Goal: Task Accomplishment & Management: Manage account settings

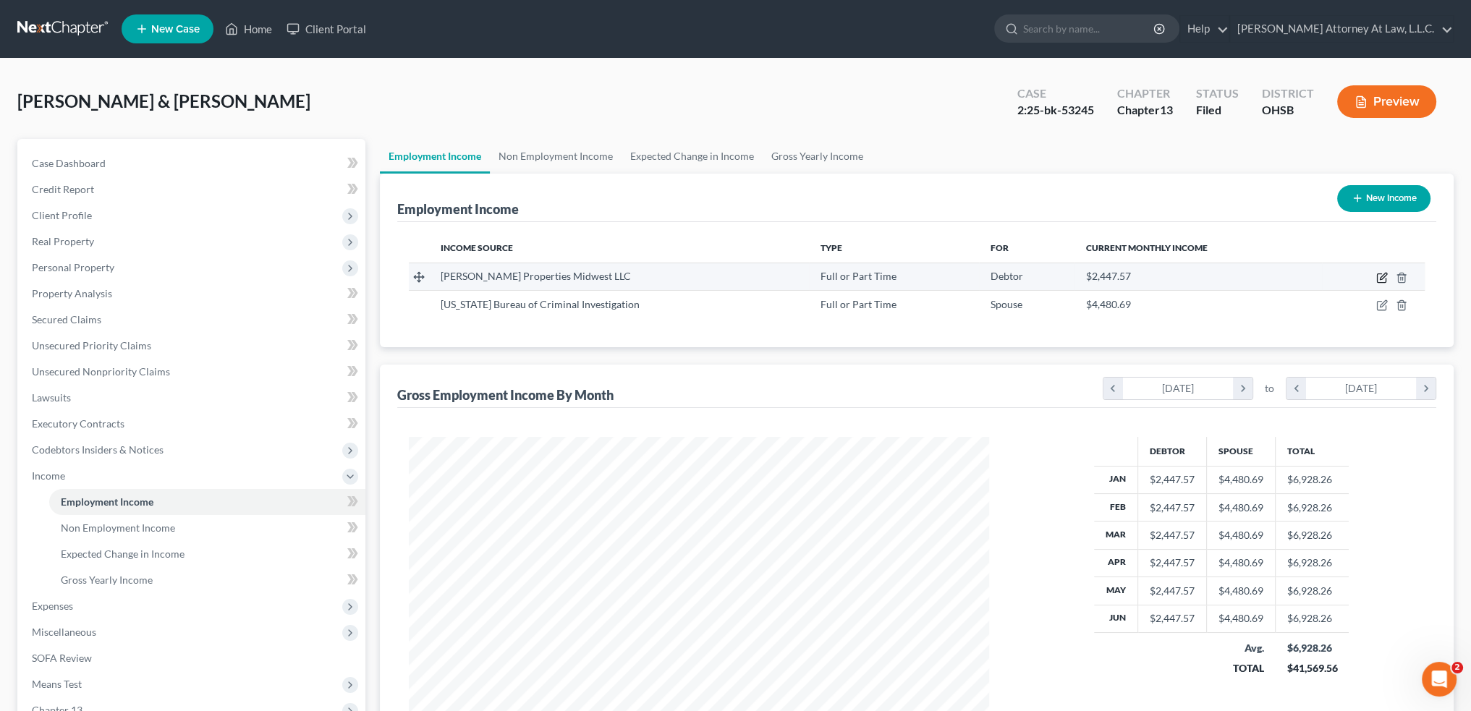
click at [1378, 277] on icon "button" at bounding box center [1381, 278] width 9 height 9
select select "0"
select select "36"
select select "0"
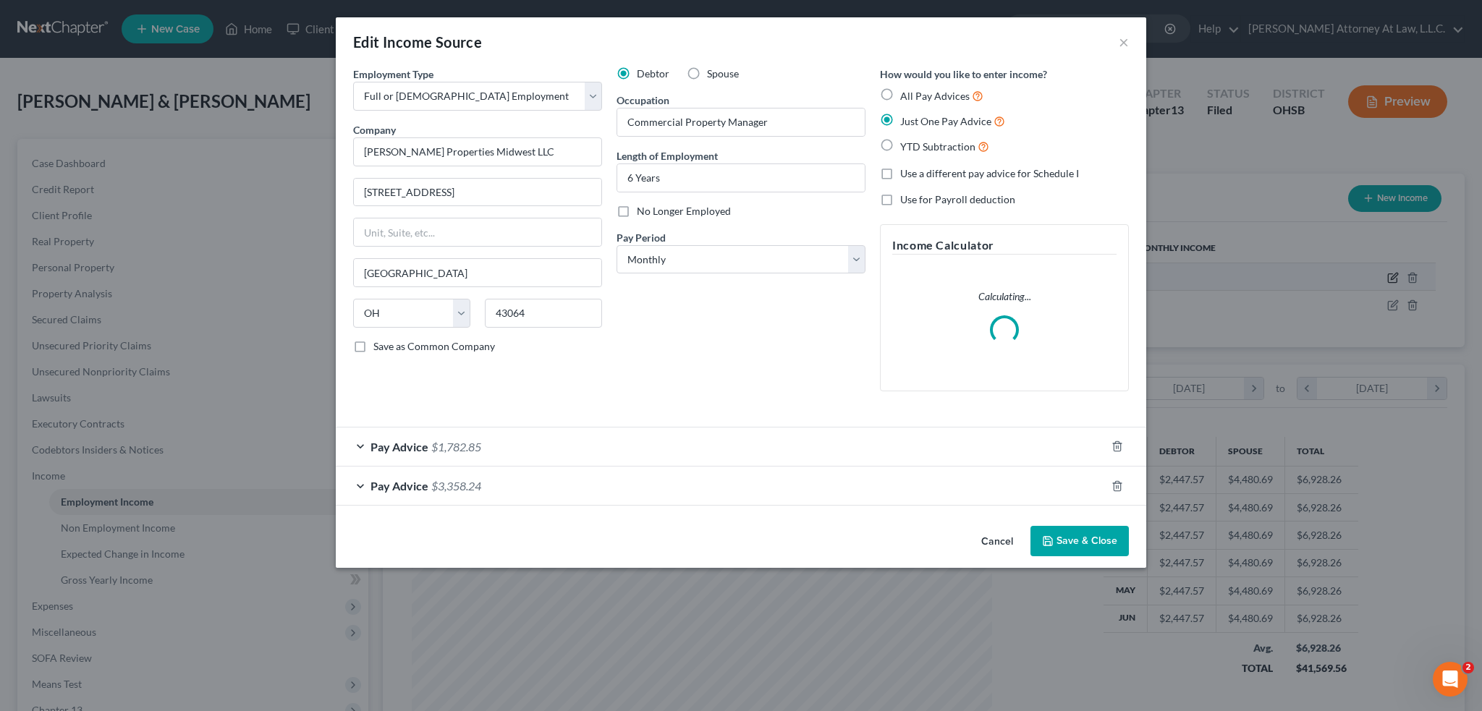
scroll to position [292, 614]
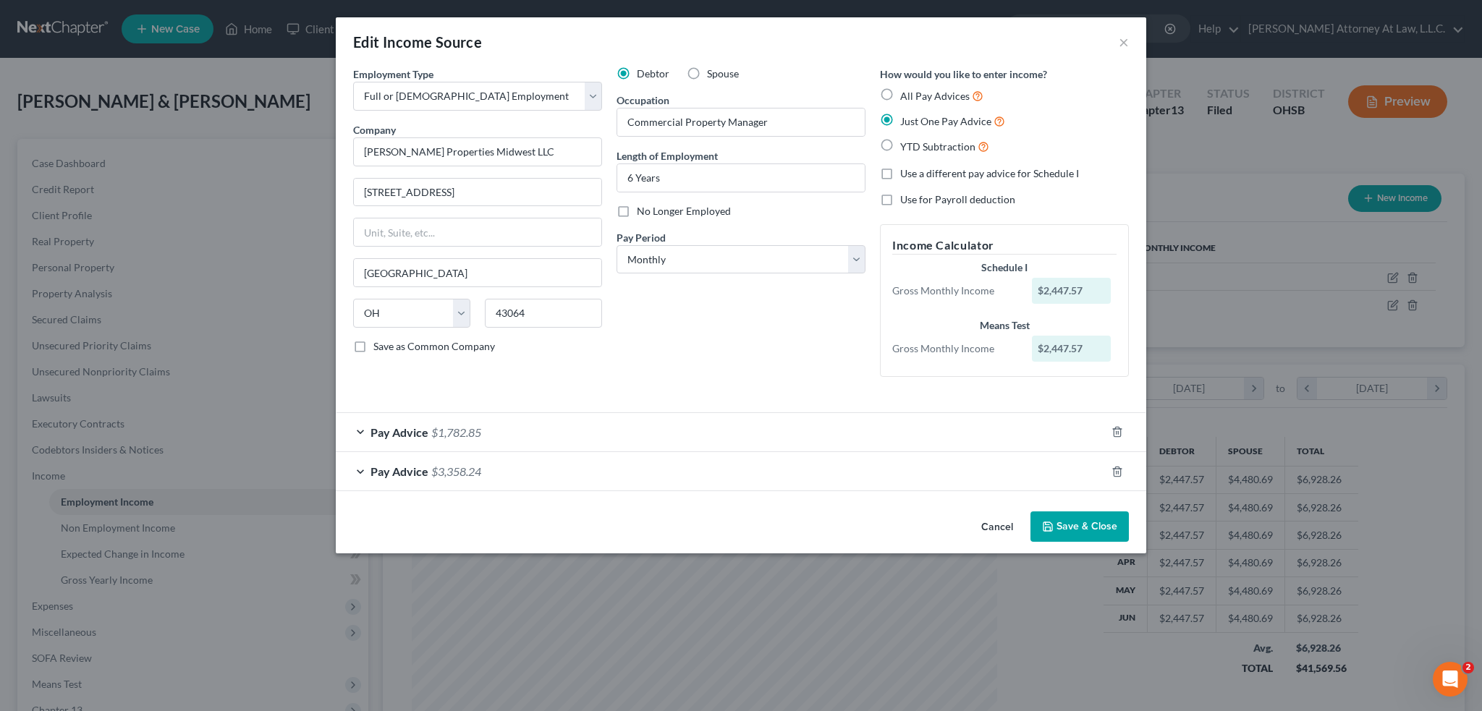
click at [476, 479] on div "Pay Advice $3,358.24" at bounding box center [721, 471] width 770 height 38
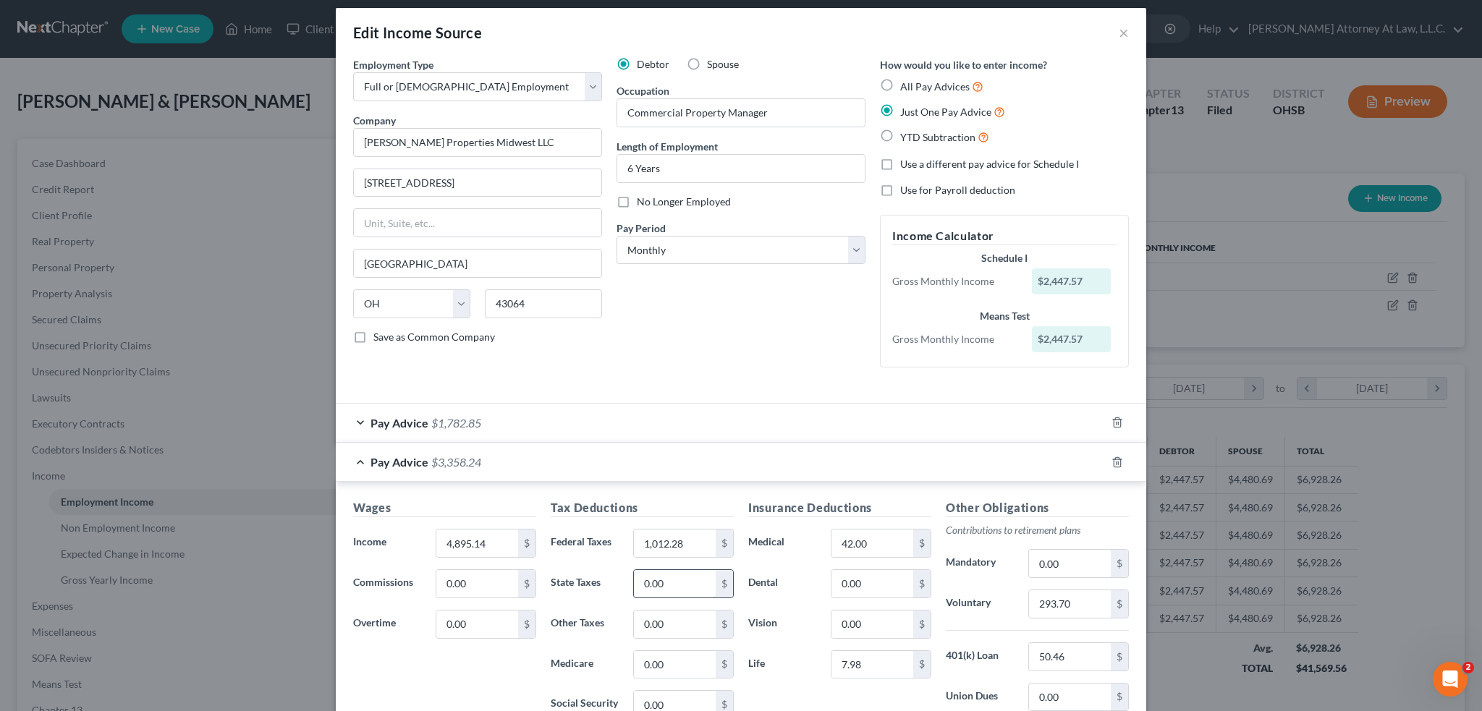
scroll to position [0, 0]
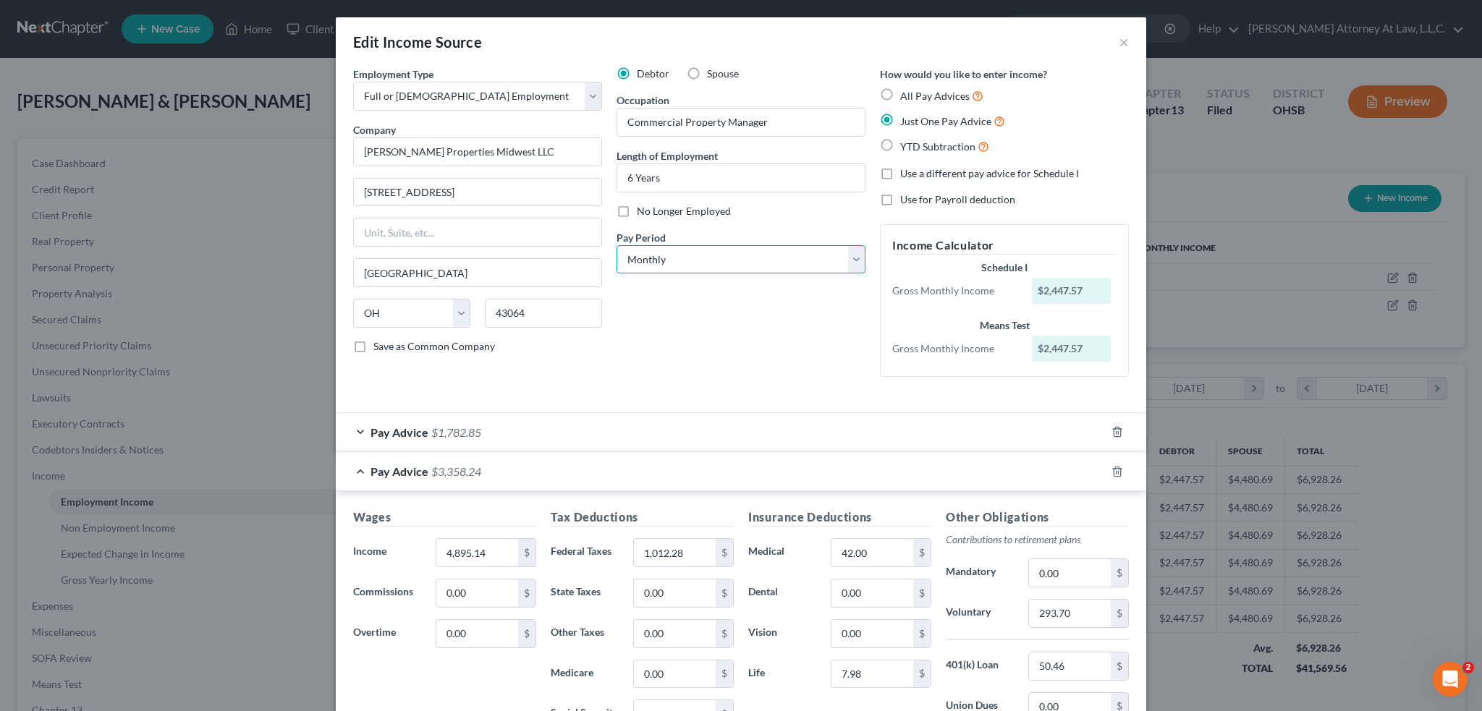
click at [850, 259] on select "Select Monthly Twice Monthly Every Other Week Weekly" at bounding box center [741, 259] width 249 height 29
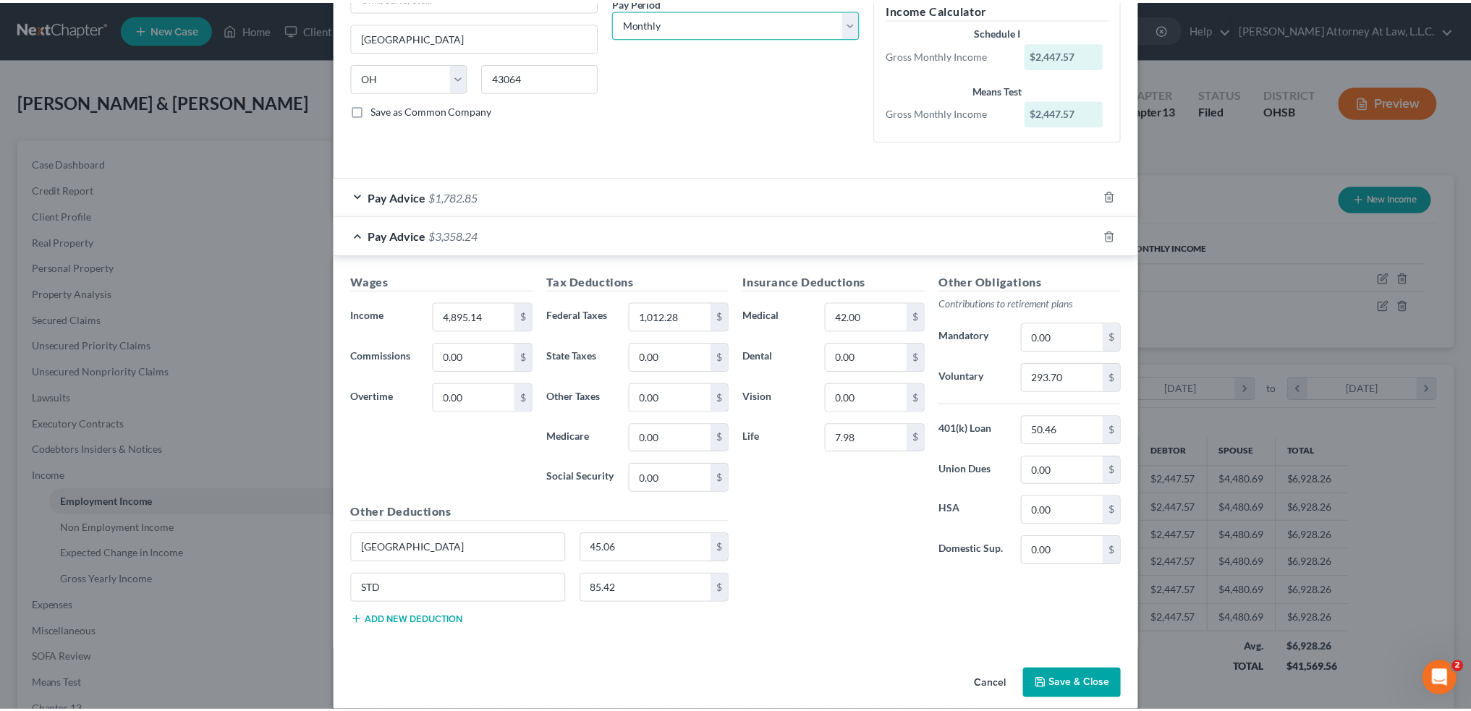
scroll to position [250, 0]
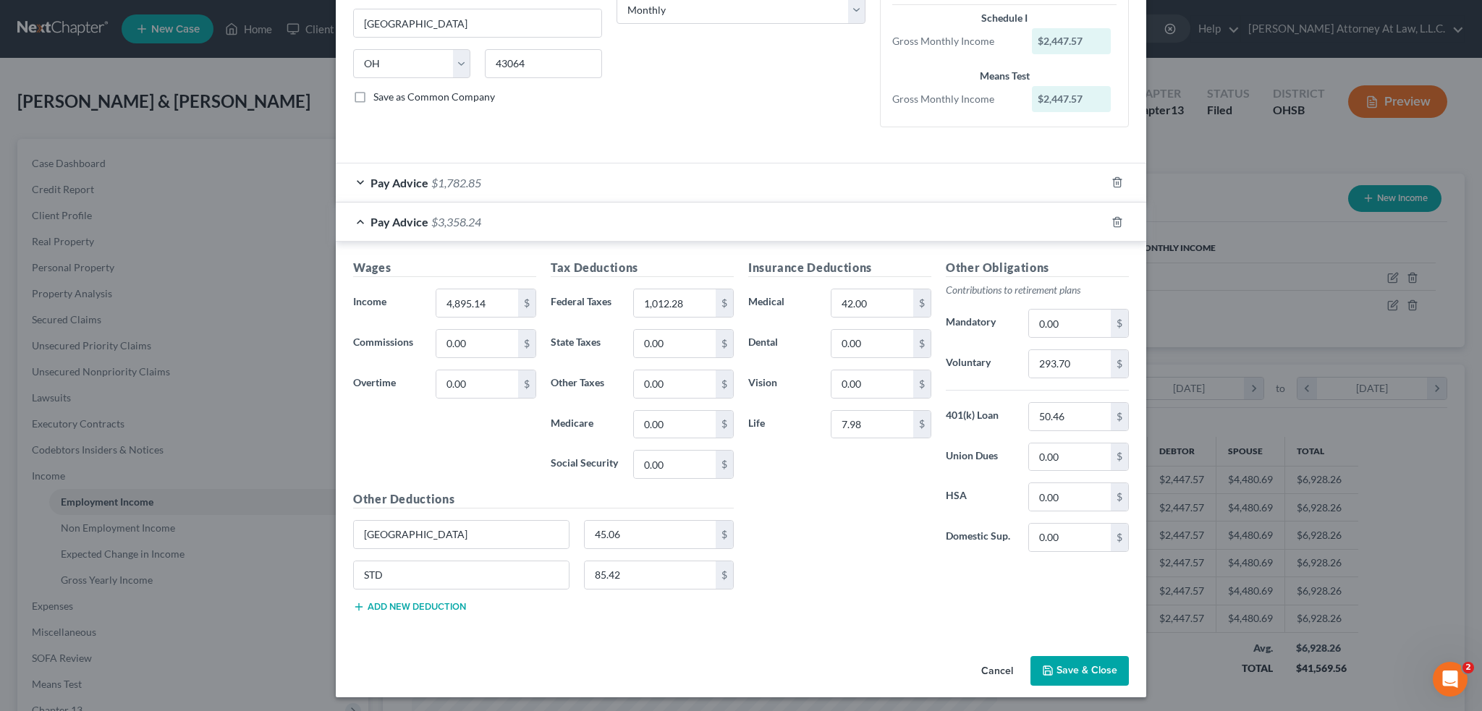
click at [1062, 659] on button "Save & Close" at bounding box center [1079, 671] width 98 height 30
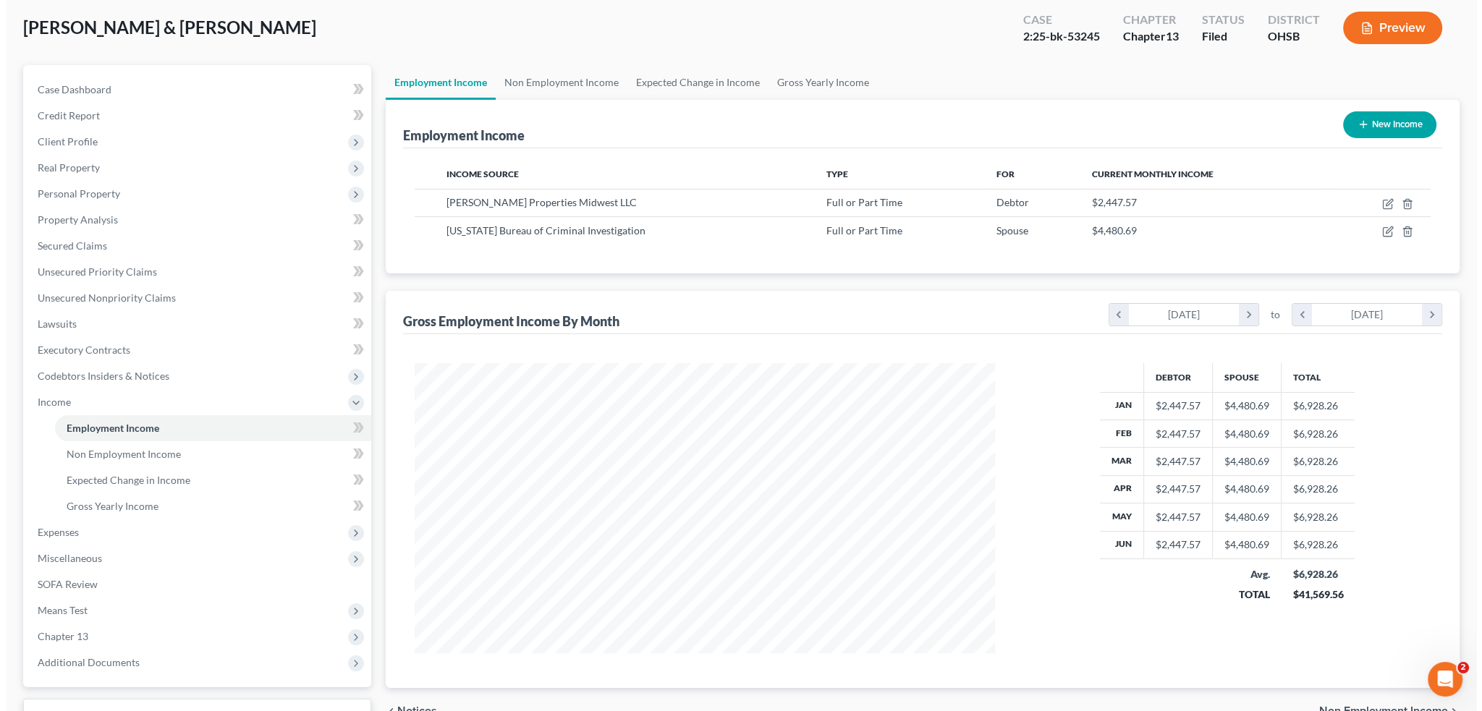
scroll to position [0, 0]
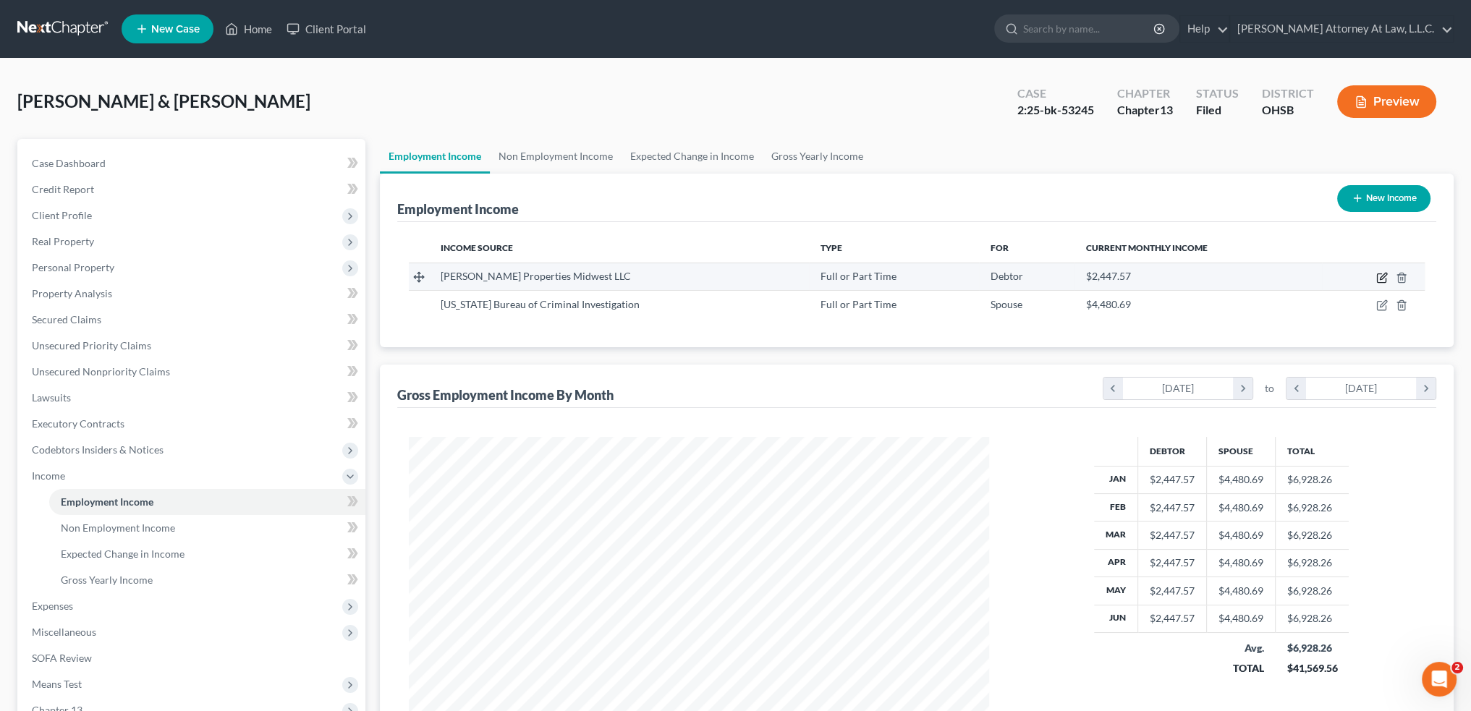
click at [1384, 279] on icon "button" at bounding box center [1382, 278] width 12 height 12
select select "0"
select select "36"
select select "0"
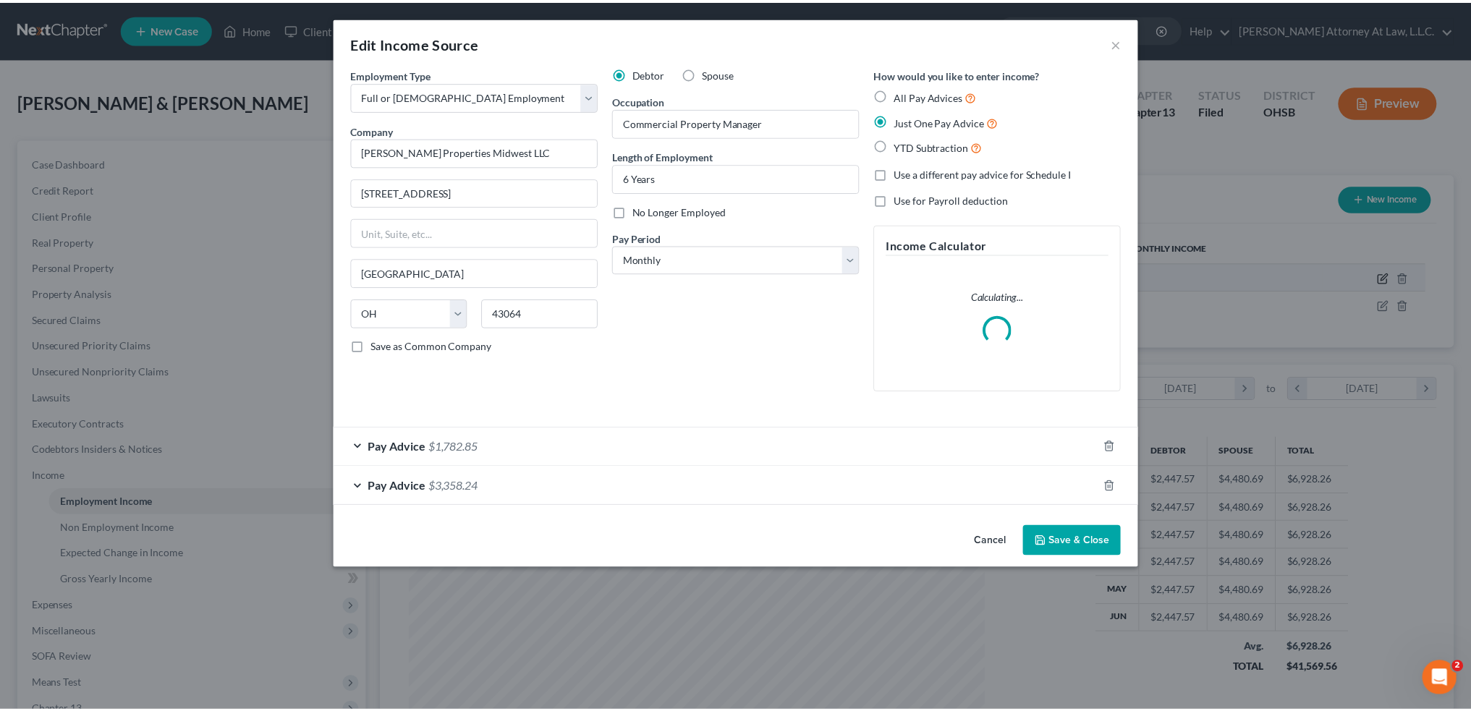
scroll to position [292, 614]
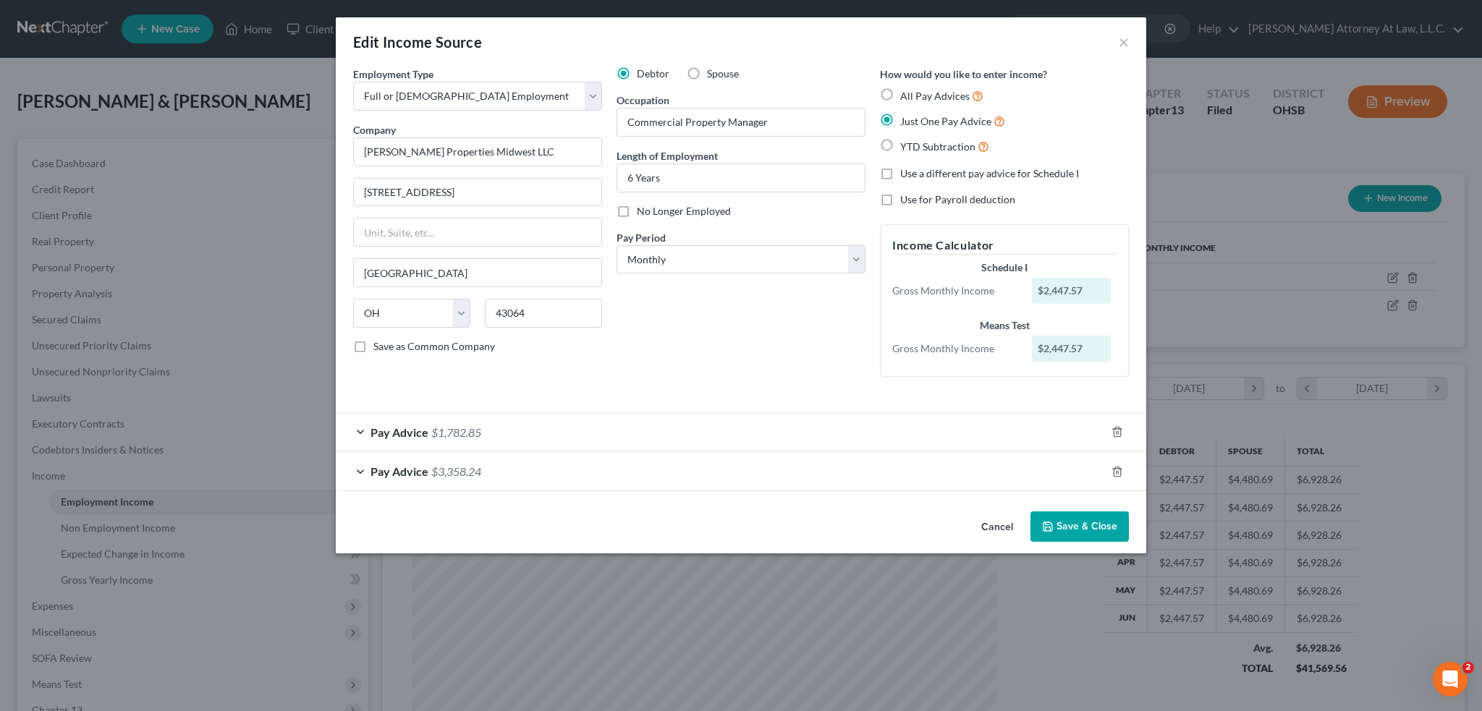
click at [547, 431] on div "Pay Advice $1,782.85" at bounding box center [721, 432] width 770 height 38
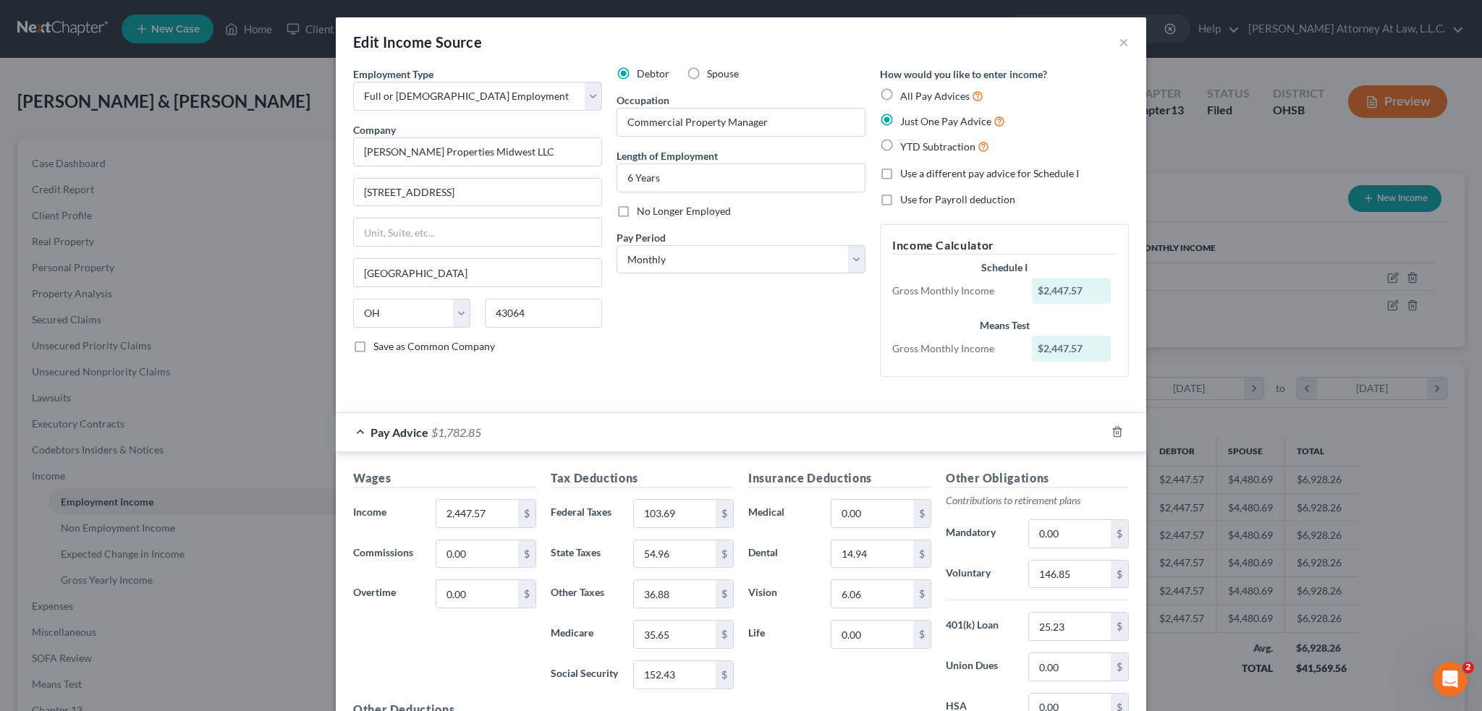
click at [549, 431] on div "Pay Advice $1,782.85" at bounding box center [721, 432] width 770 height 38
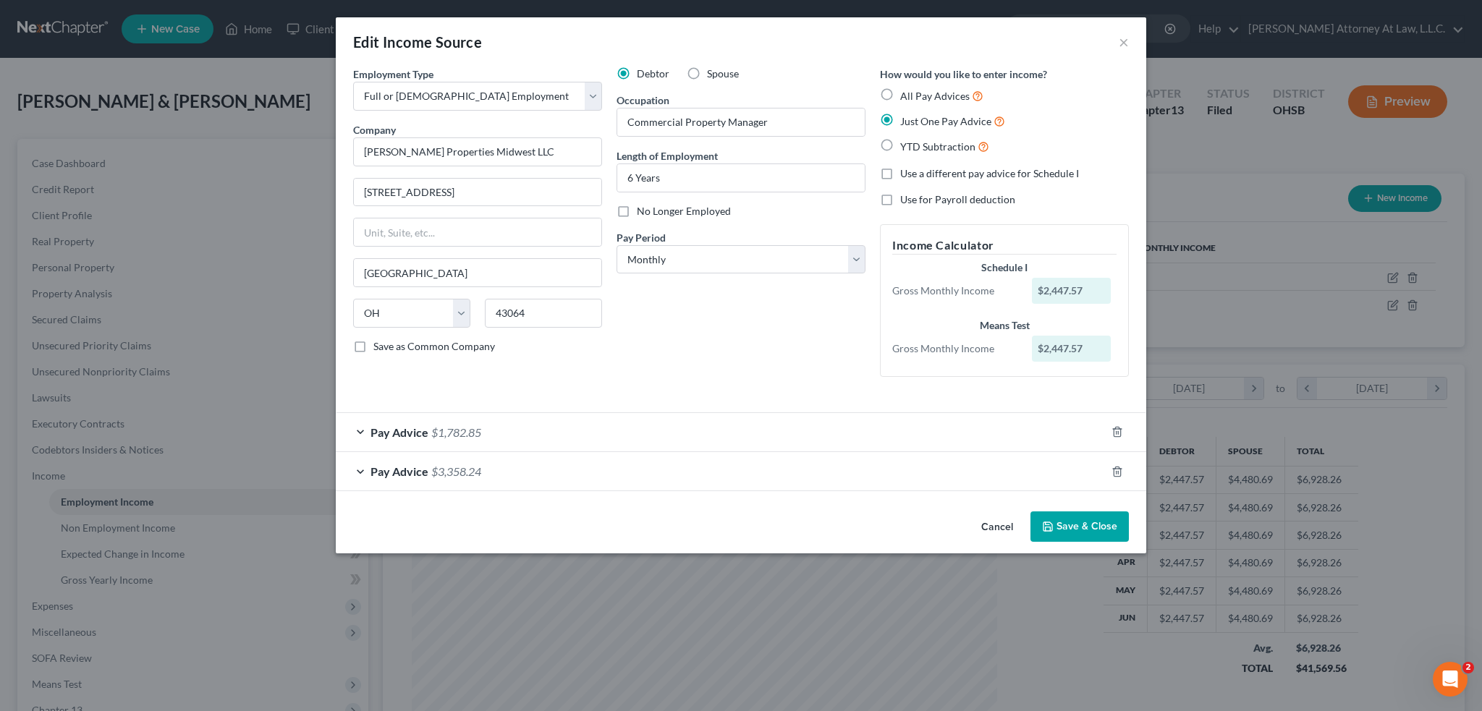
click at [454, 469] on span "$3,358.24" at bounding box center [456, 472] width 50 height 14
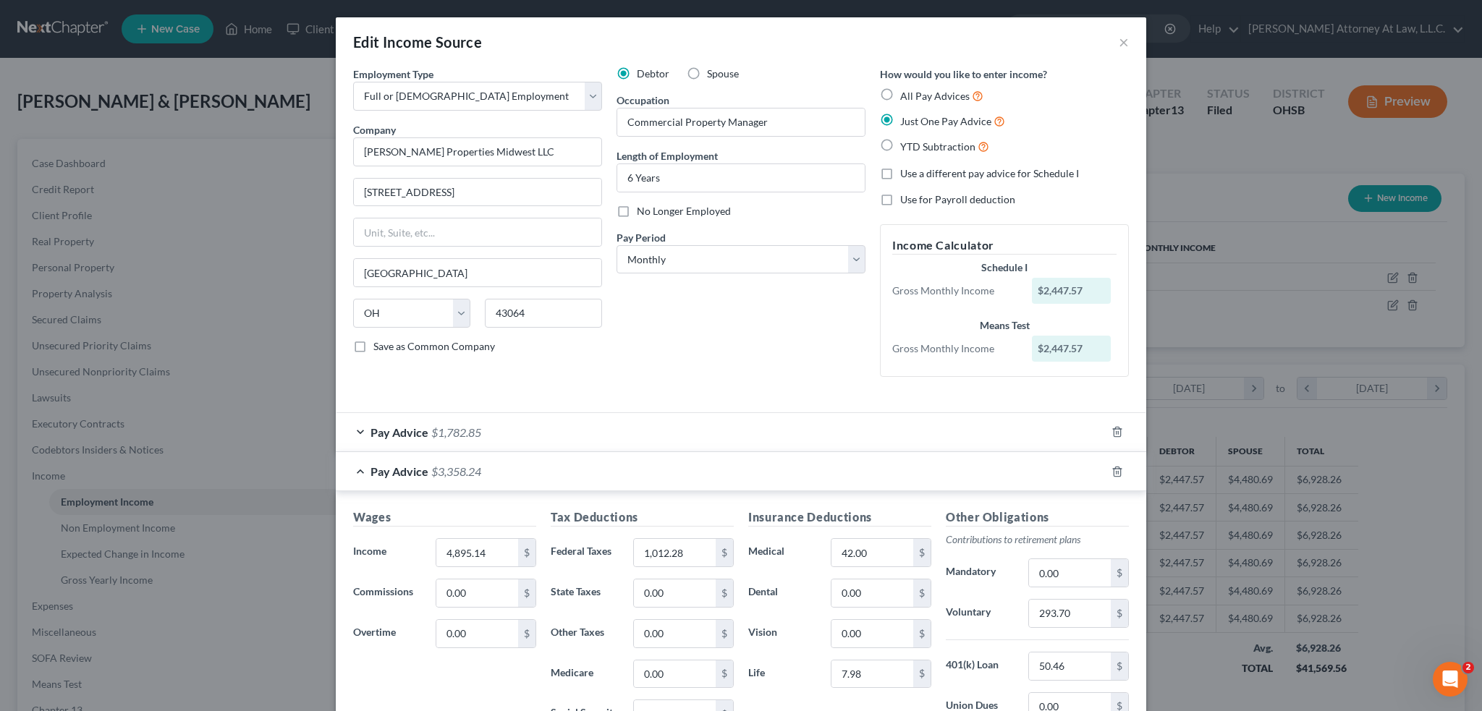
click at [454, 469] on span "$3,358.24" at bounding box center [456, 472] width 50 height 14
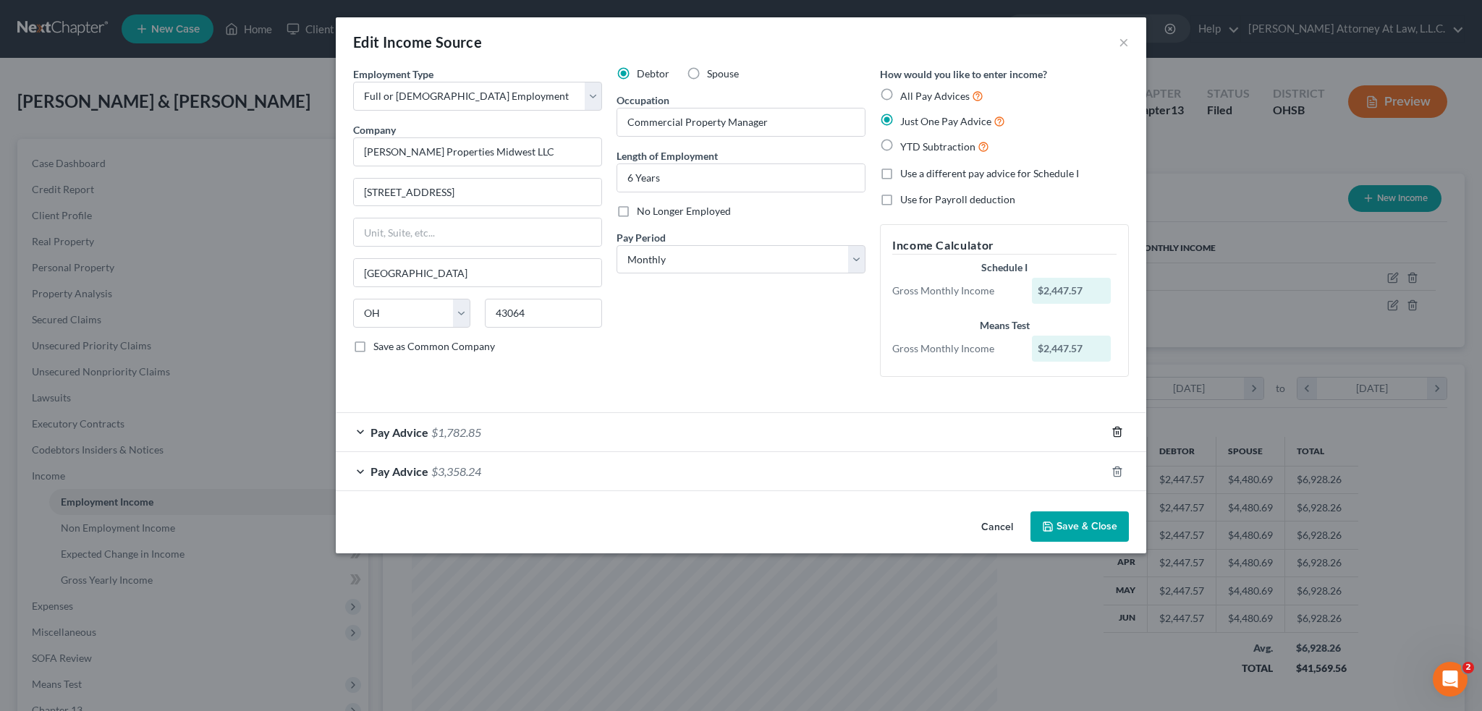
click at [1114, 431] on icon "button" at bounding box center [1117, 432] width 7 height 9
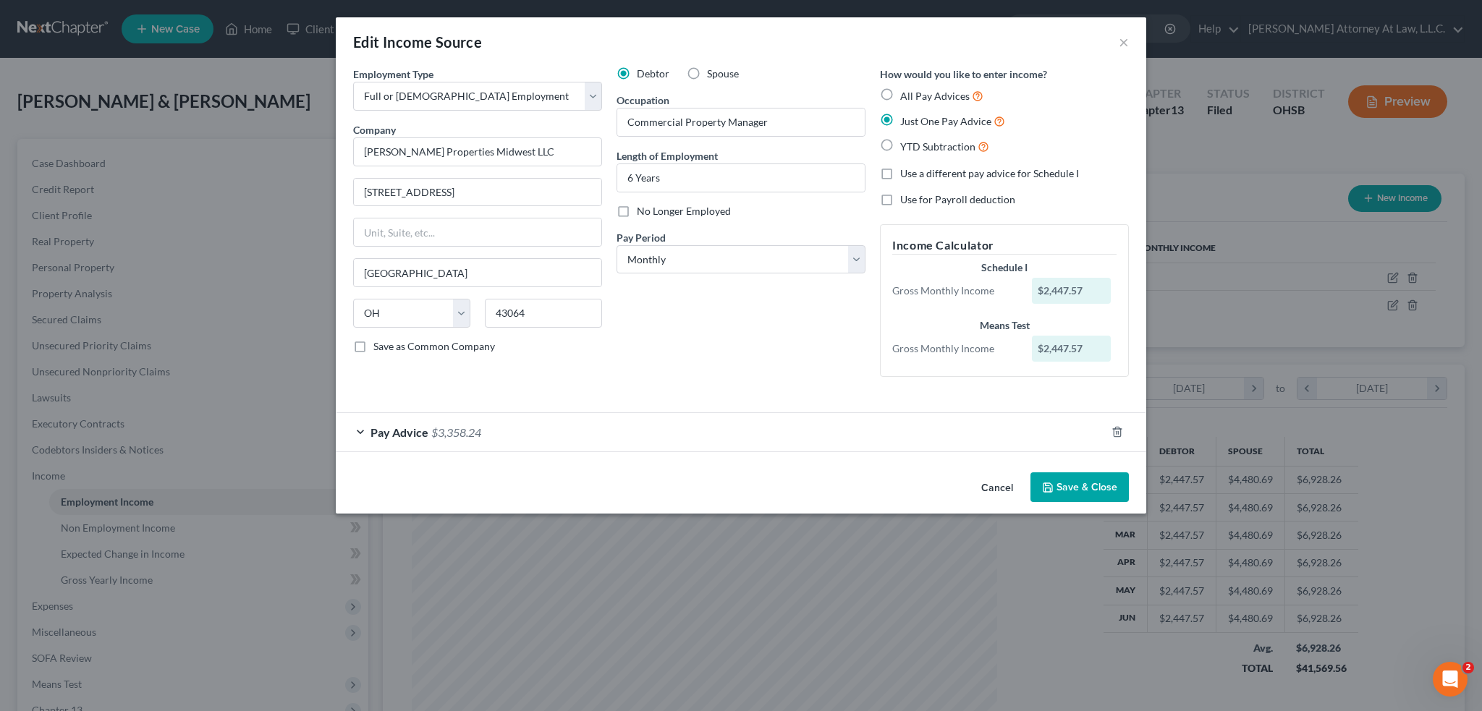
click at [1073, 491] on button "Save & Close" at bounding box center [1079, 488] width 98 height 30
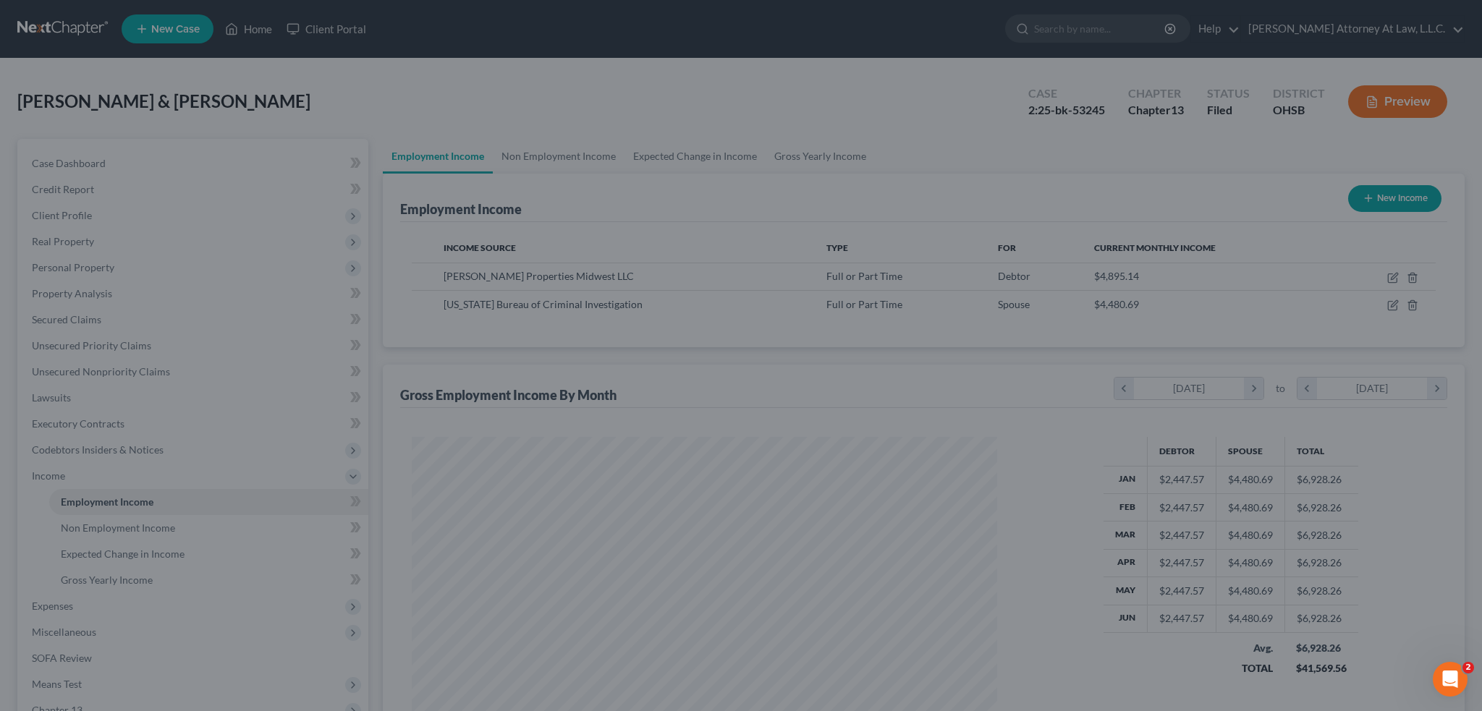
scroll to position [723346, 723026]
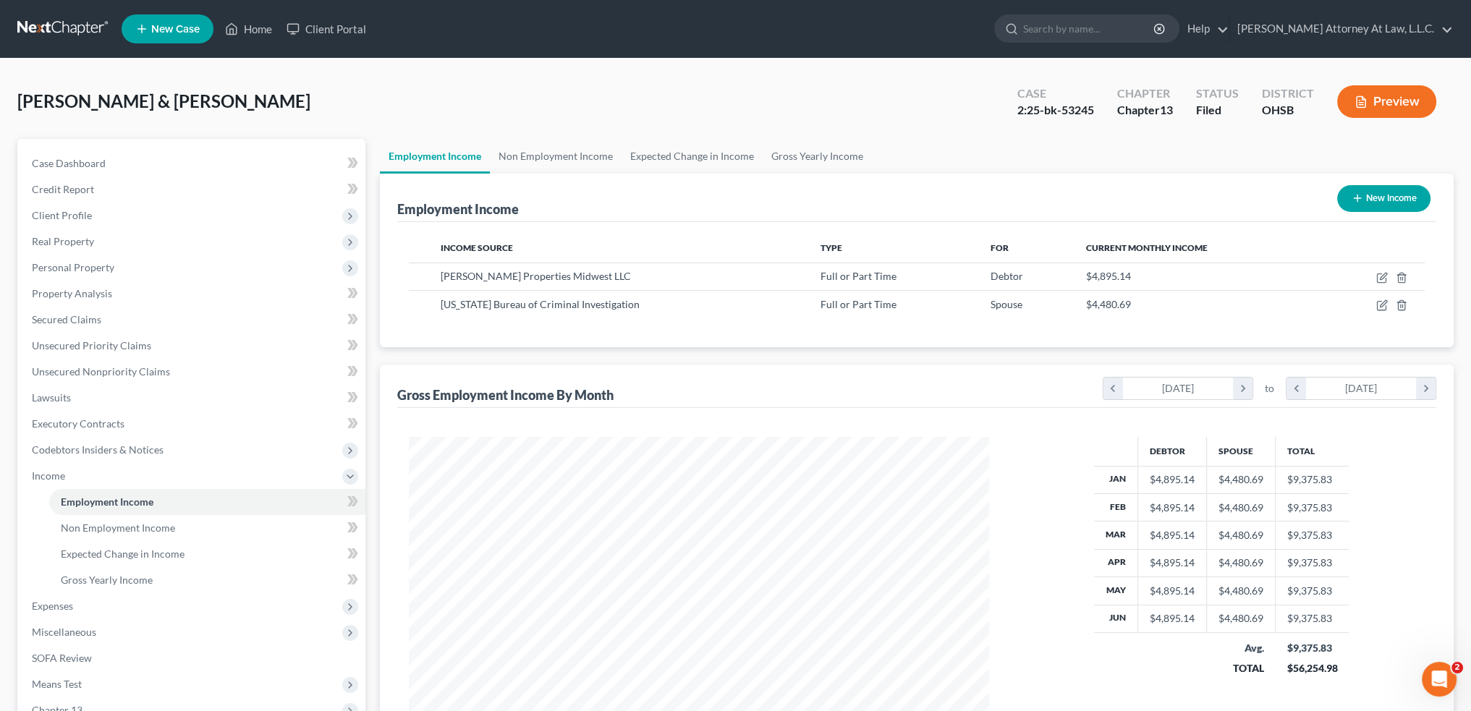
click at [1381, 110] on button "Preview" at bounding box center [1386, 101] width 99 height 33
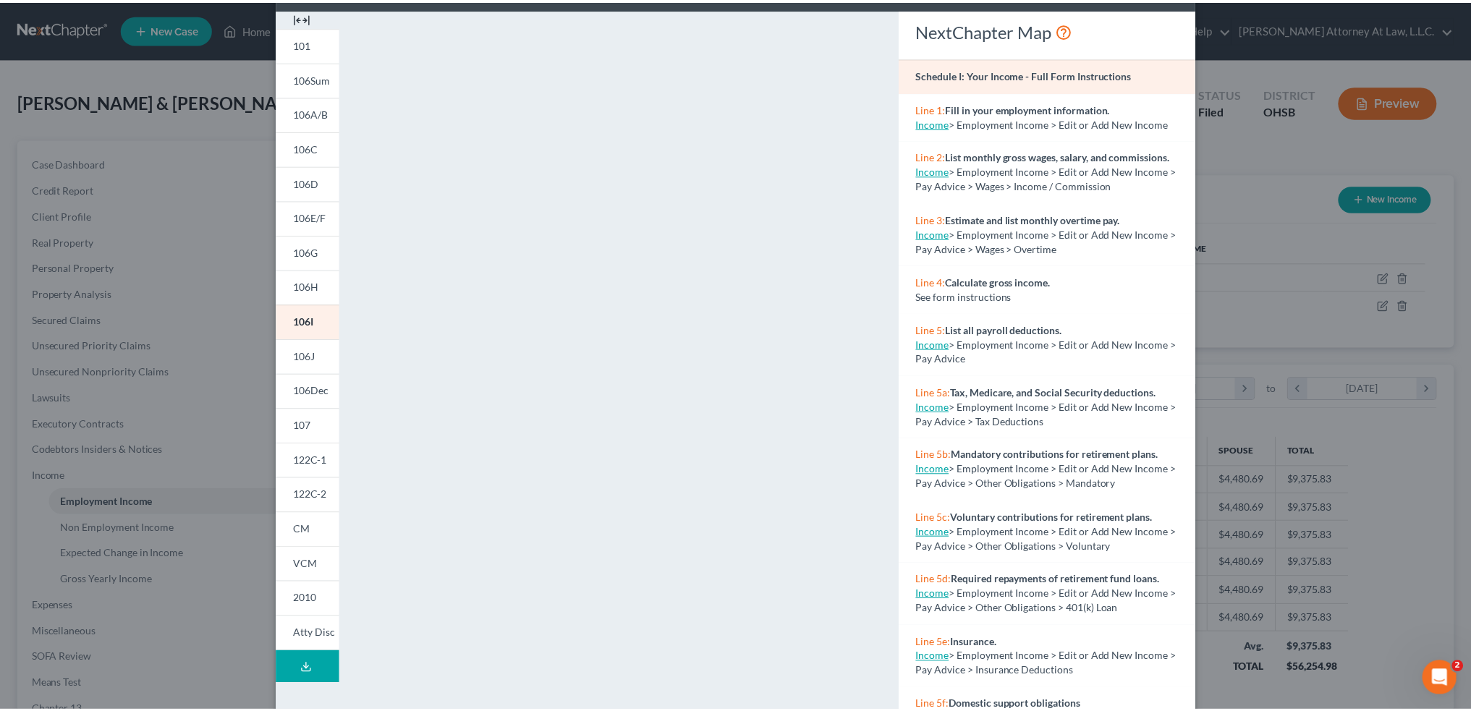
scroll to position [0, 0]
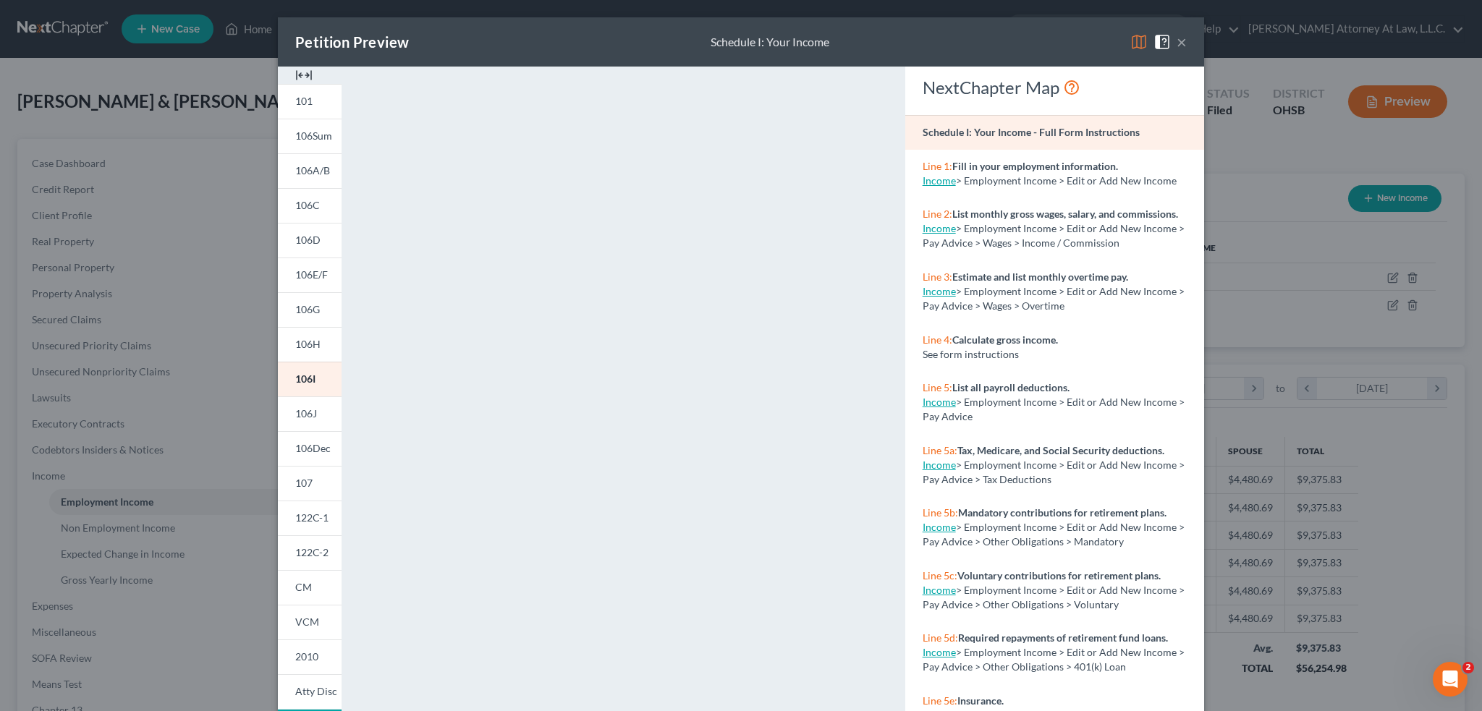
drag, startPoint x: 1174, startPoint y: 38, endPoint x: 1019, endPoint y: 260, distance: 270.6
click at [1177, 38] on button "×" at bounding box center [1182, 41] width 10 height 17
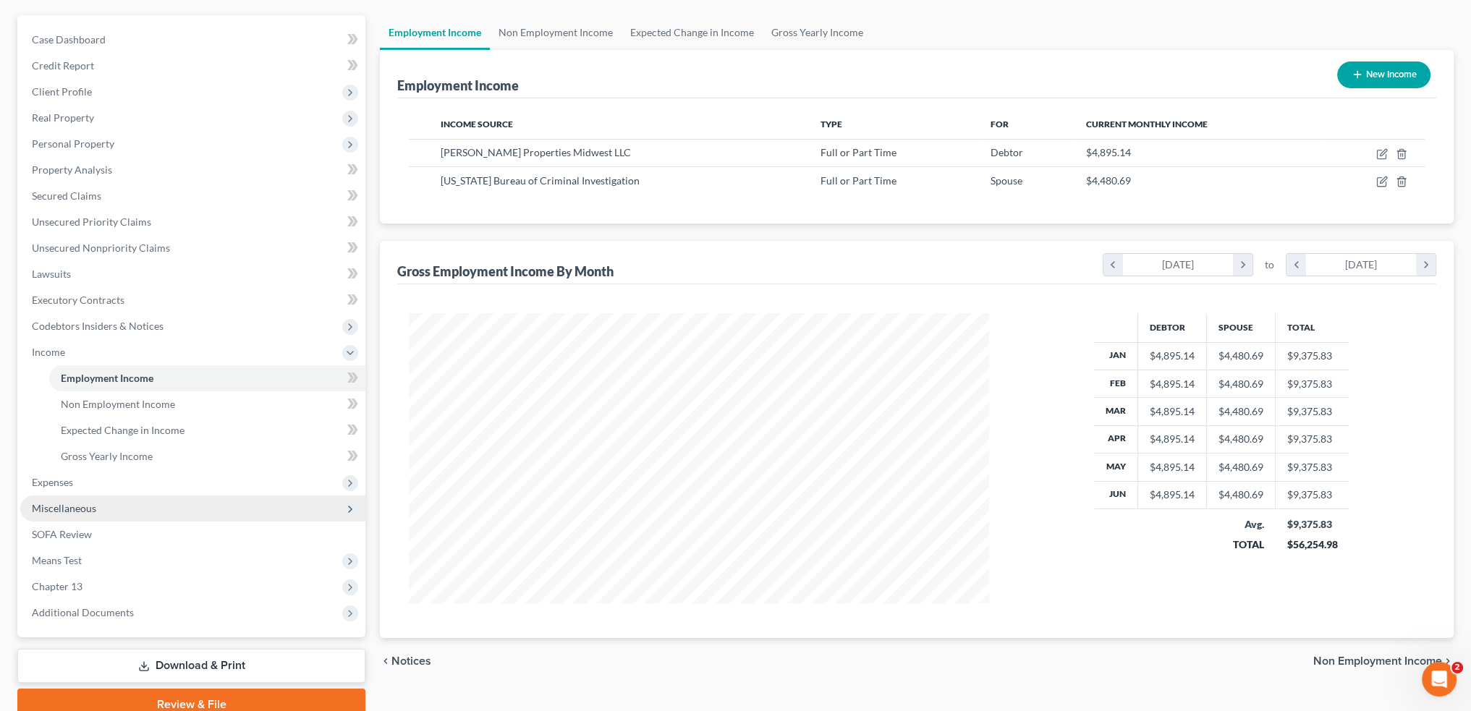
scroll to position [187, 0]
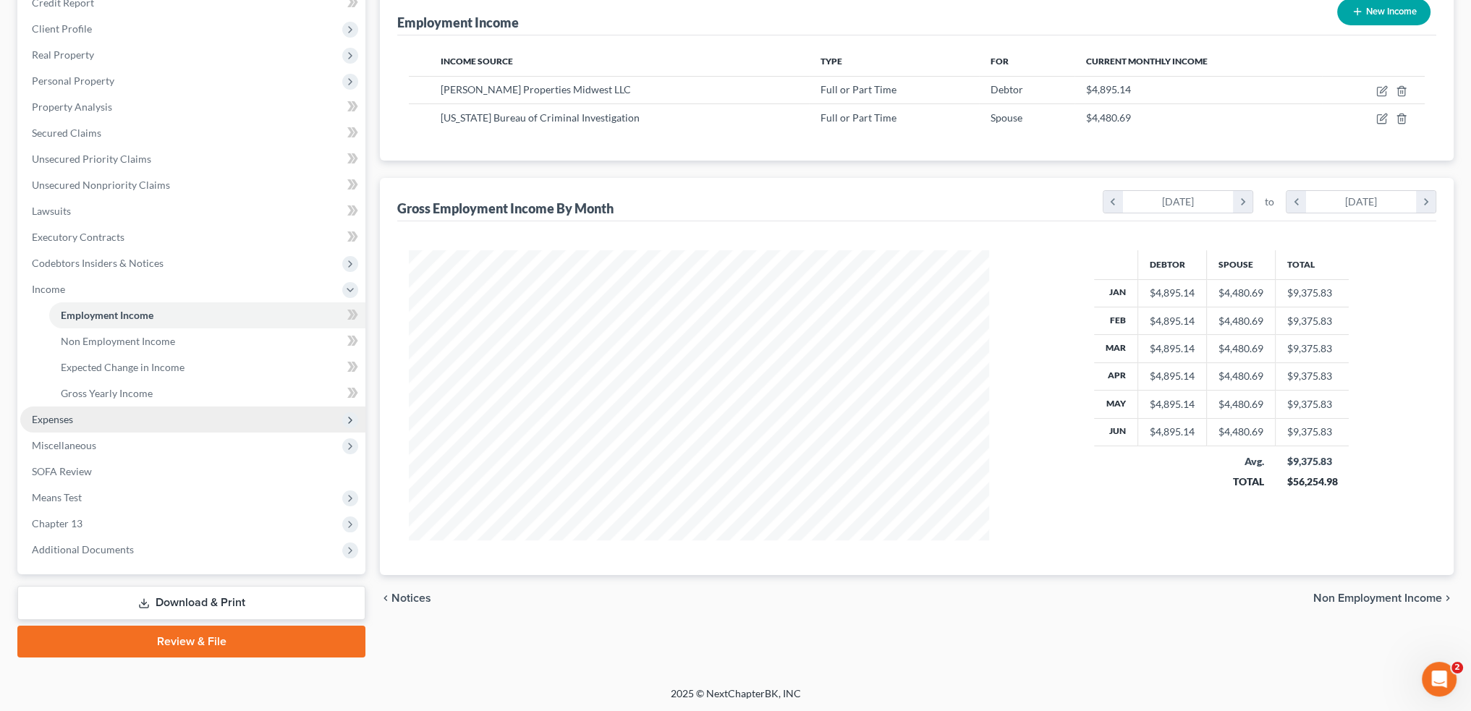
click at [127, 420] on span "Expenses" at bounding box center [192, 420] width 345 height 26
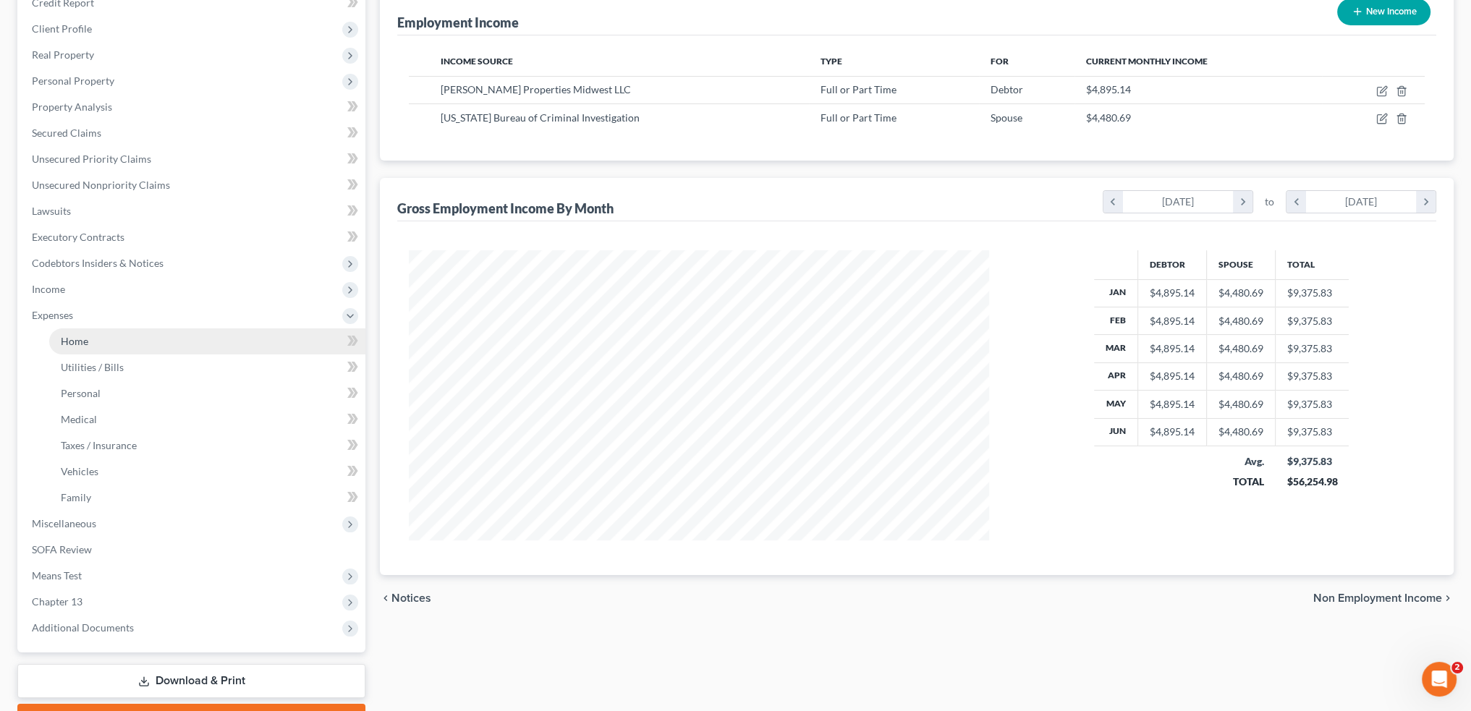
click at [136, 332] on link "Home" at bounding box center [207, 342] width 316 height 26
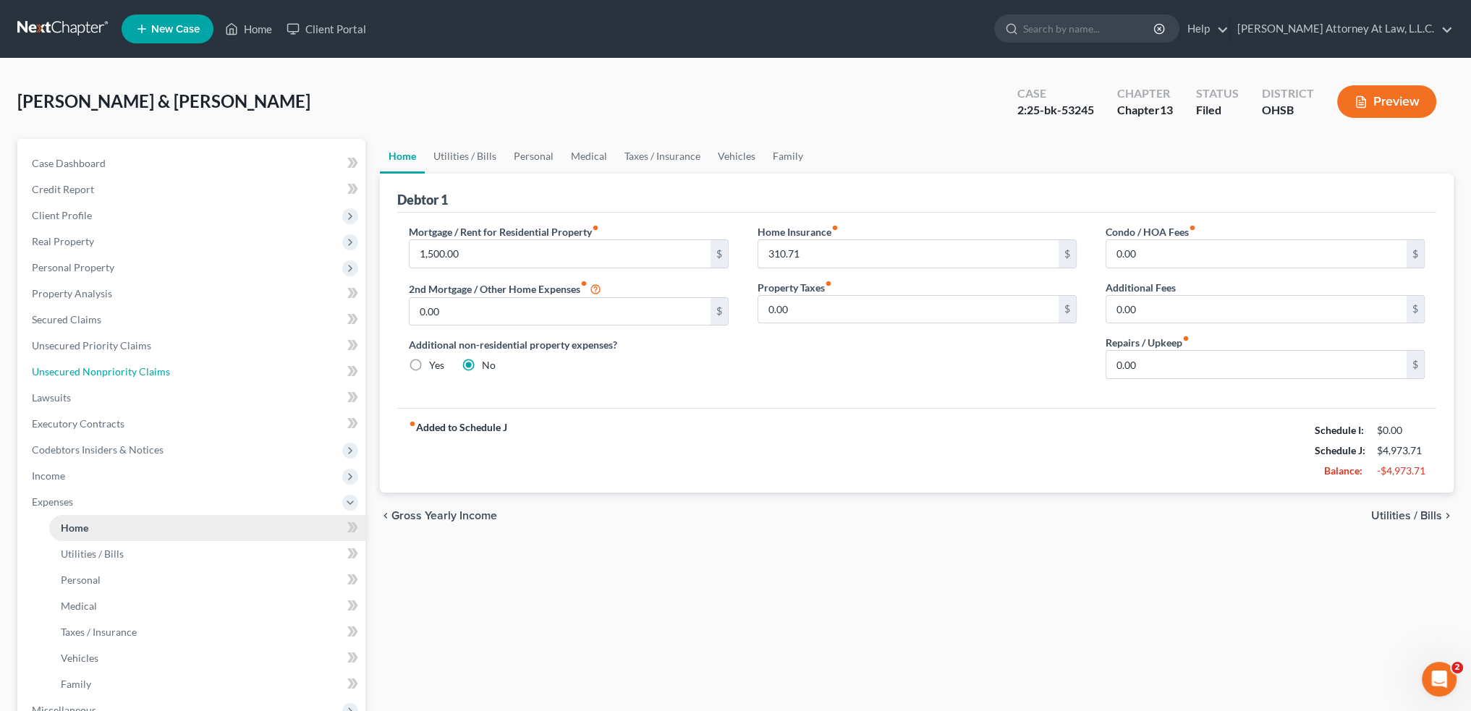
click at [192, 343] on ul "Case Dashboard Payments Invoices Payments Payments Credit Report Client Profile" at bounding box center [192, 489] width 345 height 677
click at [20, 359] on link "Unsecured Nonpriority Claims" at bounding box center [192, 372] width 345 height 26
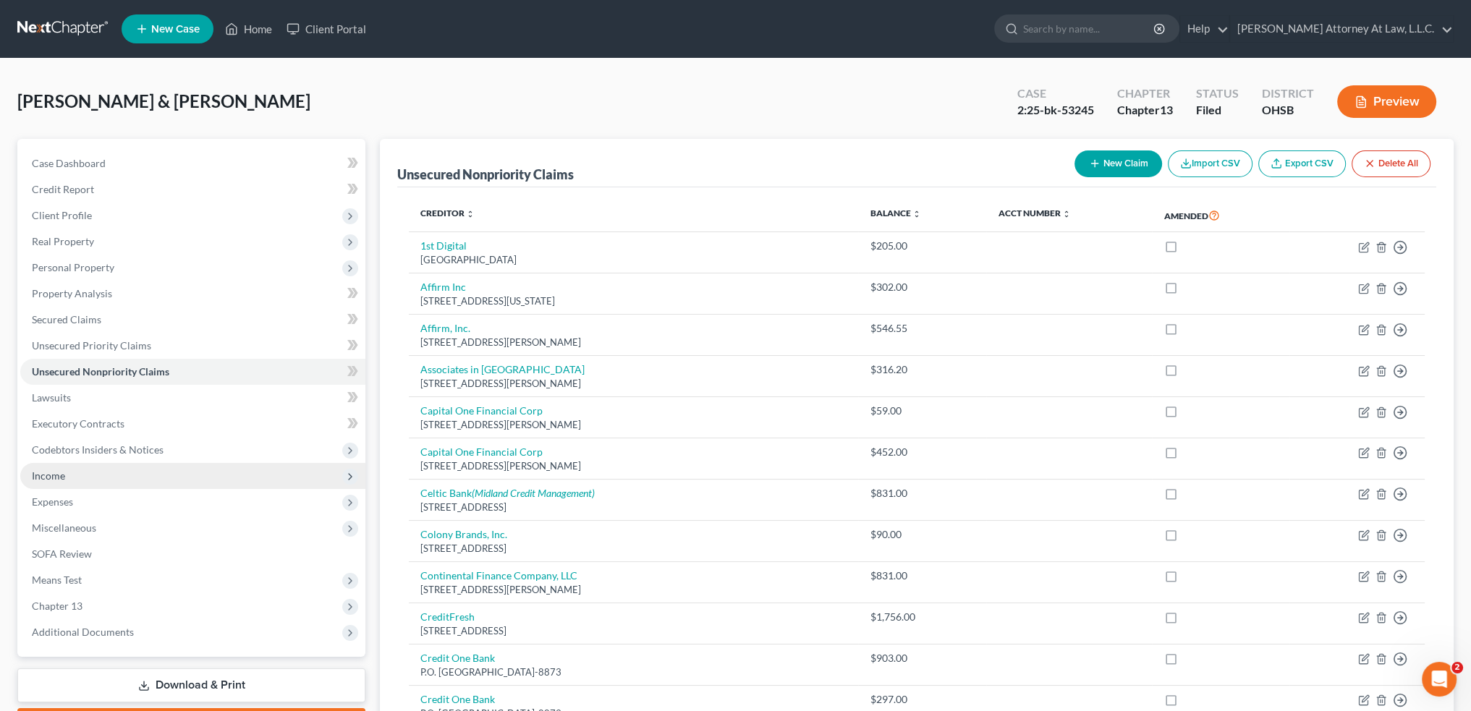
click at [88, 480] on span "Income" at bounding box center [192, 476] width 345 height 26
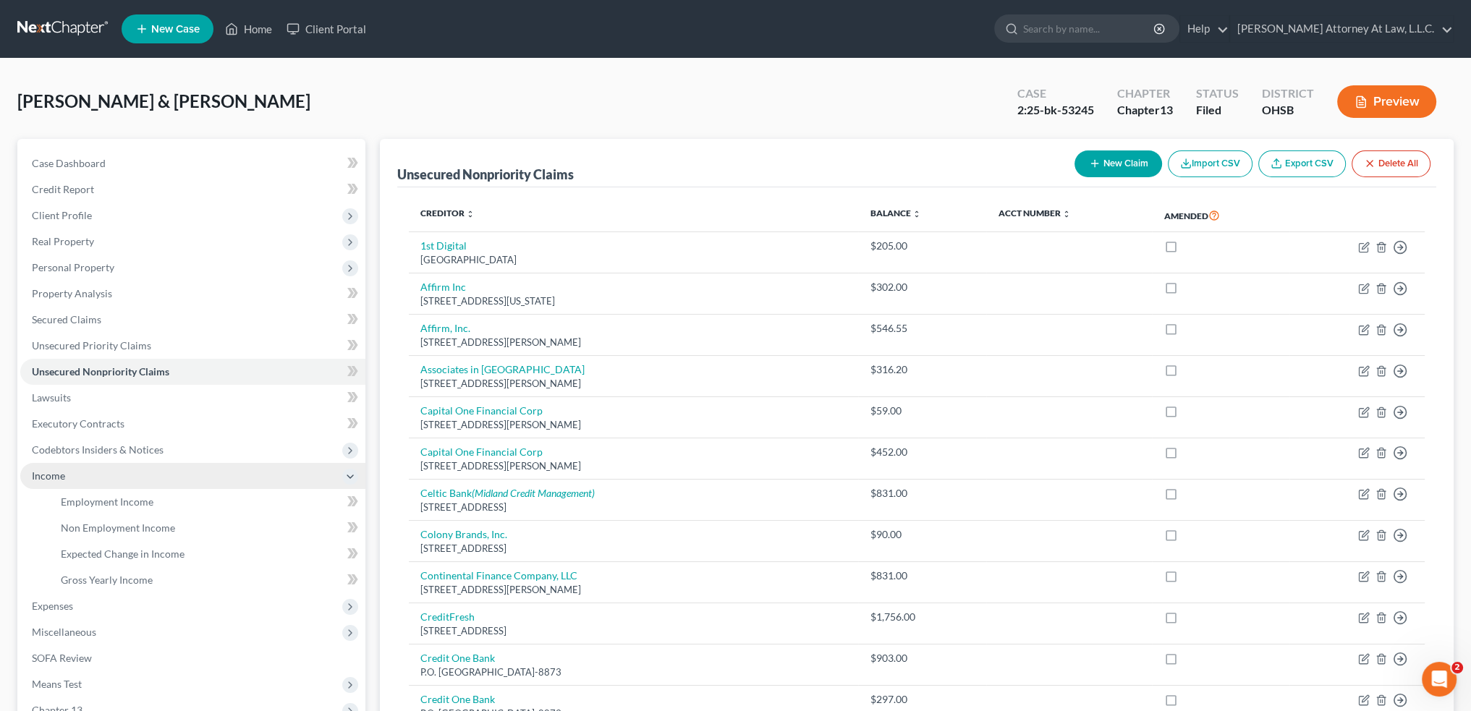
click at [88, 480] on span "Income" at bounding box center [192, 476] width 345 height 26
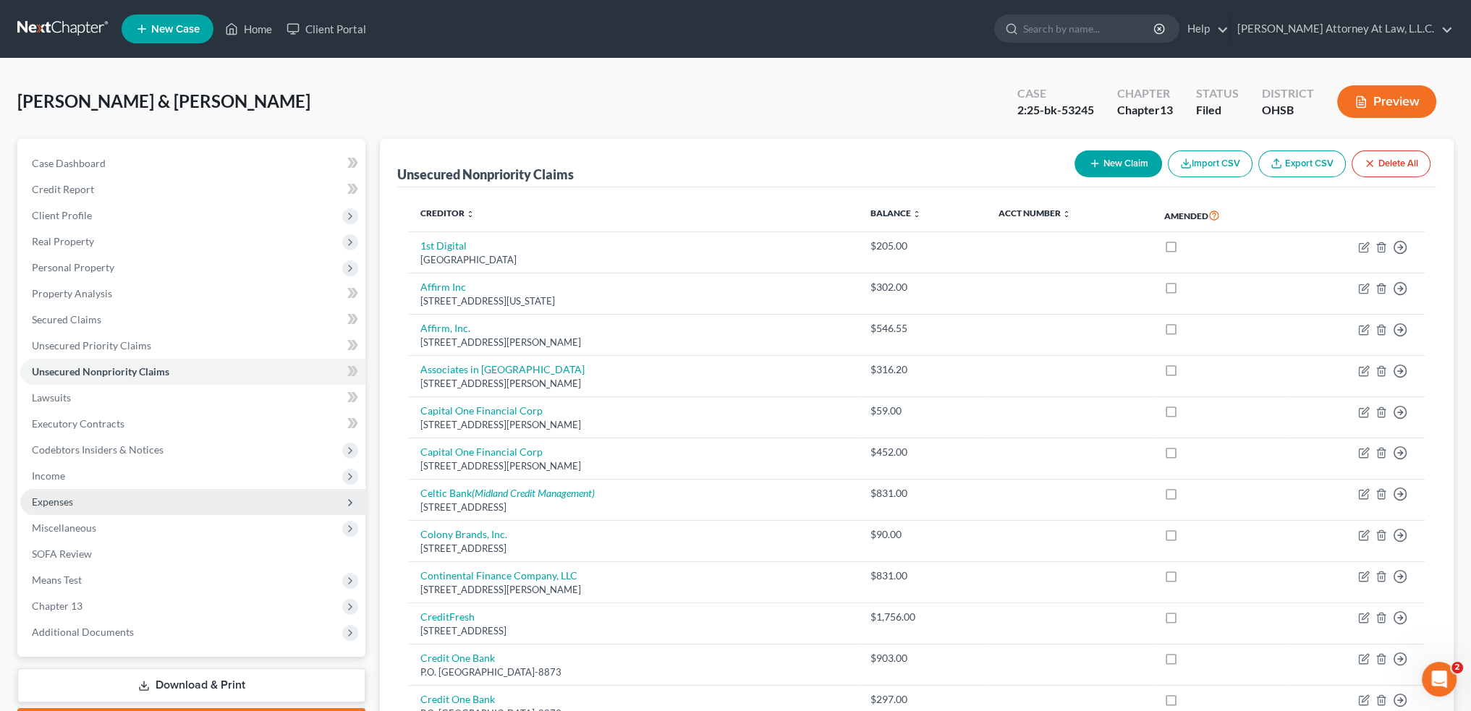
click at [75, 501] on span "Expenses" at bounding box center [192, 502] width 345 height 26
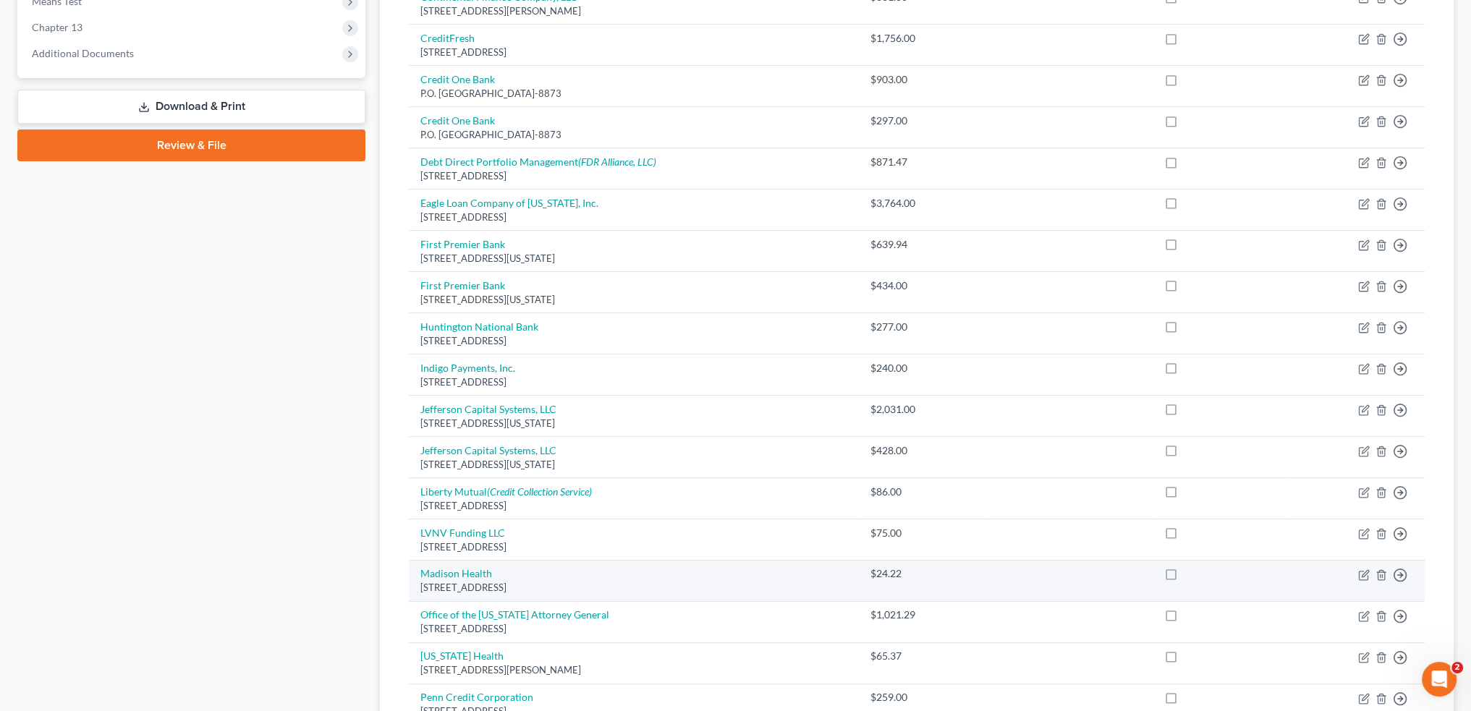
scroll to position [217, 0]
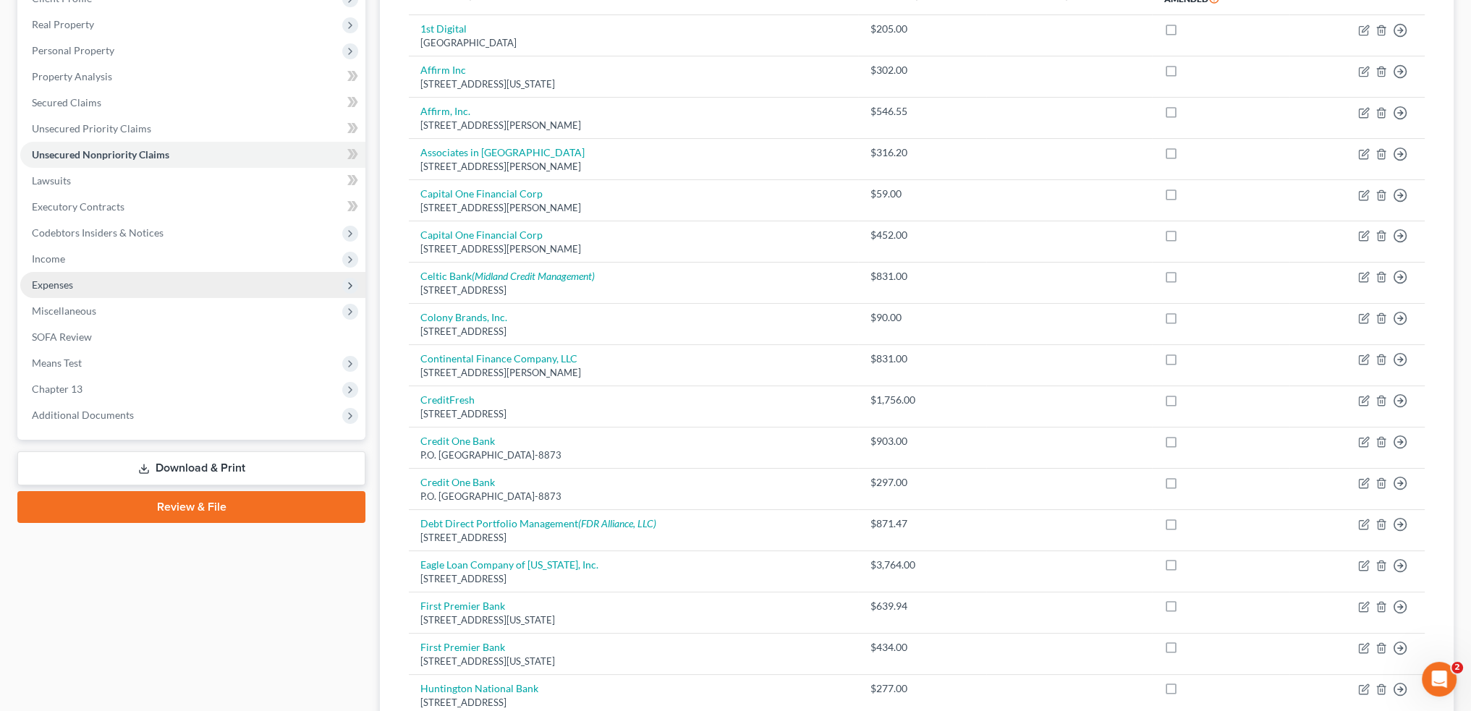
click at [106, 280] on span "Expenses" at bounding box center [192, 285] width 345 height 26
click at [362, 283] on span "Expenses" at bounding box center [192, 285] width 345 height 26
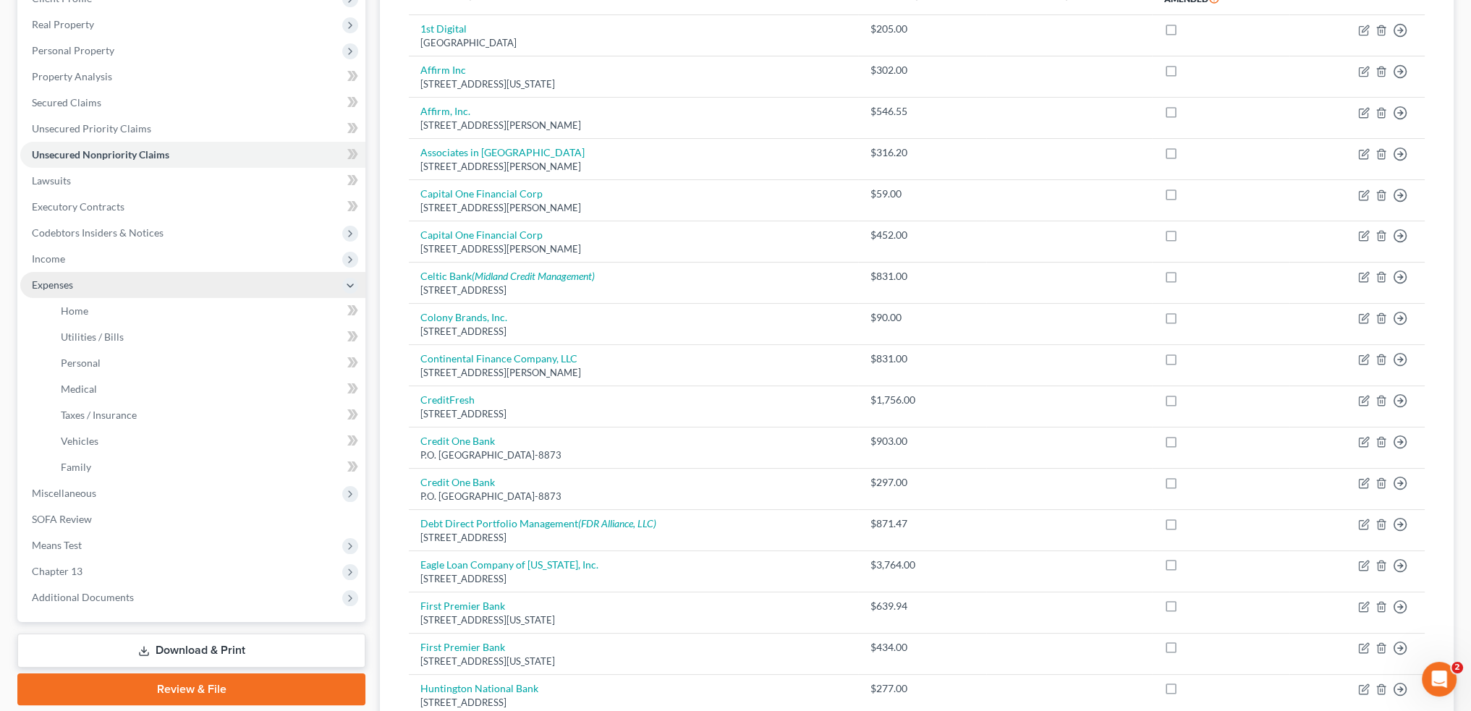
click at [344, 285] on icon at bounding box center [350, 286] width 12 height 12
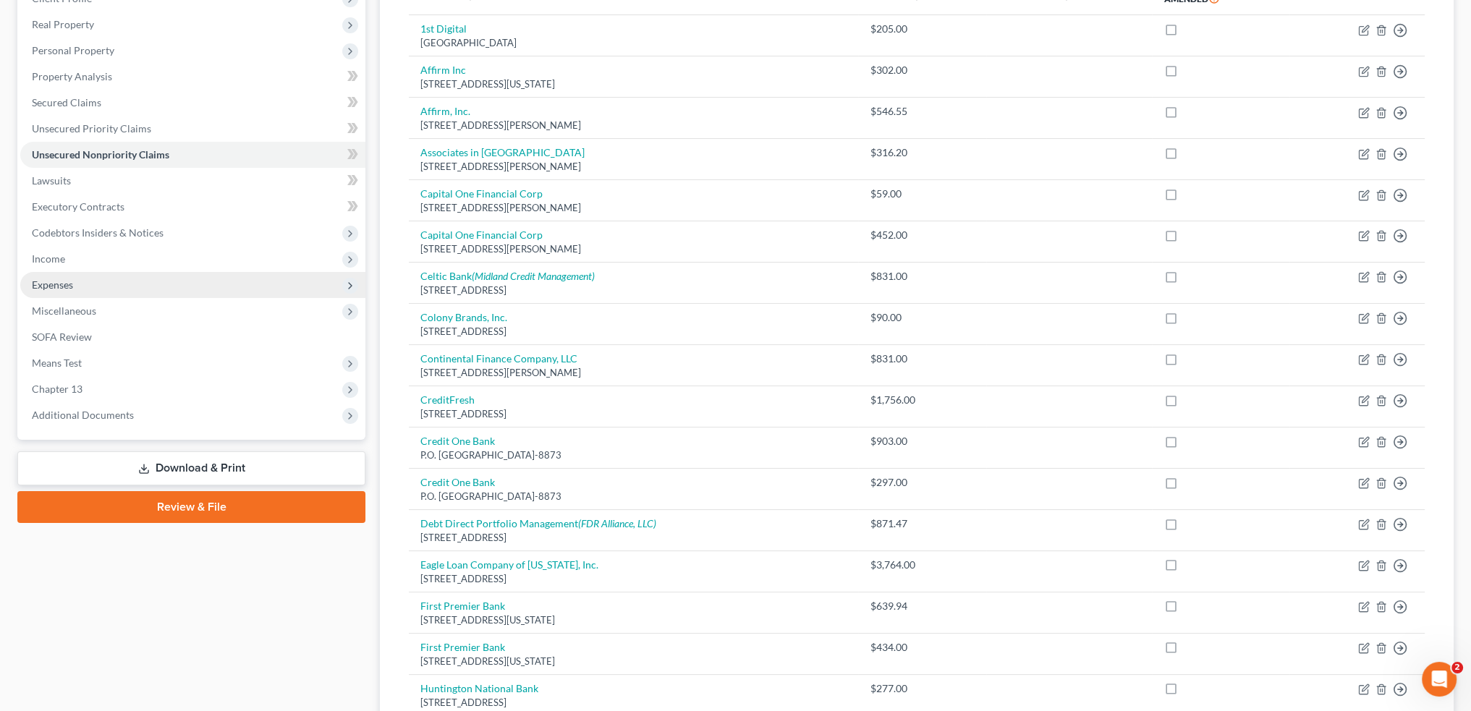
click at [344, 285] on icon at bounding box center [350, 286] width 12 height 12
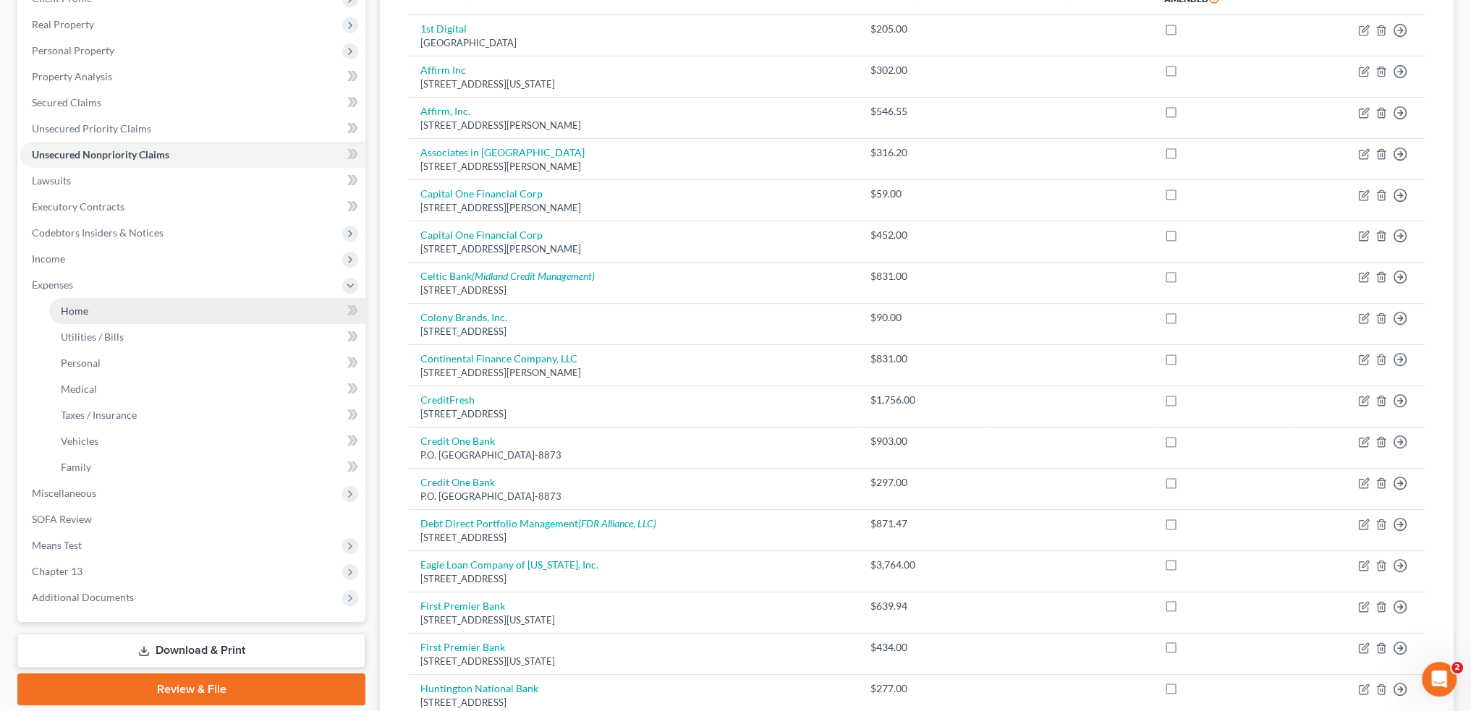
click at [147, 313] on link "Home" at bounding box center [207, 311] width 316 height 26
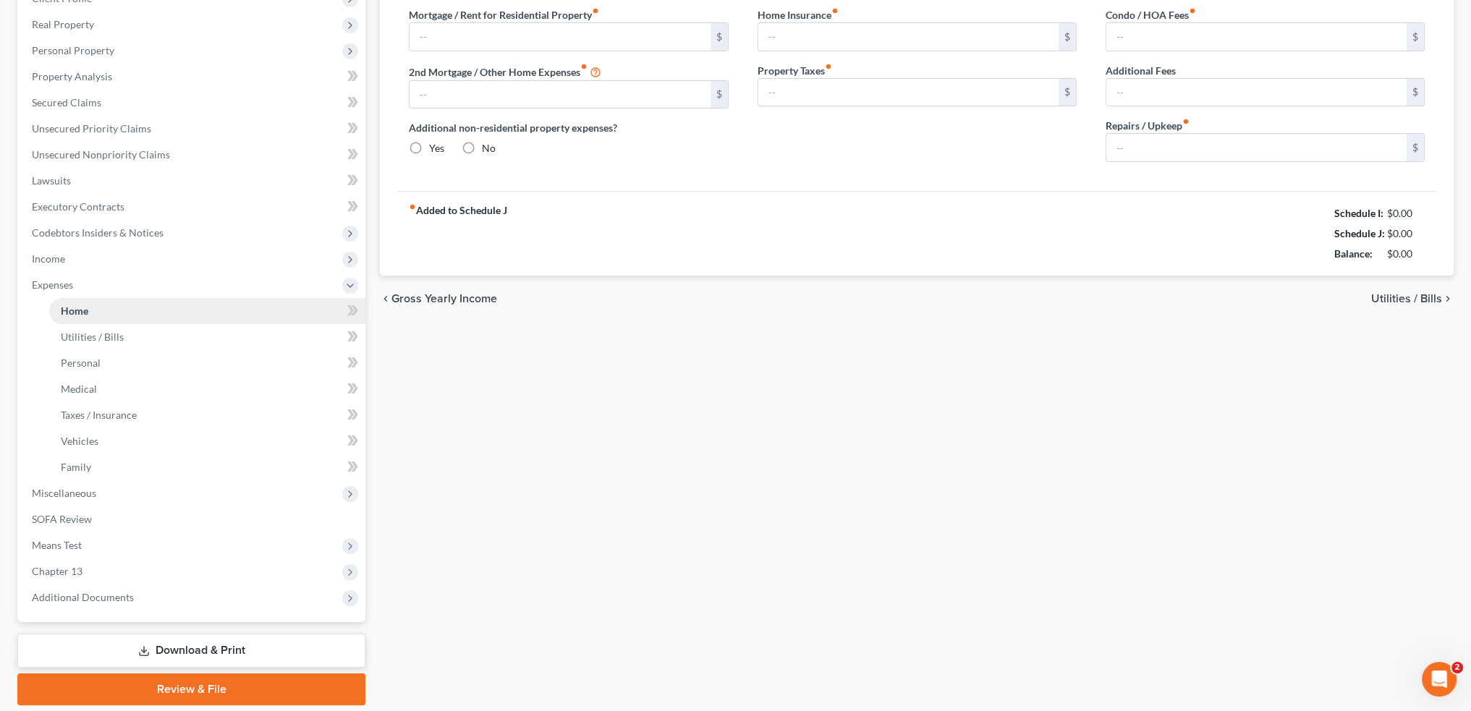
scroll to position [19, 0]
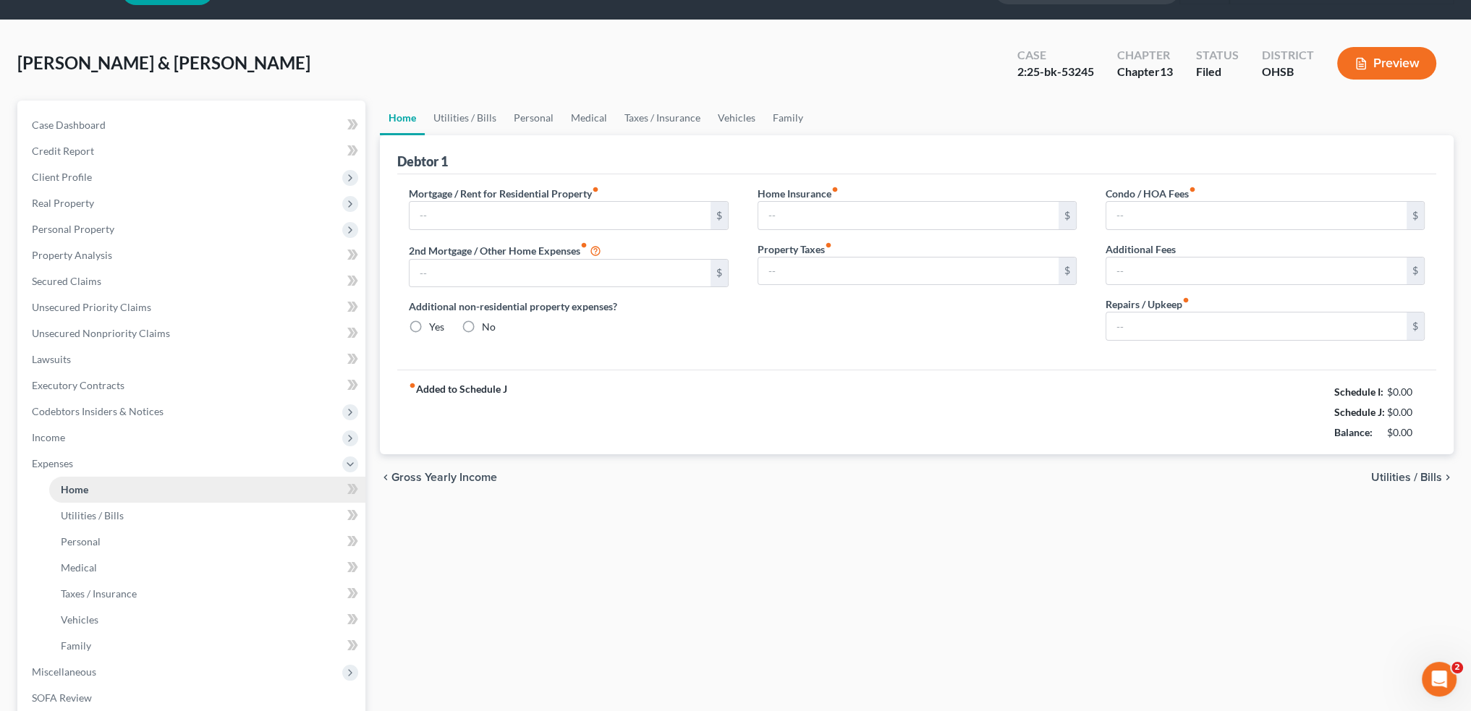
type input "1,500.00"
type input "0.00"
radio input "true"
type input "310.71"
type input "0.00"
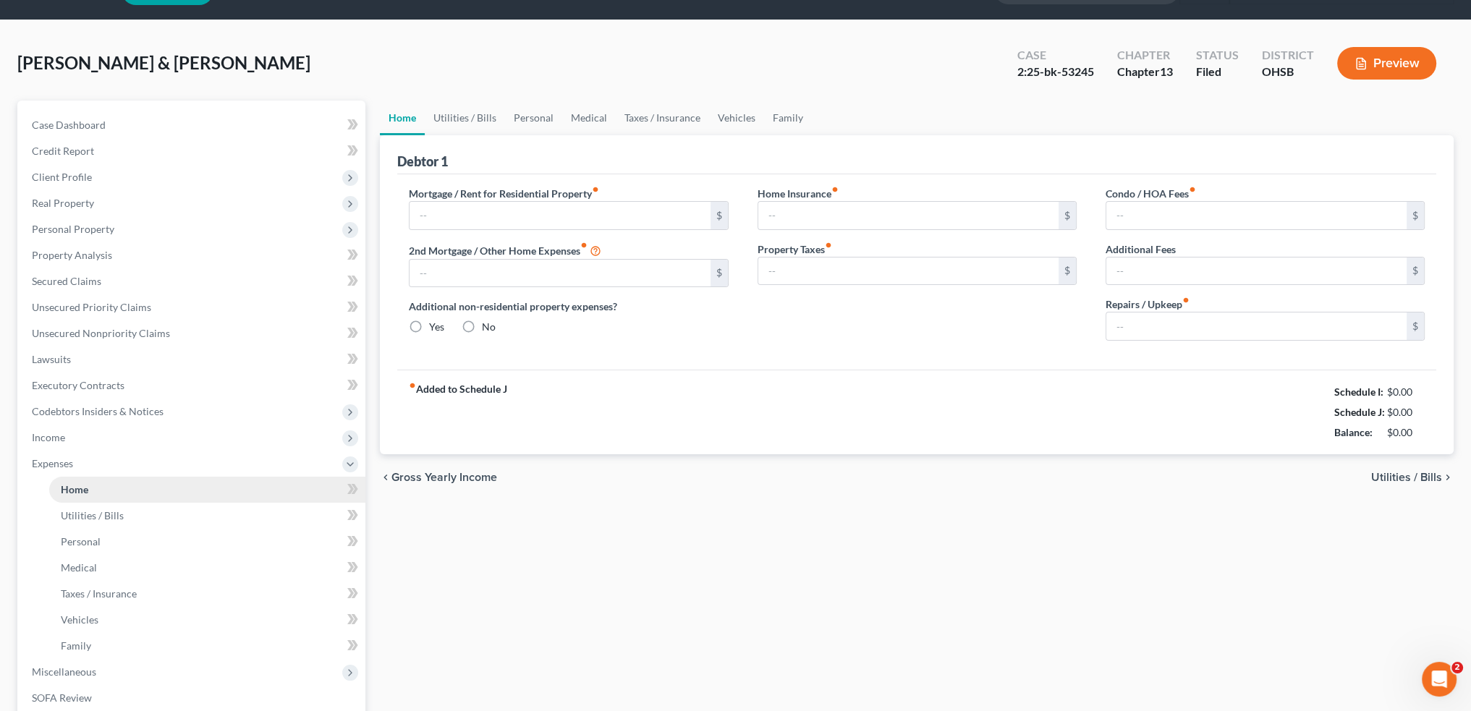
type input "0.00"
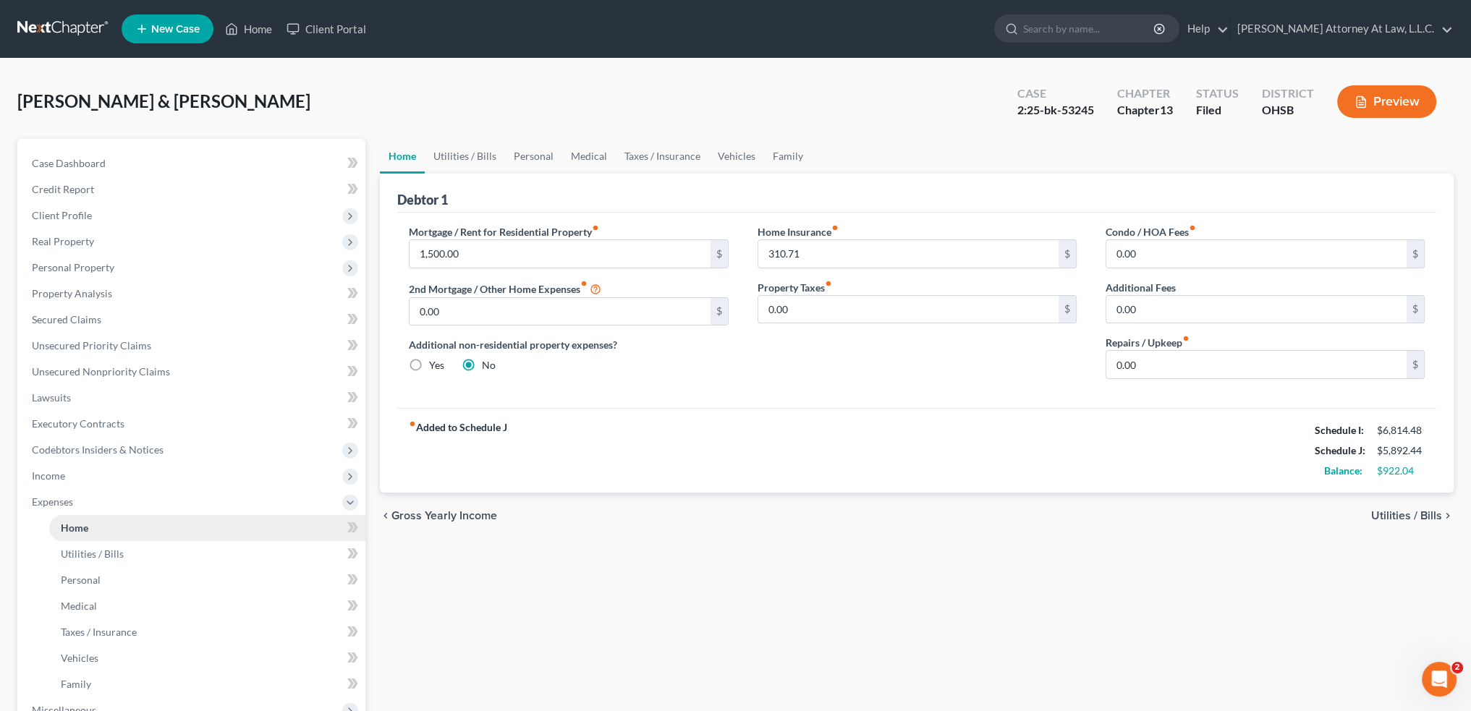
scroll to position [0, 0]
click at [1161, 361] on input "0.00" at bounding box center [1256, 364] width 300 height 27
type input "200"
click at [465, 158] on link "Utilities / Bills" at bounding box center [465, 156] width 80 height 35
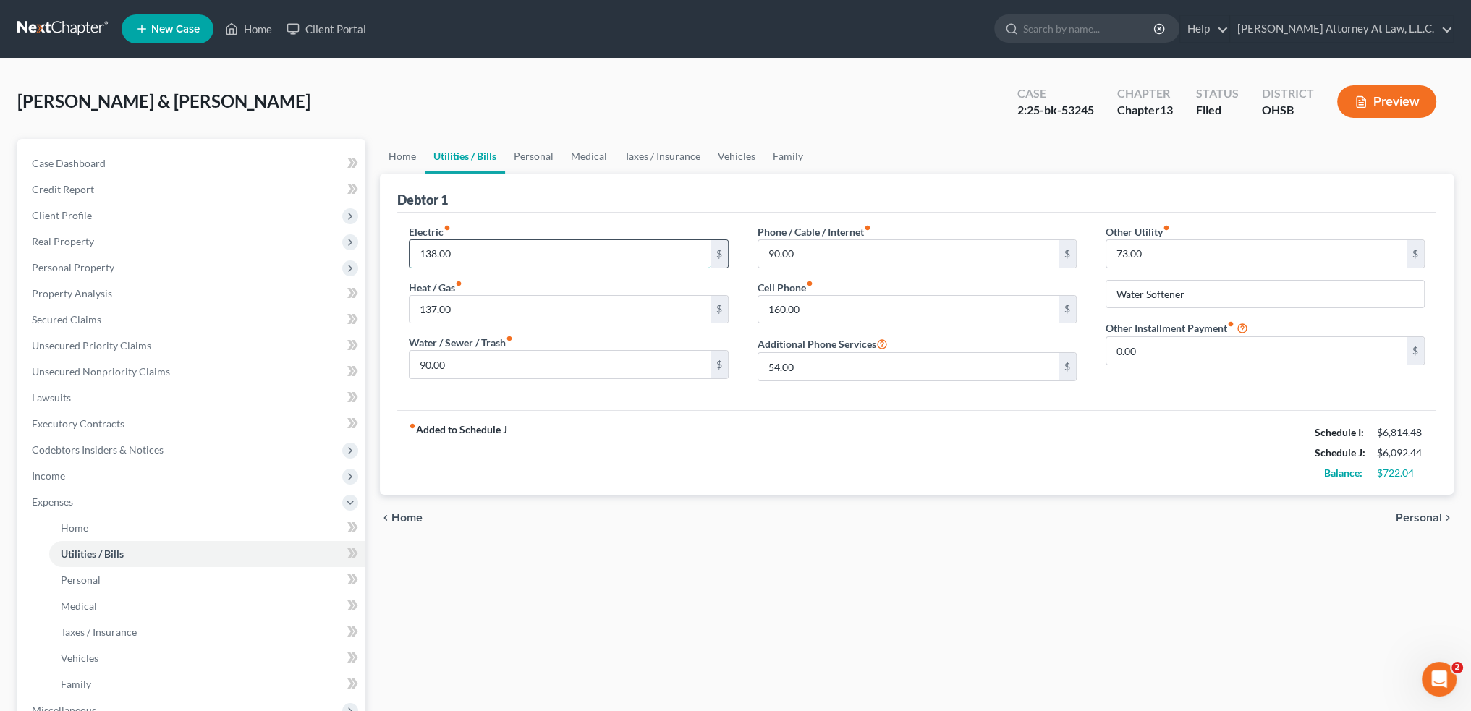
click at [472, 245] on input "138.00" at bounding box center [560, 253] width 300 height 27
type input "270"
click at [538, 156] on link "Personal" at bounding box center [533, 156] width 57 height 35
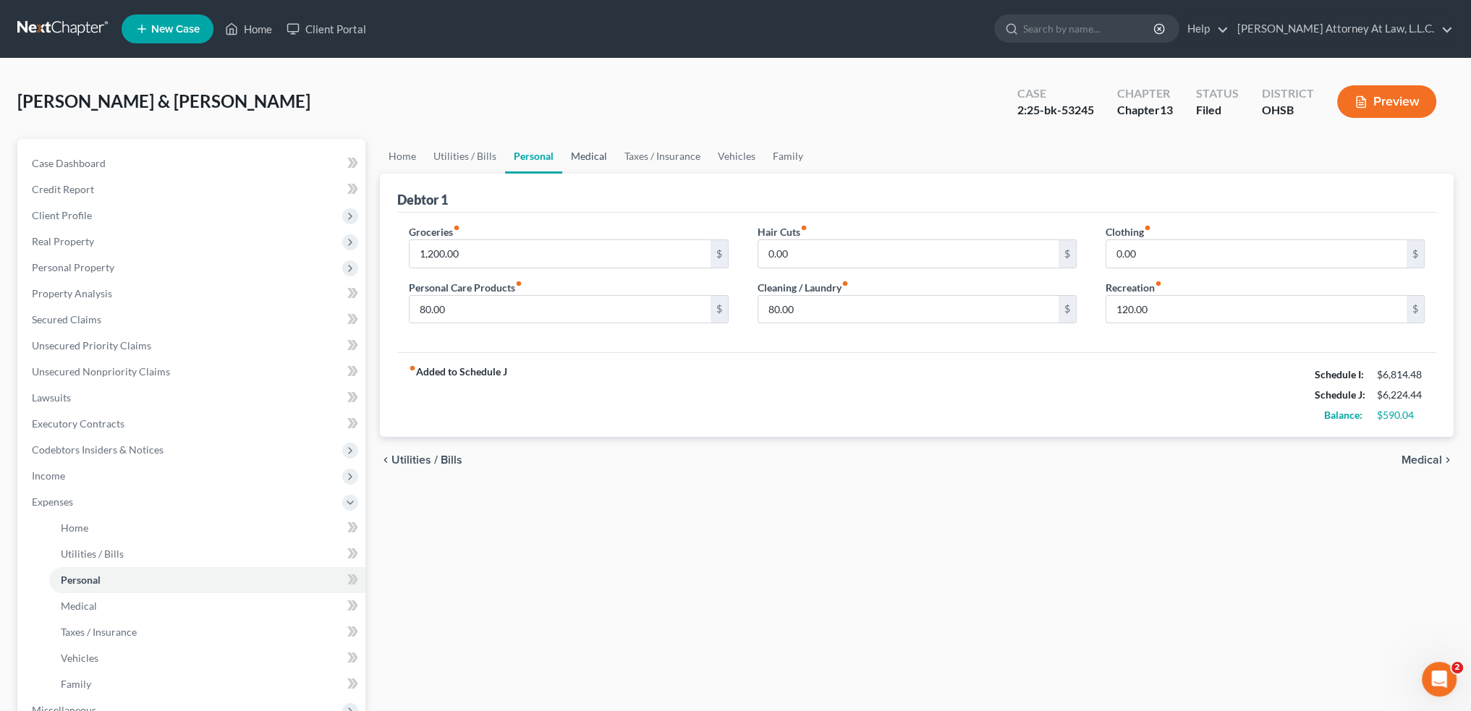
click at [584, 149] on link "Medical" at bounding box center [589, 156] width 54 height 35
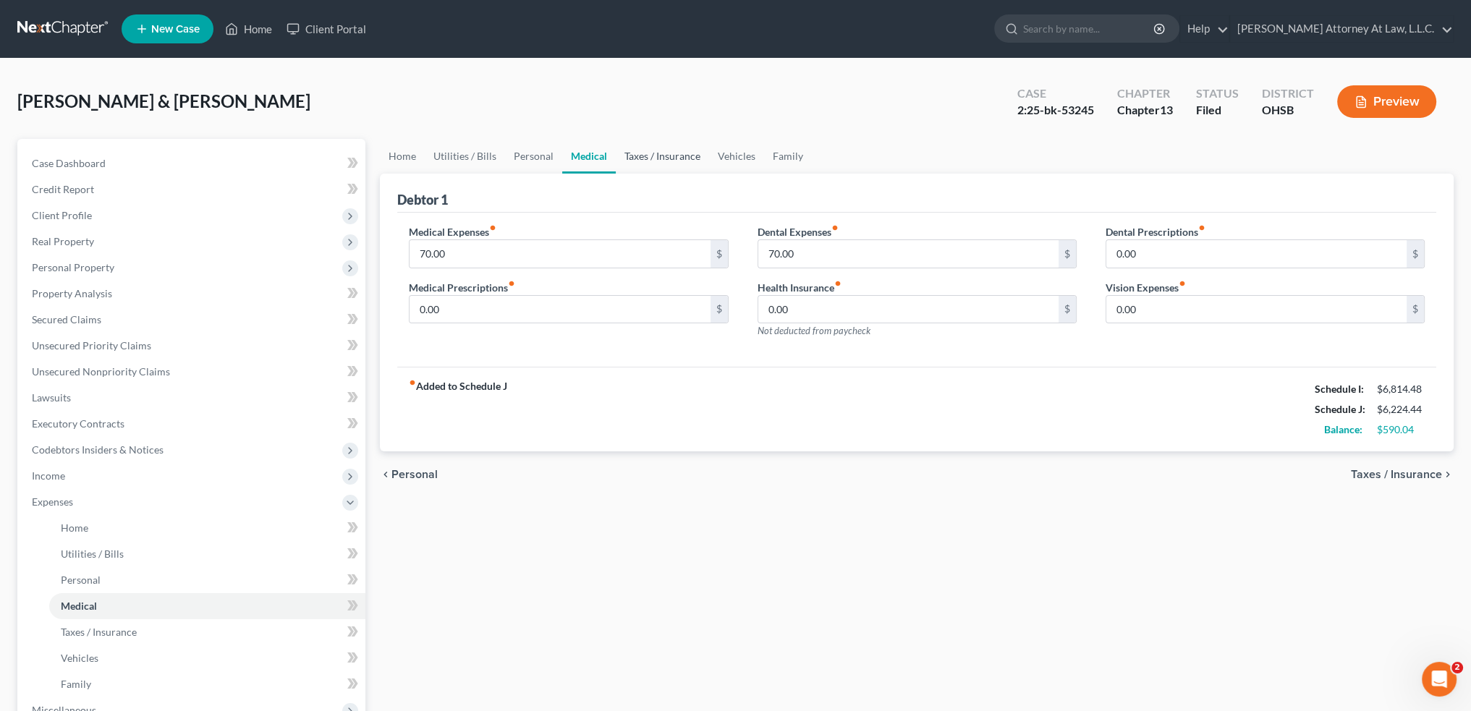
click at [663, 154] on link "Taxes / Insurance" at bounding box center [662, 156] width 93 height 35
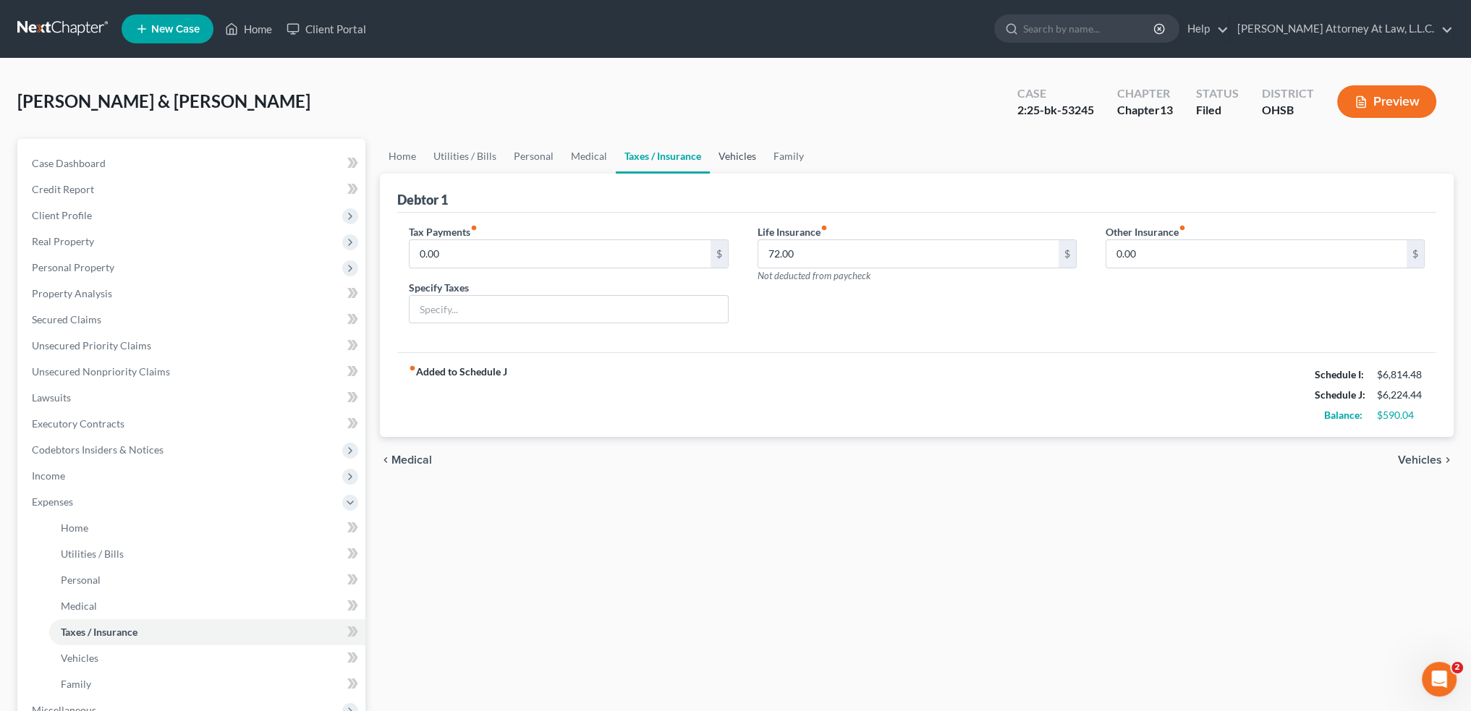
click at [732, 153] on link "Vehicles" at bounding box center [737, 156] width 55 height 35
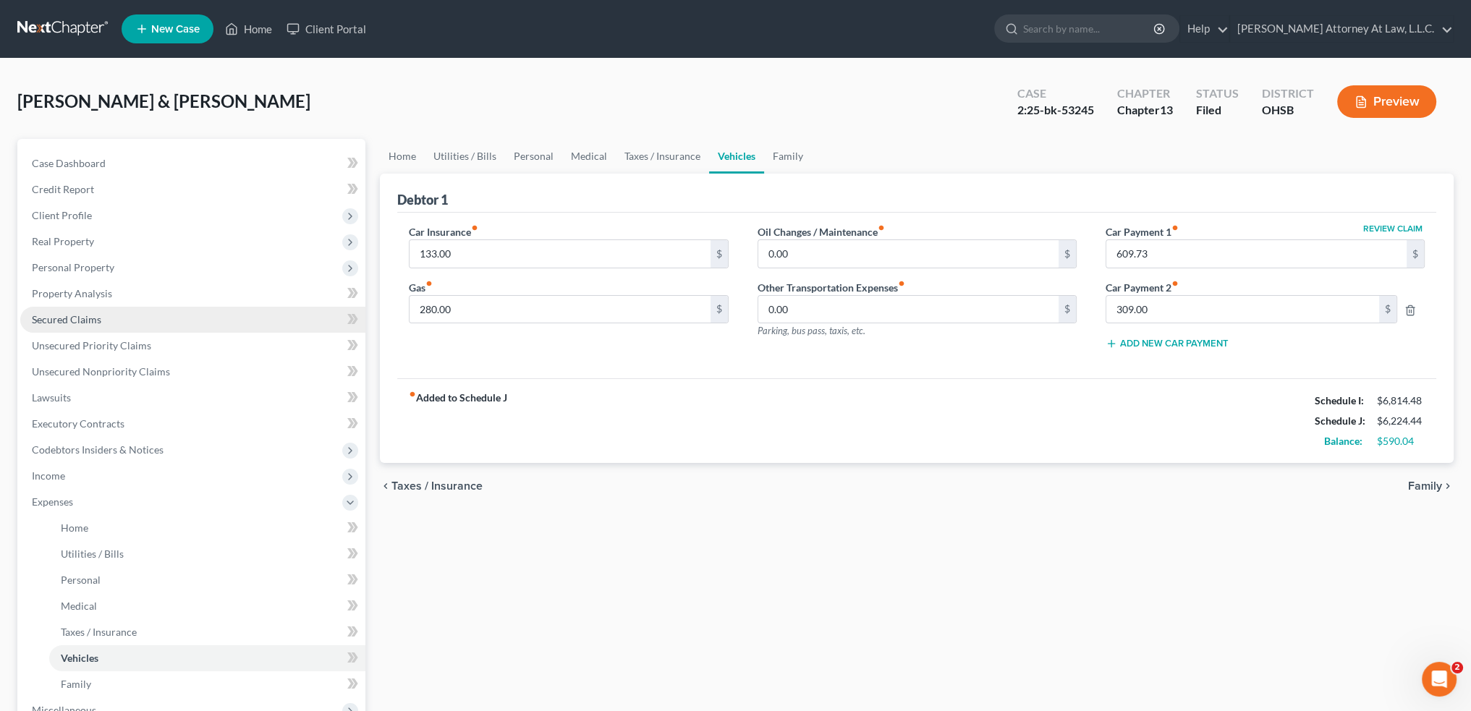
click at [109, 326] on link "Secured Claims" at bounding box center [192, 320] width 345 height 26
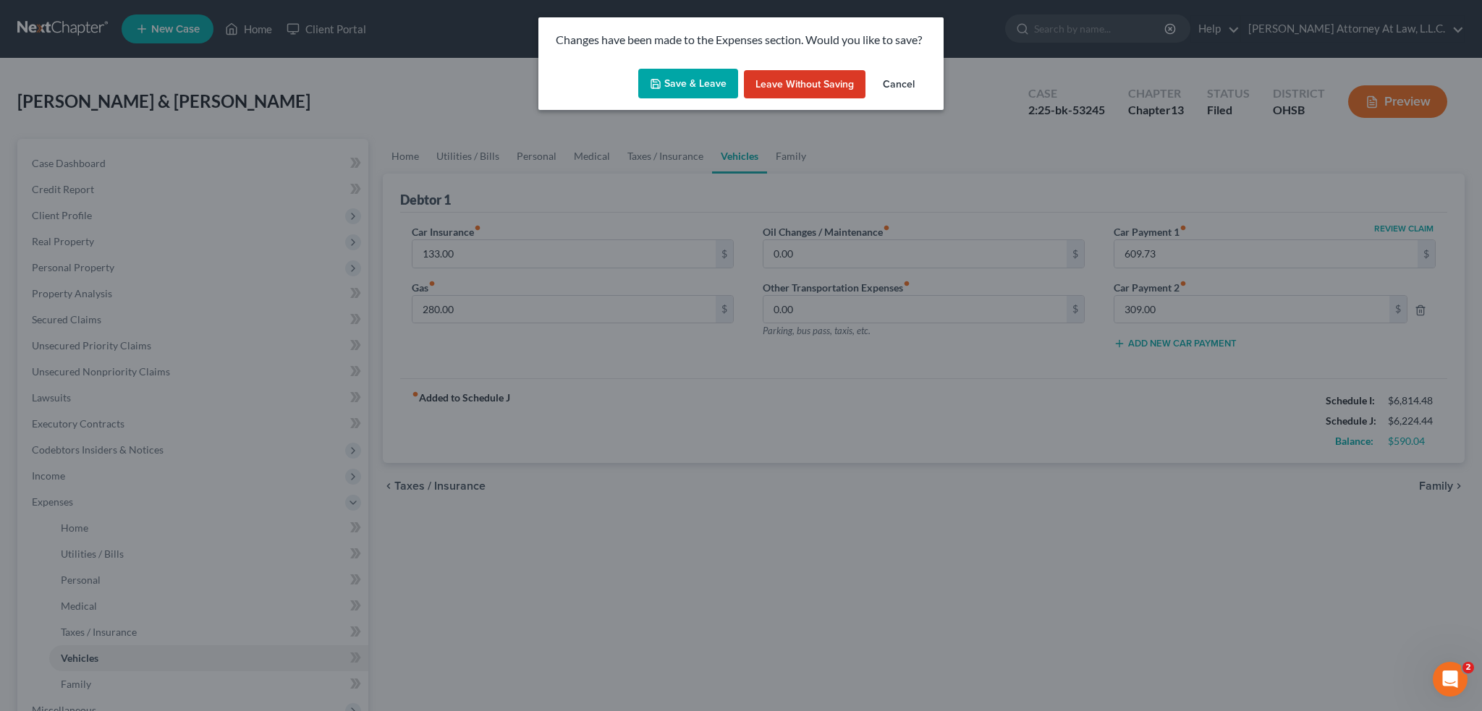
click at [698, 86] on button "Save & Leave" at bounding box center [688, 84] width 100 height 30
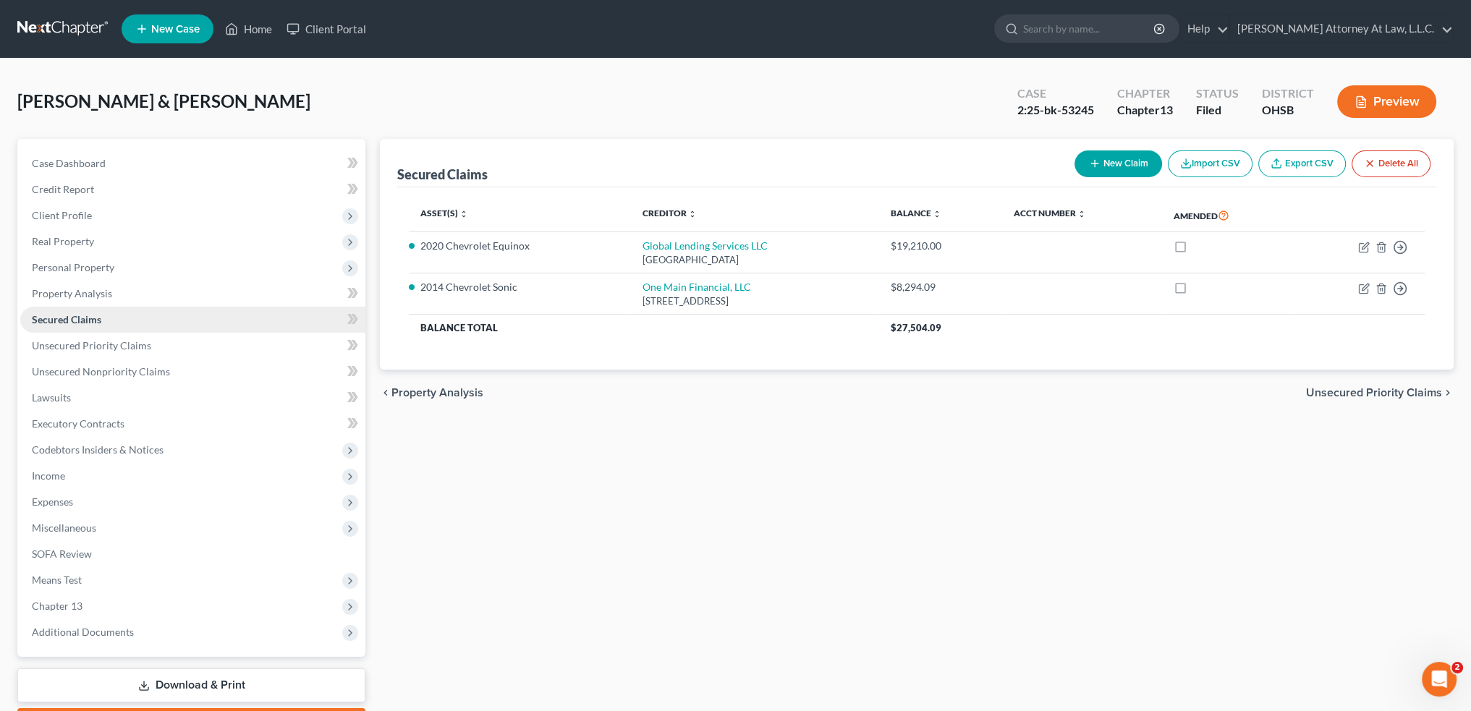
click at [255, 321] on link "Secured Claims" at bounding box center [192, 320] width 345 height 26
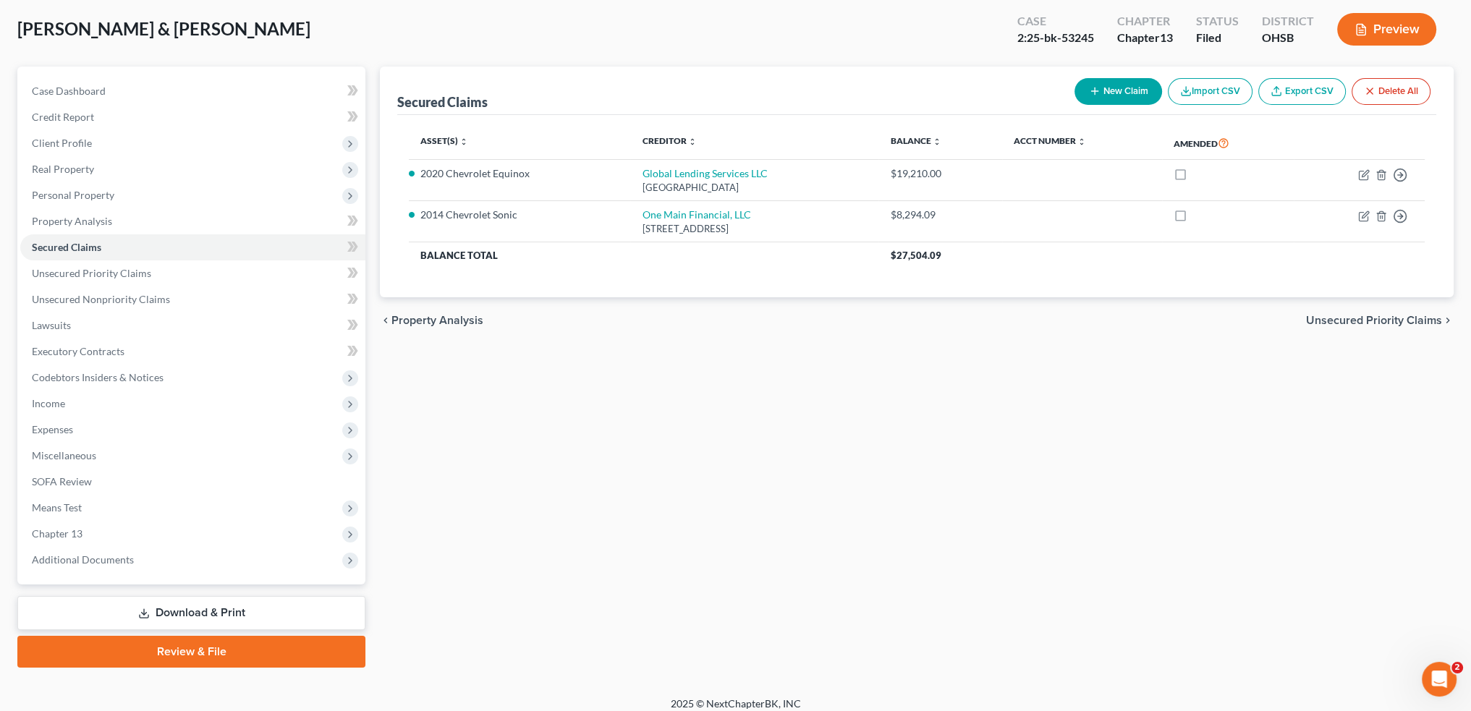
scroll to position [82, 0]
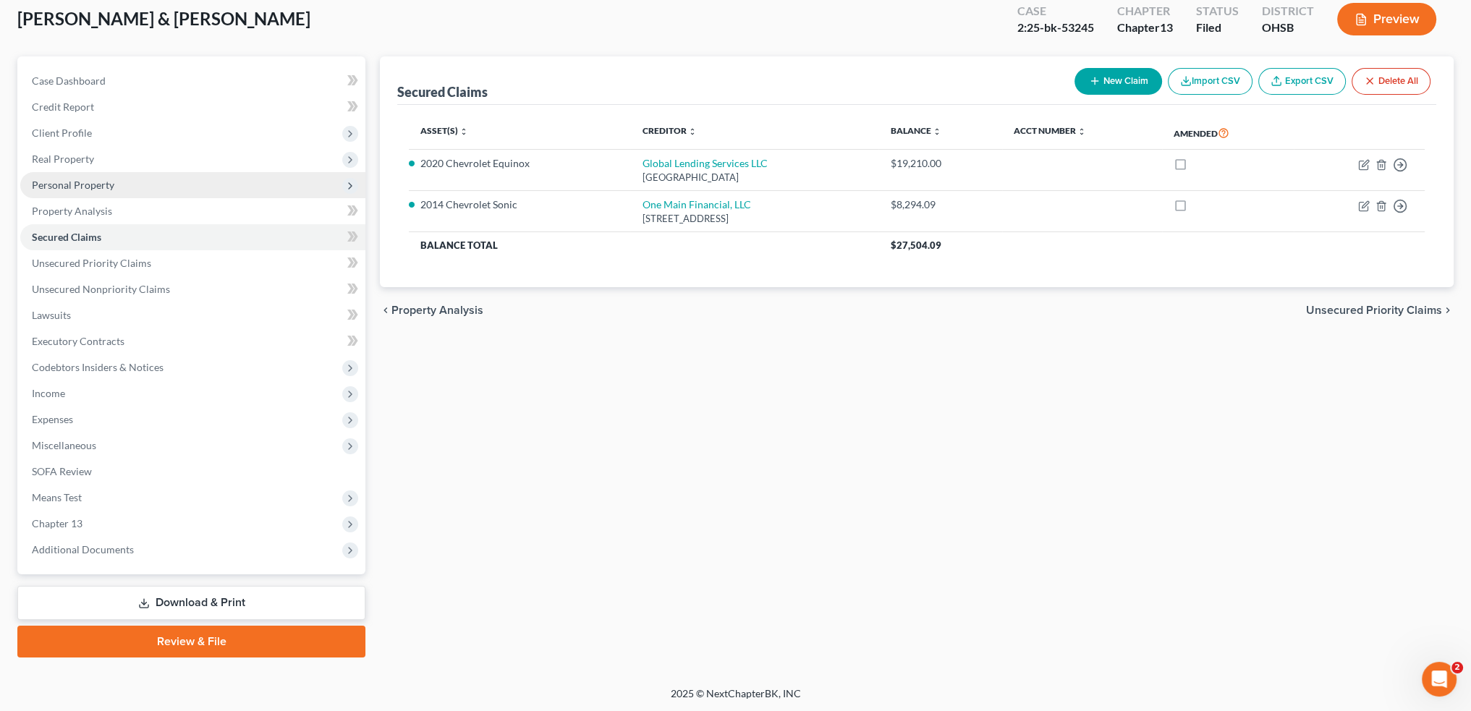
click at [99, 187] on span "Personal Property" at bounding box center [73, 185] width 82 height 12
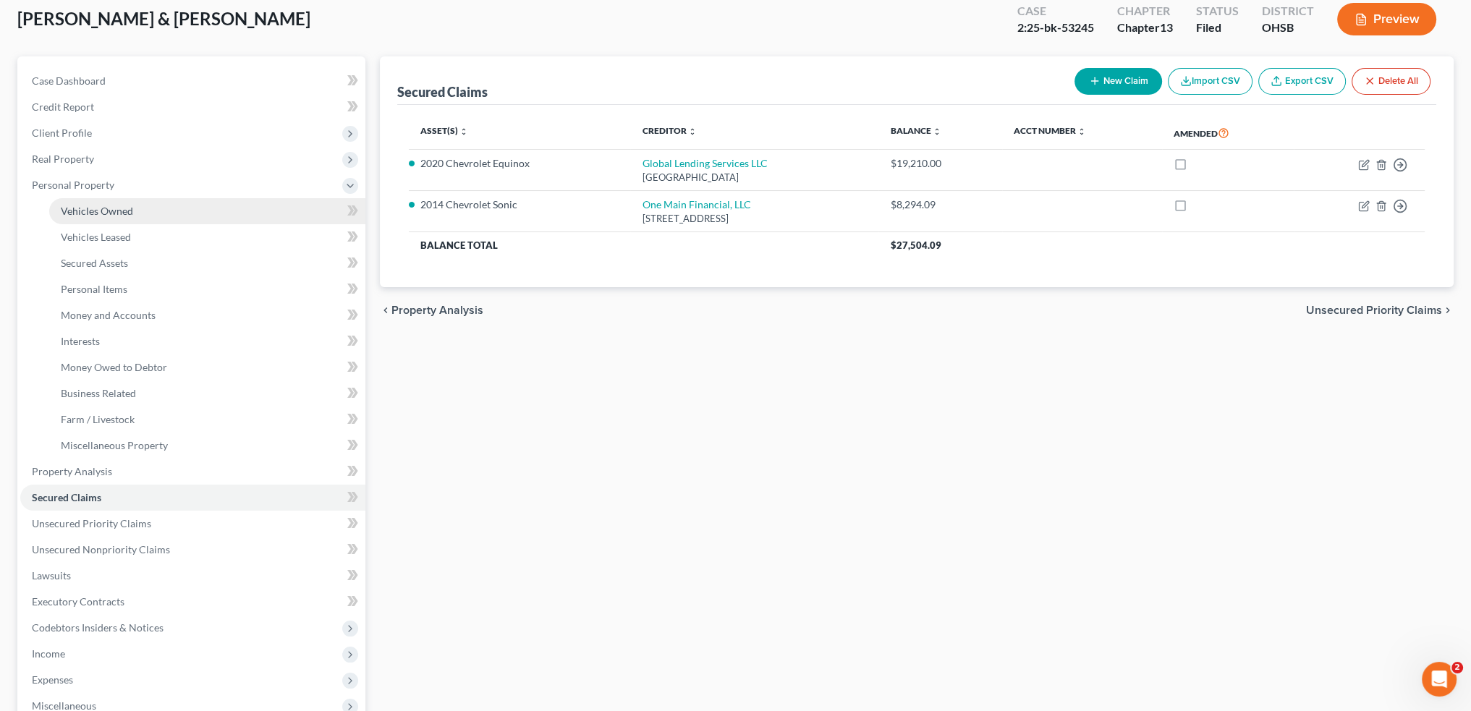
click at [105, 211] on span "Vehicles Owned" at bounding box center [97, 211] width 72 height 12
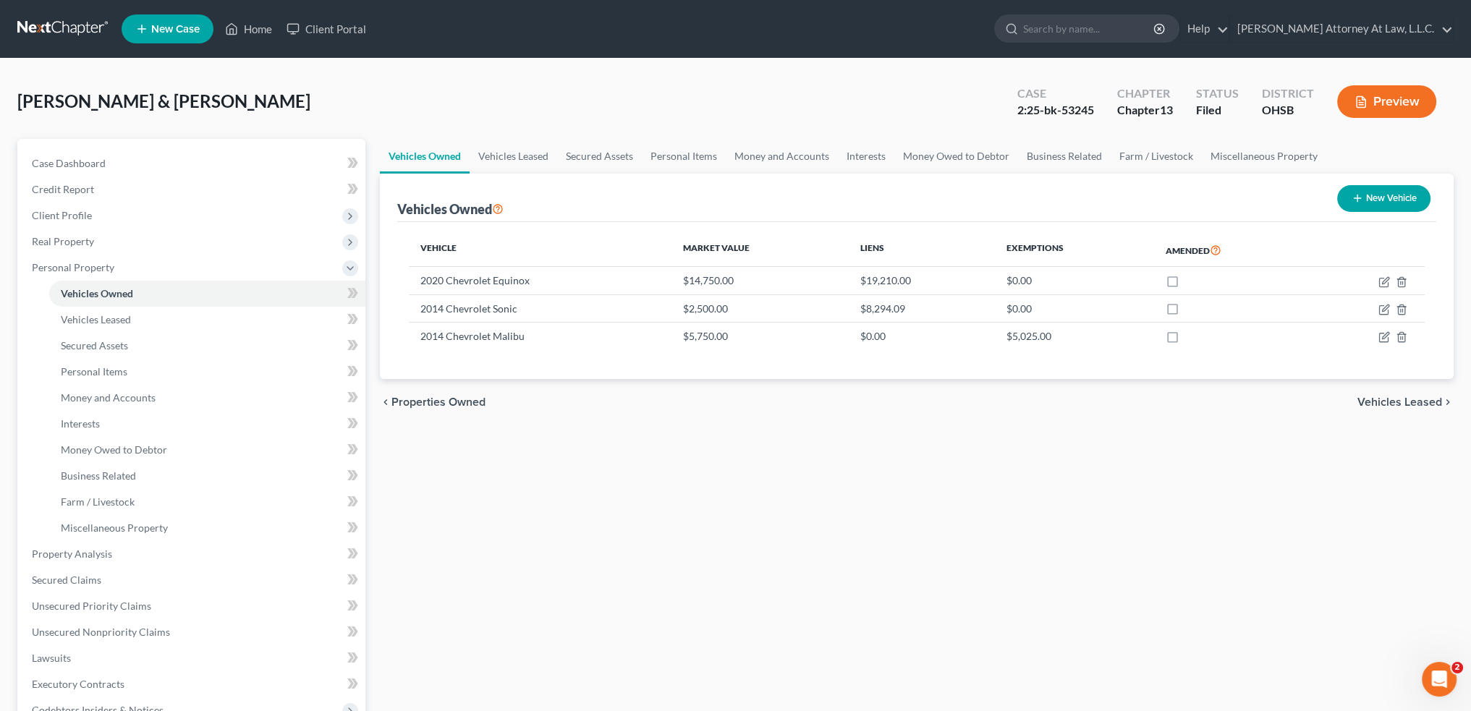
click at [1395, 196] on button "New Vehicle" at bounding box center [1383, 198] width 93 height 27
select select "0"
select select "2"
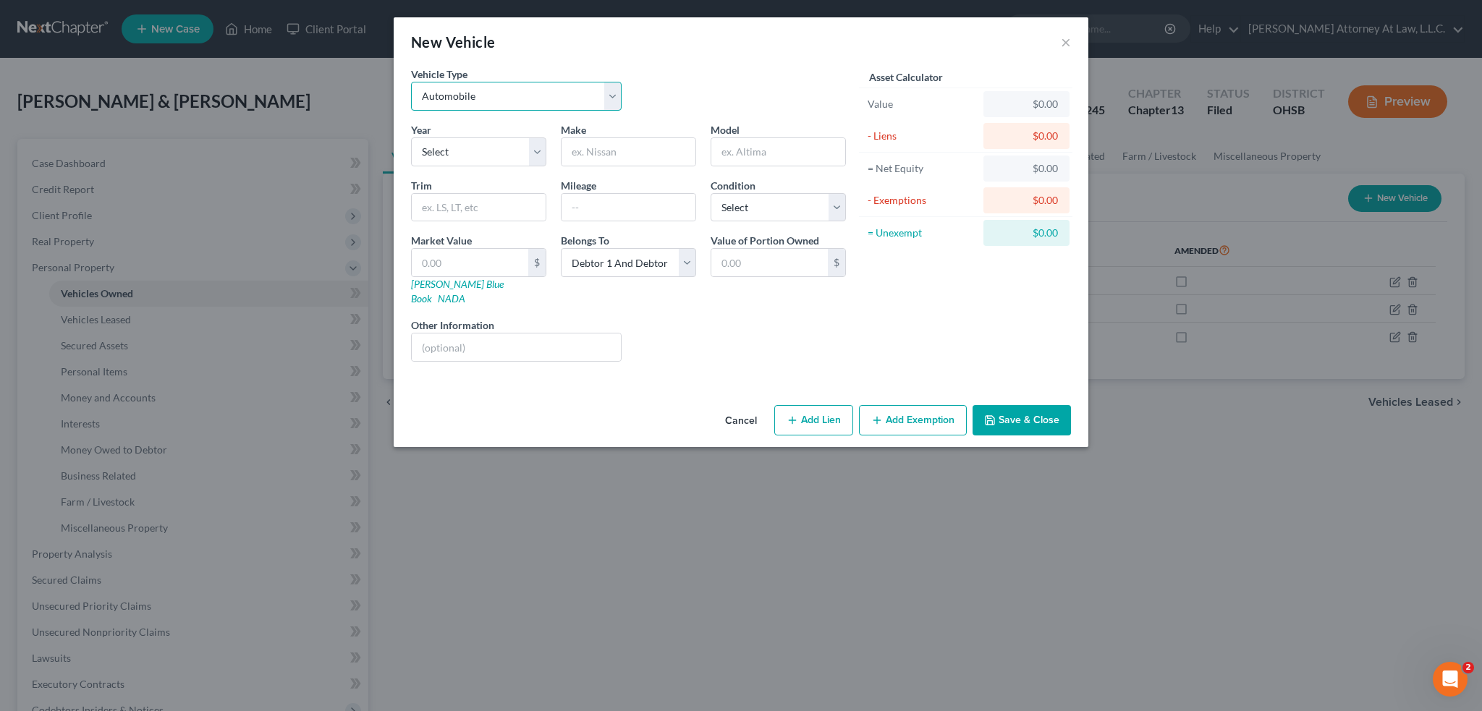
click at [614, 90] on select "Select Automobile Truck Trailer Watercraft Aircraft Motor Home Atv Other Vehicle" at bounding box center [516, 96] width 211 height 29
select select "1"
click at [411, 82] on select "Select Automobile Truck Trailer Watercraft Aircraft Motor Home Atv Other Vehicle" at bounding box center [516, 96] width 211 height 29
click at [489, 156] on select "Select 2026 2025 2024 2023 2022 2021 2020 2019 2018 2017 2016 2015 2014 2013 20…" at bounding box center [478, 151] width 135 height 29
select select "3"
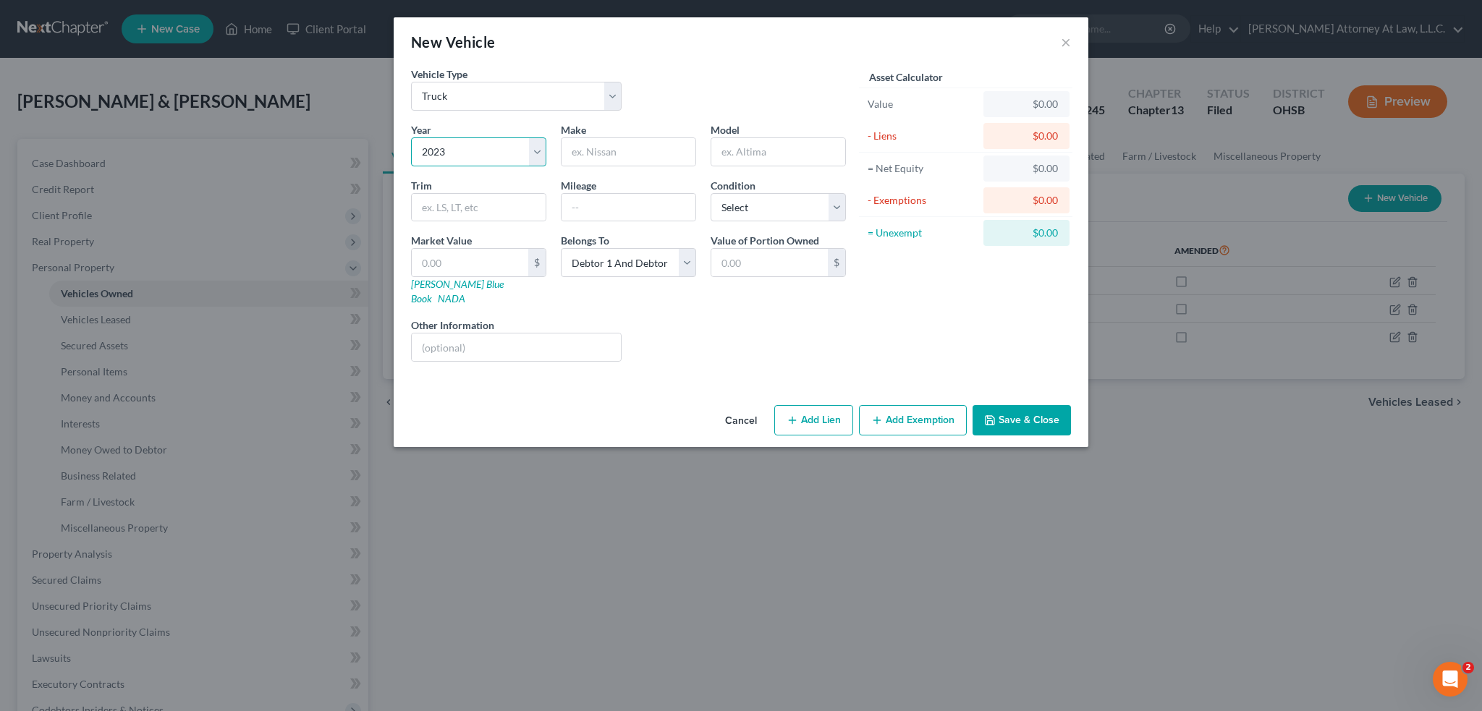
click at [411, 137] on select "Select 2026 2025 2024 2023 2022 2021 2020 2019 2018 2017 2016 2015 2014 2013 20…" at bounding box center [478, 151] width 135 height 29
drag, startPoint x: 457, startPoint y: 199, endPoint x: 533, endPoint y: 173, distance: 80.3
click at [457, 199] on input "text" at bounding box center [479, 207] width 134 height 27
click at [593, 156] on input "text" at bounding box center [629, 151] width 134 height 27
type input "c"
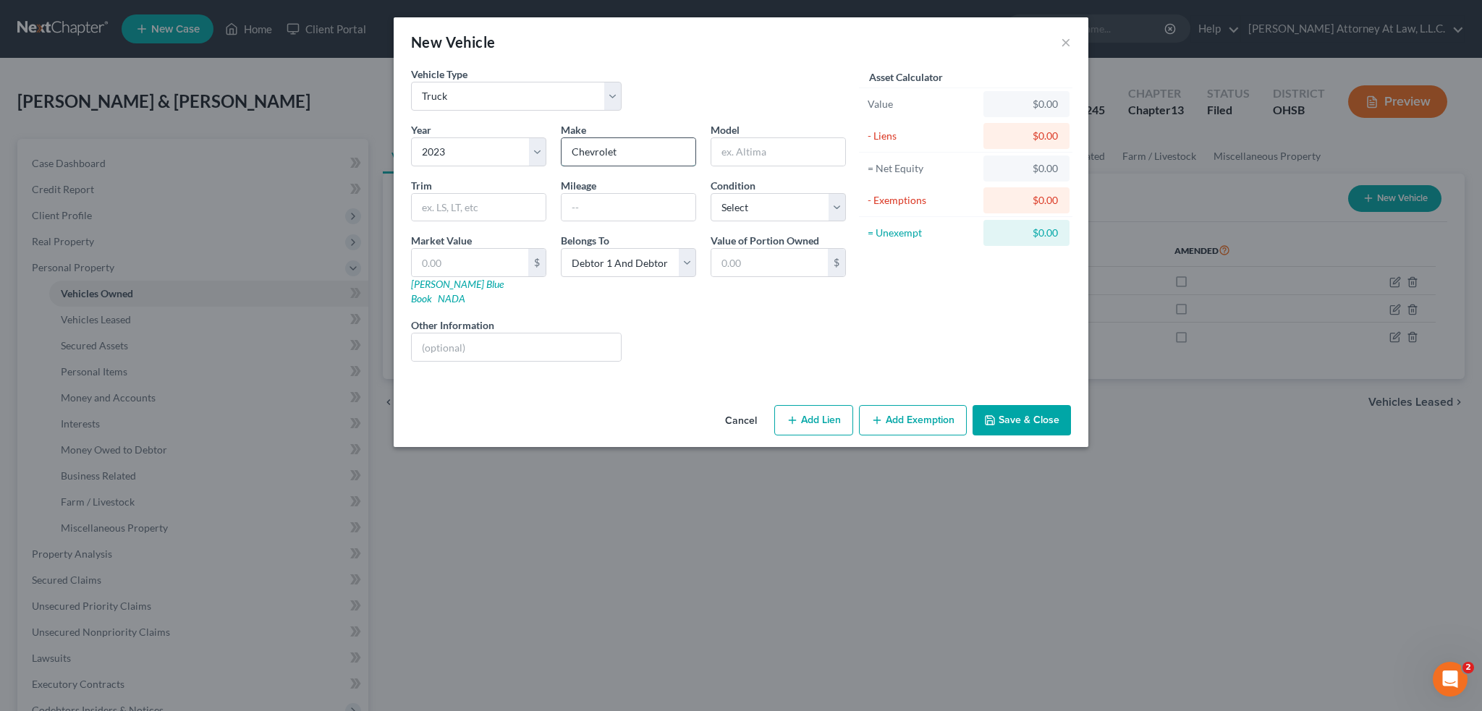
type input "Chevrolet"
type input "Equinox"
type input "4"
type input "55000"
drag, startPoint x: 692, startPoint y: 257, endPoint x: 656, endPoint y: 274, distance: 39.8
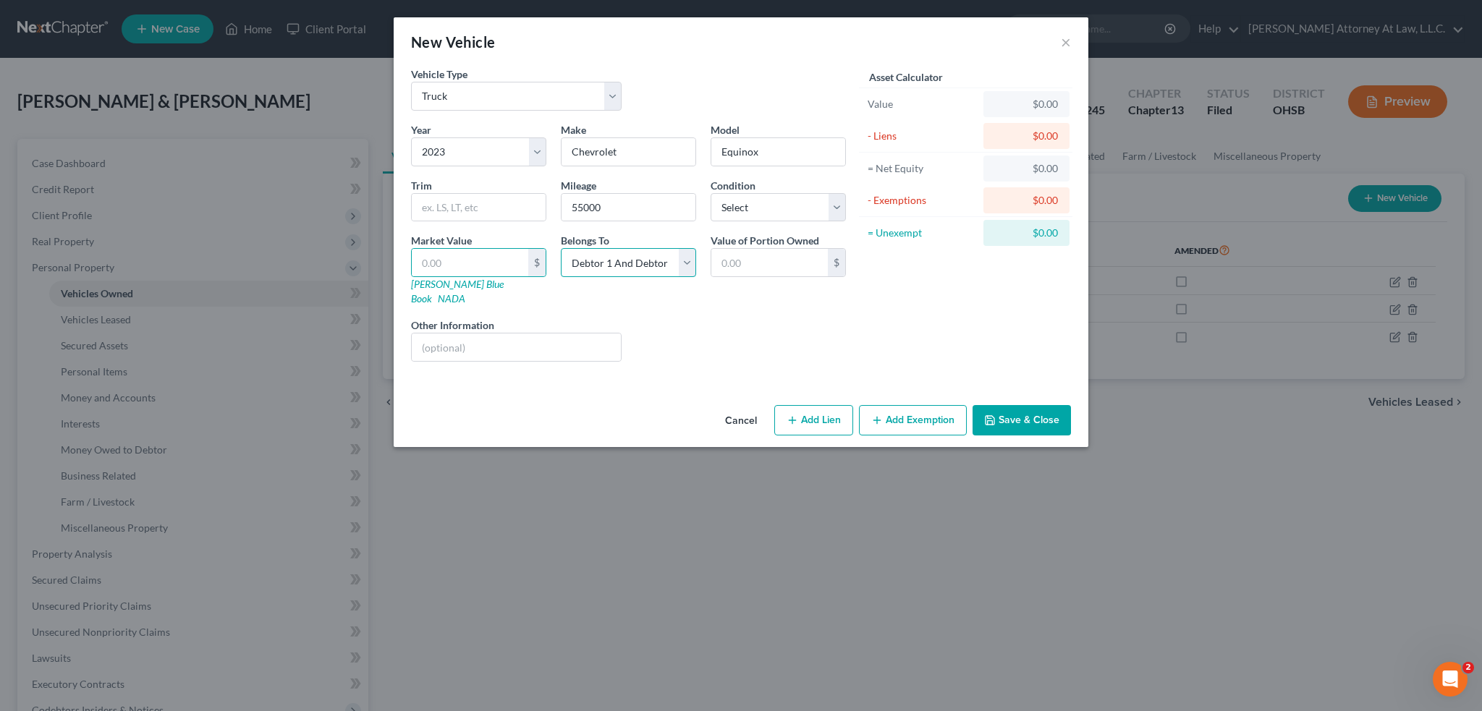
click at [692, 257] on select "Select Debtor 1 Only Debtor 2 Only Debtor 1 And Debtor 2 Only At Least One Of T…" at bounding box center [628, 262] width 135 height 29
select select "0"
click at [561, 248] on select "Select Debtor 1 Only Debtor 2 Only Debtor 1 And Debtor 2 Only At Least One Of T…" at bounding box center [628, 262] width 135 height 29
click at [475, 254] on input "text" at bounding box center [470, 262] width 117 height 27
click at [436, 264] on input "text" at bounding box center [470, 262] width 117 height 27
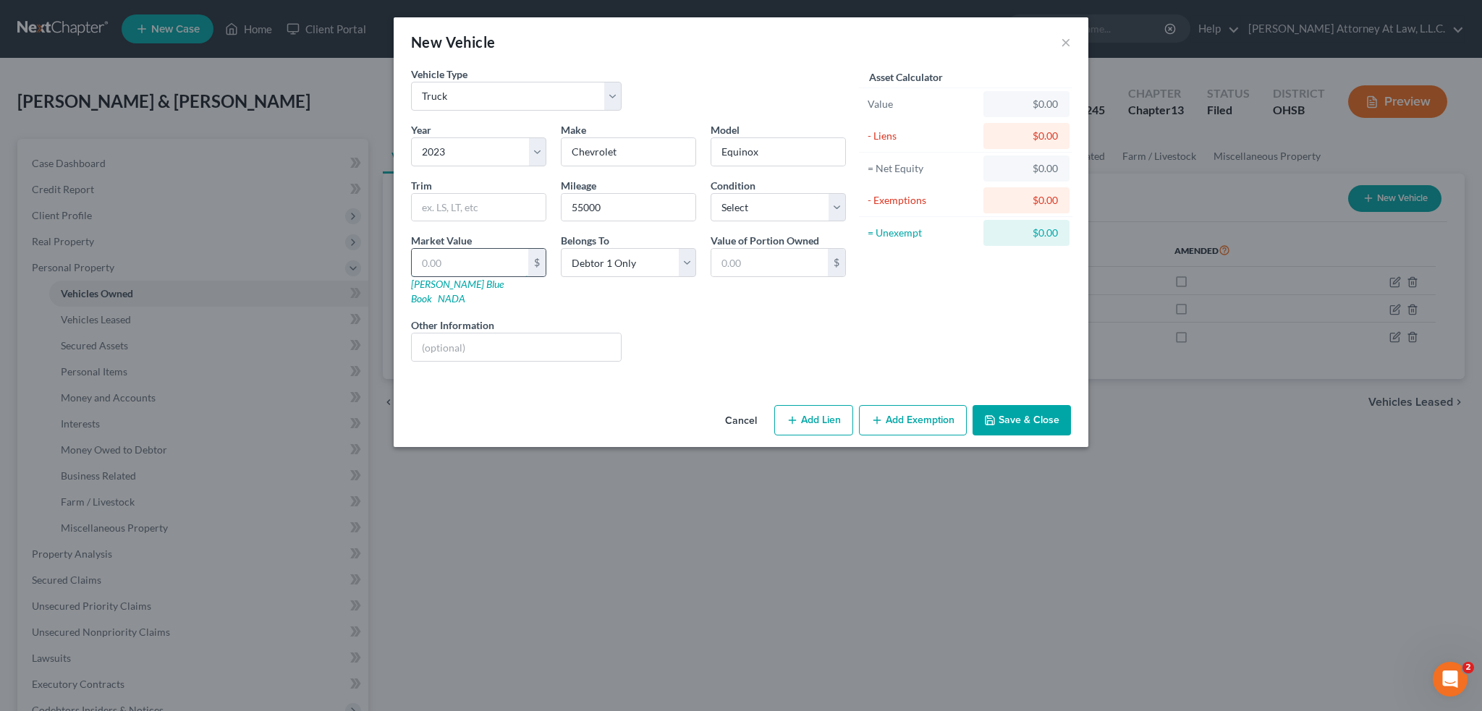
type input "2"
type input "2.00"
type input "21"
type input "21.00"
type input "215"
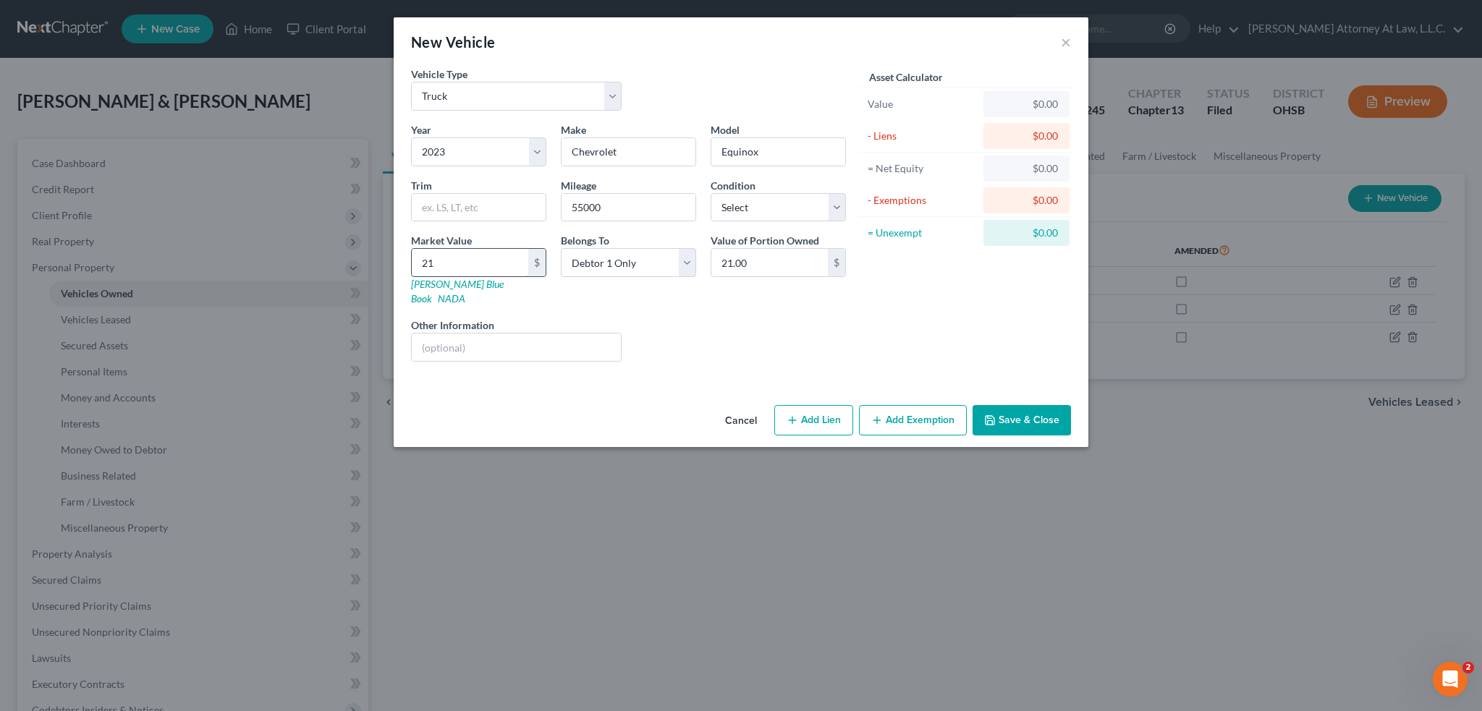
type input "215.00"
type input "2150"
type input "2,150.00"
type input "2,1500"
type input "21,500.00"
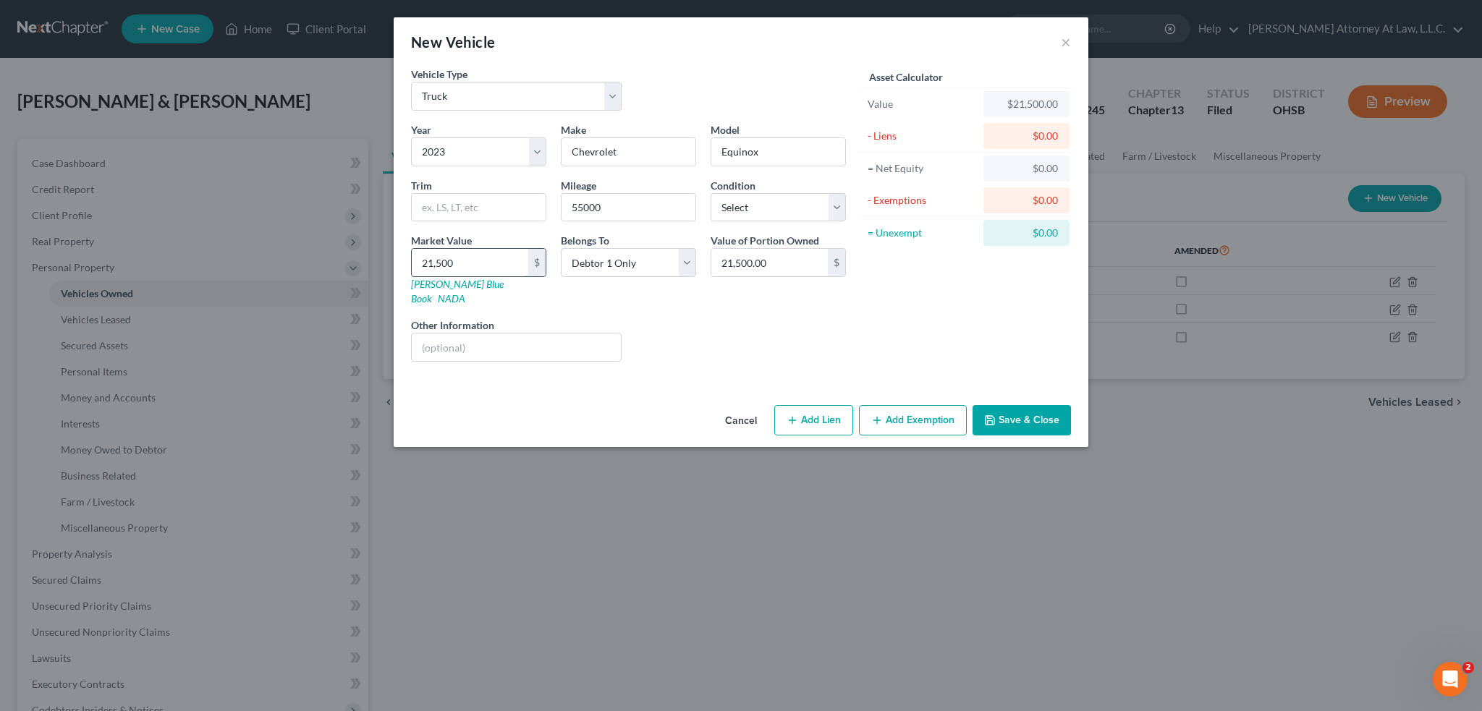
type input "21,500"
drag, startPoint x: 837, startPoint y: 204, endPoint x: 813, endPoint y: 219, distance: 28.3
click at [837, 204] on select "Select Excellent Very Good Good Fair Poor" at bounding box center [778, 207] width 135 height 29
select select "2"
click at [711, 193] on select "Select Excellent Very Good Good Fair Poor" at bounding box center [778, 207] width 135 height 29
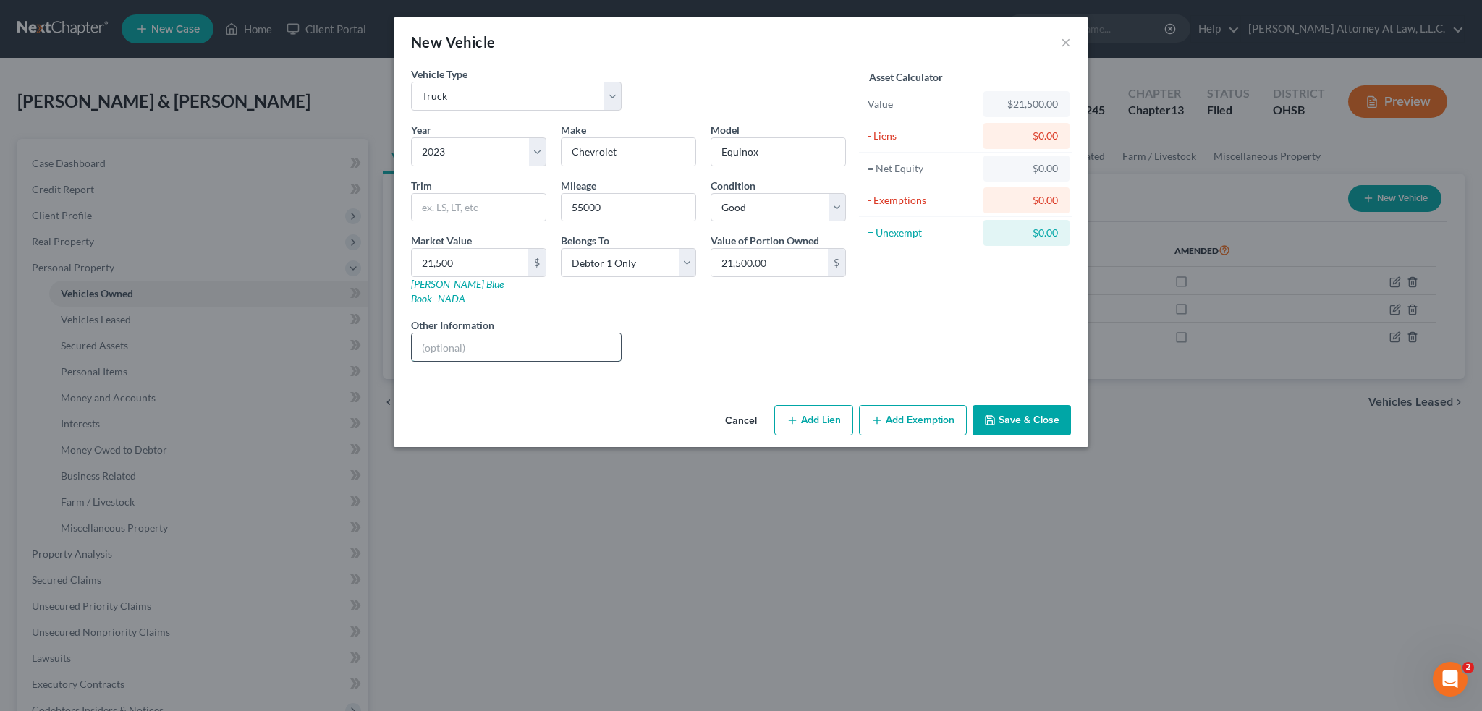
click at [501, 336] on input "text" at bounding box center [516, 347] width 209 height 27
type input "Acquired Post-Filing"
click at [799, 406] on button "Add Lien" at bounding box center [813, 420] width 79 height 30
select select "0"
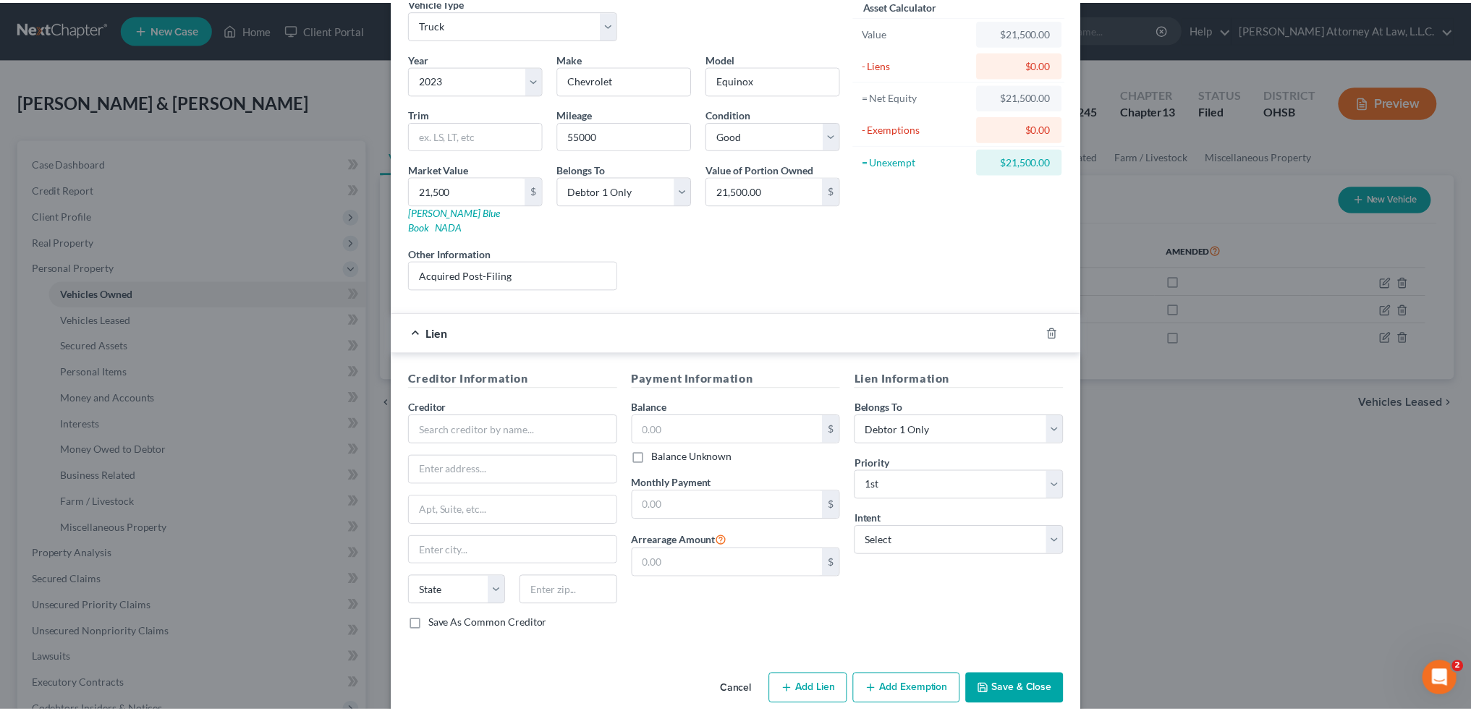
scroll to position [77, 0]
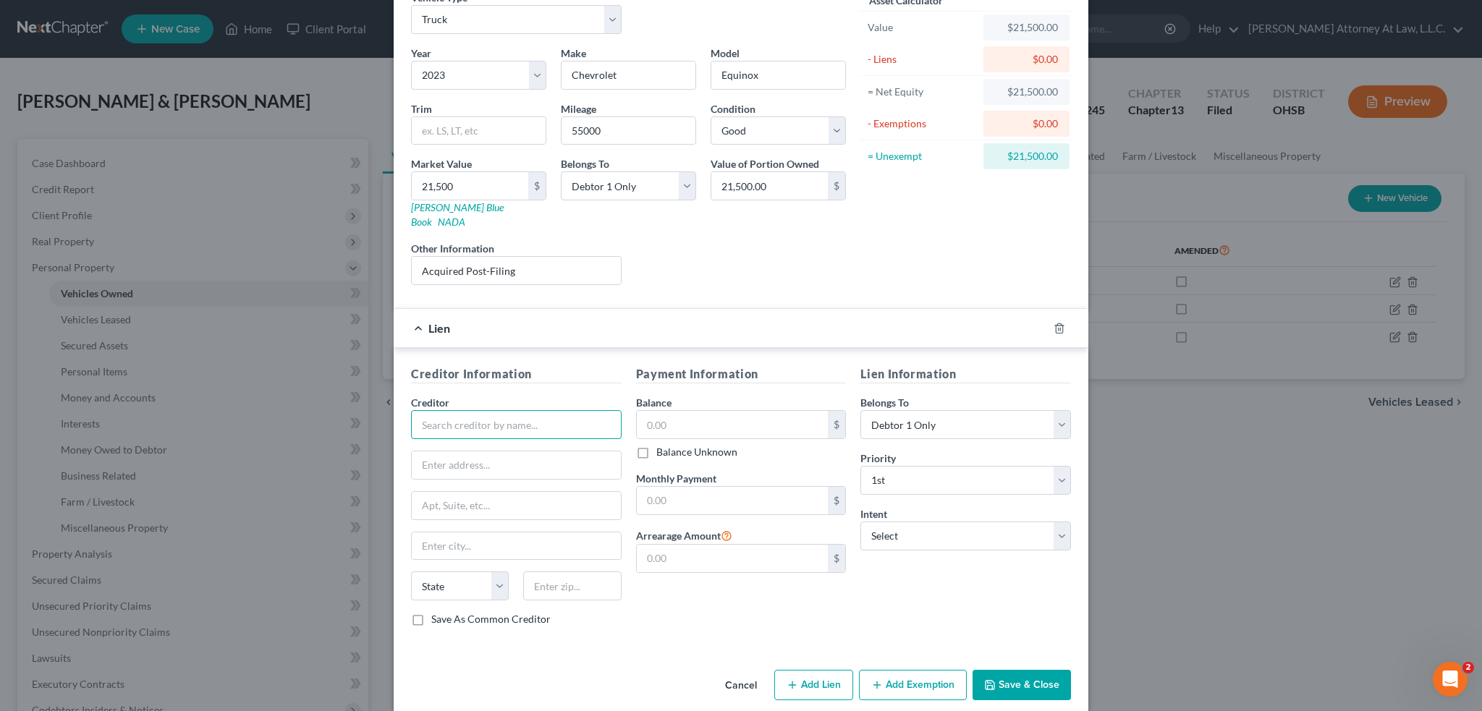
click at [458, 411] on input "text" at bounding box center [516, 424] width 211 height 29
type input "Prestige Financial"
click at [447, 452] on input "text" at bounding box center [516, 465] width 209 height 27
type input "[STREET_ADDRESS]"
type input "[PERSON_NAME]"
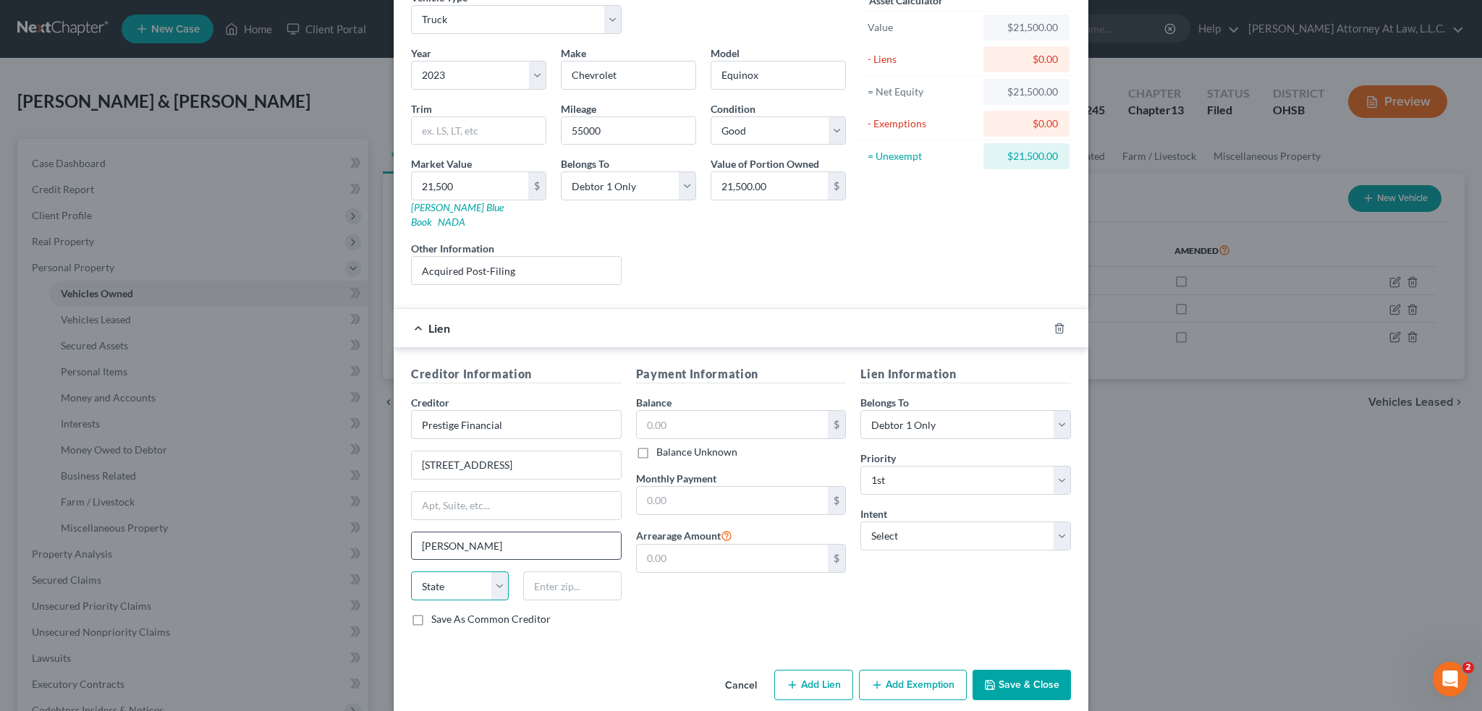
select select "46"
type input "84020"
click at [664, 411] on input "text" at bounding box center [733, 424] width 192 height 27
type input "21,500"
click at [656, 487] on input "text" at bounding box center [733, 500] width 192 height 27
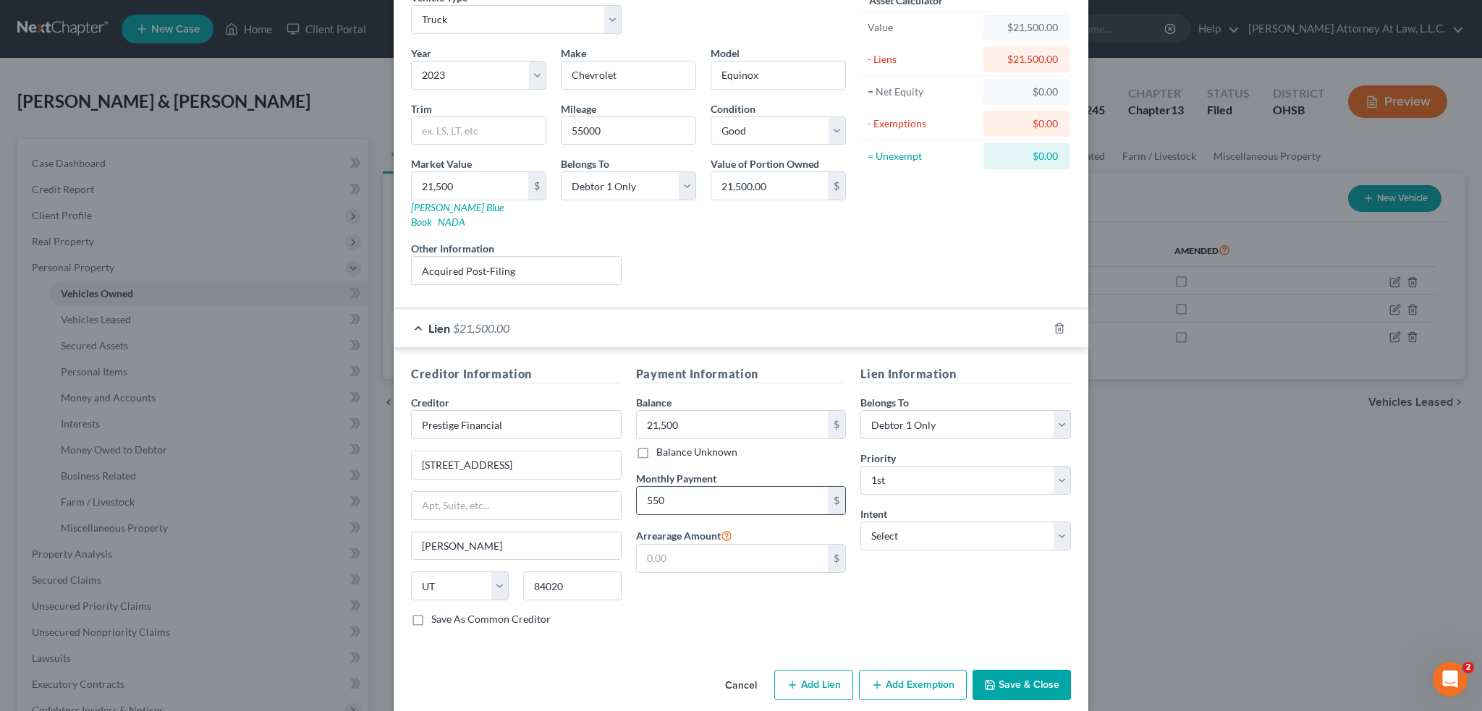
type input "550"
click at [1041, 673] on button "Save & Close" at bounding box center [1022, 685] width 98 height 30
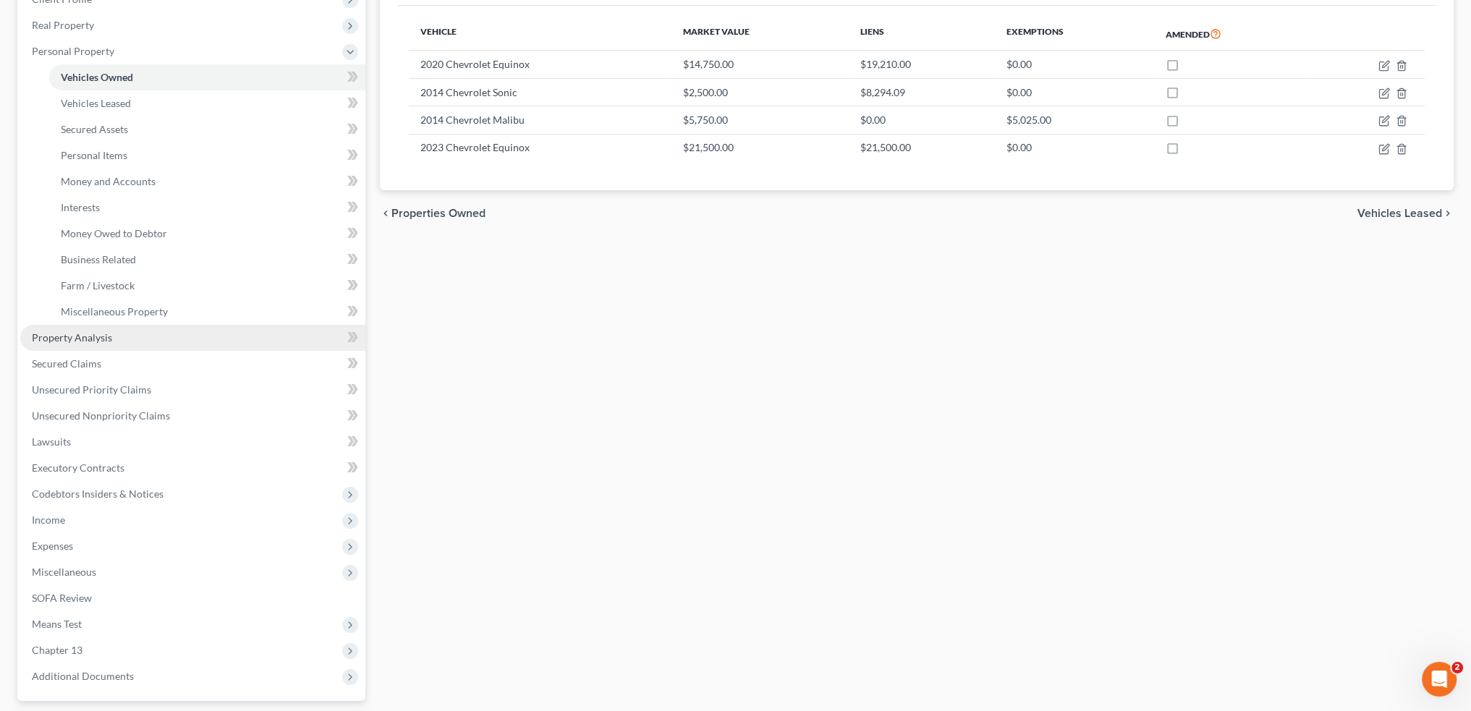
scroll to position [217, 0]
click at [286, 338] on link "Property Analysis" at bounding box center [192, 337] width 345 height 26
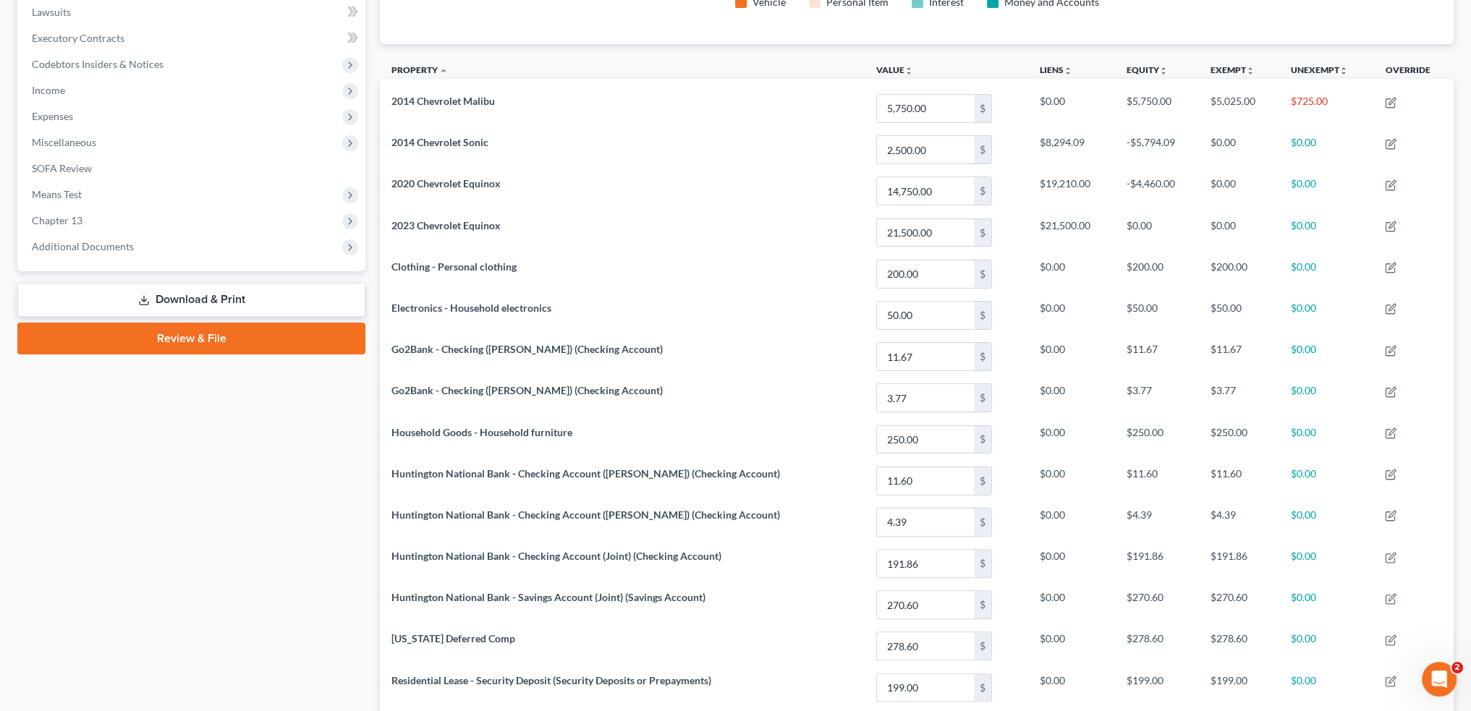
scroll to position [289, 0]
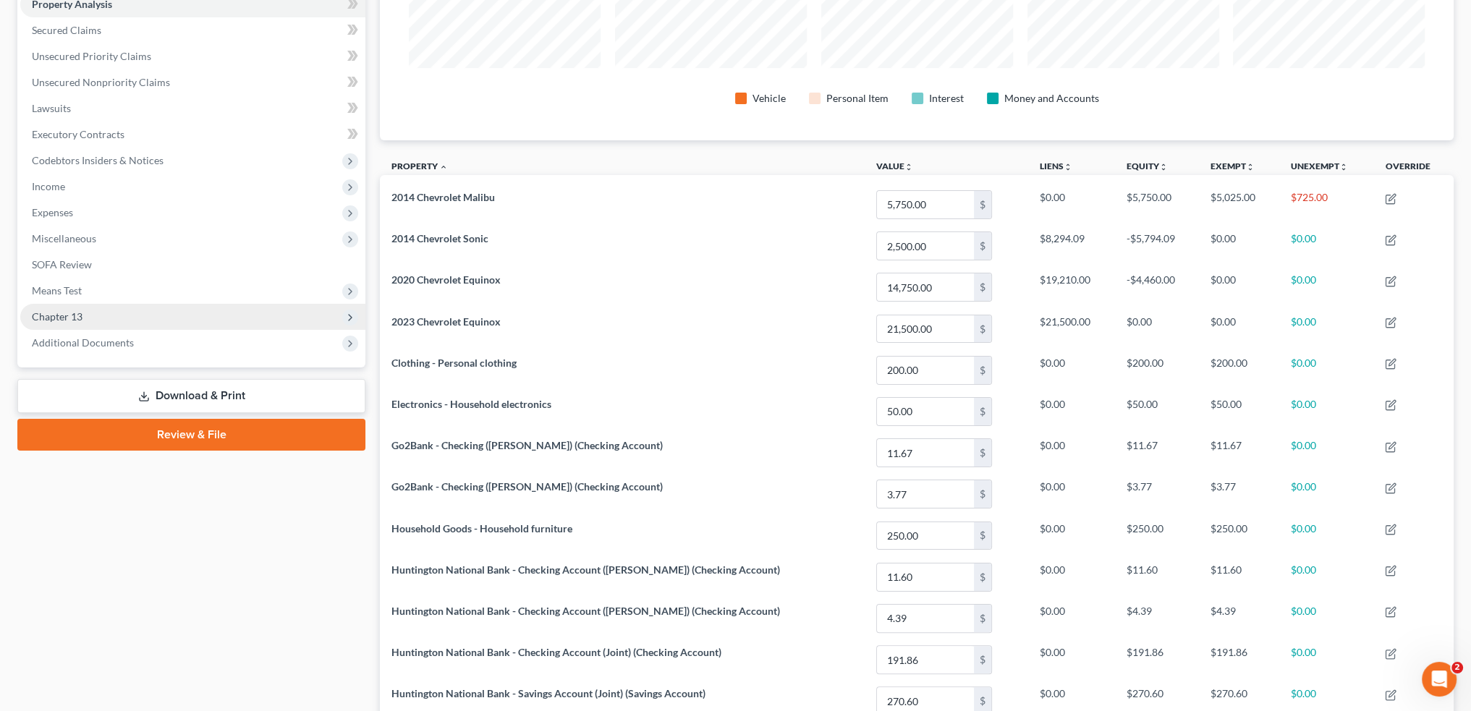
click at [75, 311] on span "Chapter 13" at bounding box center [57, 316] width 51 height 12
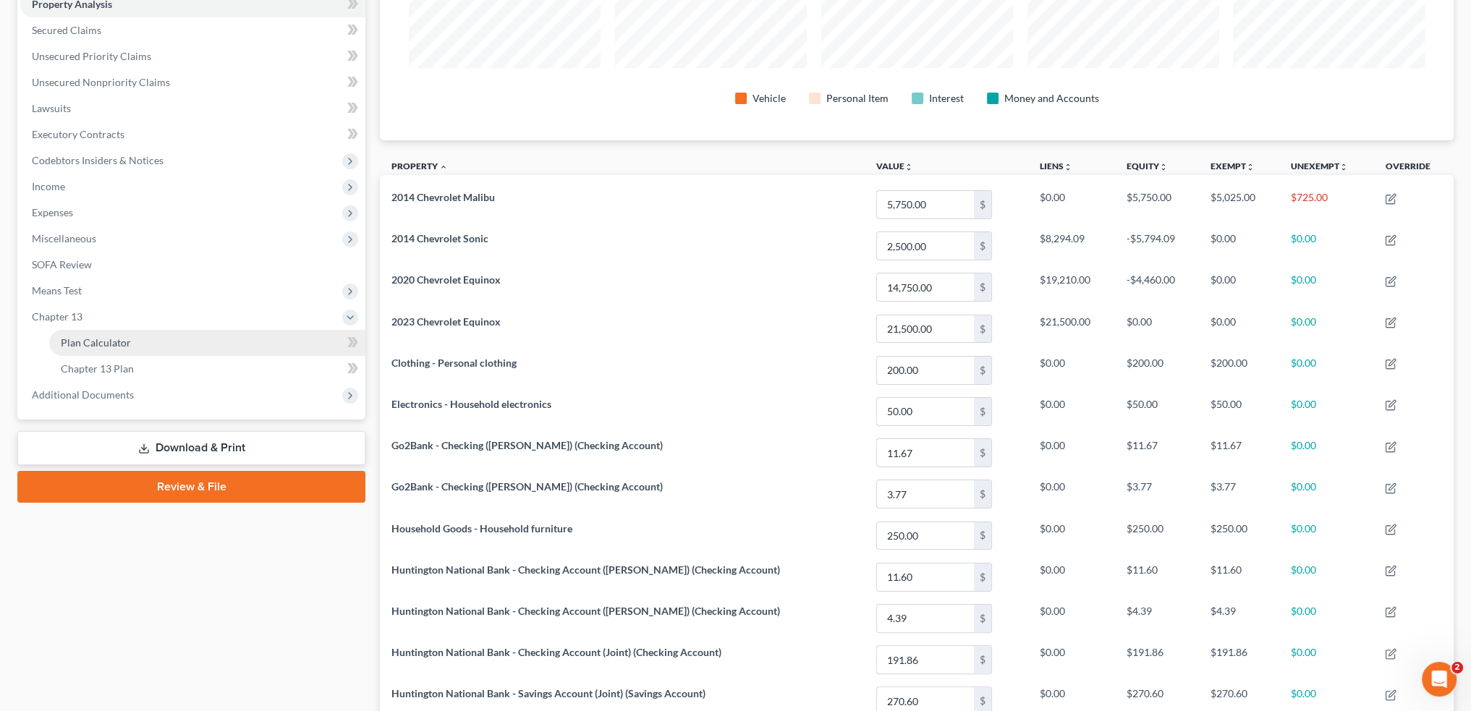
click at [88, 345] on span "Plan Calculator" at bounding box center [96, 342] width 70 height 12
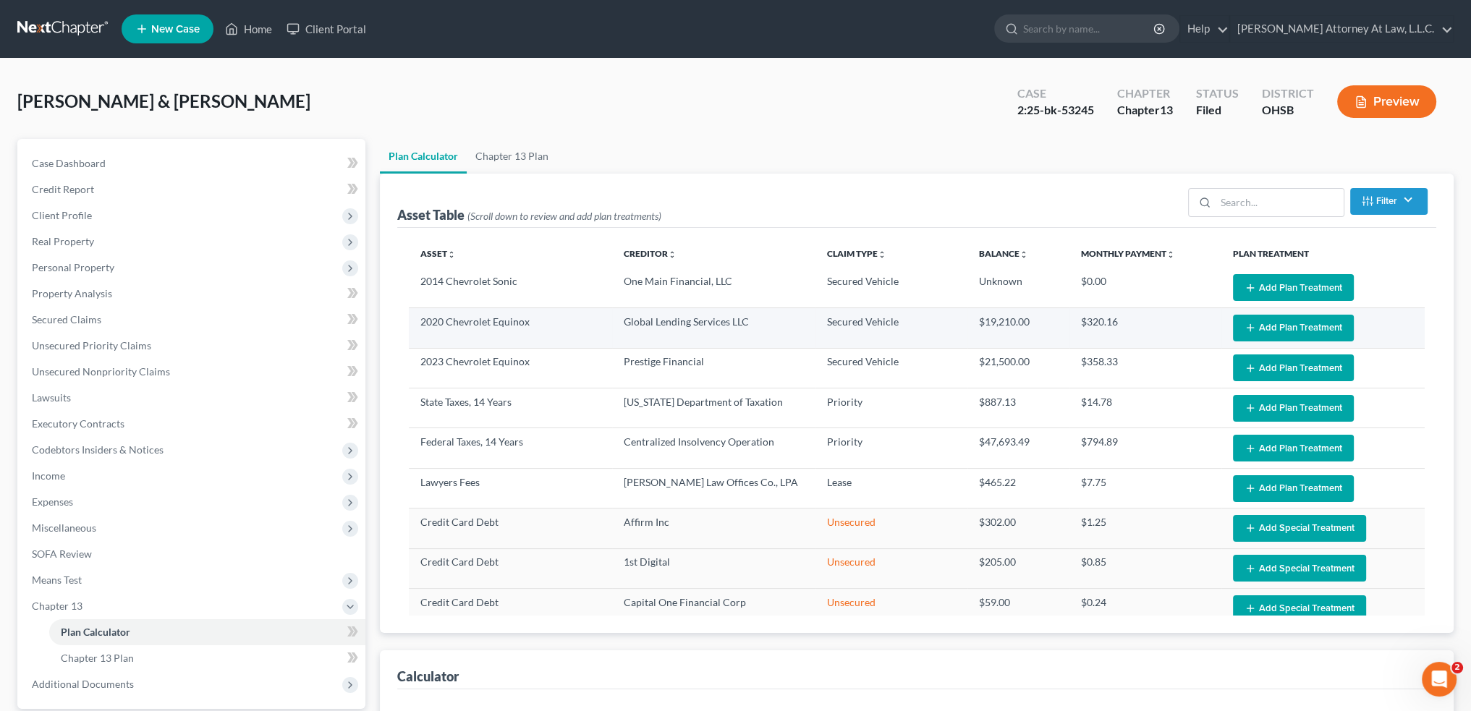
select select "59"
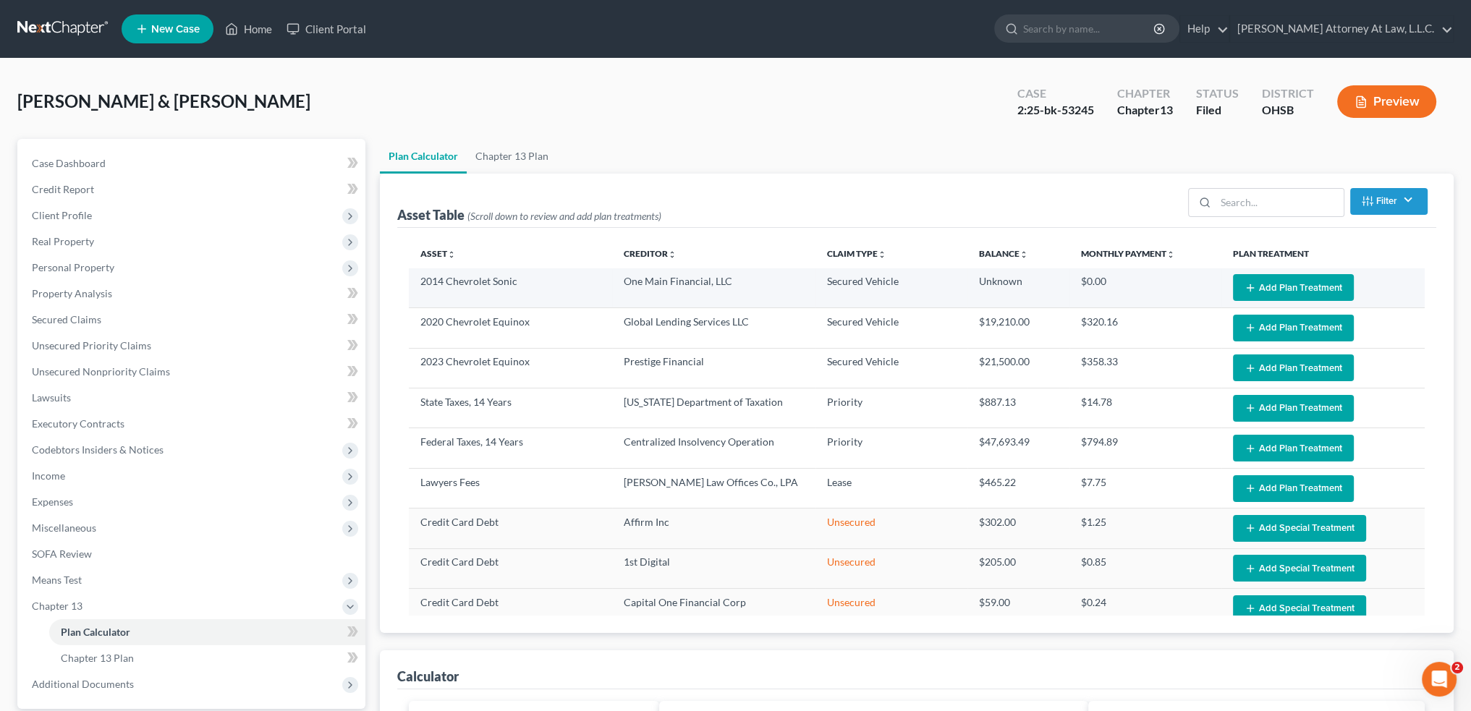
click at [1276, 285] on button "Add Plan Treatment" at bounding box center [1293, 287] width 121 height 27
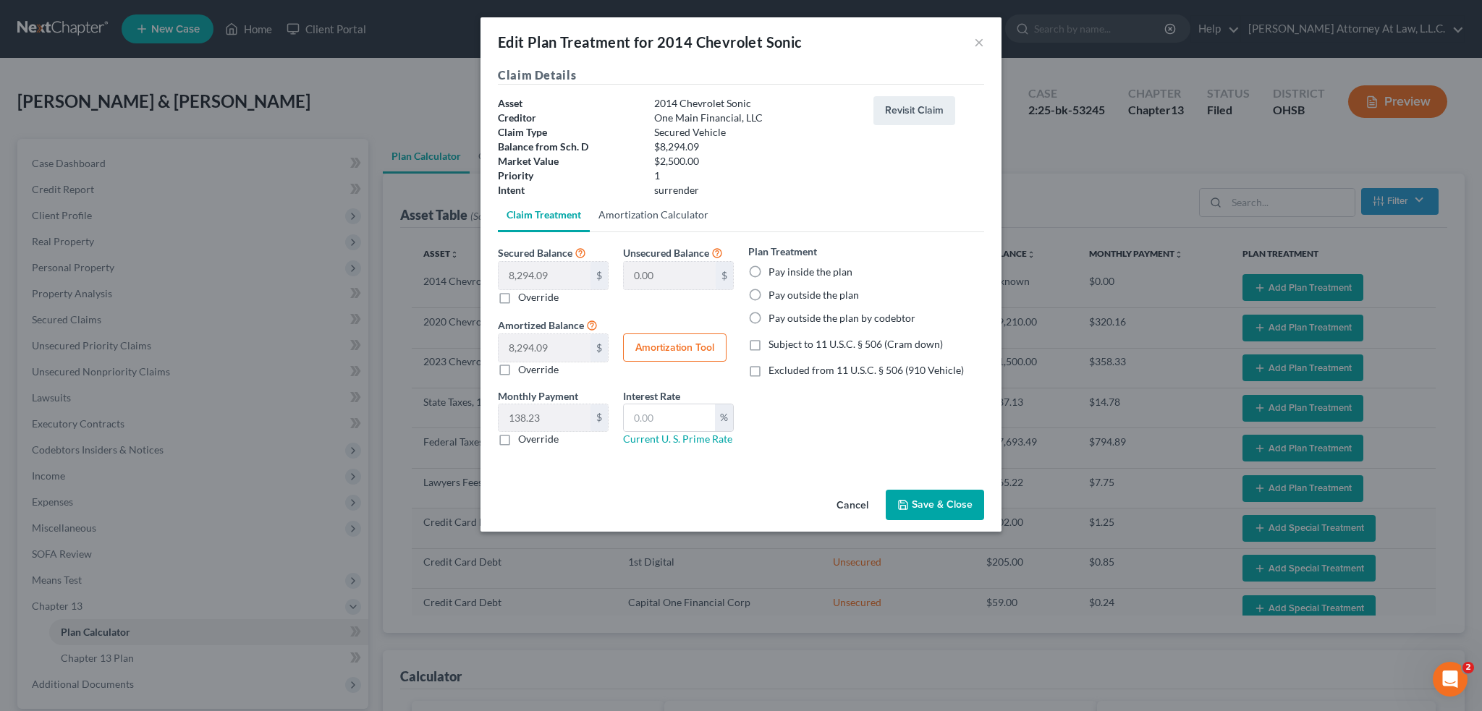
drag, startPoint x: 561, startPoint y: 213, endPoint x: 656, endPoint y: 216, distance: 95.6
click at [561, 211] on link "Claim Treatment" at bounding box center [544, 215] width 92 height 35
click at [657, 216] on link "Amortization Calculator" at bounding box center [653, 215] width 127 height 35
type input "8,294.09"
type input "60"
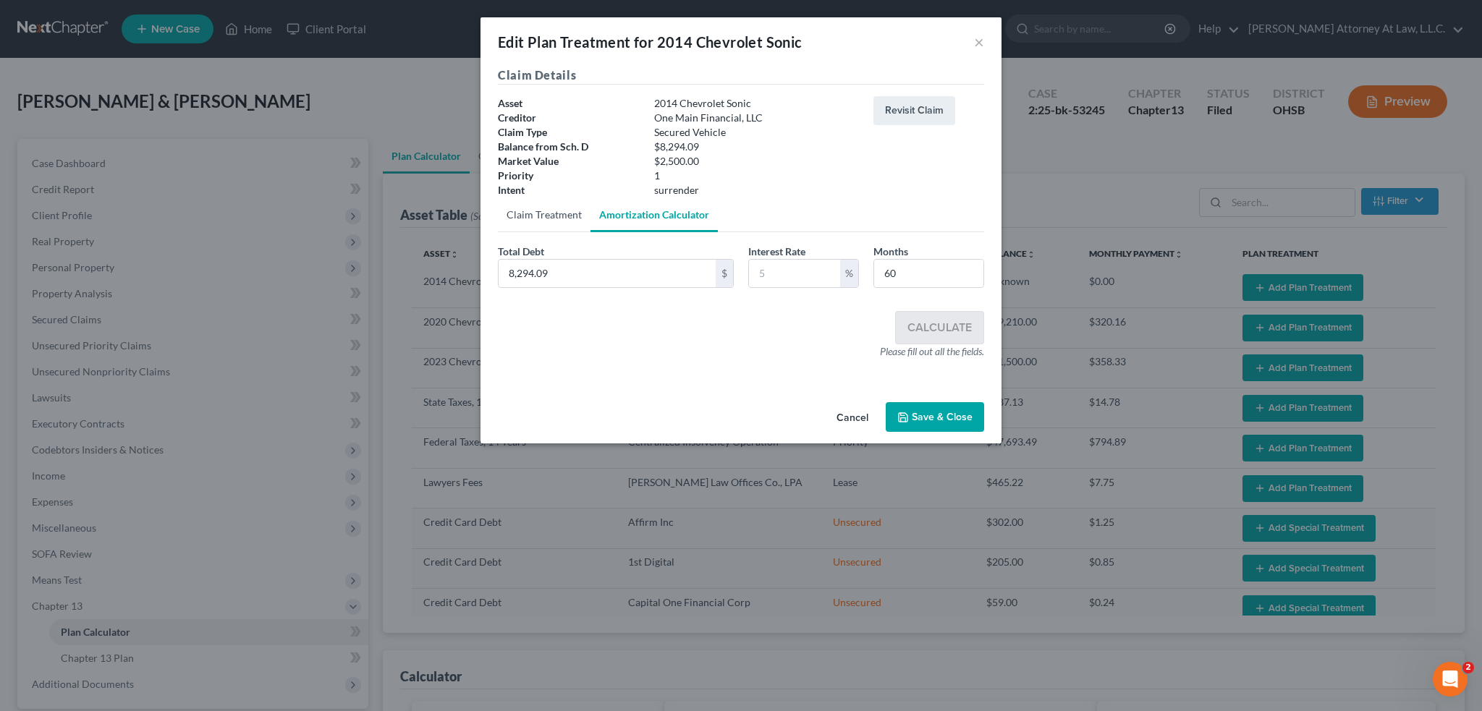
click at [558, 211] on link "Claim Treatment" at bounding box center [544, 215] width 93 height 35
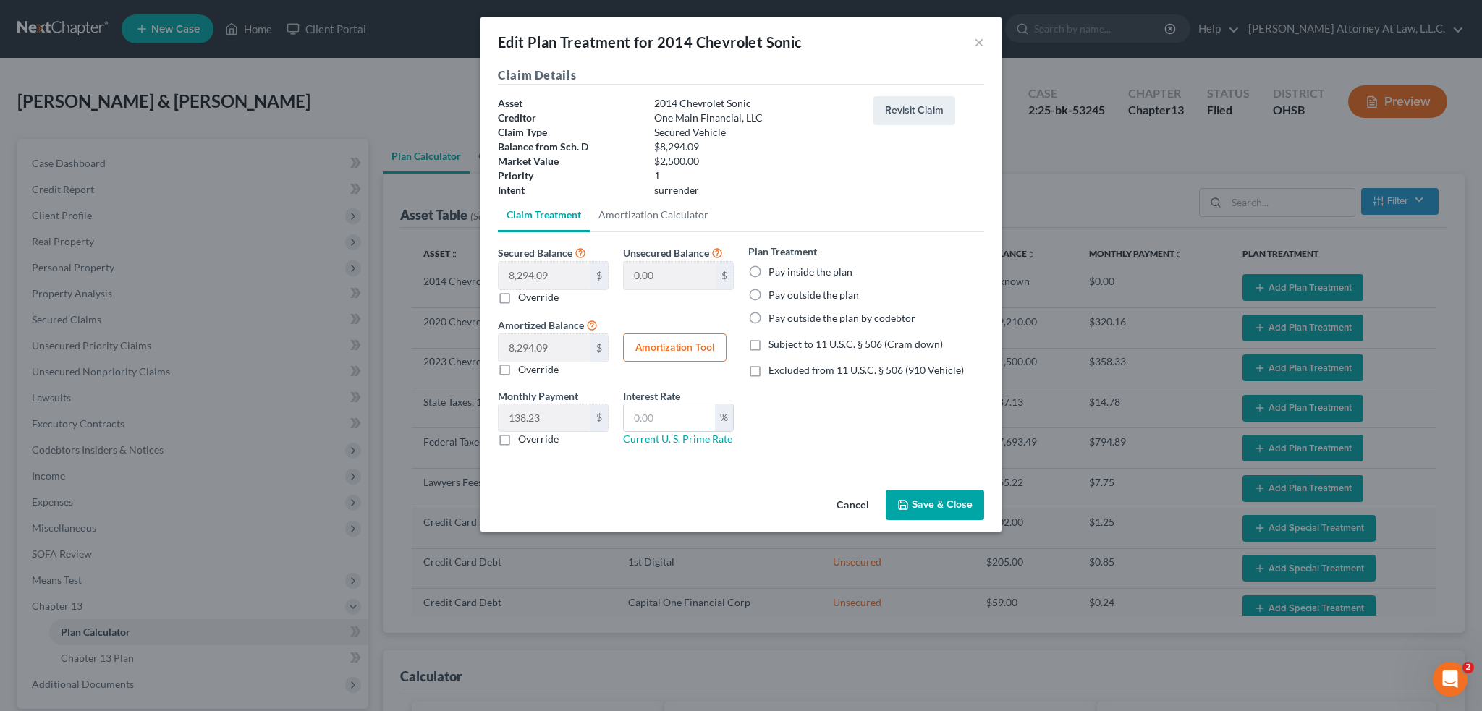
click at [769, 367] on label "Excluded from 11 U.S.C. § 506 (910 Vehicle)" at bounding box center [866, 370] width 195 height 14
click at [774, 367] on input "Excluded from 11 U.S.C. § 506 (910 Vehicle)" at bounding box center [778, 367] width 9 height 9
click at [769, 370] on label "Excluded from 11 U.S.C. § 506 (910 Vehicle)" at bounding box center [866, 370] width 195 height 14
click at [774, 370] on input "Excluded from 11 U.S.C. § 506 (910 Vehicle)" at bounding box center [778, 367] width 9 height 9
checkbox input "false"
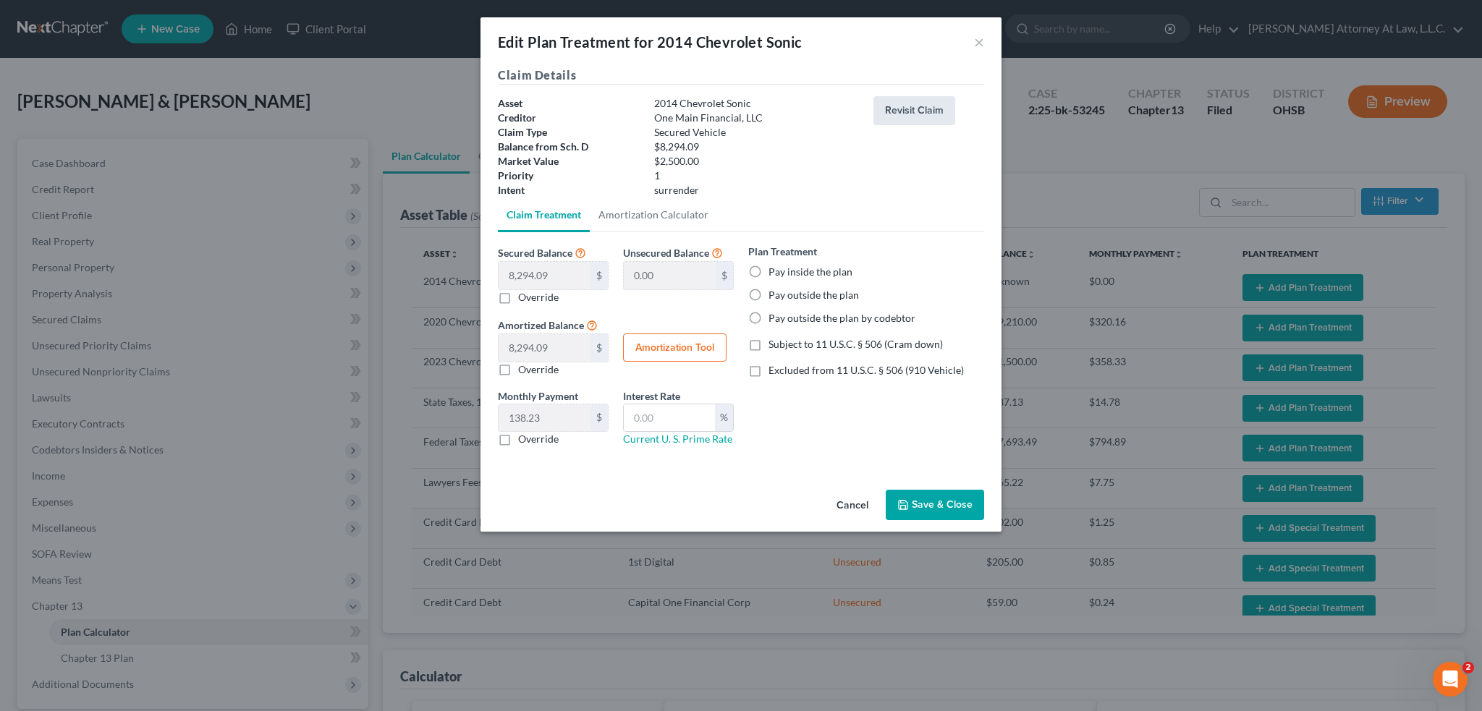
click at [906, 111] on button "Revisit Claim" at bounding box center [914, 110] width 82 height 29
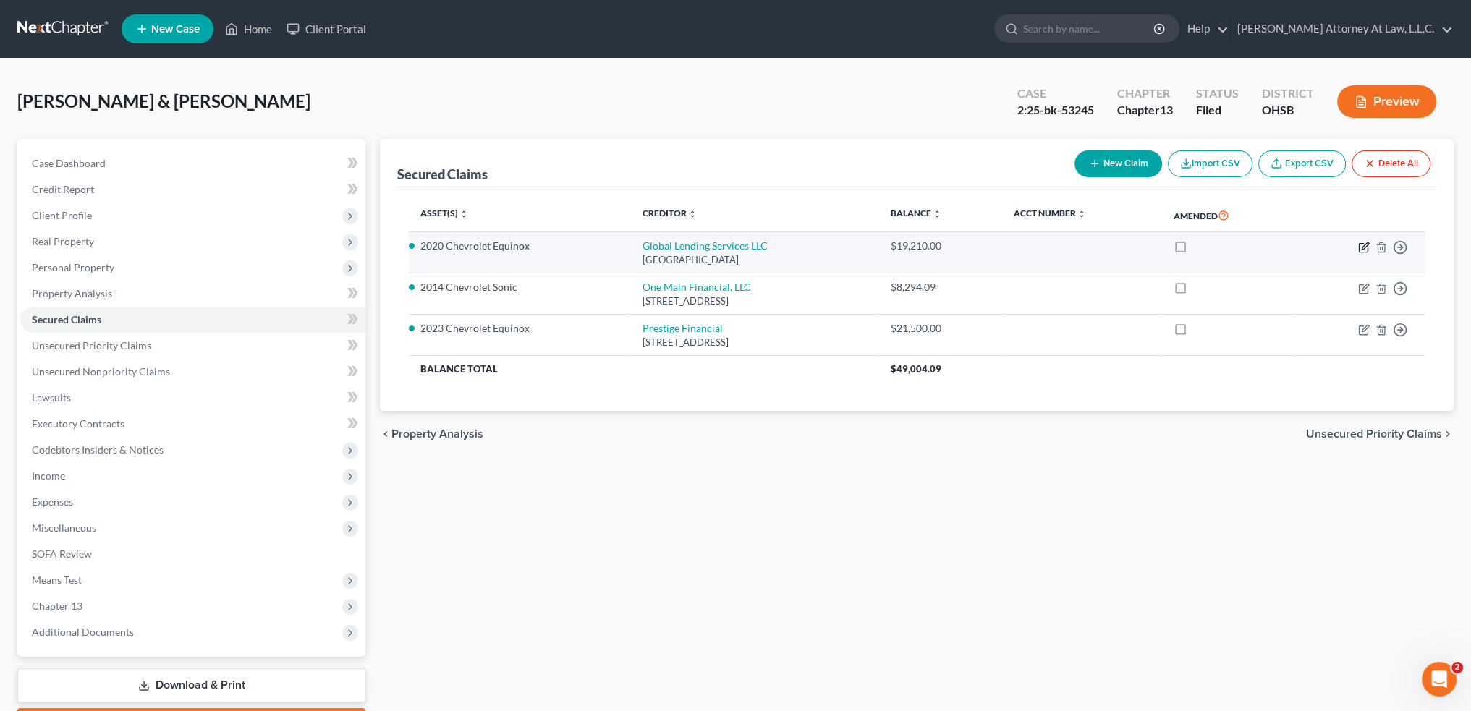
click at [1364, 249] on icon "button" at bounding box center [1364, 248] width 12 height 12
select select "36"
select select "2"
select select "0"
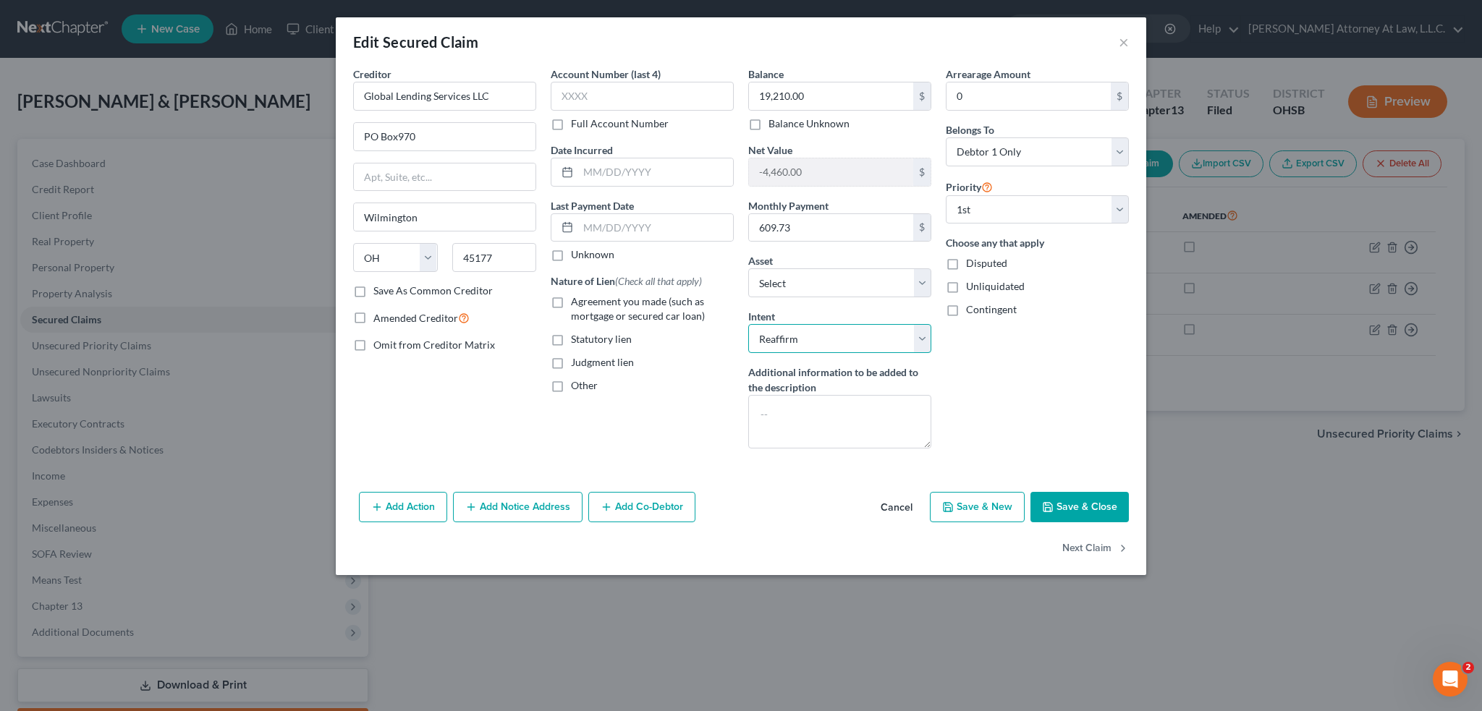
click at [923, 335] on select "Select Surrender Redeem Reaffirm Avoid Other" at bounding box center [839, 338] width 183 height 29
select select "0"
click at [748, 324] on select "Select Surrender Redeem Reaffirm Avoid Other" at bounding box center [839, 338] width 183 height 29
click at [571, 302] on label "Agreement you made (such as mortgage or secured car loan)" at bounding box center [652, 309] width 163 height 29
click at [577, 302] on input "Agreement you made (such as mortgage or secured car loan)" at bounding box center [581, 299] width 9 height 9
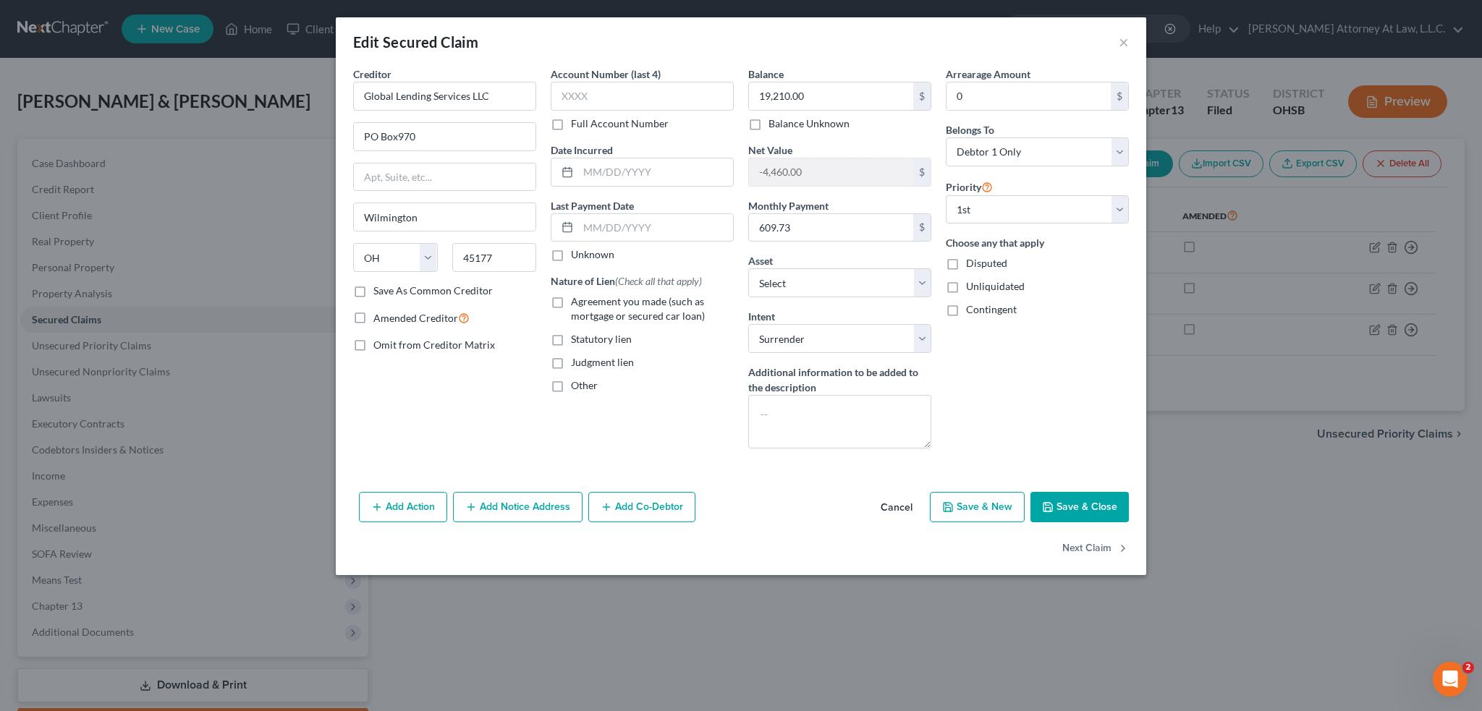
checkbox input "true"
click at [394, 509] on button "Add Action" at bounding box center [403, 507] width 88 height 30
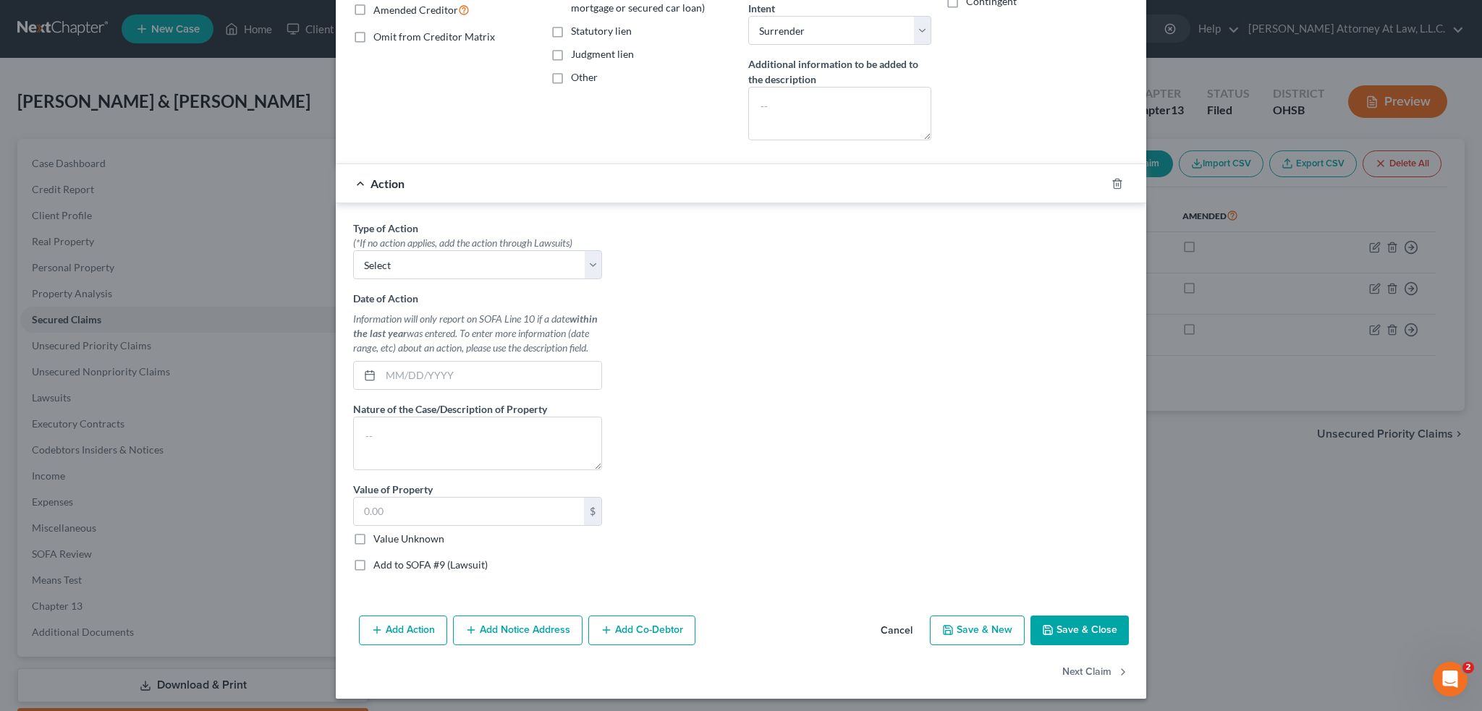
scroll to position [310, 0]
click at [588, 252] on select "Select Repossession Garnishment Foreclosure Personal Injury Attached, Seized, O…" at bounding box center [477, 263] width 249 height 29
click at [1113, 179] on polyline "button" at bounding box center [1117, 179] width 9 height 0
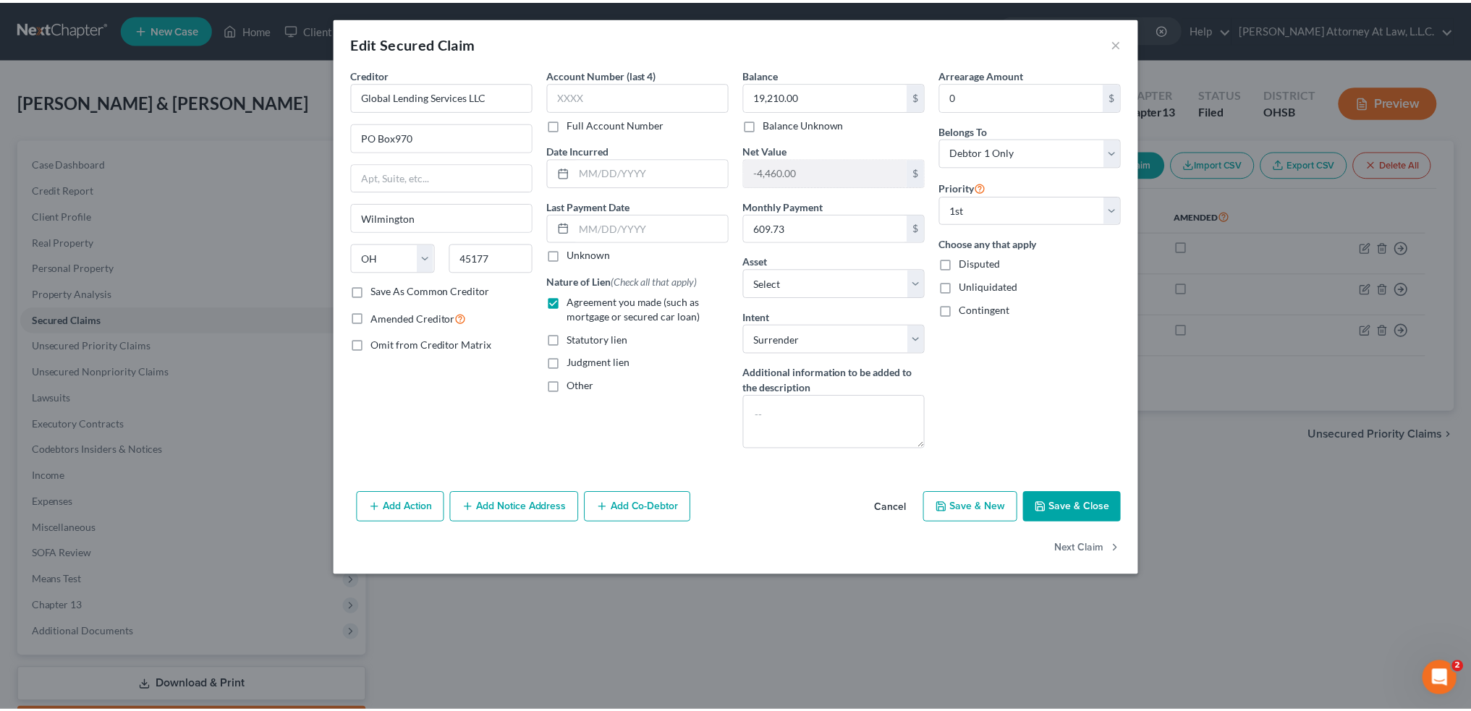
scroll to position [0, 0]
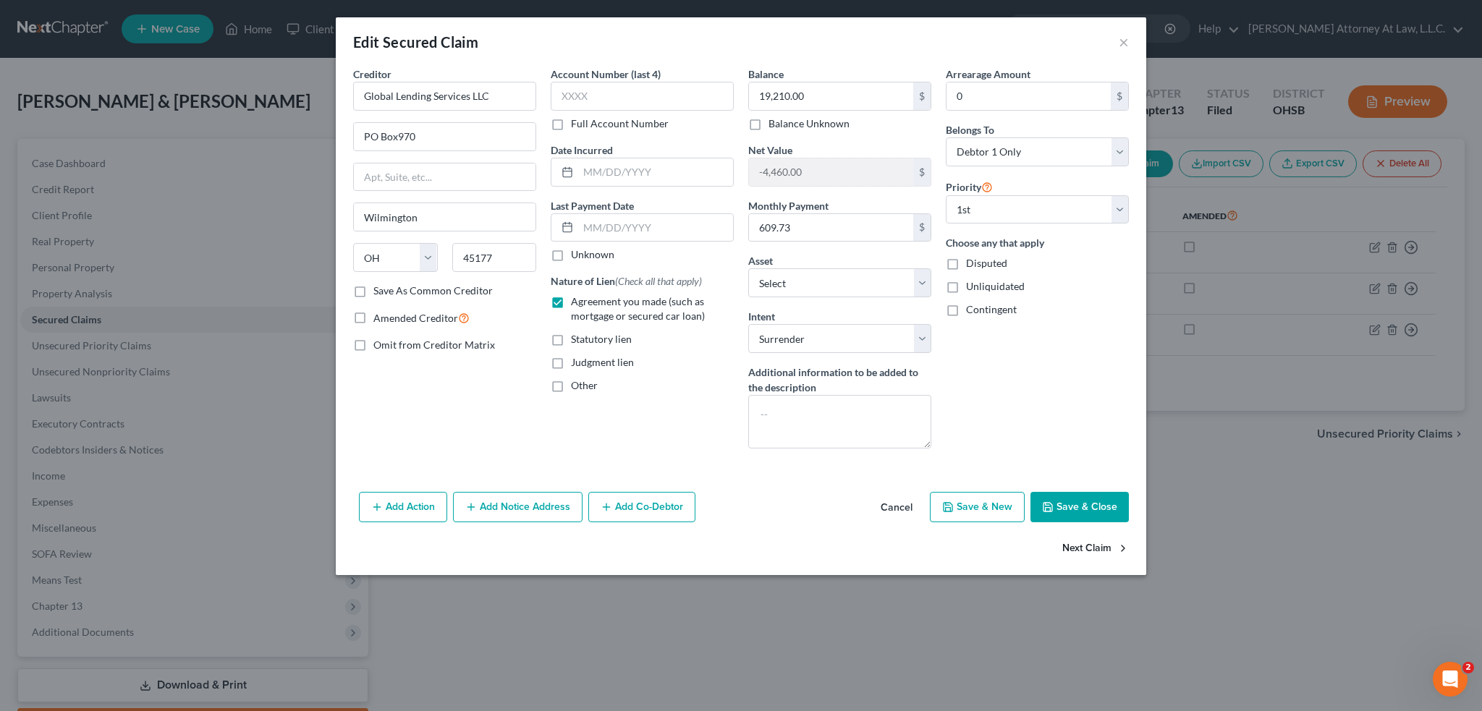
click at [1080, 542] on button "Next Claim" at bounding box center [1095, 549] width 67 height 30
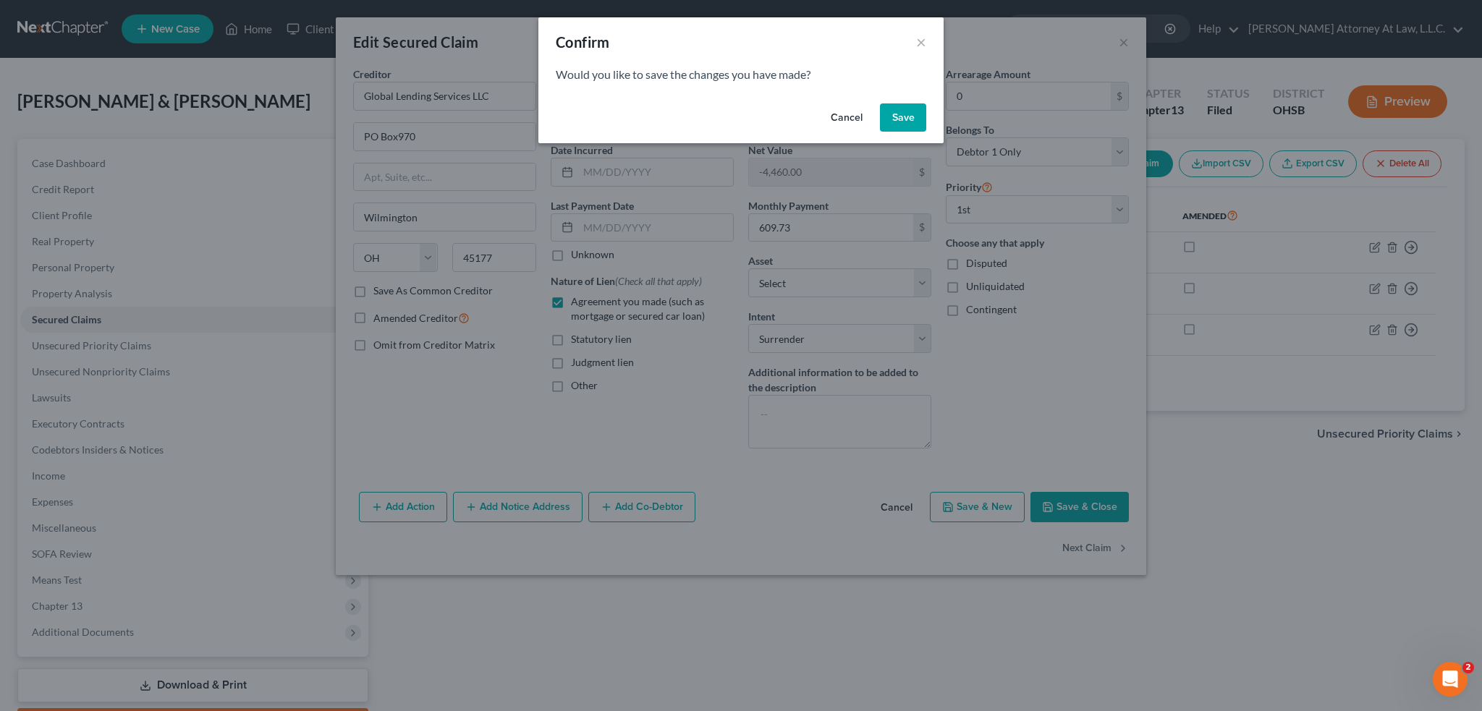
click at [900, 113] on button "Save" at bounding box center [903, 117] width 46 height 29
select select "15"
select select "3"
select select "0"
select select "1"
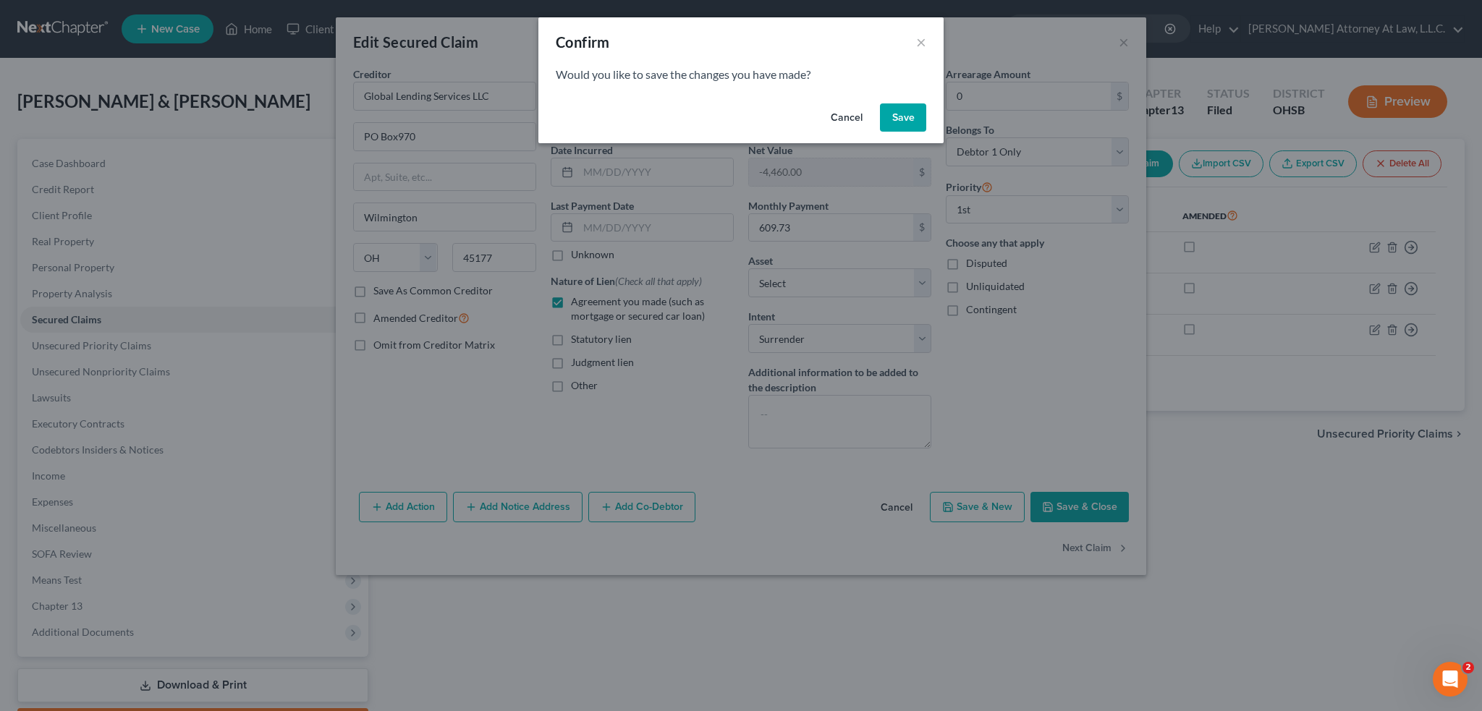
select select "0"
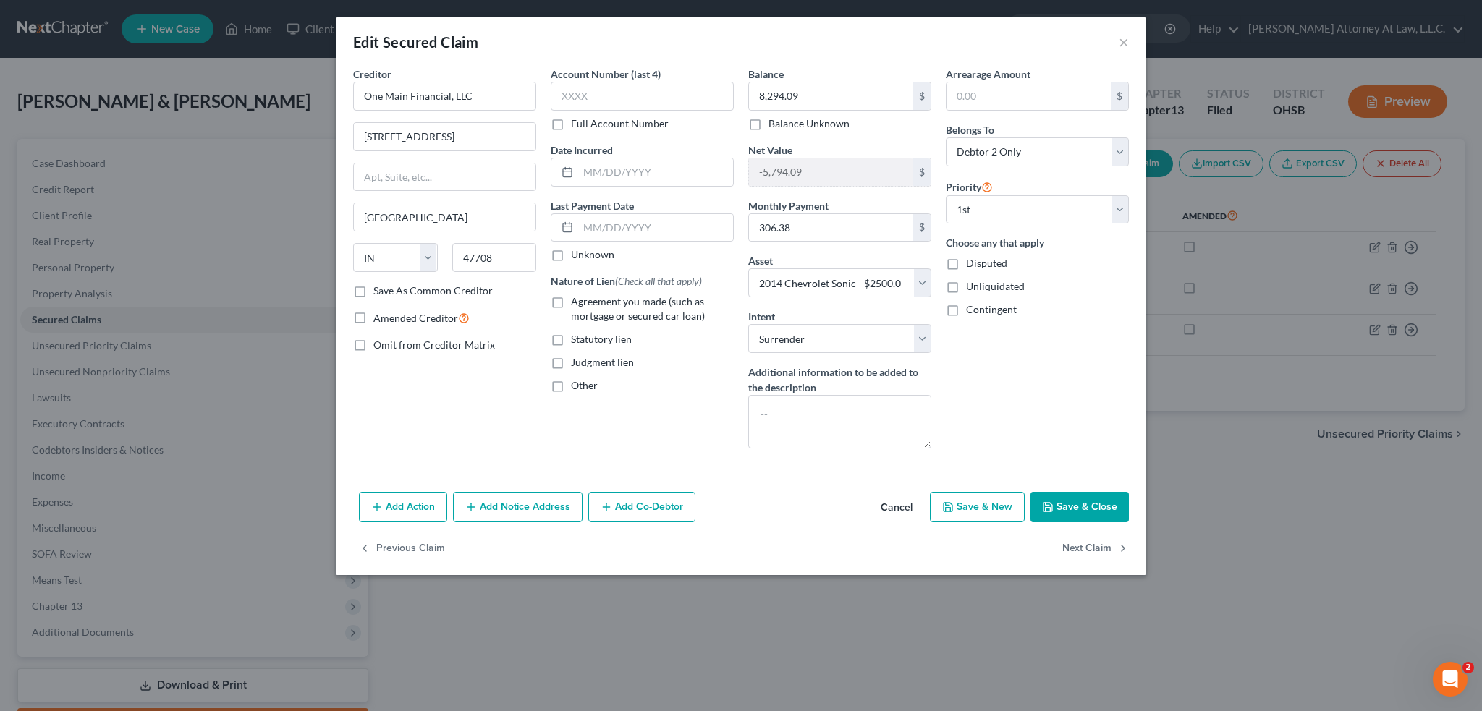
click at [571, 301] on label "Agreement you made (such as mortgage or secured car loan)" at bounding box center [652, 309] width 163 height 29
click at [577, 301] on input "Agreement you made (such as mortgage or secured car loan)" at bounding box center [581, 299] width 9 height 9
checkbox input "true"
click at [1060, 504] on button "Save & Close" at bounding box center [1079, 507] width 98 height 30
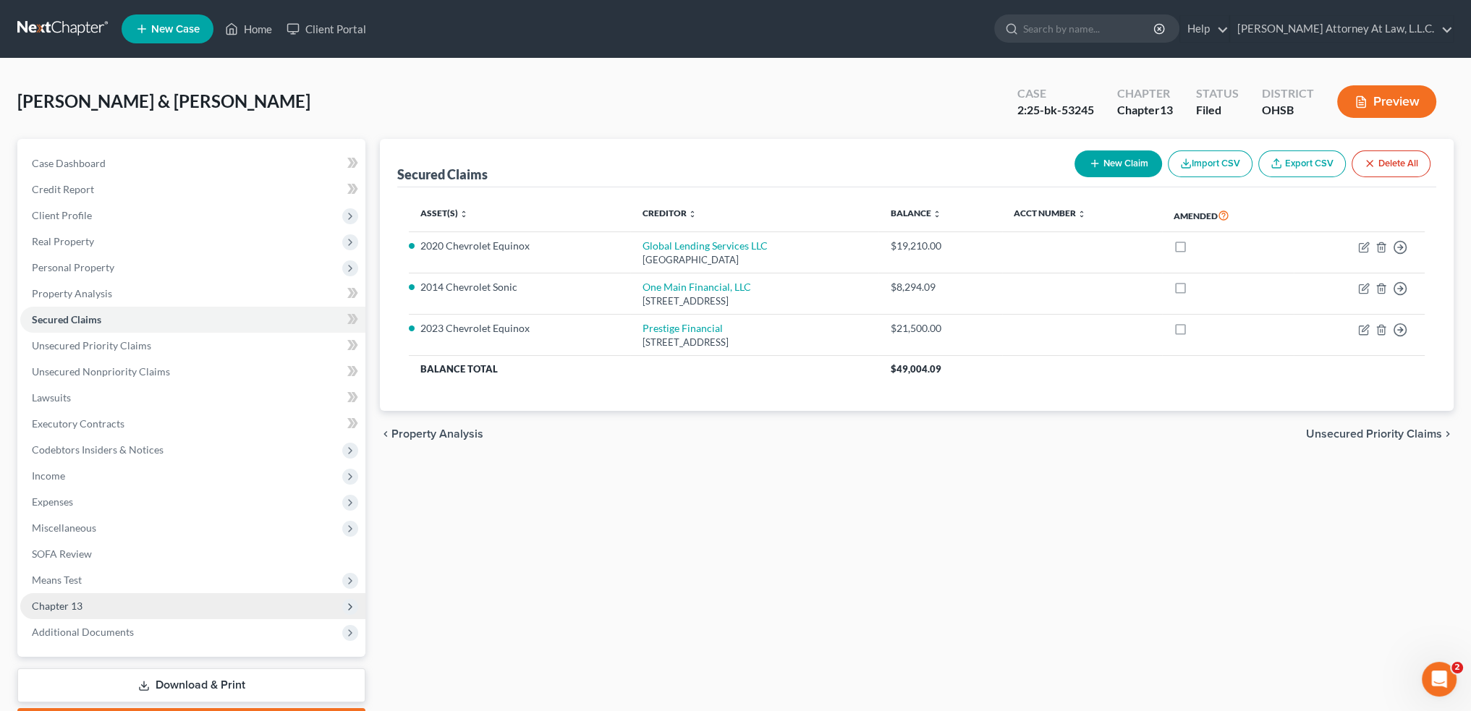
click at [130, 600] on span "Chapter 13" at bounding box center [192, 606] width 345 height 26
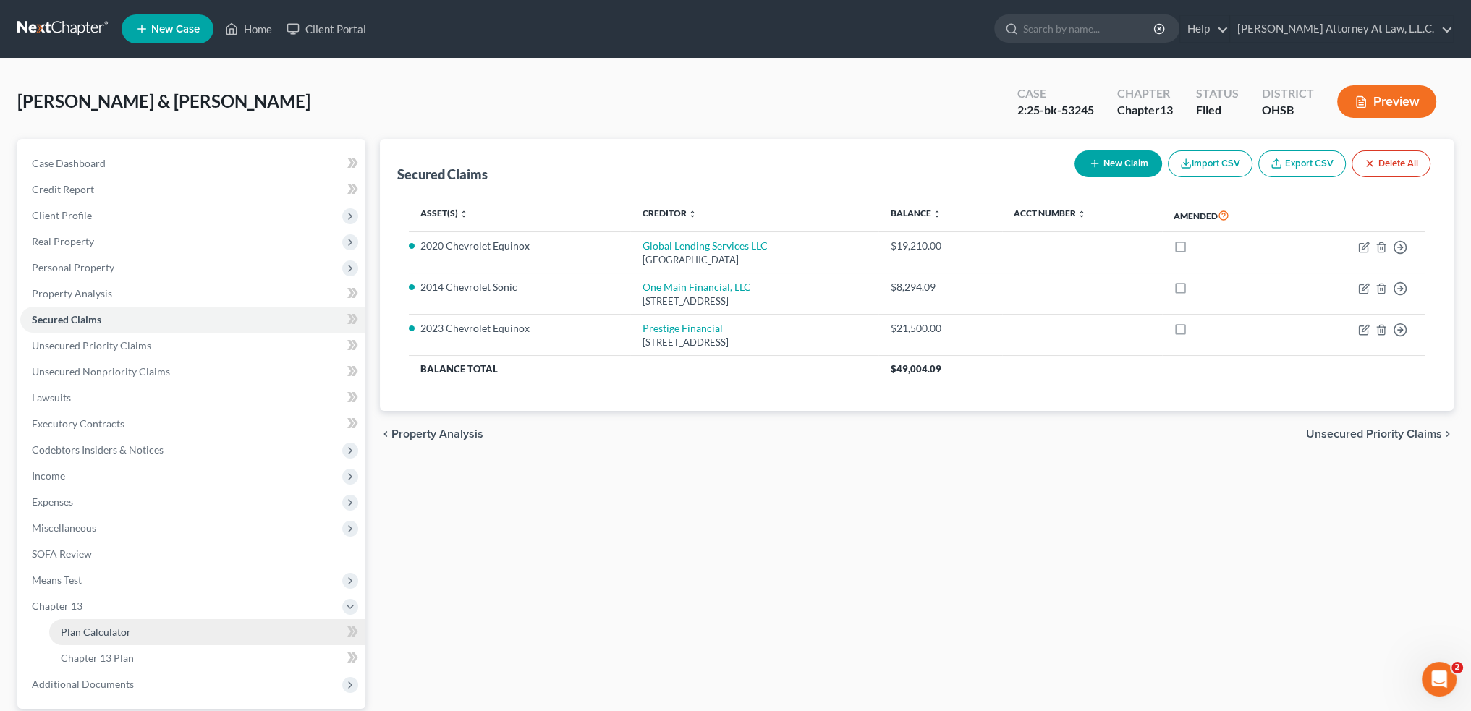
click at [234, 642] on link "Plan Calculator" at bounding box center [207, 632] width 316 height 26
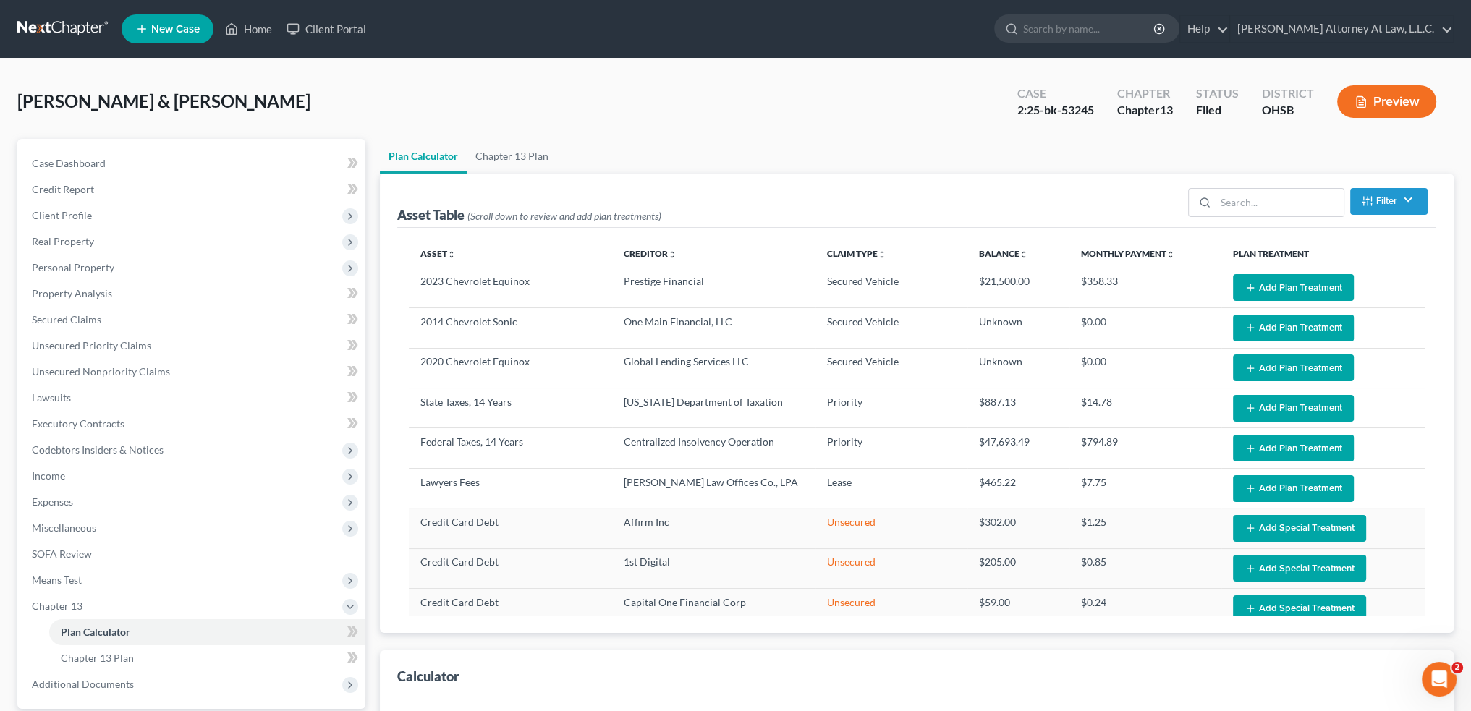
select select "59"
click at [1280, 279] on button "Add Plan Treatment" at bounding box center [1293, 287] width 121 height 27
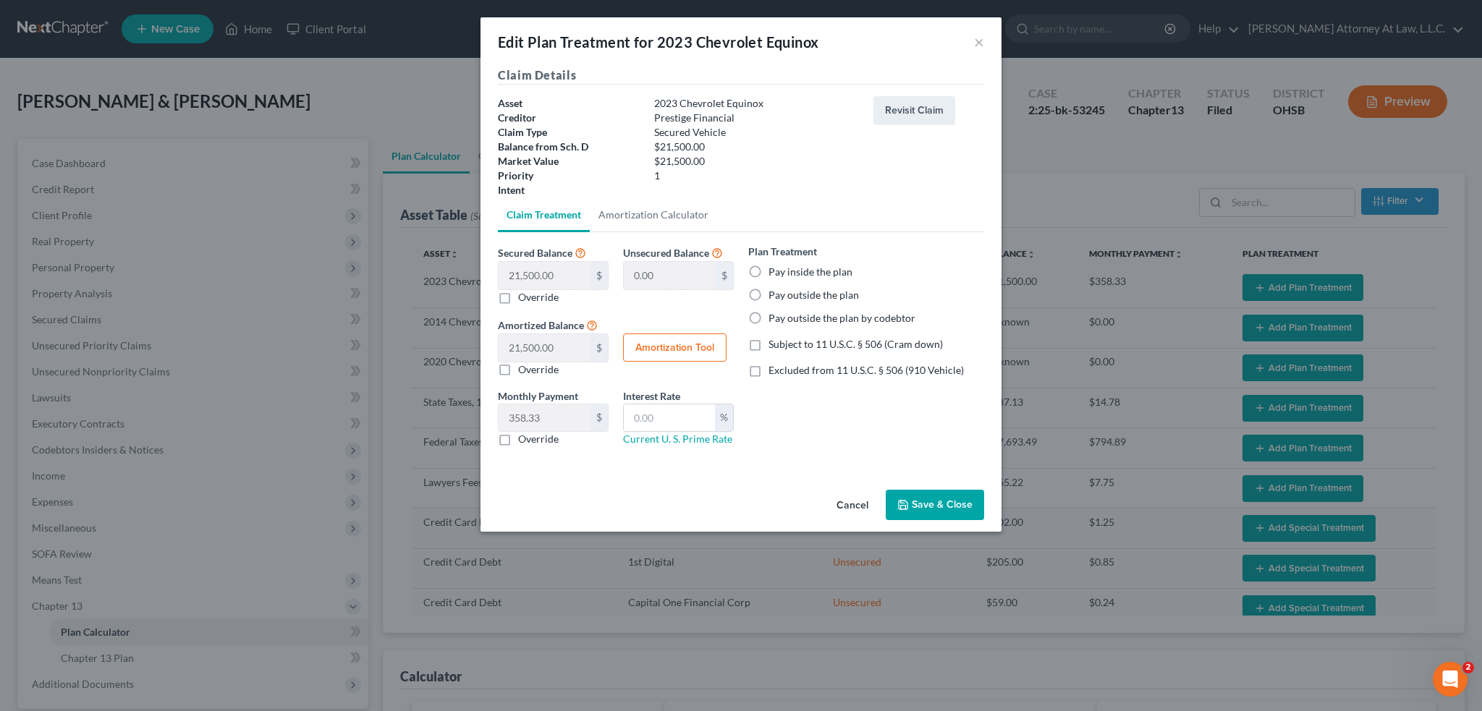
click at [769, 294] on label "Pay outside the plan" at bounding box center [814, 295] width 90 height 14
click at [774, 294] on input "Pay outside the plan" at bounding box center [778, 292] width 9 height 9
radio input "true"
click at [947, 512] on button "Save & Close" at bounding box center [935, 505] width 98 height 30
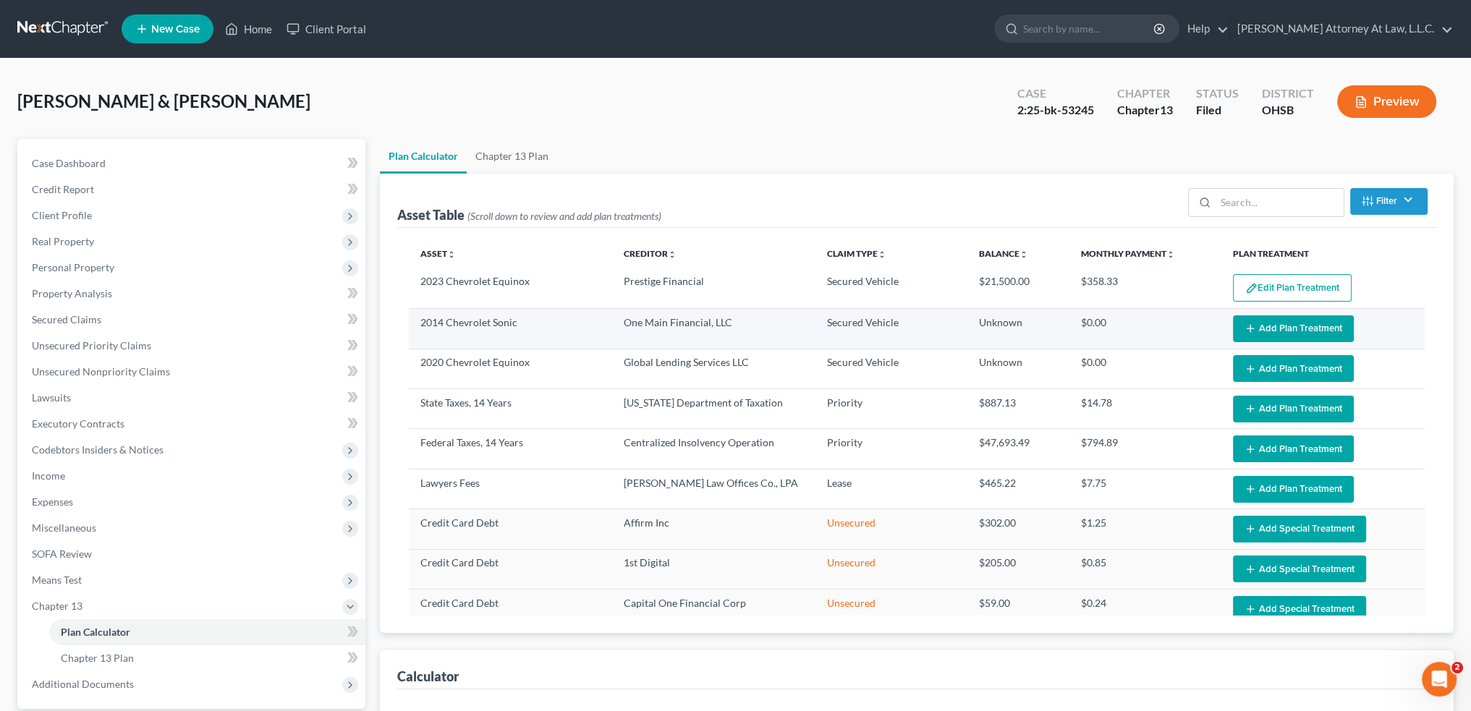
select select "59"
click at [1282, 328] on button "Add Plan Treatment" at bounding box center [1293, 329] width 121 height 27
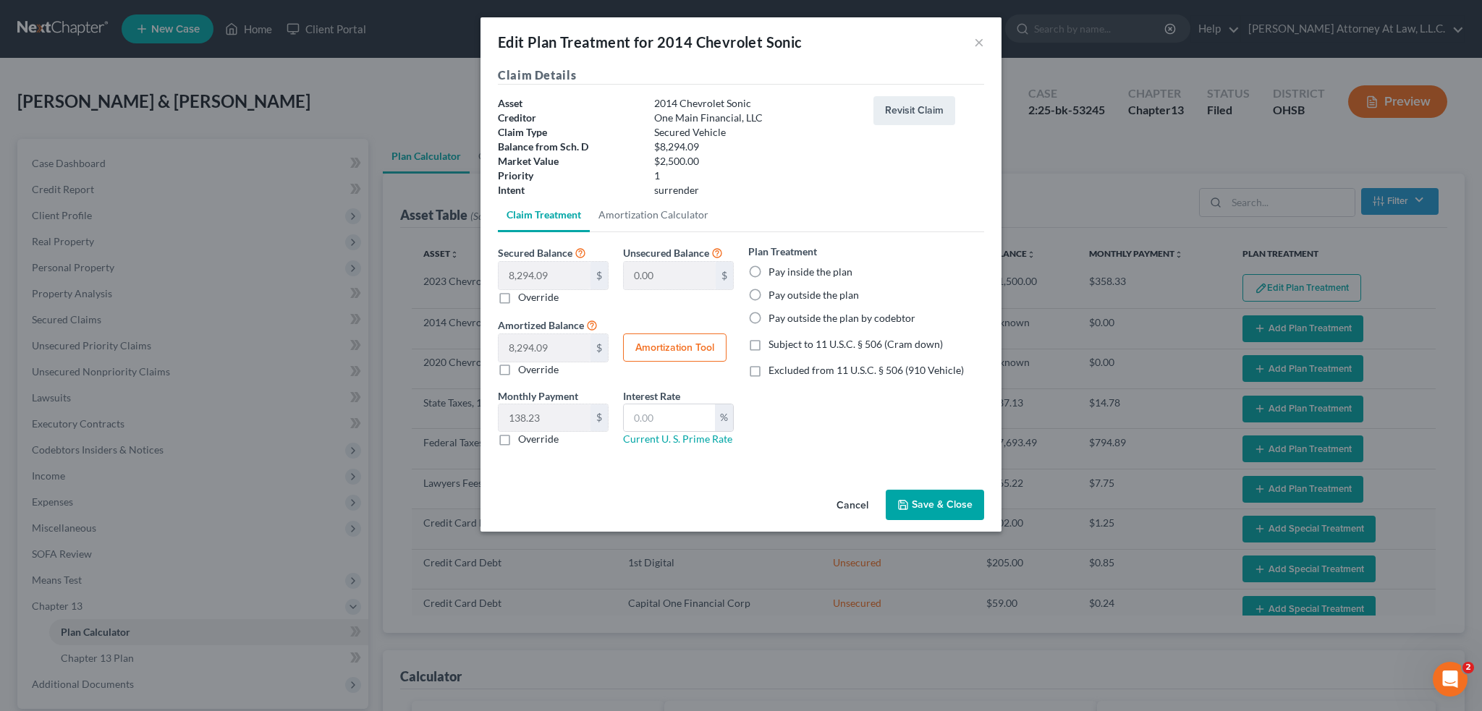
click at [769, 295] on label "Pay outside the plan" at bounding box center [814, 295] width 90 height 14
click at [774, 295] on input "Pay outside the plan" at bounding box center [778, 292] width 9 height 9
radio input "true"
click at [926, 512] on button "Save & Close" at bounding box center [935, 505] width 98 height 30
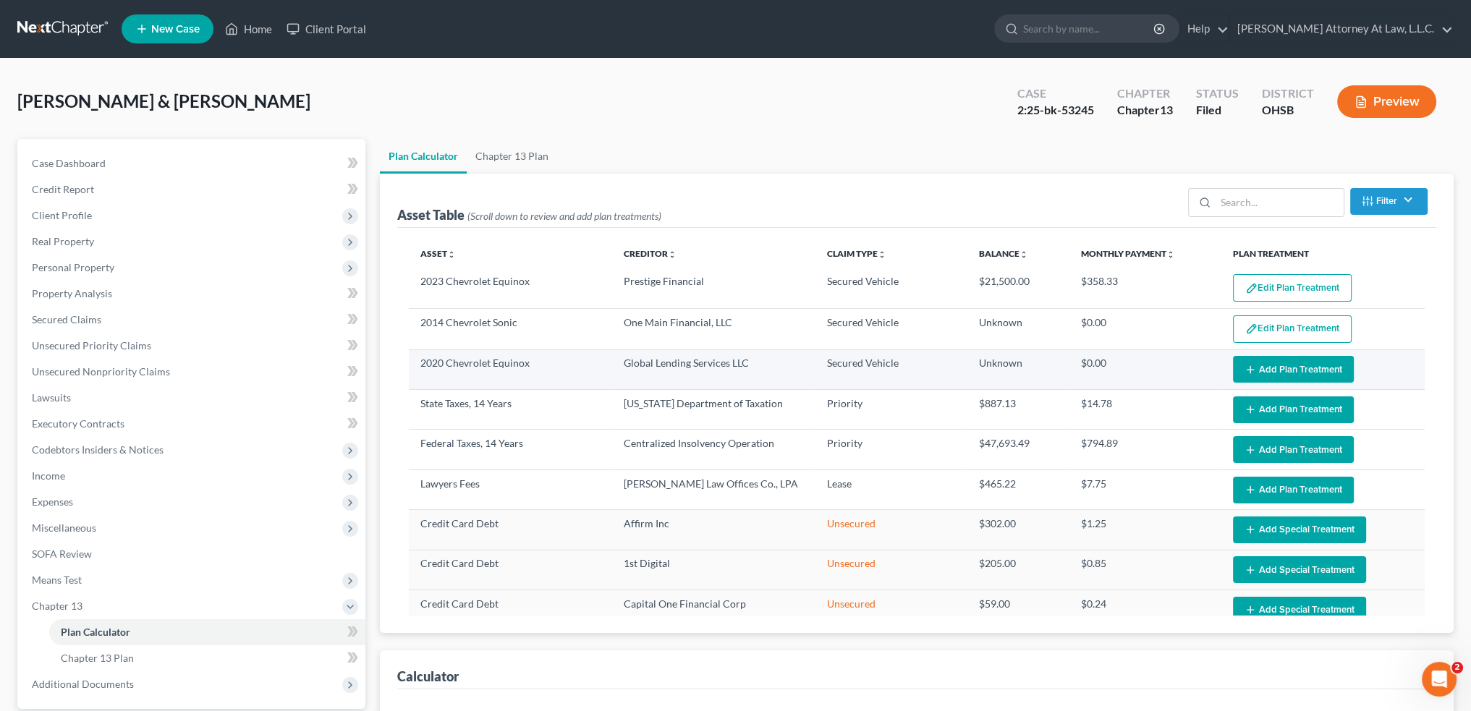
select select "59"
click at [1253, 372] on button "Add Plan Treatment" at bounding box center [1293, 369] width 121 height 27
click at [1273, 370] on button "Add Plan Treatment" at bounding box center [1293, 369] width 121 height 27
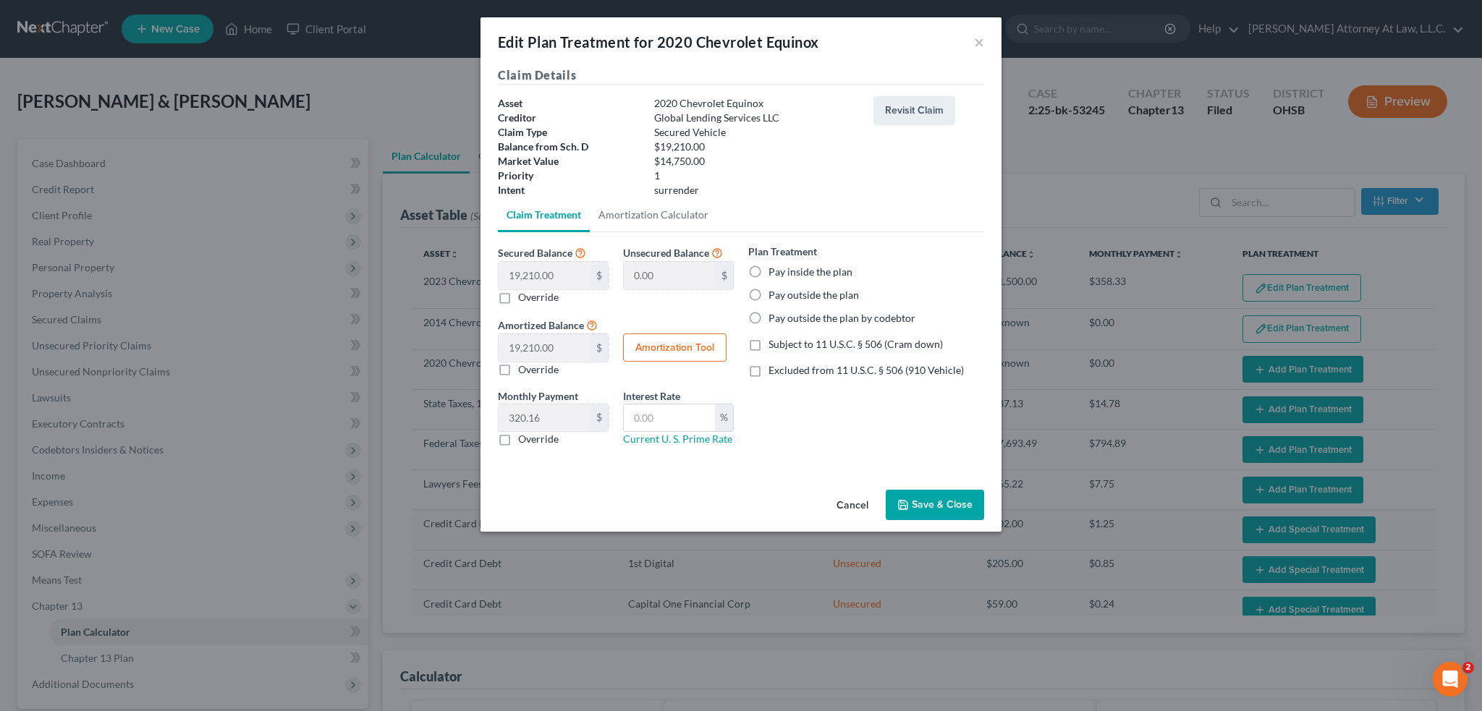
click at [769, 292] on label "Pay outside the plan" at bounding box center [814, 295] width 90 height 14
click at [774, 292] on input "Pay outside the plan" at bounding box center [778, 292] width 9 height 9
radio input "true"
click at [920, 499] on button "Save & Close" at bounding box center [935, 505] width 98 height 30
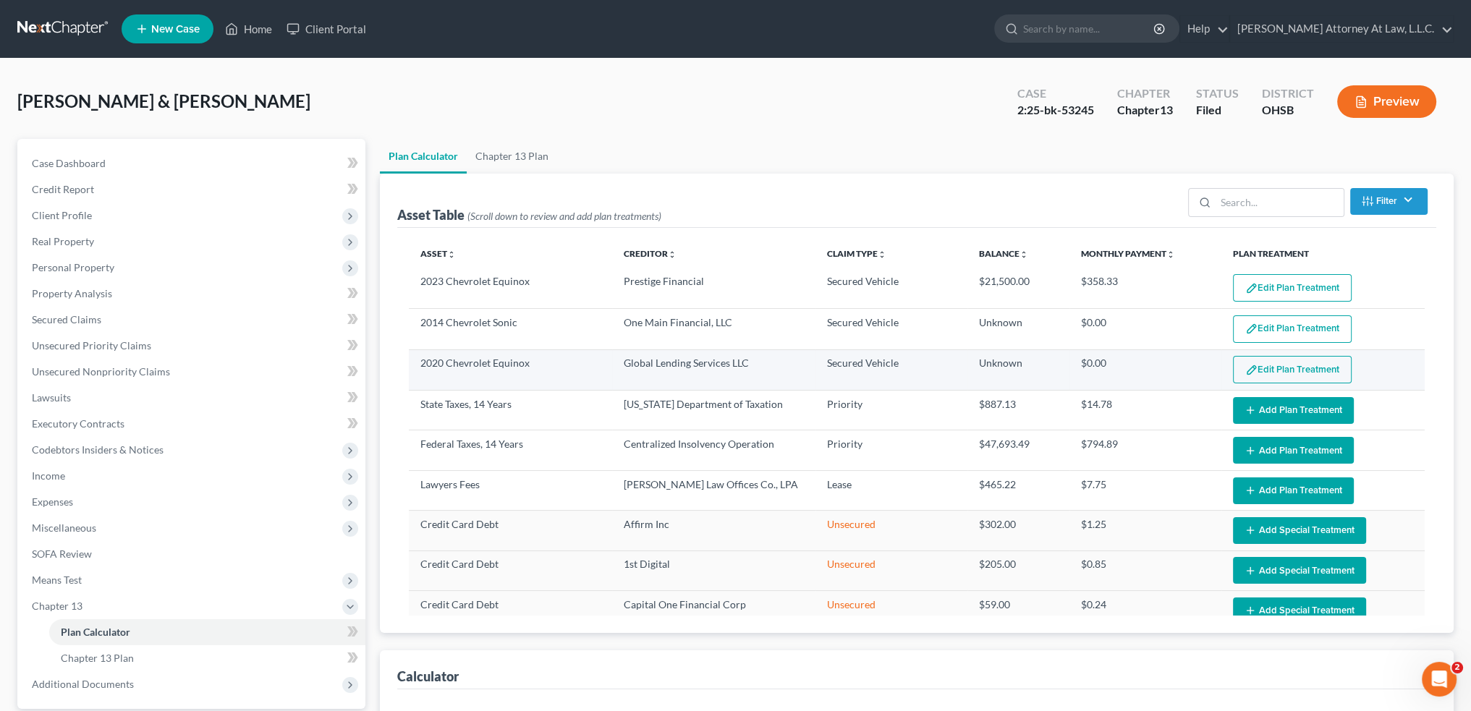
select select "59"
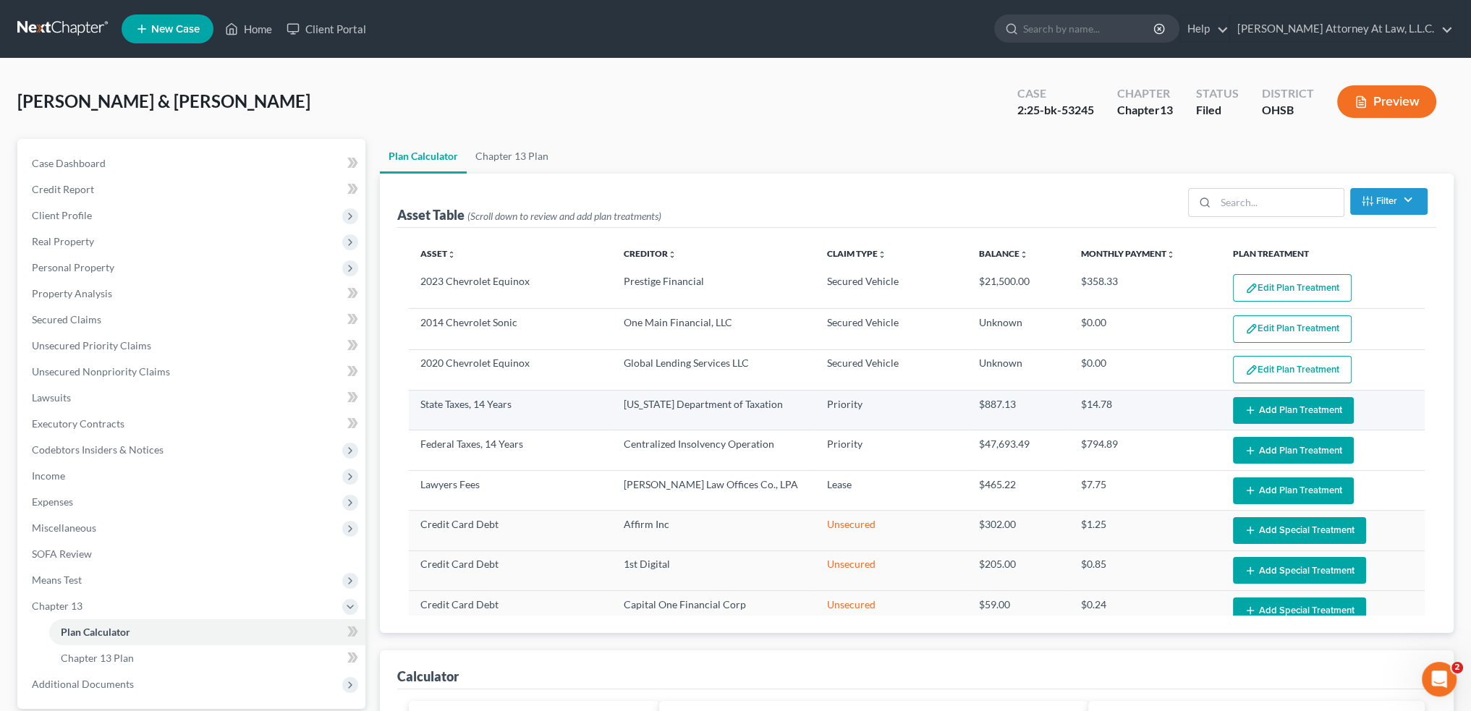
click at [1285, 412] on button "Add Plan Treatment" at bounding box center [1293, 410] width 121 height 27
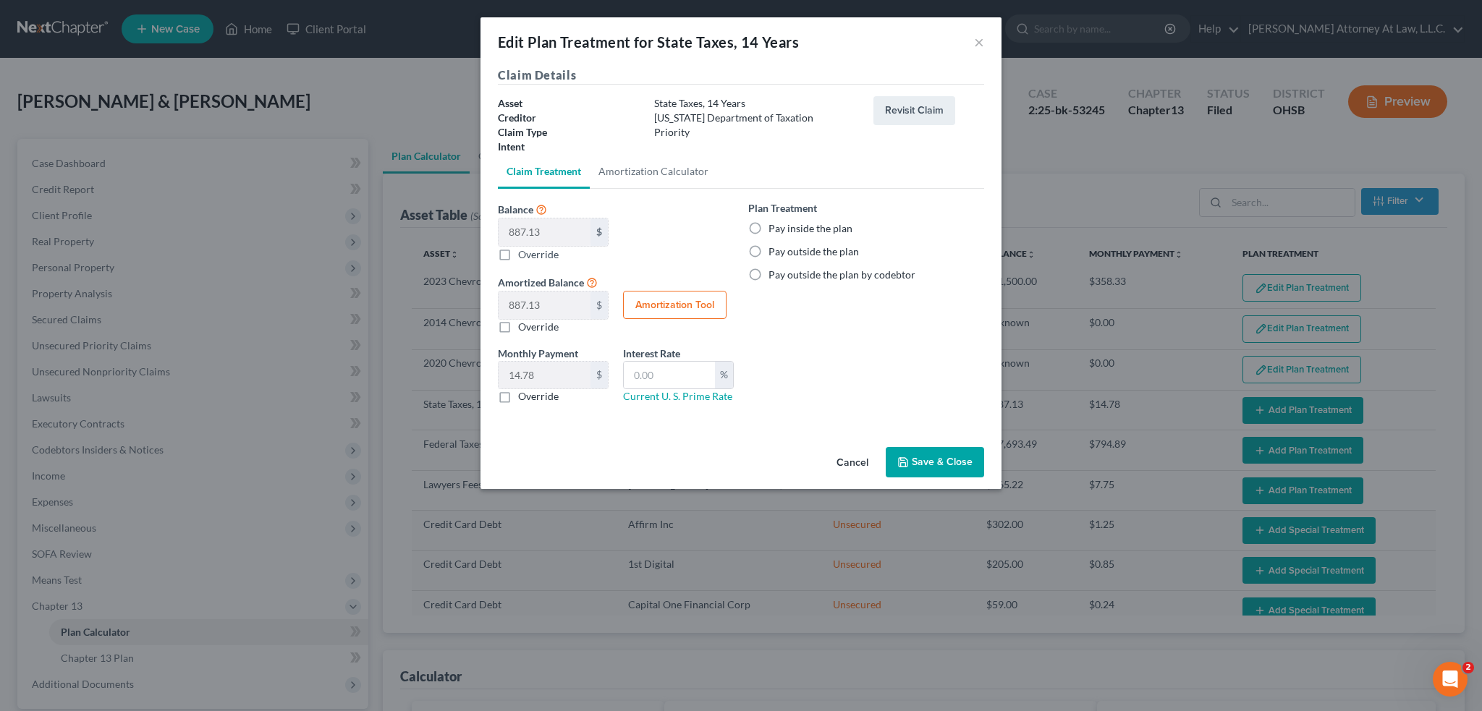
drag, startPoint x: 753, startPoint y: 226, endPoint x: 766, endPoint y: 335, distance: 109.3
click at [769, 226] on label "Pay inside the plan" at bounding box center [811, 228] width 84 height 14
click at [774, 226] on input "Pay inside the plan" at bounding box center [778, 225] width 9 height 9
radio input "true"
click at [953, 460] on button "Save & Close" at bounding box center [935, 462] width 98 height 30
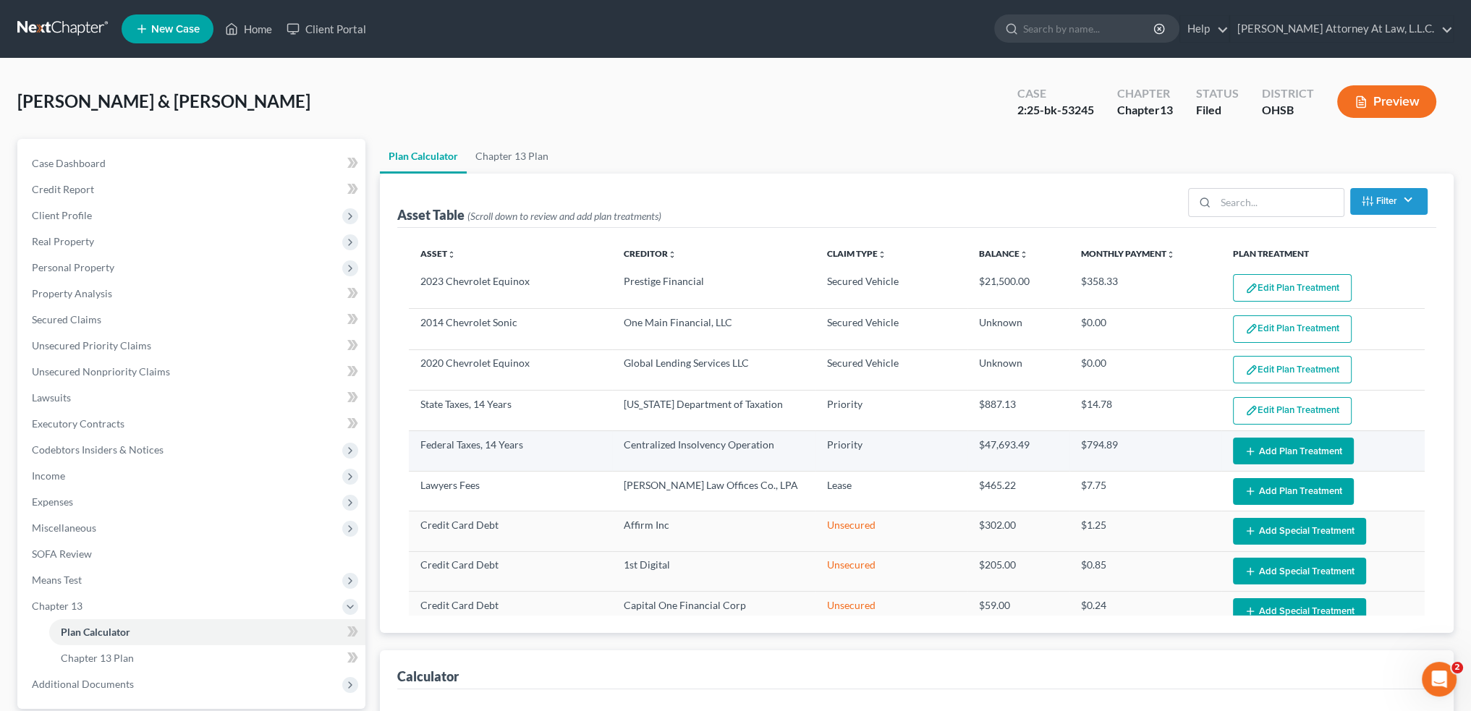
select select "59"
click at [1269, 451] on button "Add Plan Treatment" at bounding box center [1293, 451] width 121 height 27
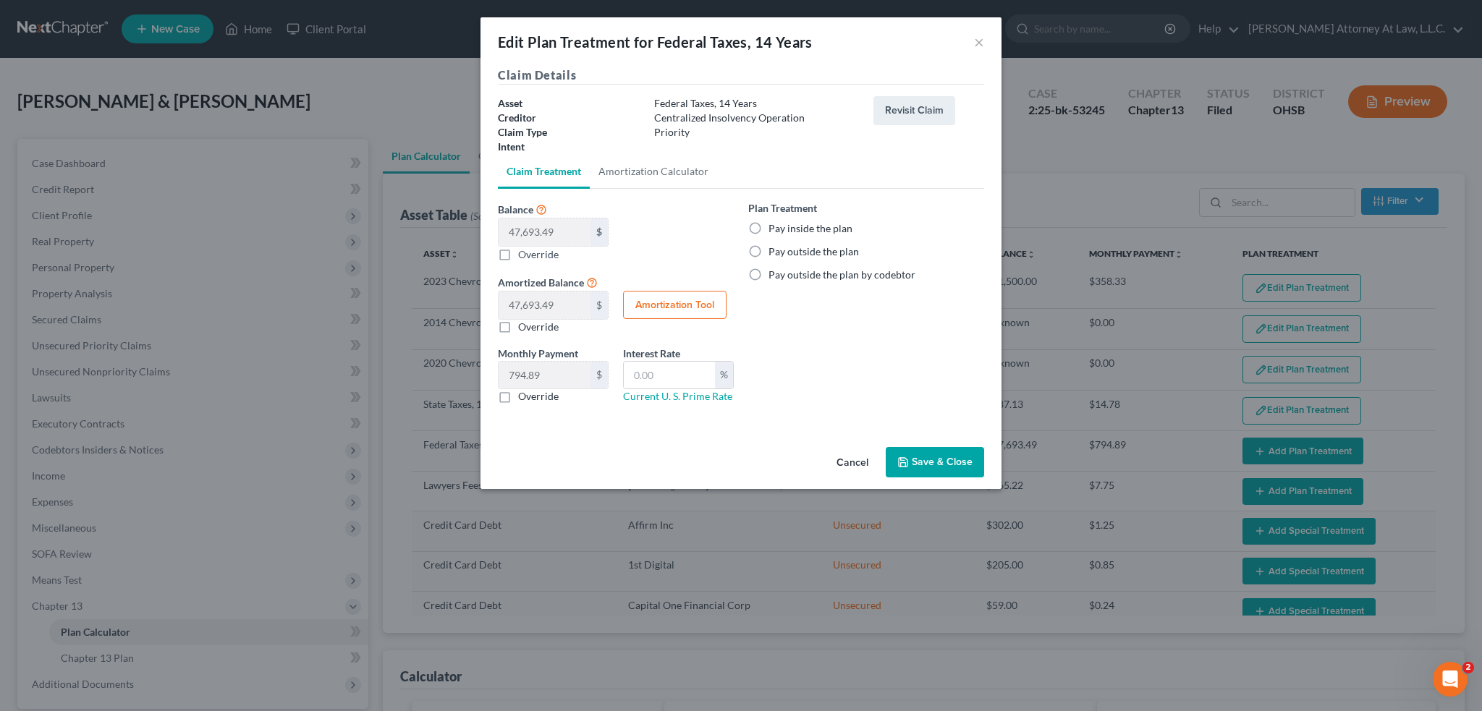
click at [769, 228] on label "Pay inside the plan" at bounding box center [811, 228] width 84 height 14
click at [774, 228] on input "Pay inside the plan" at bounding box center [778, 225] width 9 height 9
radio input "true"
click at [957, 465] on button "Save & Close" at bounding box center [935, 462] width 98 height 30
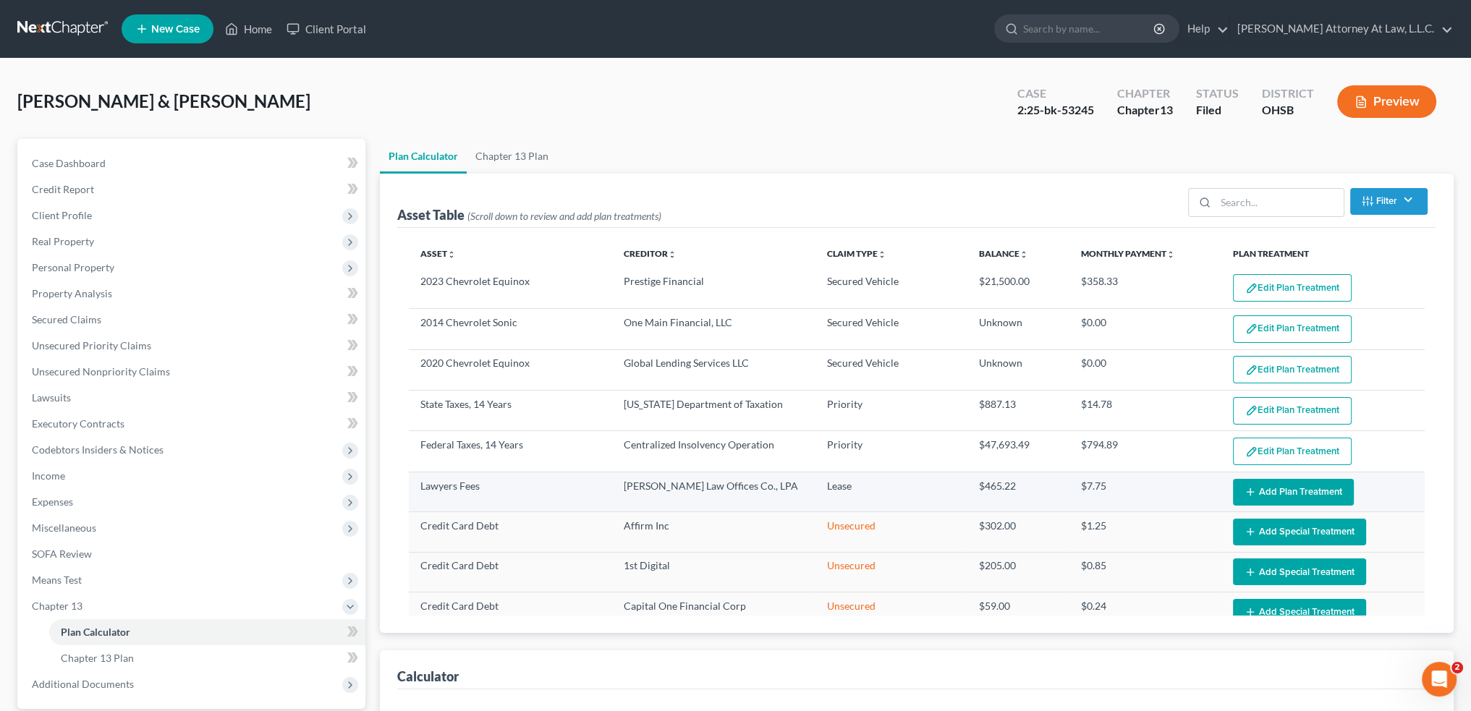
select select "59"
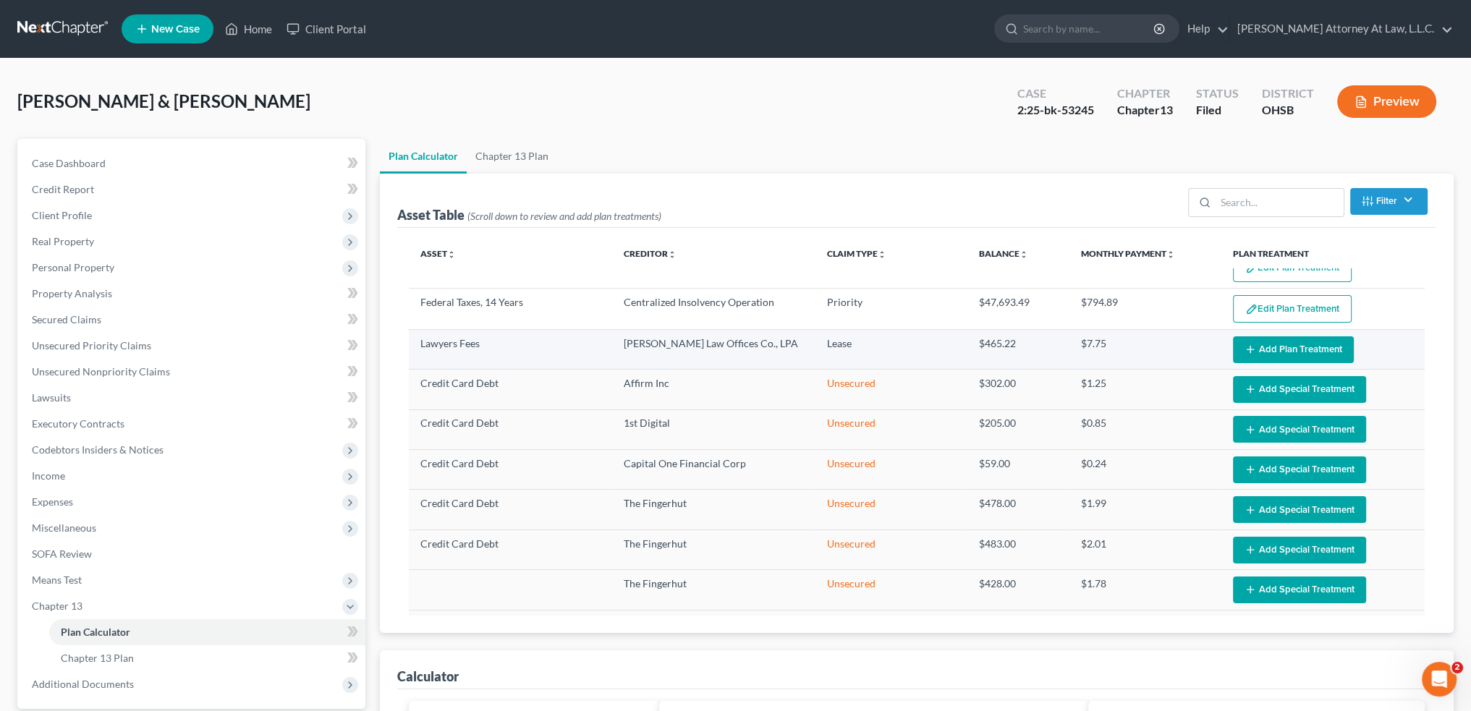
scroll to position [145, 0]
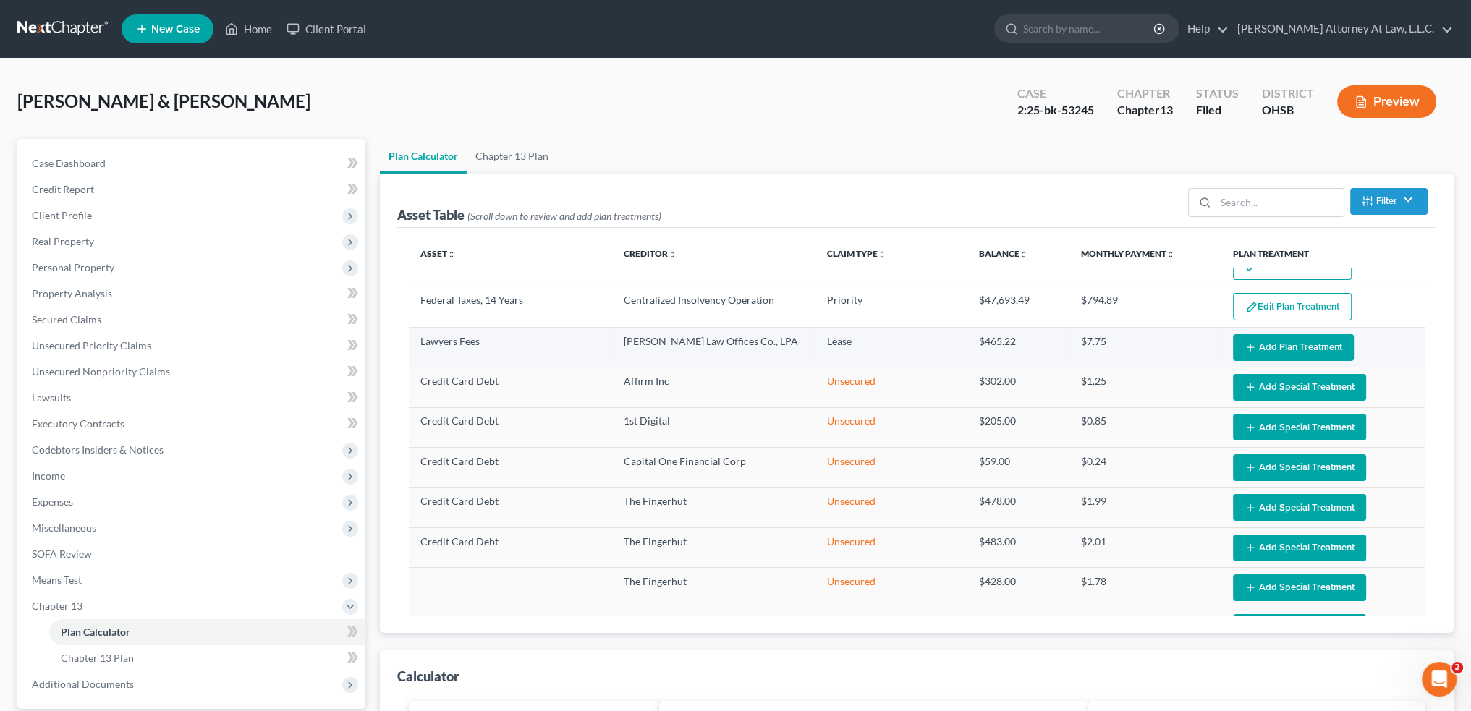
click at [1294, 348] on button "Add Plan Treatment" at bounding box center [1293, 347] width 121 height 27
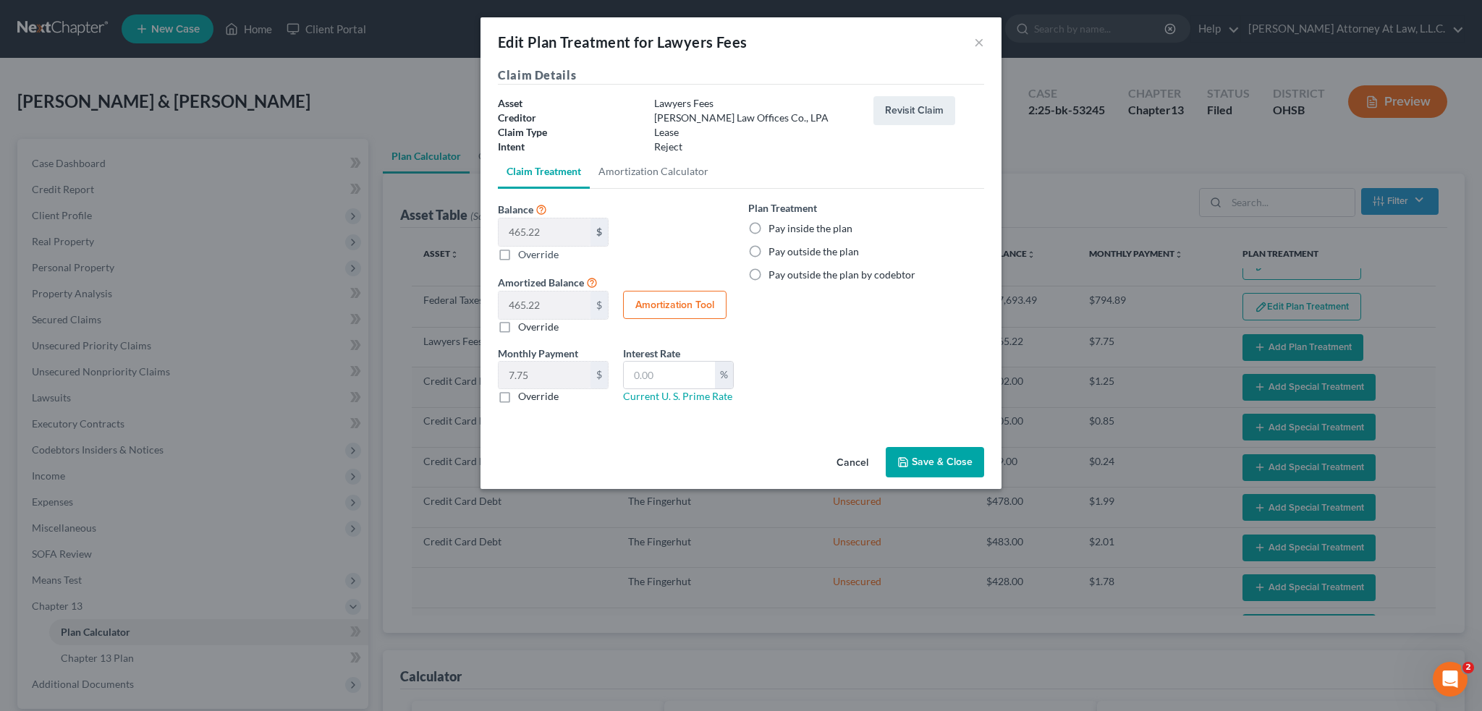
click at [769, 252] on label "Pay outside the plan" at bounding box center [814, 252] width 90 height 14
click at [774, 252] on input "Pay outside the plan" at bounding box center [778, 249] width 9 height 9
radio input "true"
click at [920, 461] on button "Save & Close" at bounding box center [935, 462] width 98 height 30
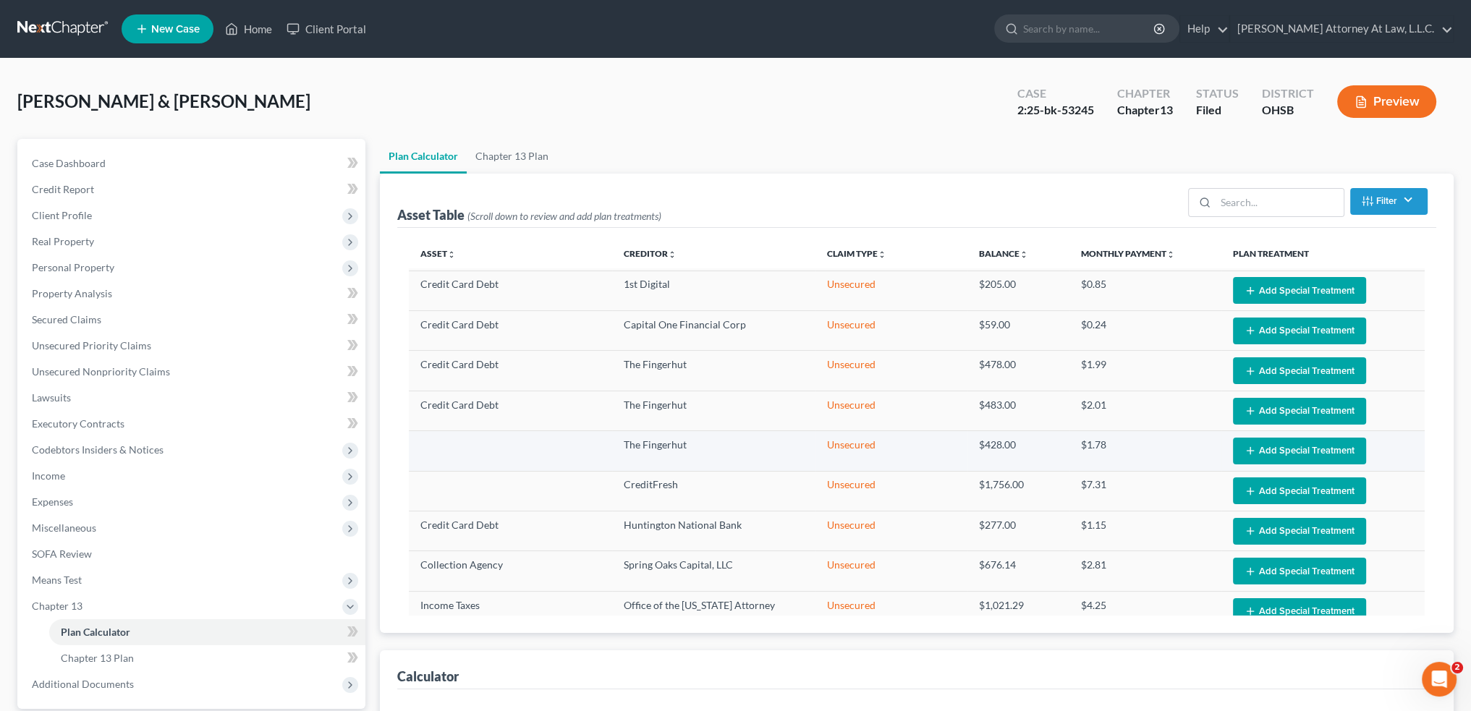
select select "59"
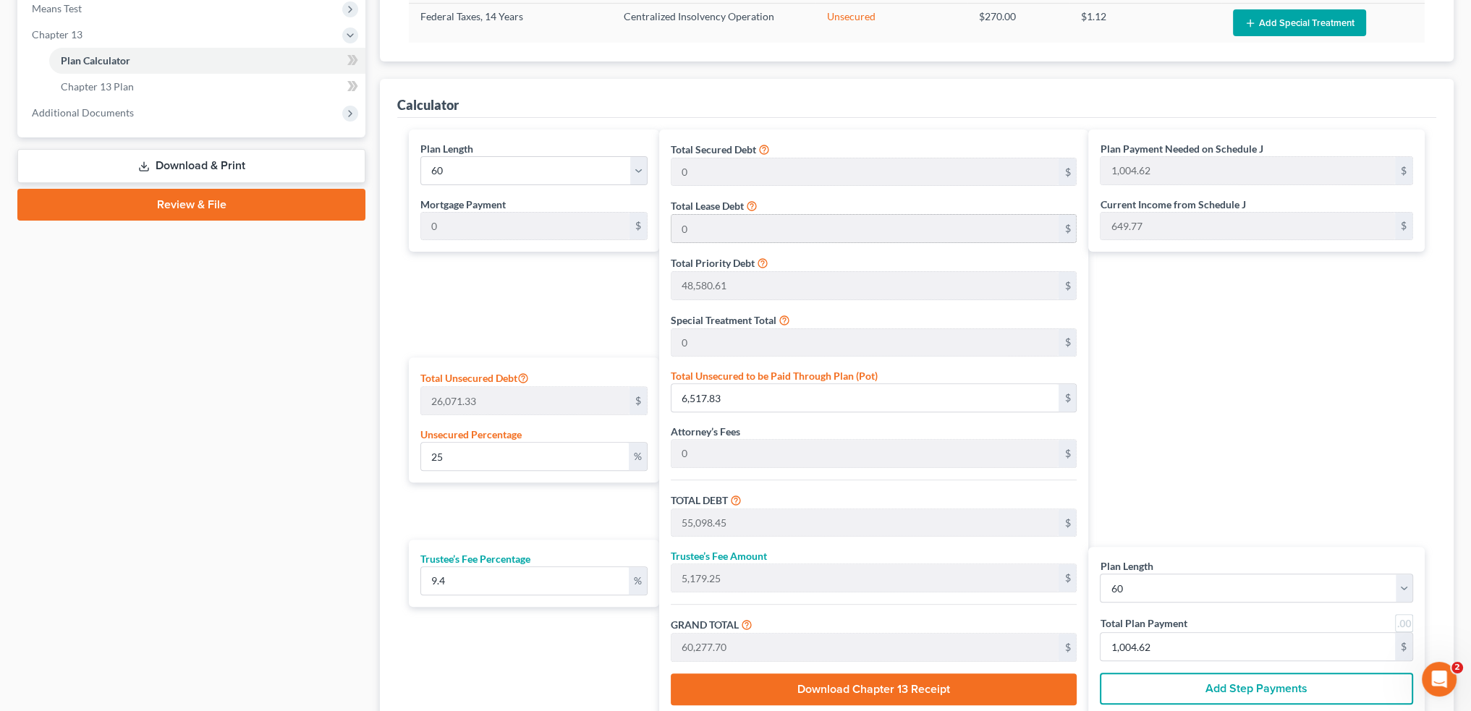
scroll to position [579, 0]
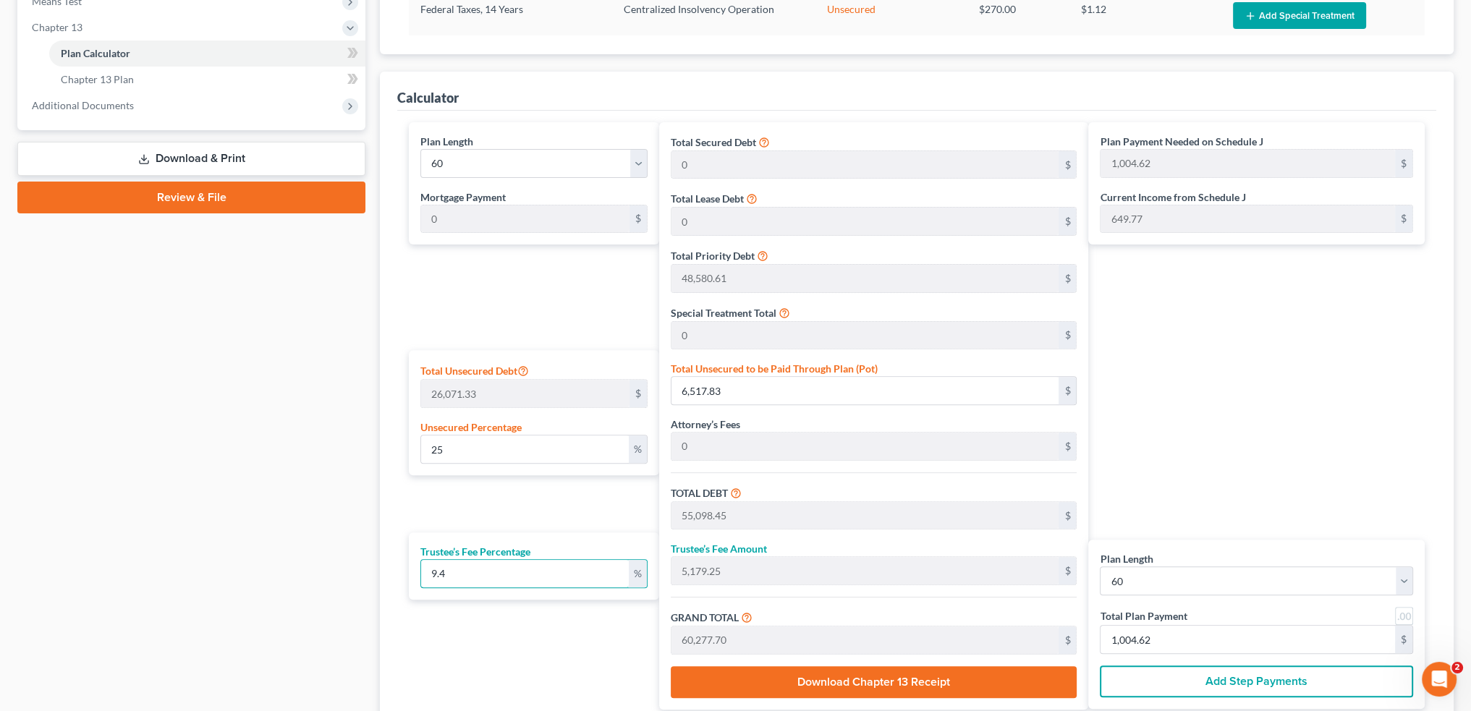
drag, startPoint x: 465, startPoint y: 572, endPoint x: 344, endPoint y: 554, distance: 122.3
click at [344, 554] on div "Petition Navigation Case Dashboard Payments Invoices Payments Payments Credit R…" at bounding box center [735, 167] width 1451 height 1214
type input "7"
type input "3,856.89"
type input "58,955.34"
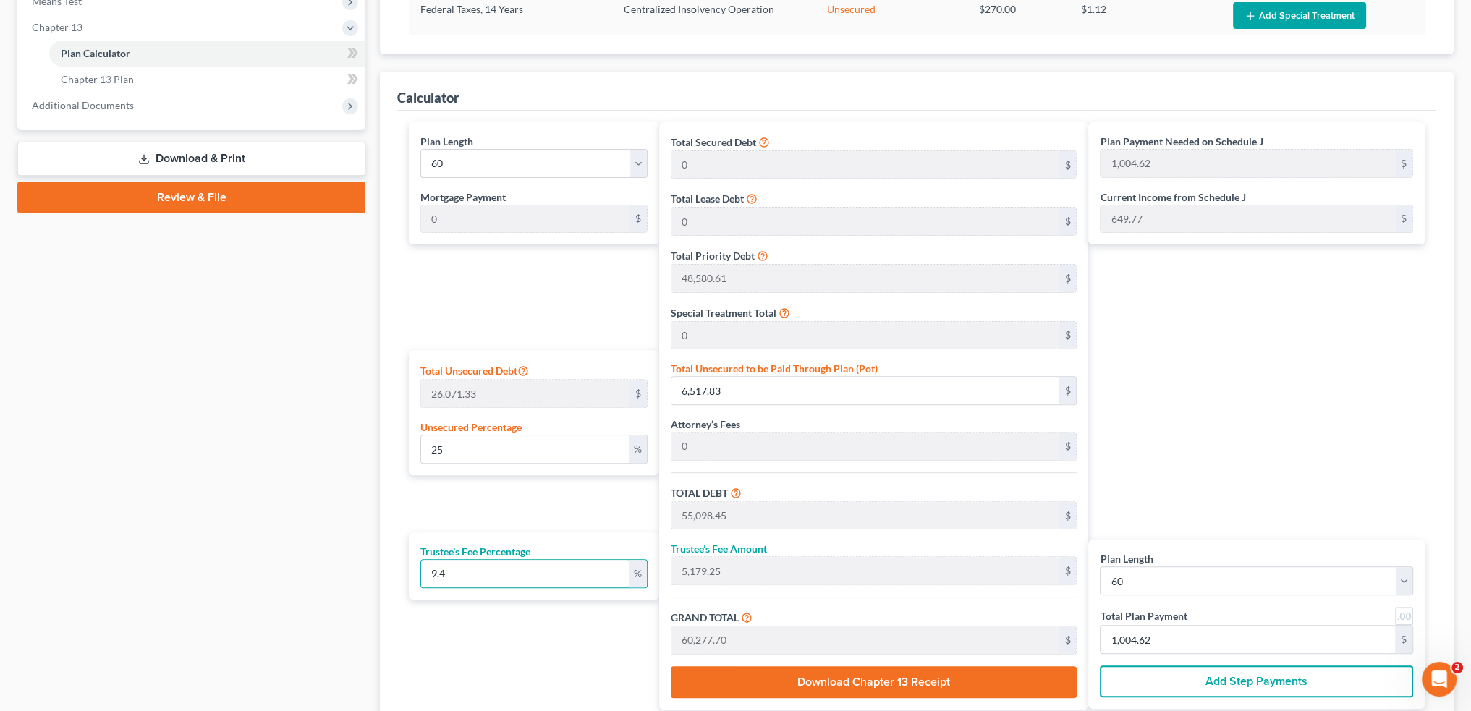
type input "982.58"
type input "7.5"
type input "4,132.38"
type input "59,230.83"
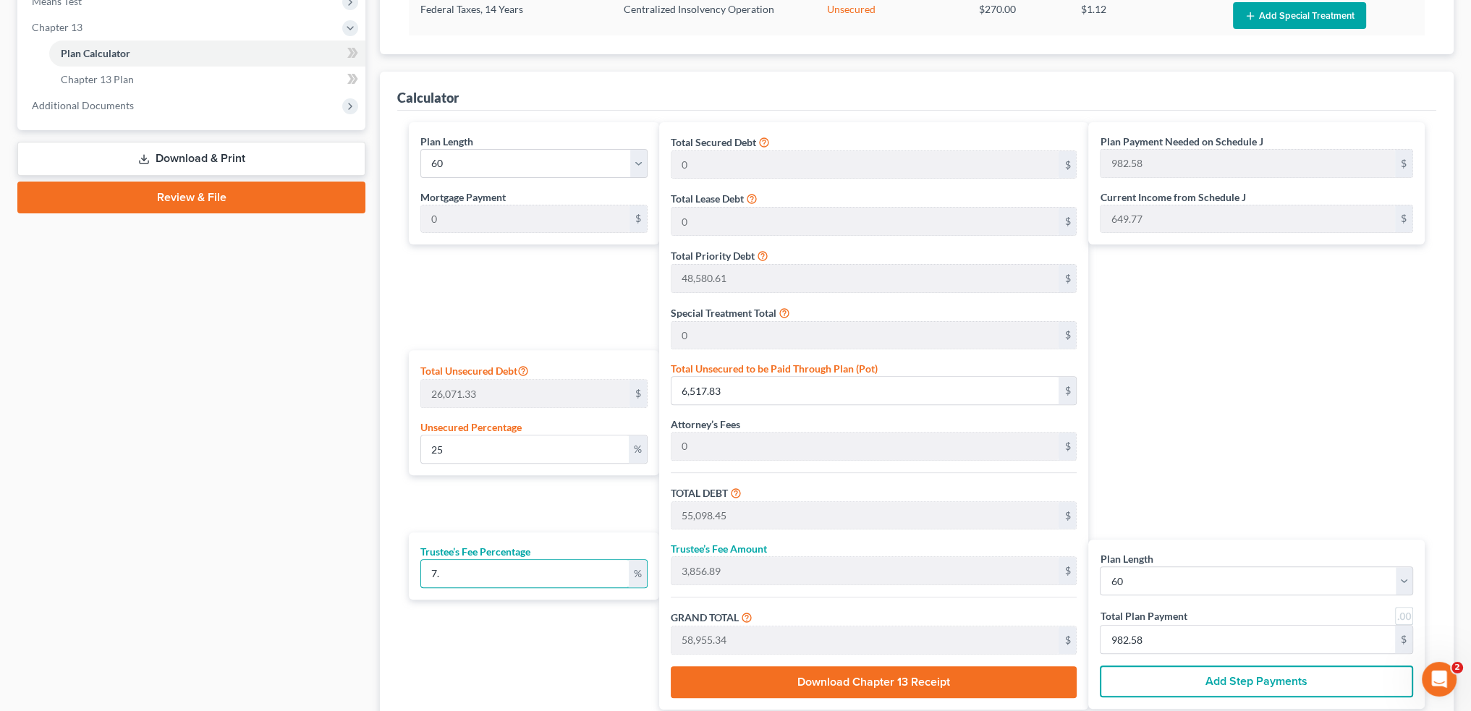
type input "987.18"
type input "7.5"
drag, startPoint x: 452, startPoint y: 444, endPoint x: 378, endPoint y: 439, distance: 73.9
click at [378, 439] on div "Plan Calculator Chapter 13 Plan Asset Table (Scroll down to review and add plan…" at bounding box center [917, 167] width 1088 height 1214
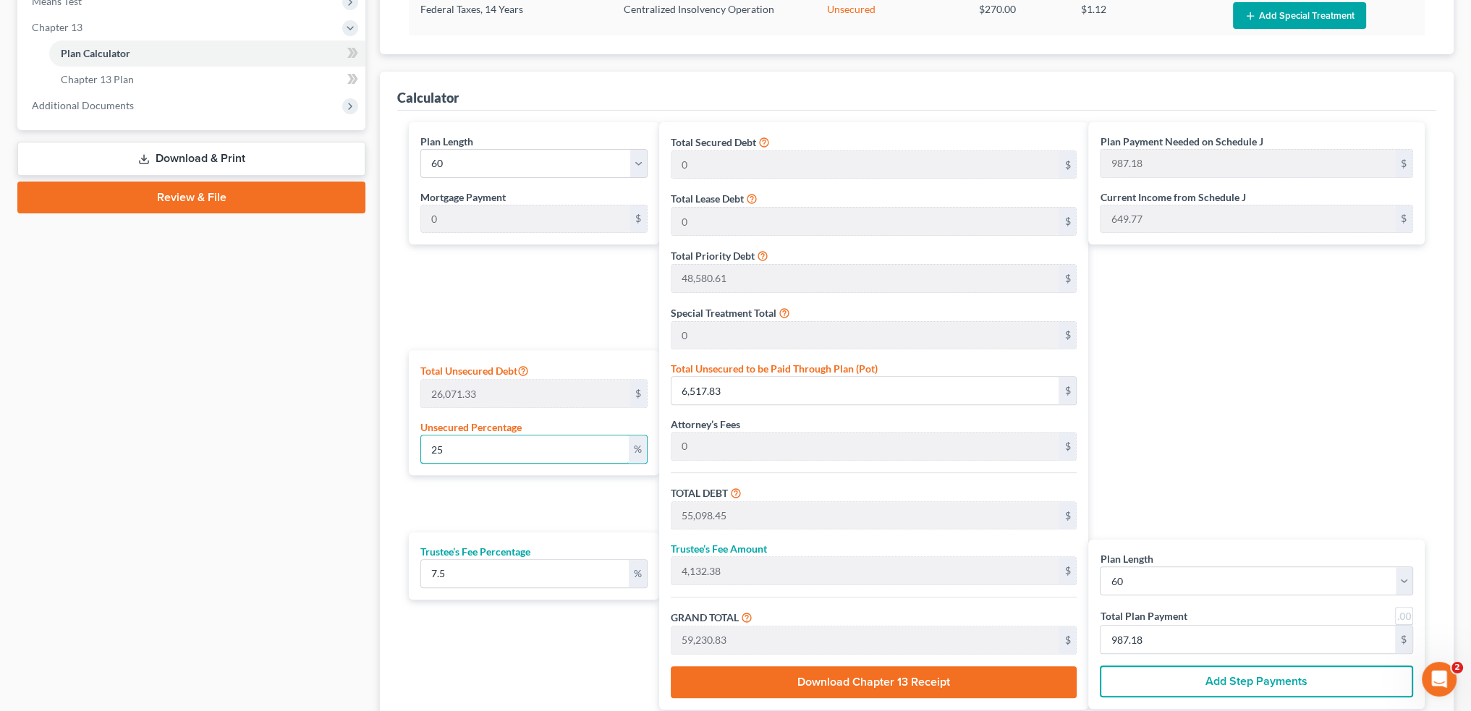
type input "2"
type input "521.42"
type input "49,102.04"
type input "3,682.65"
type input "52,784.70"
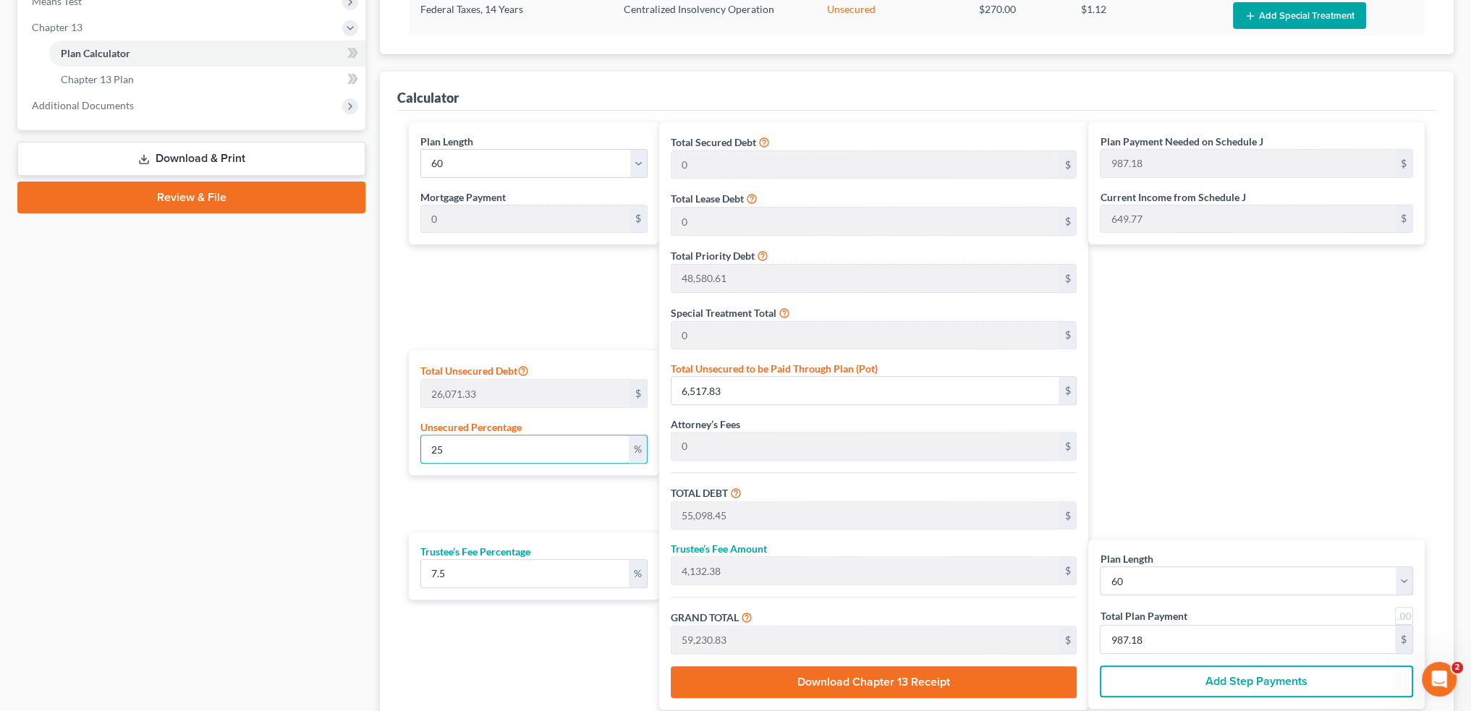
type input "879.74"
type input "20"
type input "5,214.26"
type input "53,794.88"
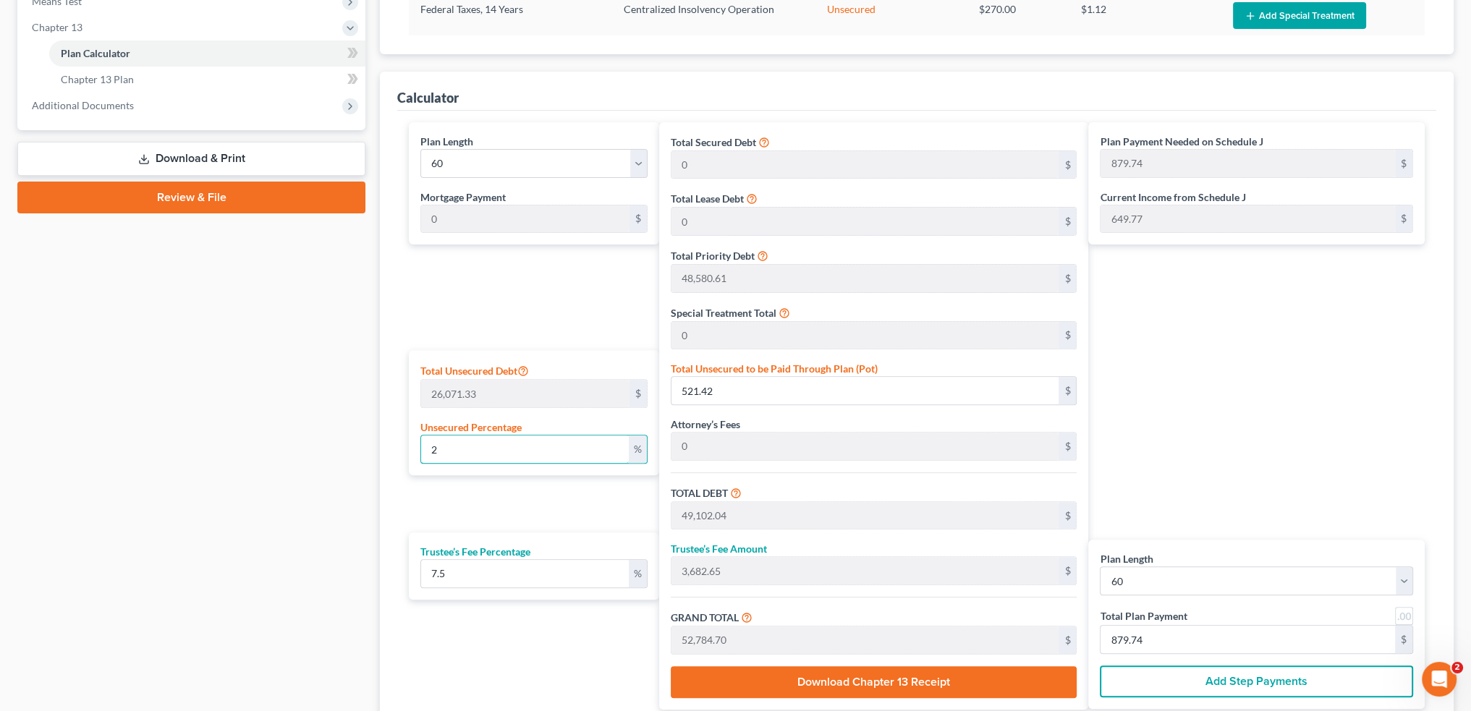
type input "4,034.61"
type input "57,829.50"
type input "963.82"
type input "20"
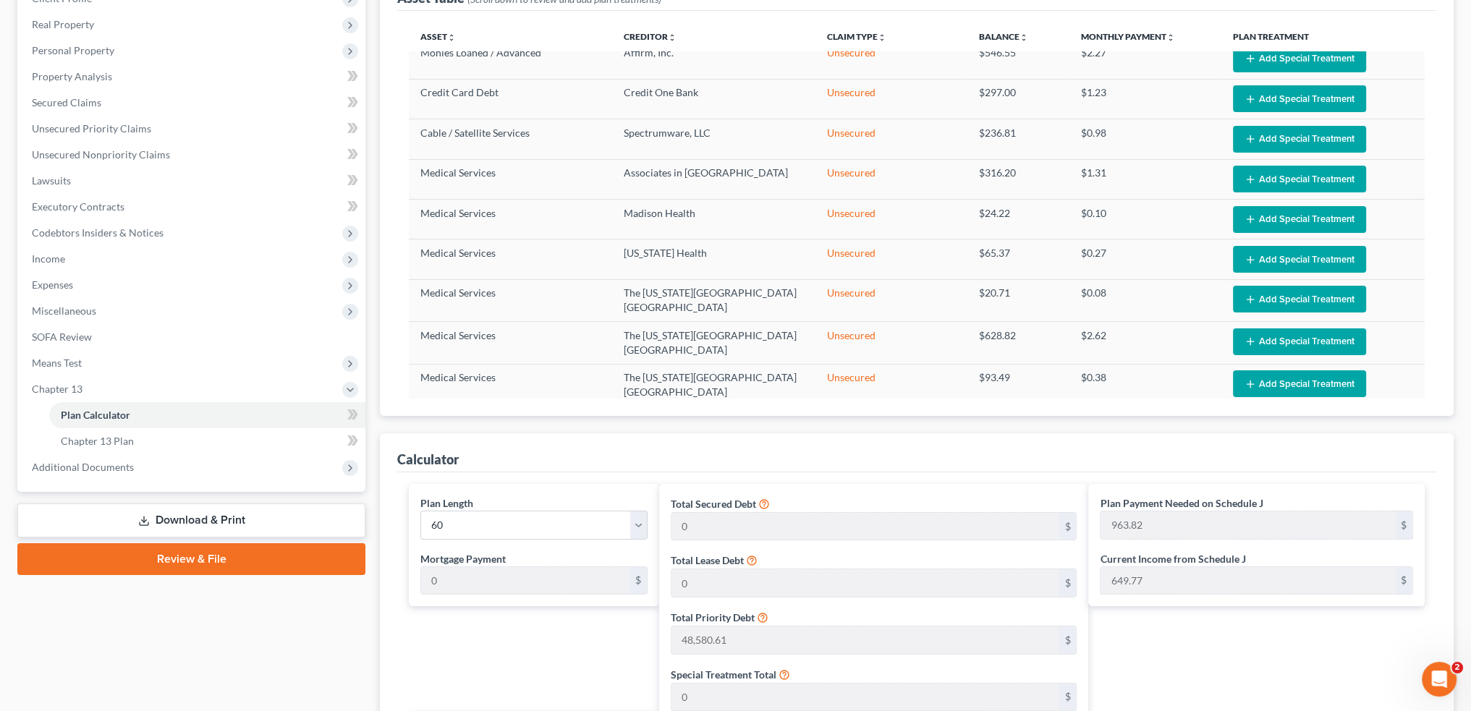
scroll to position [530, 0]
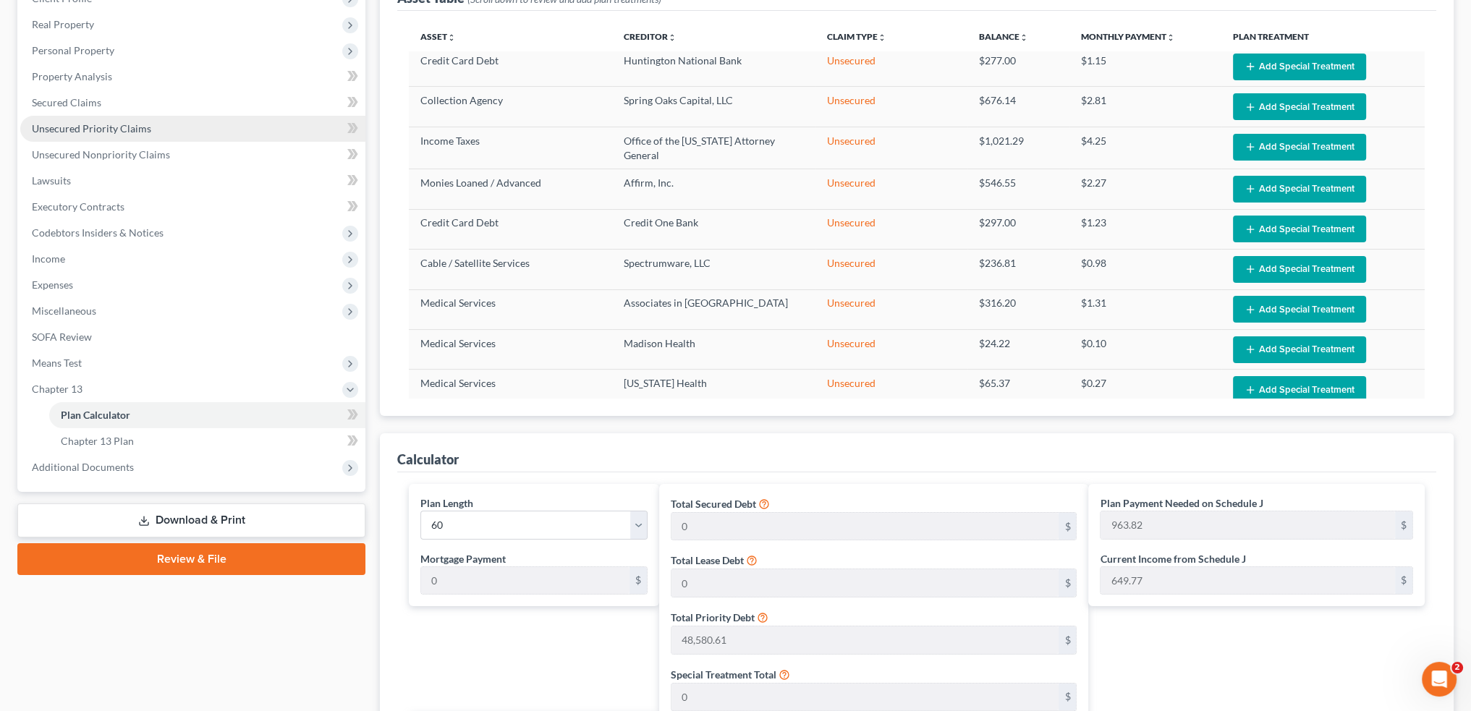
click at [97, 130] on span "Unsecured Priority Claims" at bounding box center [91, 128] width 119 height 12
click at [98, 130] on span "Unsecured Priority Claims" at bounding box center [91, 128] width 119 height 12
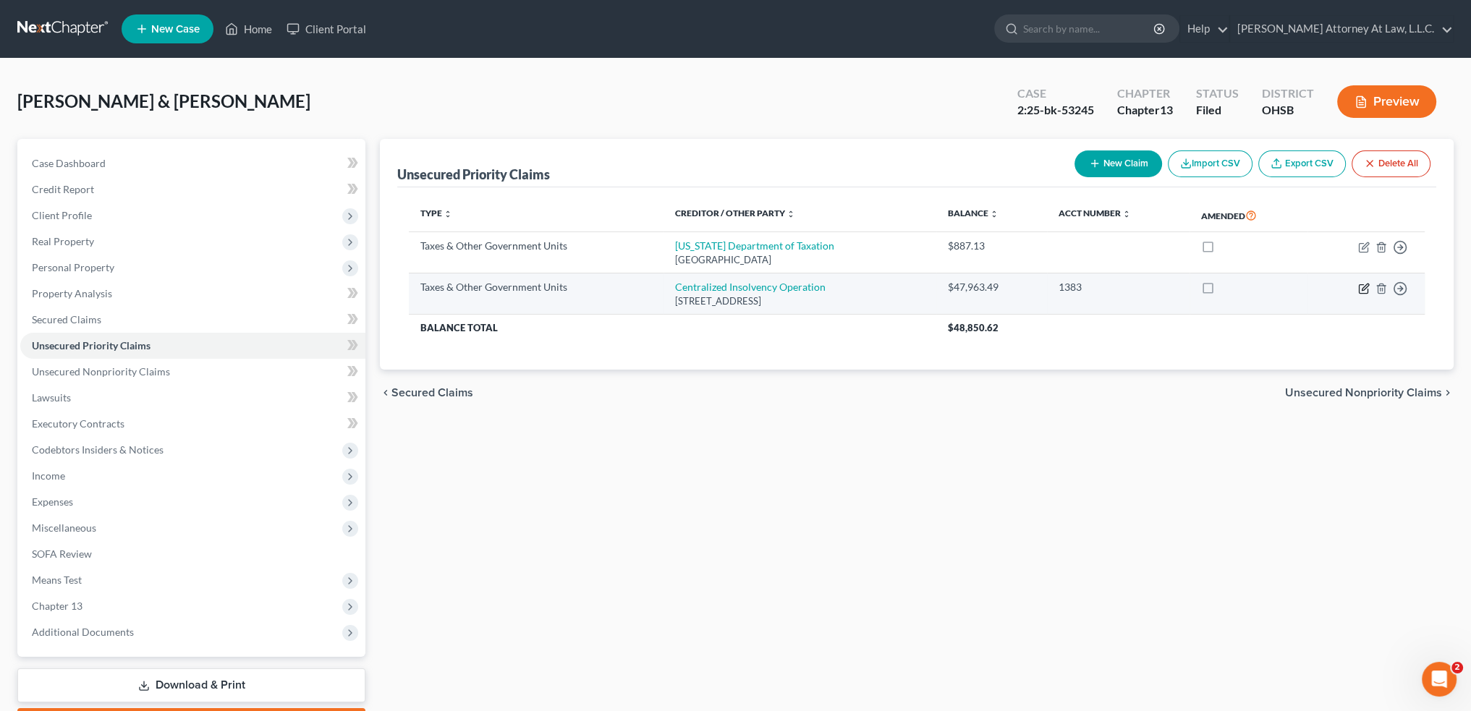
click at [1361, 287] on icon "button" at bounding box center [1364, 289] width 12 height 12
select select "0"
select select "39"
select select "2"
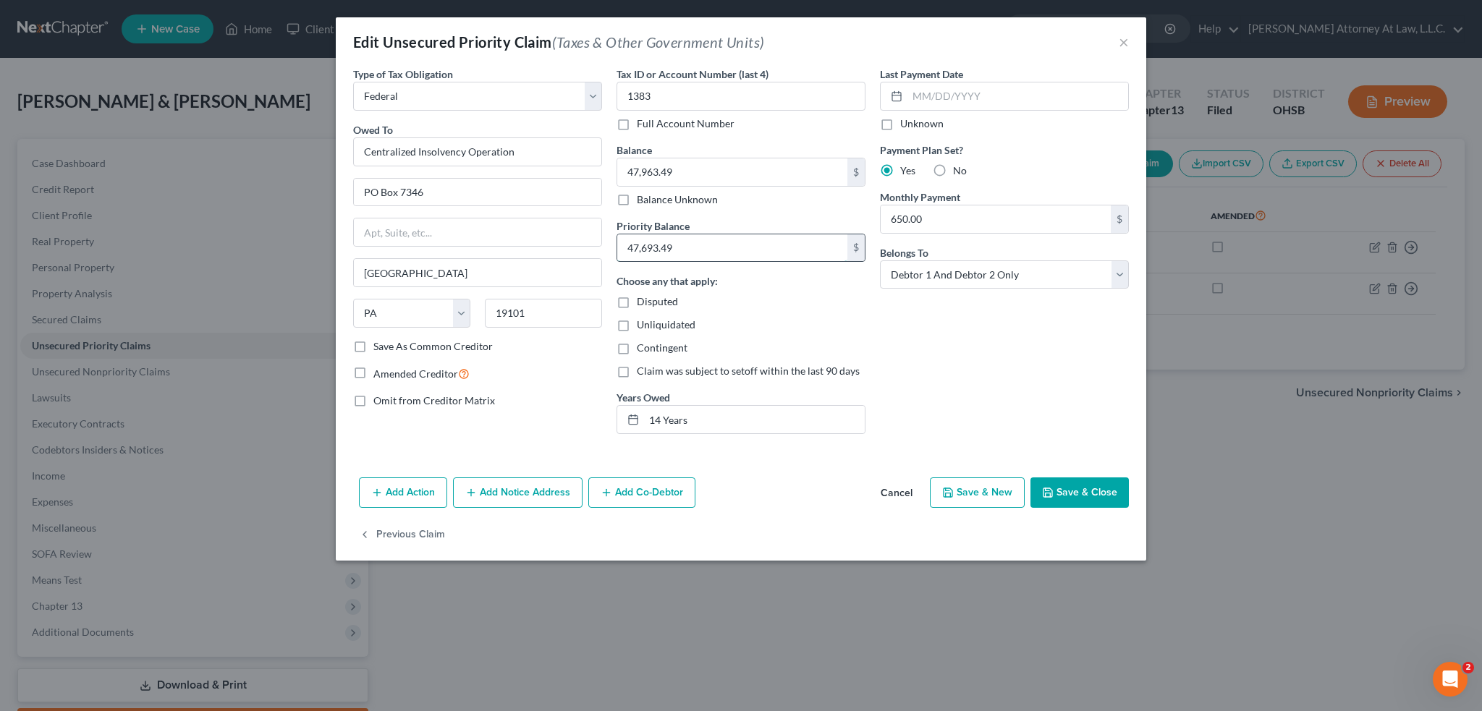
click at [766, 238] on input "47,693.49" at bounding box center [732, 247] width 230 height 27
type input "0.00"
click at [1071, 496] on button "Save & Close" at bounding box center [1079, 493] width 98 height 30
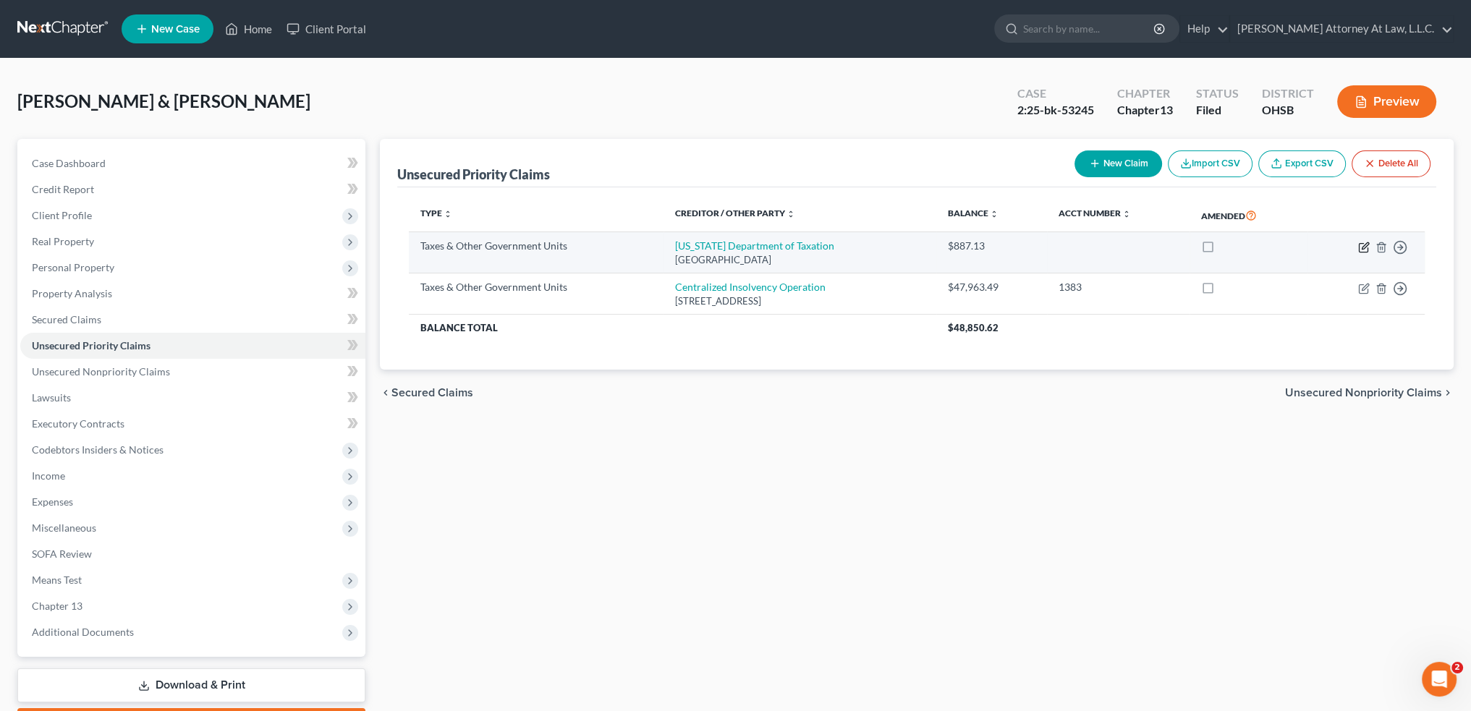
click at [1362, 245] on icon "button" at bounding box center [1364, 248] width 12 height 12
select select "2"
select select "36"
select select "2"
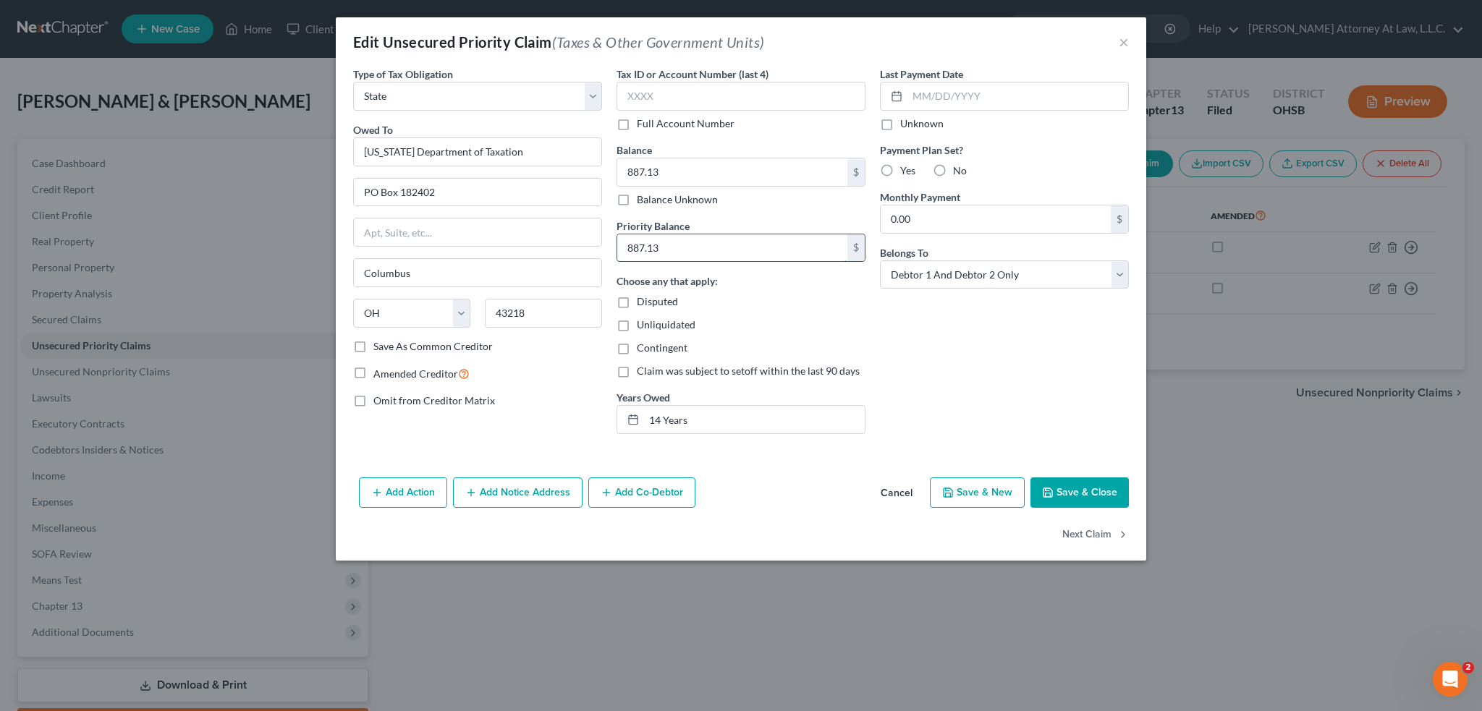
click at [674, 242] on input "887.13" at bounding box center [732, 247] width 230 height 27
click at [1061, 495] on button "Save & Close" at bounding box center [1079, 493] width 98 height 30
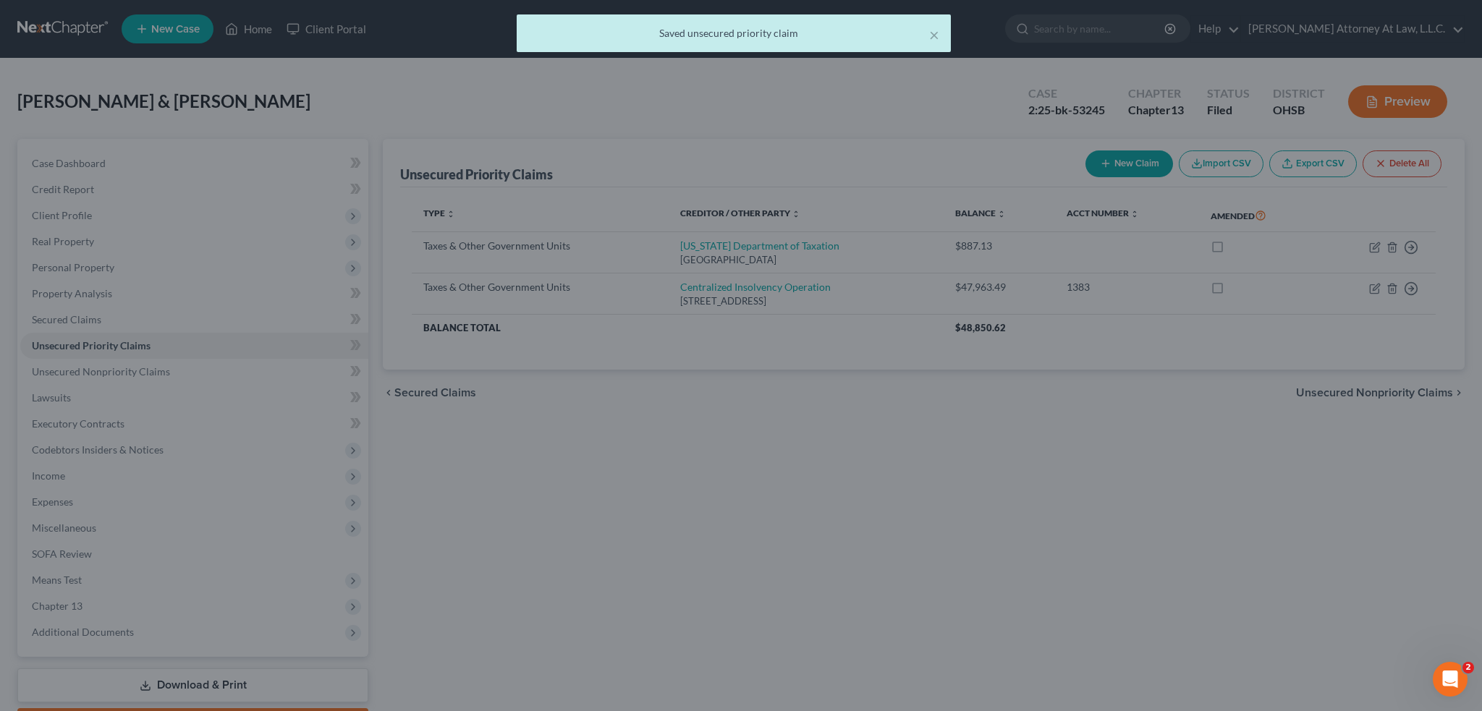
type input "0"
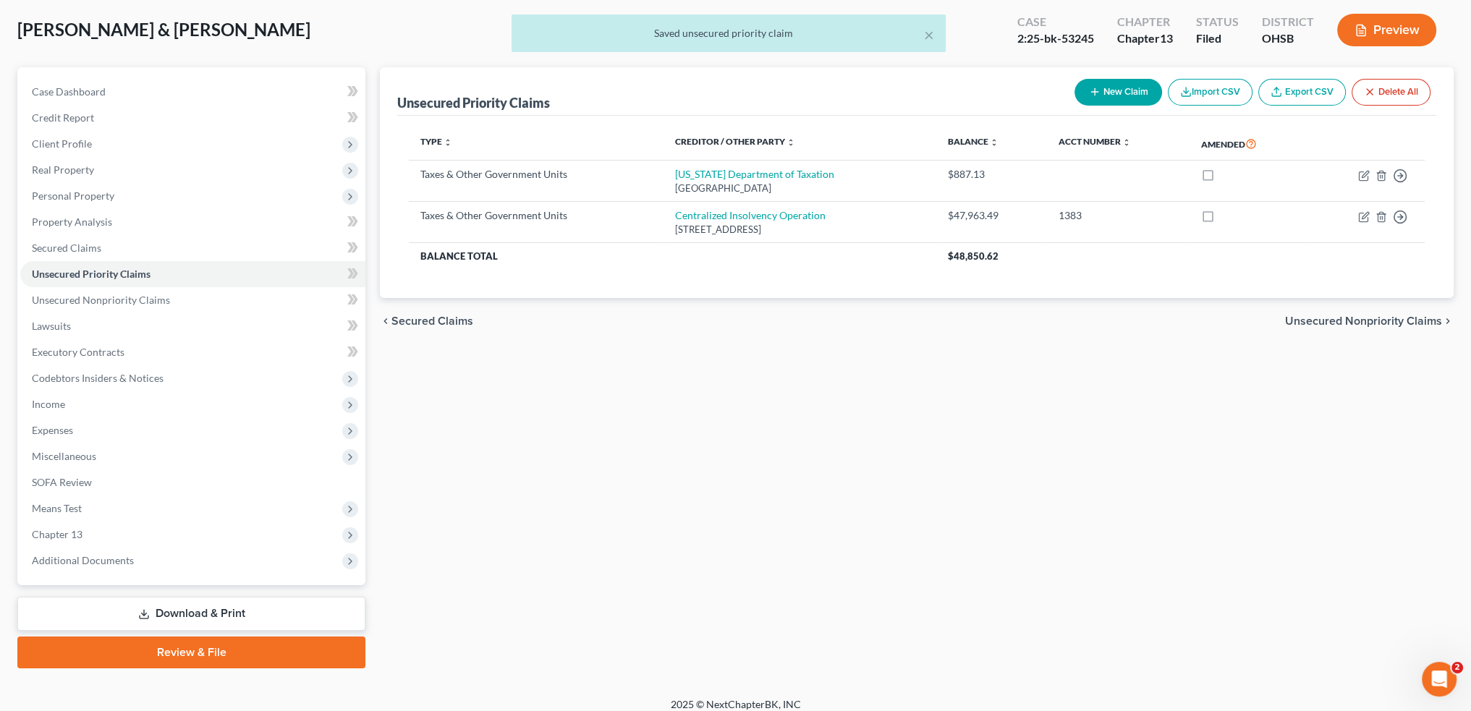
scroll to position [72, 0]
click at [116, 537] on span "Chapter 13" at bounding box center [192, 534] width 345 height 26
click at [116, 536] on span "Chapter 13" at bounding box center [192, 534] width 345 height 26
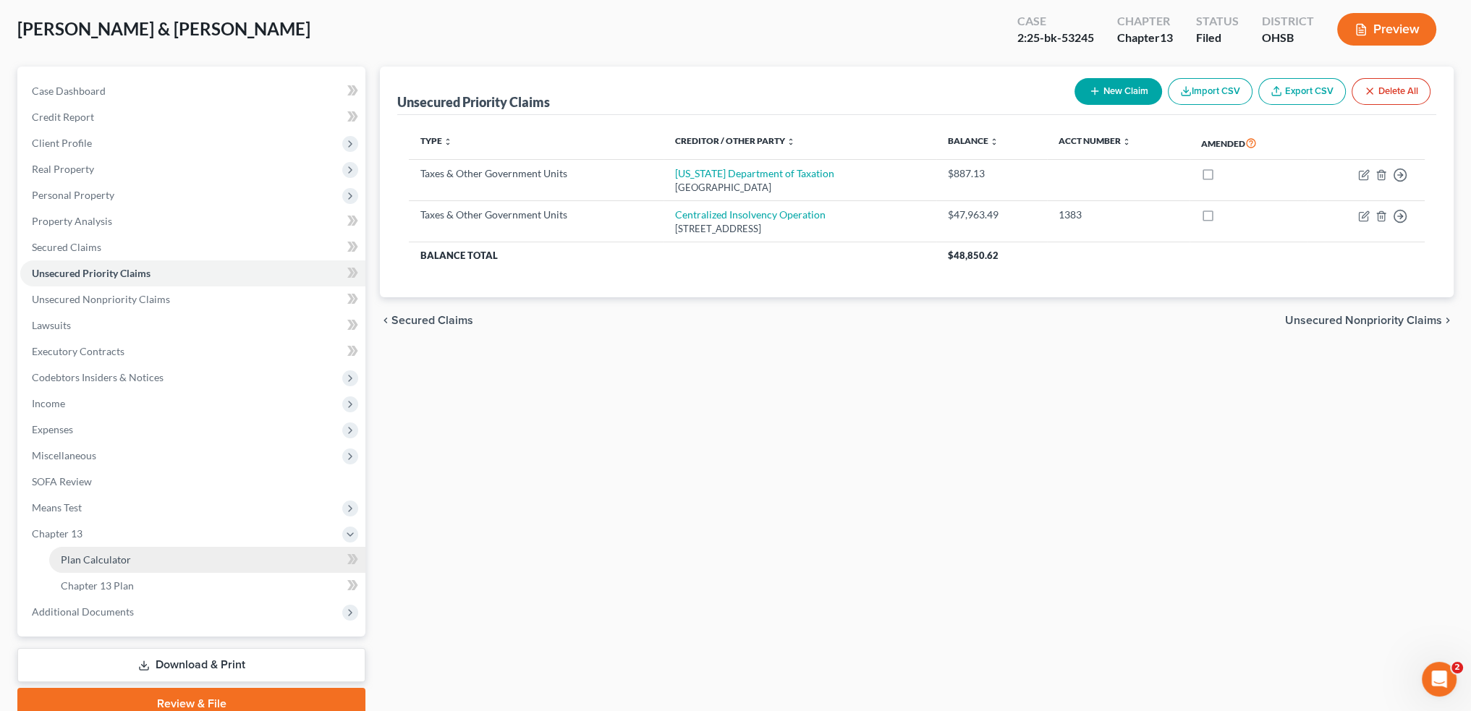
click at [130, 559] on link "Plan Calculator" at bounding box center [207, 560] width 316 height 26
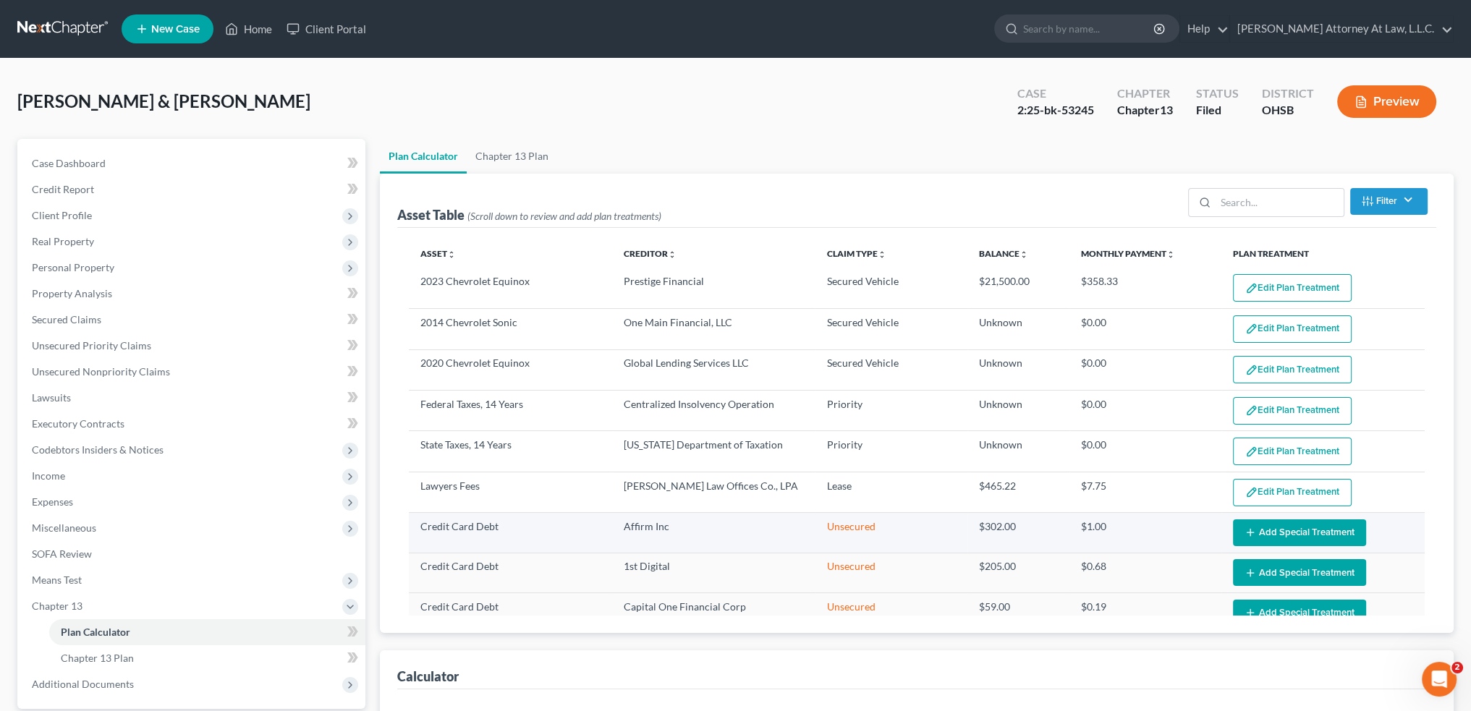
select select "59"
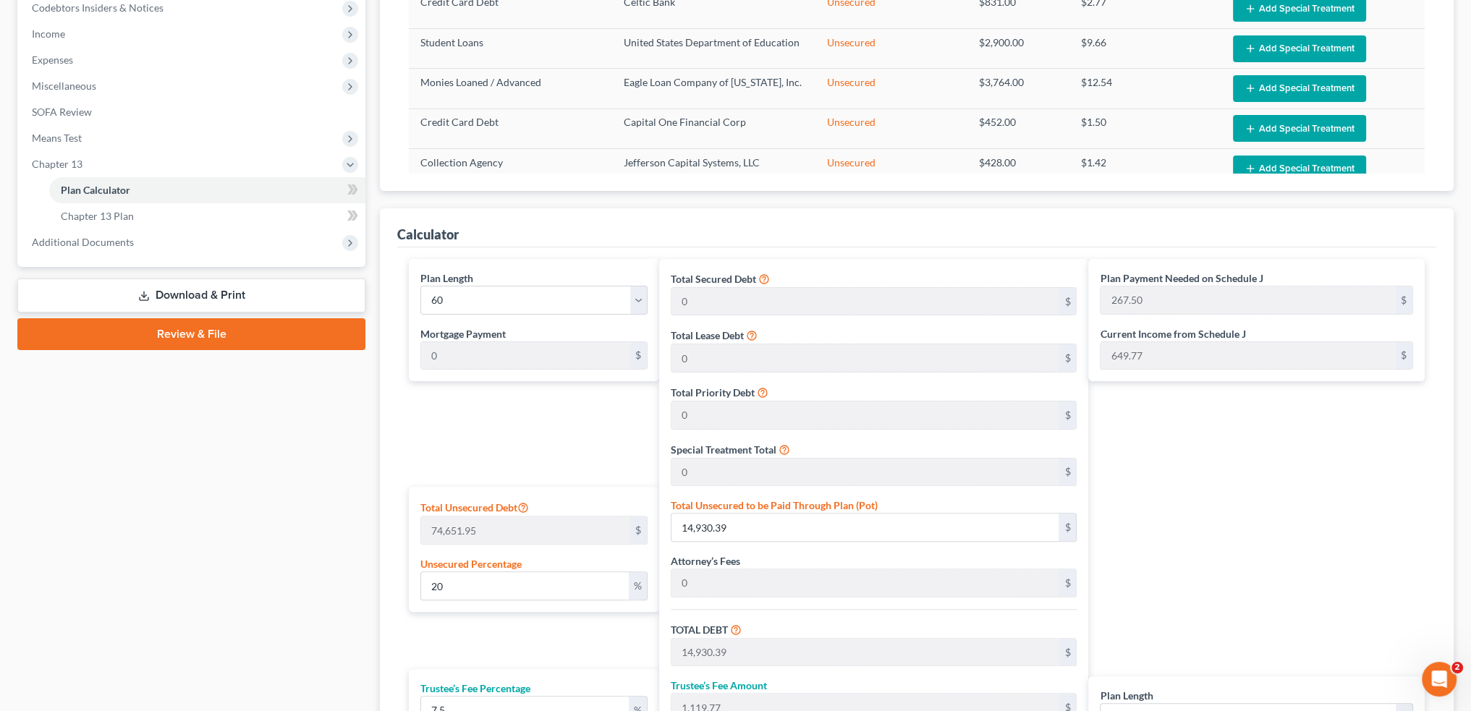
scroll to position [289, 0]
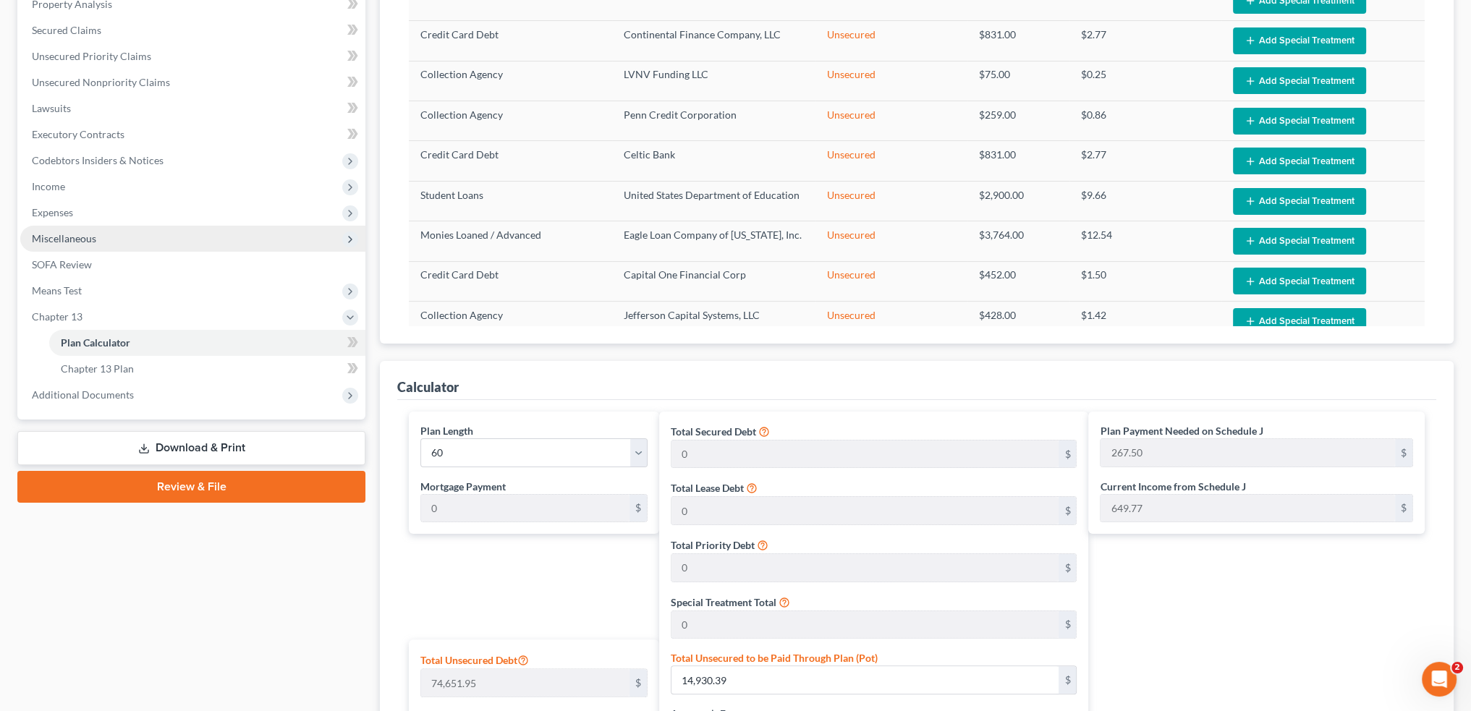
click at [82, 240] on span "Miscellaneous" at bounding box center [64, 238] width 64 height 12
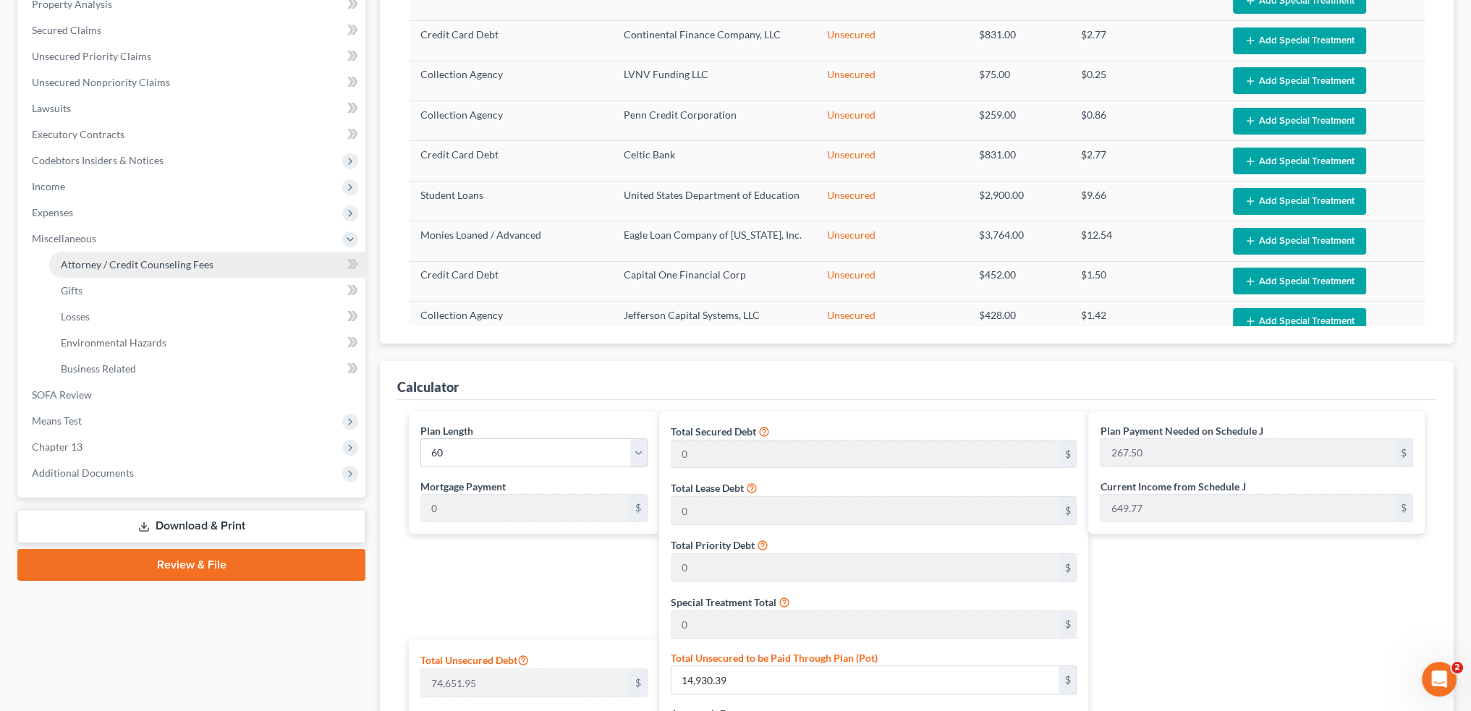
click at [110, 265] on span "Attorney / Credit Counseling Fees" at bounding box center [137, 264] width 153 height 12
select select "0"
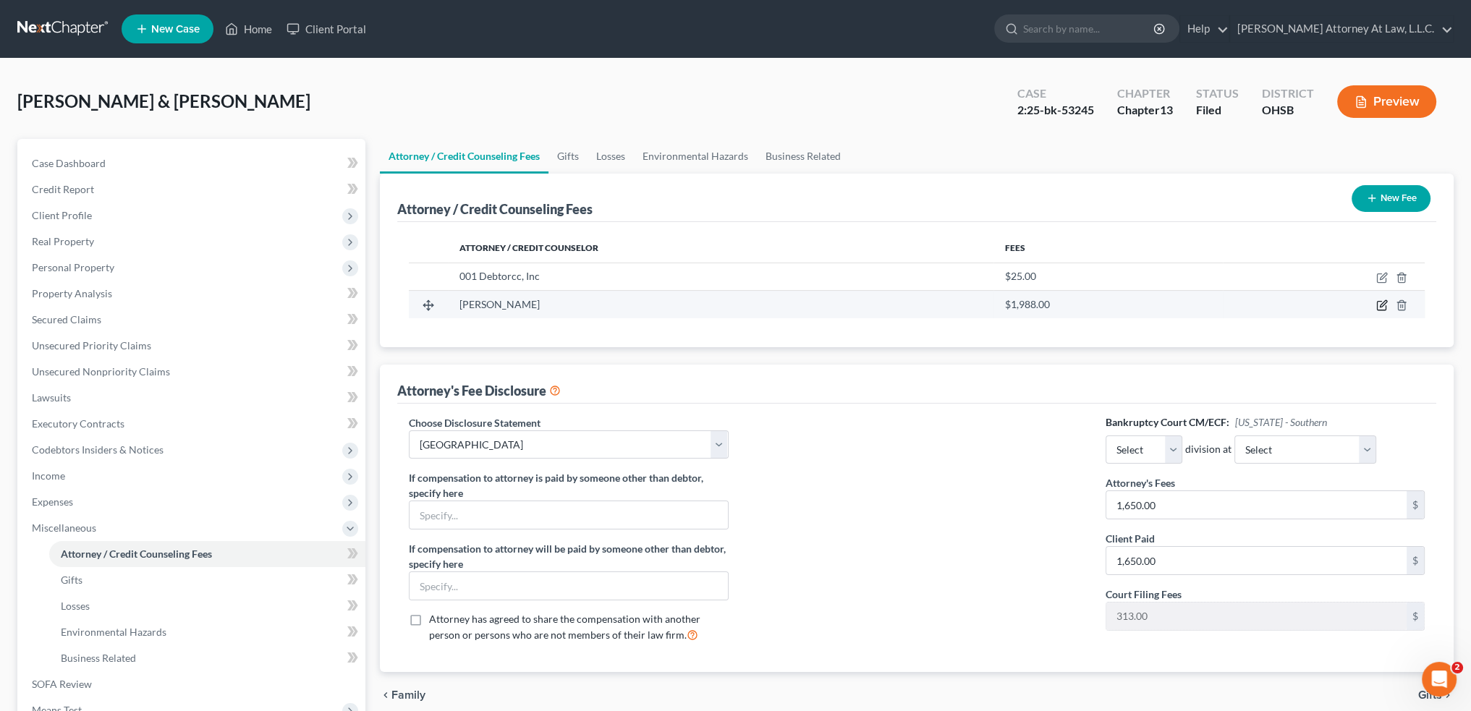
click at [1382, 305] on icon "button" at bounding box center [1383, 304] width 7 height 7
select select "36"
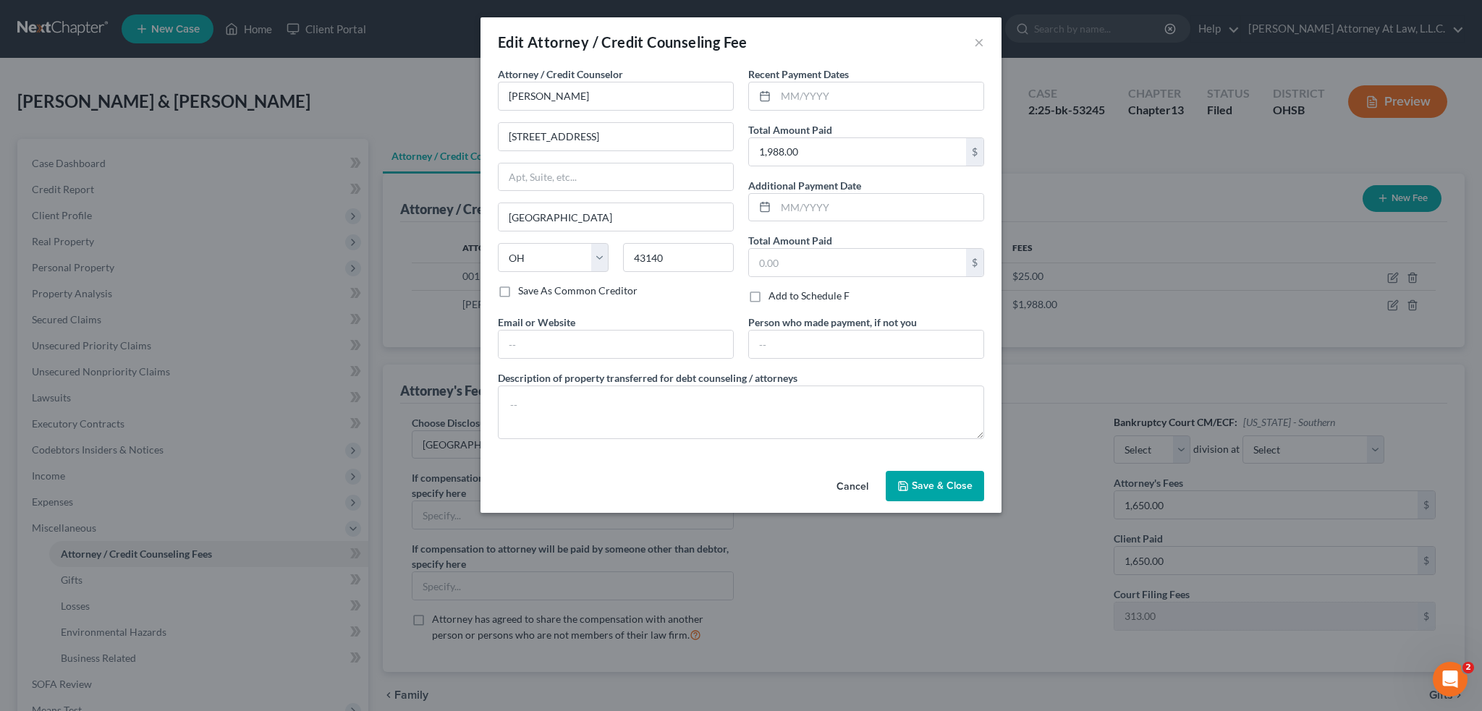
click at [942, 491] on button "Save & Close" at bounding box center [935, 486] width 98 height 30
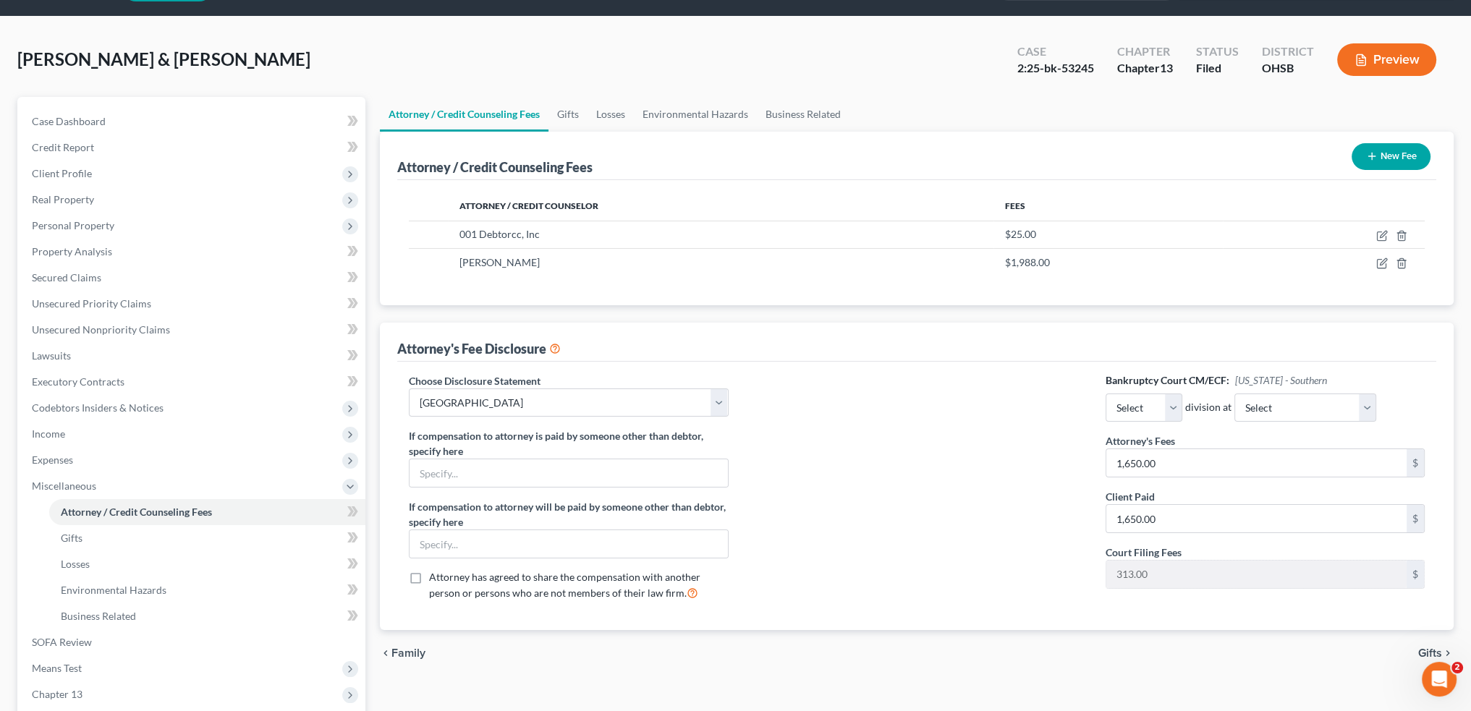
scroll to position [72, 0]
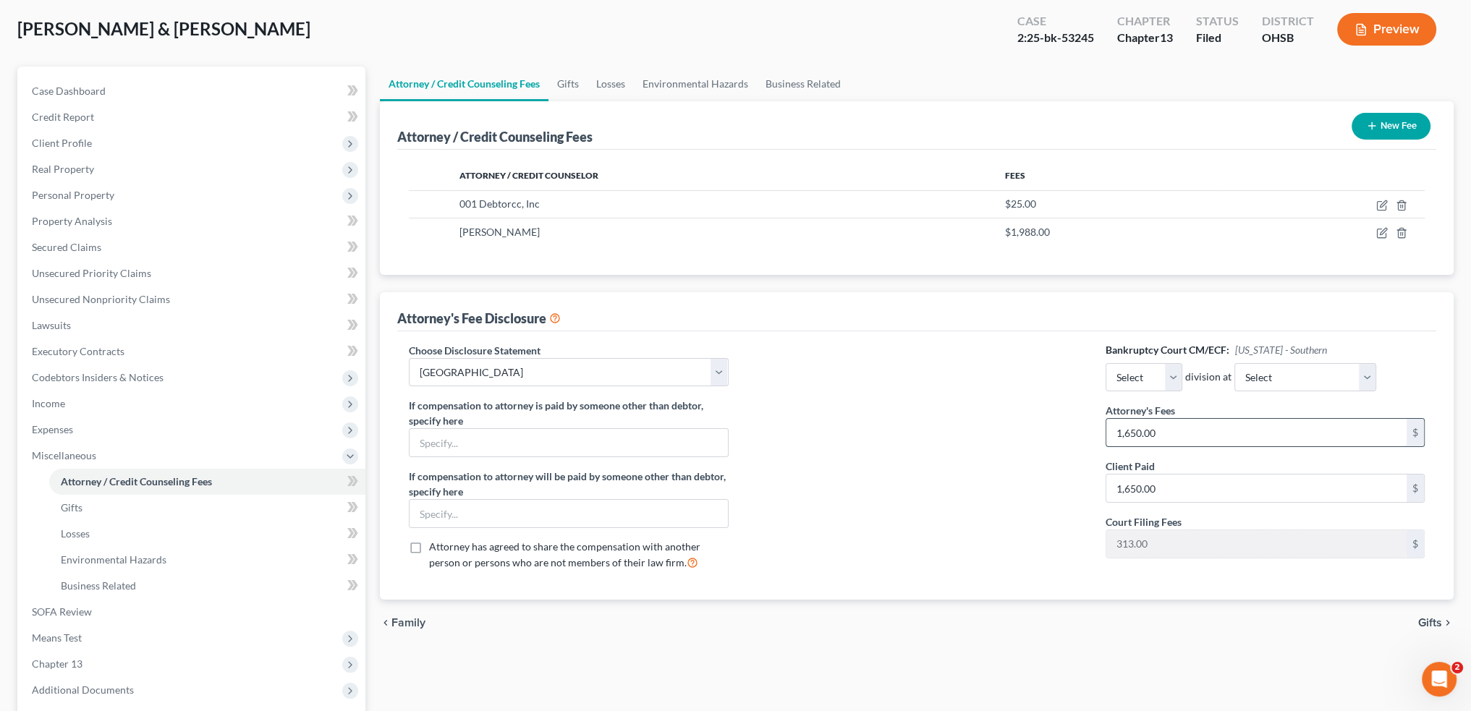
click at [1203, 428] on input "1,650.00" at bounding box center [1256, 432] width 300 height 27
type input "3,700"
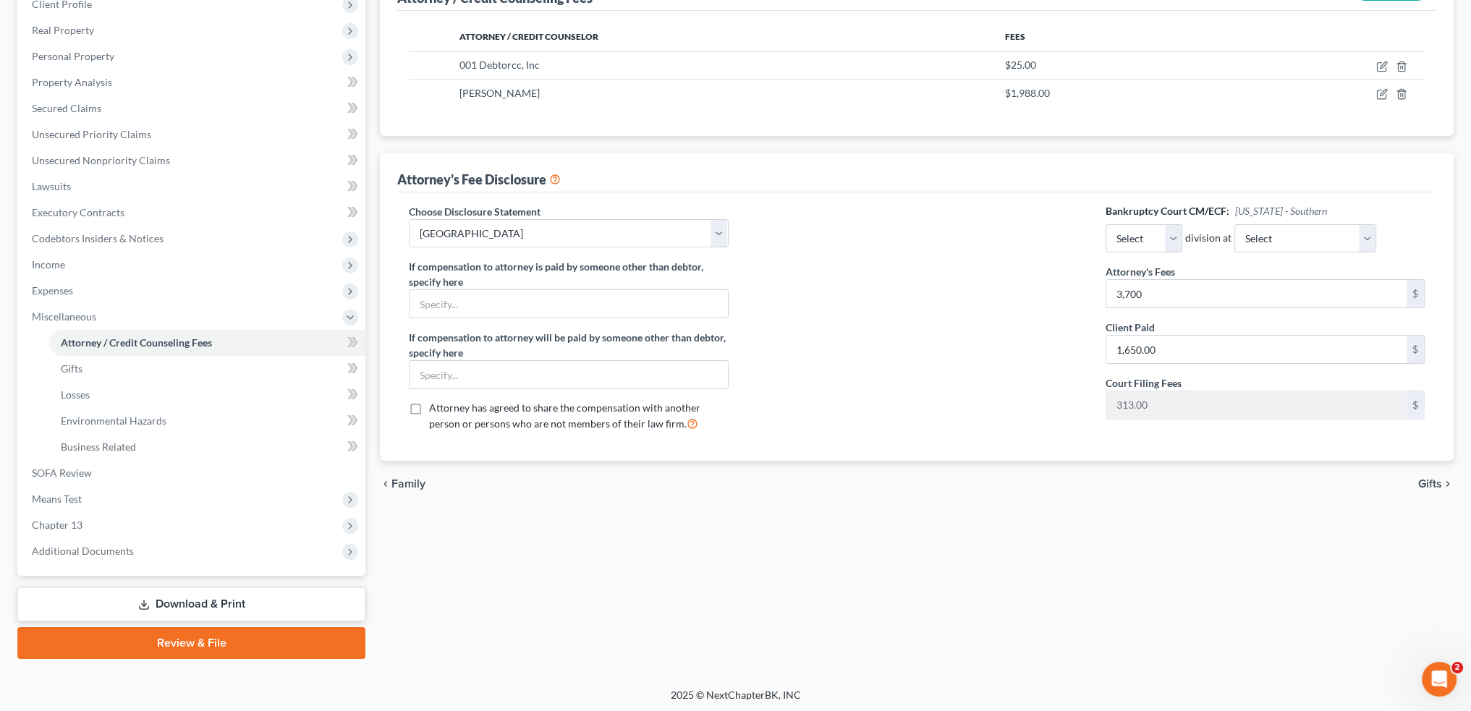
scroll to position [213, 0]
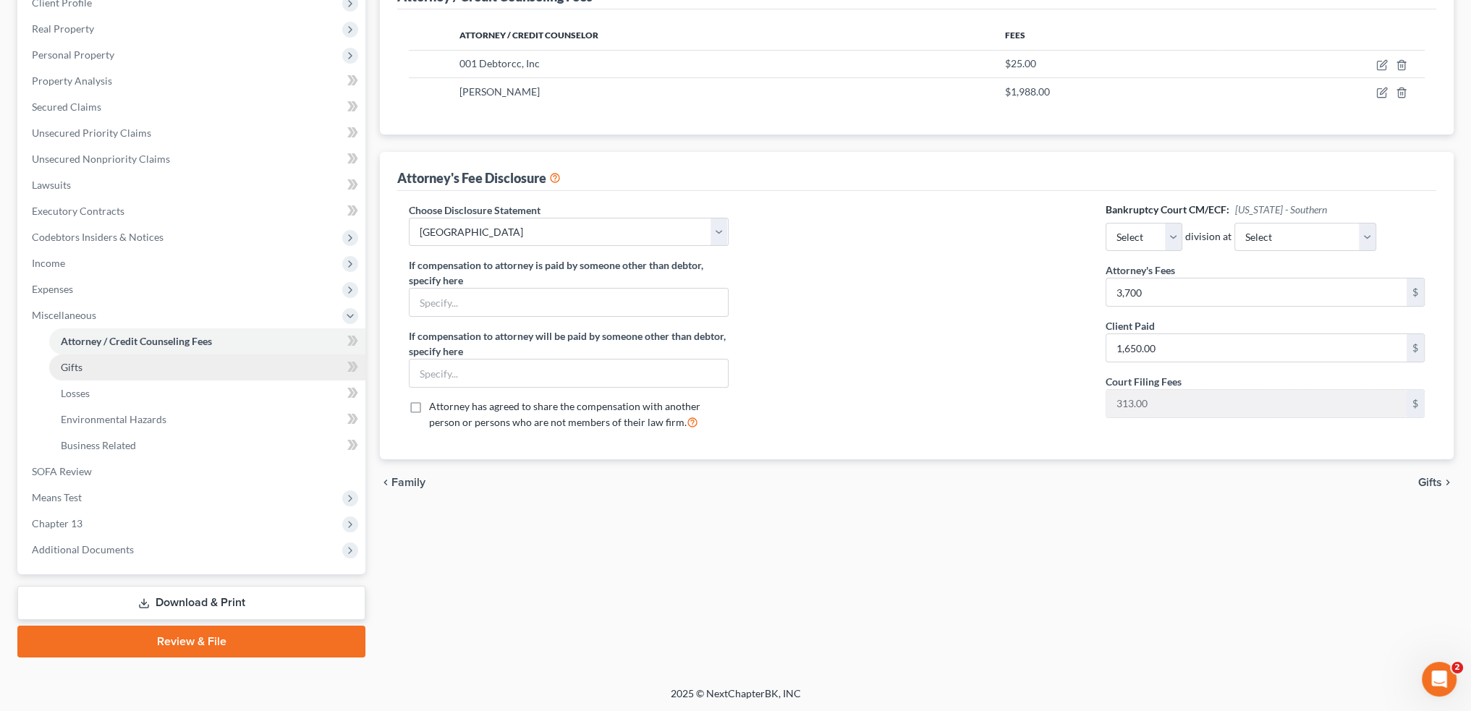
click at [94, 369] on link "Gifts" at bounding box center [207, 368] width 316 height 26
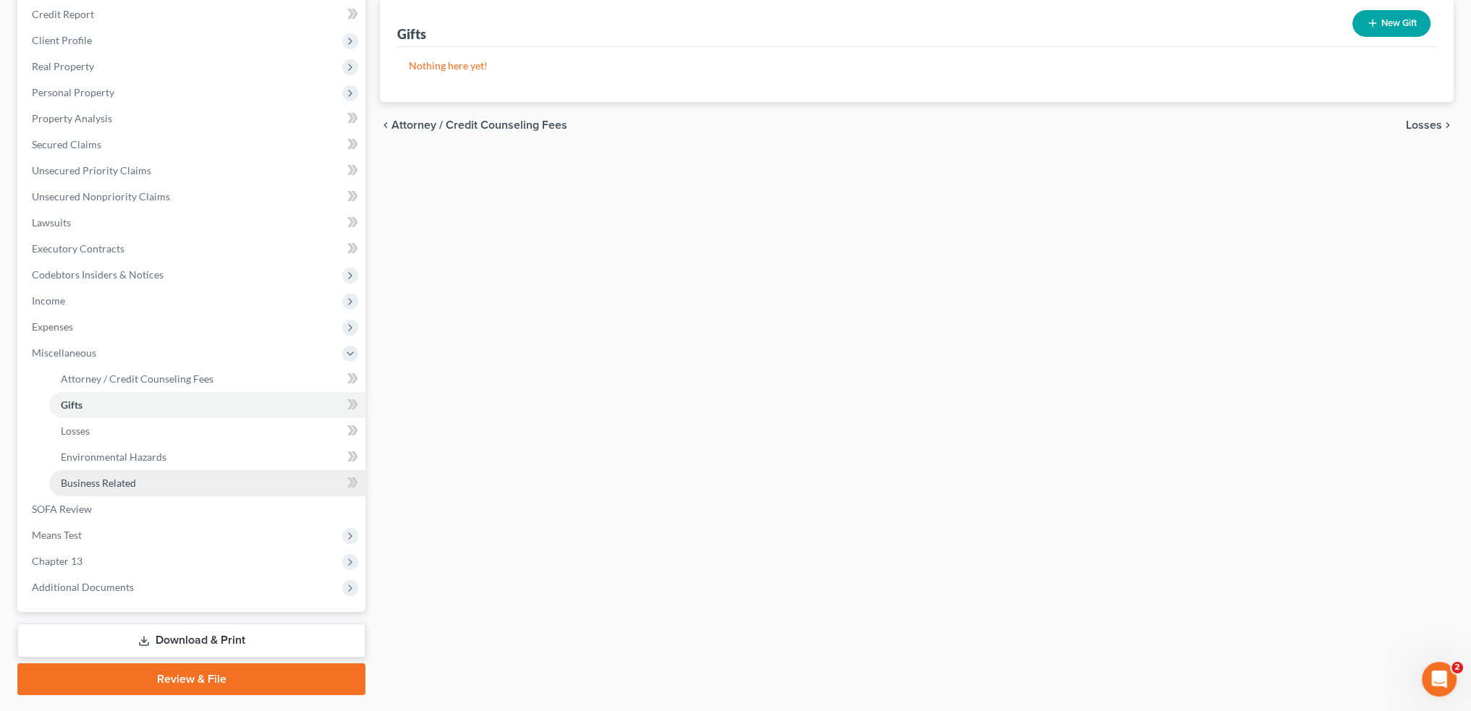
scroll to position [213, 0]
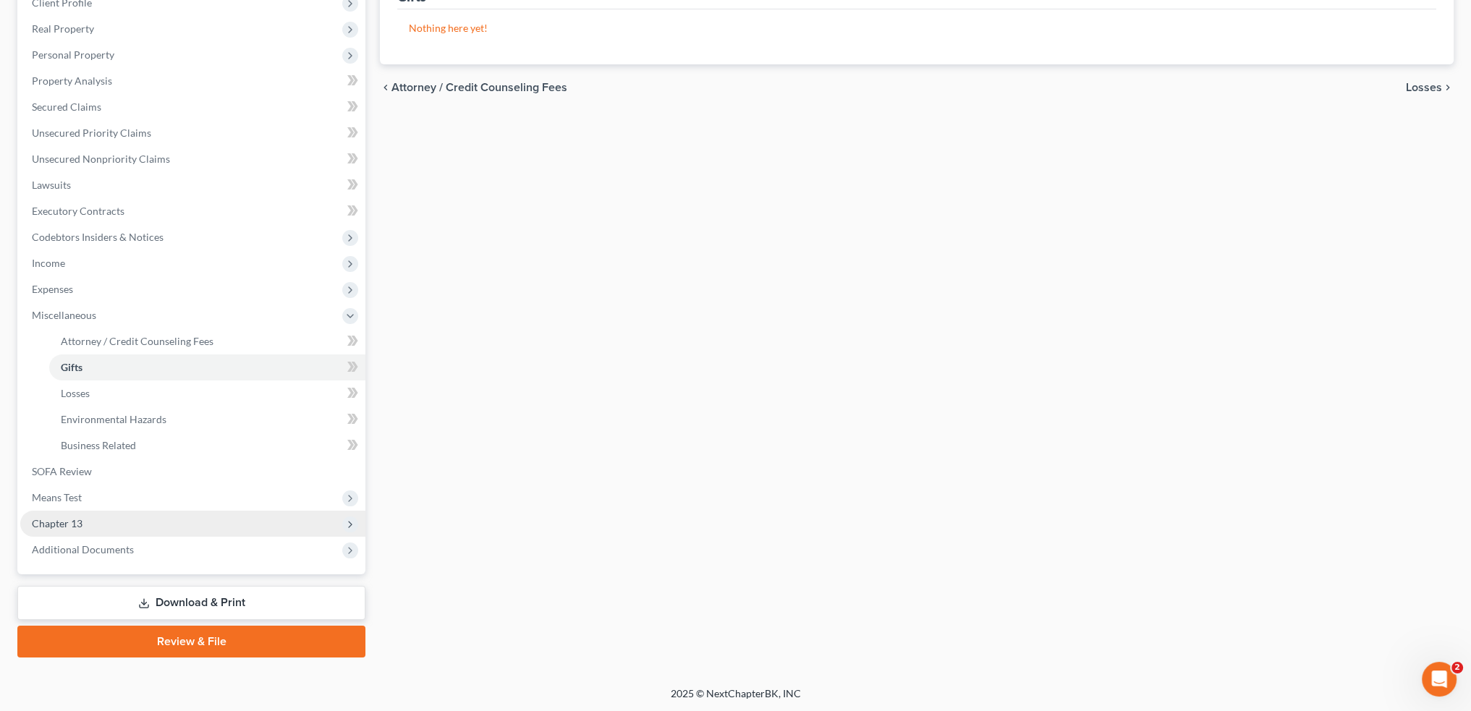
click at [107, 520] on span "Chapter 13" at bounding box center [192, 524] width 345 height 26
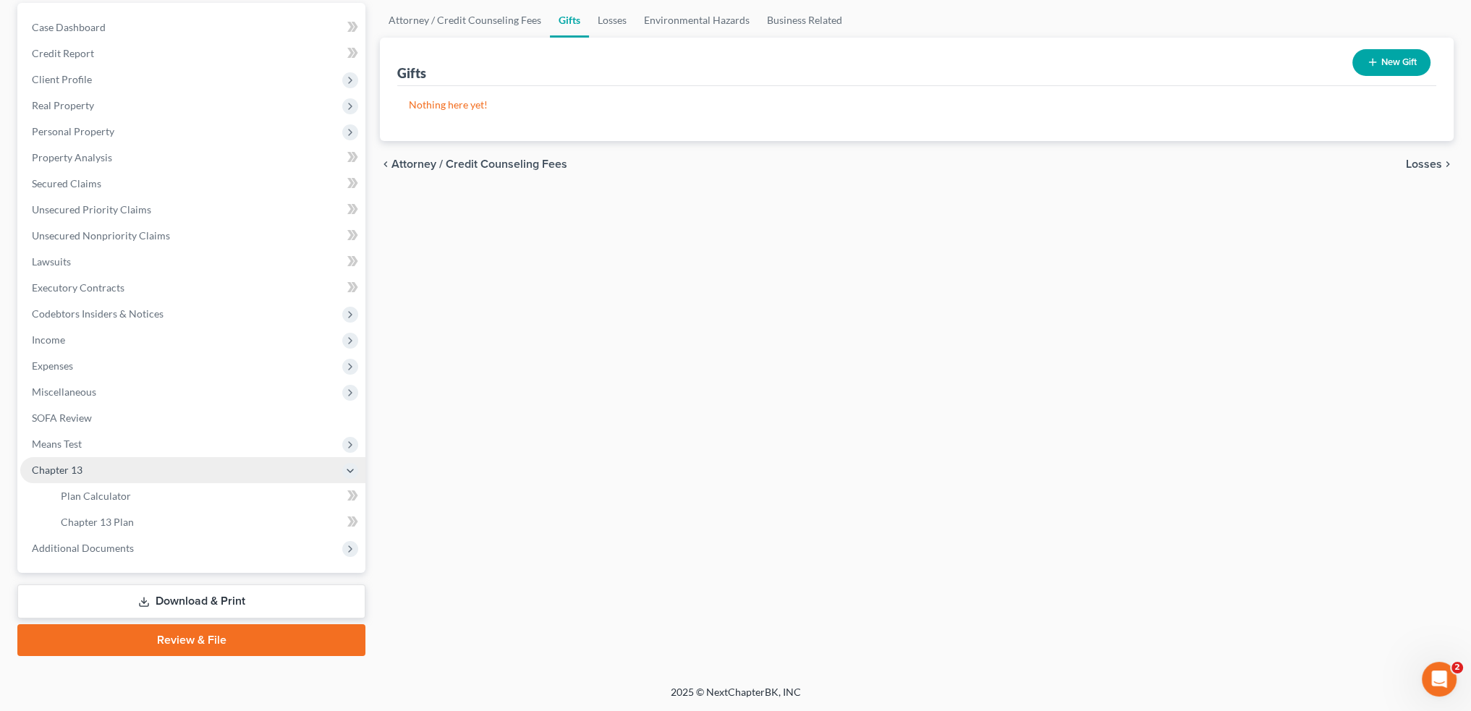
scroll to position [135, 0]
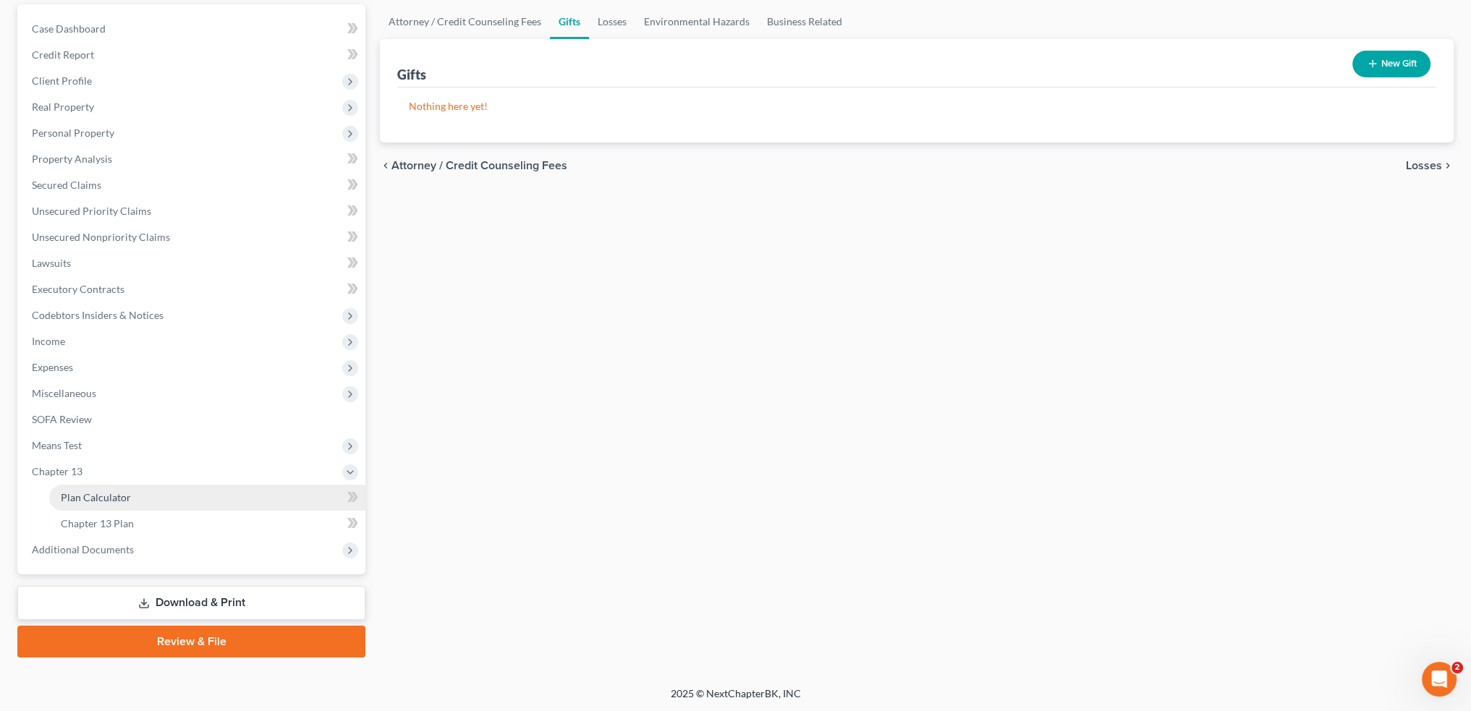
click at [122, 501] on span "Plan Calculator" at bounding box center [96, 497] width 70 height 12
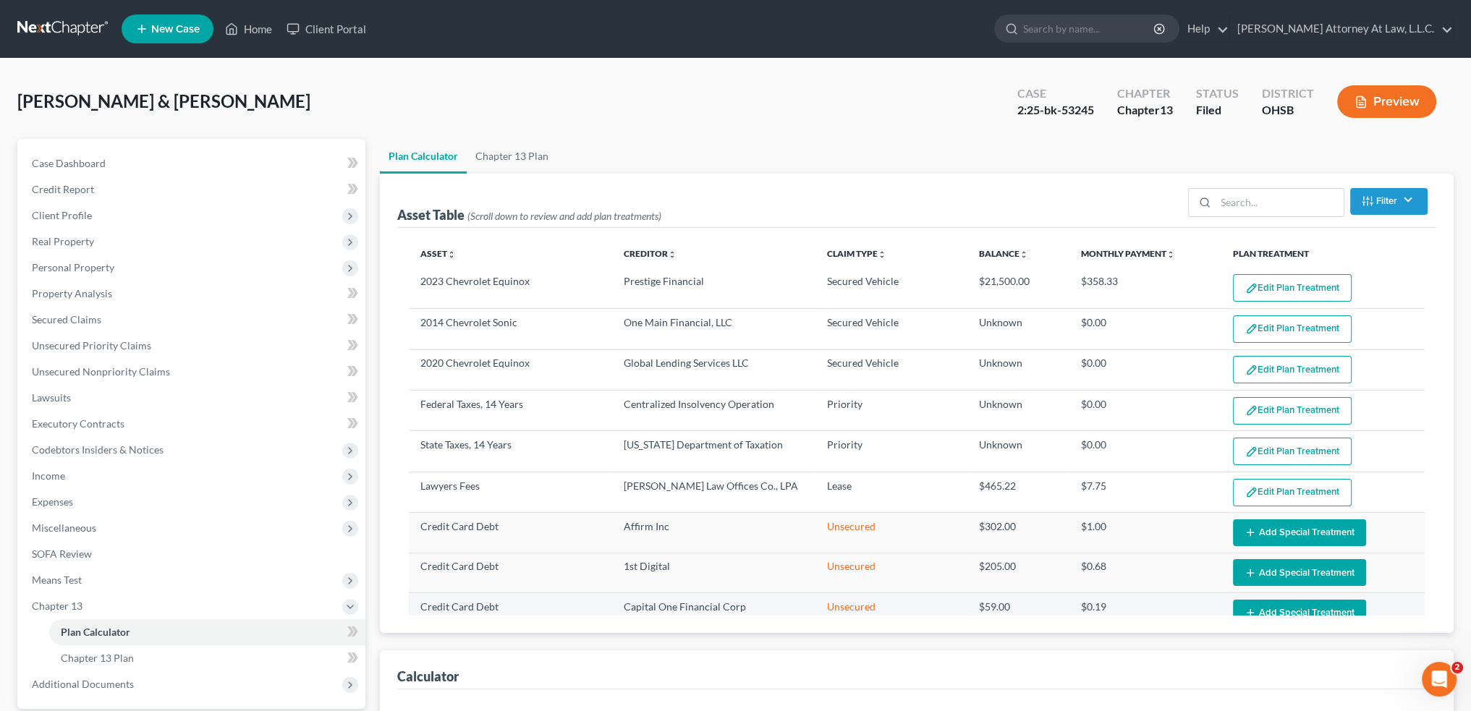
select select "59"
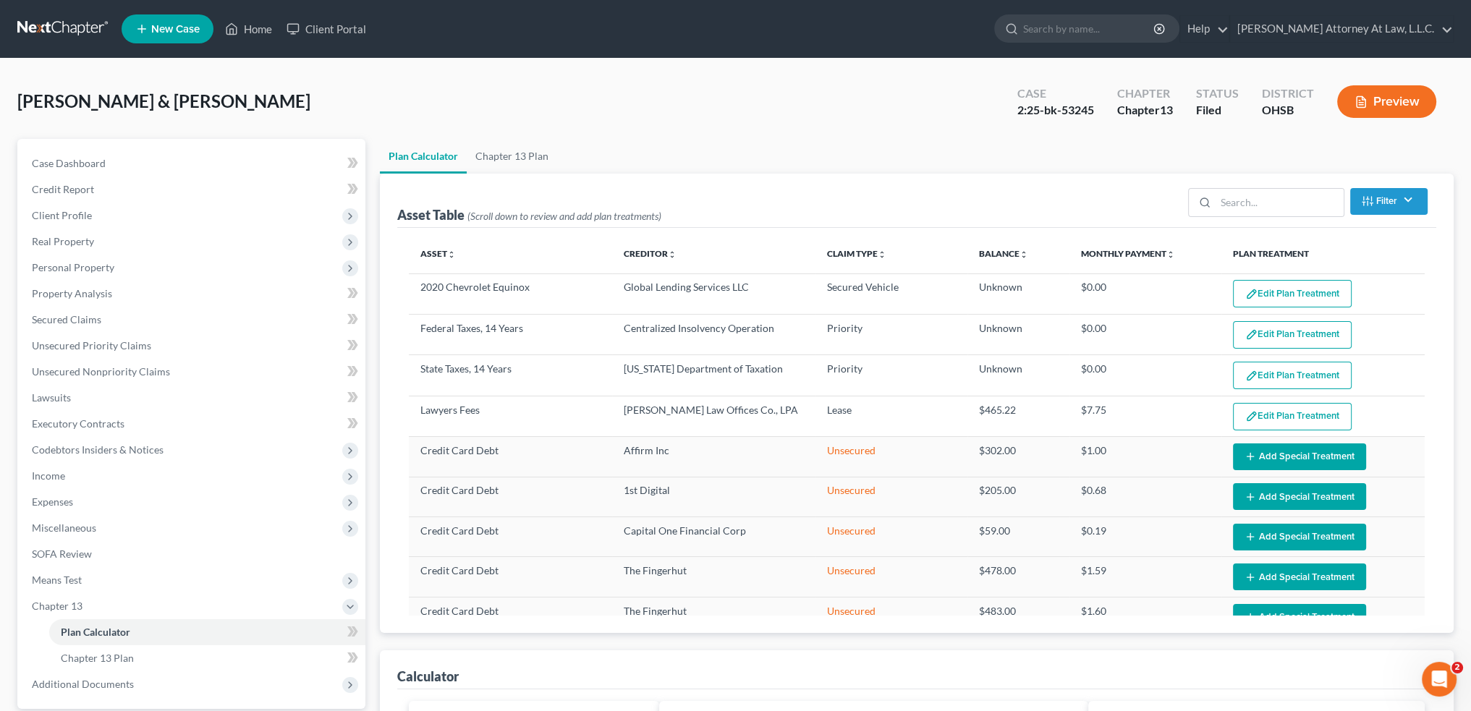
scroll to position [362, 0]
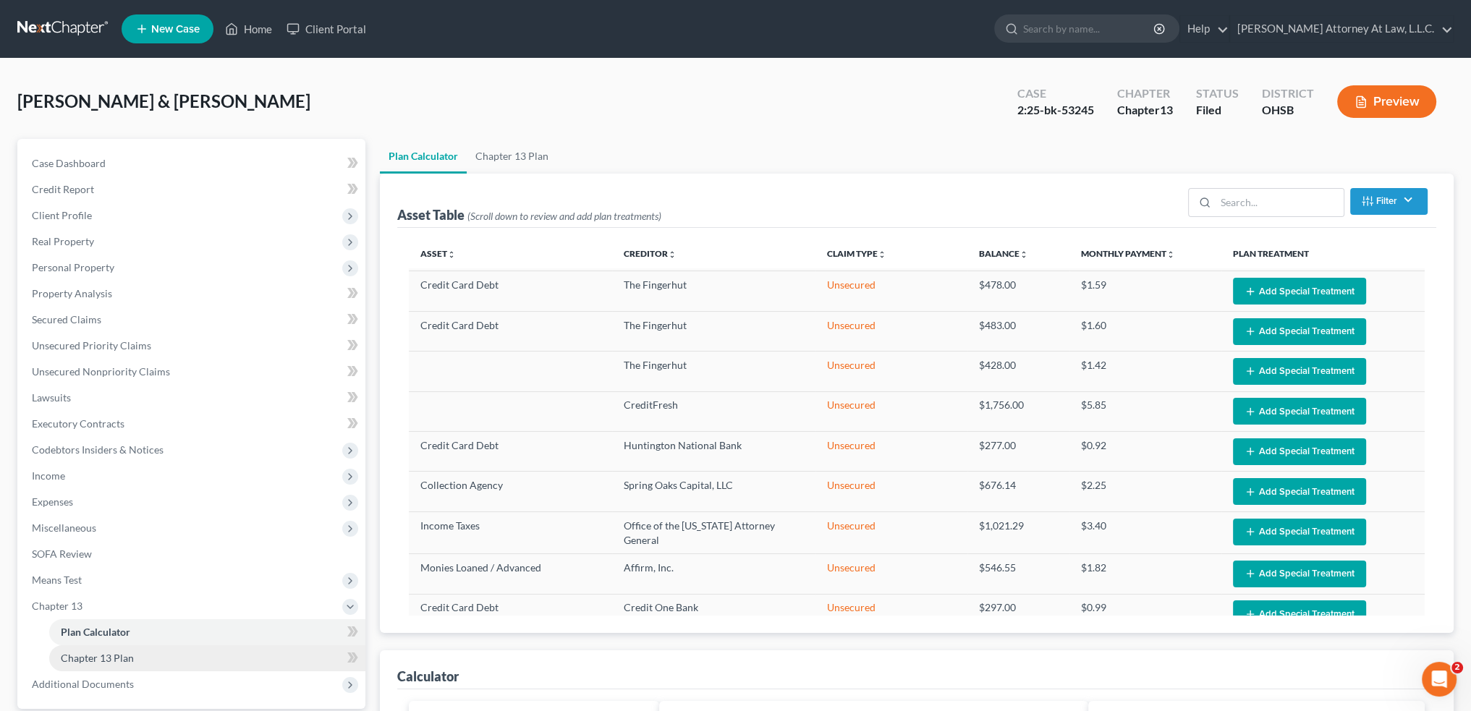
click at [135, 662] on link "Chapter 13 Plan" at bounding box center [207, 658] width 316 height 26
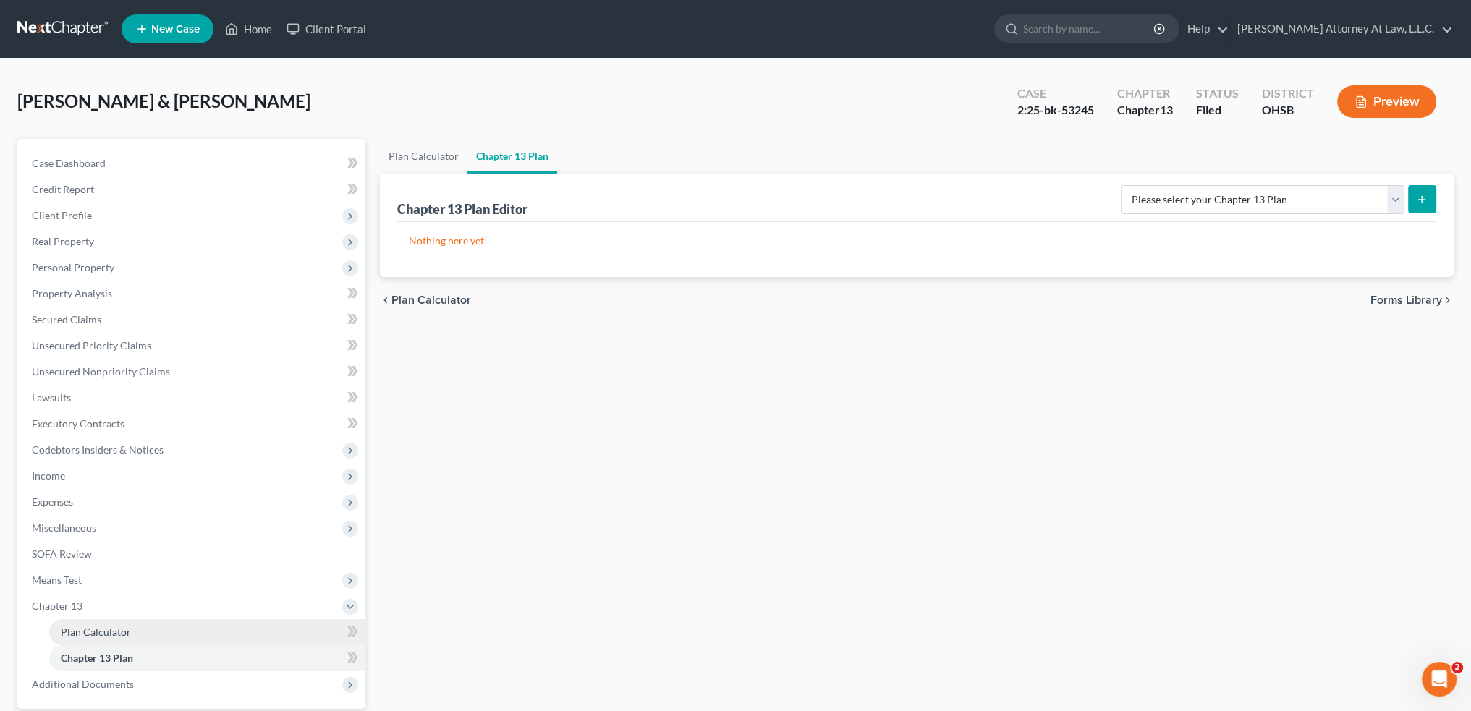
click at [127, 635] on span "Plan Calculator" at bounding box center [96, 632] width 70 height 12
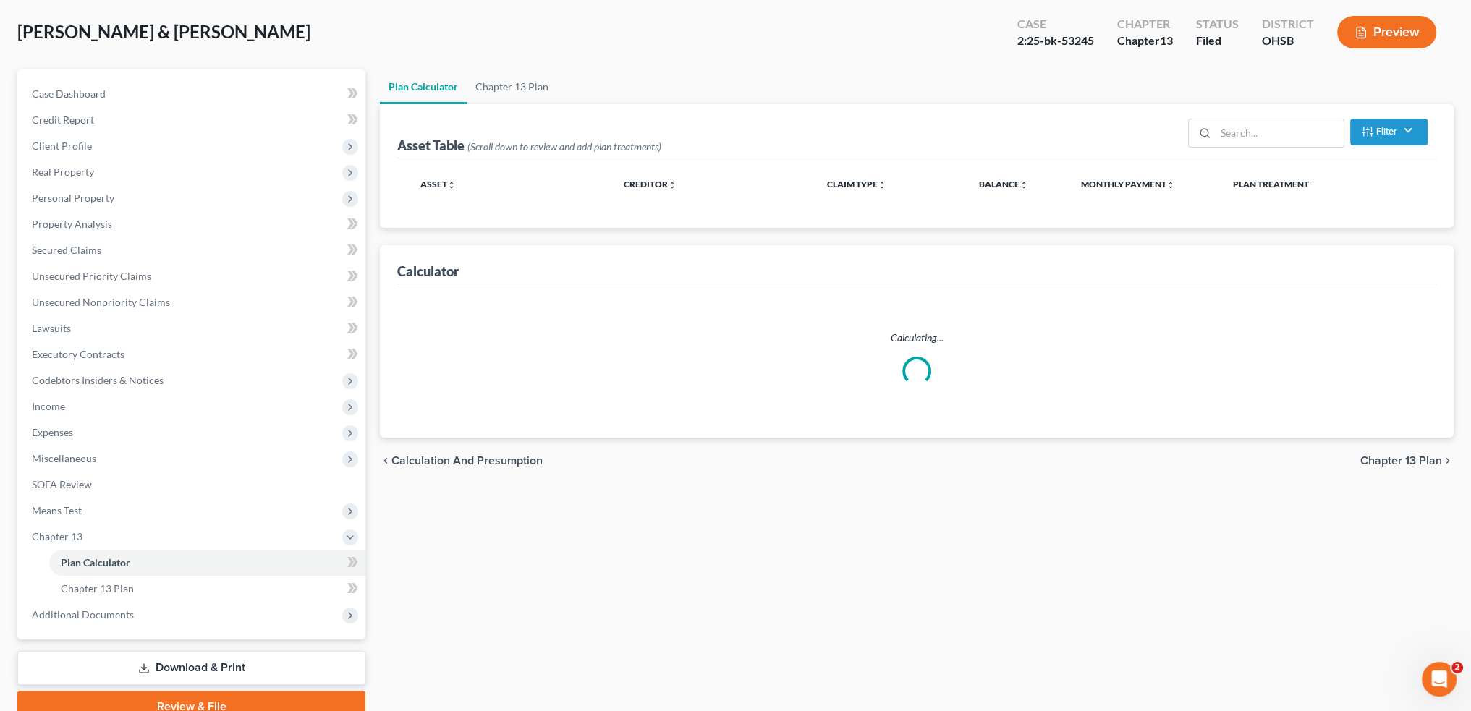
select select "59"
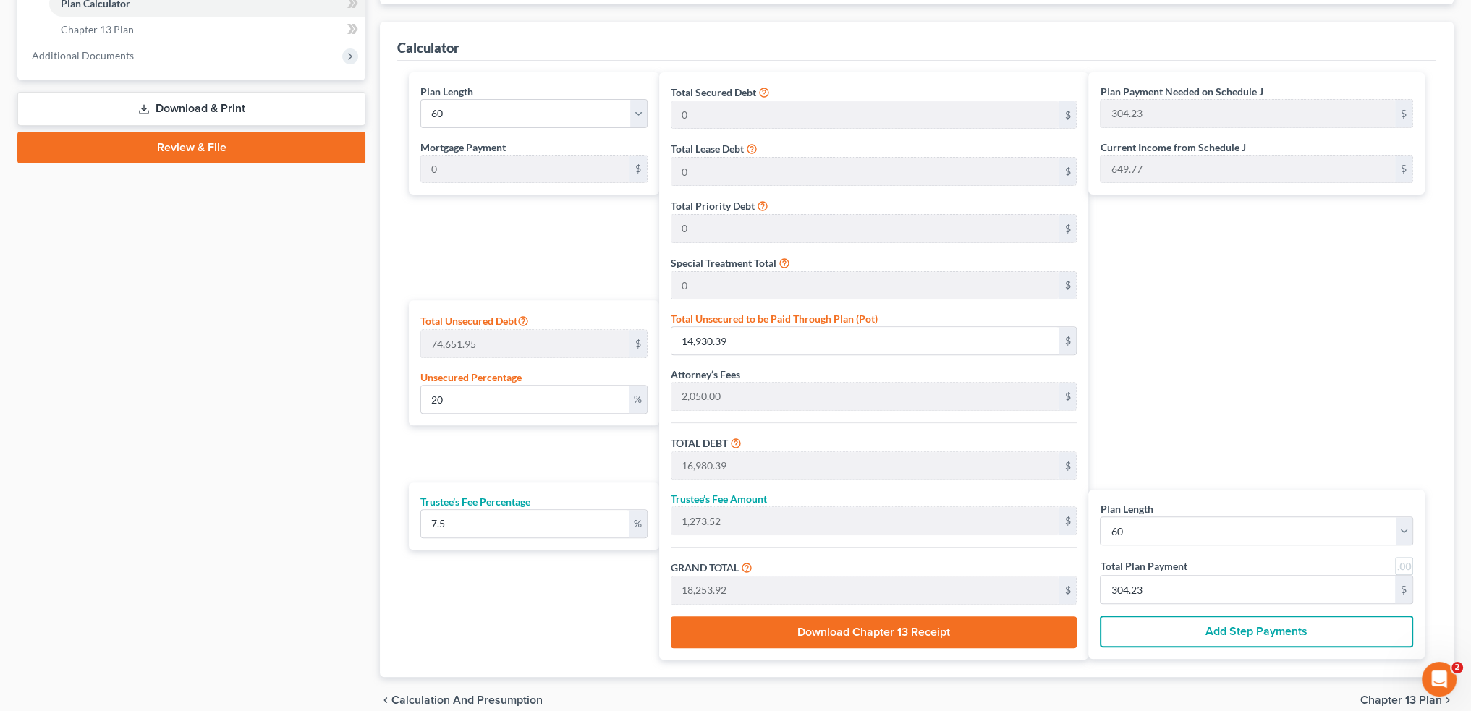
scroll to position [666, 0]
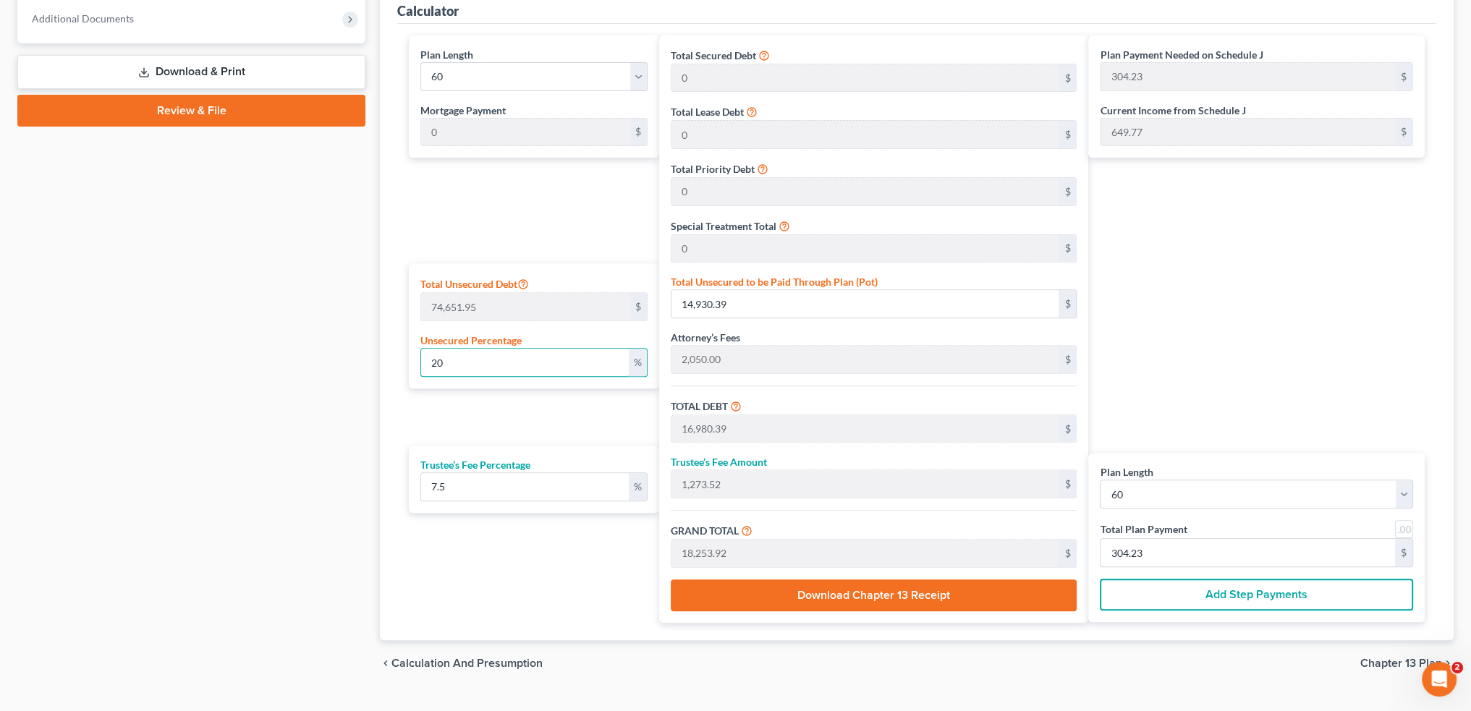
drag, startPoint x: 448, startPoint y: 355, endPoint x: 376, endPoint y: 341, distance: 72.9
click at [376, 341] on div "Plan Calculator Chapter 13 Plan Asset Table (Scroll down to review and add plan…" at bounding box center [917, 80] width 1088 height 1214
type input "2"
type input "1,493.03"
type input "3,543.03"
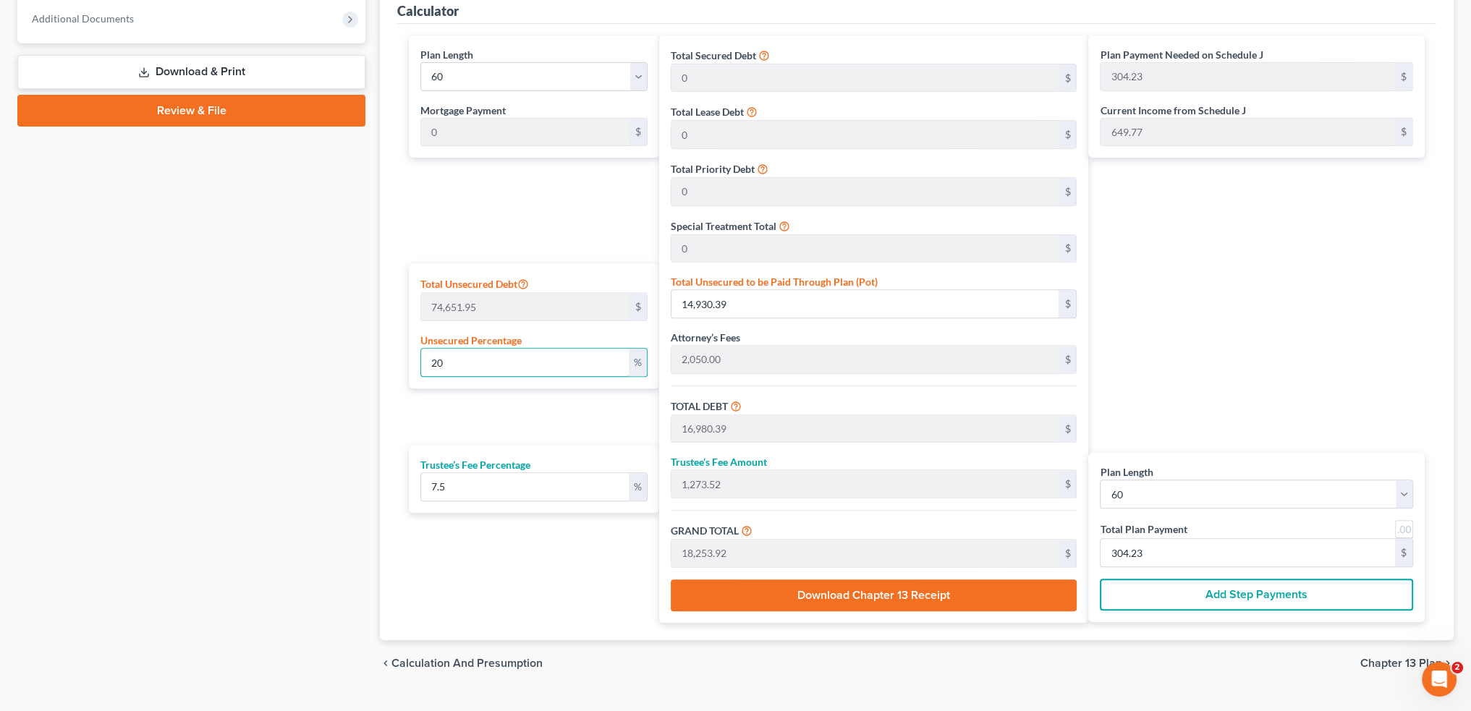
type input "265.72"
type input "3,808.76"
type input "63.47"
type input "25"
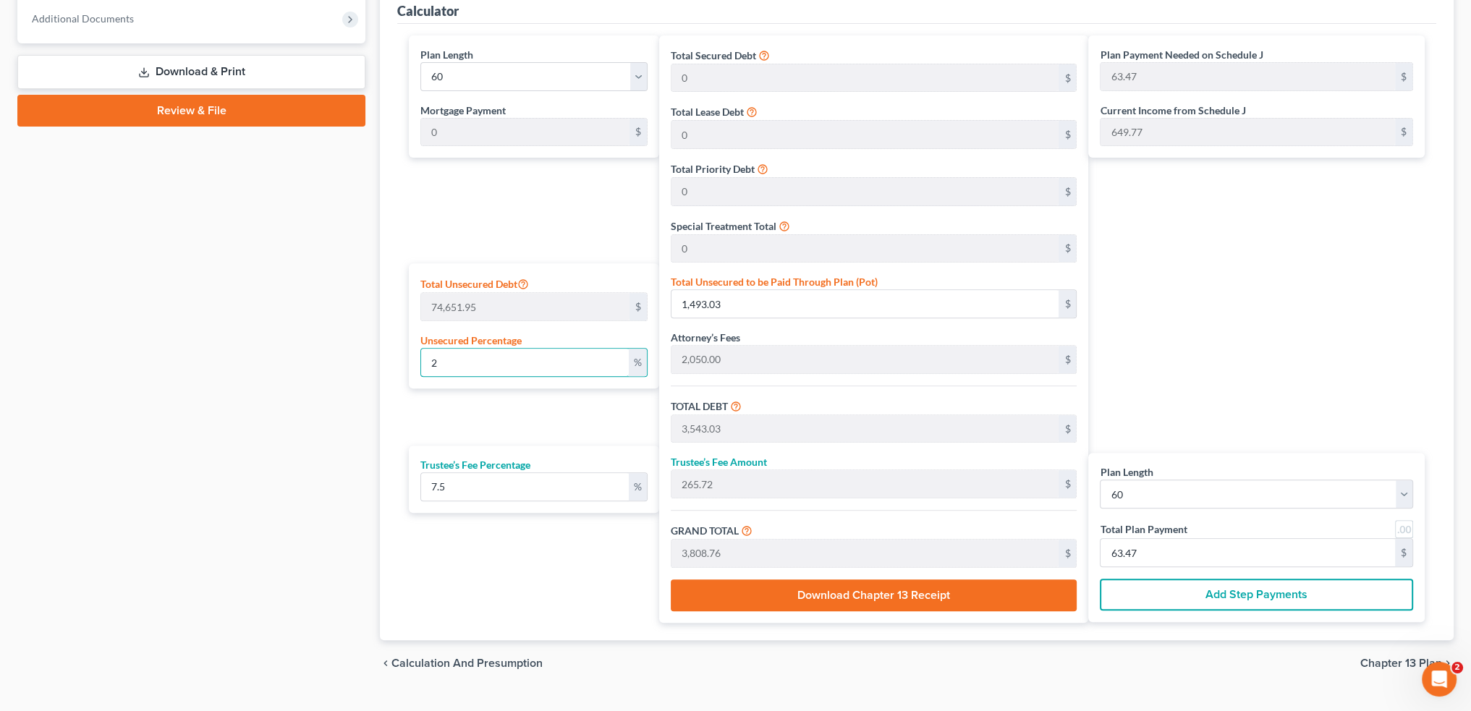
type input "18,662.98"
type input "20,712.98"
type input "1,553.47"
type input "22,266.46"
type input "371.10"
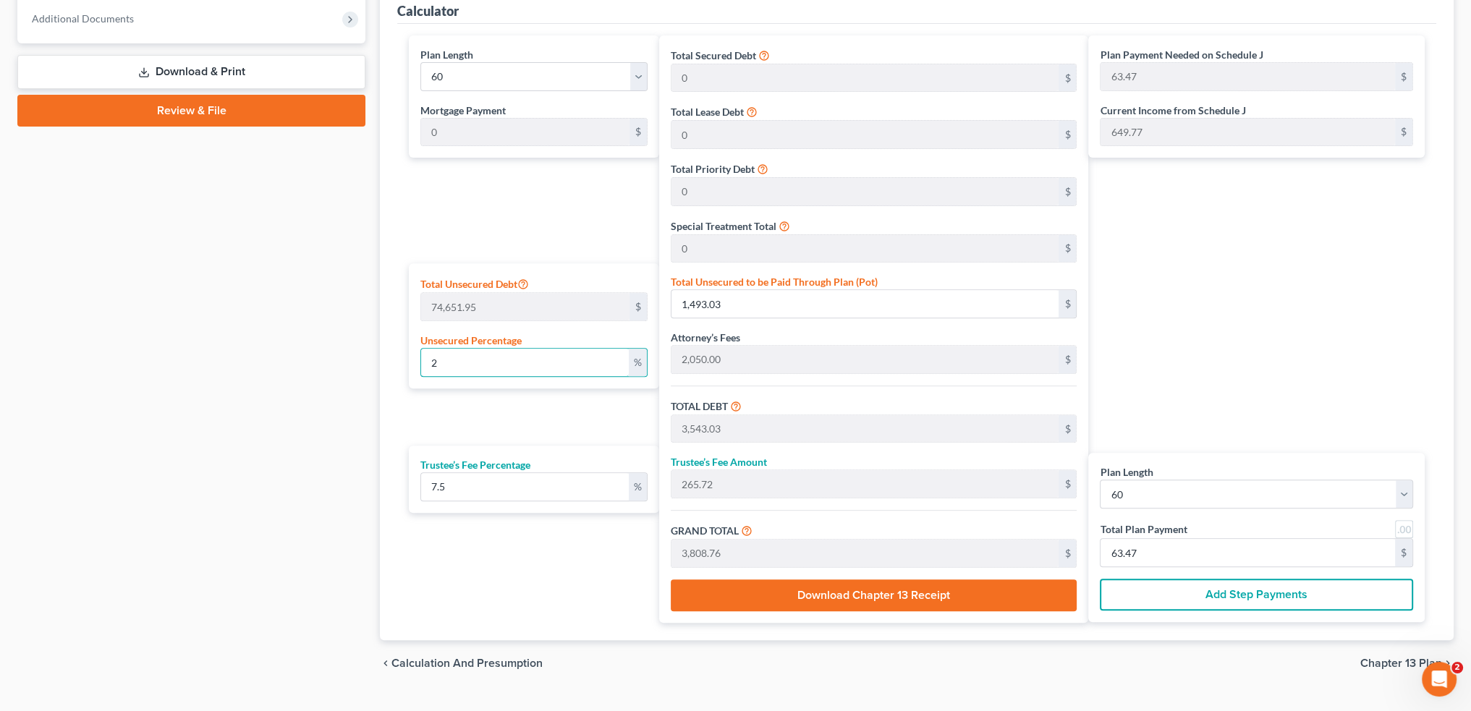
type input "371.10"
type input "25"
drag, startPoint x: 463, startPoint y: 361, endPoint x: 405, endPoint y: 352, distance: 58.7
click at [405, 352] on div "Plan Length 1 2 3 4 5 6 7 8 9 10 11 12 13 14 15 16 17 18 19 20 21 22 23 24 25 2…" at bounding box center [531, 329] width 258 height 588
type input "5"
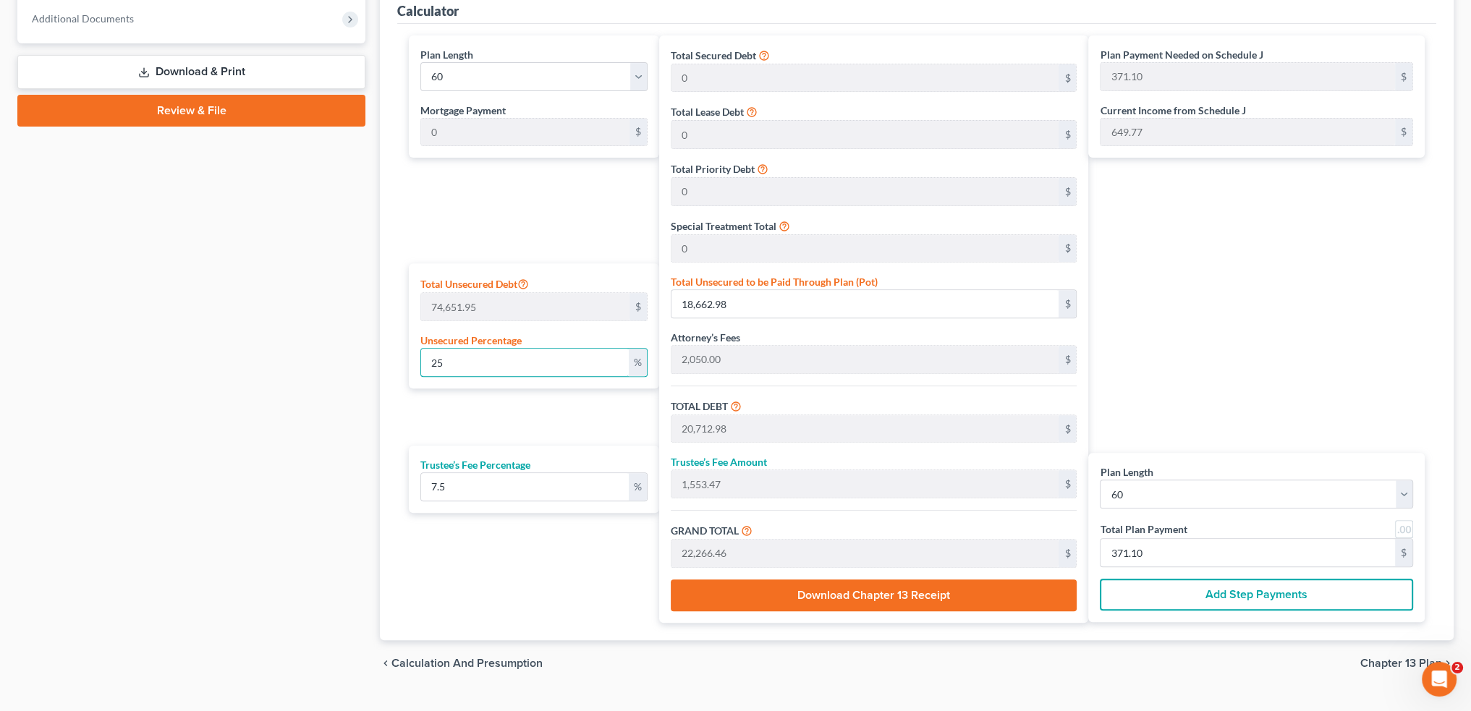
type input "3,732.59"
type input "5,782.59"
type input "433.69"
type input "6,216.29"
type input "103.60"
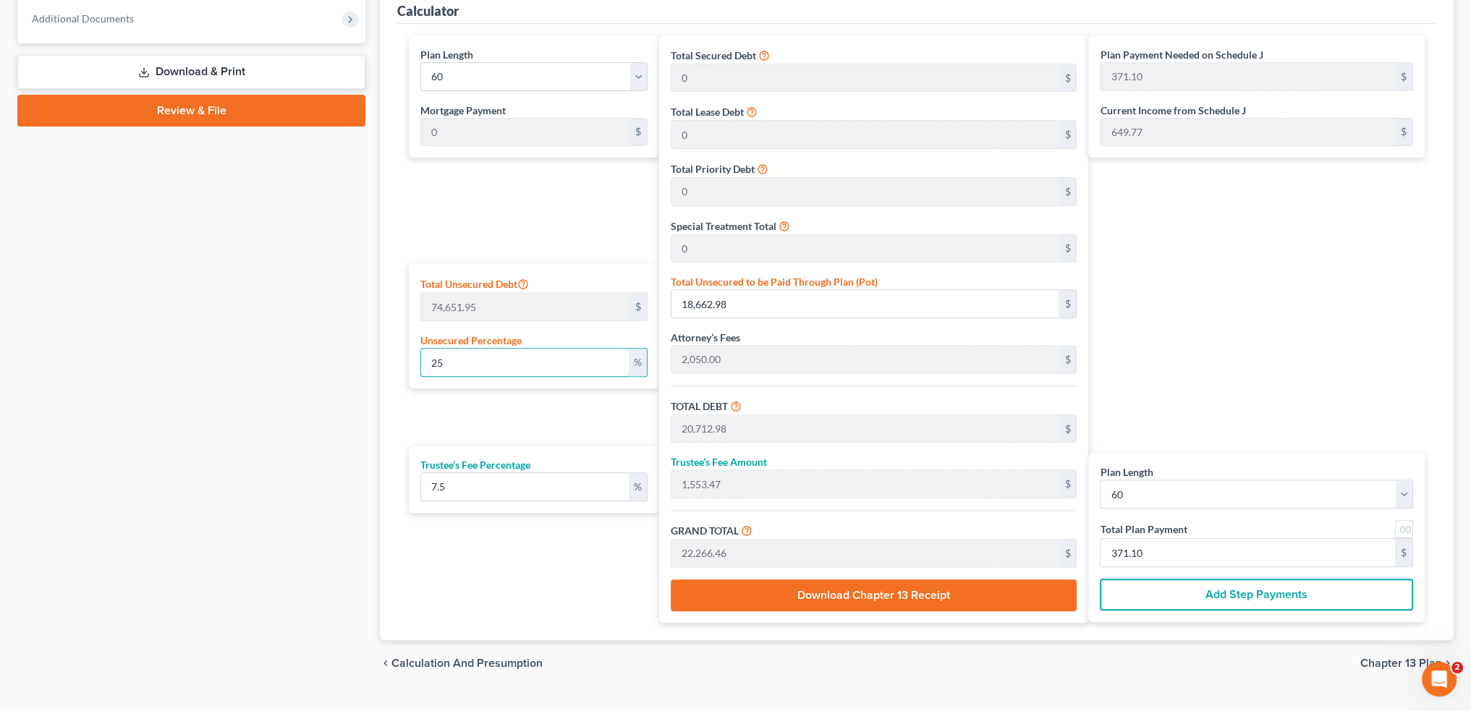
type input "103.60"
type input "50"
type input "37,325.97"
type input "39,375.97"
type input "2,953.19"
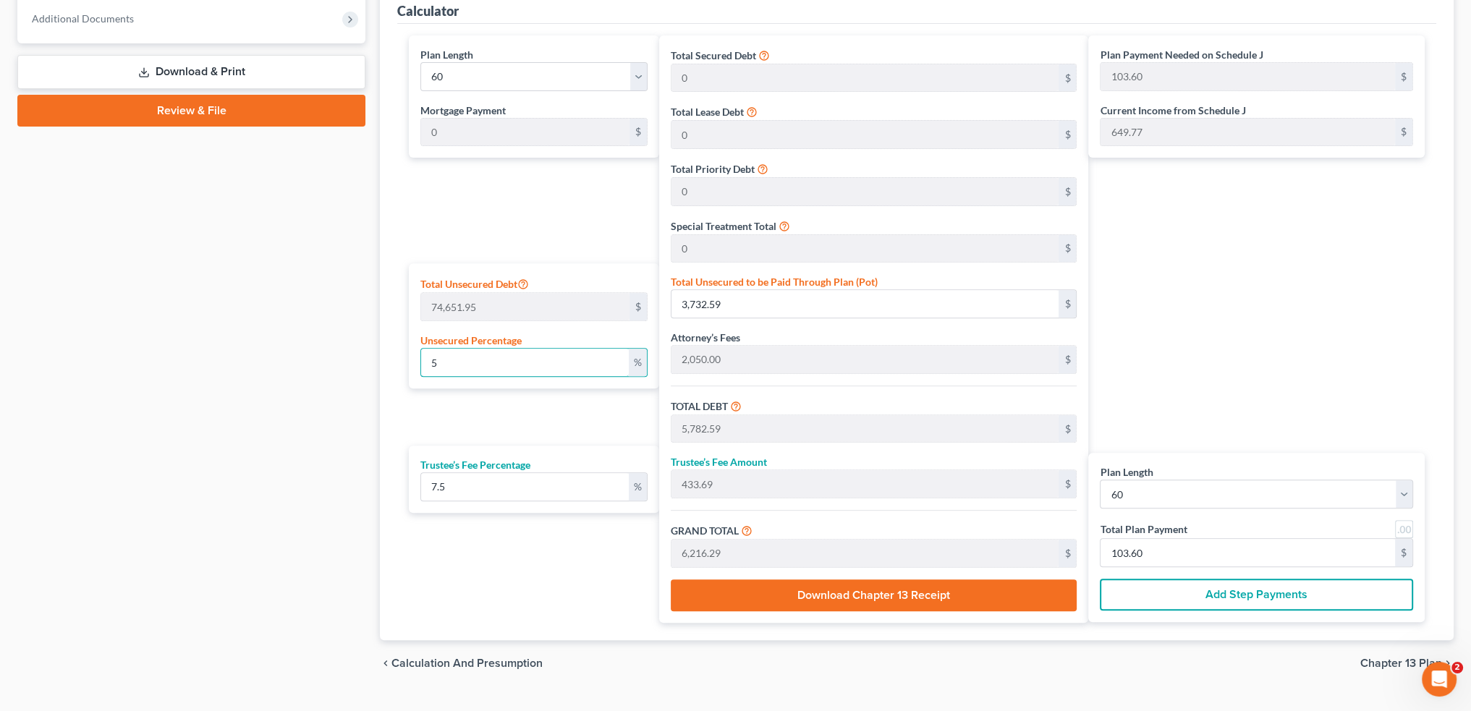
type input "42,329.17"
type input "705.48"
type input "4"
type input "2,986.07"
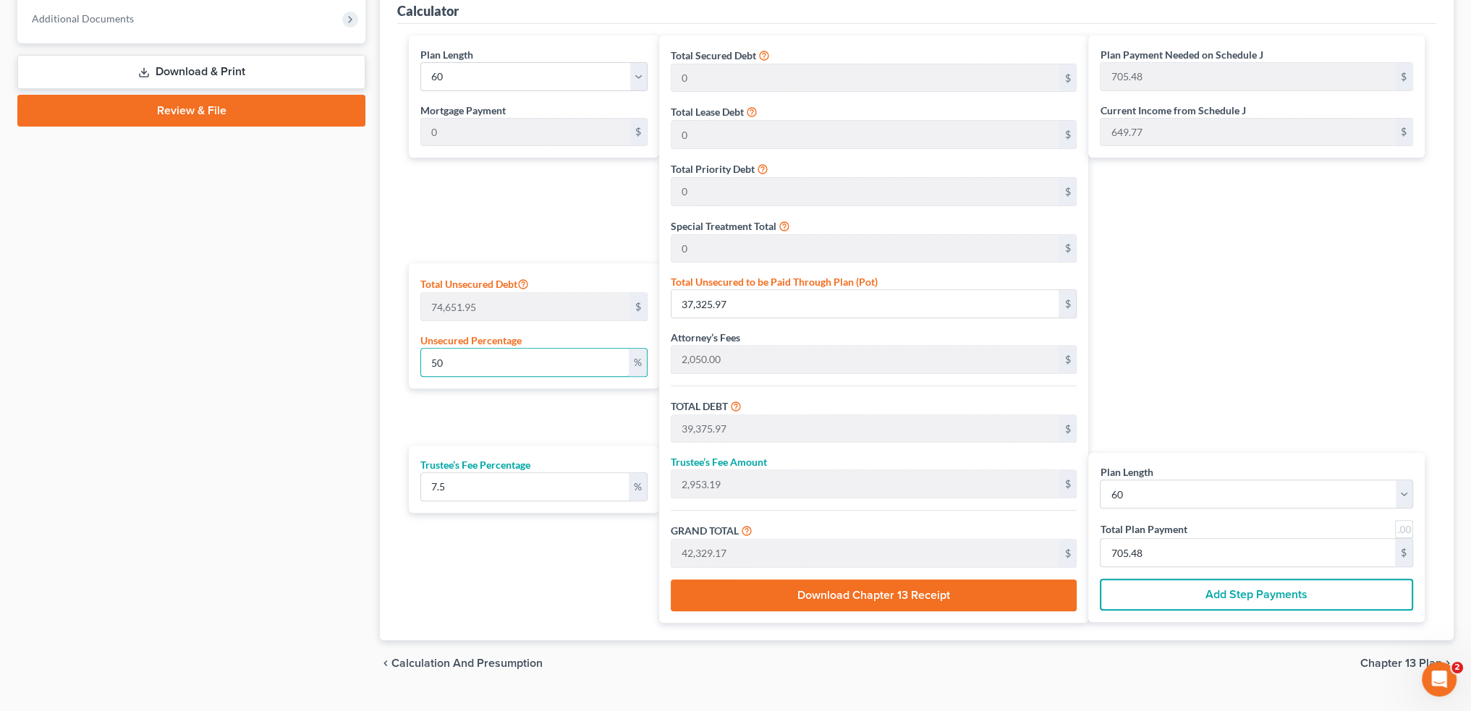
type input "5,036.07"
type input "377.70"
type input "5,413.78"
type input "90.22"
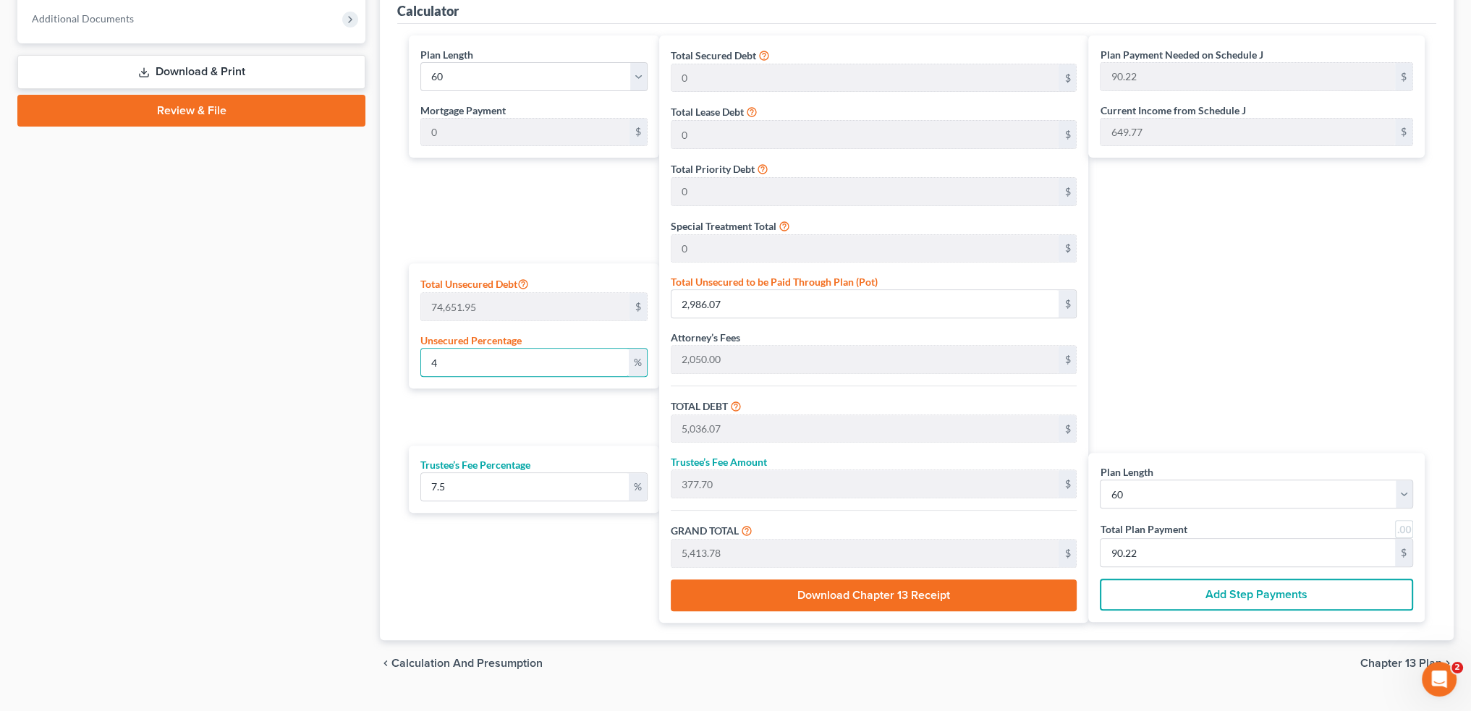
type input "45"
type input "33,593.38"
type input "35,643.38"
type input "2,673.25"
type input "38,316.63"
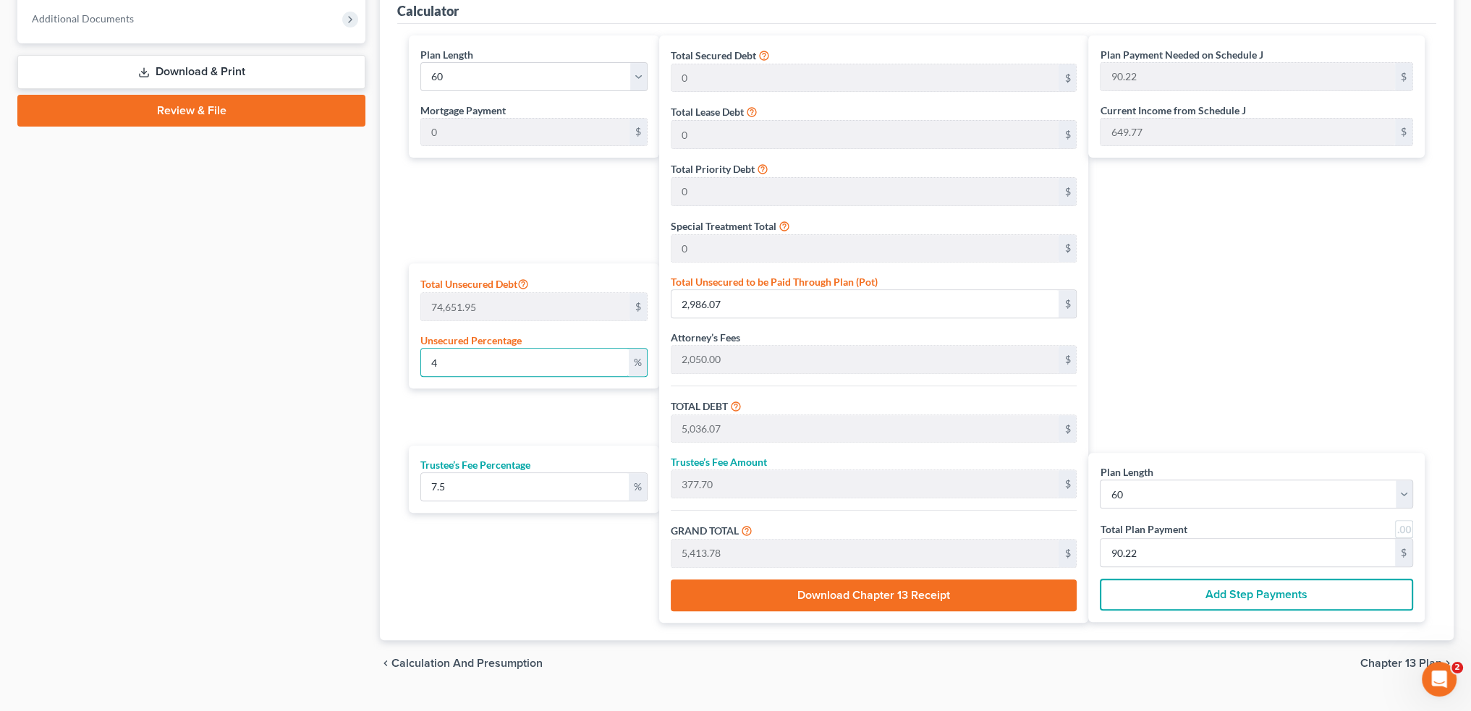
type input "638.61"
type input "45"
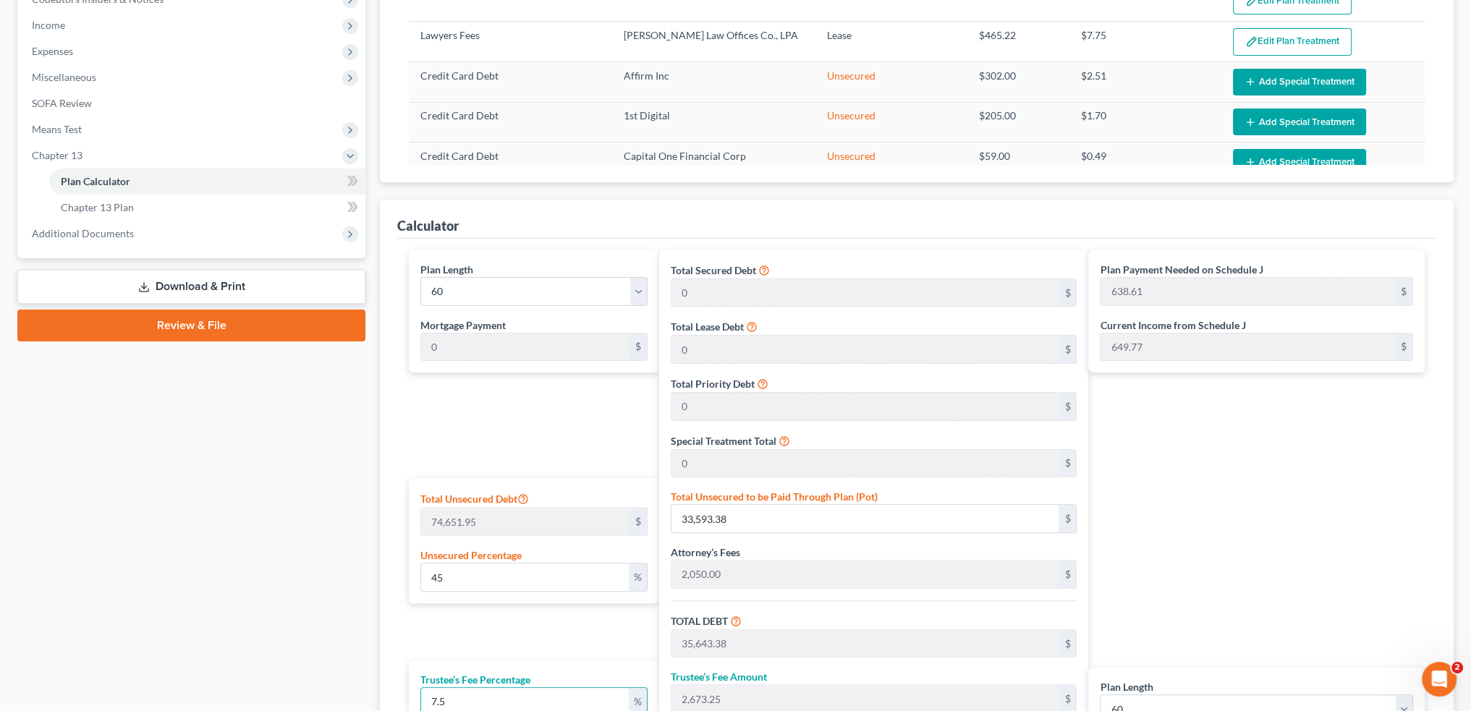
scroll to position [188, 0]
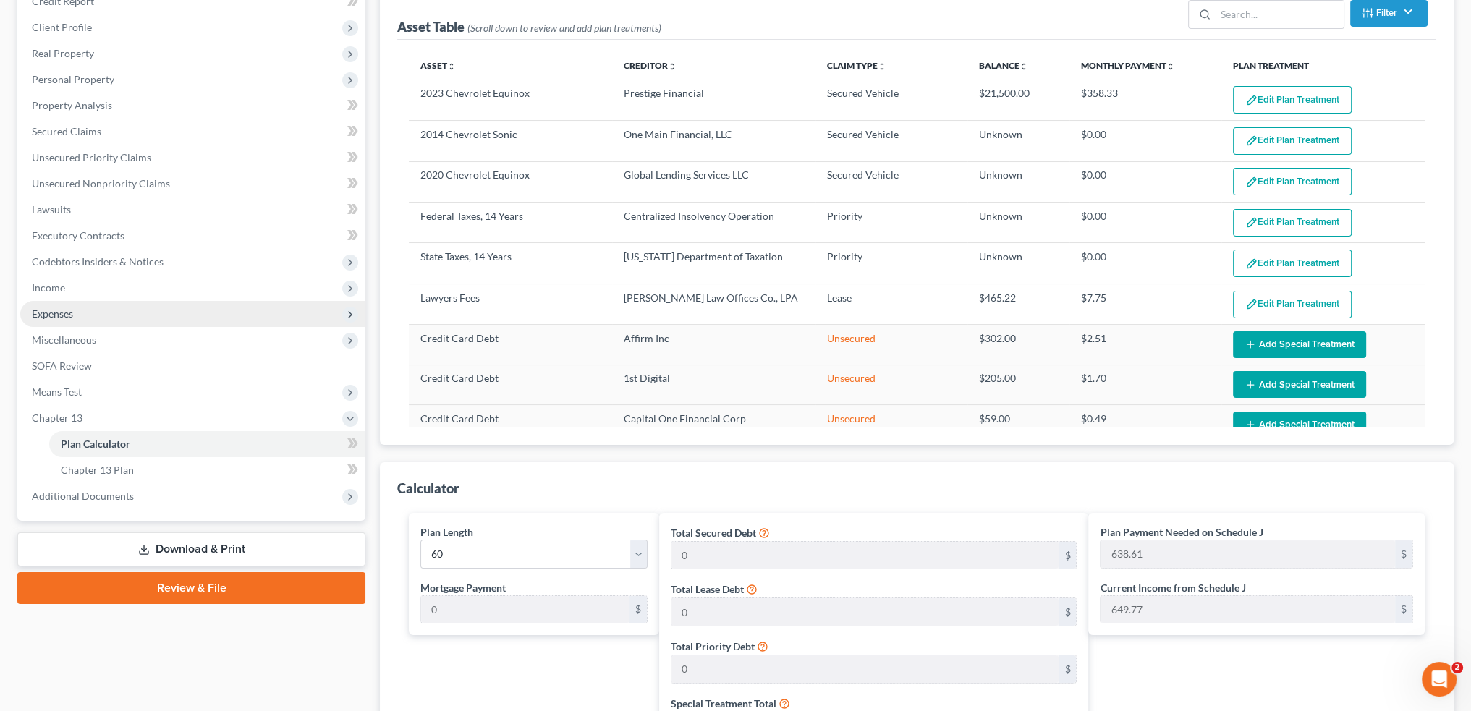
click at [69, 315] on span "Expenses" at bounding box center [52, 314] width 41 height 12
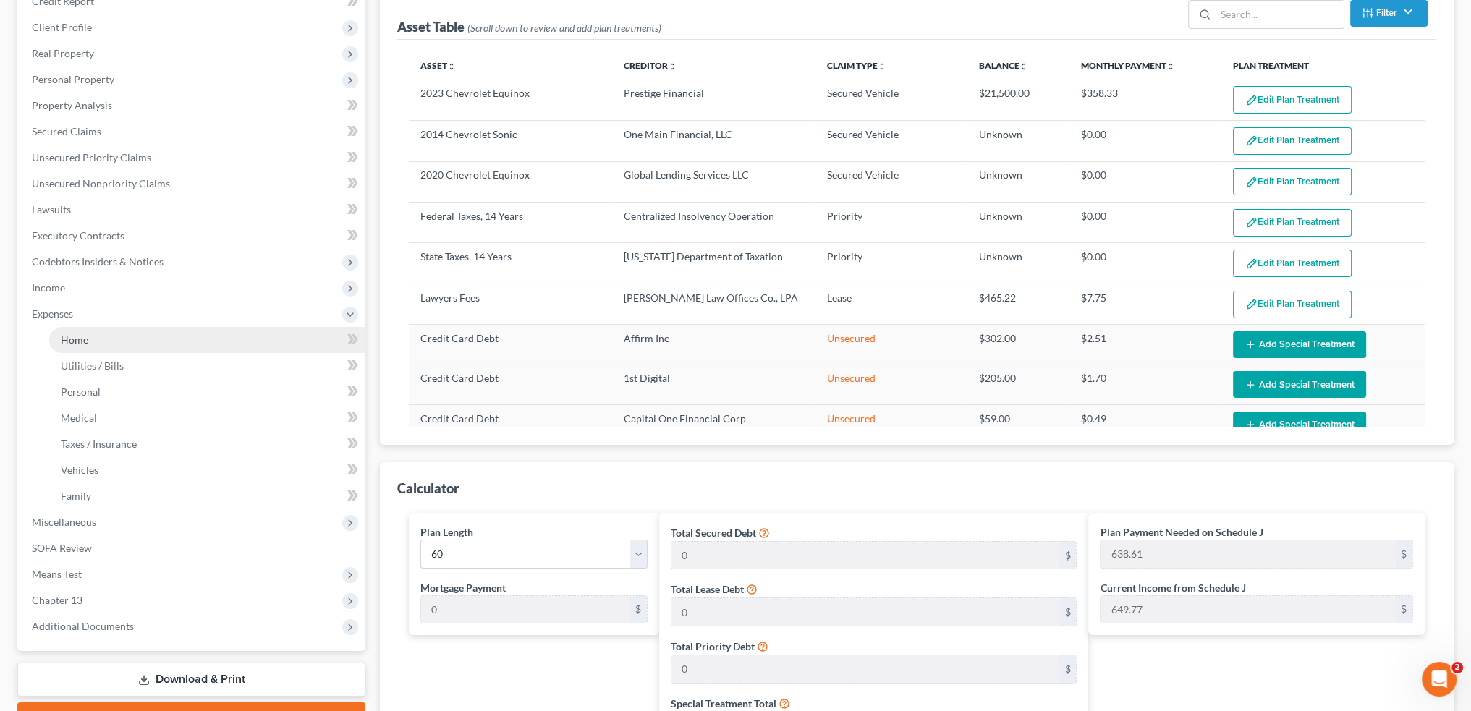
click at [96, 336] on link "Home" at bounding box center [207, 340] width 316 height 26
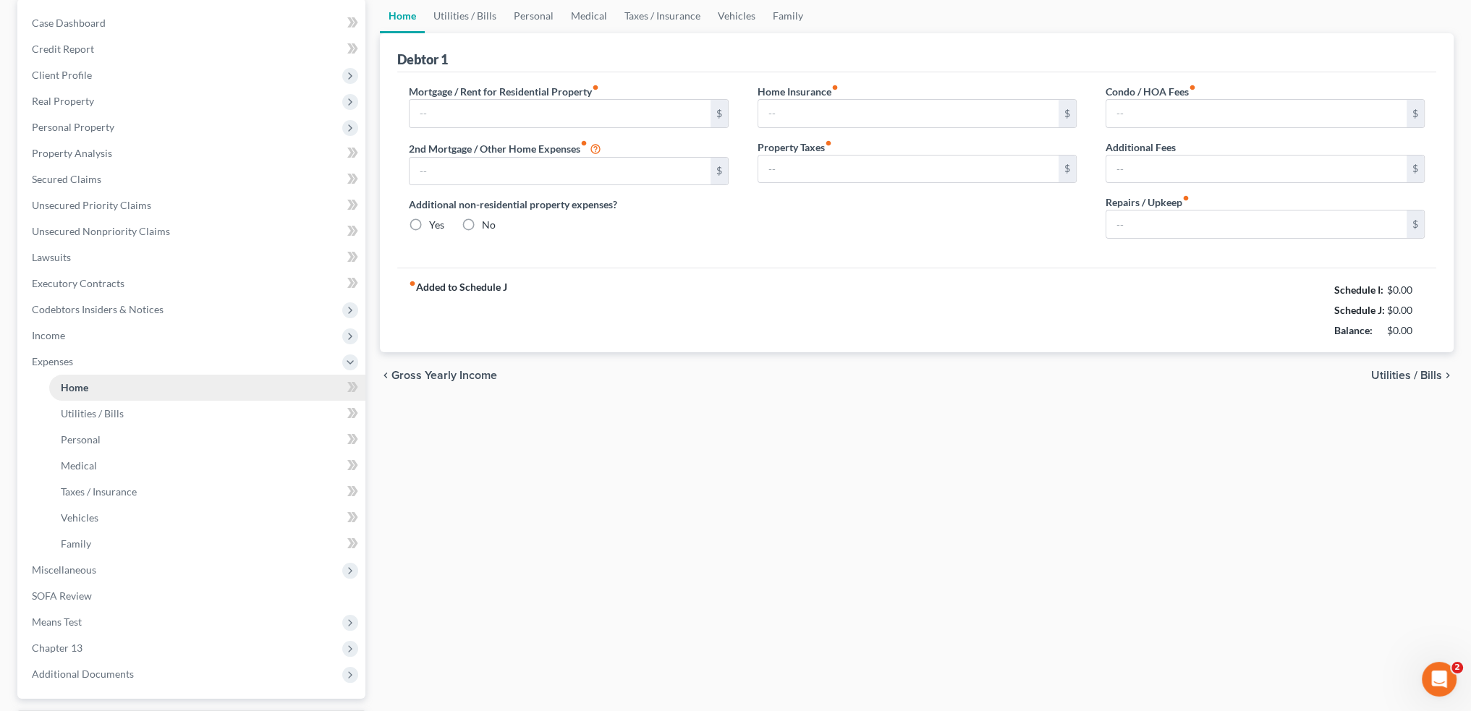
type input "1,500.00"
type input "0.00"
radio input "true"
type input "310.71"
type input "0.00"
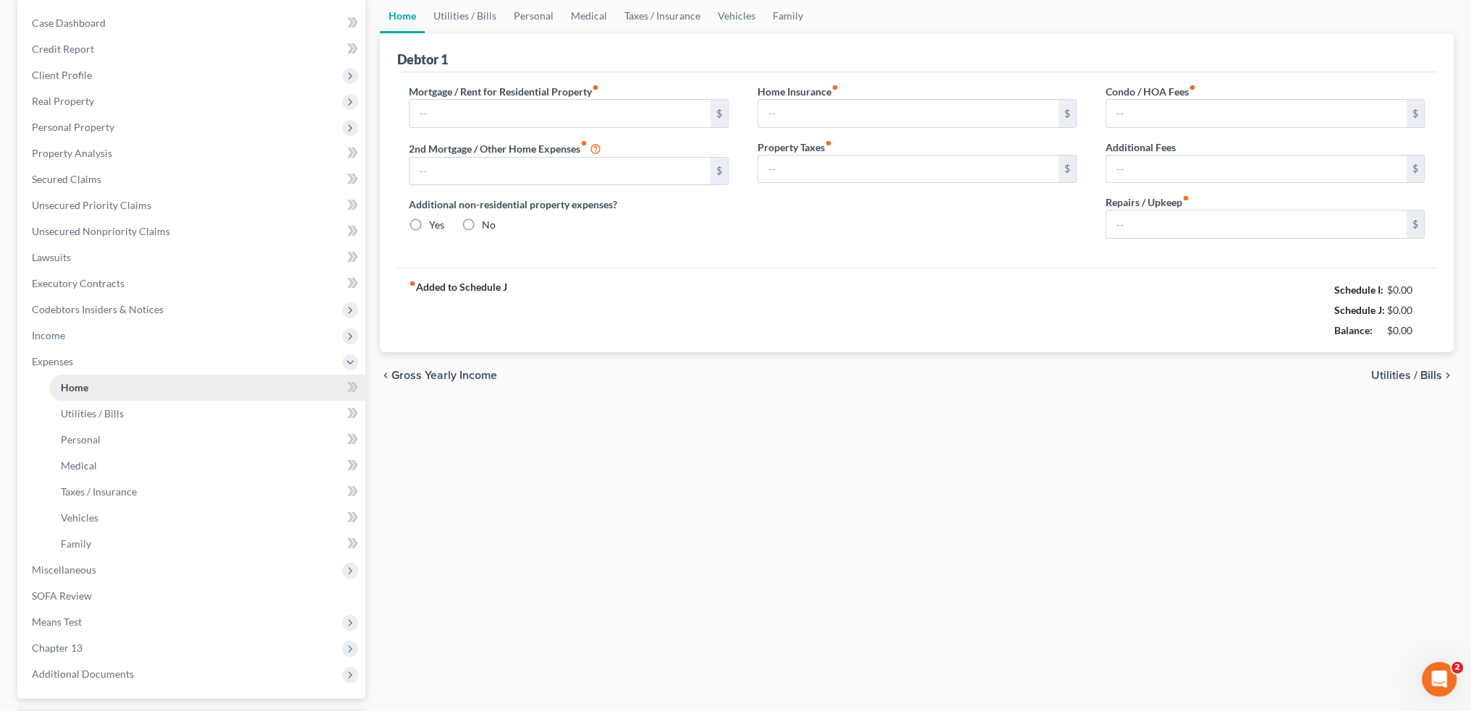
type input "0.00"
type input "200.00"
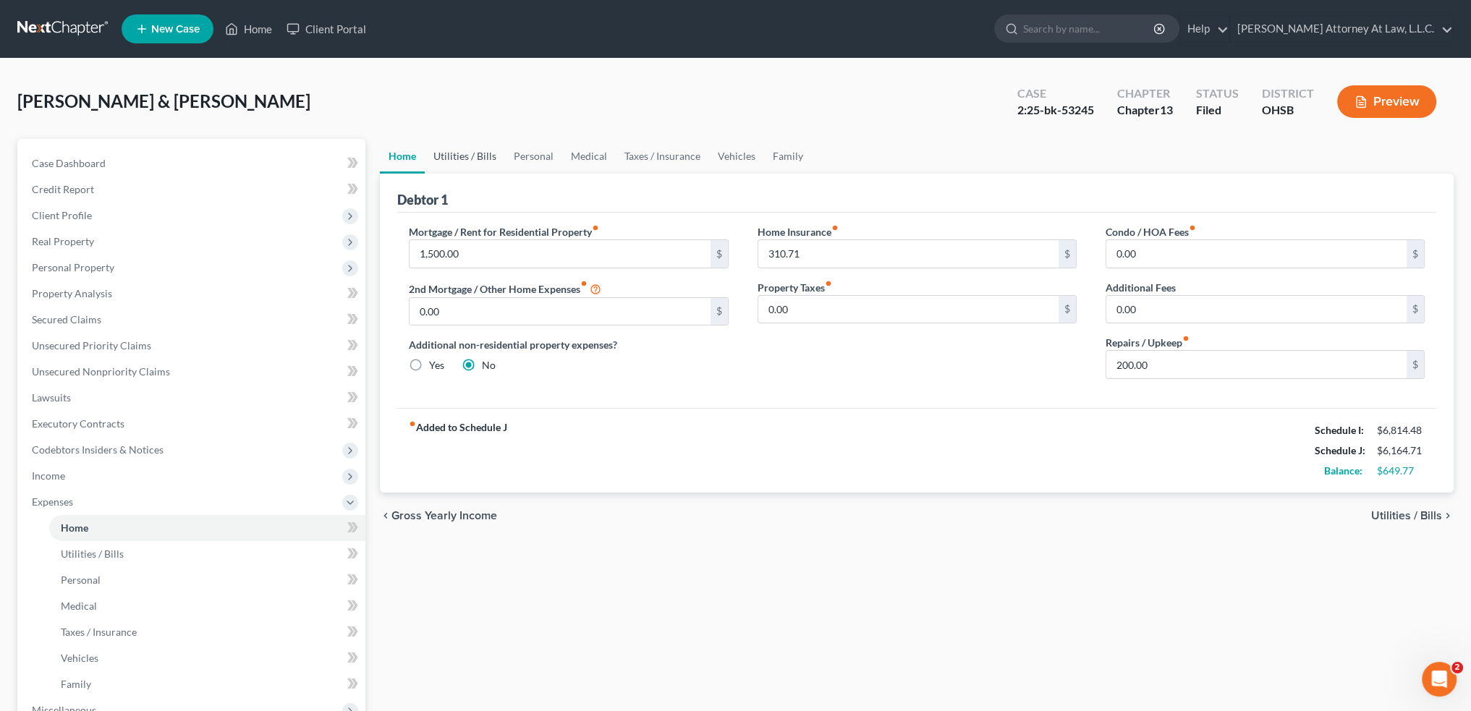
click at [478, 158] on link "Utilities / Bills" at bounding box center [465, 156] width 80 height 35
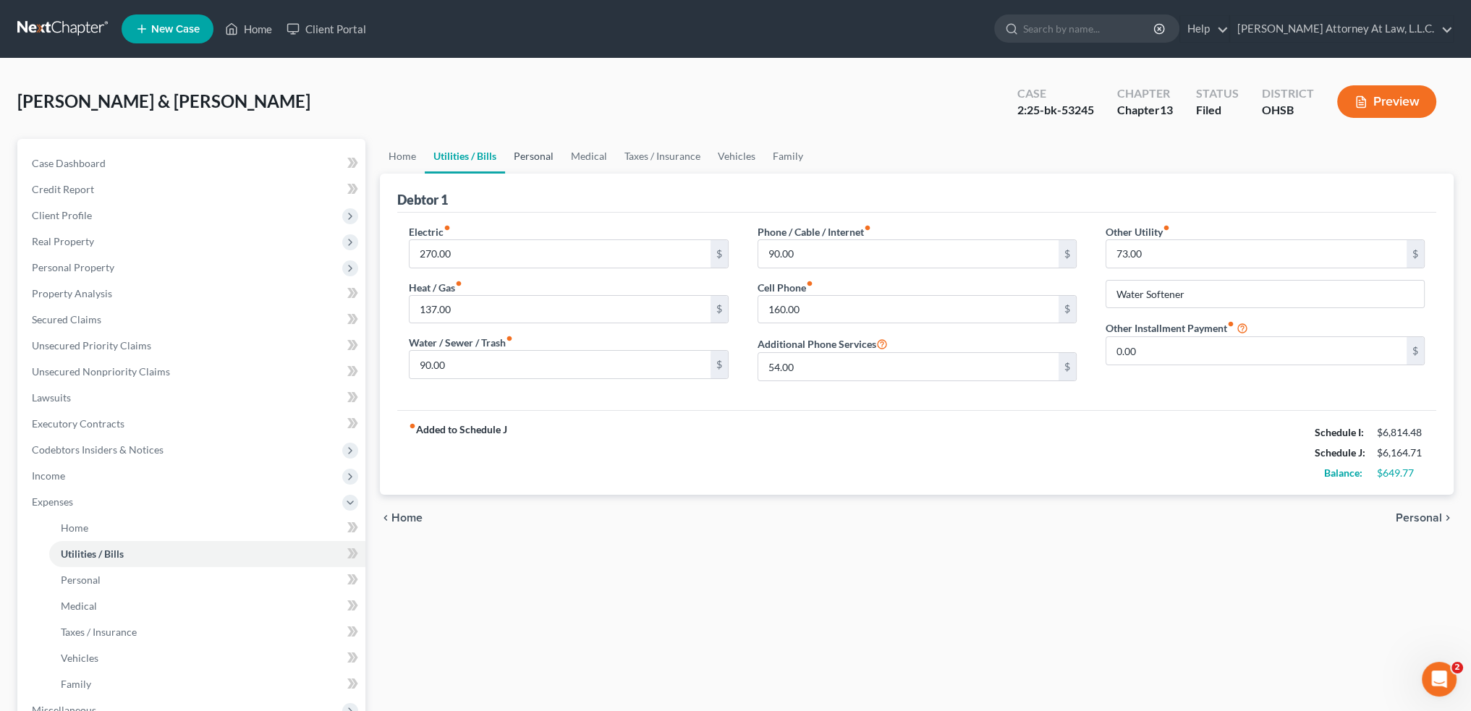
click at [543, 157] on link "Personal" at bounding box center [533, 156] width 57 height 35
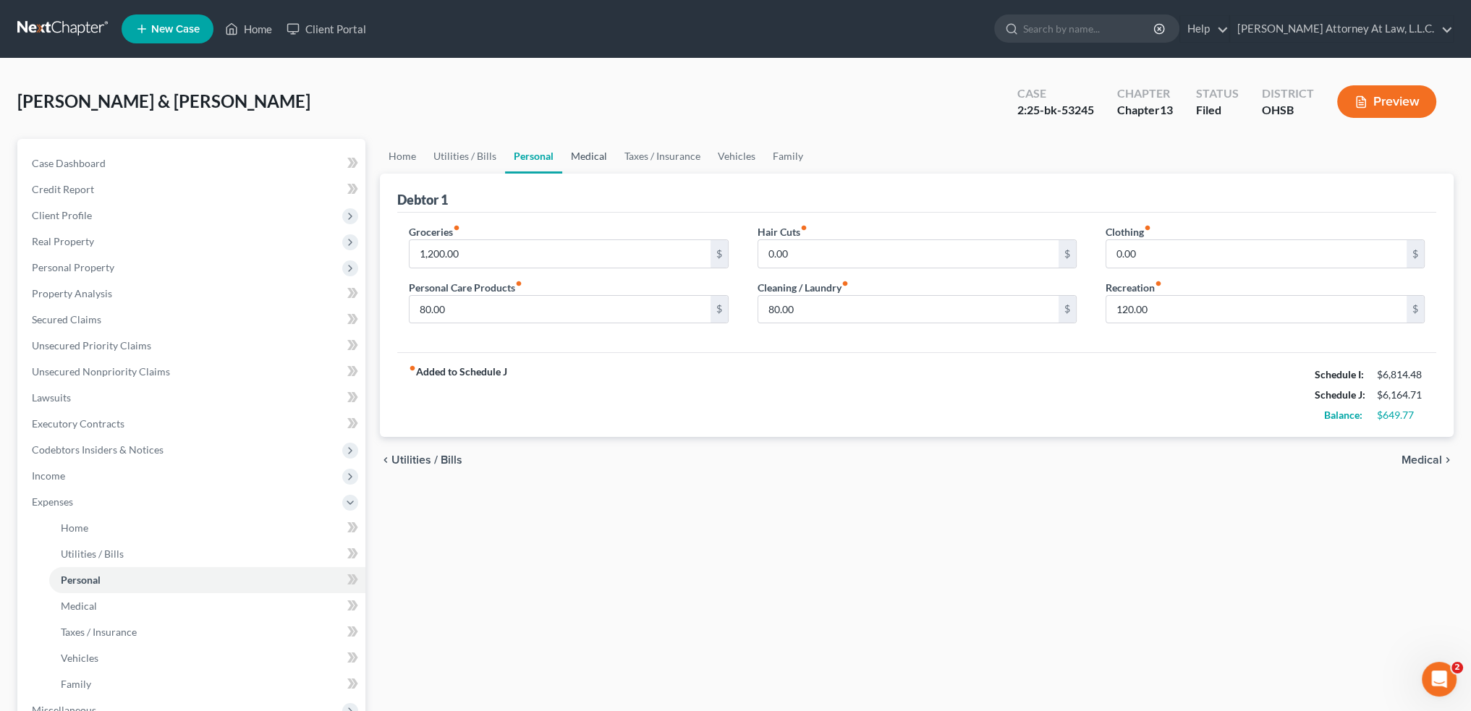
click at [593, 156] on link "Medical" at bounding box center [589, 156] width 54 height 35
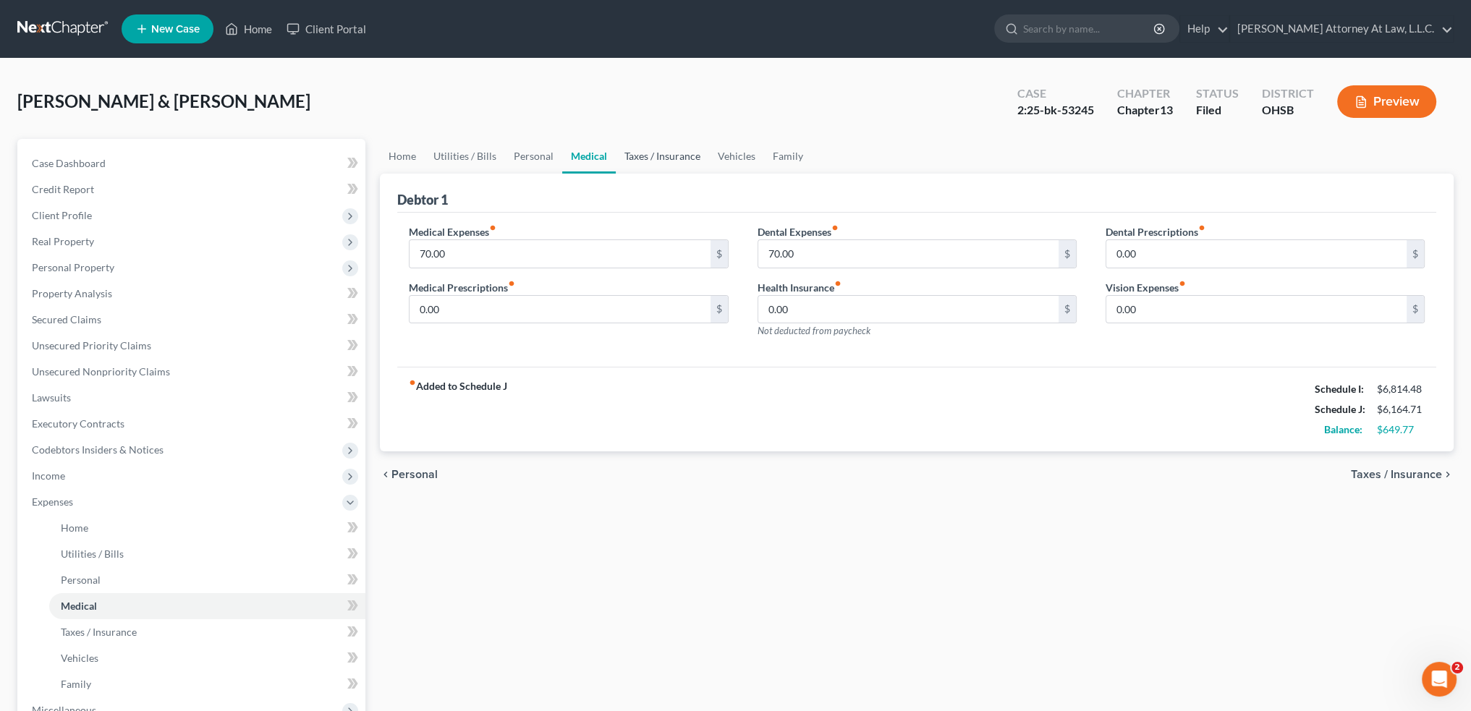
click at [657, 158] on link "Taxes / Insurance" at bounding box center [662, 156] width 93 height 35
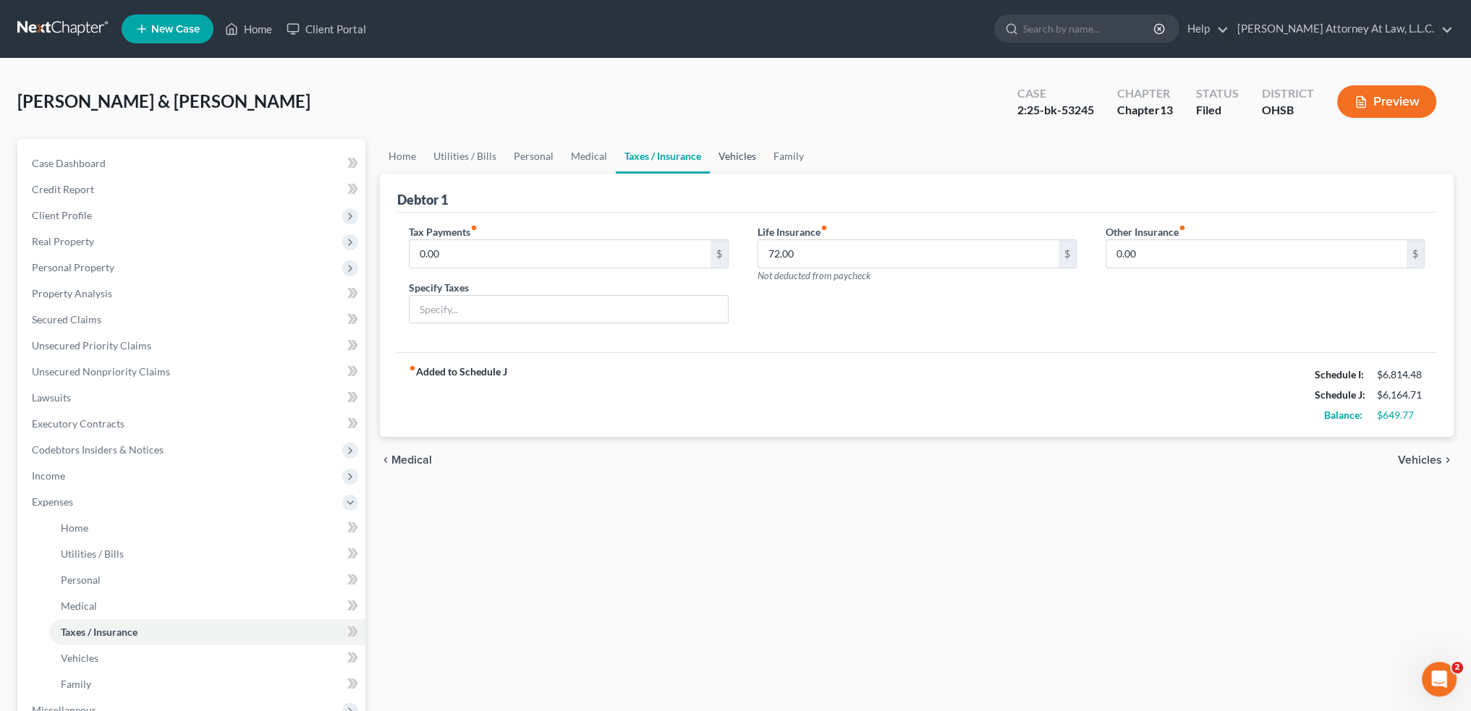
click at [740, 158] on link "Vehicles" at bounding box center [737, 156] width 55 height 35
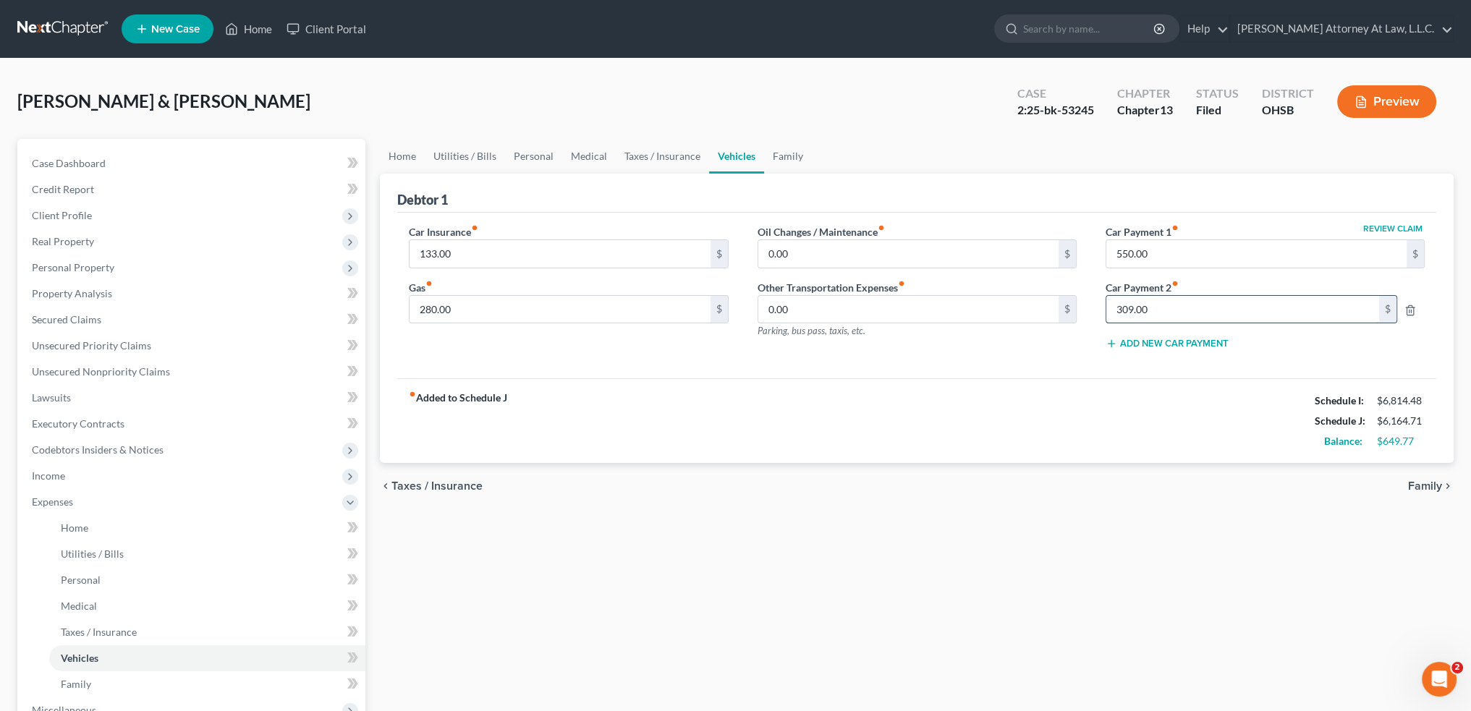
click at [1159, 304] on input "309.00" at bounding box center [1242, 309] width 273 height 27
type input "0"
click at [787, 151] on link "Family" at bounding box center [788, 156] width 48 height 35
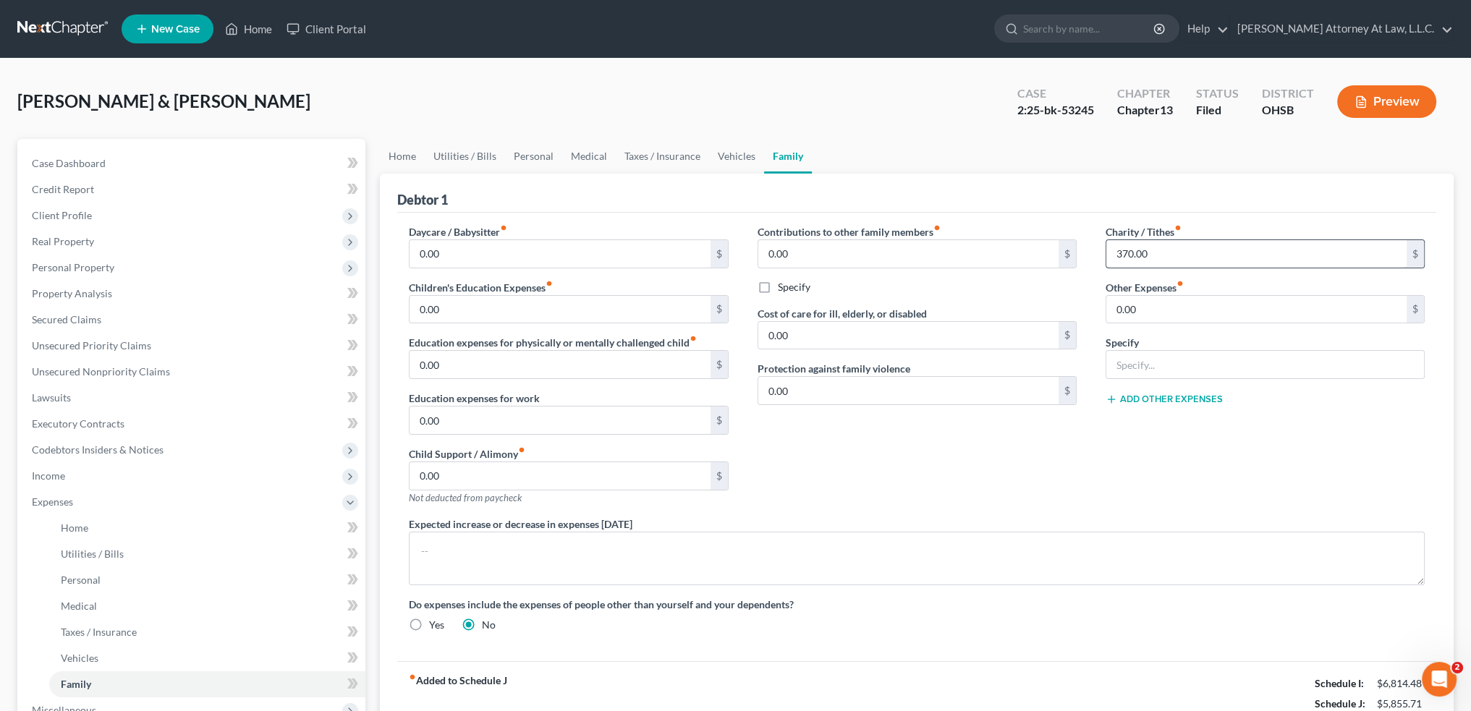
drag, startPoint x: 1169, startPoint y: 237, endPoint x: 1165, endPoint y: 253, distance: 17.0
click at [1169, 237] on label "Charity / Tithes fiber_manual_record" at bounding box center [1144, 231] width 76 height 15
click at [1165, 253] on input "370.00" at bounding box center [1256, 253] width 300 height 27
type input "2"
type input "200"
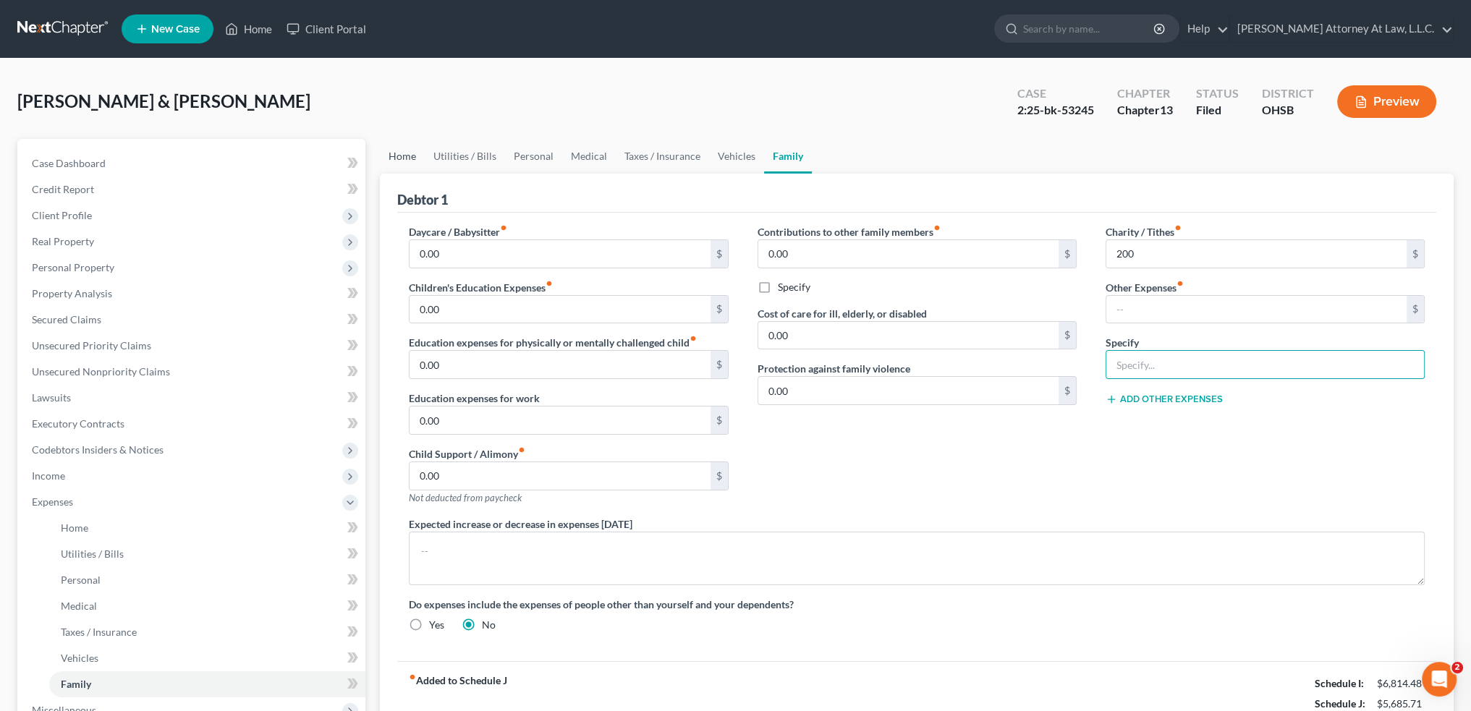
click at [413, 153] on link "Home" at bounding box center [402, 156] width 45 height 35
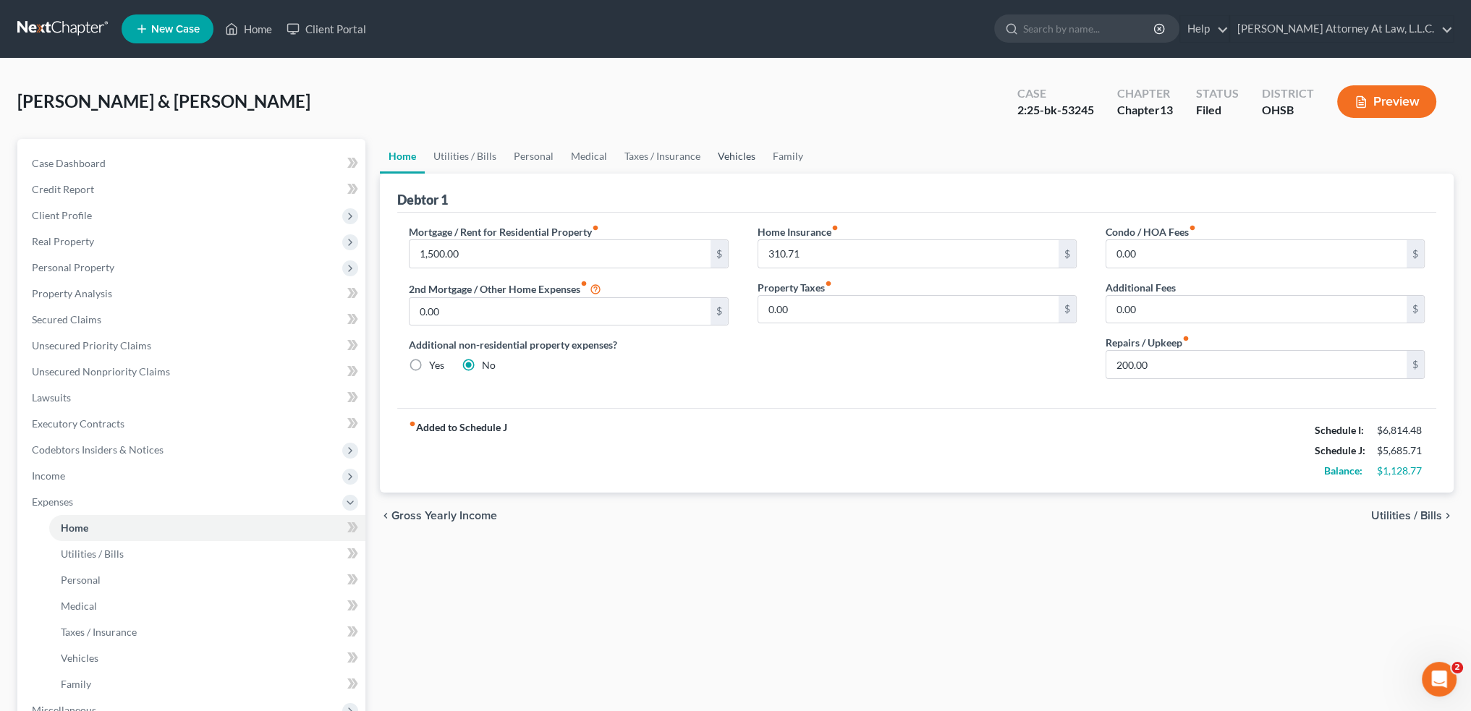
click at [732, 157] on link "Vehicles" at bounding box center [736, 156] width 55 height 35
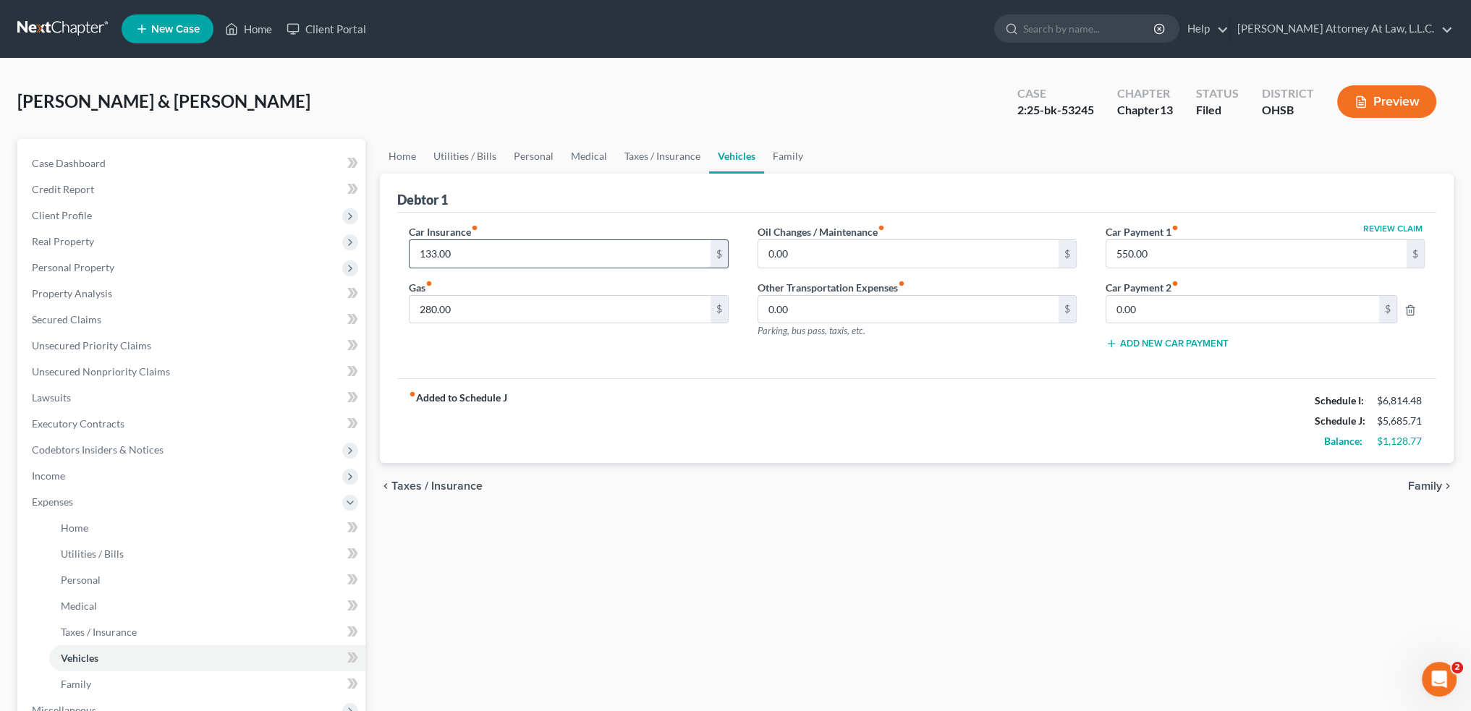
click at [462, 242] on input "133.00" at bounding box center [560, 253] width 300 height 27
type input "160"
click at [656, 160] on link "Taxes / Insurance" at bounding box center [662, 156] width 93 height 35
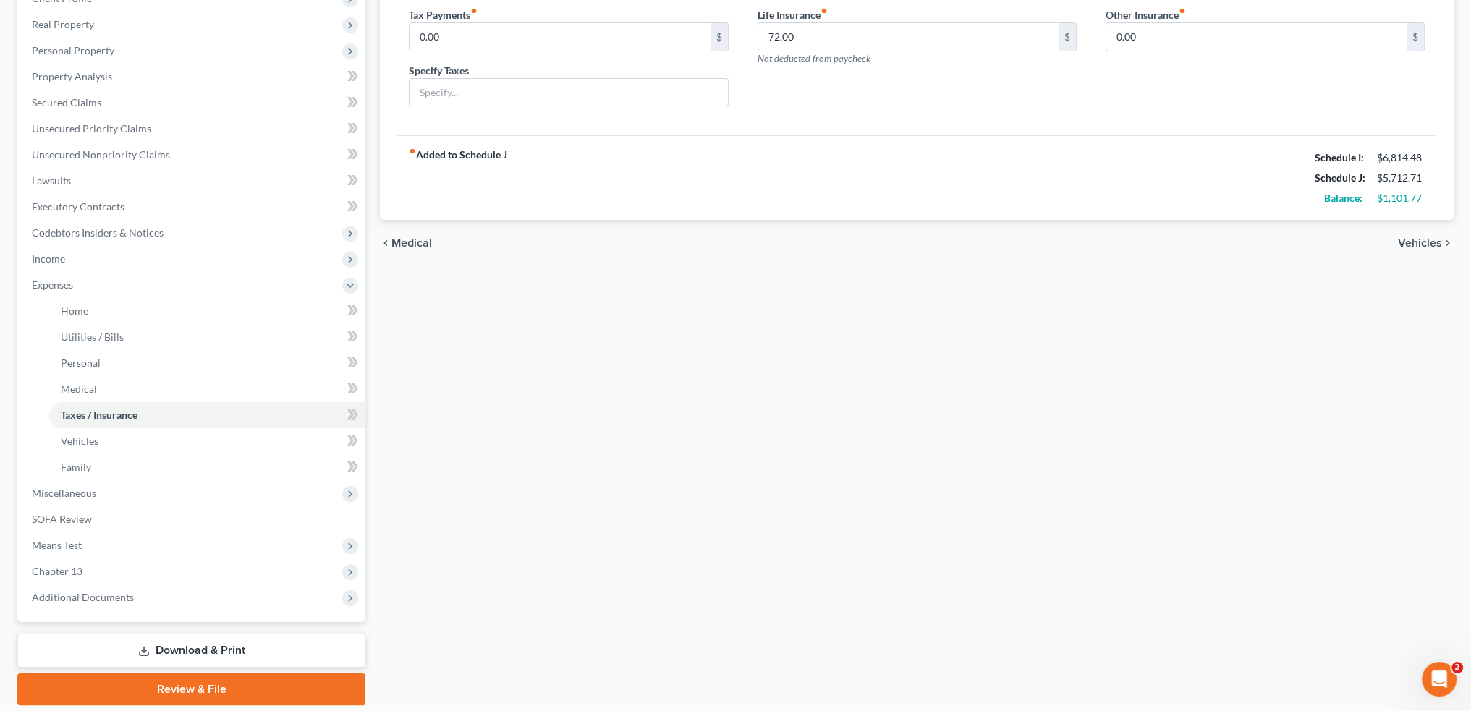
scroll to position [265, 0]
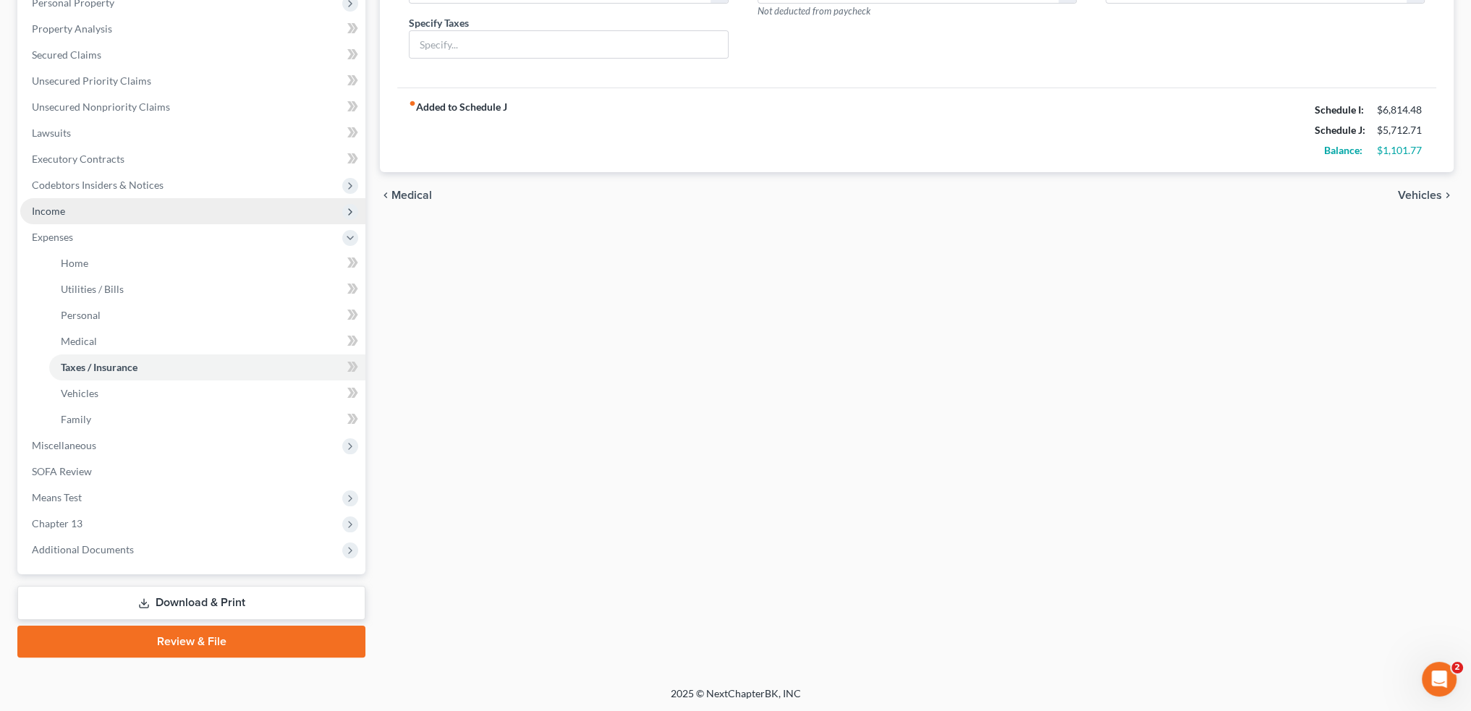
click at [75, 208] on span "Income" at bounding box center [192, 211] width 345 height 26
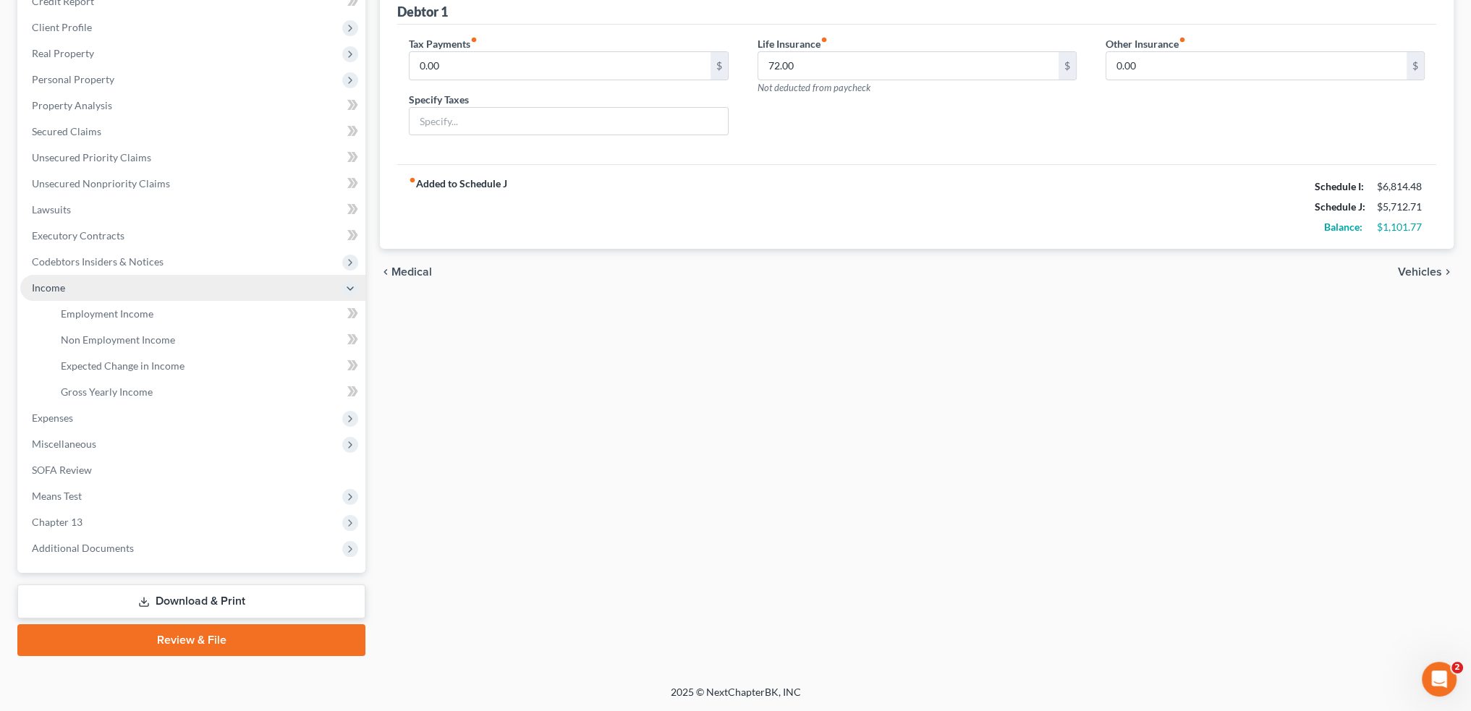
scroll to position [187, 0]
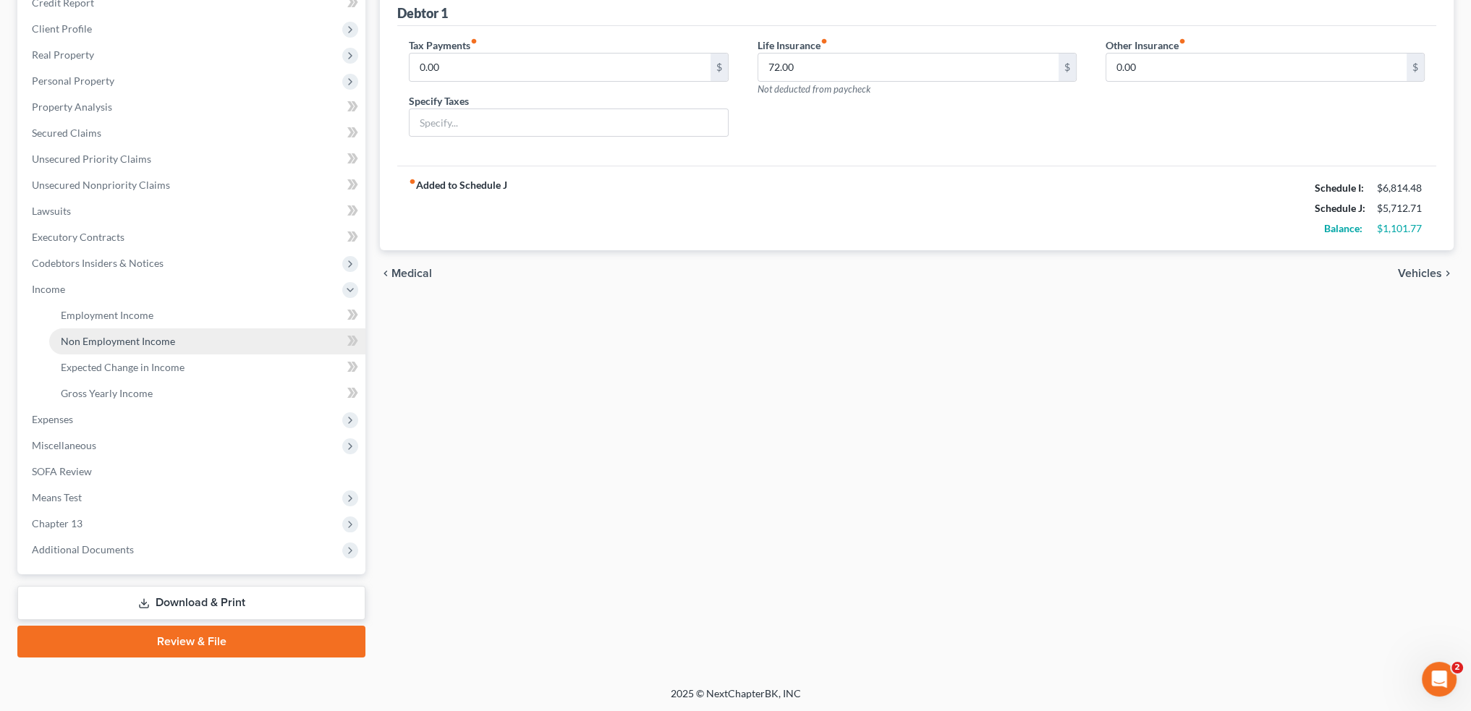
click at [128, 344] on span "Non Employment Income" at bounding box center [118, 341] width 114 height 12
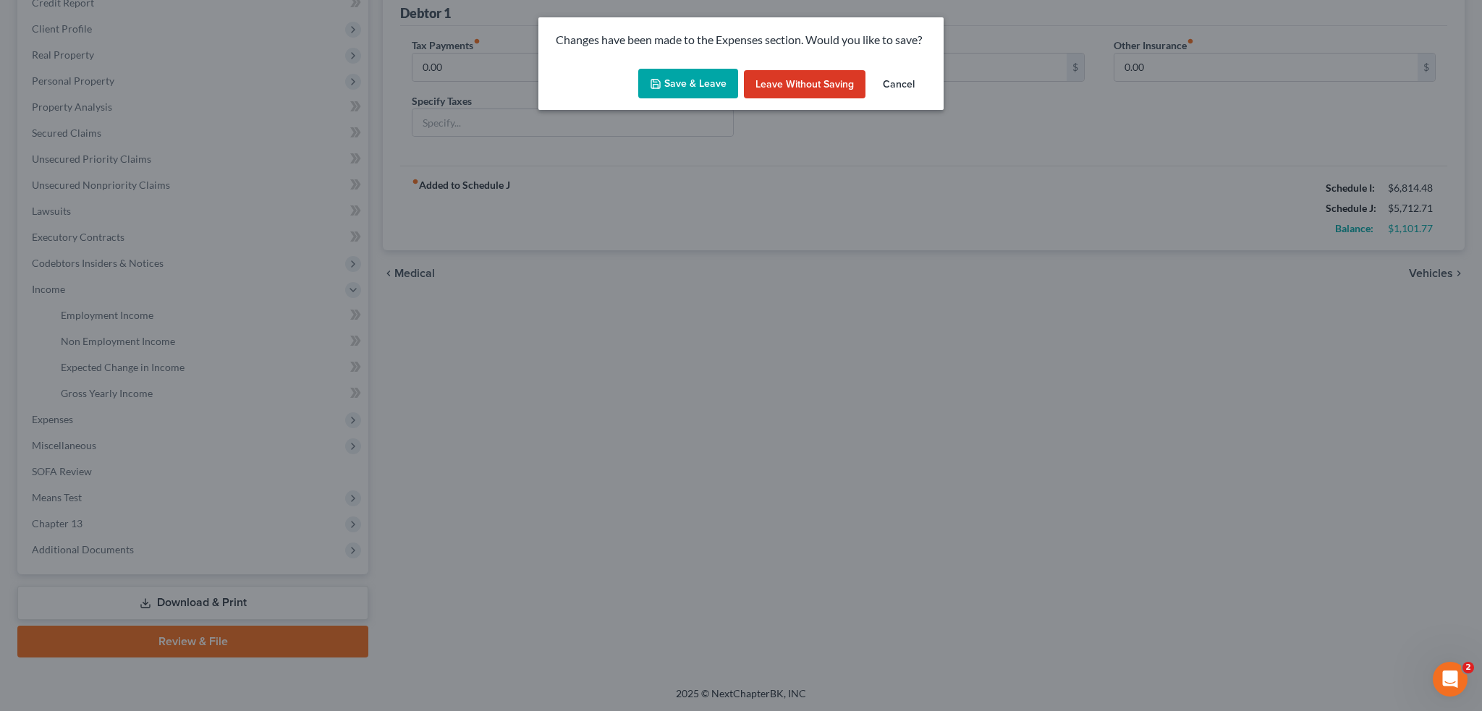
click at [689, 86] on button "Save & Leave" at bounding box center [688, 84] width 100 height 30
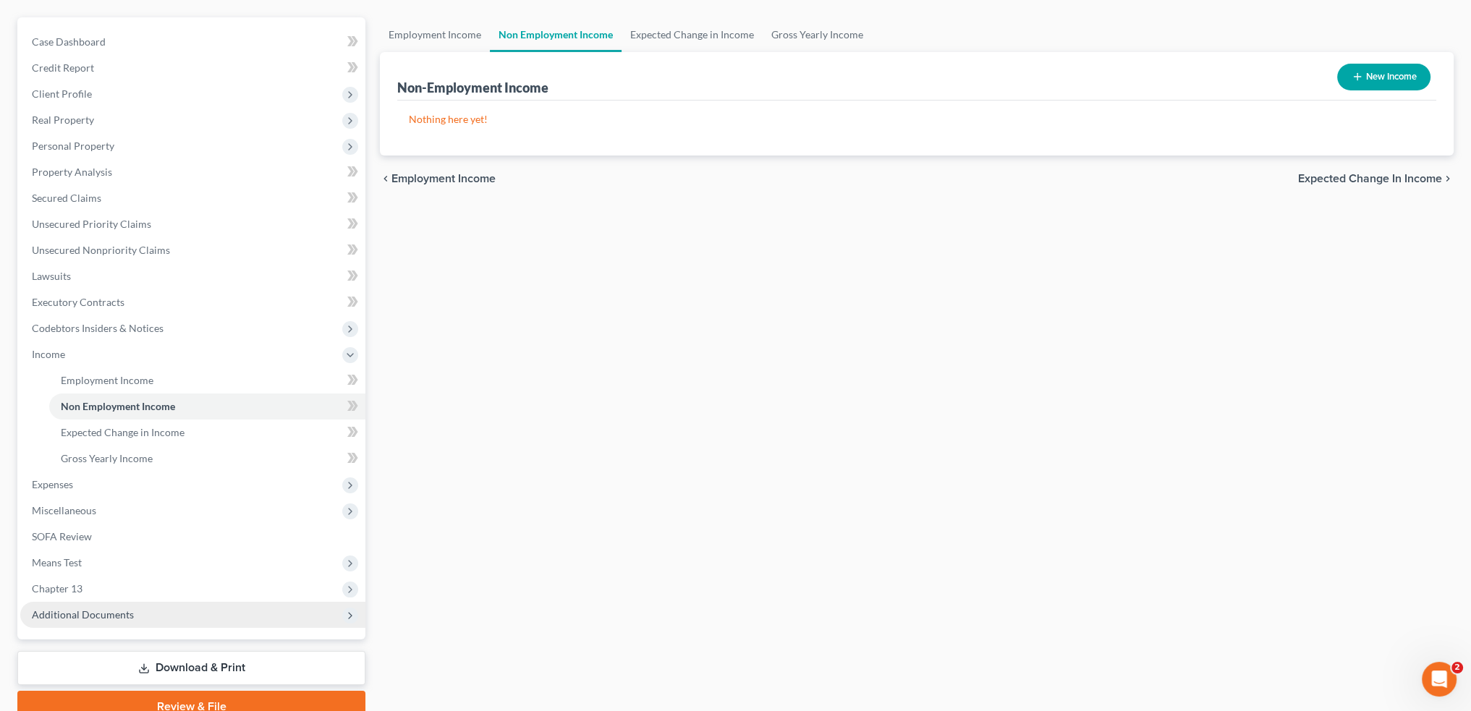
scroll to position [187, 0]
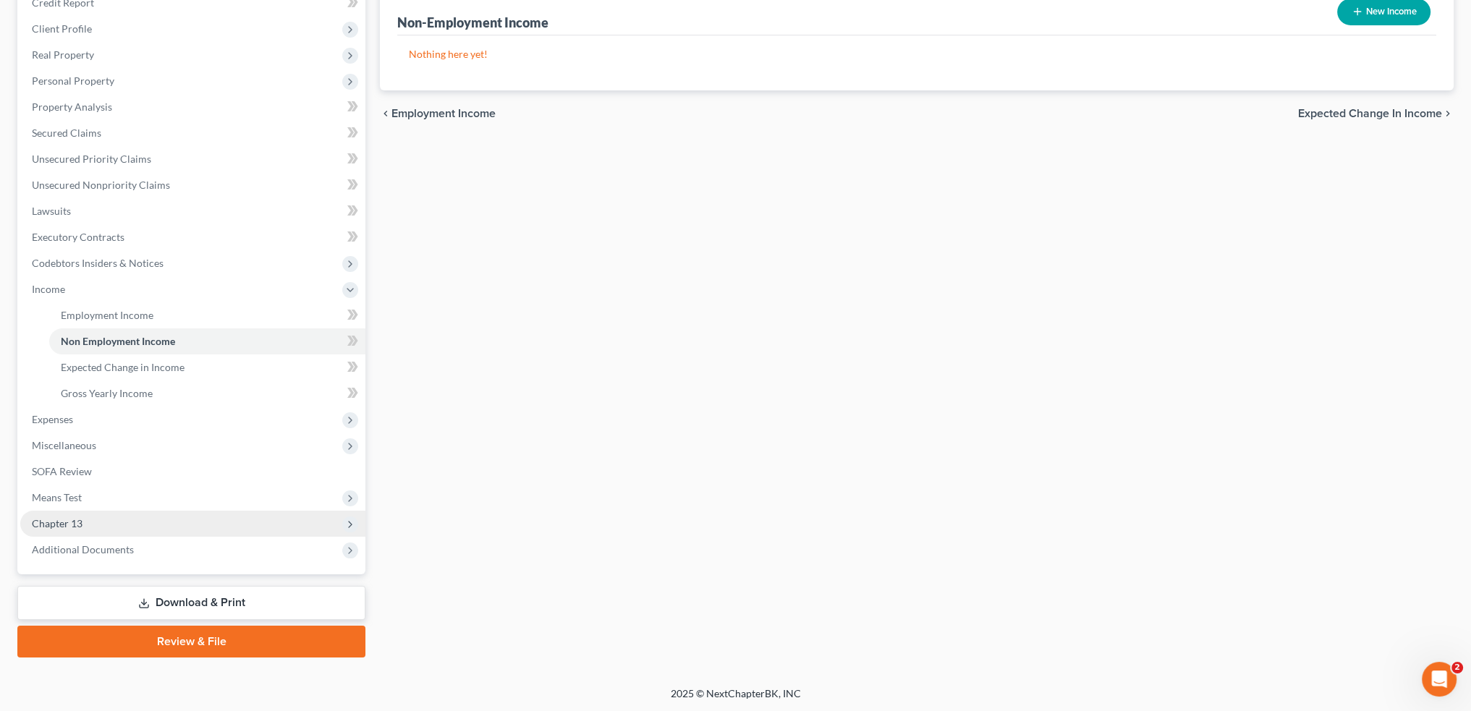
click at [77, 522] on span "Chapter 13" at bounding box center [57, 523] width 51 height 12
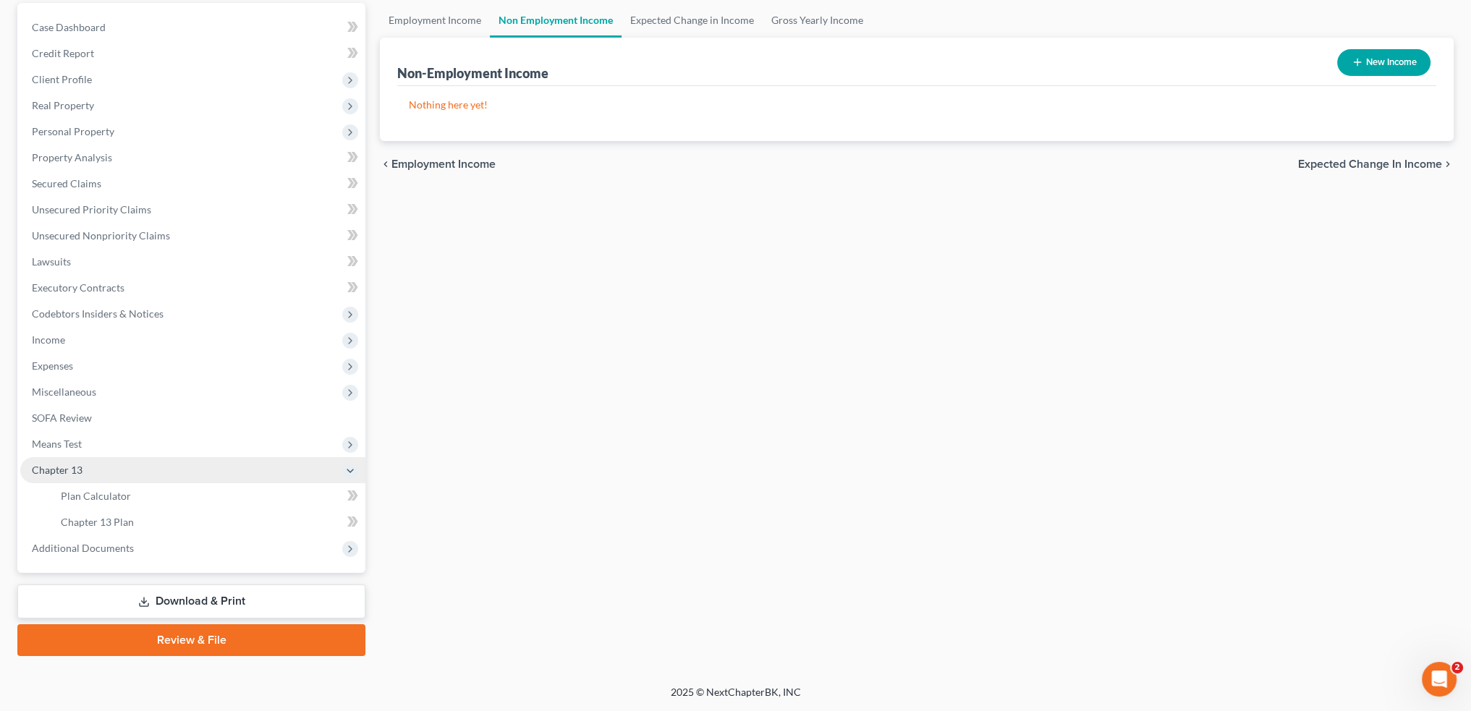
scroll to position [135, 0]
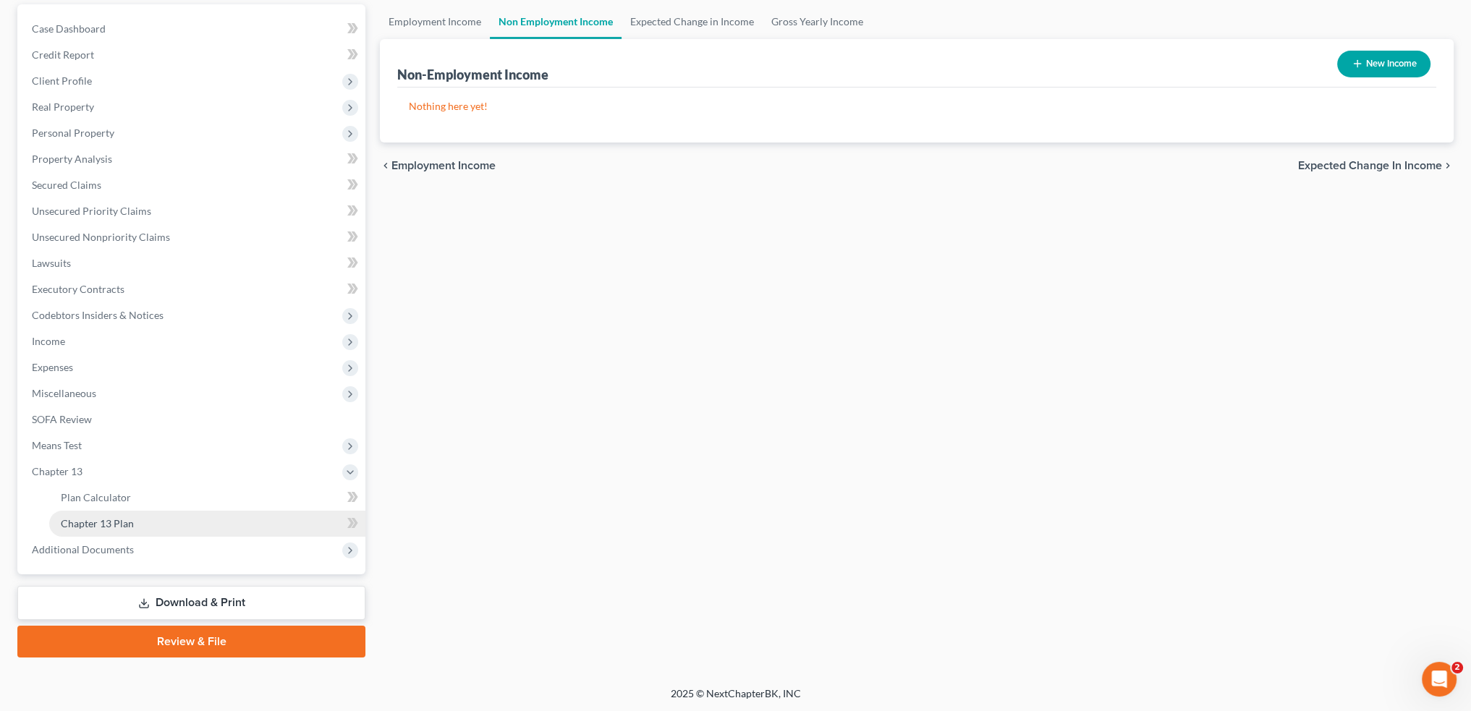
click at [145, 521] on link "Chapter 13 Plan" at bounding box center [207, 524] width 316 height 26
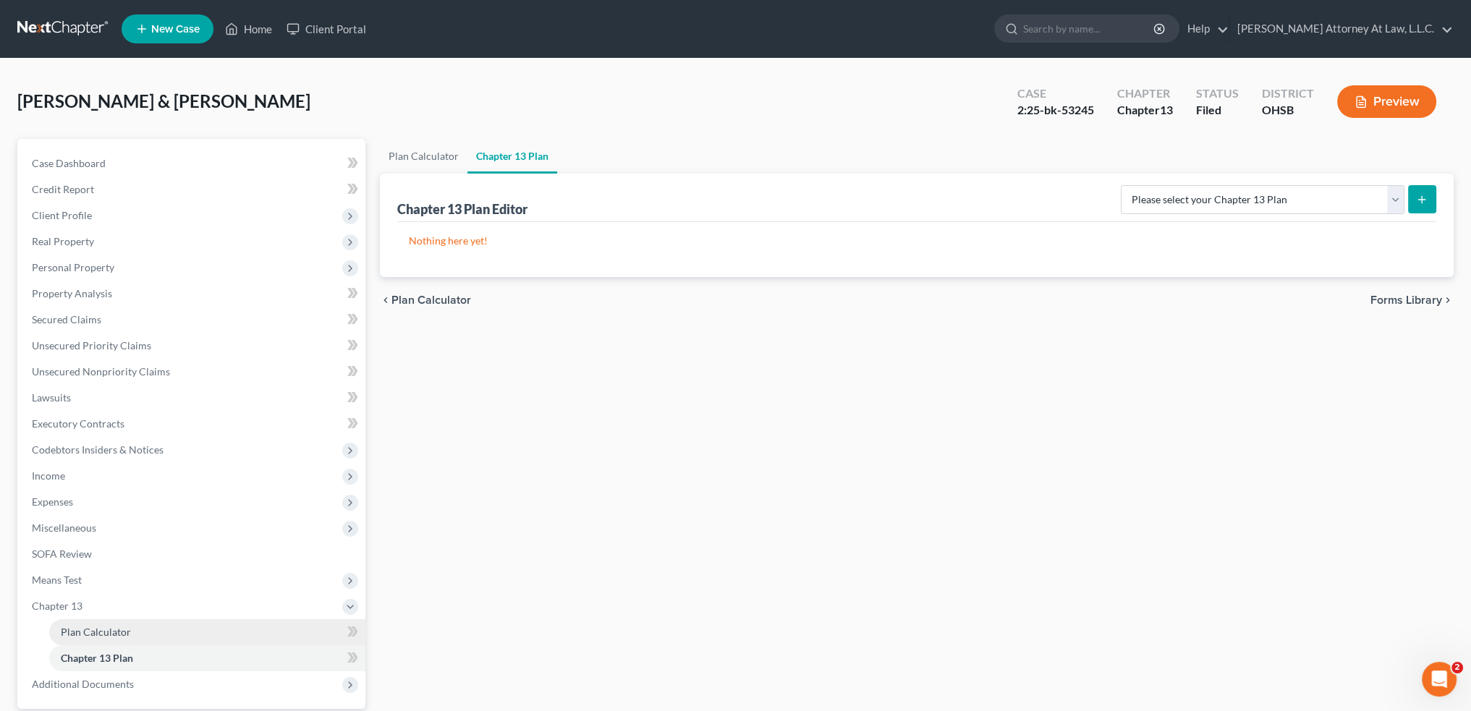
click at [101, 629] on span "Plan Calculator" at bounding box center [96, 632] width 70 height 12
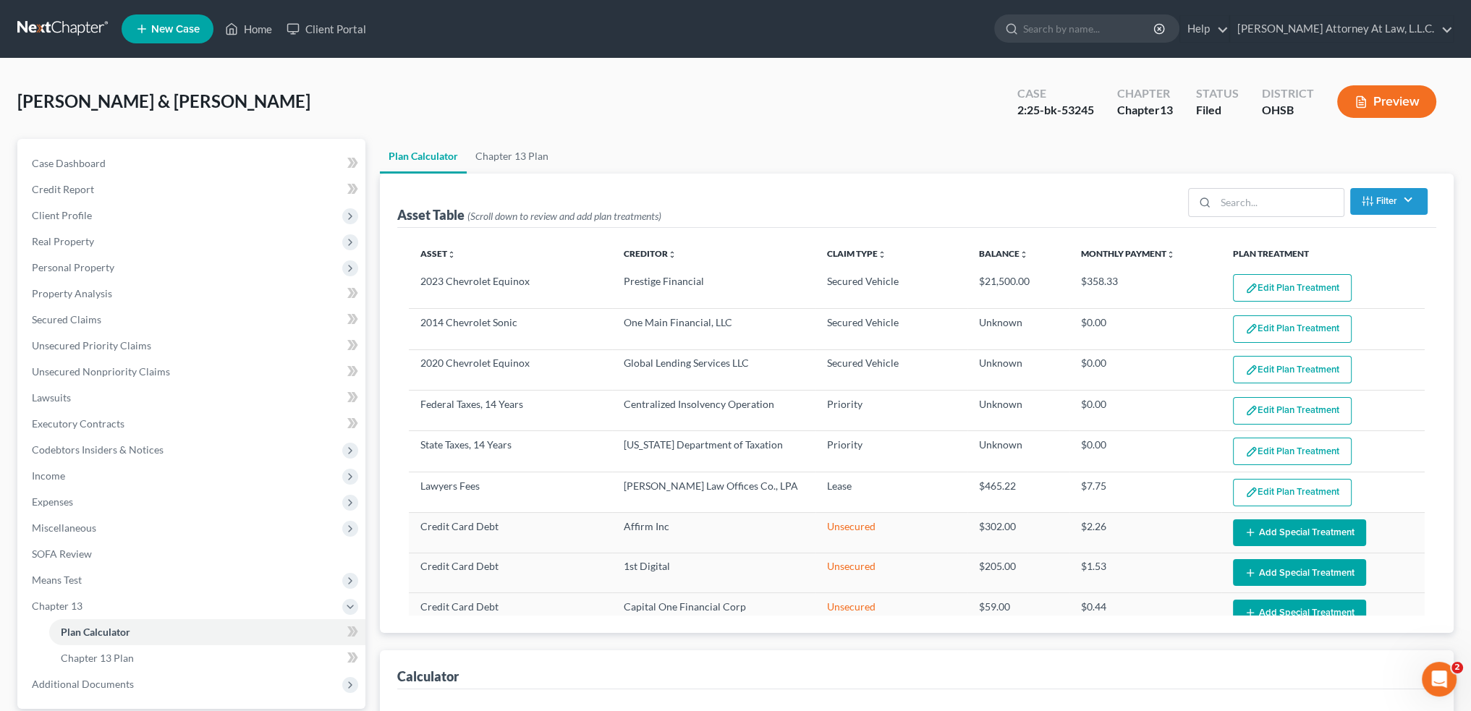
select select "59"
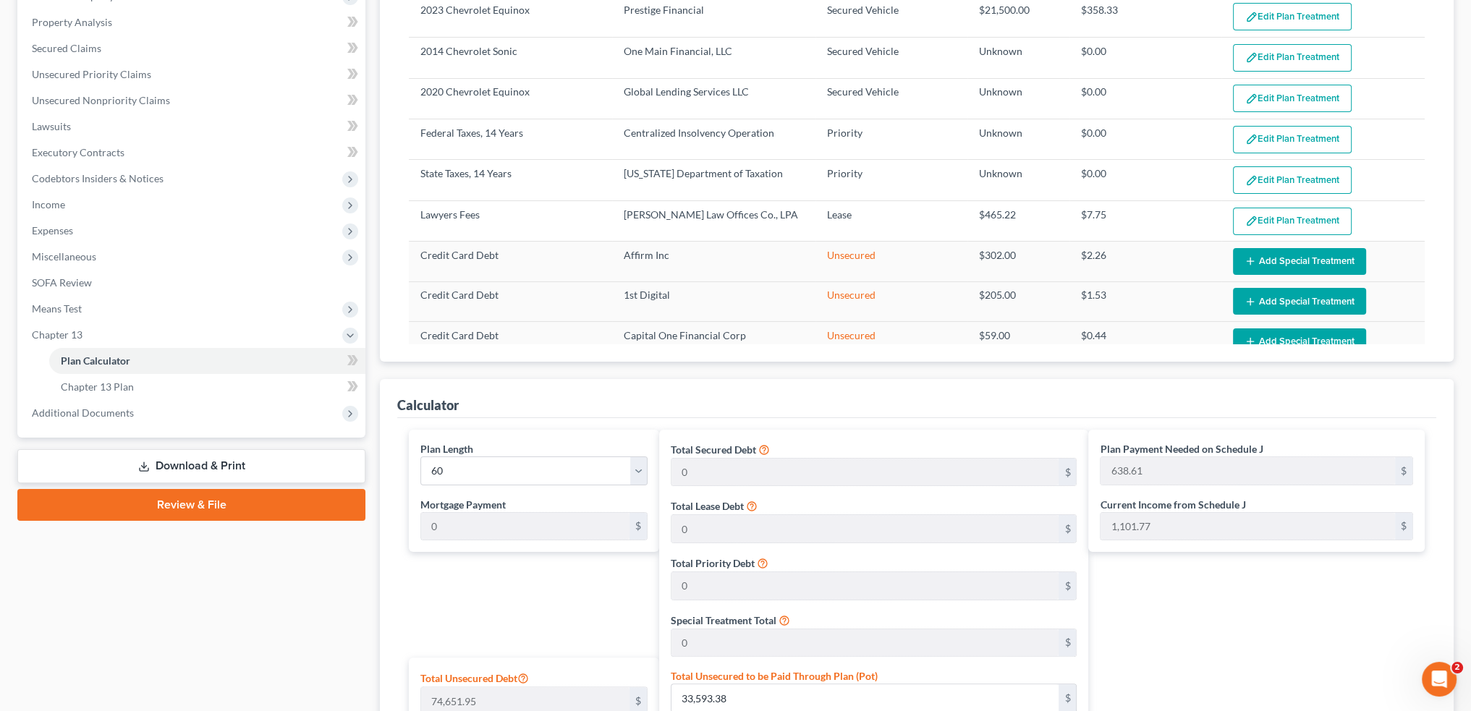
scroll to position [289, 0]
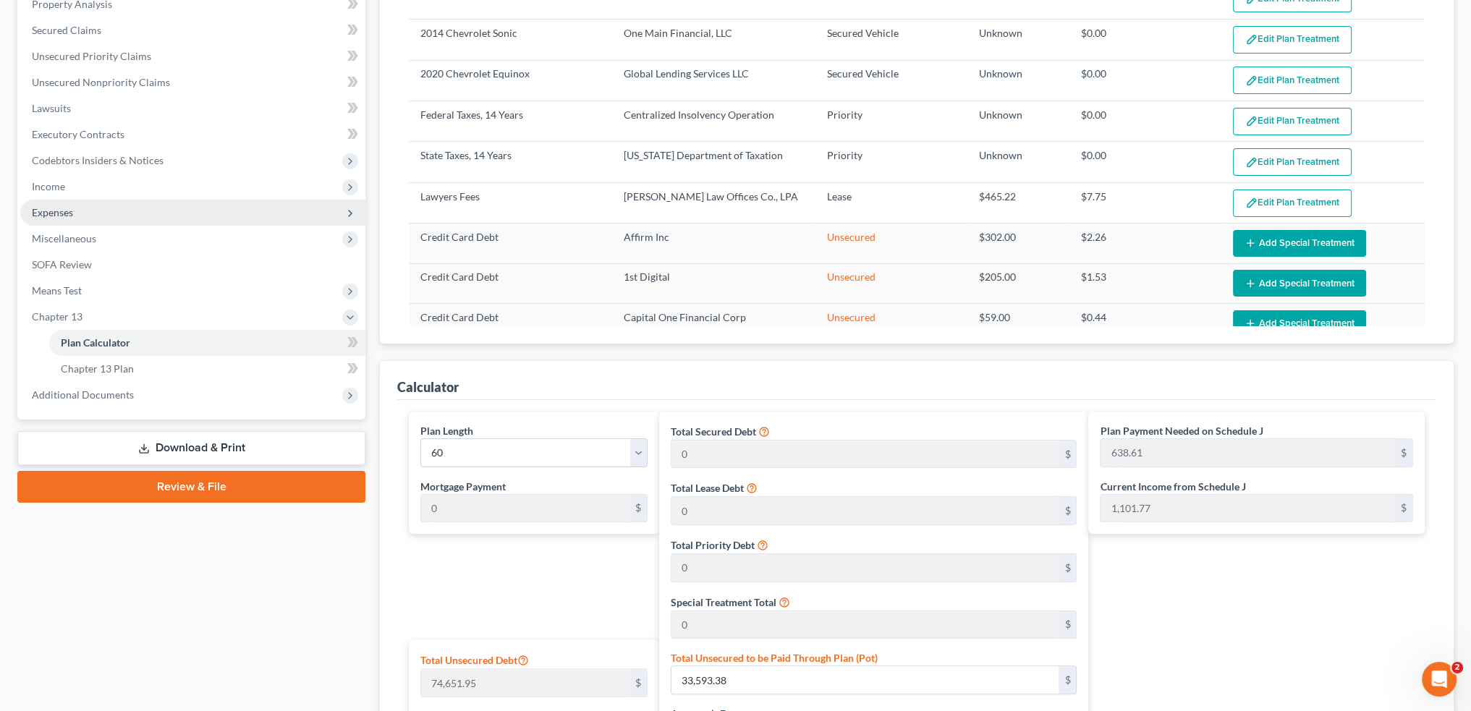
click at [96, 211] on span "Expenses" at bounding box center [192, 213] width 345 height 26
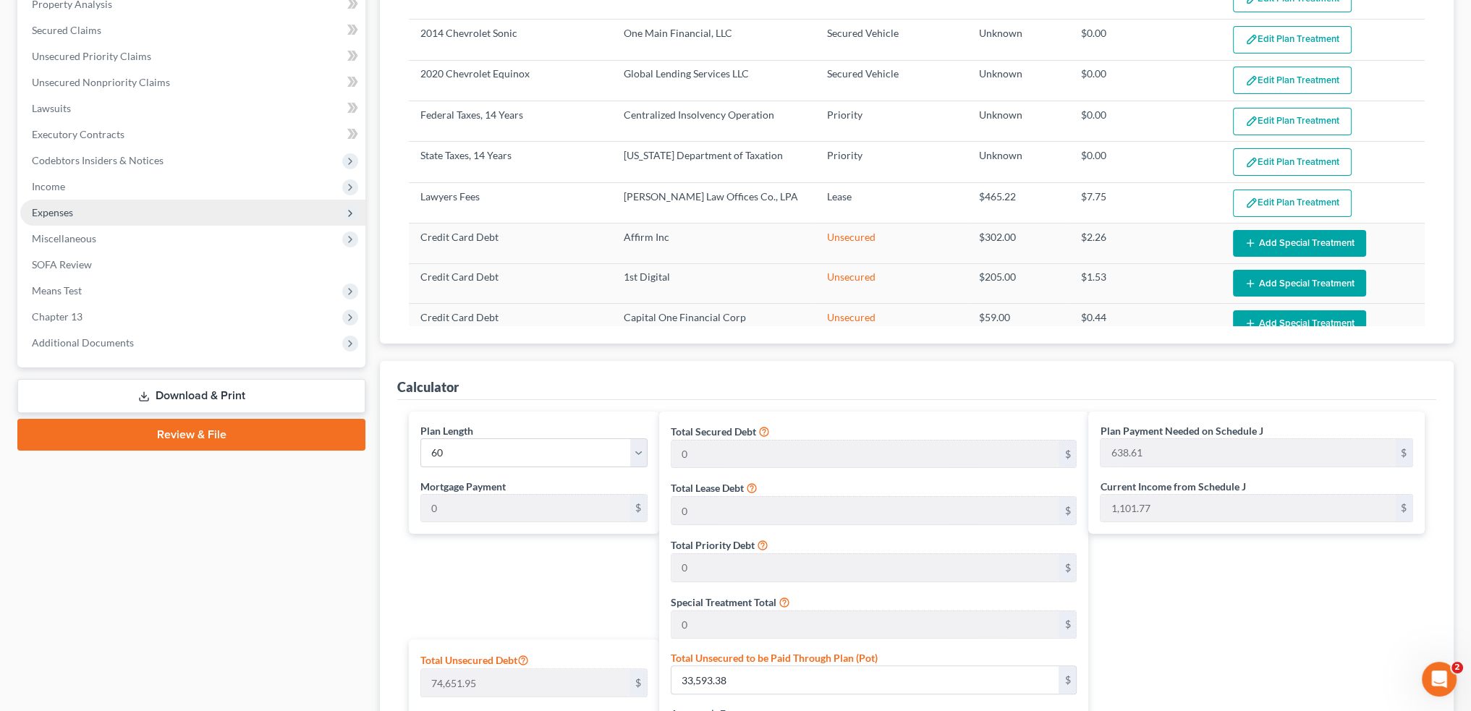
click at [94, 211] on span "Expenses" at bounding box center [192, 213] width 345 height 26
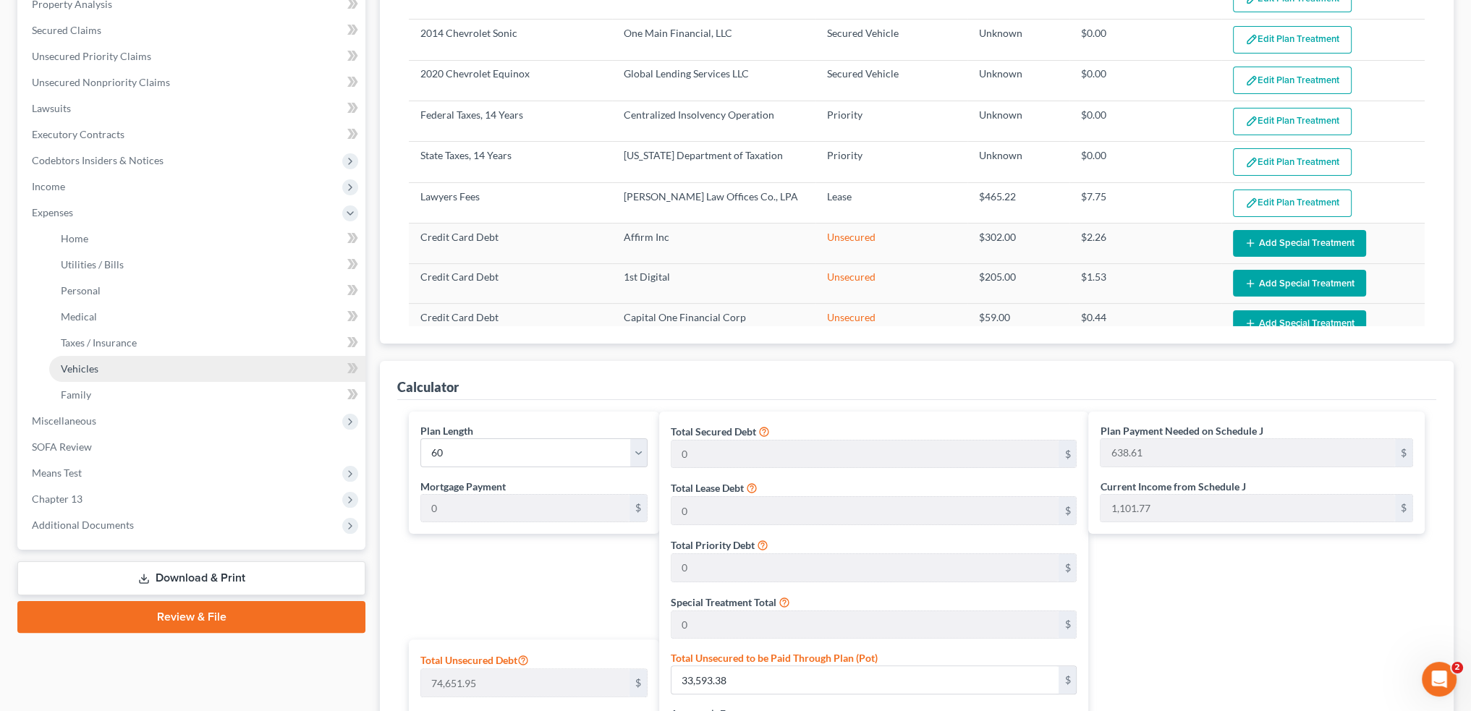
click at [96, 367] on span "Vehicles" at bounding box center [80, 369] width 38 height 12
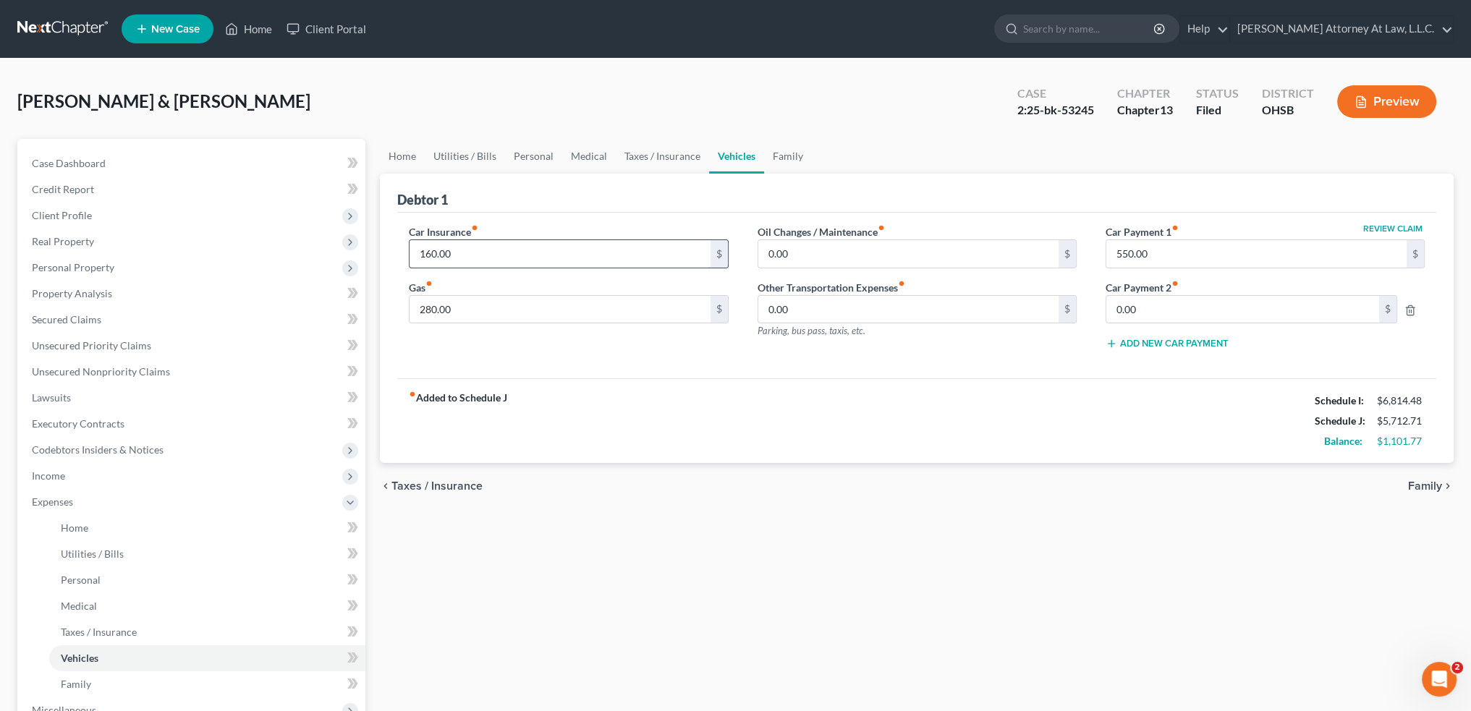
click at [512, 251] on input "160.00" at bounding box center [560, 253] width 300 height 27
type input "245"
type input "50"
click at [398, 156] on link "Home" at bounding box center [402, 156] width 45 height 35
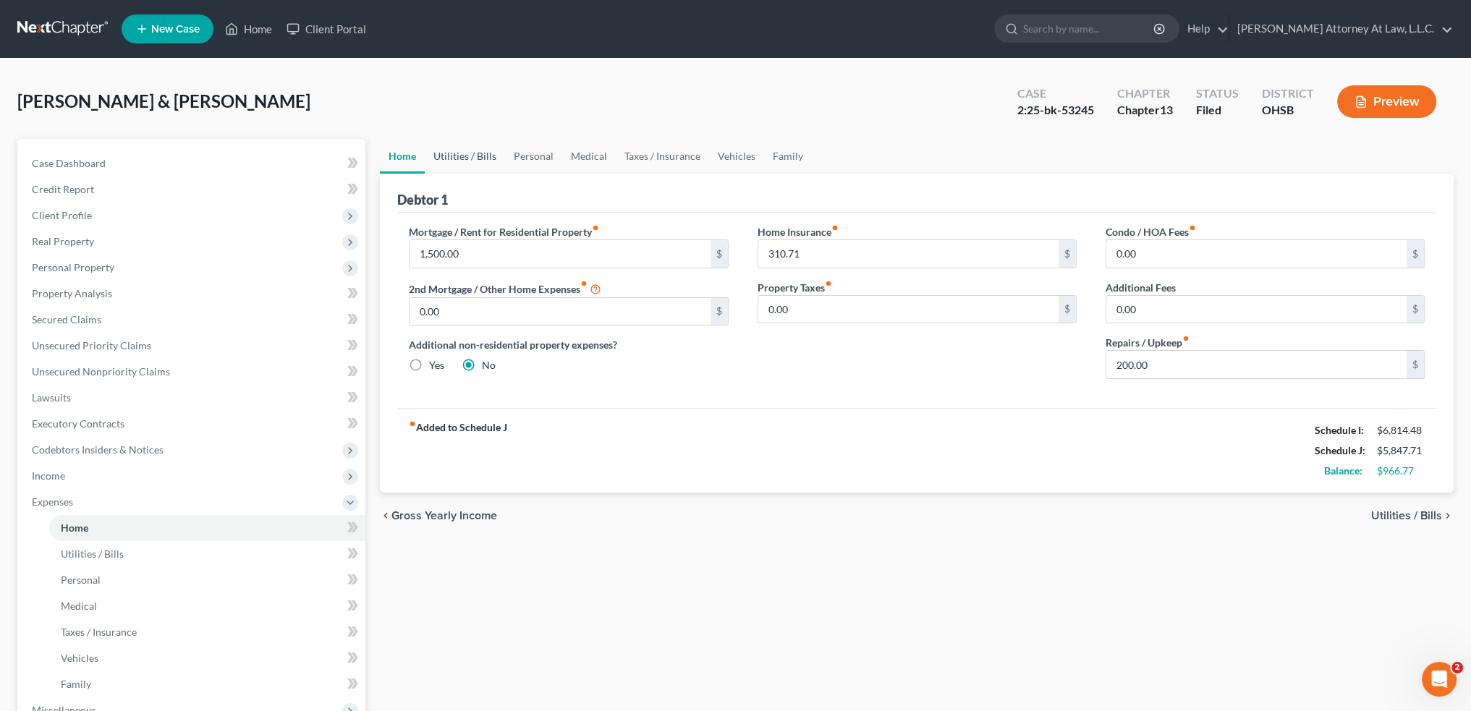
click at [475, 161] on link "Utilities / Bills" at bounding box center [465, 156] width 80 height 35
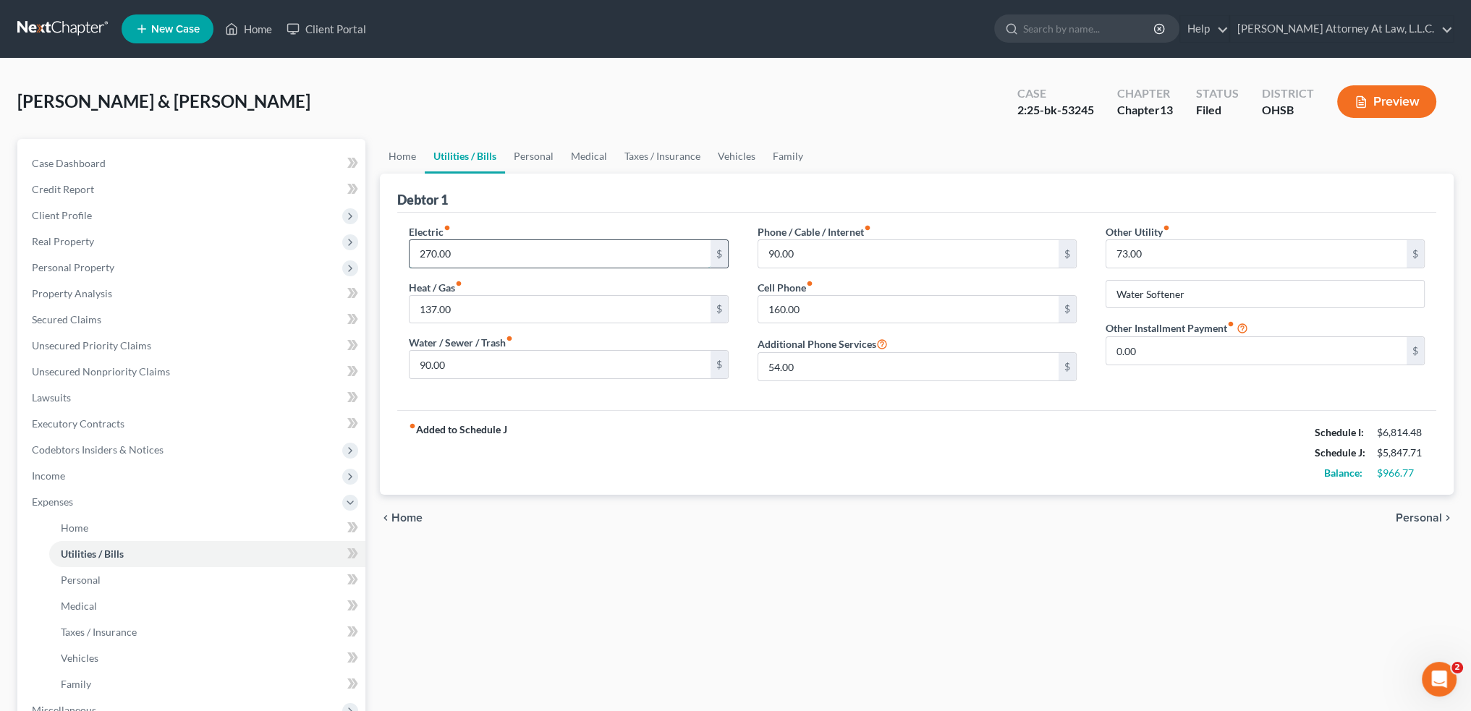
click at [460, 254] on input "270.00" at bounding box center [560, 253] width 300 height 27
type input "300"
click at [533, 158] on link "Personal" at bounding box center [533, 156] width 57 height 35
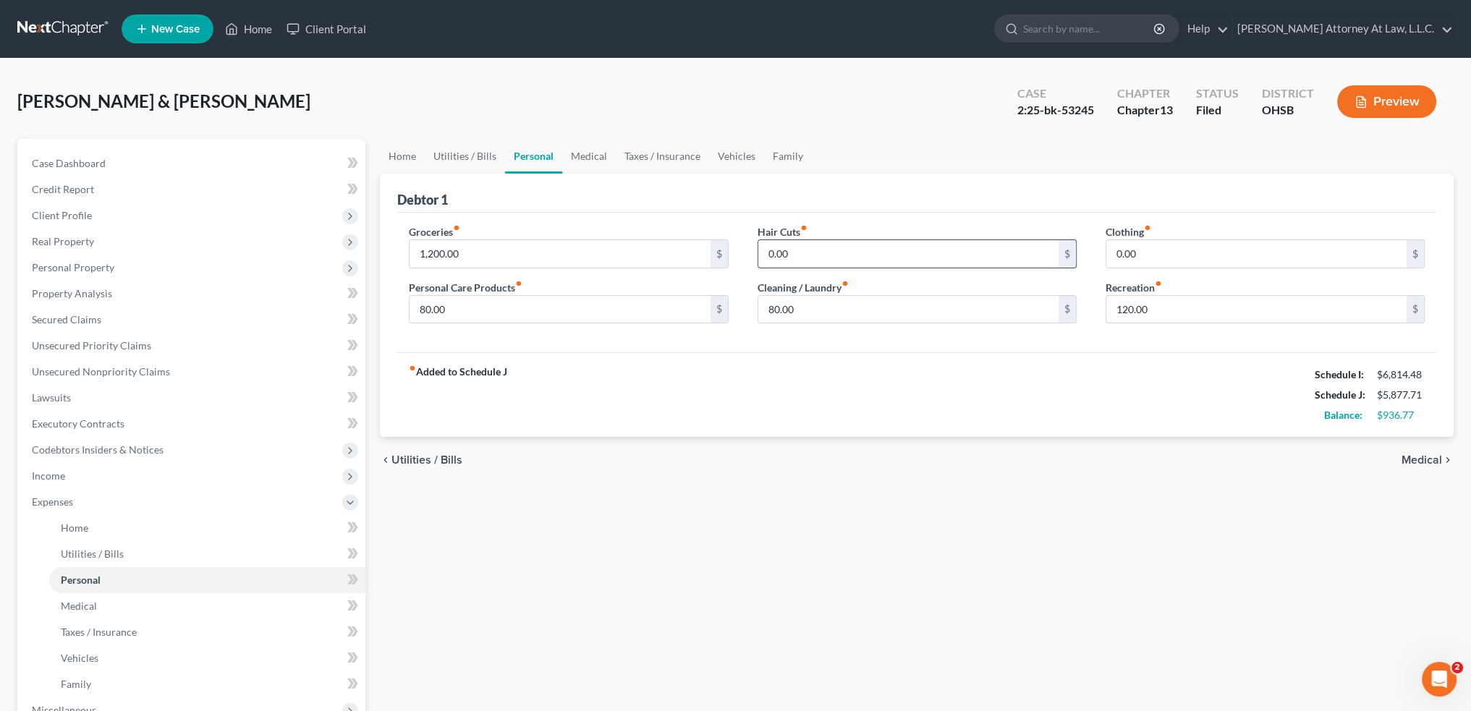
click at [796, 252] on input "0.00" at bounding box center [908, 253] width 300 height 27
type input "25"
type input "50"
click at [582, 156] on link "Medical" at bounding box center [589, 156] width 54 height 35
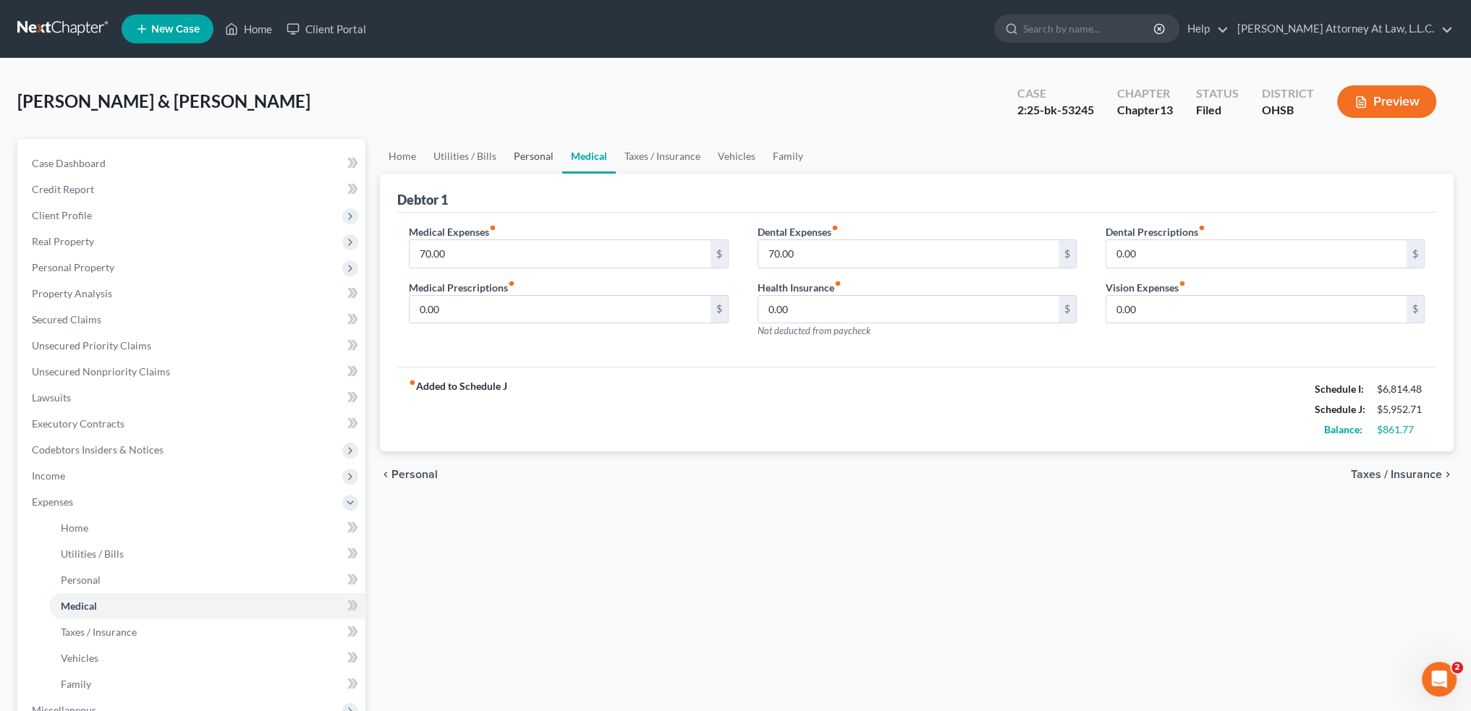
drag, startPoint x: 523, startPoint y: 153, endPoint x: 913, endPoint y: 247, distance: 401.1
click at [524, 154] on link "Personal" at bounding box center [533, 156] width 57 height 35
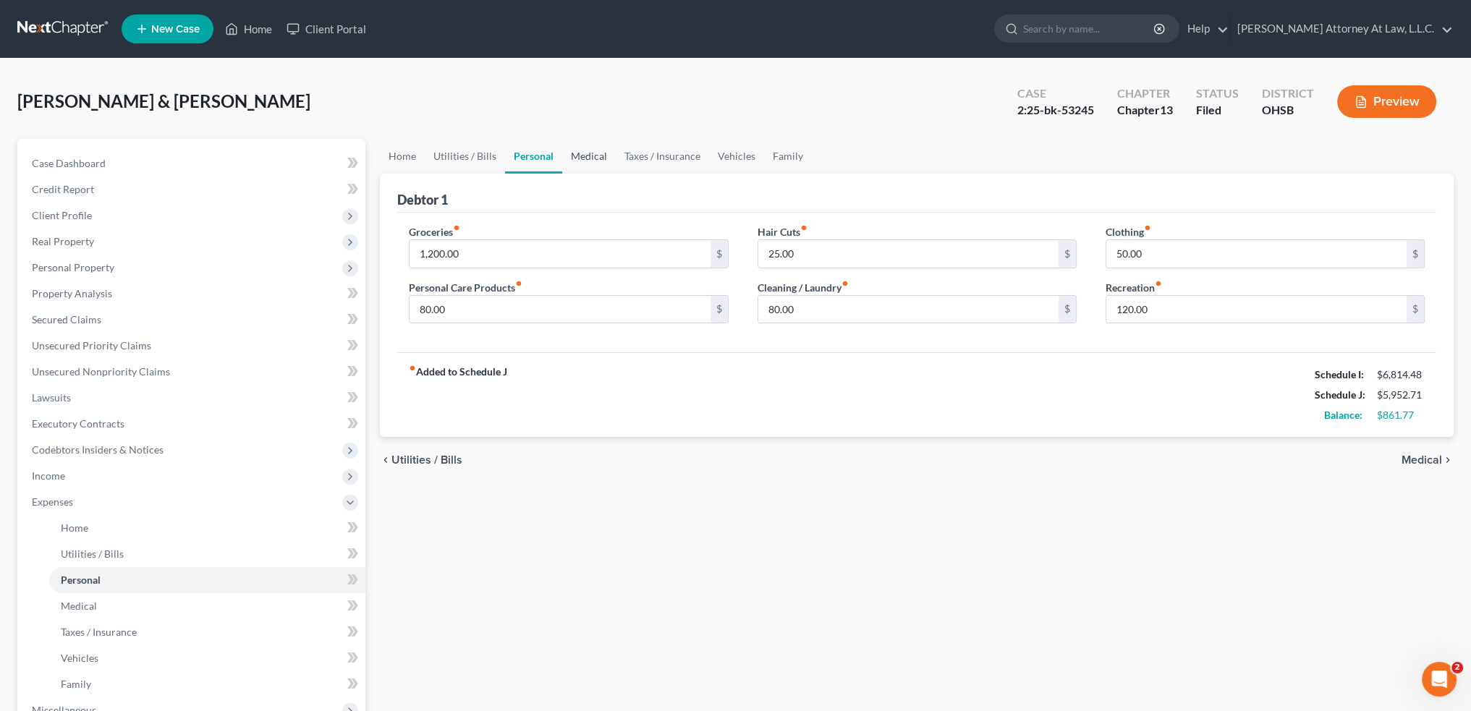
click at [593, 153] on link "Medical" at bounding box center [589, 156] width 54 height 35
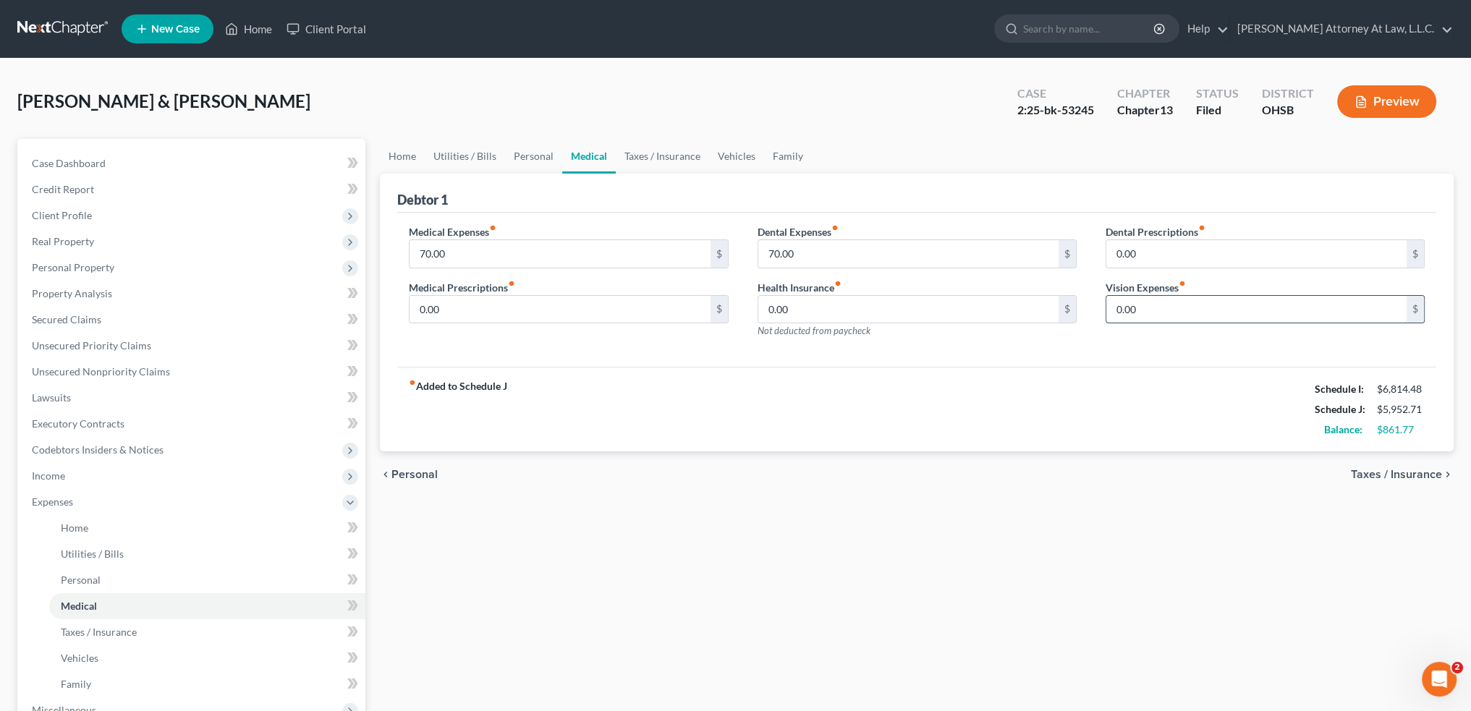
click at [1162, 308] on input "0.00" at bounding box center [1256, 309] width 300 height 27
type input "15"
click at [672, 148] on link "Taxes / Insurance" at bounding box center [662, 156] width 93 height 35
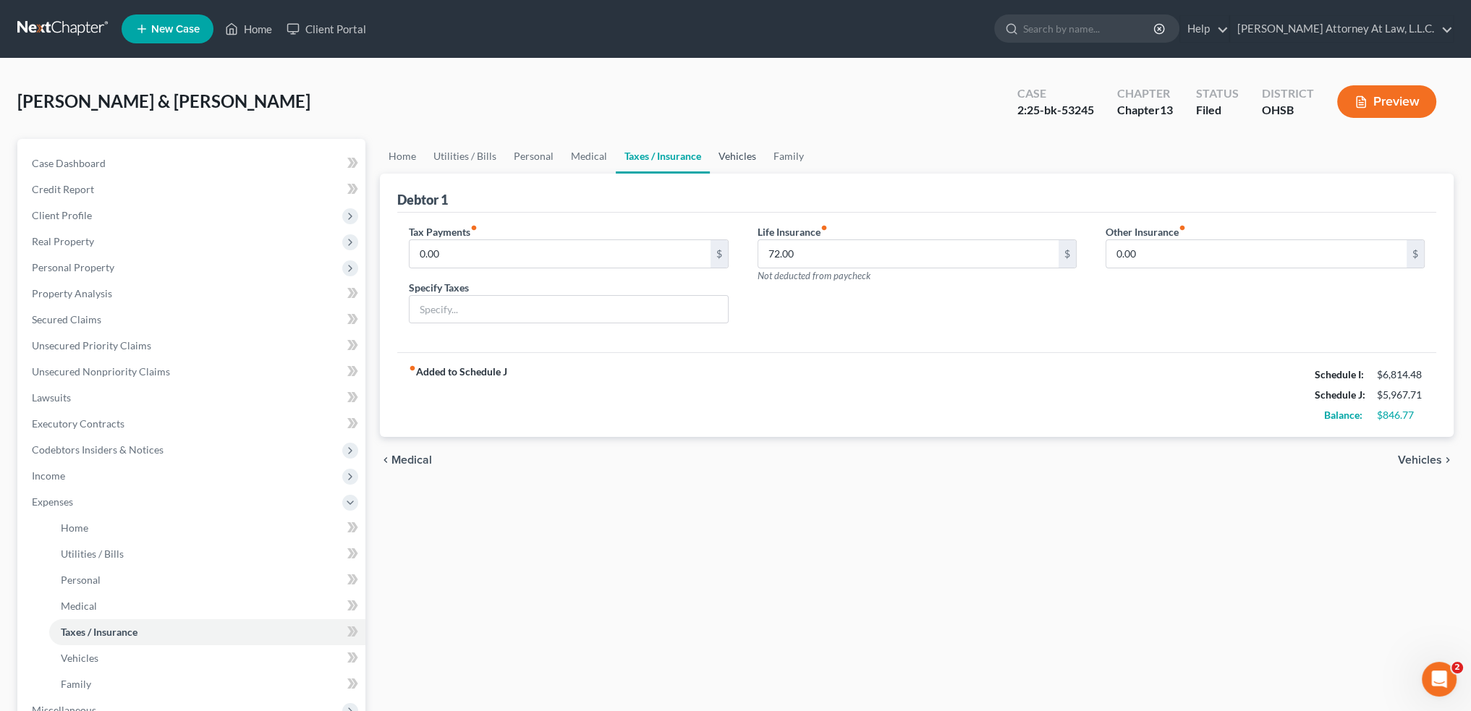
click at [740, 158] on link "Vehicles" at bounding box center [737, 156] width 55 height 35
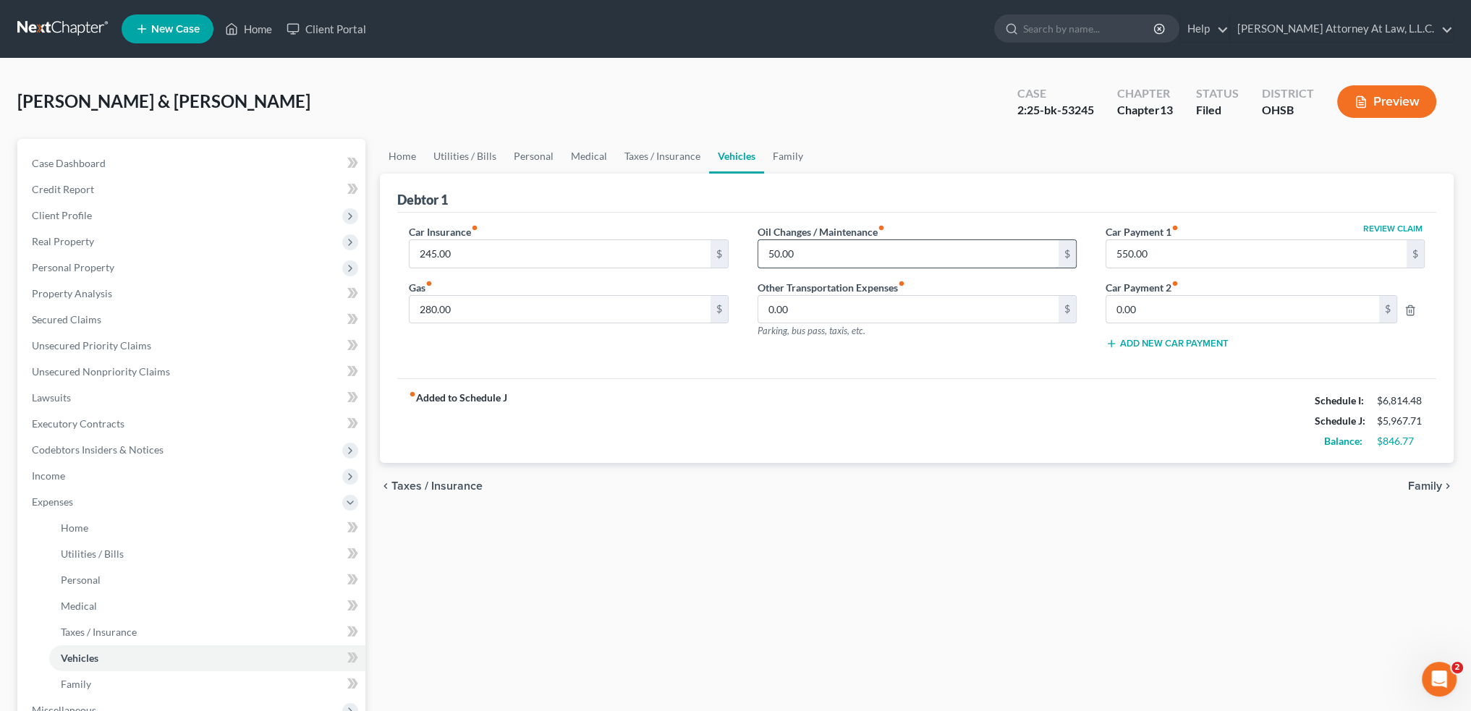
click at [808, 249] on input "50.00" at bounding box center [908, 253] width 300 height 27
click at [800, 153] on link "Family" at bounding box center [788, 156] width 48 height 35
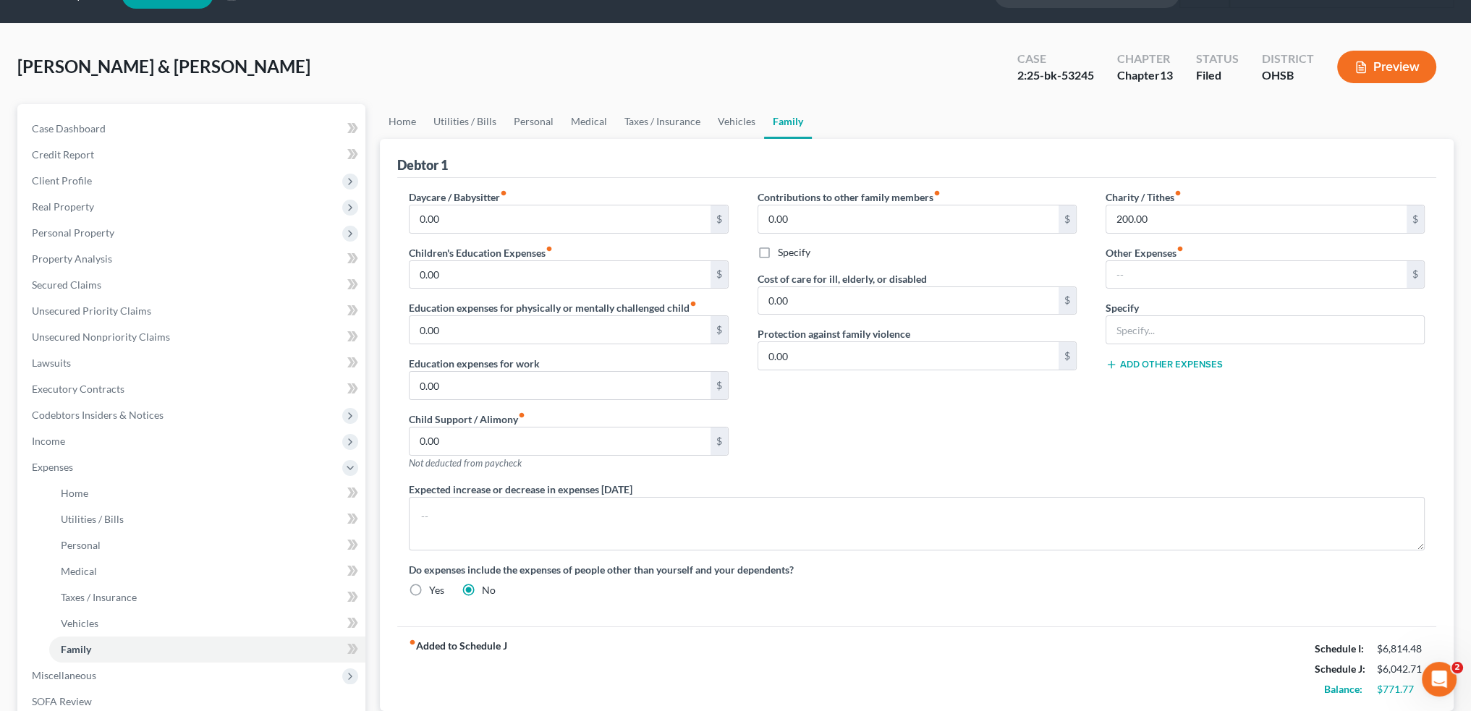
scroll to position [72, 0]
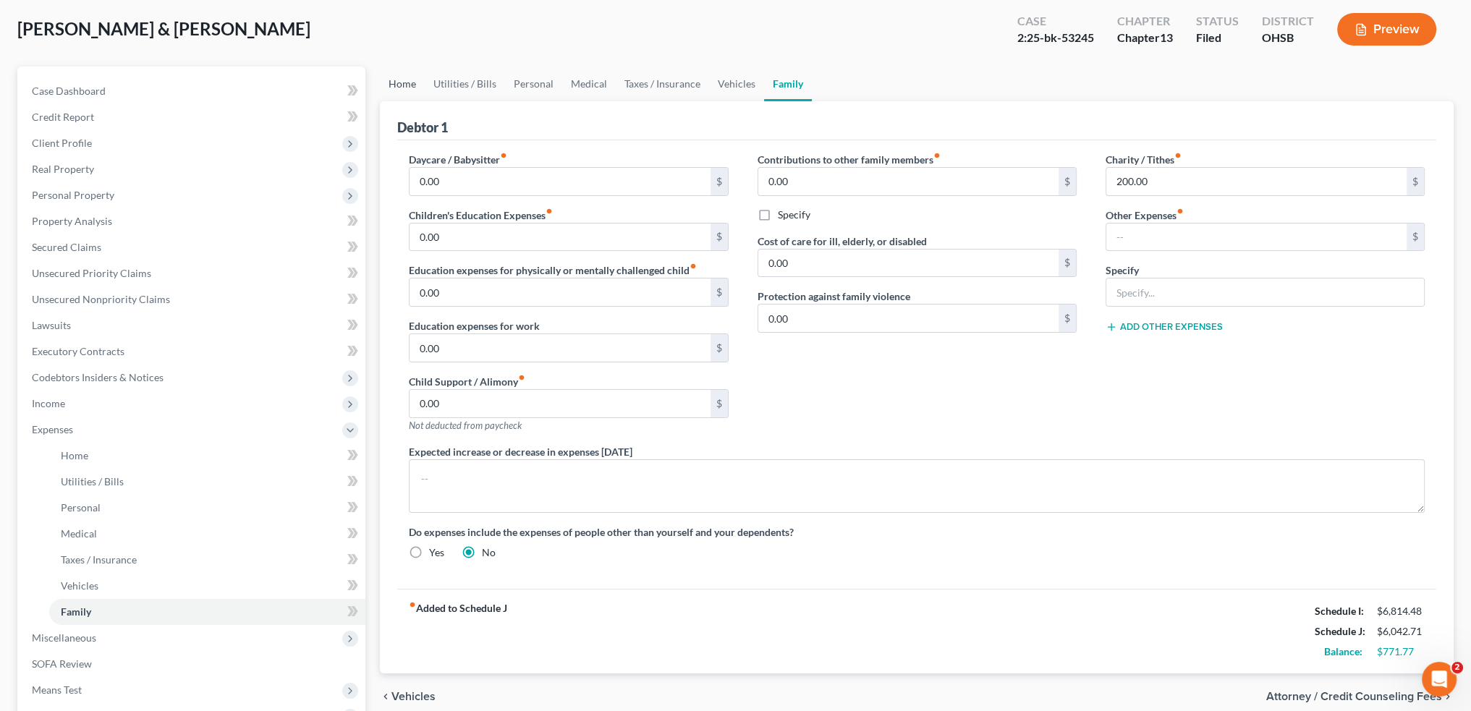
click at [395, 86] on link "Home" at bounding box center [402, 84] width 45 height 35
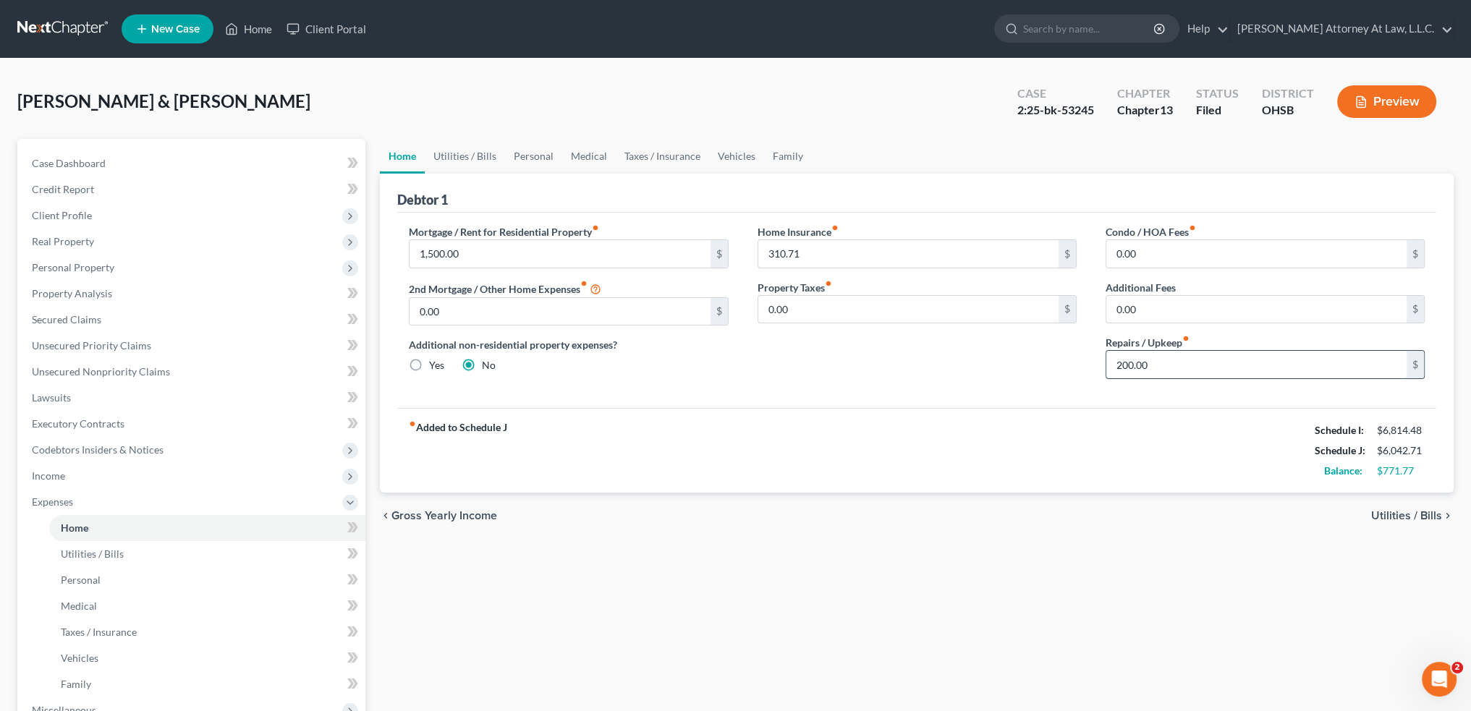
click at [1156, 364] on input "200.00" at bounding box center [1256, 364] width 300 height 27
click at [1142, 365] on input "300" at bounding box center [1256, 364] width 300 height 27
click at [810, 251] on input "310.71" at bounding box center [908, 253] width 300 height 27
click at [466, 153] on link "Utilities / Bills" at bounding box center [465, 156] width 80 height 35
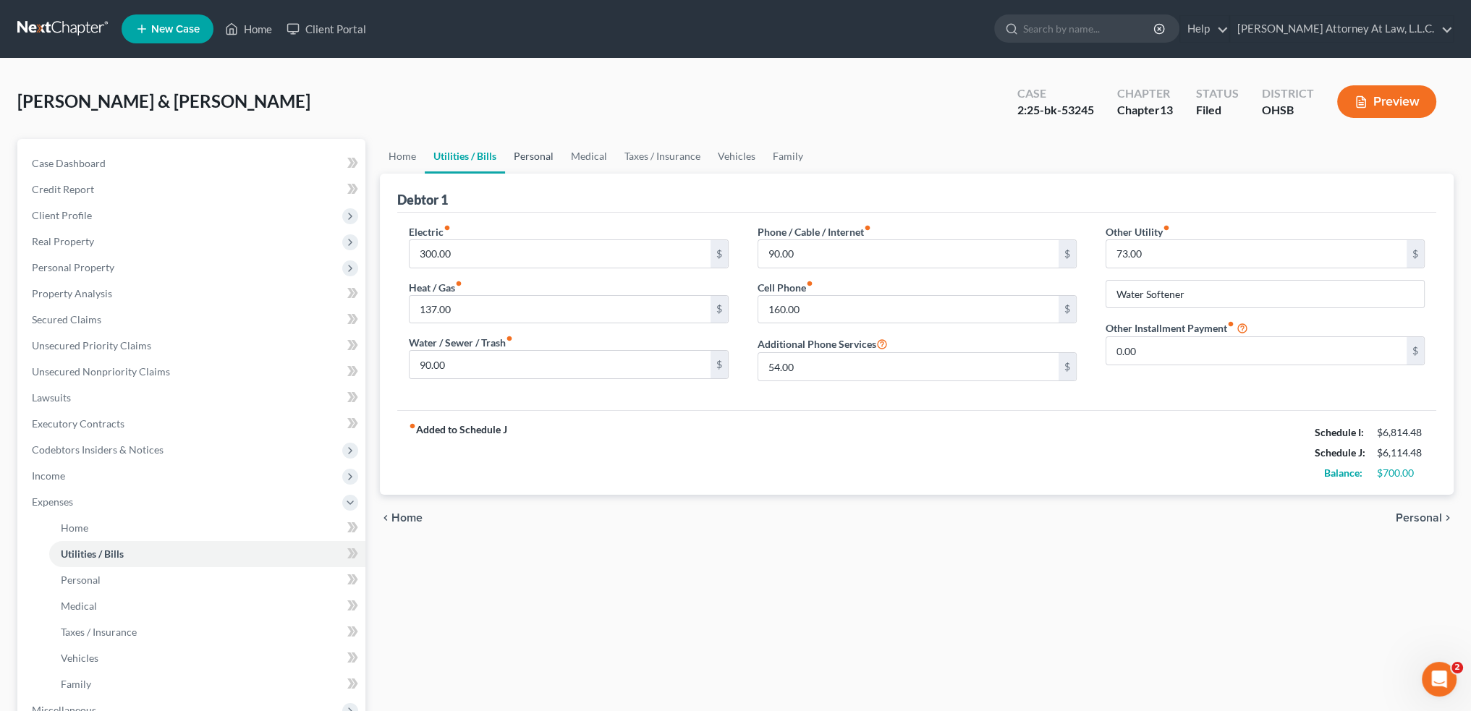
click at [533, 153] on link "Personal" at bounding box center [533, 156] width 57 height 35
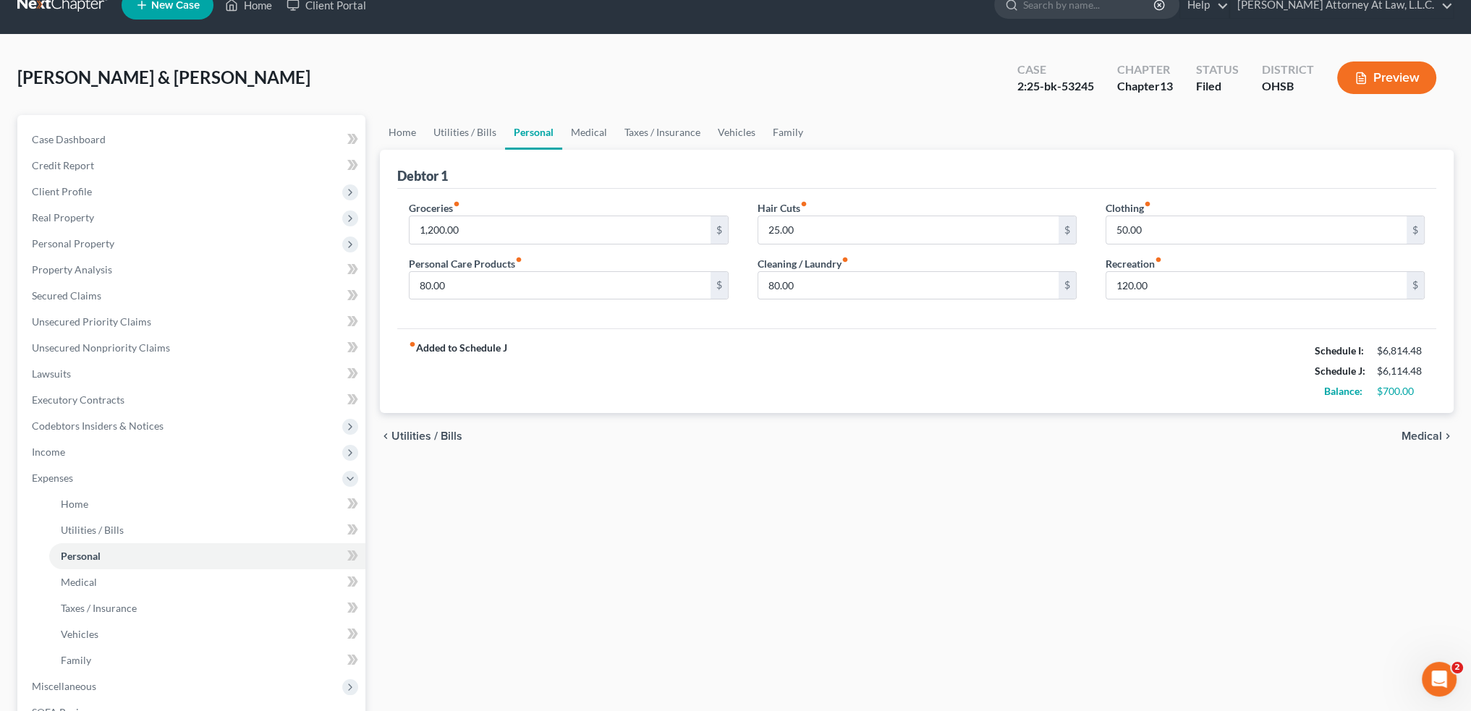
scroll to position [145, 0]
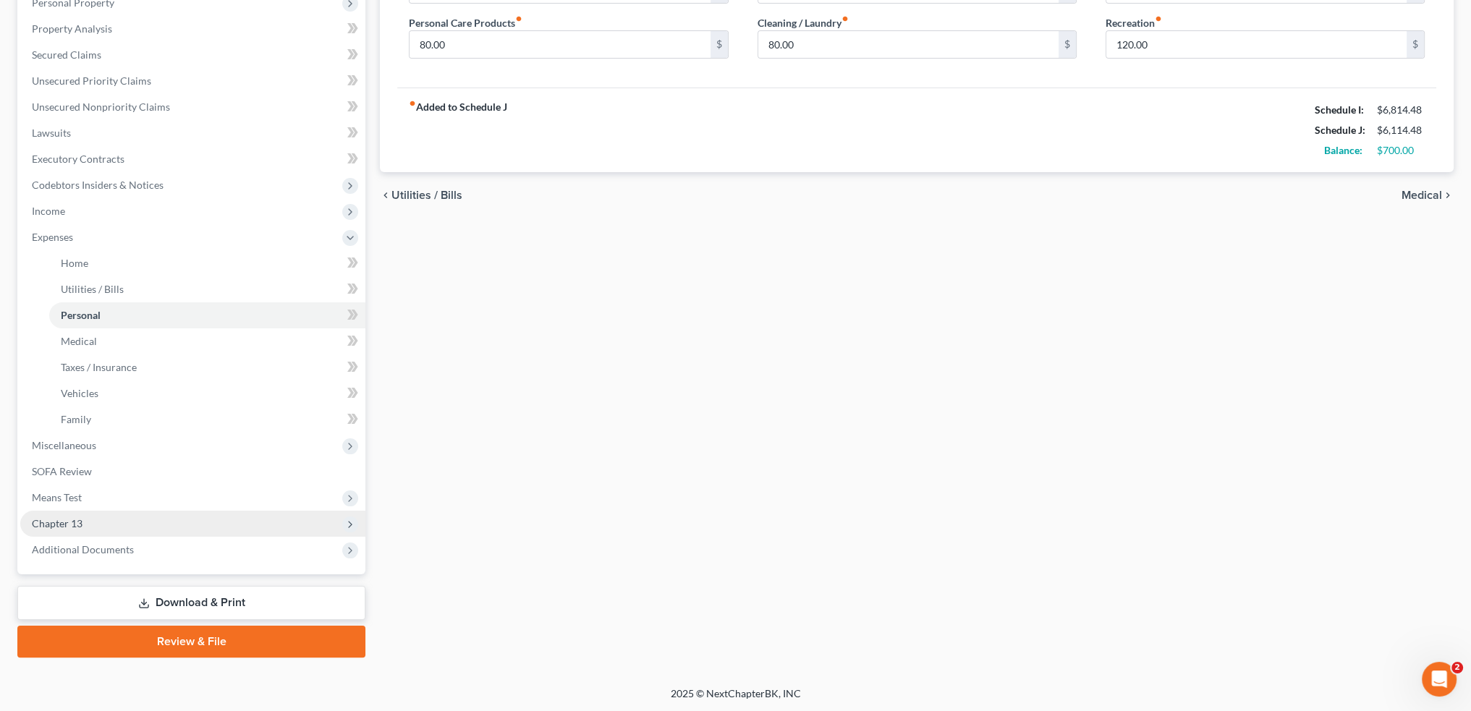
click at [99, 521] on span "Chapter 13" at bounding box center [192, 524] width 345 height 26
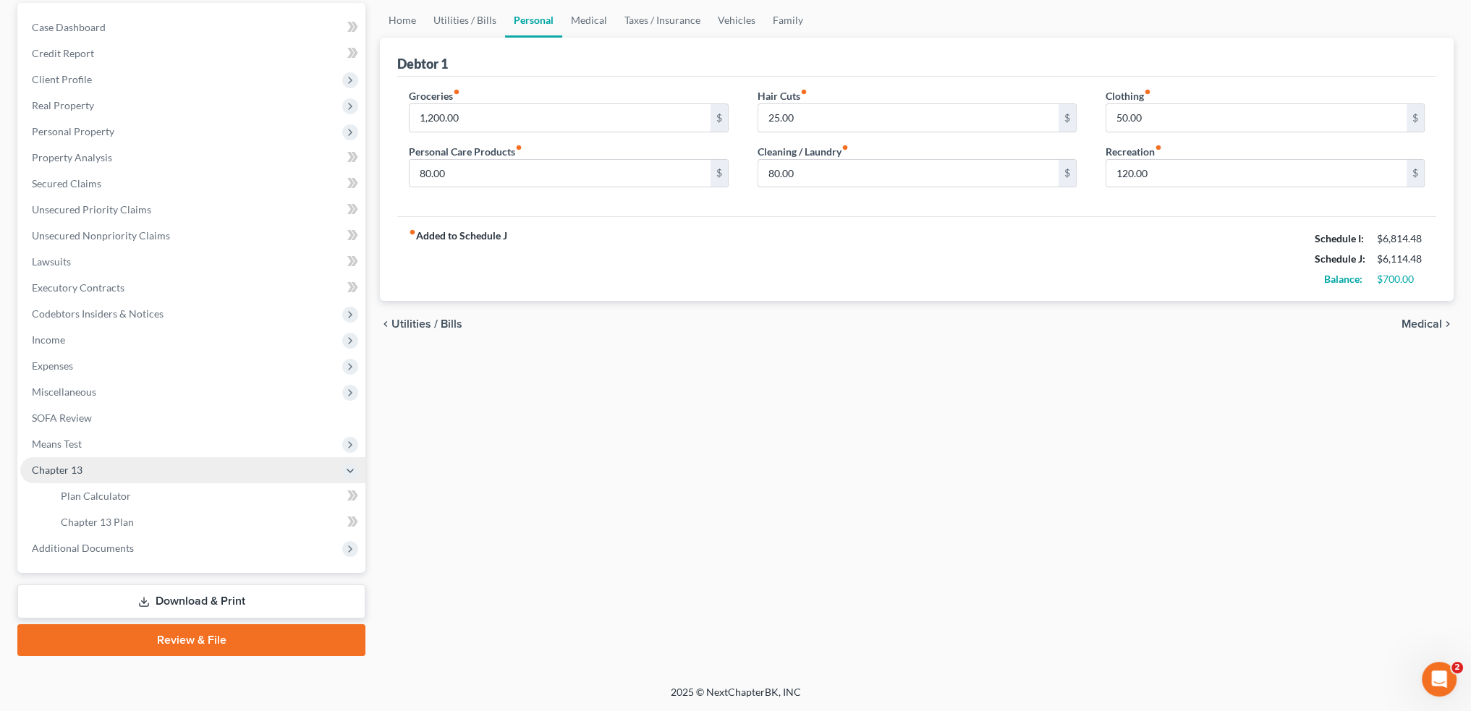
scroll to position [135, 0]
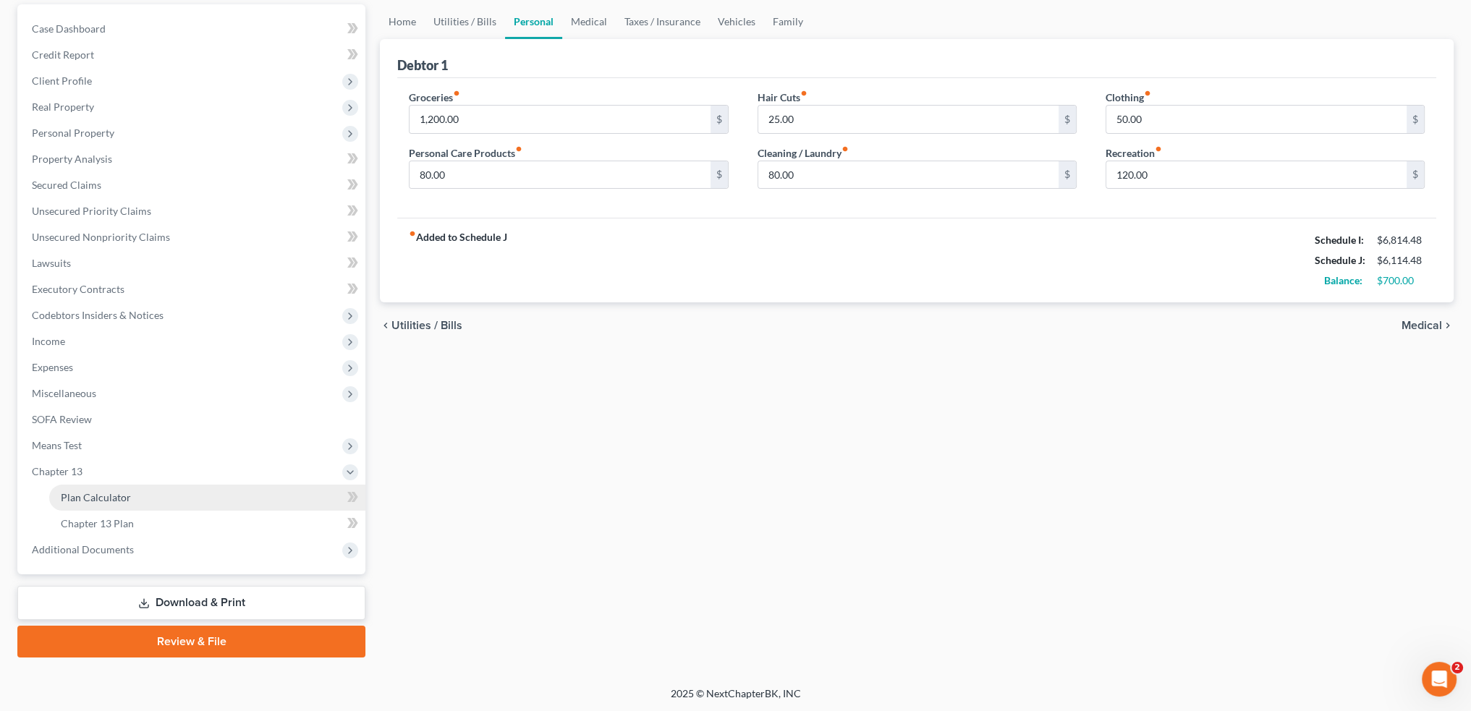
click at [147, 500] on link "Plan Calculator" at bounding box center [207, 498] width 316 height 26
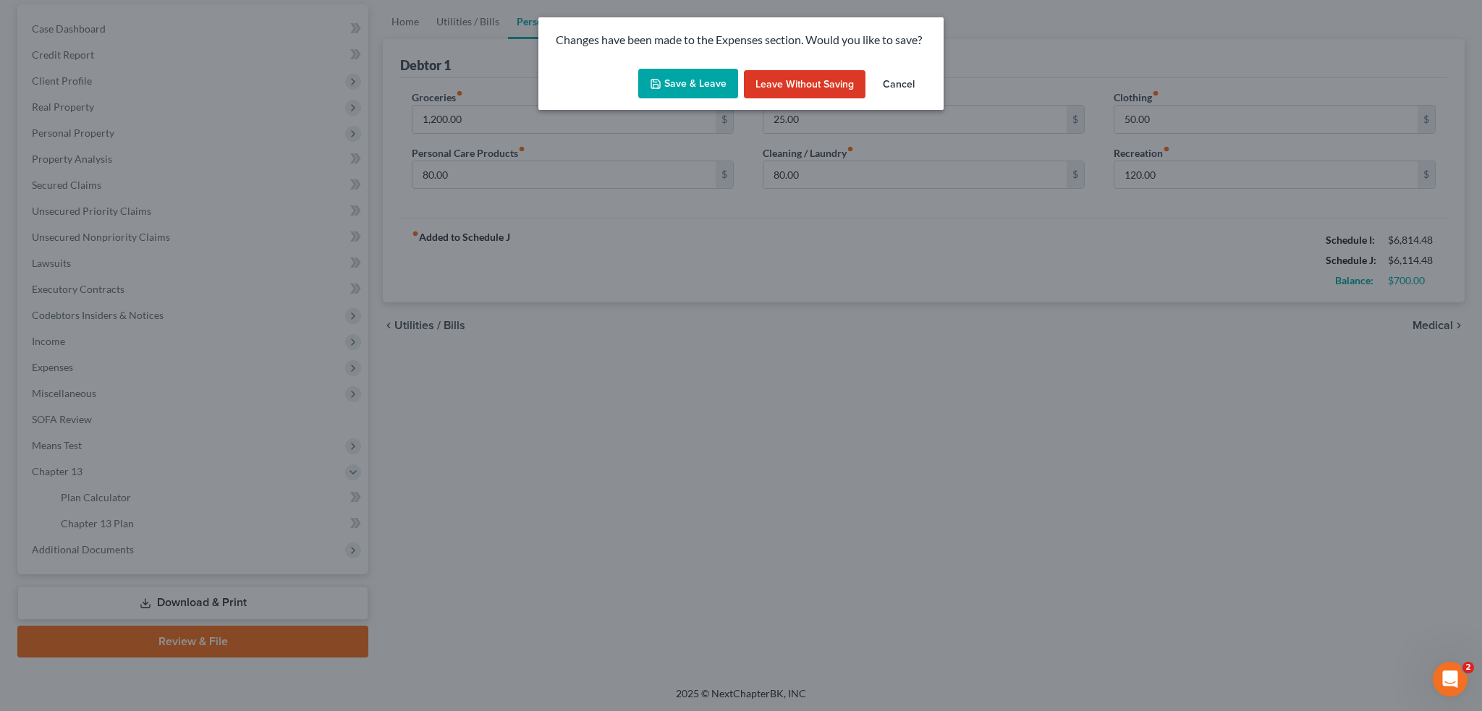
click at [680, 86] on button "Save & Leave" at bounding box center [688, 84] width 100 height 30
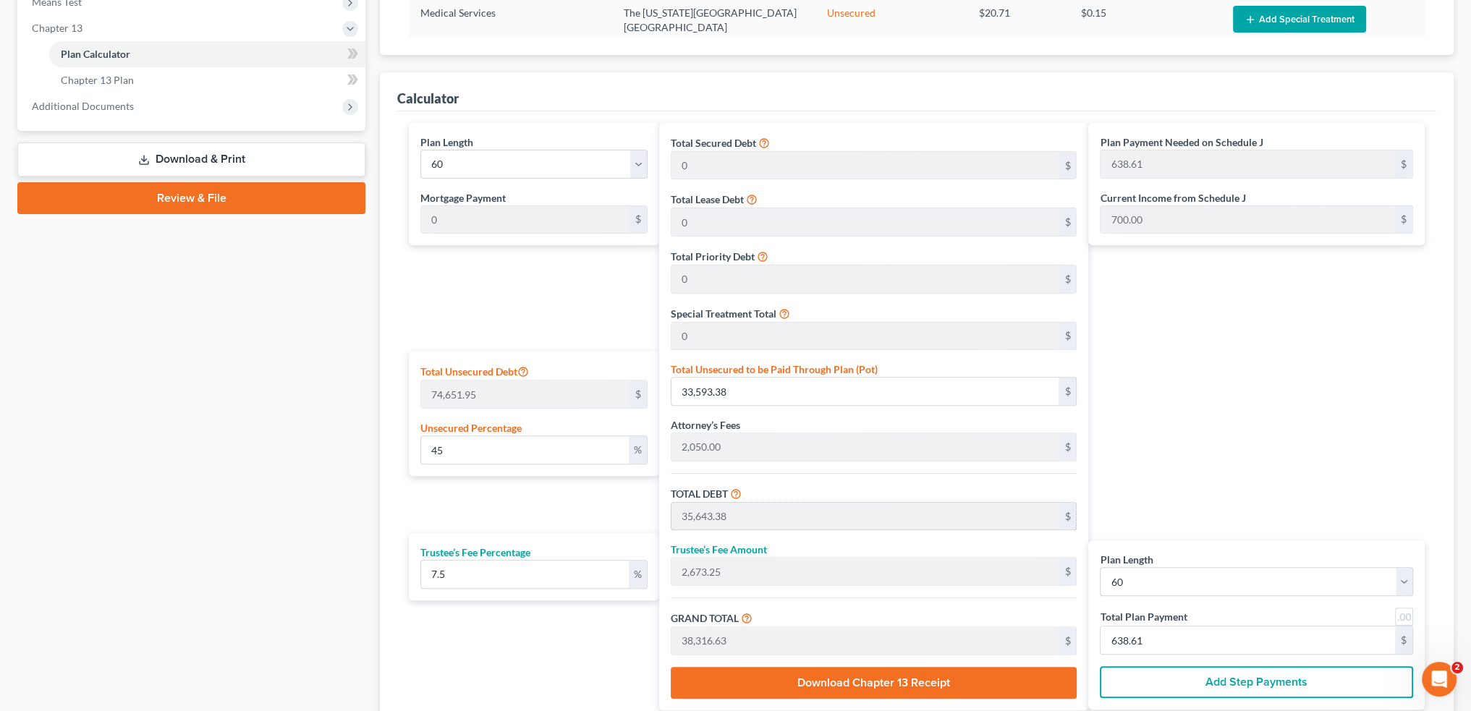
scroll to position [579, 0]
click at [464, 444] on input "45" at bounding box center [525, 449] width 208 height 27
drag, startPoint x: 391, startPoint y: 449, endPoint x: 325, endPoint y: 455, distance: 66.8
click at [325, 455] on div "Petition Navigation Case Dashboard Payments Invoices Payments Payments Credit R…" at bounding box center [735, 167] width 1451 height 1214
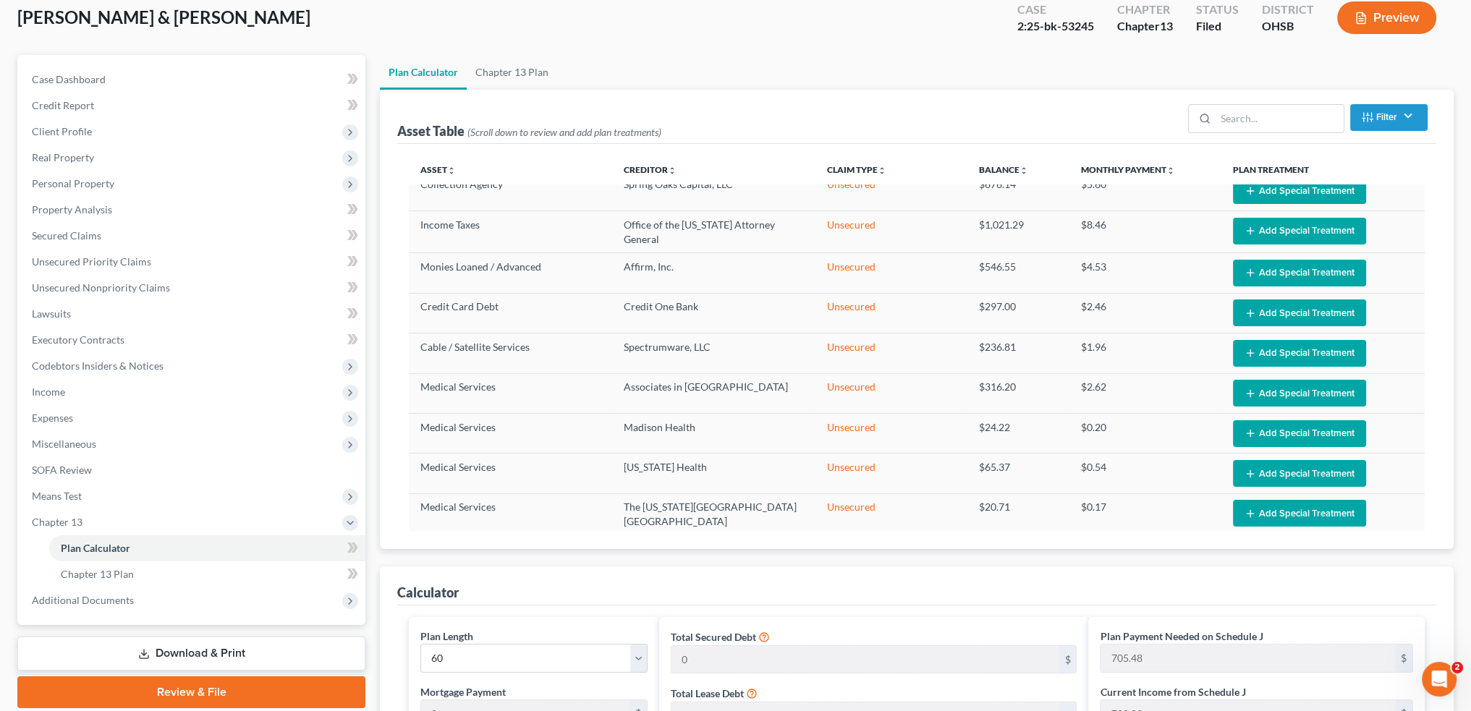
scroll to position [0, 0]
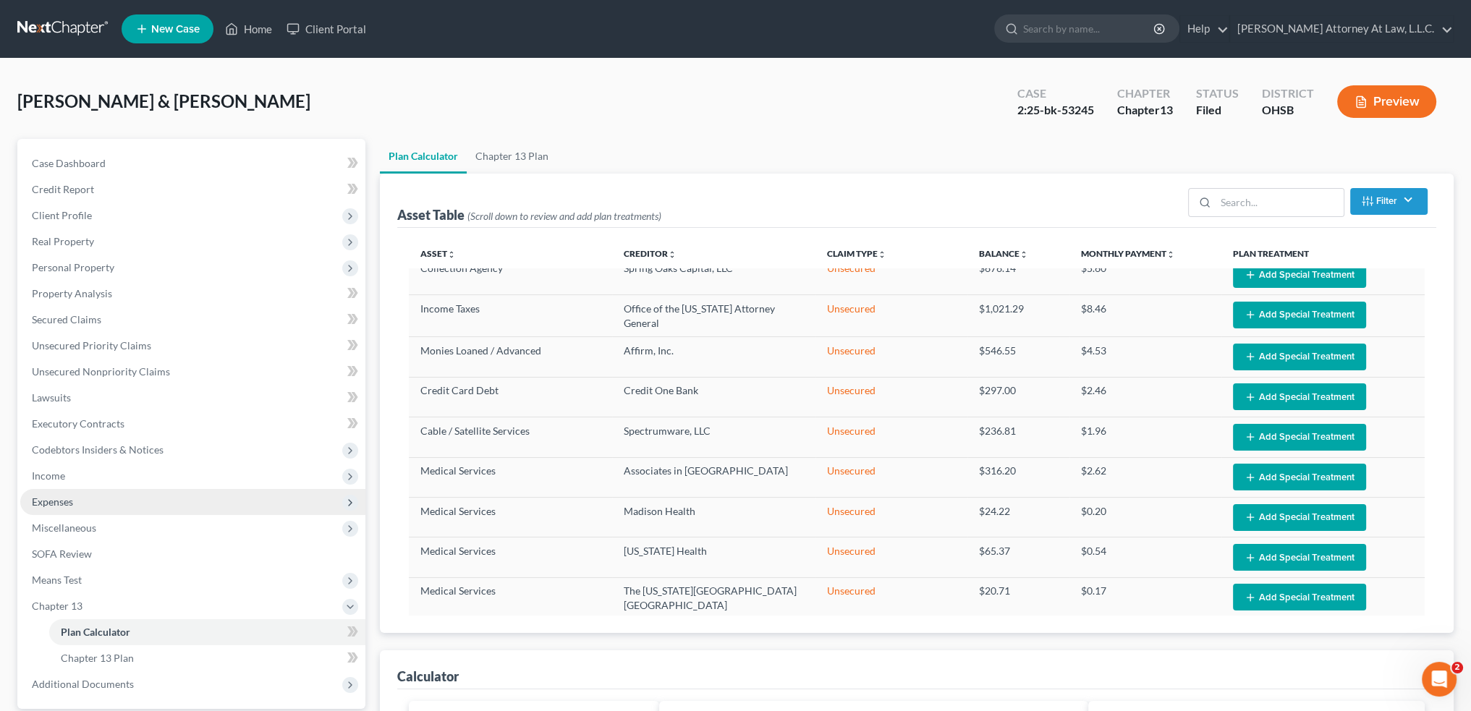
click at [72, 497] on span "Expenses" at bounding box center [52, 502] width 41 height 12
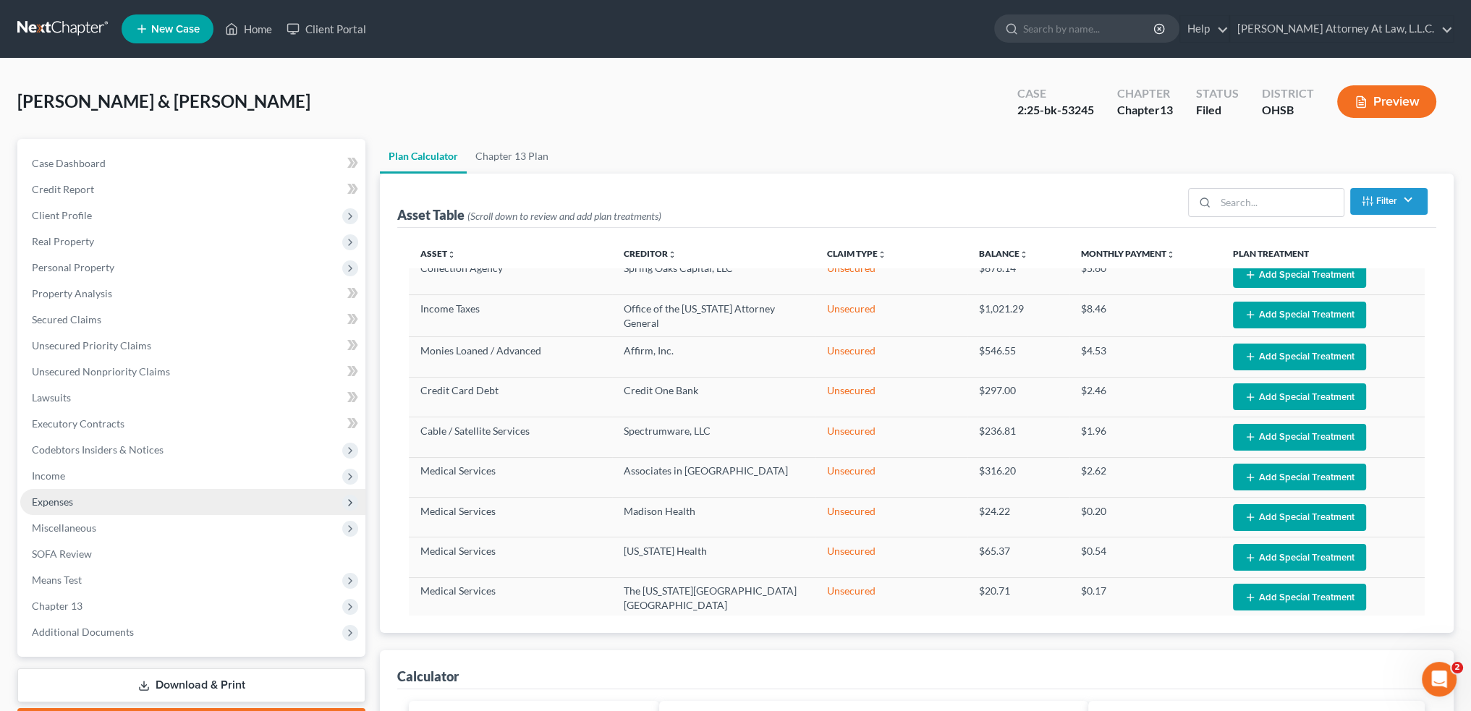
click at [72, 497] on span "Expenses" at bounding box center [52, 502] width 41 height 12
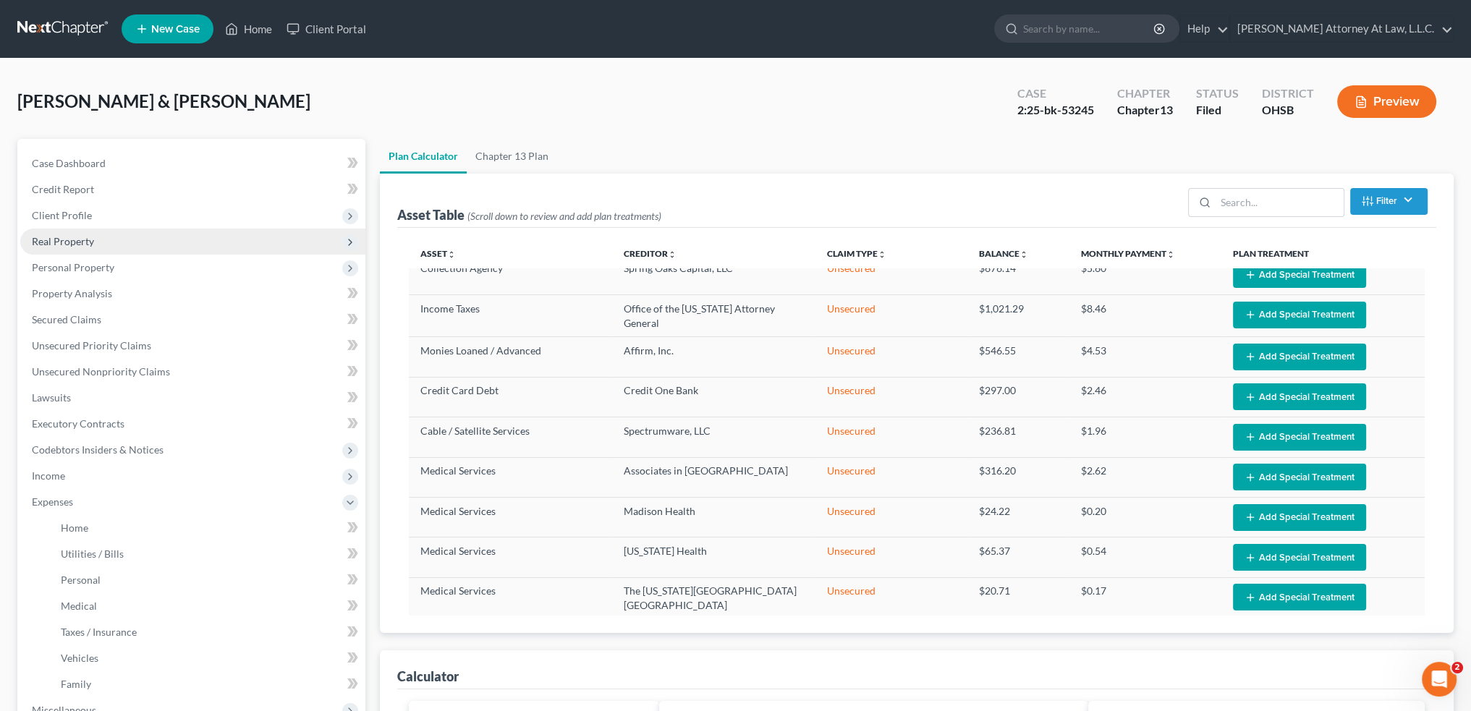
click at [55, 243] on span "Real Property" at bounding box center [63, 241] width 62 height 12
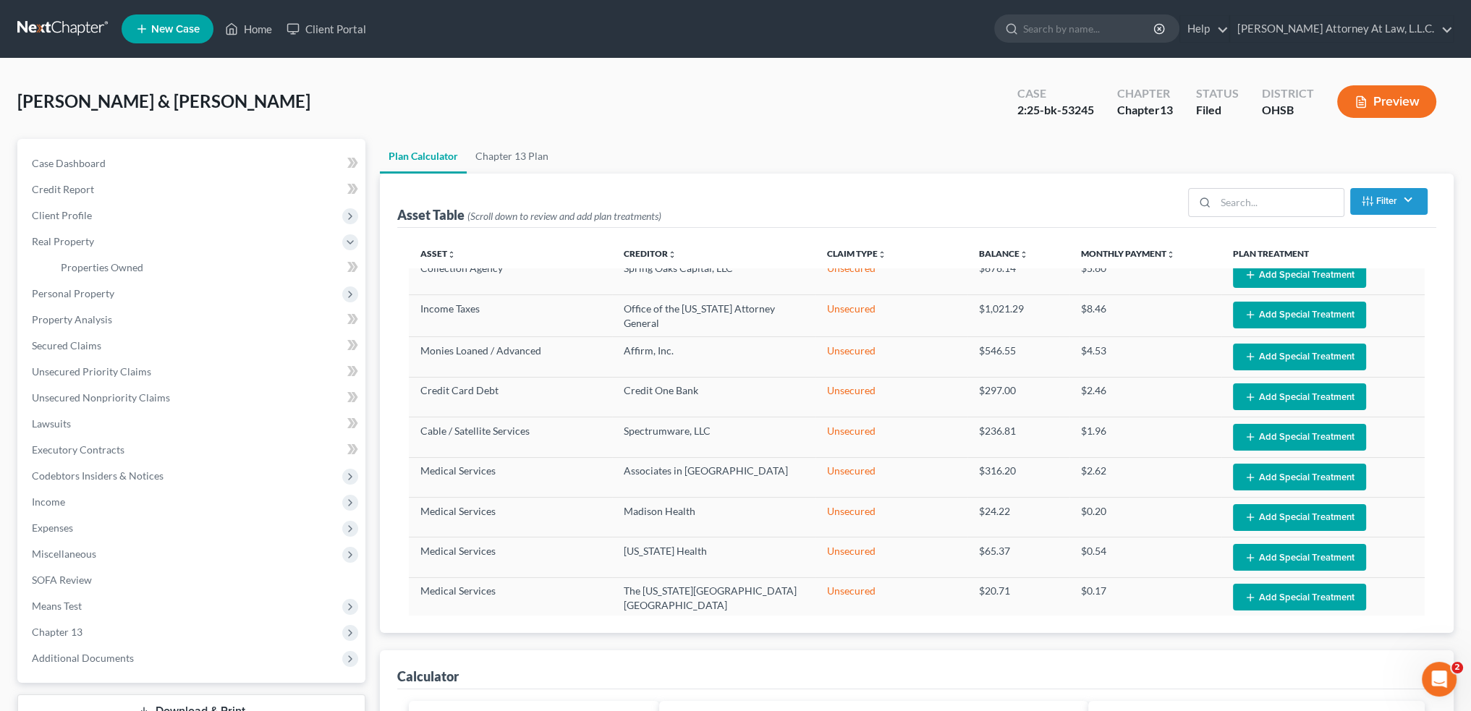
click at [1397, 98] on button "Preview" at bounding box center [1386, 101] width 99 height 33
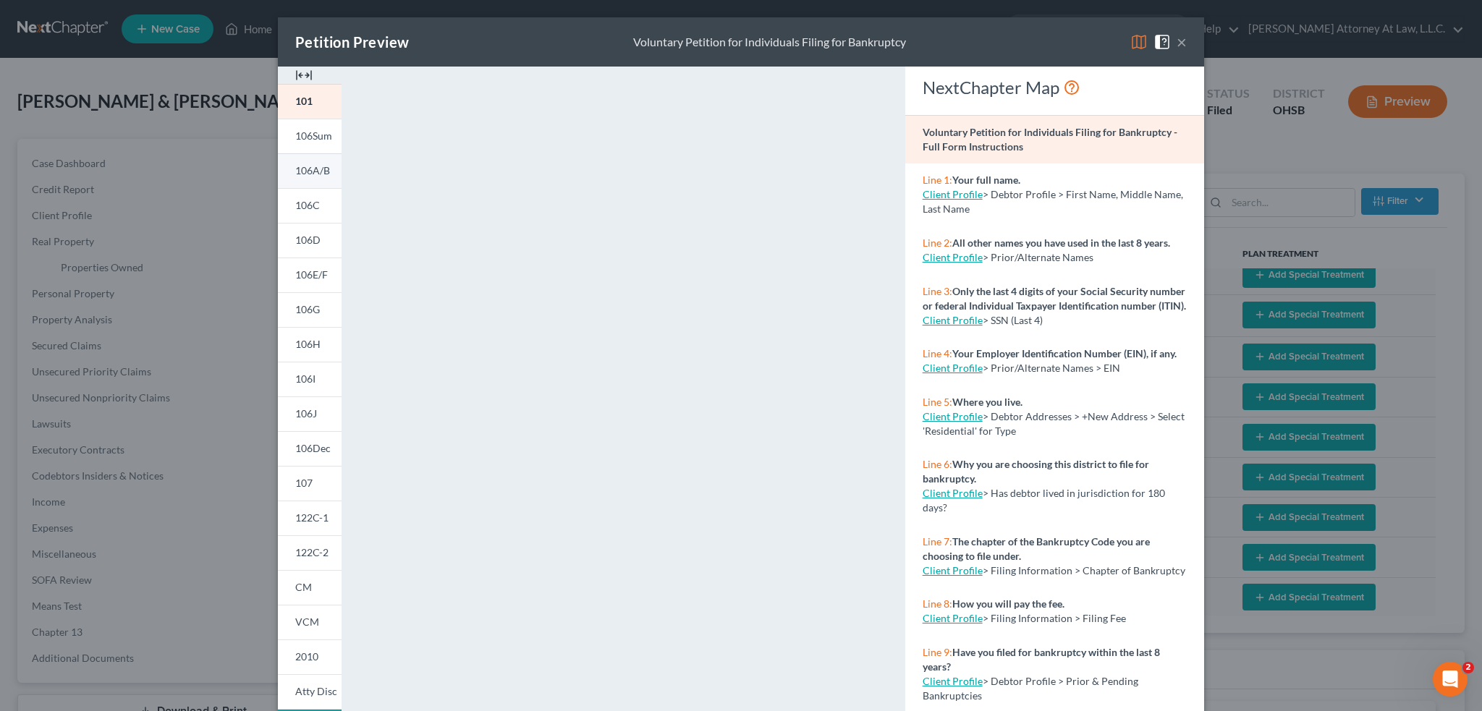
click at [306, 172] on span "106A/B" at bounding box center [312, 170] width 35 height 12
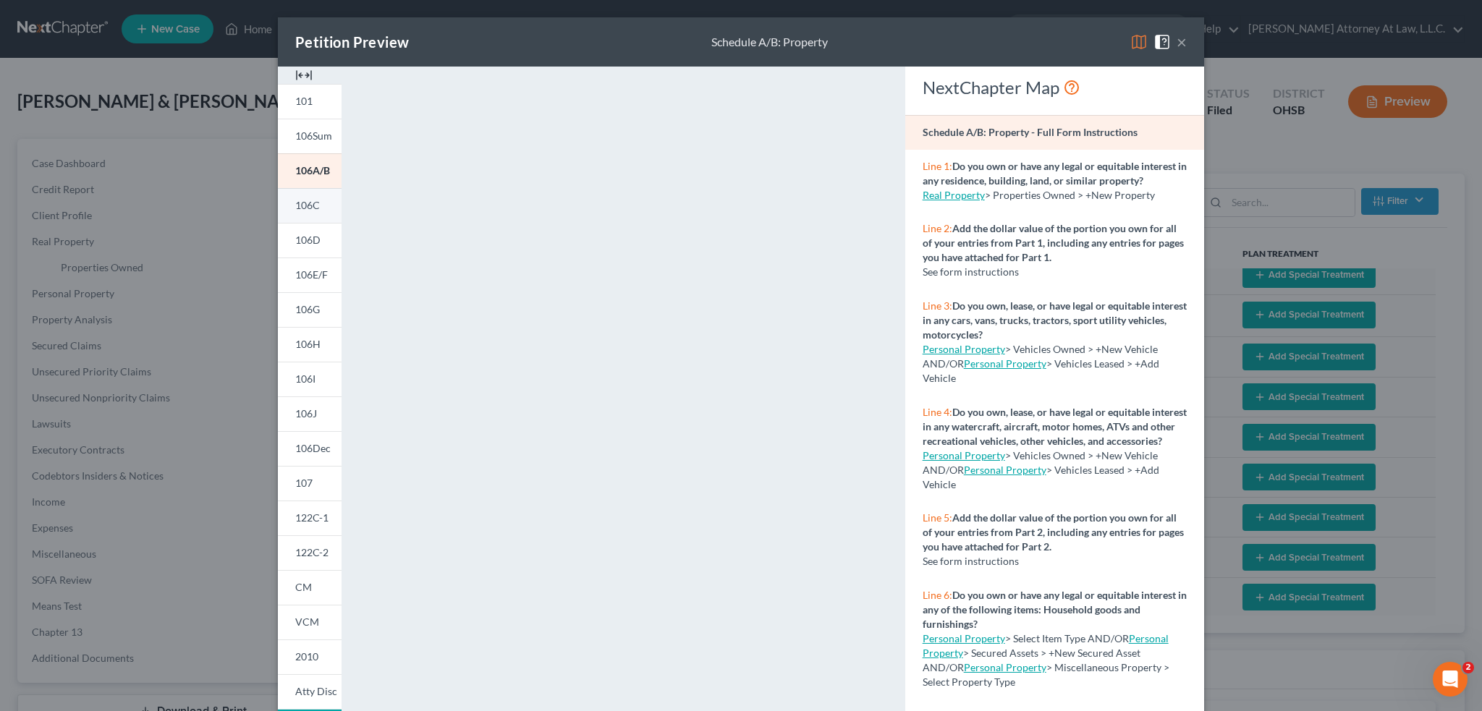
click at [310, 206] on span "106C" at bounding box center [307, 205] width 25 height 12
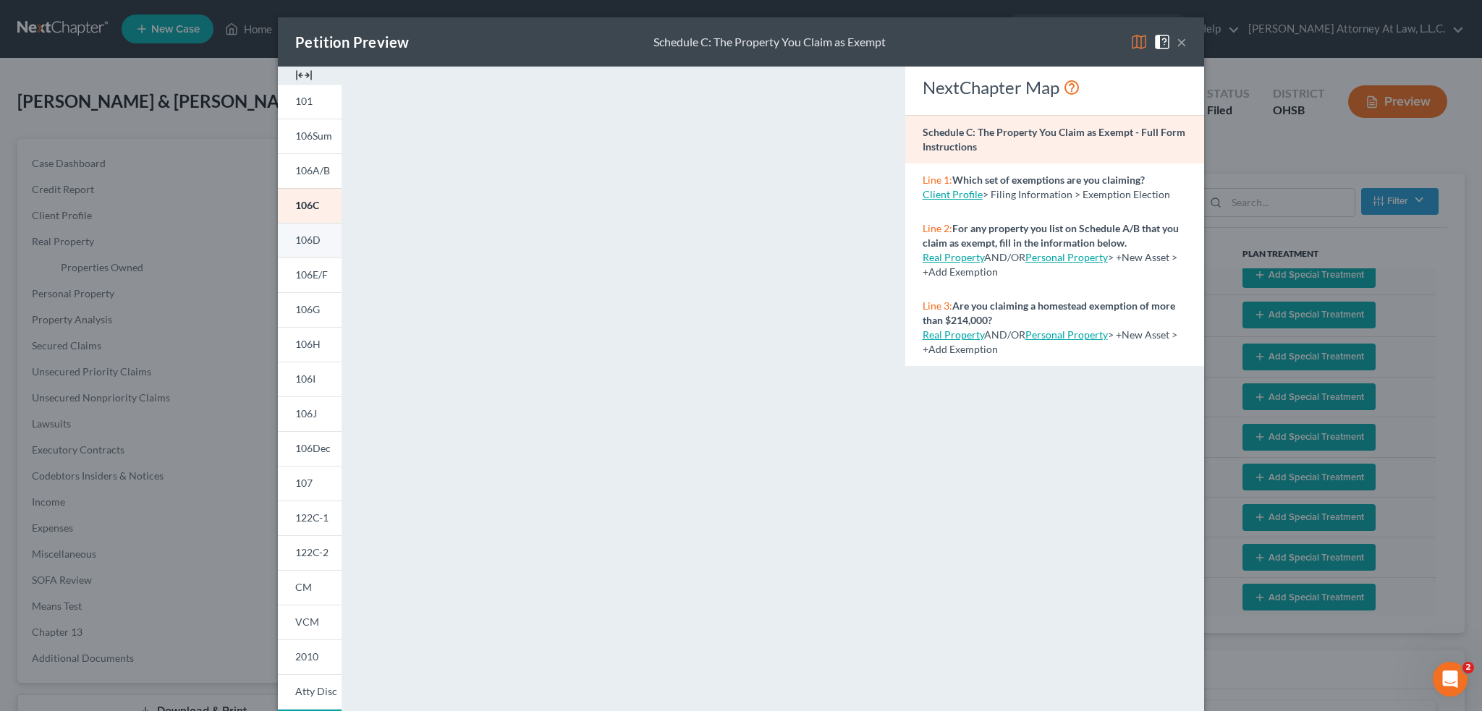
click at [300, 245] on span "106D" at bounding box center [307, 240] width 25 height 12
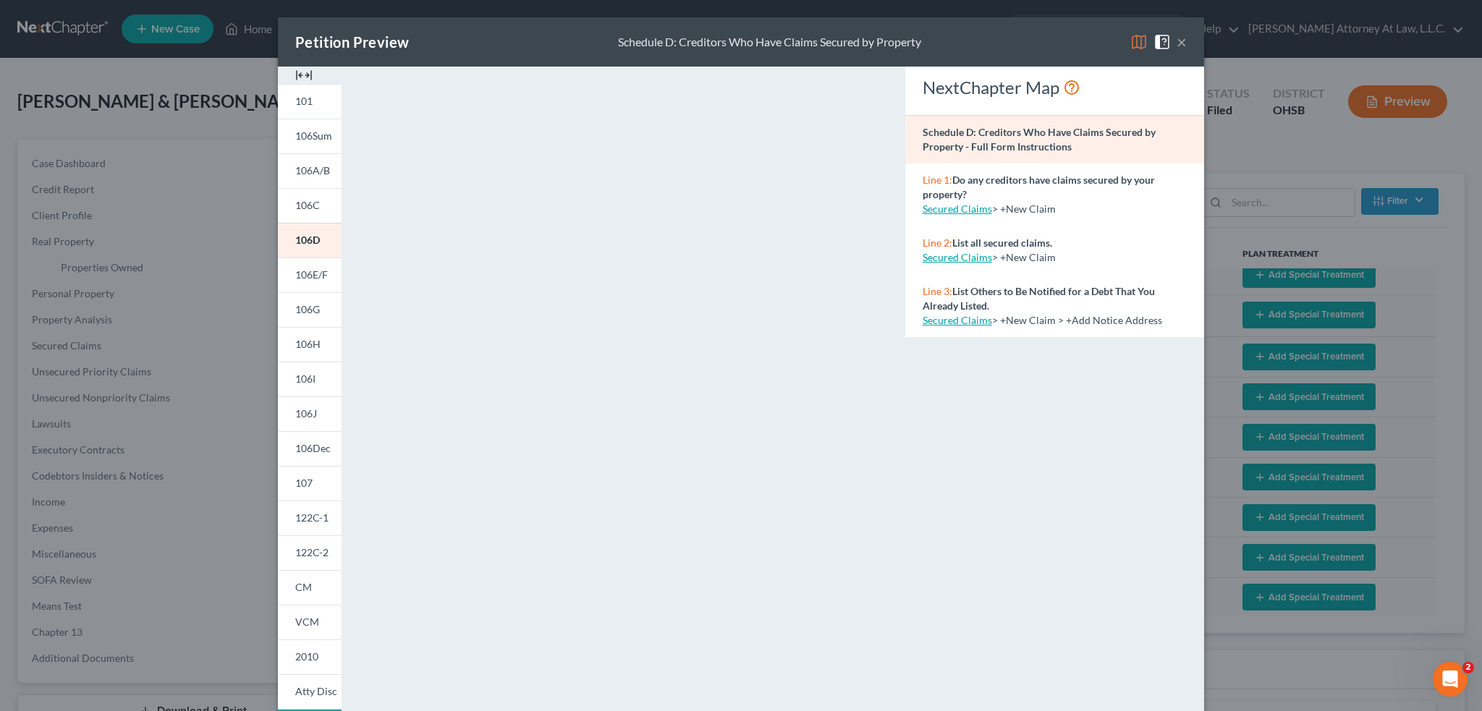
click at [1177, 43] on button "×" at bounding box center [1182, 41] width 10 height 17
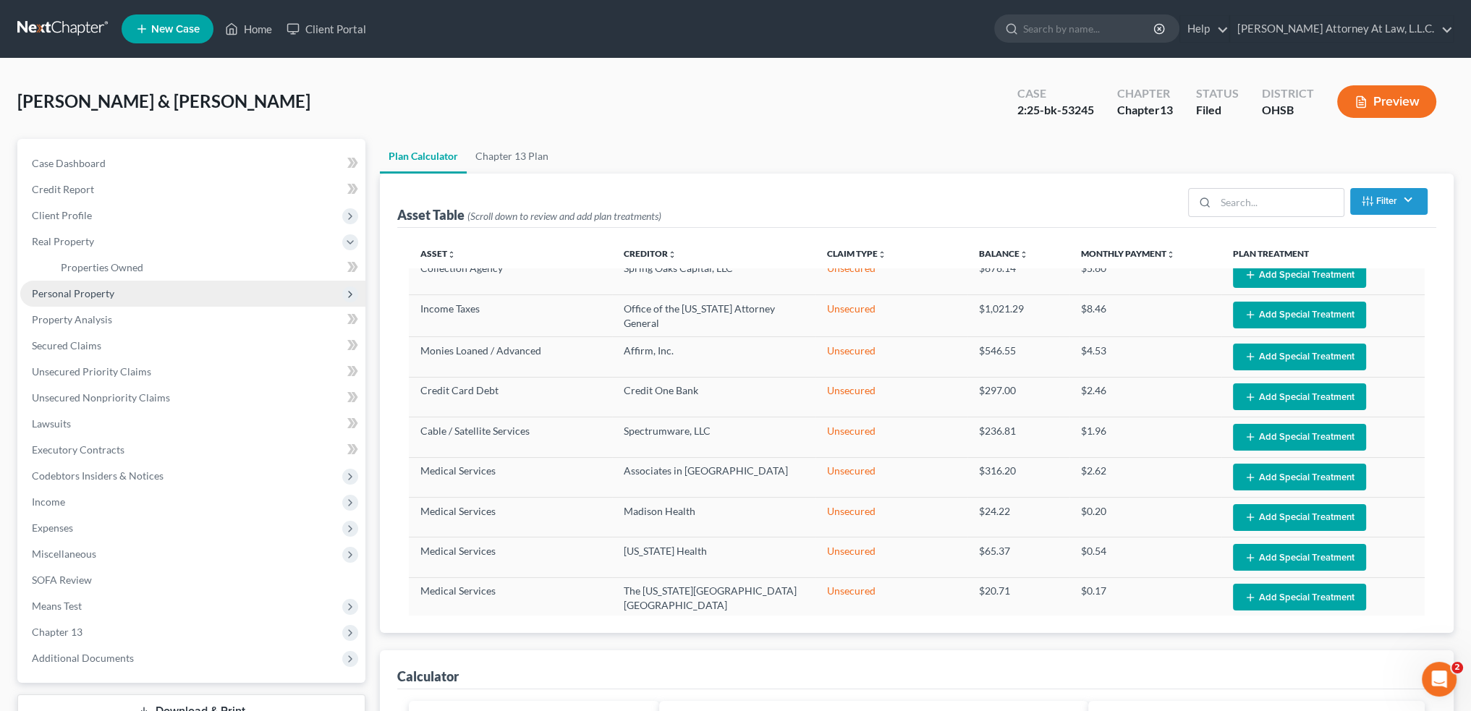
click at [65, 295] on span "Personal Property" at bounding box center [73, 293] width 82 height 12
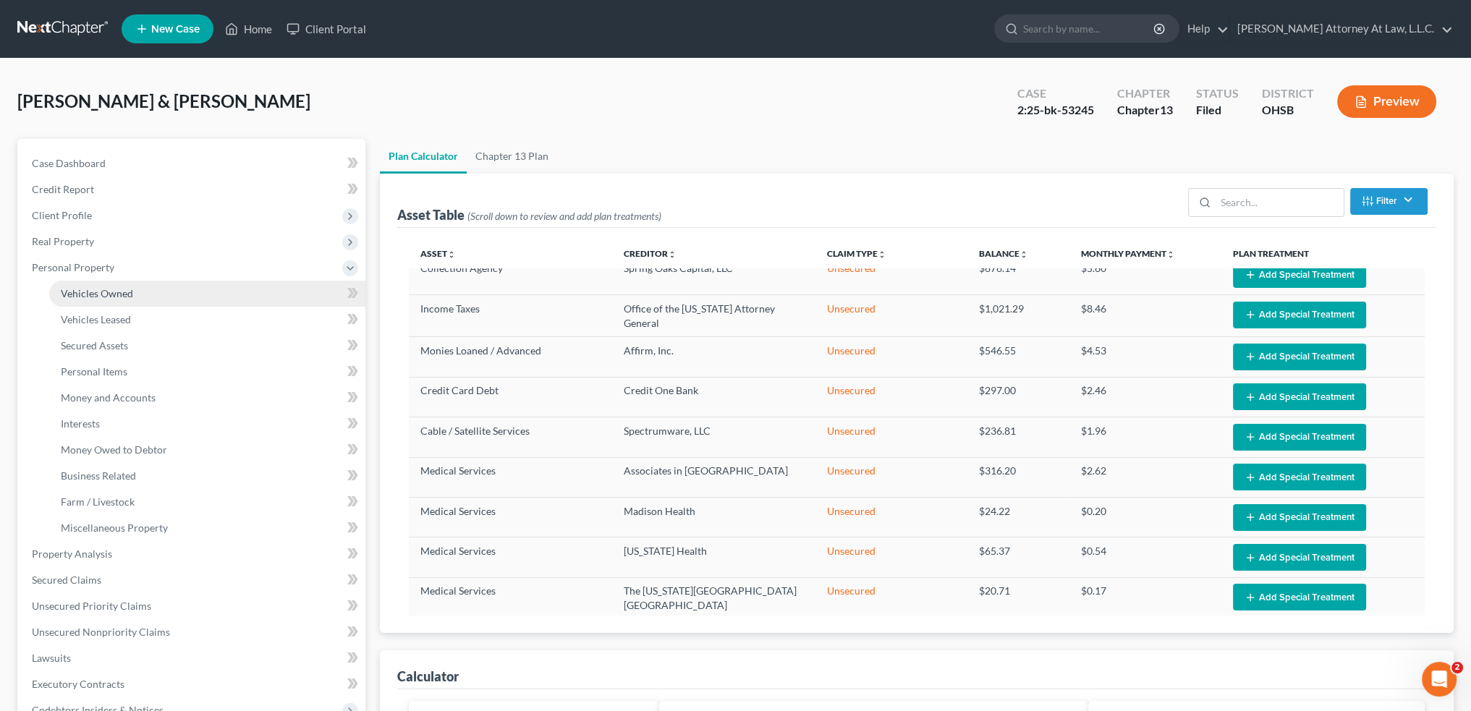
click at [82, 292] on span "Vehicles Owned" at bounding box center [97, 293] width 72 height 12
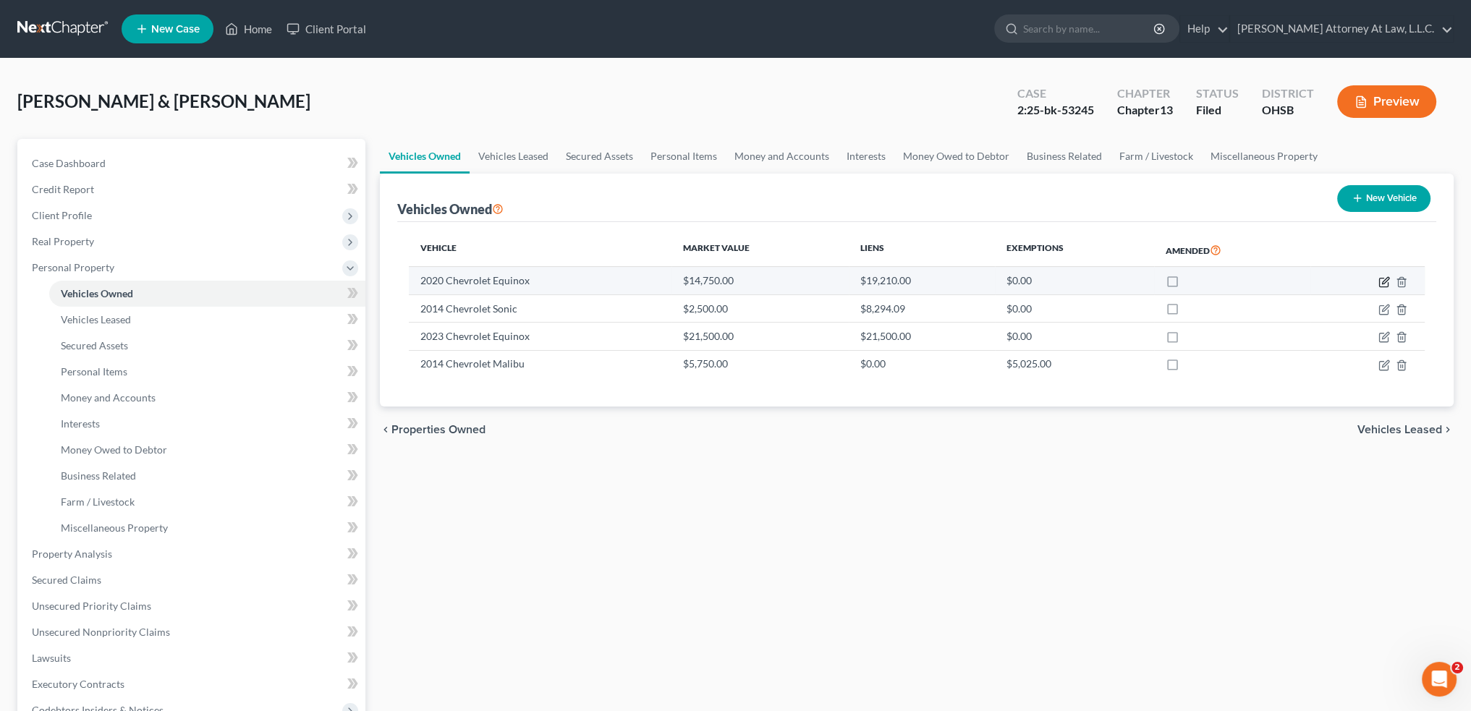
click at [1384, 280] on icon "button" at bounding box center [1385, 280] width 7 height 7
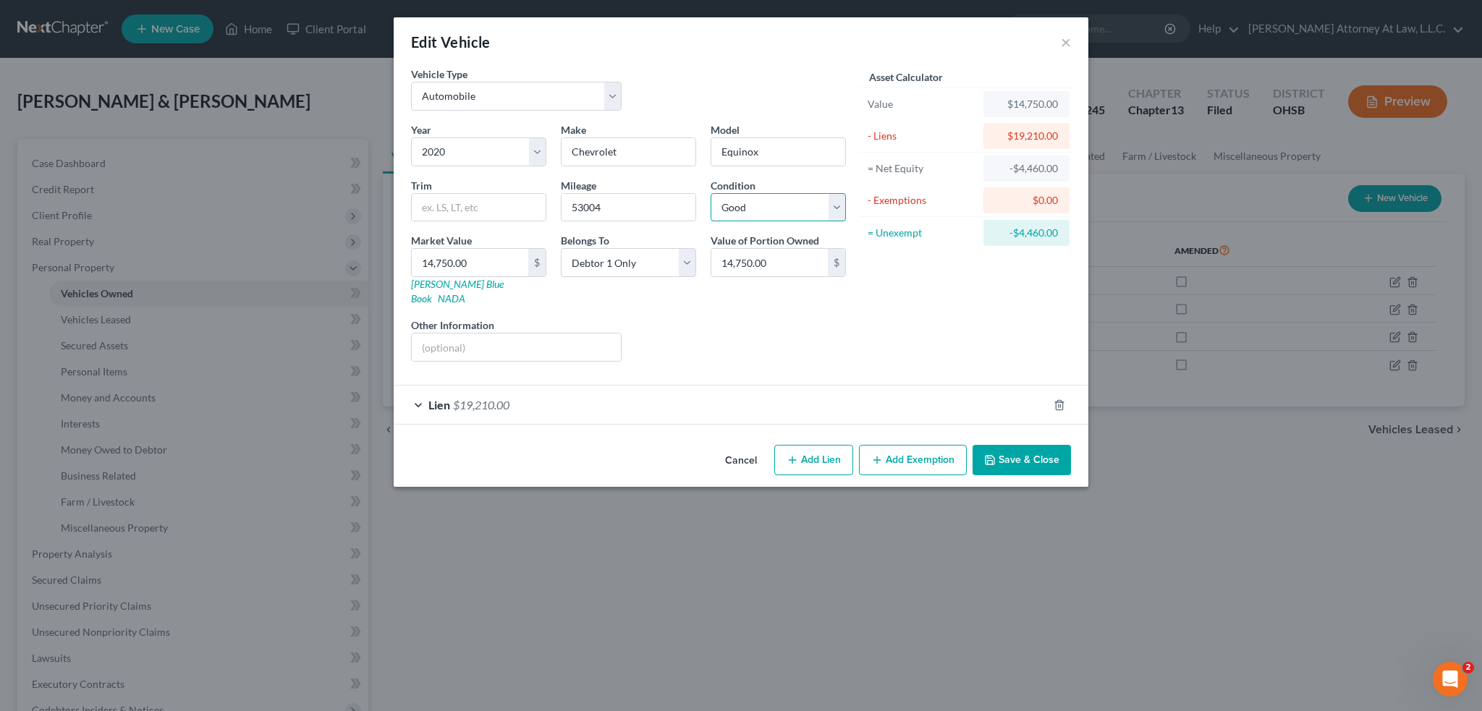
drag, startPoint x: 826, startPoint y: 202, endPoint x: 823, endPoint y: 216, distance: 14.8
click at [826, 202] on select "Select Excellent Very Good Good Fair Poor" at bounding box center [778, 207] width 135 height 29
click at [711, 193] on select "Select Excellent Very Good Good Fair Poor" at bounding box center [778, 207] width 135 height 29
click at [1004, 447] on button "Save & Close" at bounding box center [1022, 460] width 98 height 30
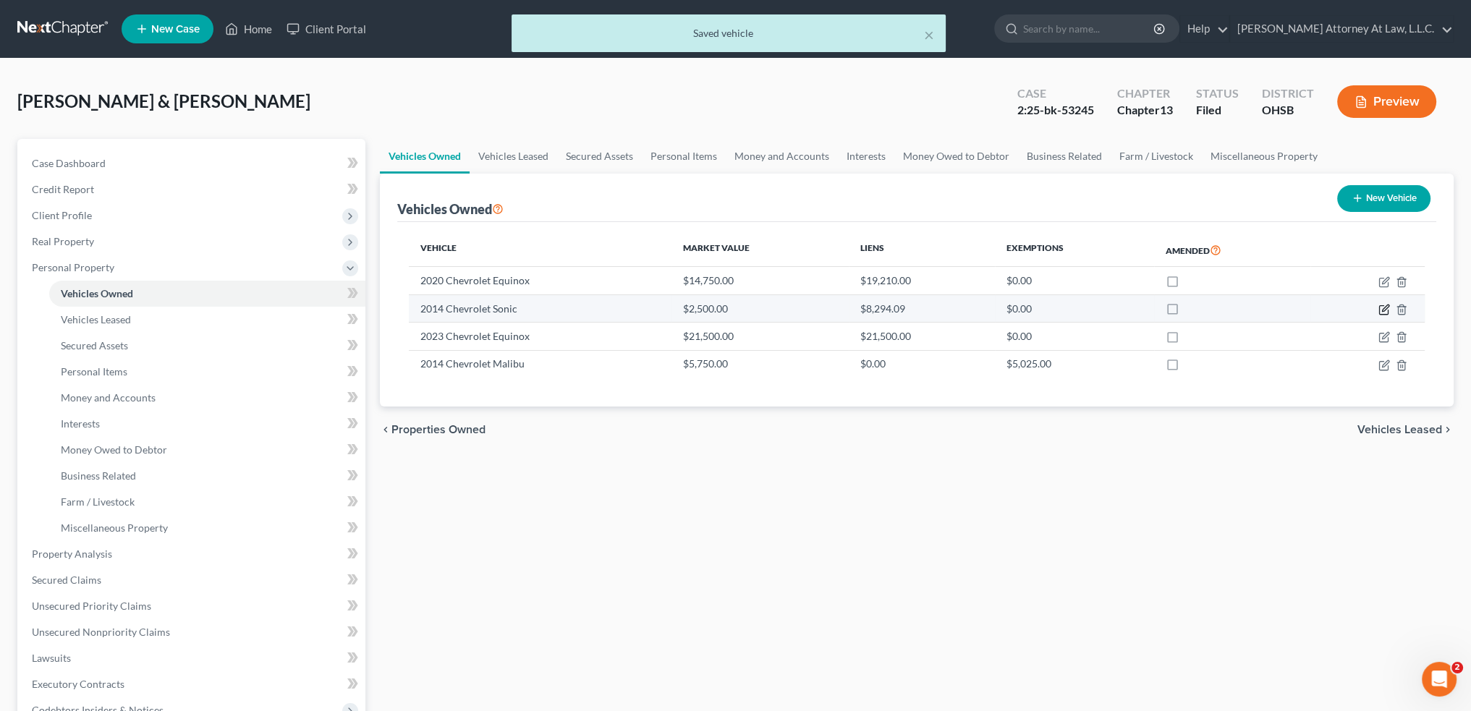
click at [1382, 310] on icon "button" at bounding box center [1385, 308] width 7 height 7
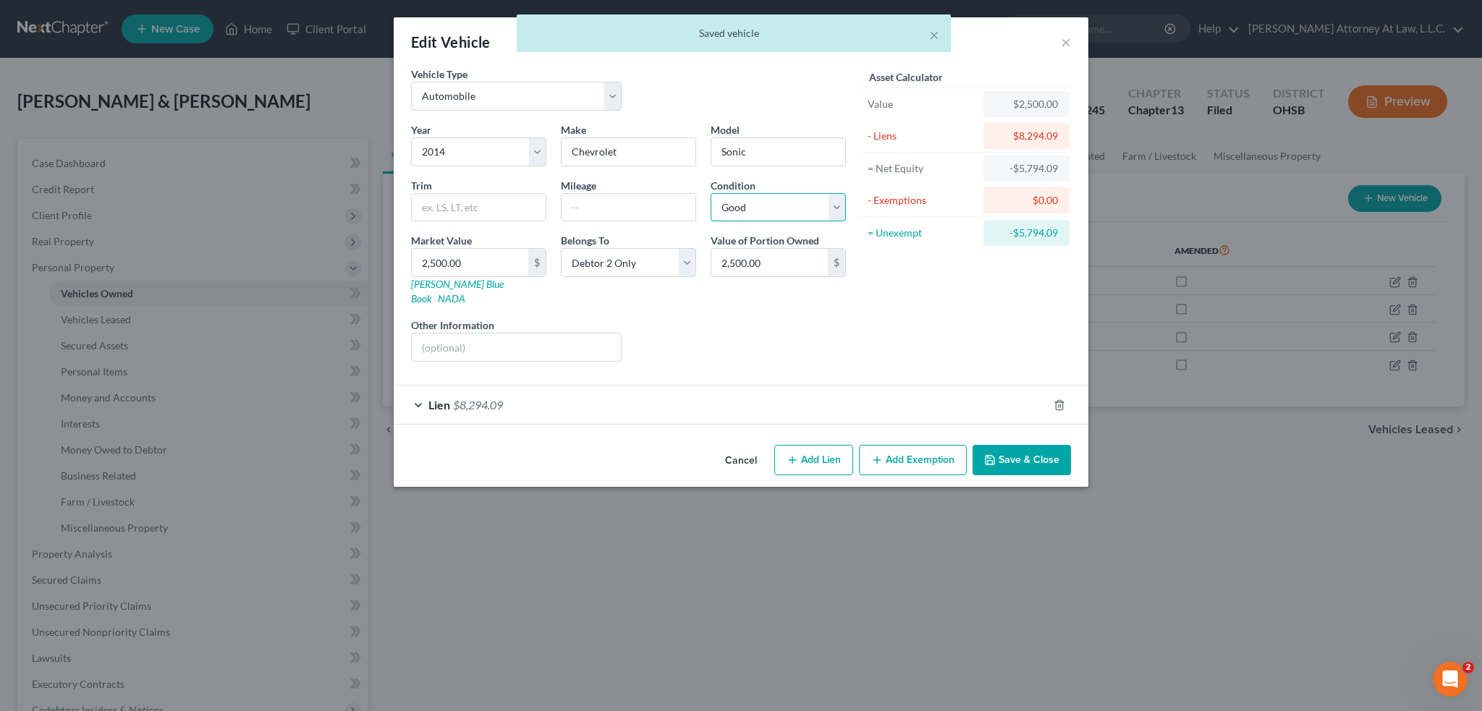
drag, startPoint x: 842, startPoint y: 207, endPoint x: 831, endPoint y: 219, distance: 16.4
click at [842, 207] on select "Select Excellent Very Good Good Fair Poor" at bounding box center [778, 207] width 135 height 29
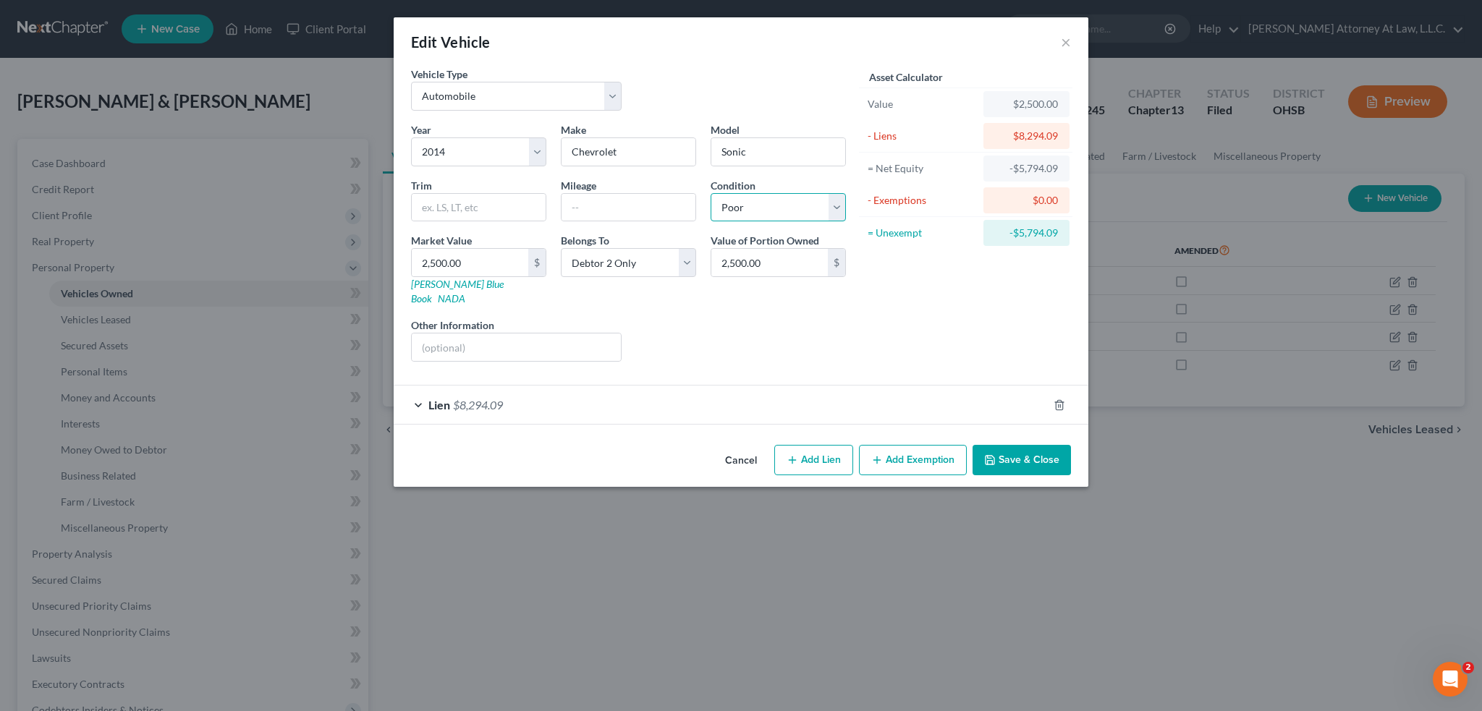
click at [711, 193] on select "Select Excellent Very Good Good Fair Poor" at bounding box center [778, 207] width 135 height 29
click at [999, 445] on button "Save & Close" at bounding box center [1022, 460] width 98 height 30
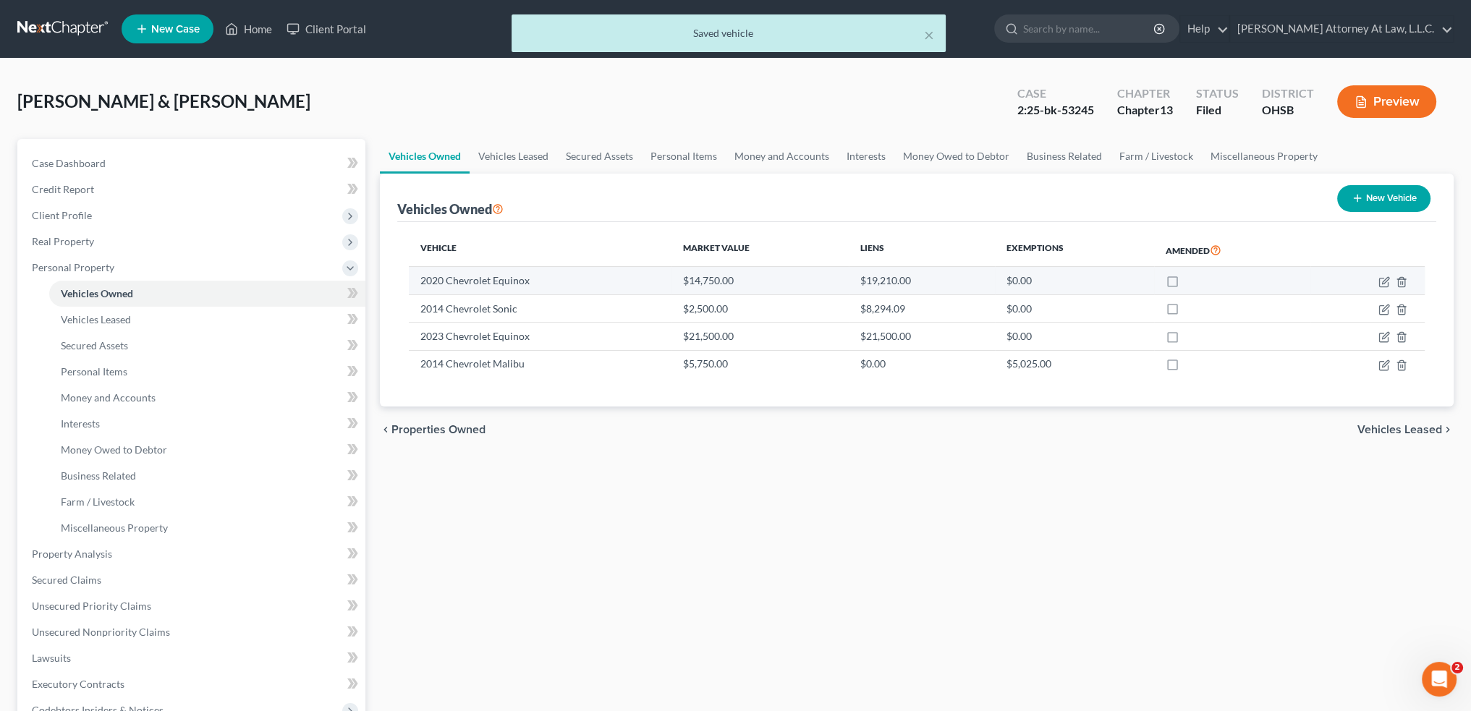
click at [823, 286] on td "$14,750.00" at bounding box center [761, 280] width 178 height 27
click at [1383, 281] on icon "button" at bounding box center [1385, 280] width 7 height 7
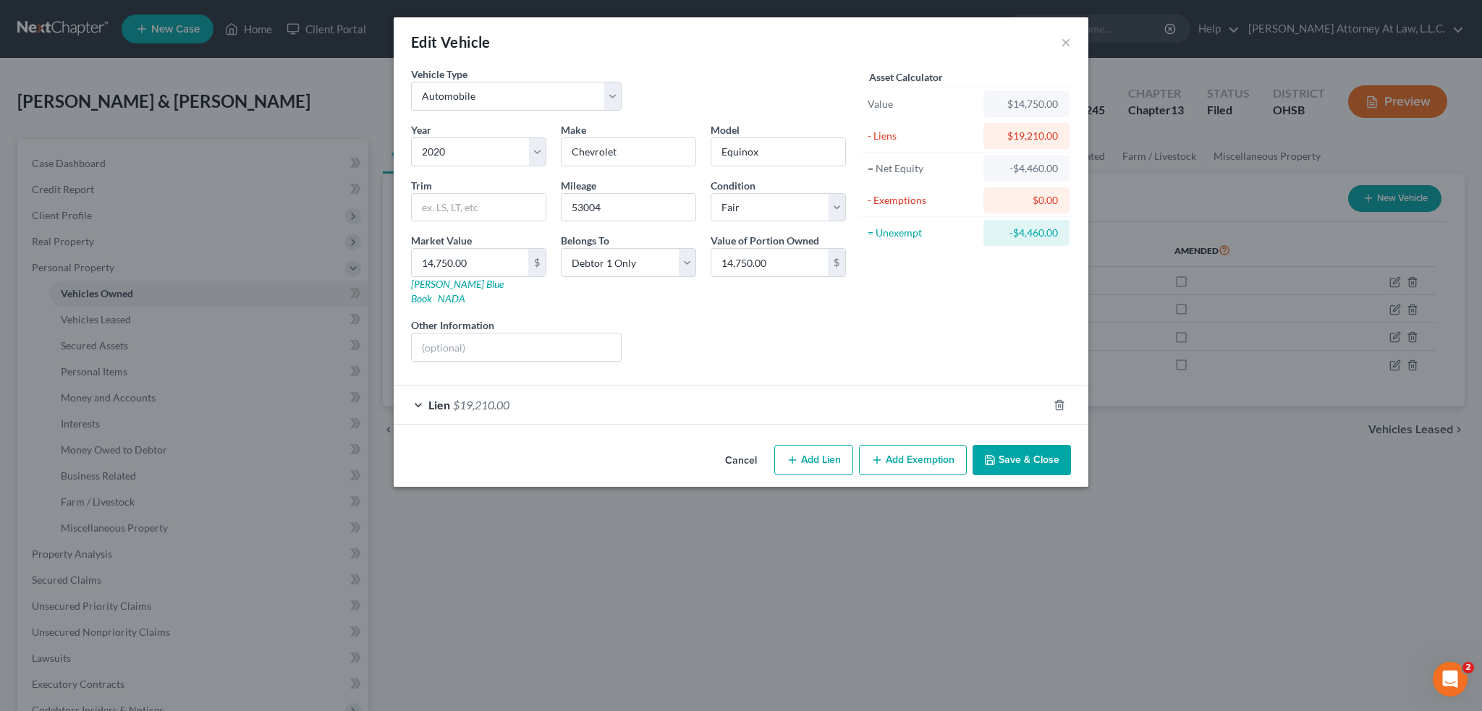
click at [1024, 445] on button "Save & Close" at bounding box center [1022, 460] width 98 height 30
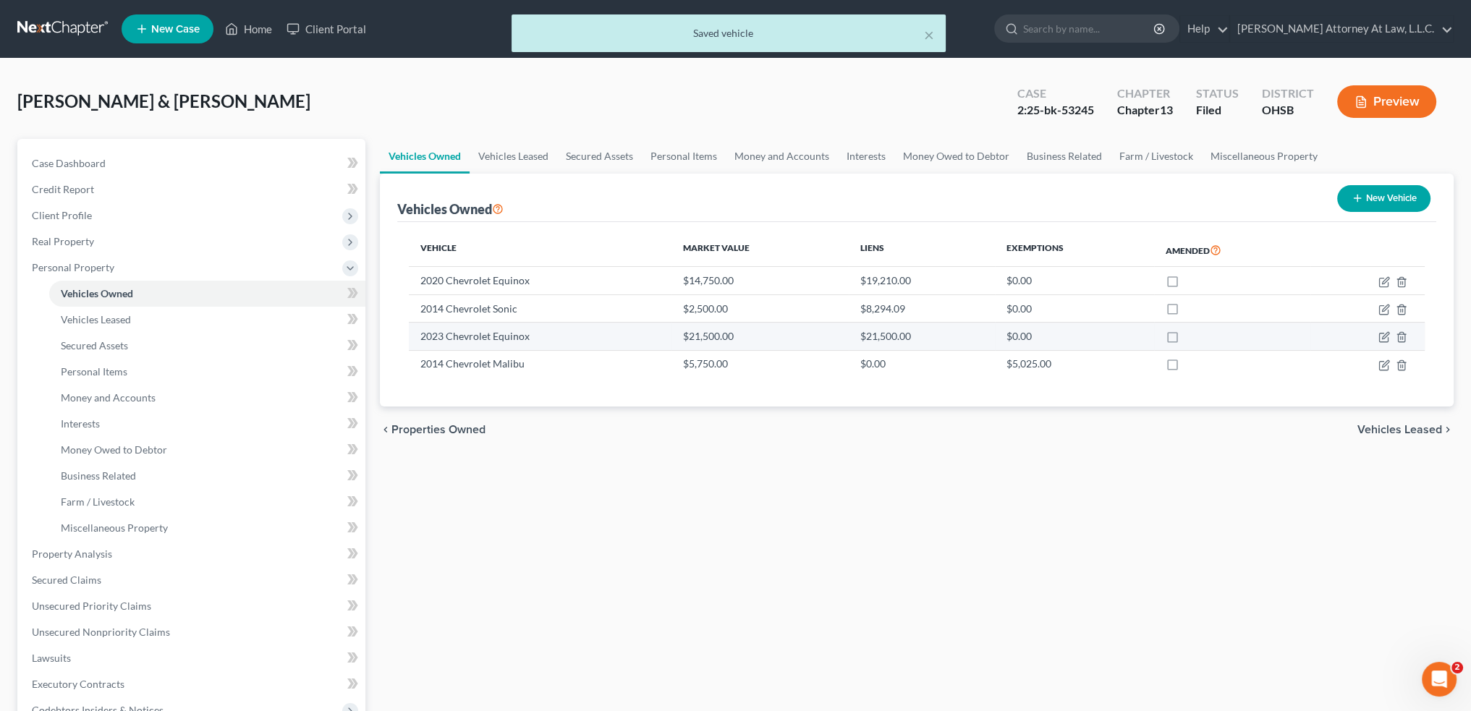
click at [541, 329] on td "2023 Chevrolet Equinox" at bounding box center [540, 336] width 262 height 27
click at [1382, 336] on icon "button" at bounding box center [1385, 336] width 7 height 7
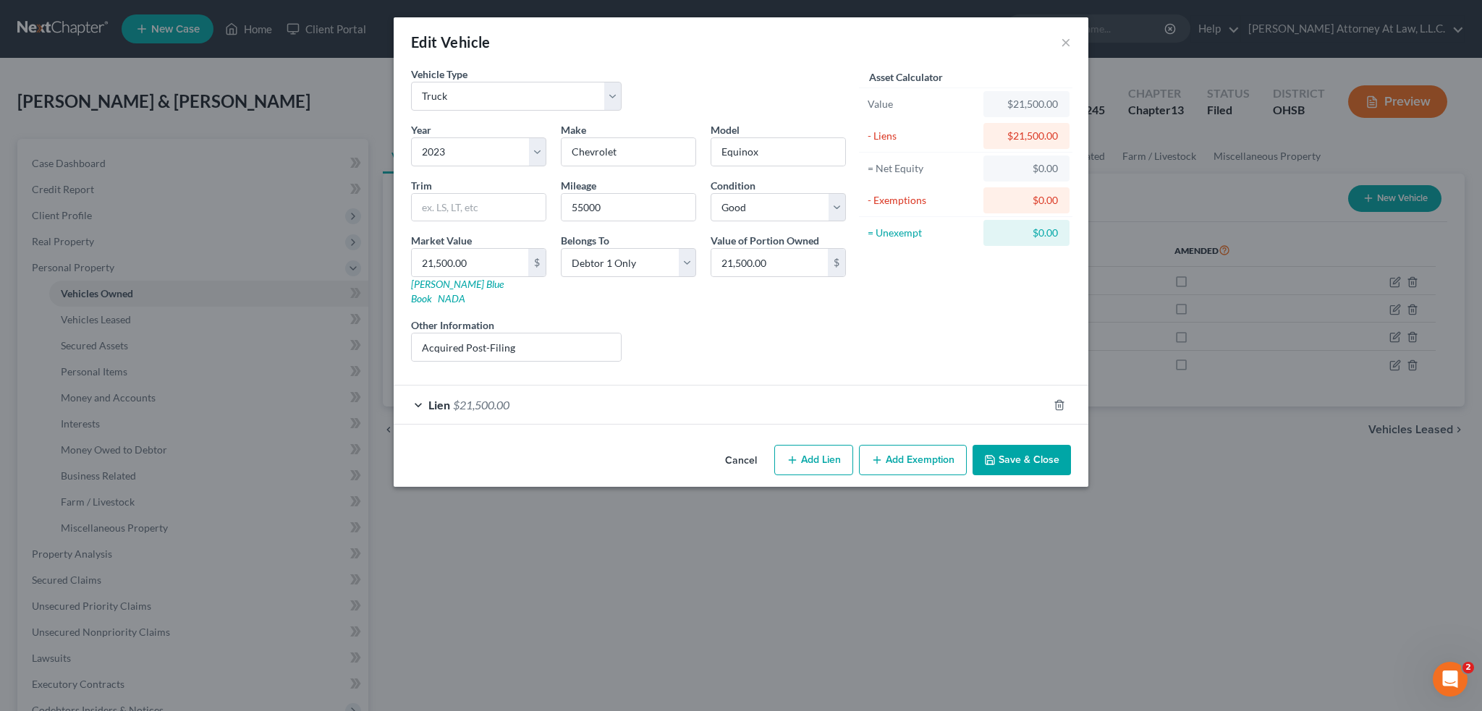
click at [1033, 447] on button "Save & Close" at bounding box center [1022, 460] width 98 height 30
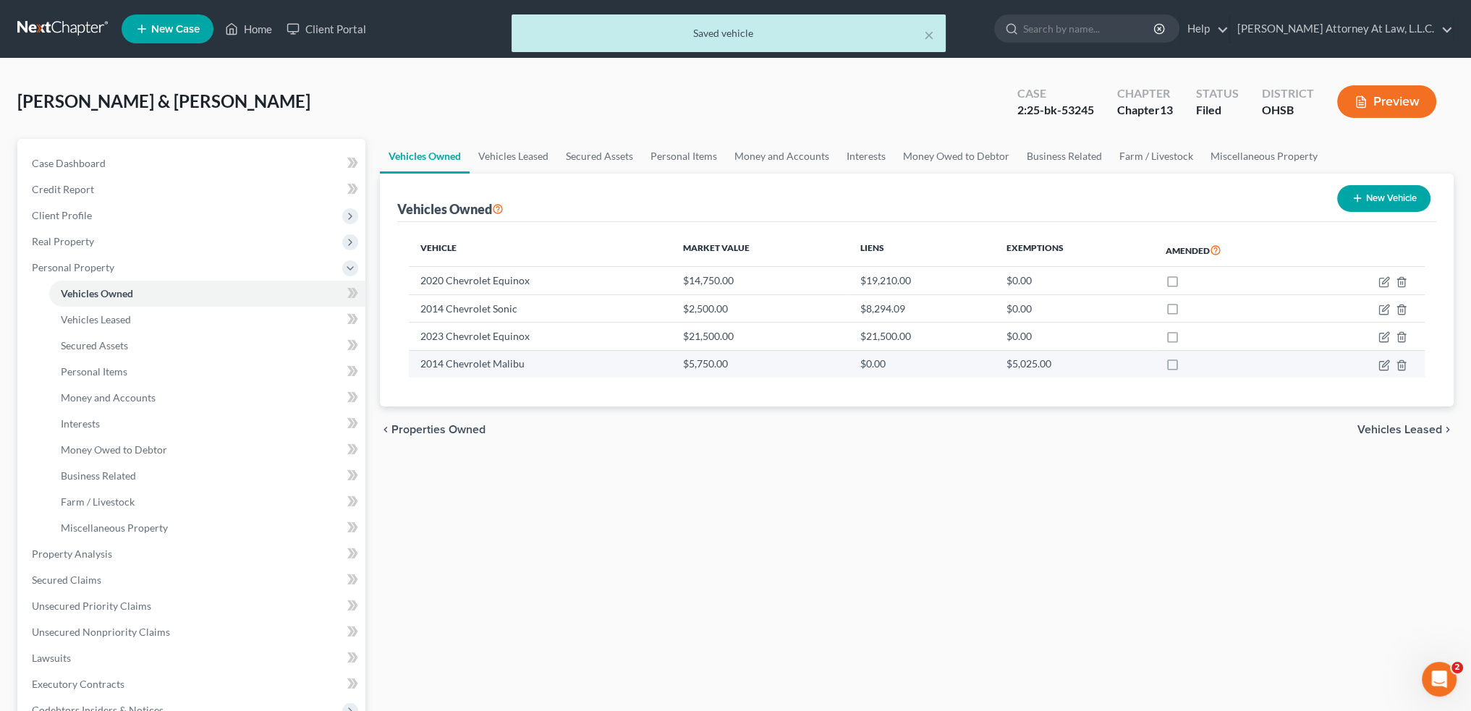
click at [523, 360] on td "2014 Chevrolet Malibu" at bounding box center [540, 363] width 262 height 27
click at [1384, 368] on icon "button" at bounding box center [1383, 366] width 9 height 9
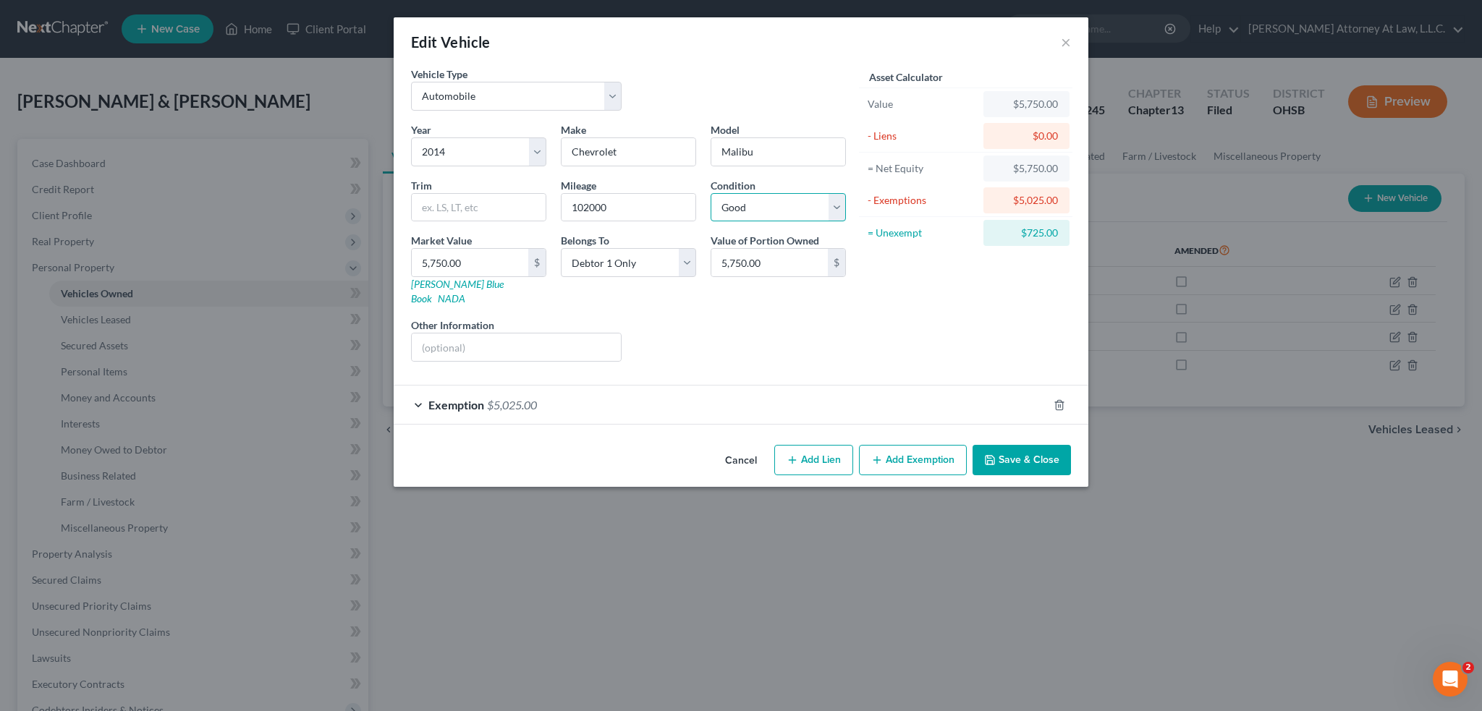
click at [837, 205] on select "Select Excellent Very Good Good Fair Poor" at bounding box center [778, 207] width 135 height 29
click at [1020, 448] on button "Save & Close" at bounding box center [1022, 460] width 98 height 30
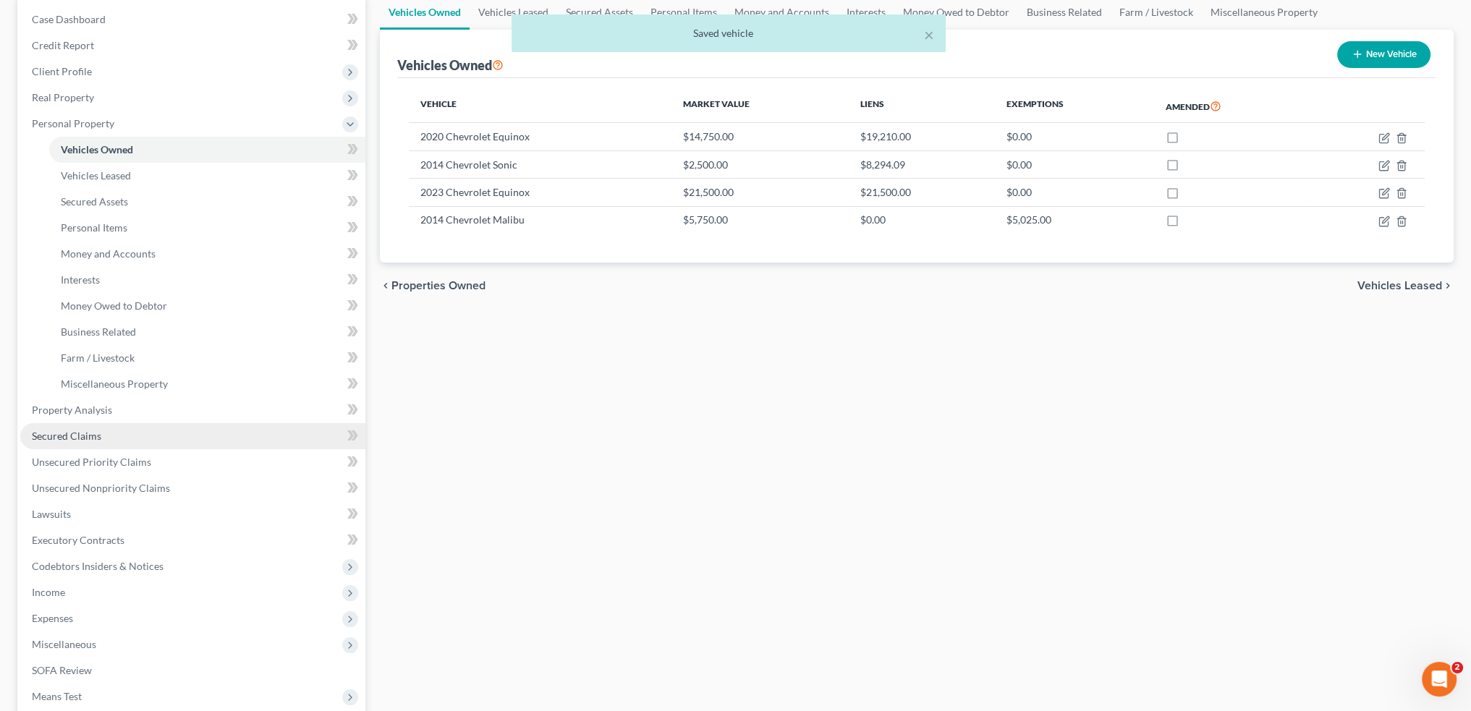
scroll to position [145, 0]
click at [101, 431] on link "Secured Claims" at bounding box center [192, 436] width 345 height 26
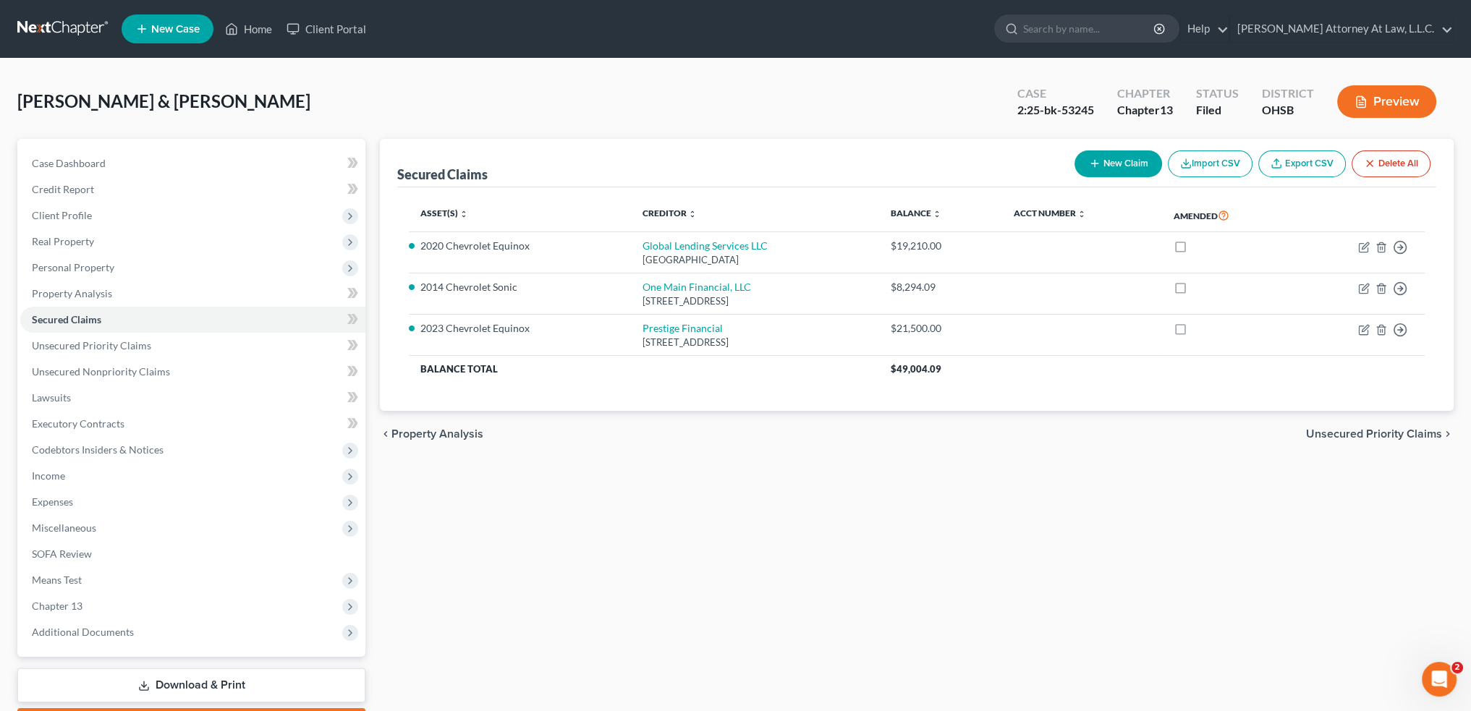
click at [1369, 98] on button "Preview" at bounding box center [1386, 101] width 99 height 33
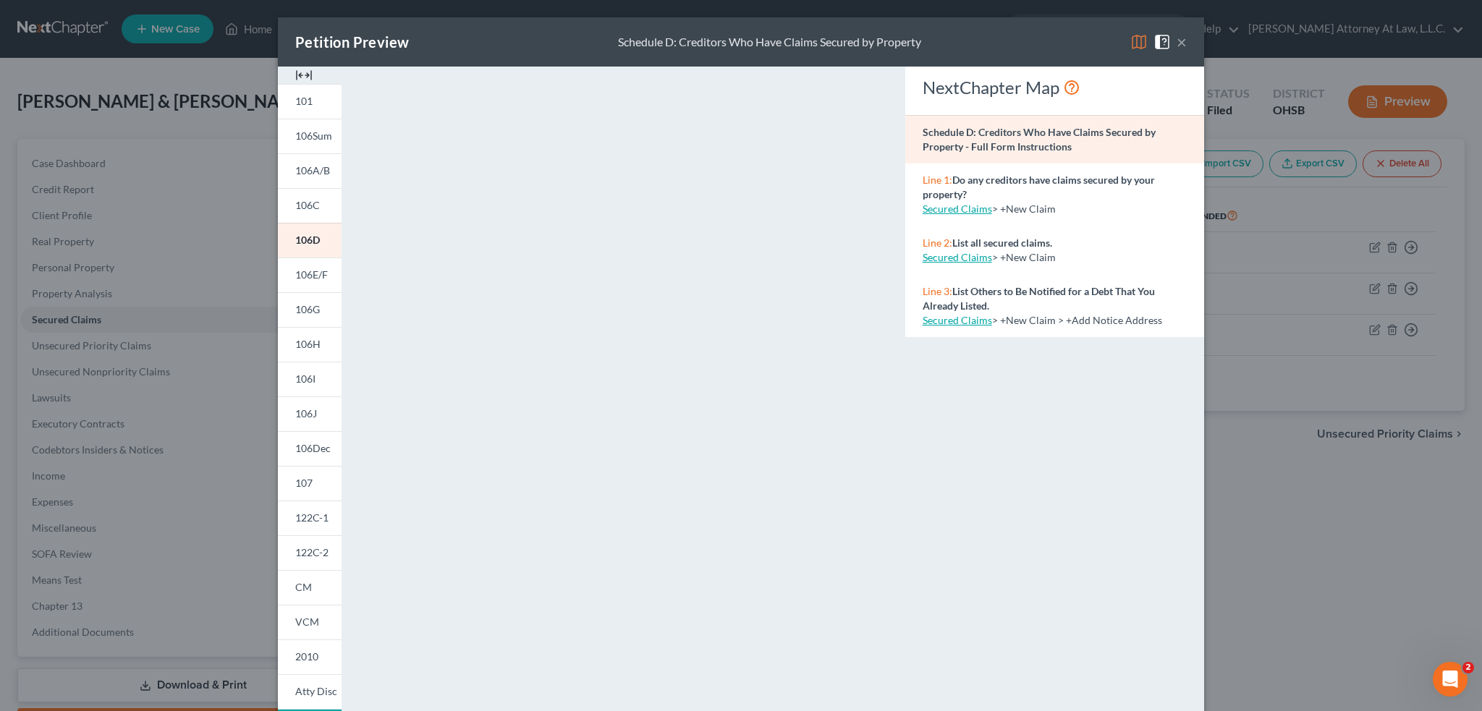
click at [1179, 43] on button "×" at bounding box center [1182, 41] width 10 height 17
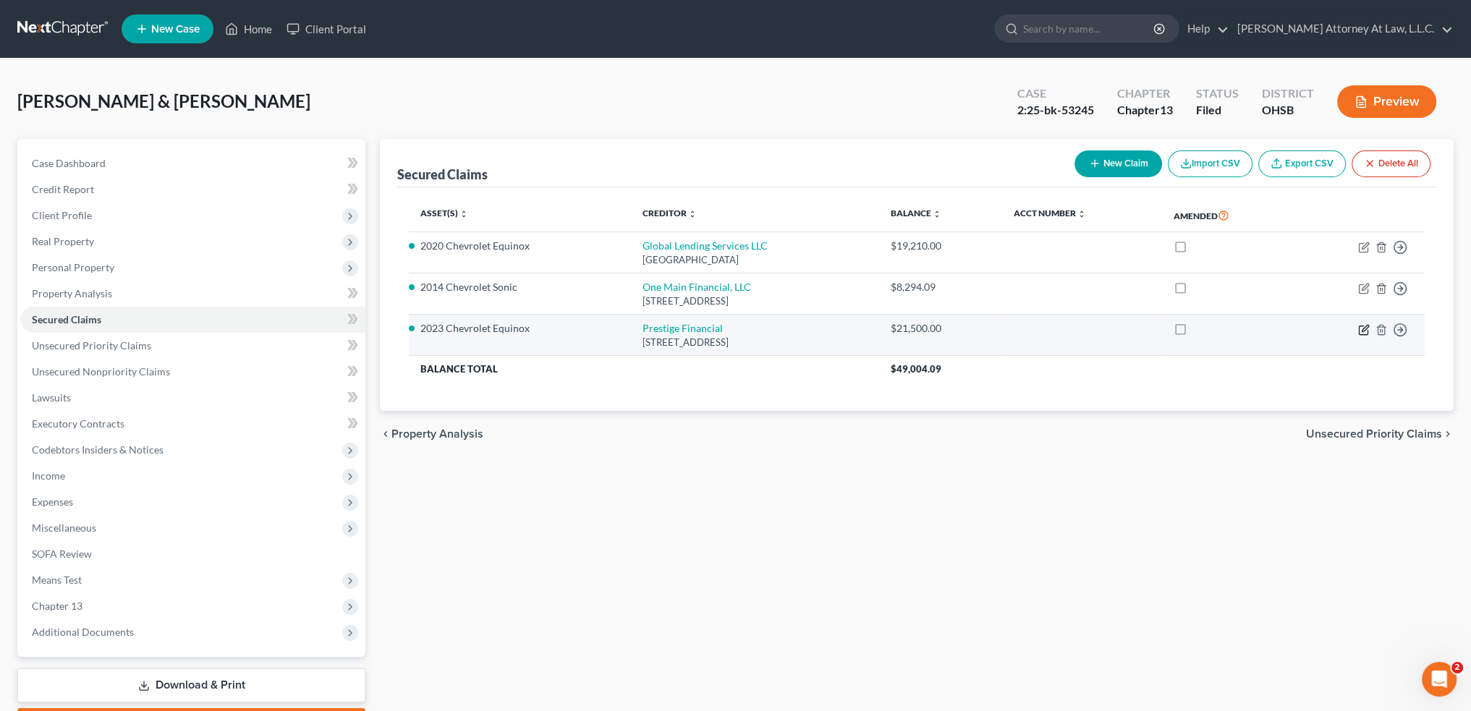
click at [1369, 329] on icon "button" at bounding box center [1364, 330] width 12 height 12
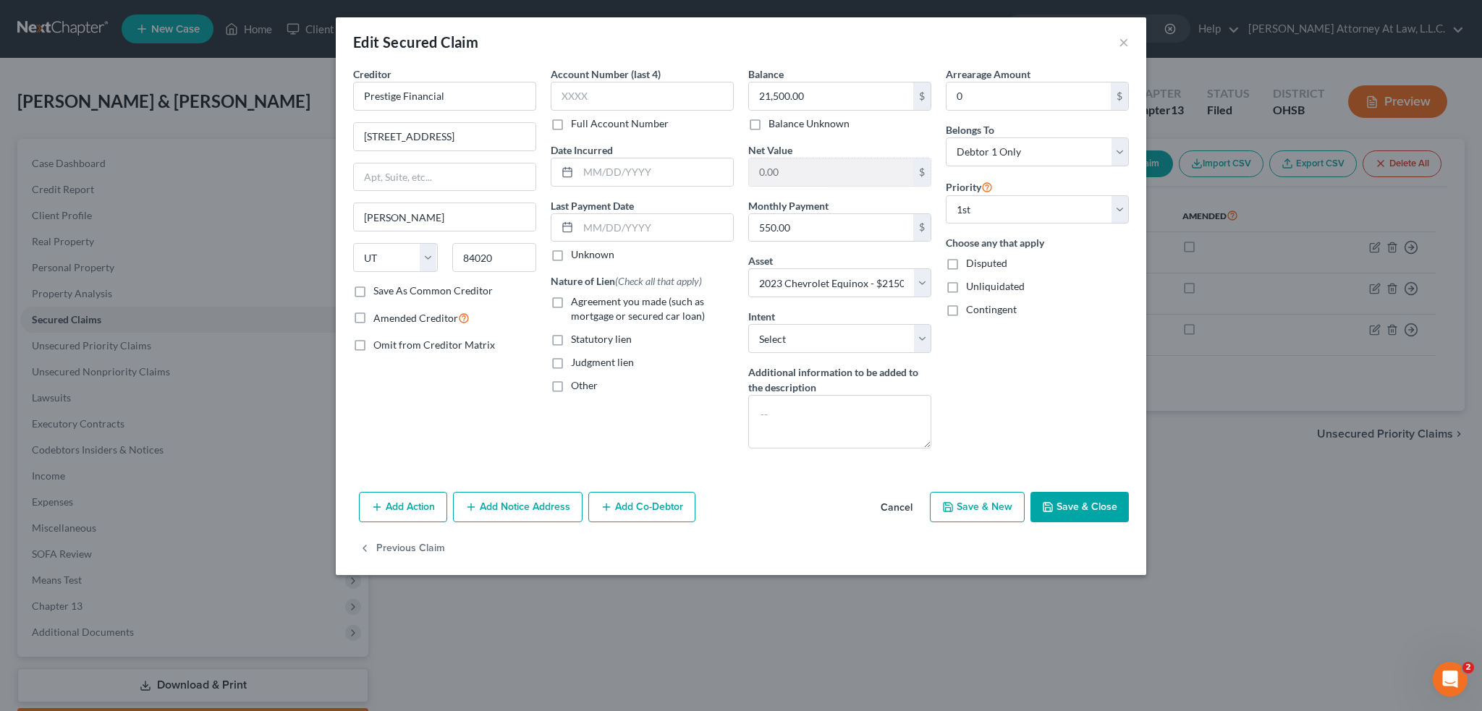
click at [571, 301] on label "Agreement you made (such as mortgage or secured car loan)" at bounding box center [652, 309] width 163 height 29
click at [577, 301] on input "Agreement you made (such as mortgage or secured car loan)" at bounding box center [581, 299] width 9 height 9
click at [818, 396] on textarea at bounding box center [839, 422] width 183 height 54
click at [996, 506] on button "Save & New" at bounding box center [977, 507] width 95 height 30
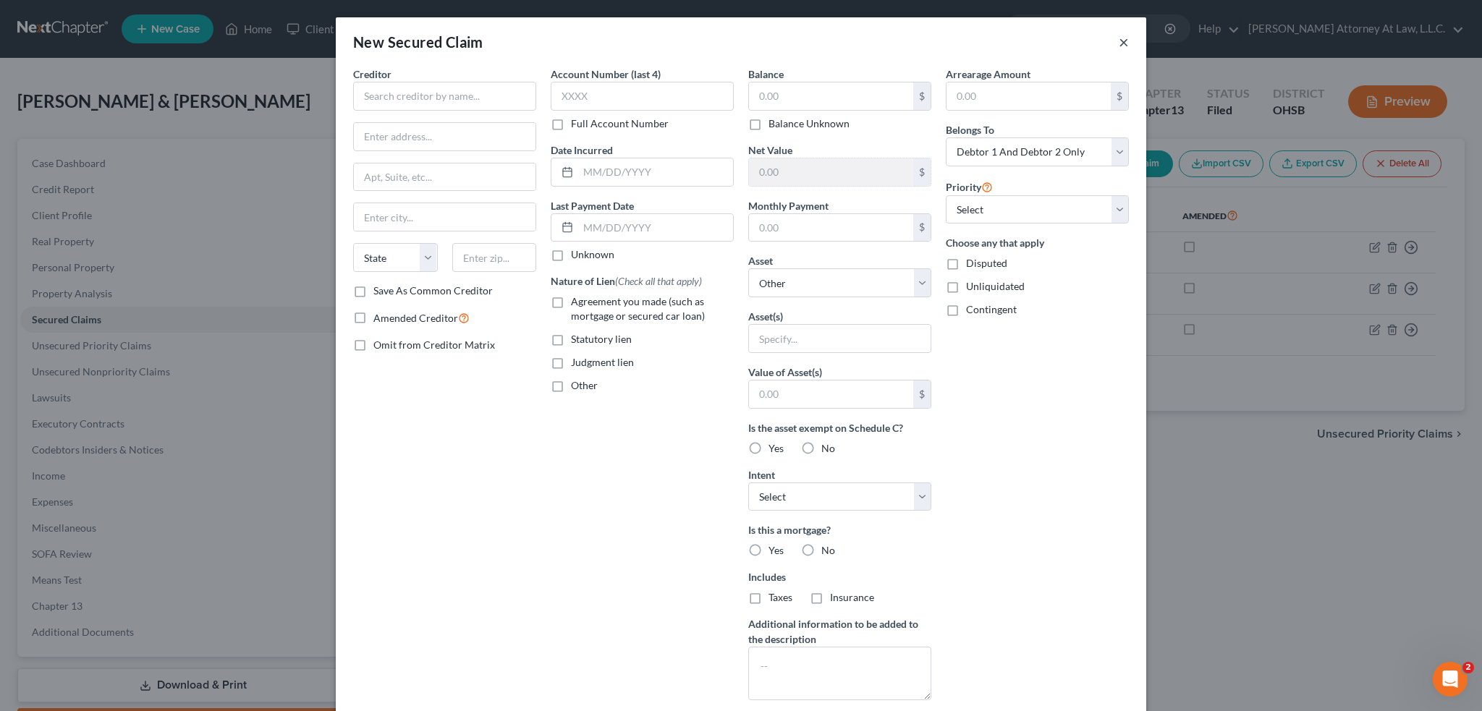
click at [1119, 43] on button "×" at bounding box center [1124, 41] width 10 height 17
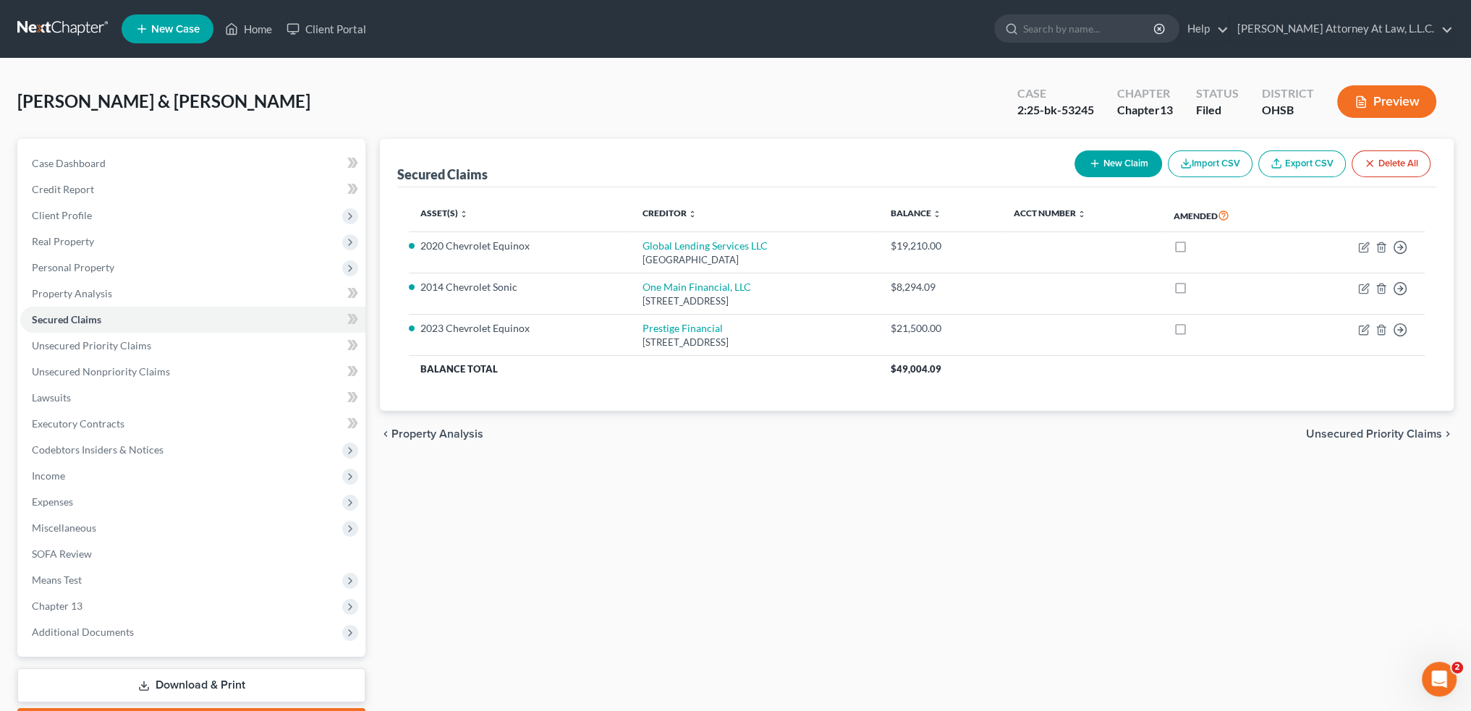
click at [1381, 103] on button "Preview" at bounding box center [1386, 101] width 99 height 33
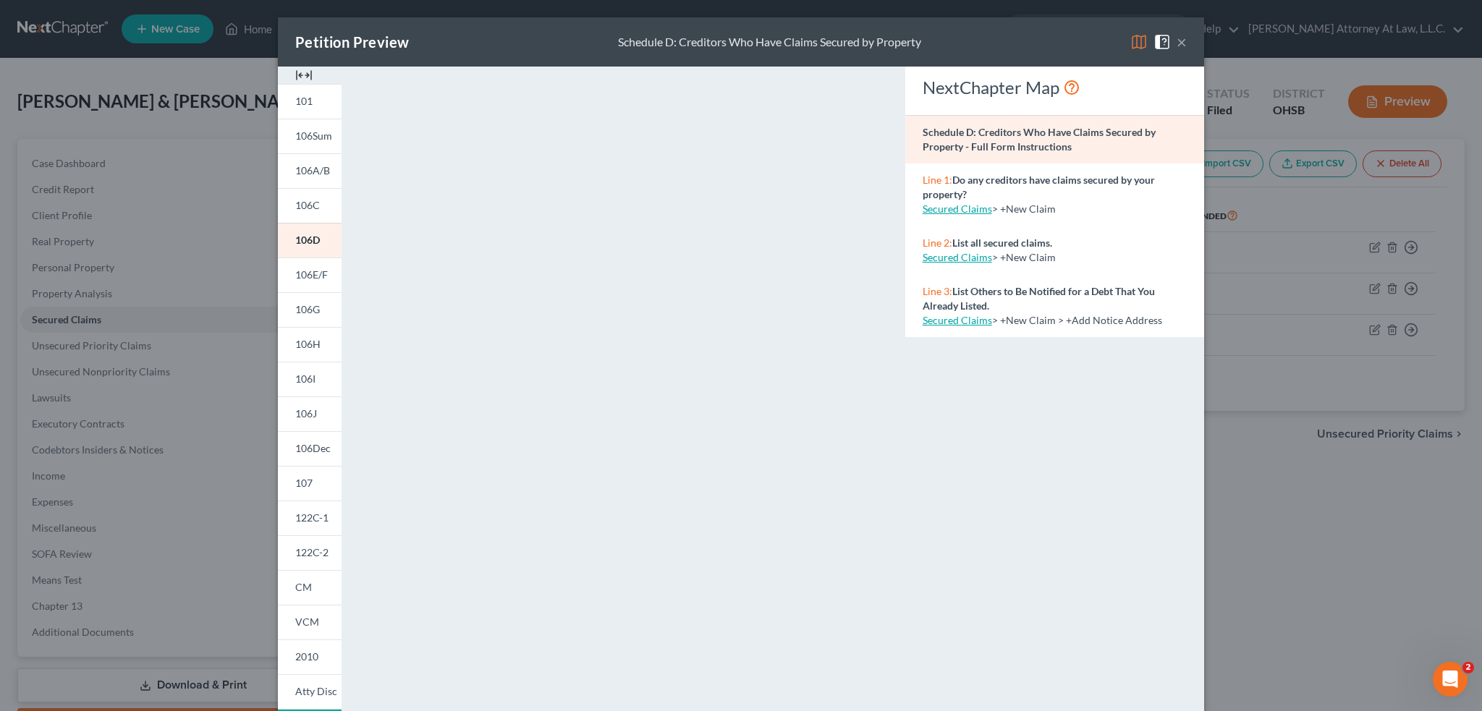
click at [1177, 41] on button "×" at bounding box center [1182, 41] width 10 height 17
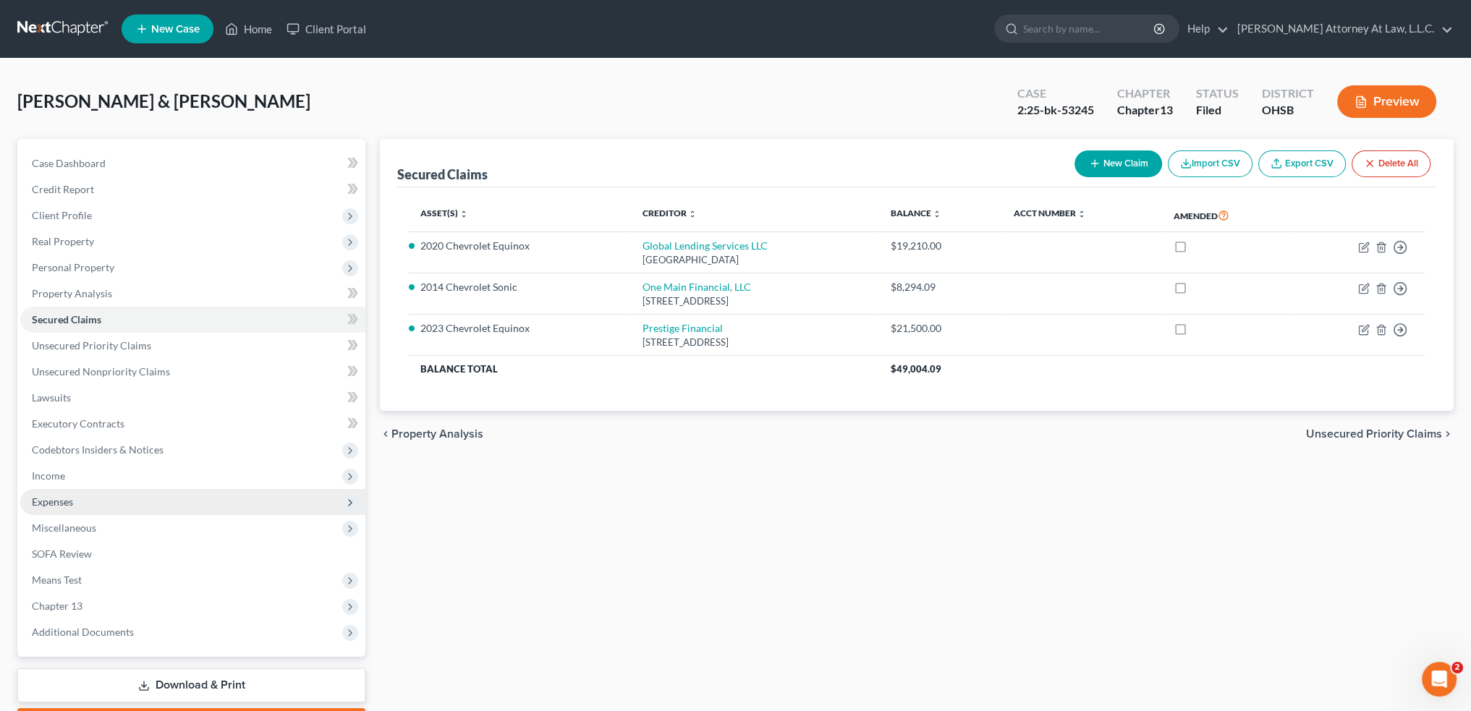
click at [71, 505] on span "Expenses" at bounding box center [52, 502] width 41 height 12
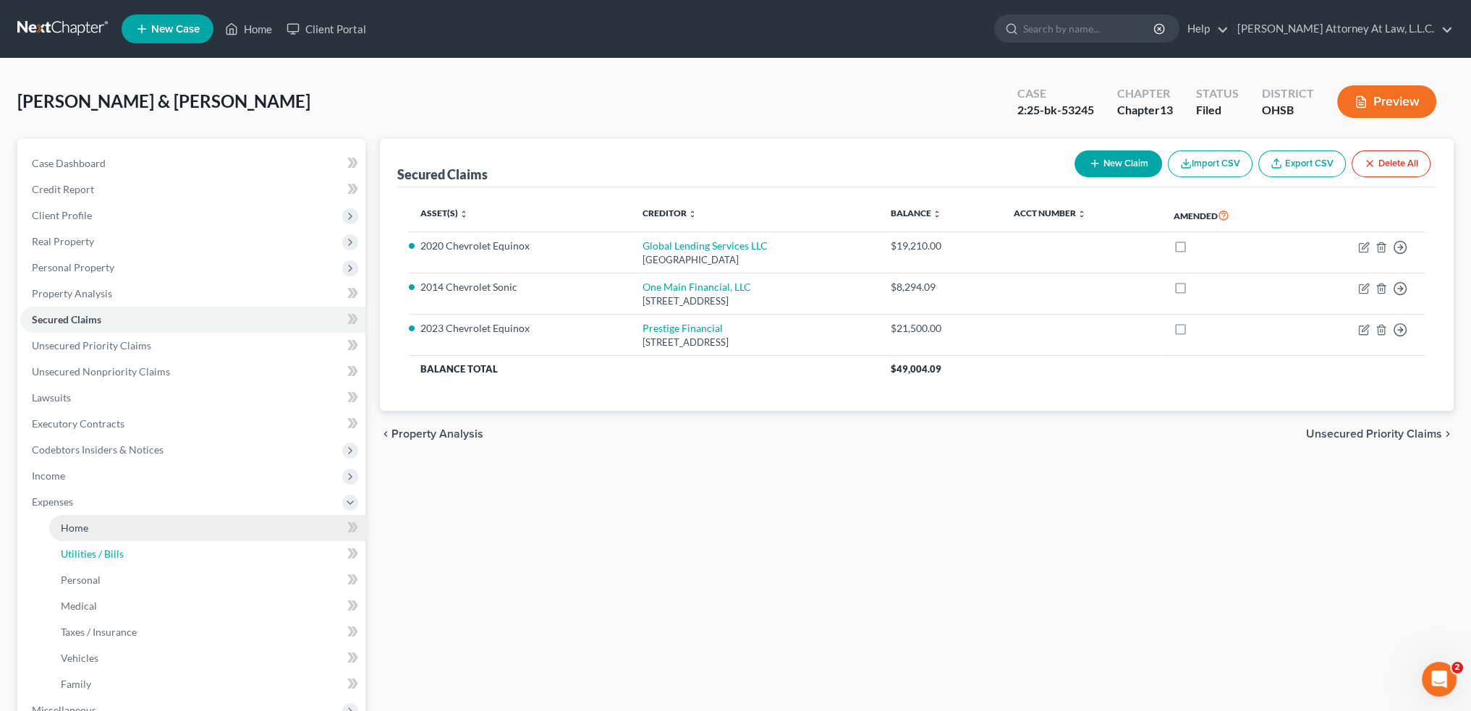
drag, startPoint x: 99, startPoint y: 543, endPoint x: 98, endPoint y: 533, distance: 11.0
click at [99, 543] on link "Utilities / Bills" at bounding box center [207, 554] width 316 height 26
click at [98, 531] on link "Home" at bounding box center [207, 528] width 316 height 26
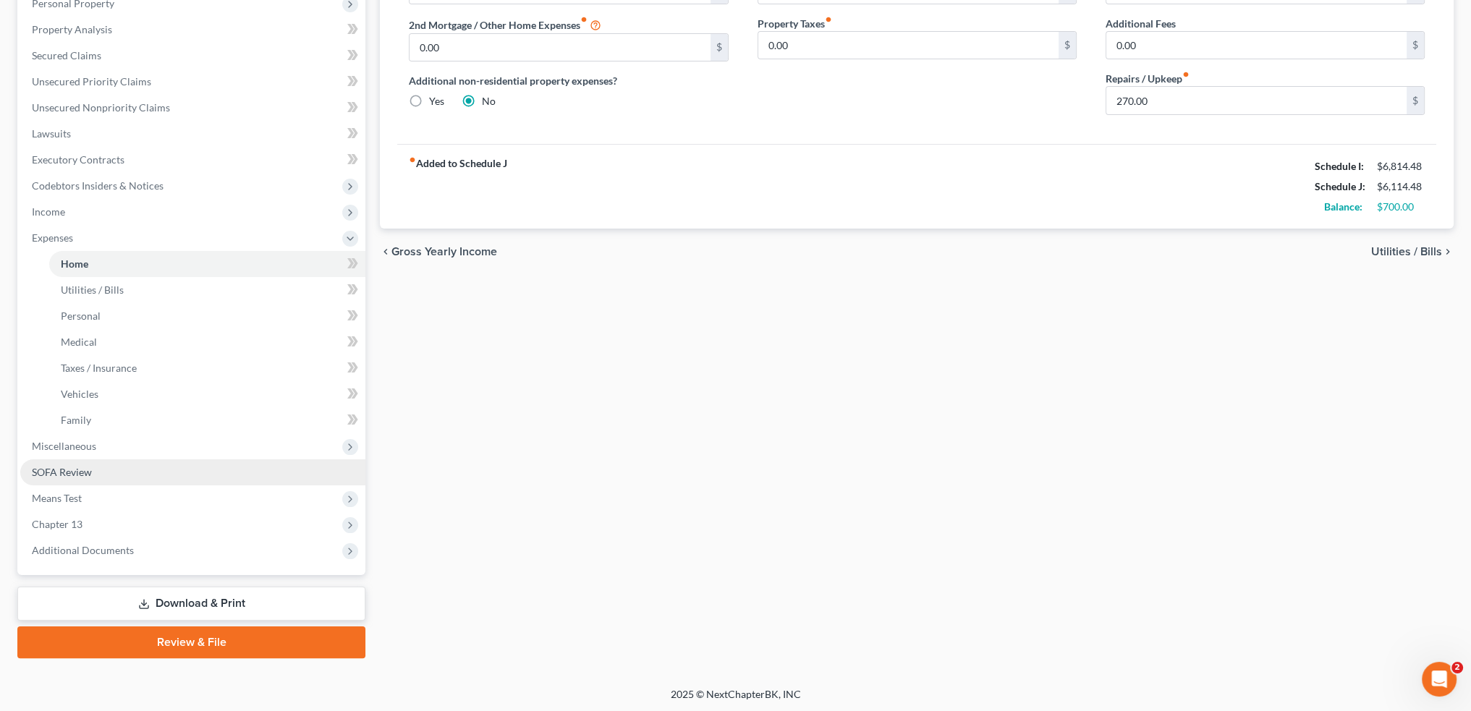
scroll to position [265, 0]
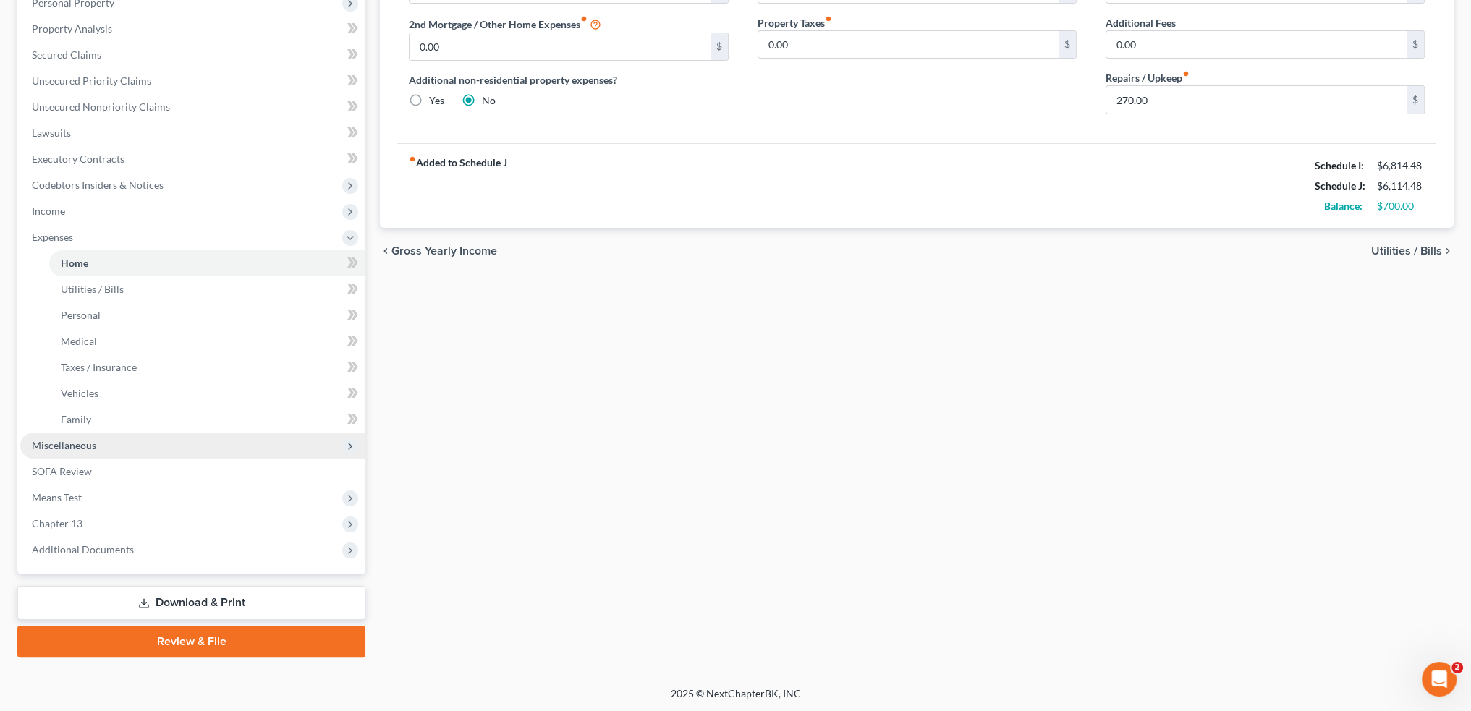
click at [101, 451] on span "Miscellaneous" at bounding box center [192, 446] width 345 height 26
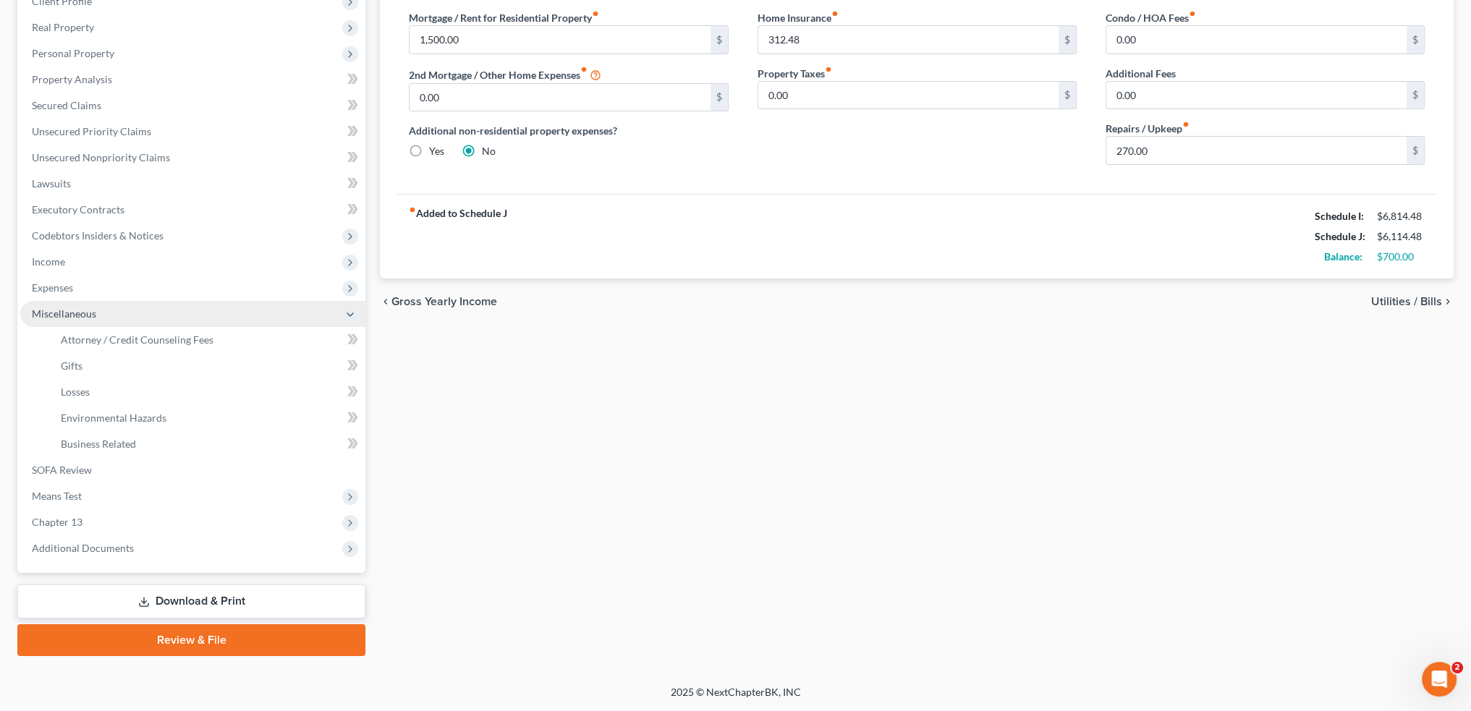
scroll to position [213, 0]
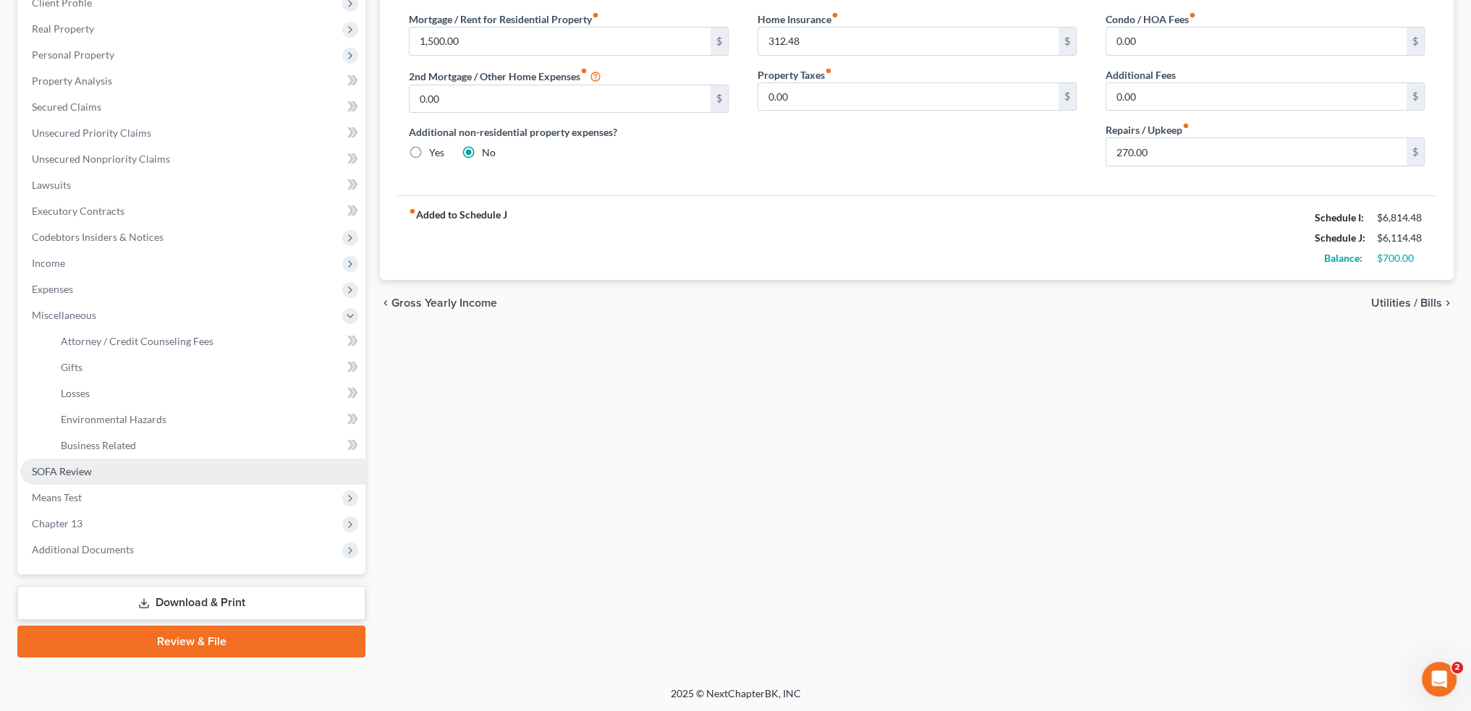
click at [105, 468] on link "SOFA Review" at bounding box center [192, 472] width 345 height 26
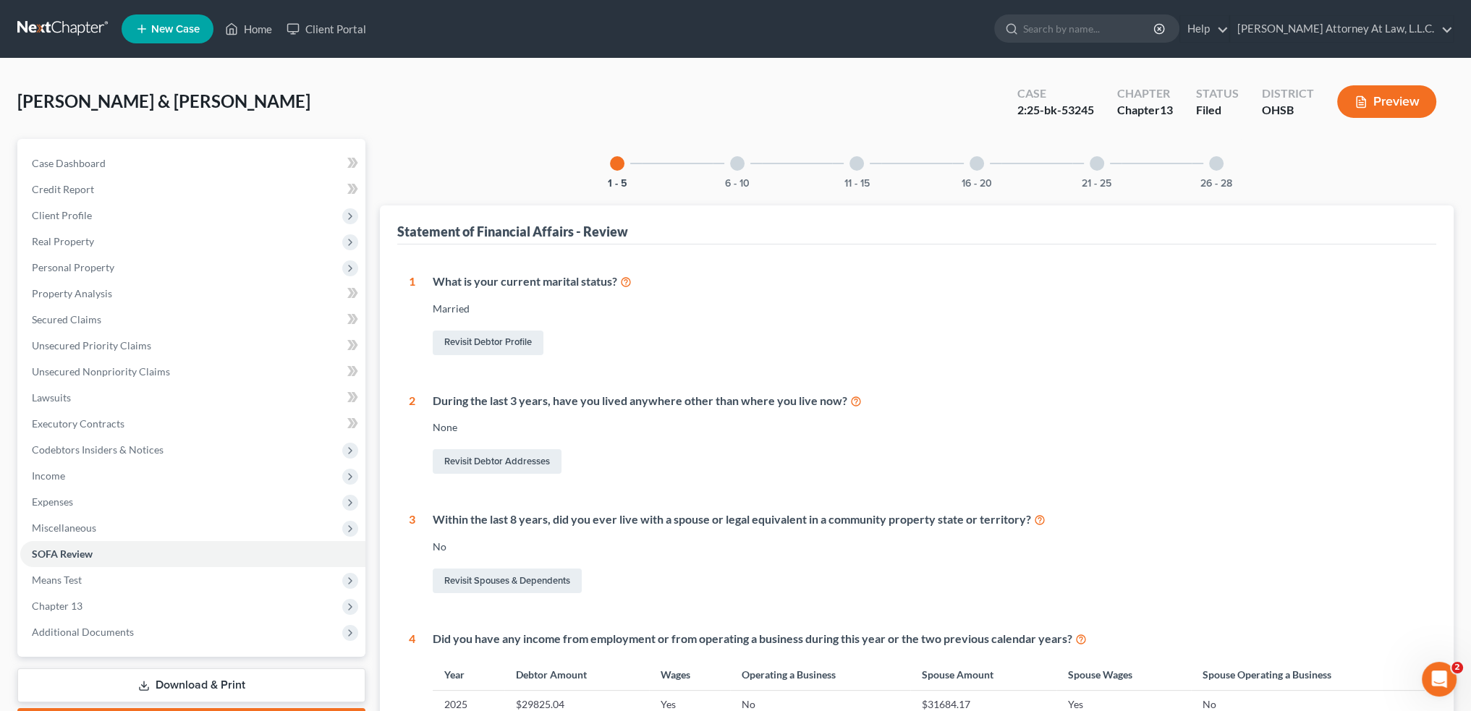
click at [738, 158] on div at bounding box center [737, 163] width 14 height 14
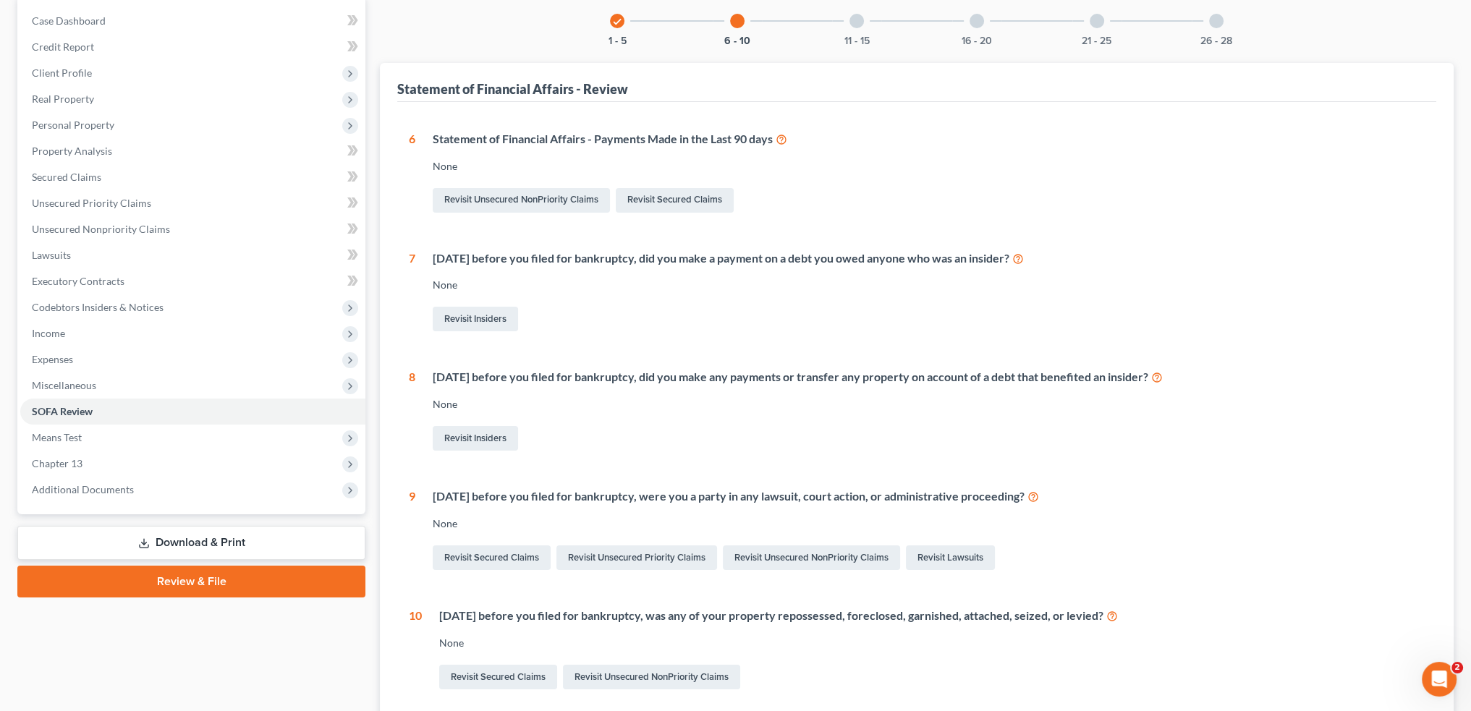
scroll to position [276, 0]
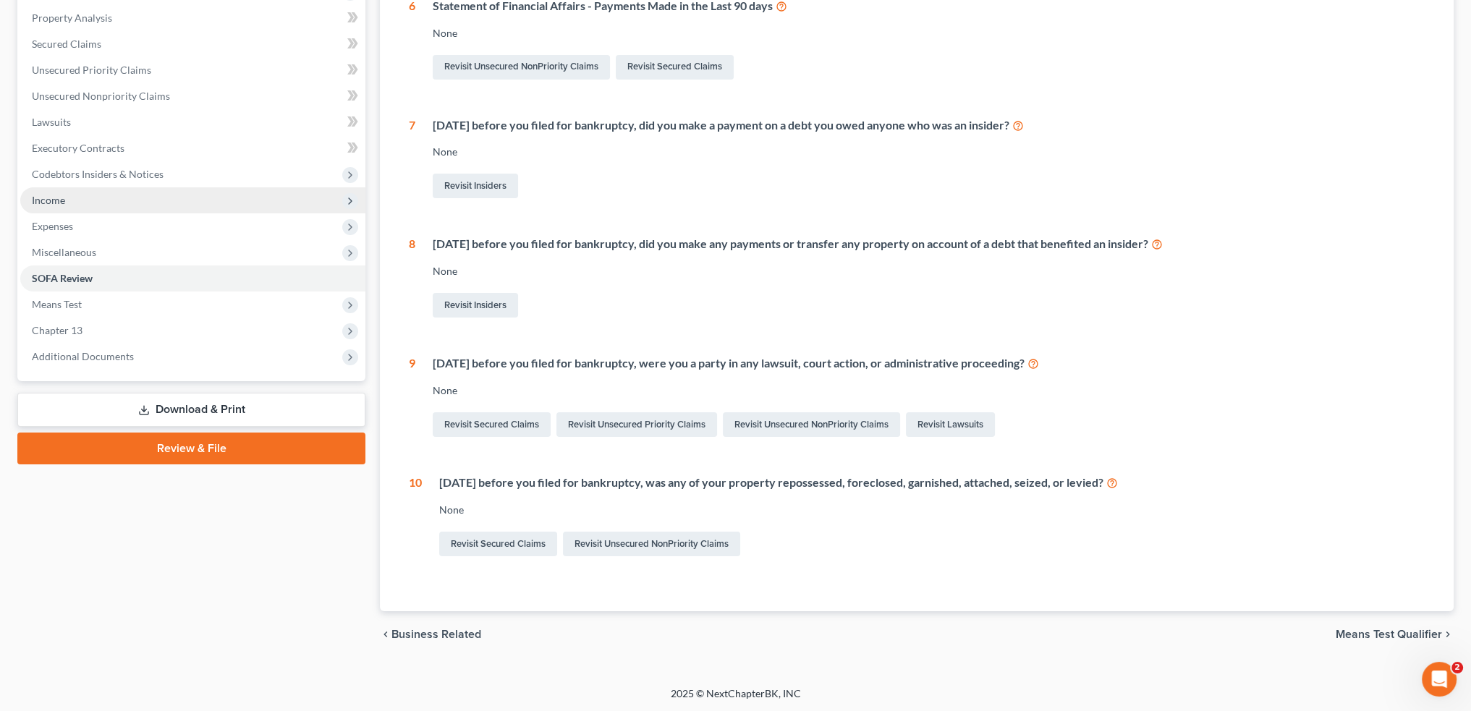
click at [146, 192] on span "Income" at bounding box center [192, 200] width 345 height 26
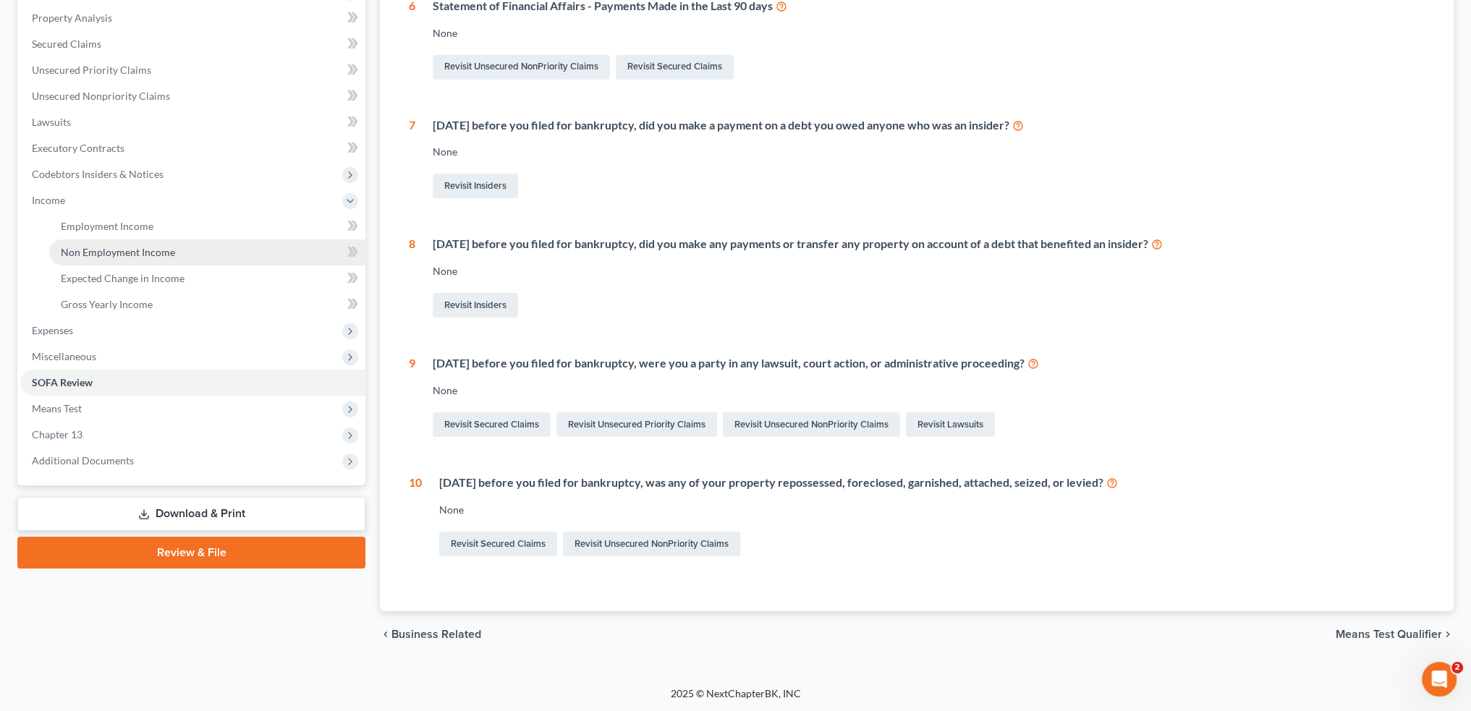
click at [182, 255] on link "Non Employment Income" at bounding box center [207, 253] width 316 height 26
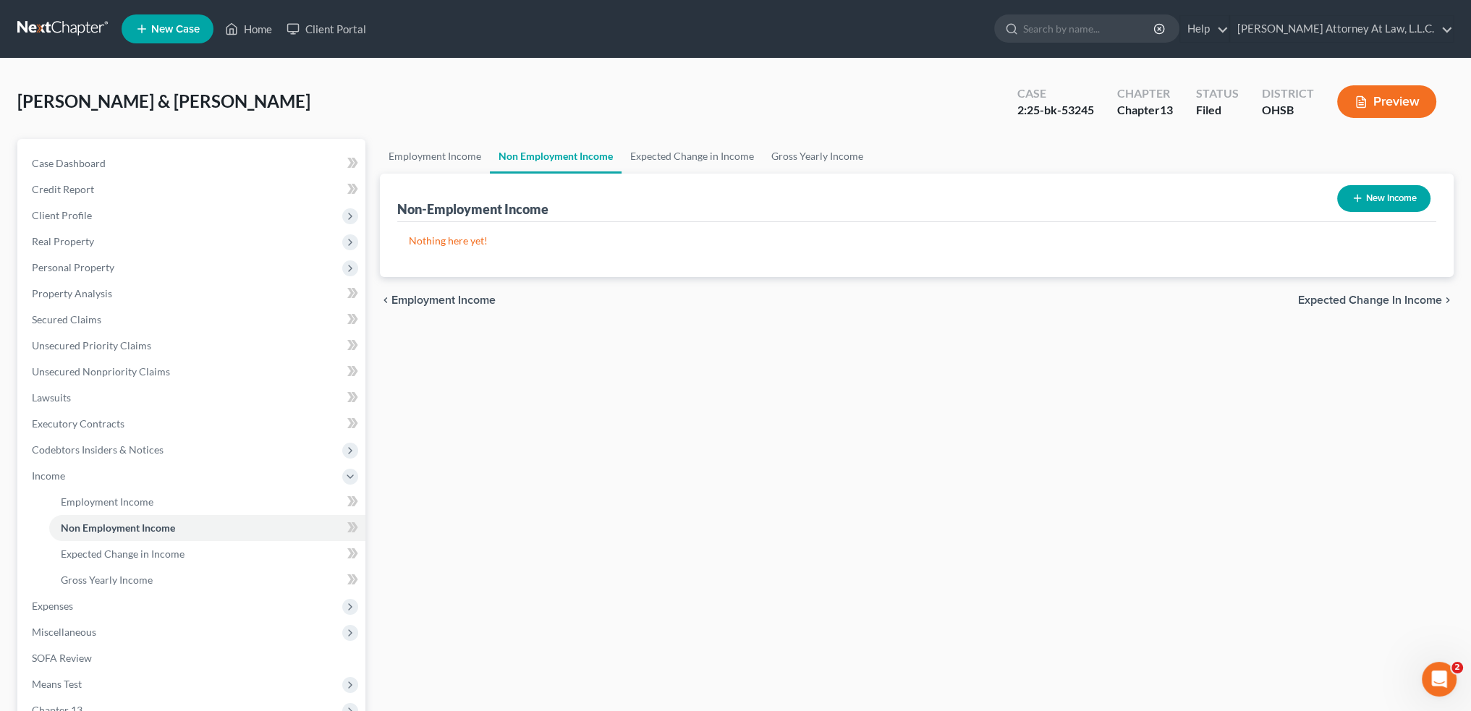
click at [1374, 198] on button "New Income" at bounding box center [1383, 198] width 93 height 27
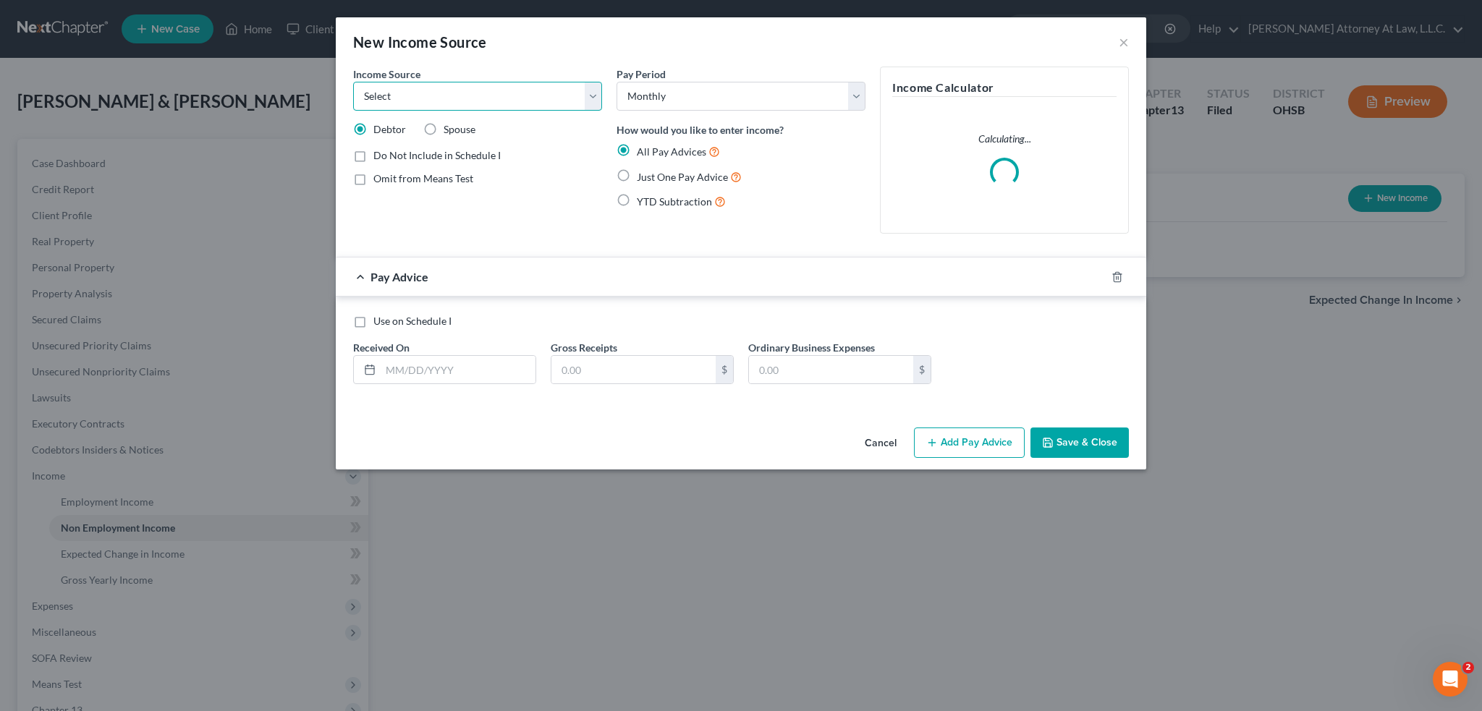
click at [423, 99] on select "Select Unemployment Disability (from employer) Pension Retirement Social Securi…" at bounding box center [477, 96] width 249 height 29
click at [353, 82] on select "Select Unemployment Disability (from employer) Pension Retirement Social Securi…" at bounding box center [477, 96] width 249 height 29
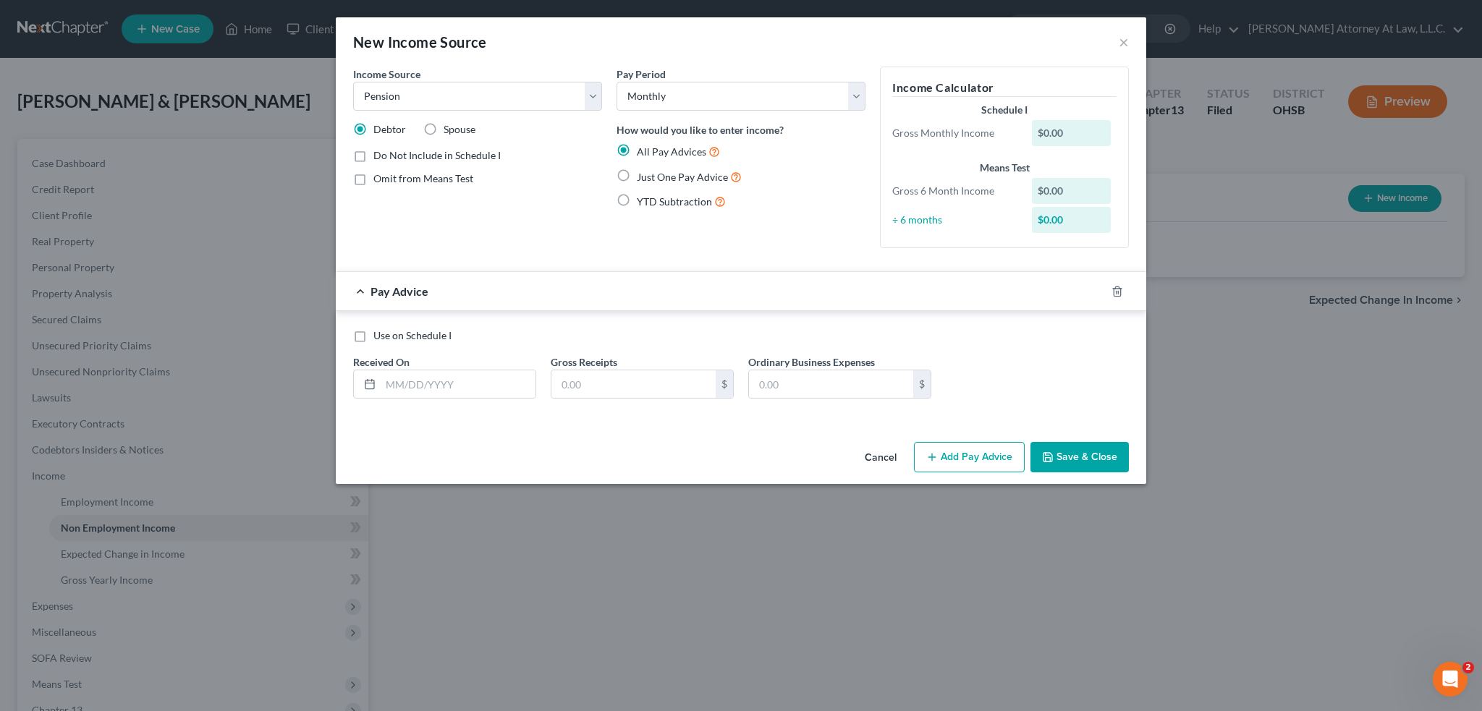
click at [637, 171] on label "Just One Pay Advice" at bounding box center [689, 177] width 105 height 17
click at [643, 171] on input "Just One Pay Advice" at bounding box center [647, 173] width 9 height 9
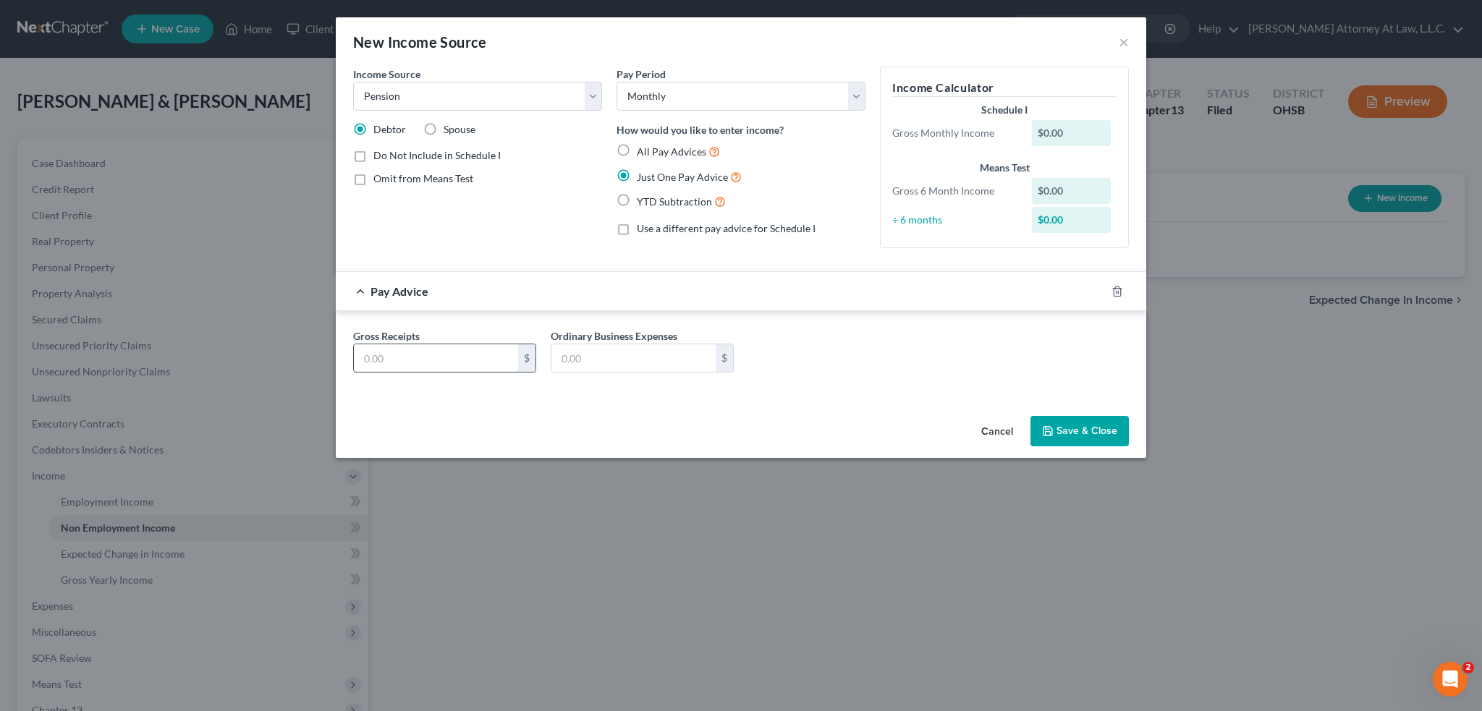
click at [417, 352] on input "text" at bounding box center [436, 357] width 164 height 27
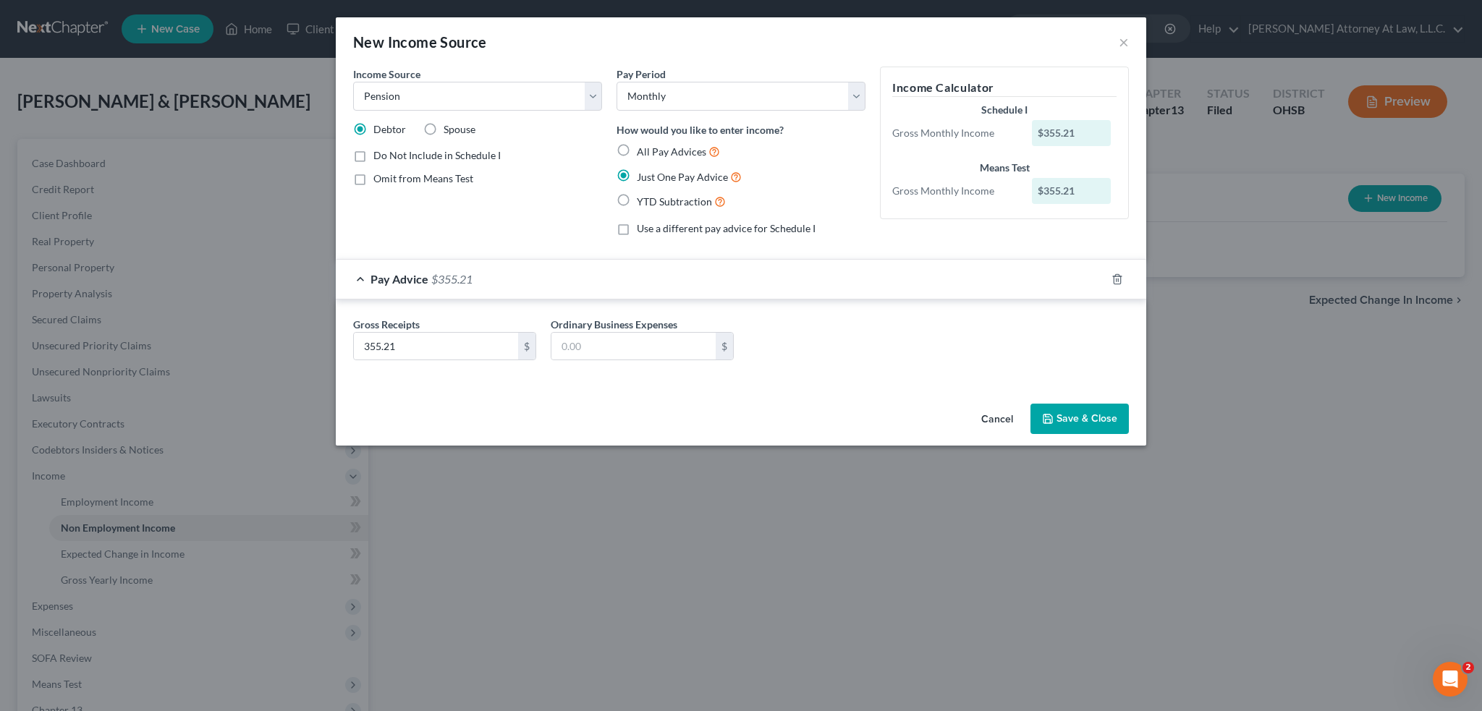
click at [1054, 415] on icon "button" at bounding box center [1048, 419] width 12 height 12
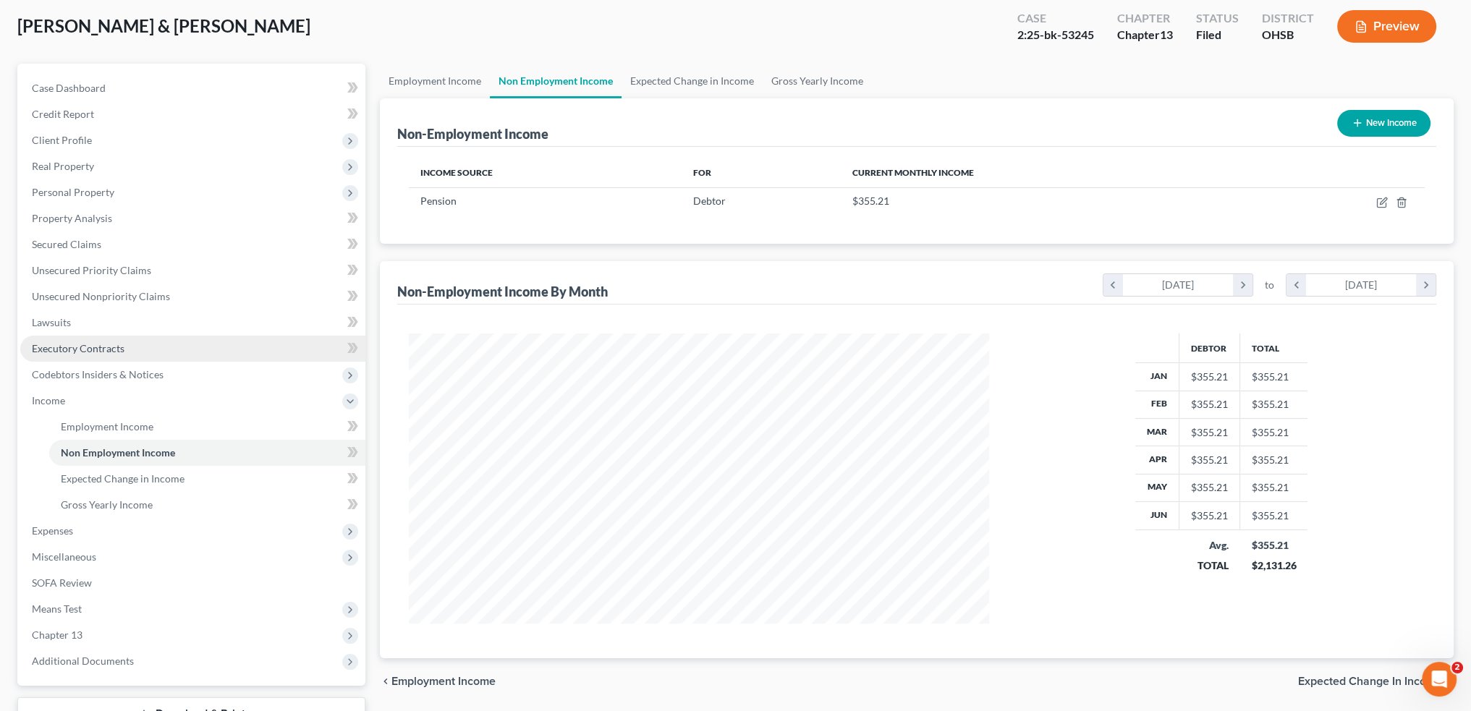
scroll to position [145, 0]
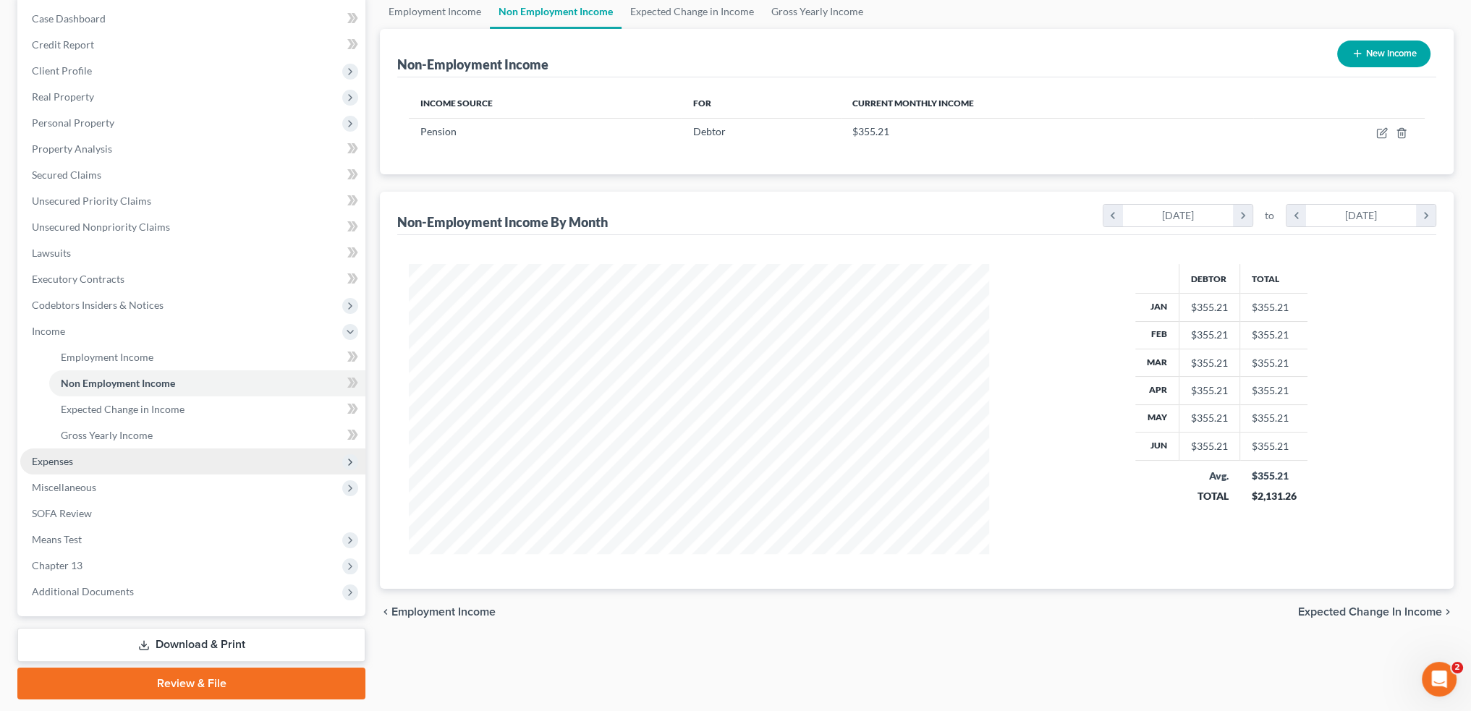
click at [134, 462] on span "Expenses" at bounding box center [192, 462] width 345 height 26
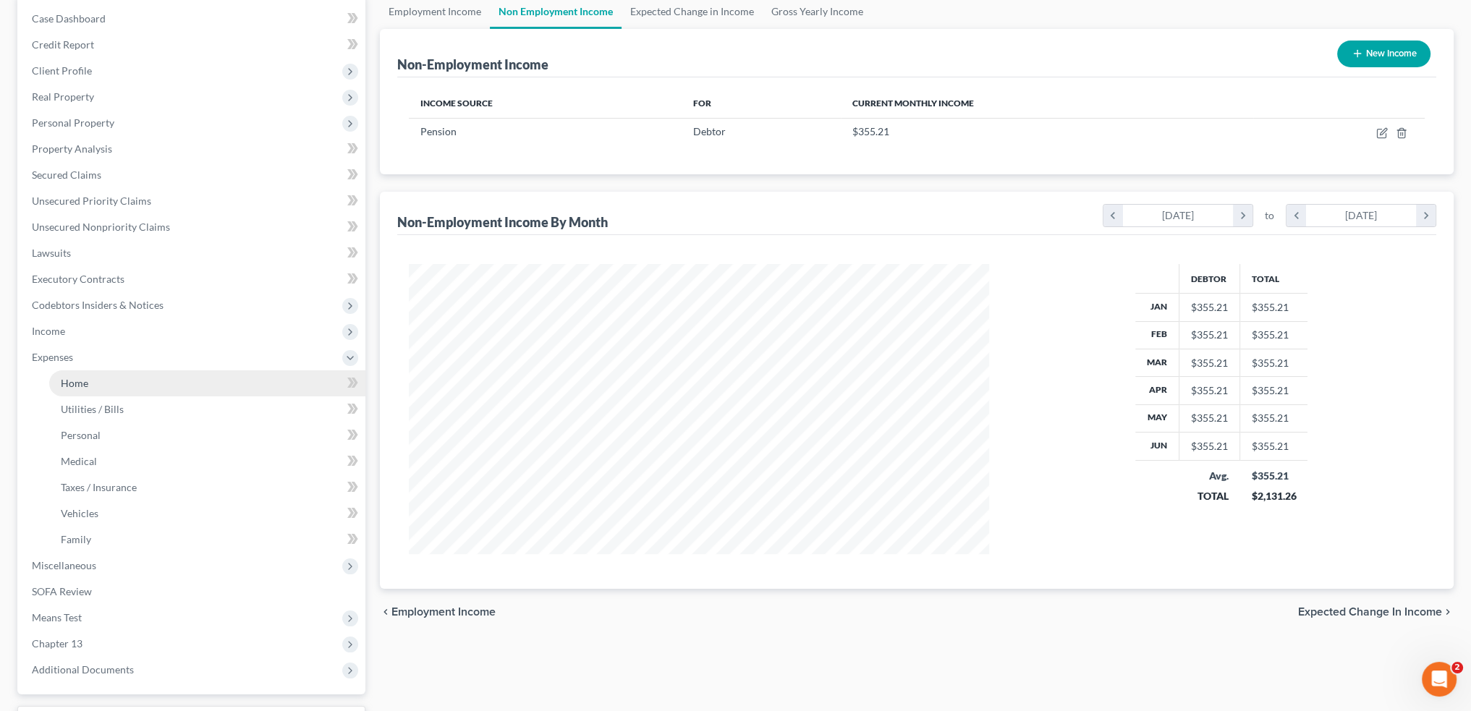
click at [111, 387] on link "Home" at bounding box center [207, 384] width 316 height 26
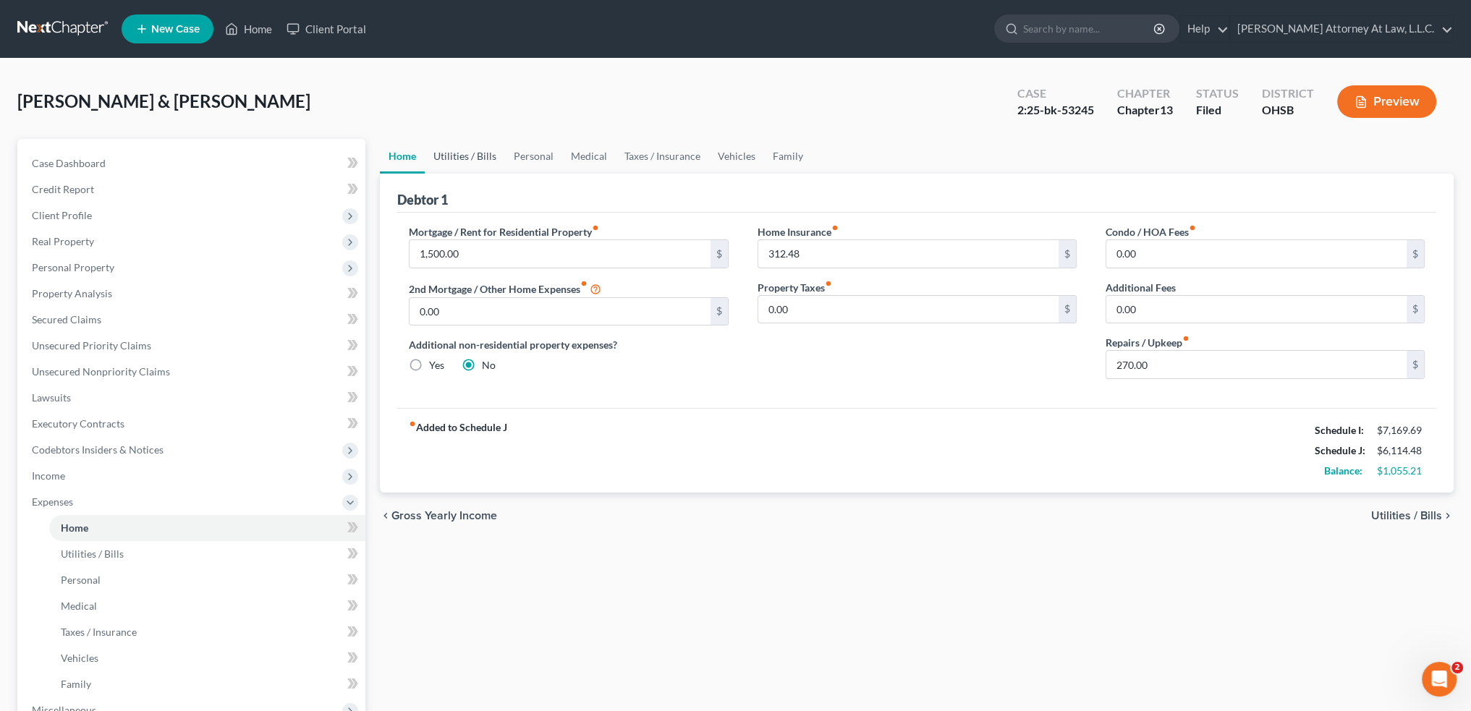
click at [454, 154] on link "Utilities / Bills" at bounding box center [465, 156] width 80 height 35
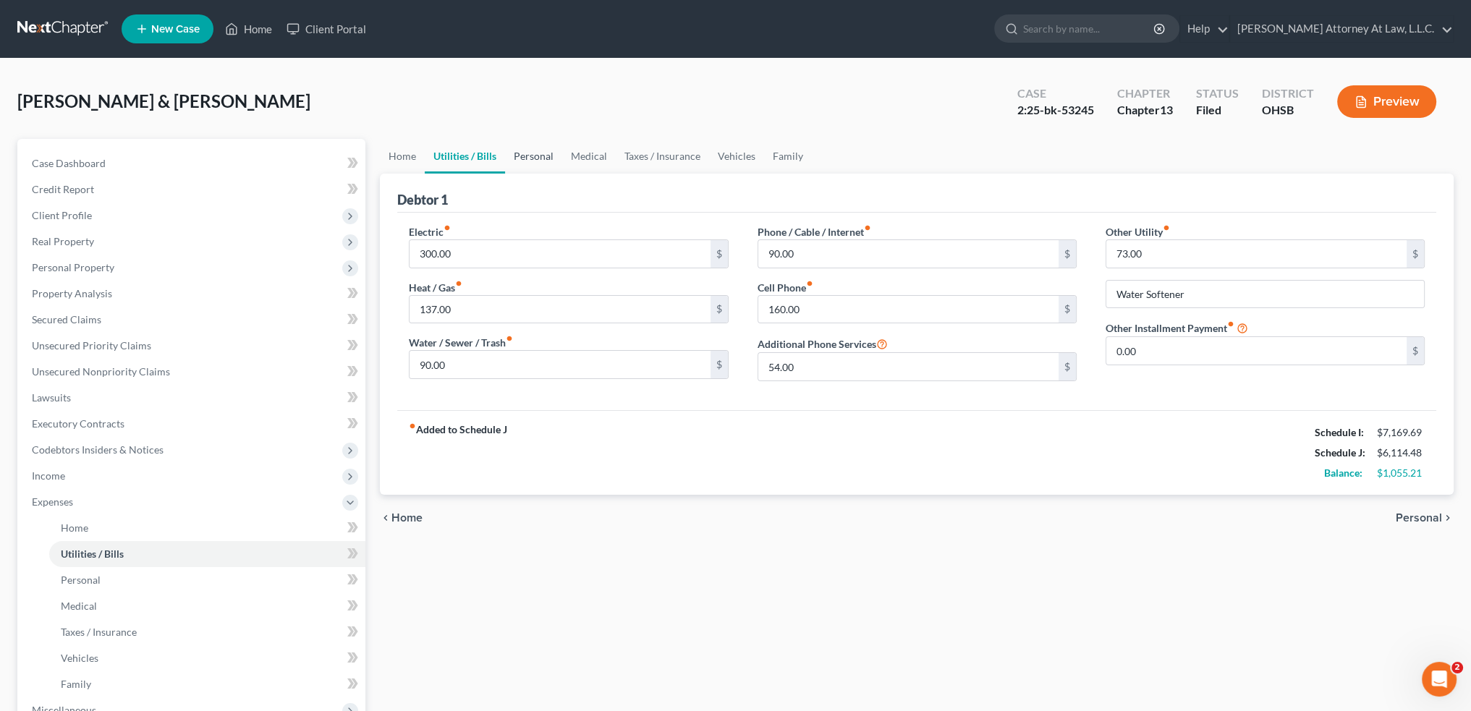
click at [513, 158] on link "Personal" at bounding box center [533, 156] width 57 height 35
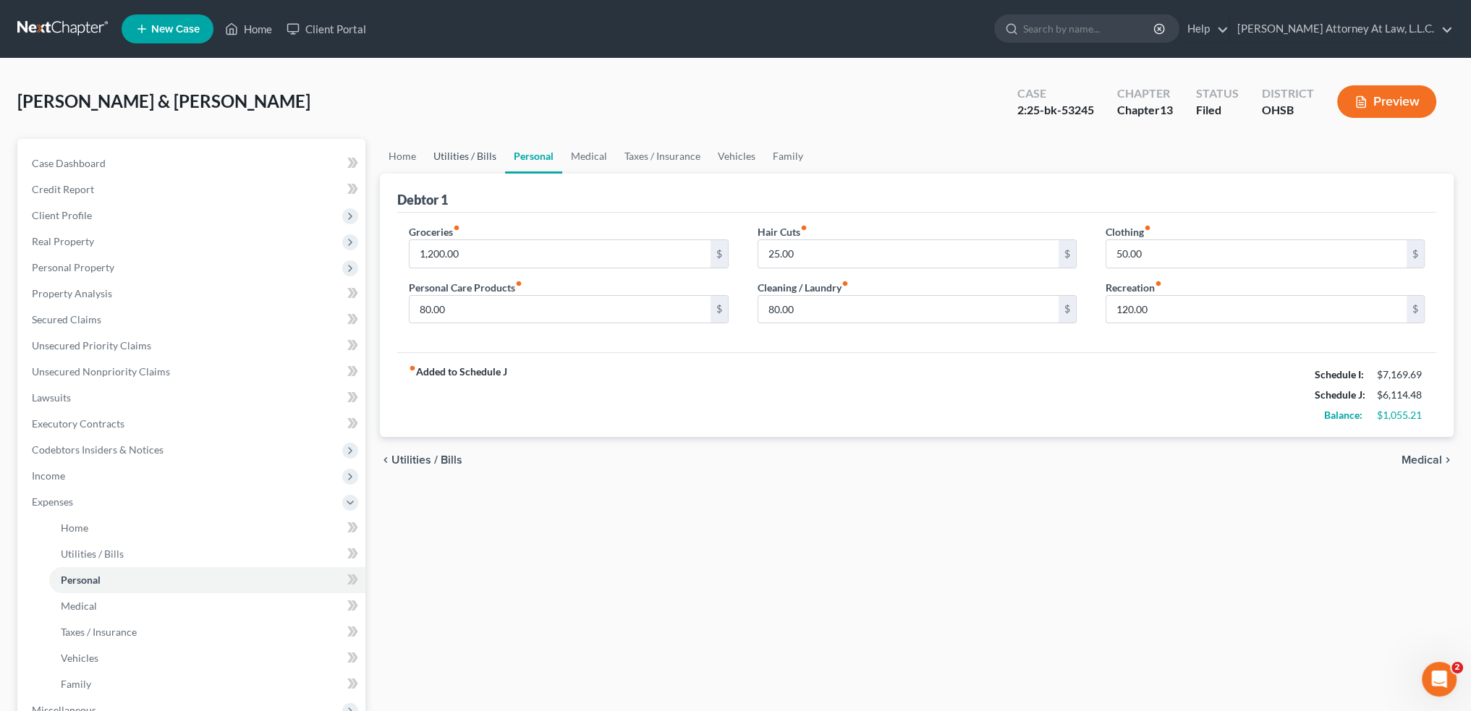
click at [480, 158] on link "Utilities / Bills" at bounding box center [465, 156] width 80 height 35
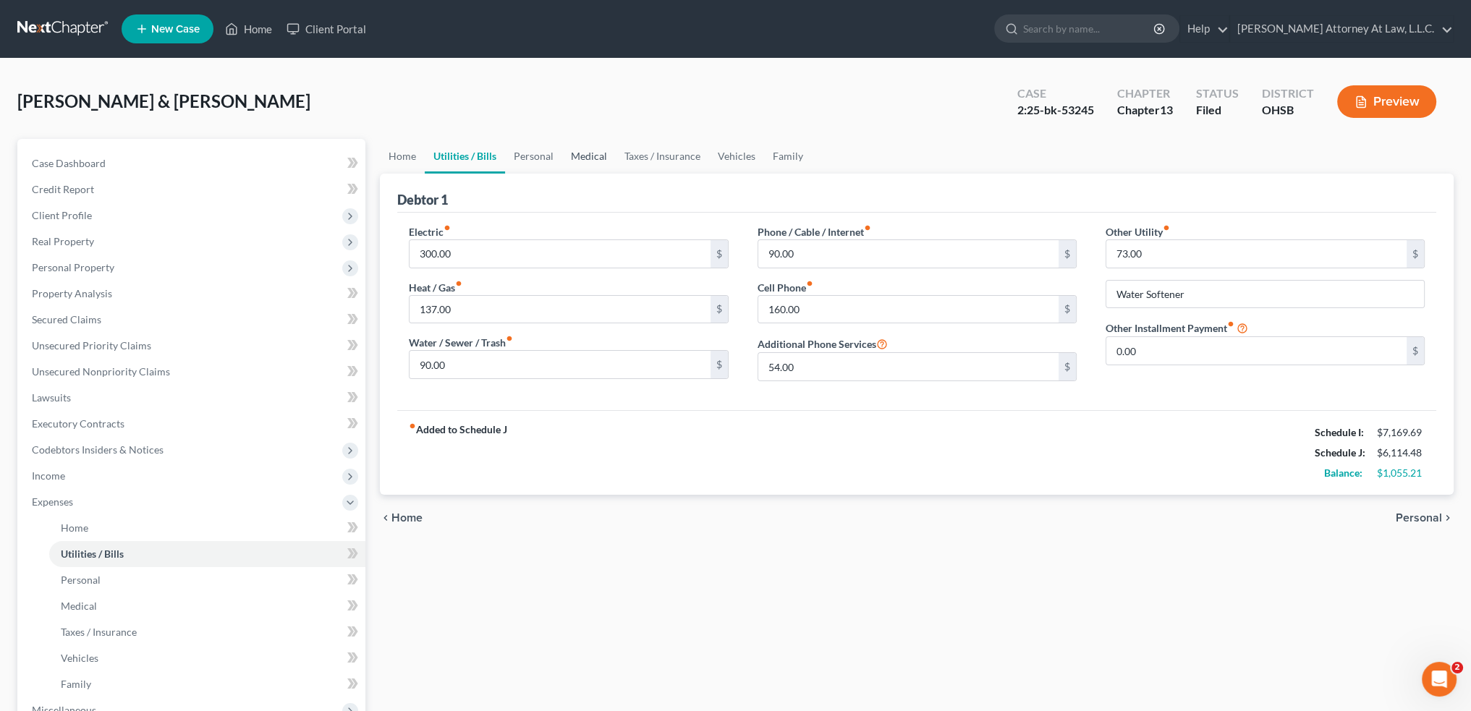
click at [605, 157] on link "Medical" at bounding box center [589, 156] width 54 height 35
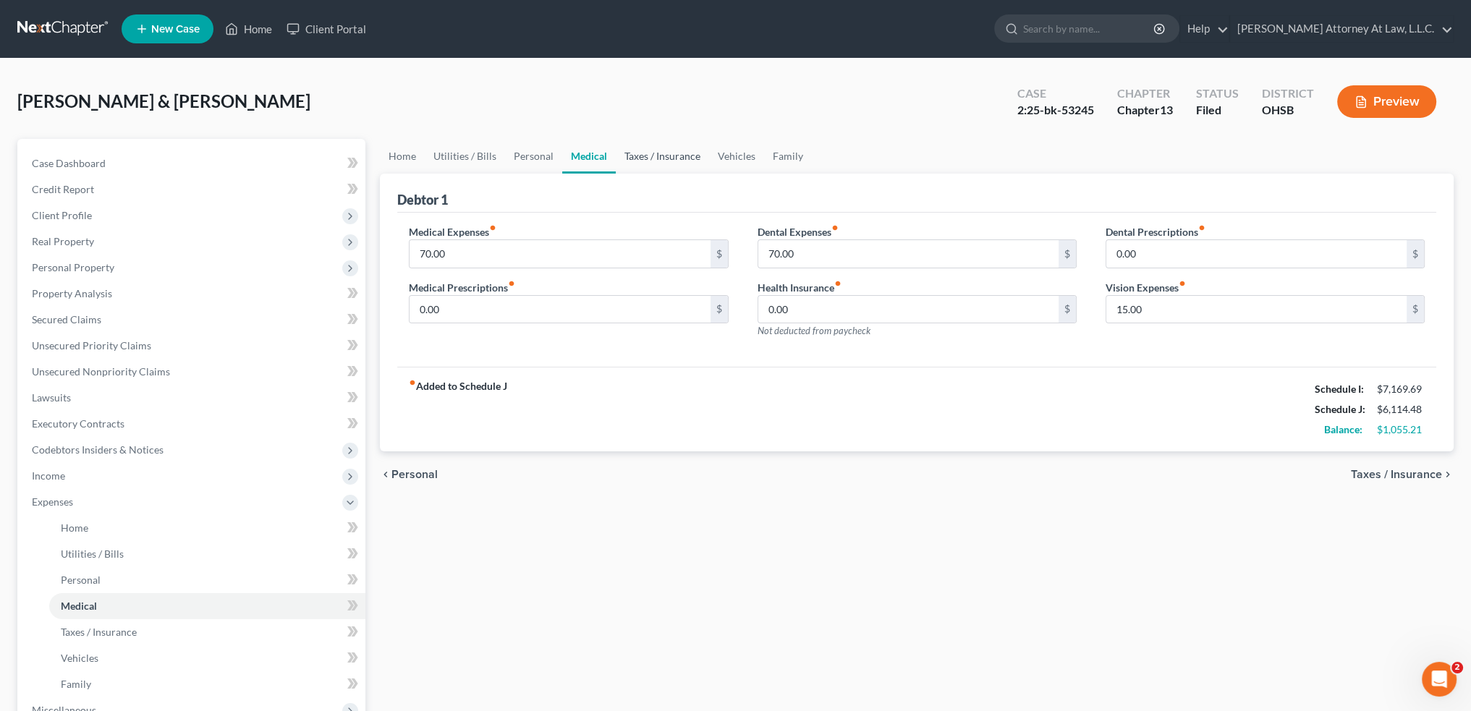
click at [643, 154] on link "Taxes / Insurance" at bounding box center [662, 156] width 93 height 35
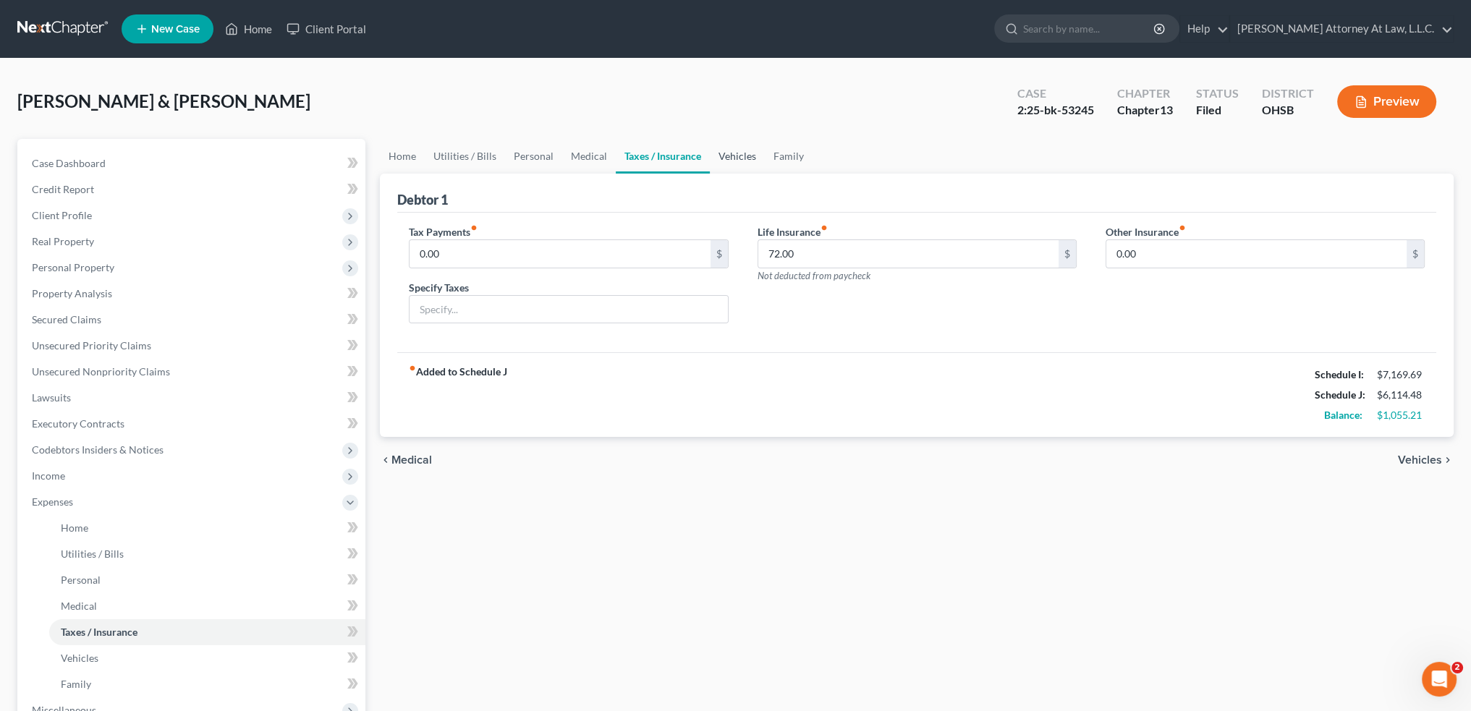
click at [734, 156] on link "Vehicles" at bounding box center [737, 156] width 55 height 35
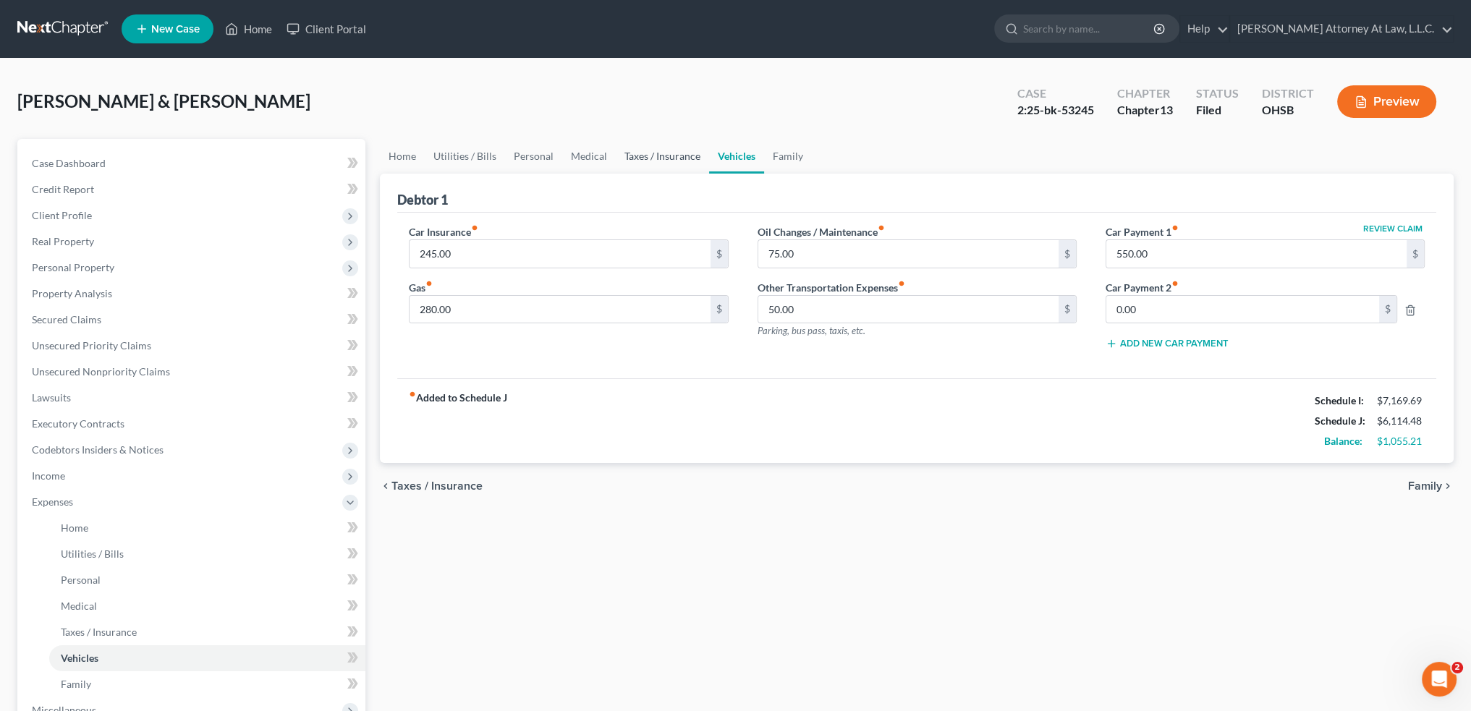
click at [656, 158] on link "Taxes / Insurance" at bounding box center [662, 156] width 93 height 35
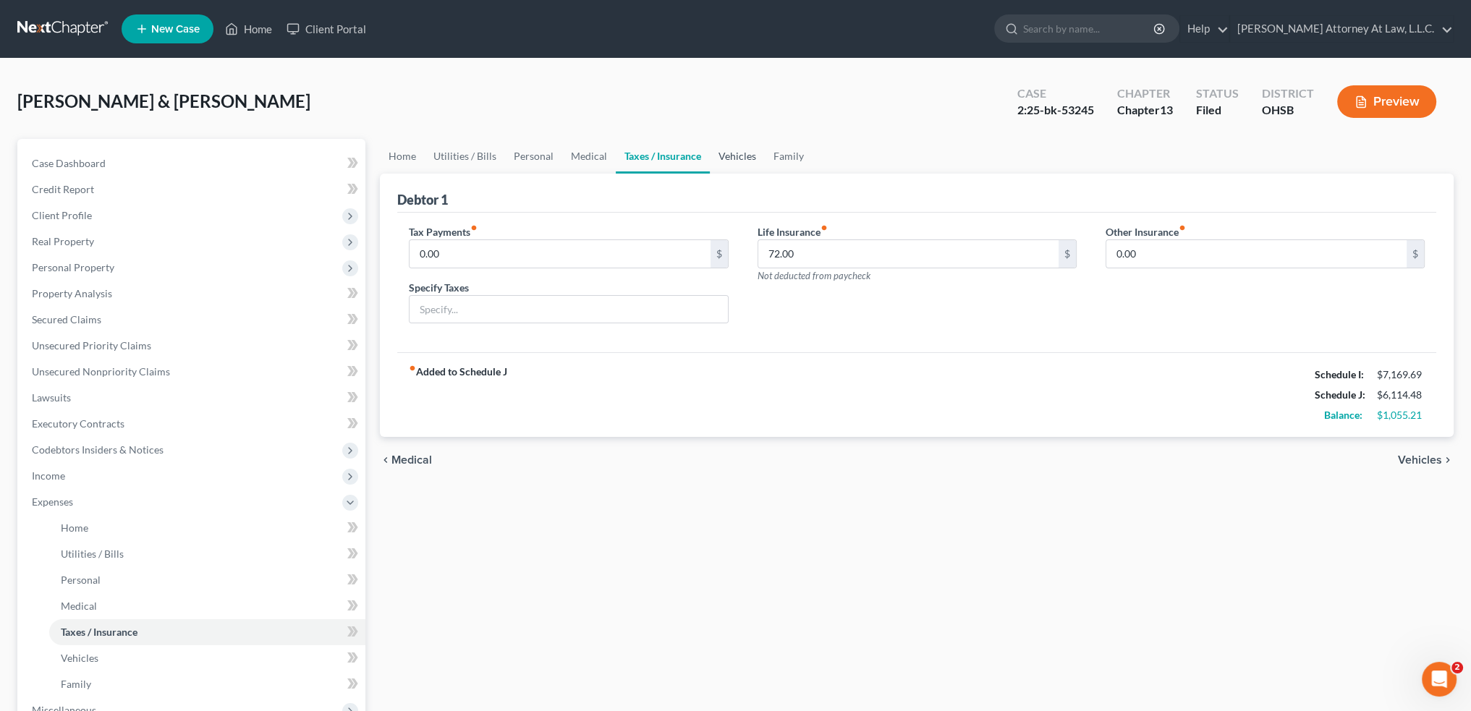
click at [728, 156] on link "Vehicles" at bounding box center [737, 156] width 55 height 35
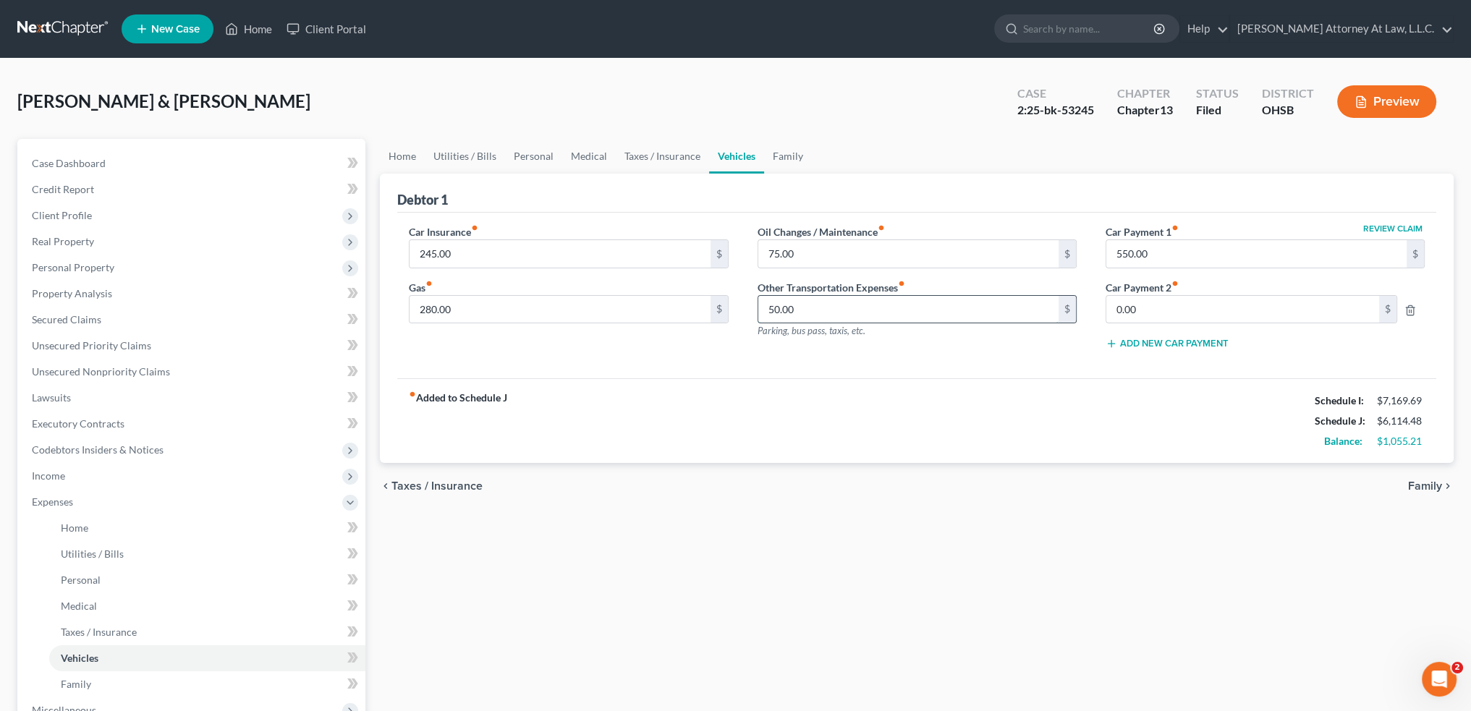
click at [877, 311] on input "50.00" at bounding box center [908, 309] width 300 height 27
click at [399, 157] on link "Home" at bounding box center [402, 156] width 45 height 35
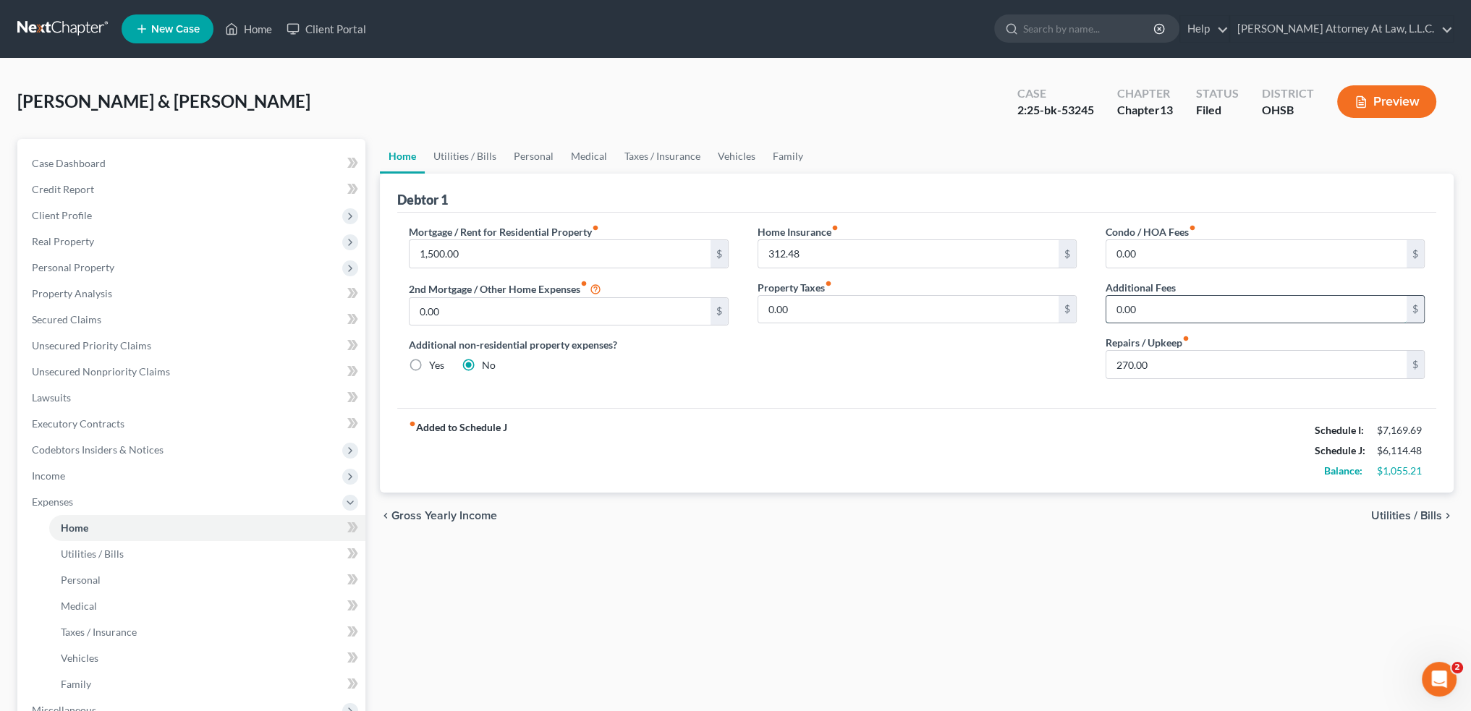
click at [1164, 297] on input "0.00" at bounding box center [1256, 309] width 300 height 27
click at [473, 158] on link "Utilities / Bills" at bounding box center [465, 156] width 80 height 35
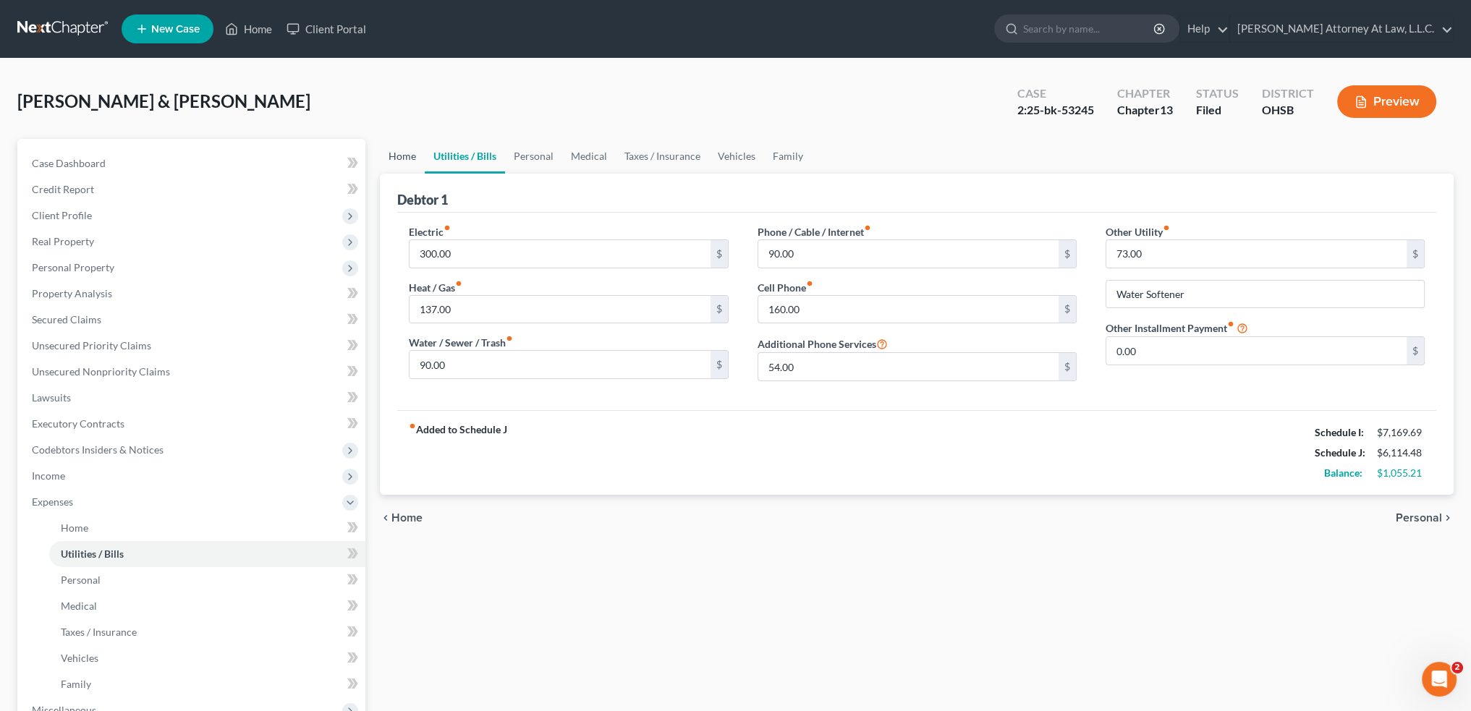
click at [411, 152] on link "Home" at bounding box center [402, 156] width 45 height 35
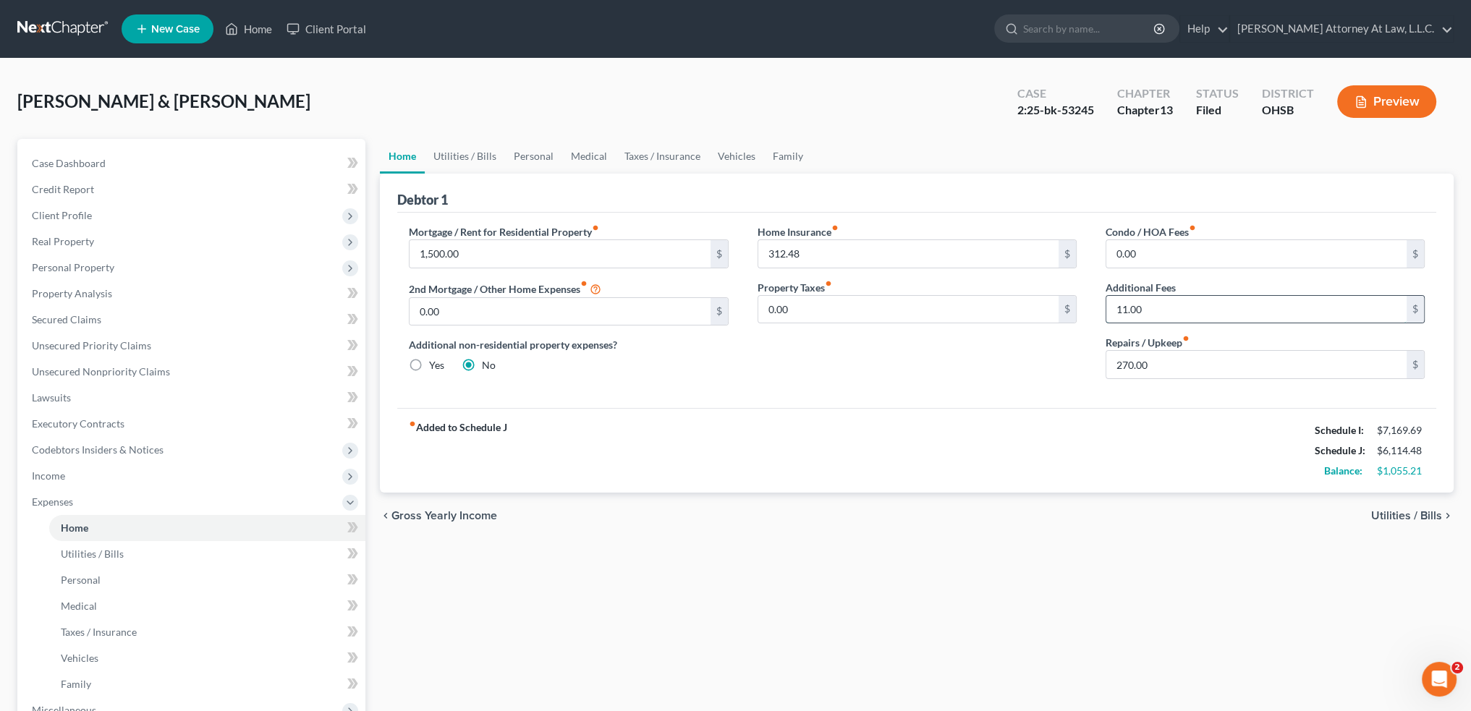
click at [1190, 306] on input "11.00" at bounding box center [1256, 309] width 300 height 27
click at [446, 156] on link "Utilities / Bills" at bounding box center [465, 156] width 80 height 35
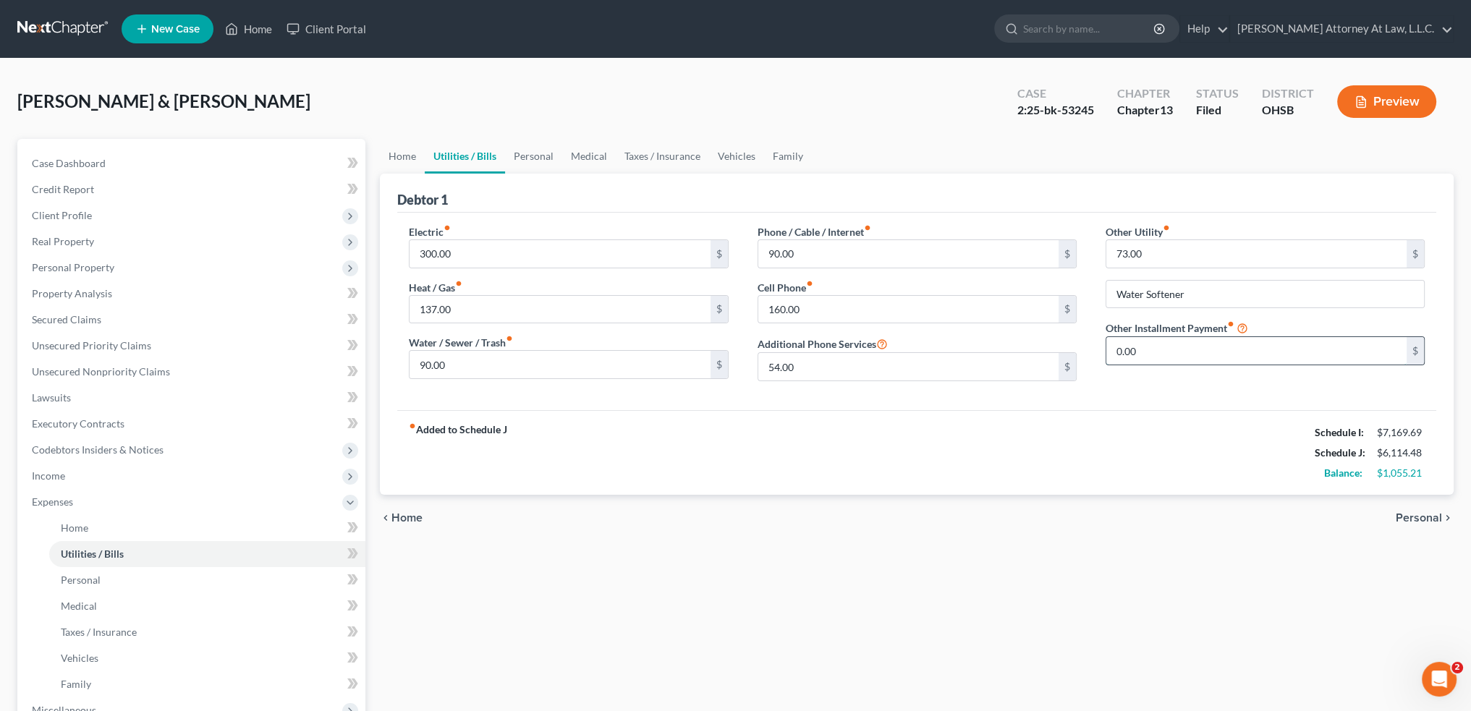
click at [1146, 347] on input "0.00" at bounding box center [1256, 350] width 300 height 27
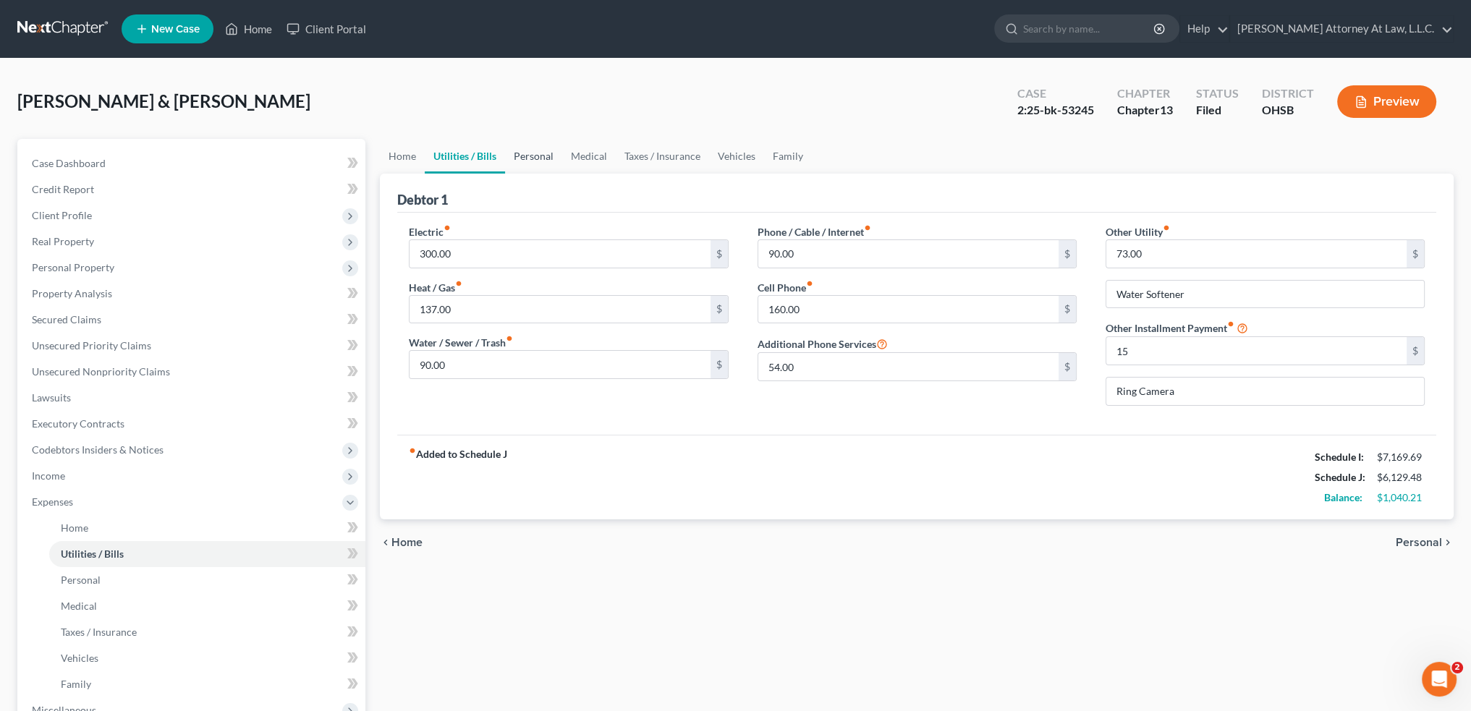
click at [524, 154] on link "Personal" at bounding box center [533, 156] width 57 height 35
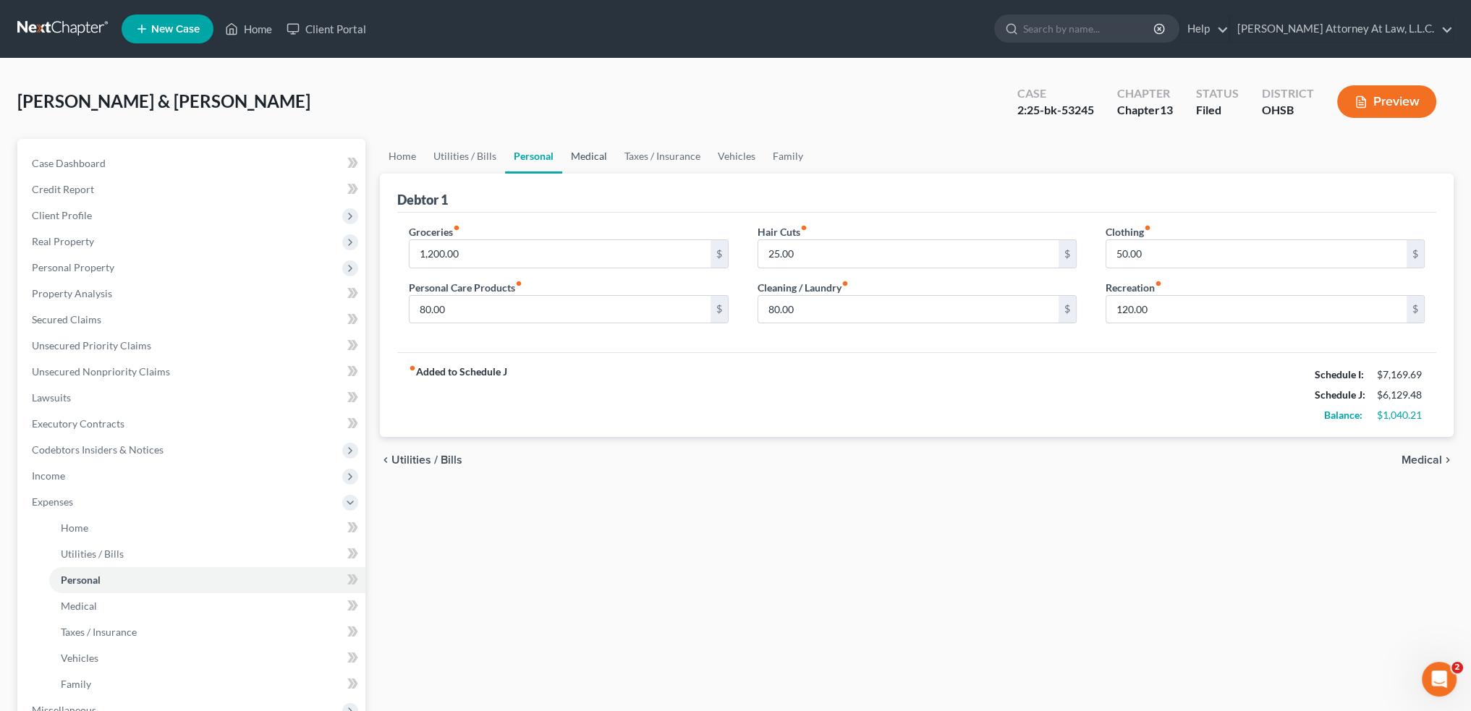
click at [587, 154] on link "Medical" at bounding box center [589, 156] width 54 height 35
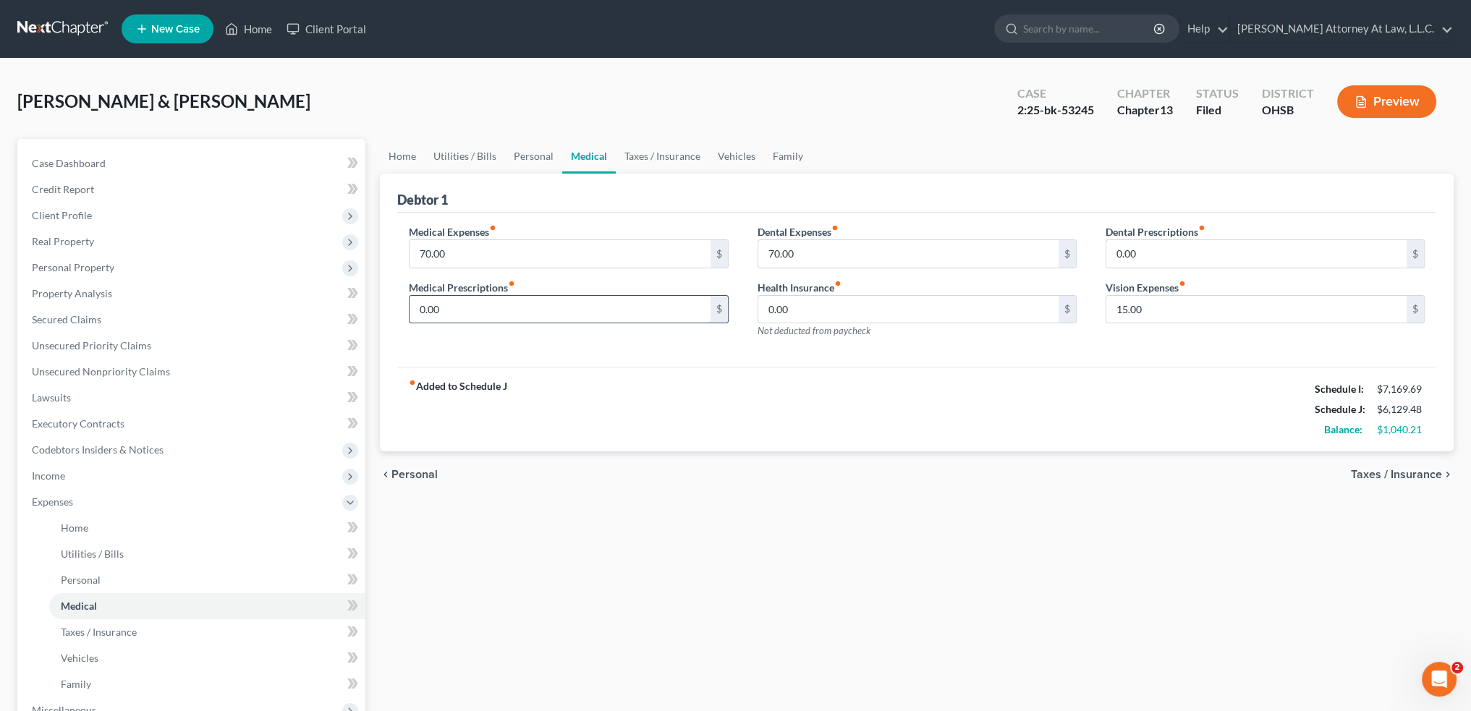
click at [450, 307] on input "0.00" at bounding box center [560, 309] width 300 height 27
click at [651, 156] on link "Taxes / Insurance" at bounding box center [662, 156] width 93 height 35
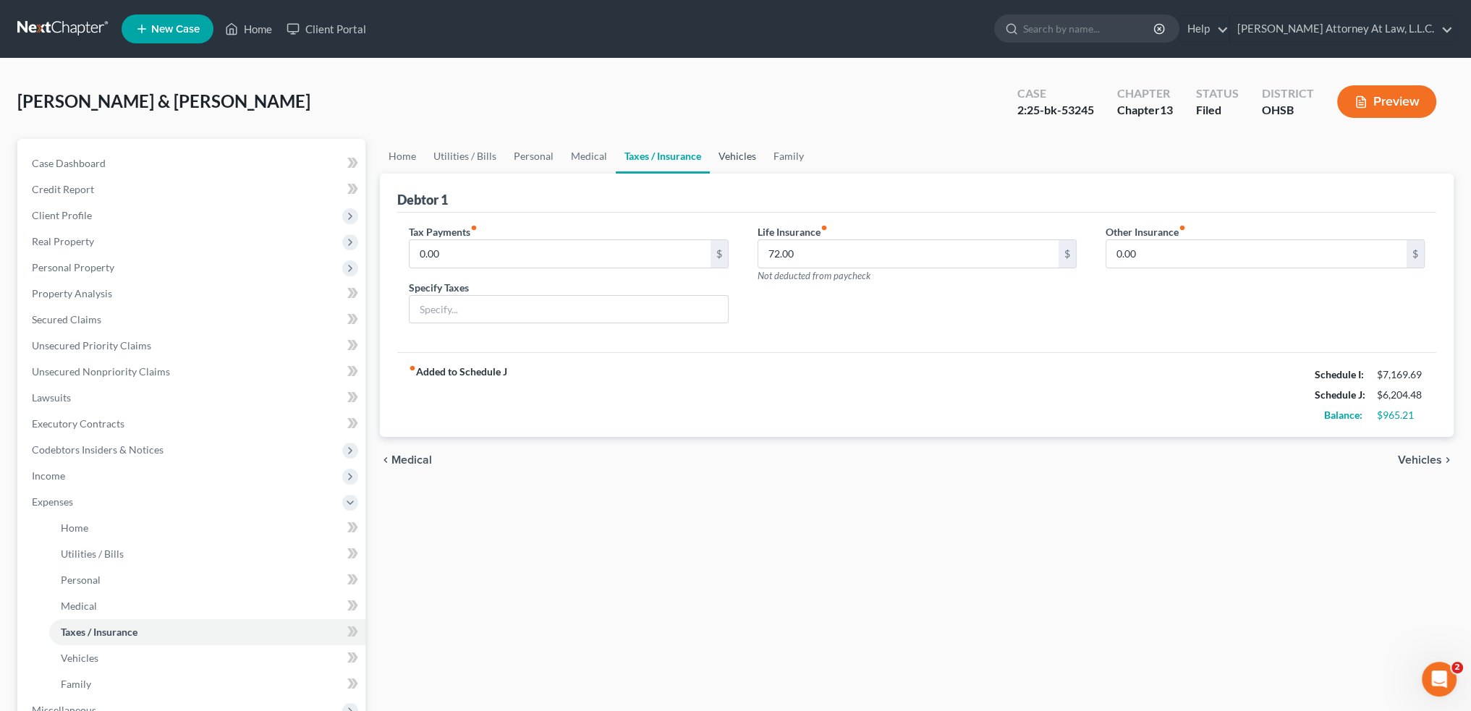
click at [737, 155] on link "Vehicles" at bounding box center [737, 156] width 55 height 35
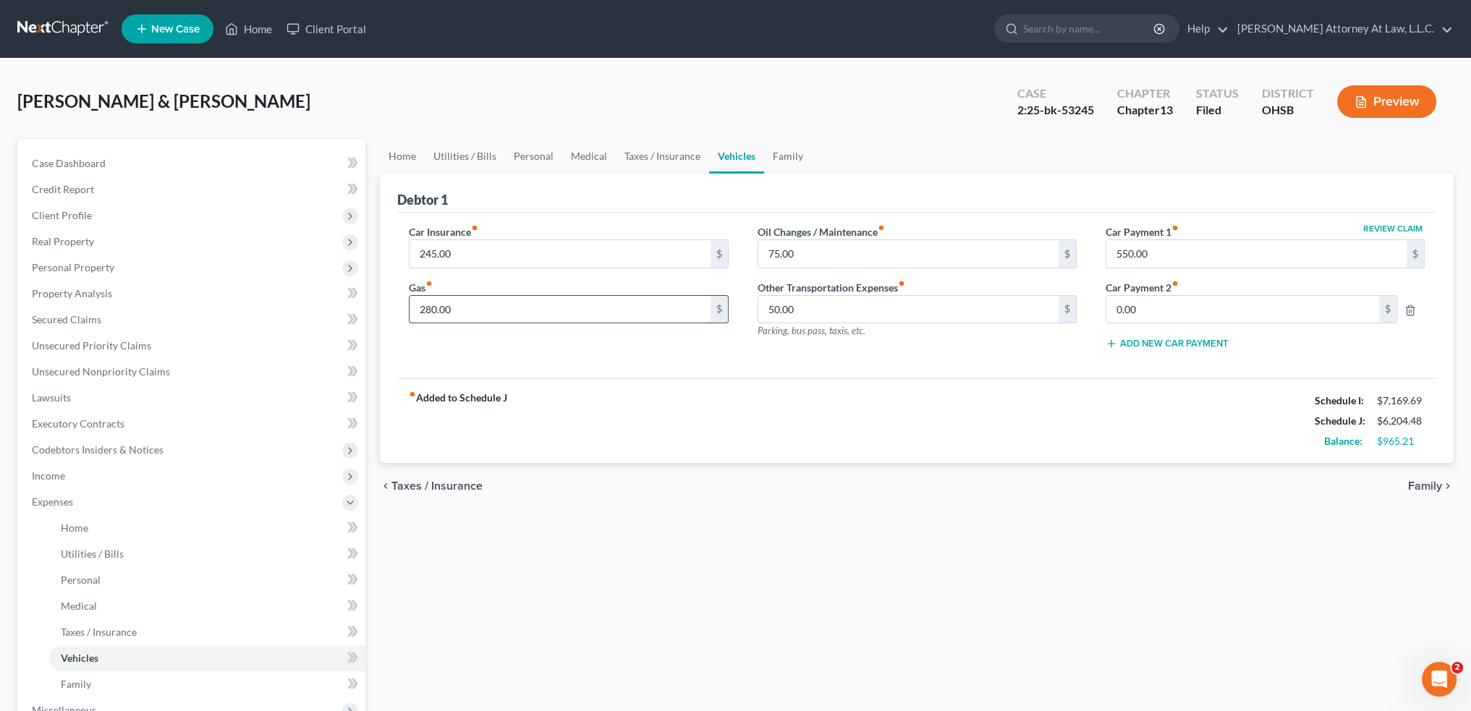
click at [501, 309] on input "280.00" at bounding box center [560, 309] width 300 height 27
click at [787, 156] on link "Family" at bounding box center [788, 156] width 48 height 35
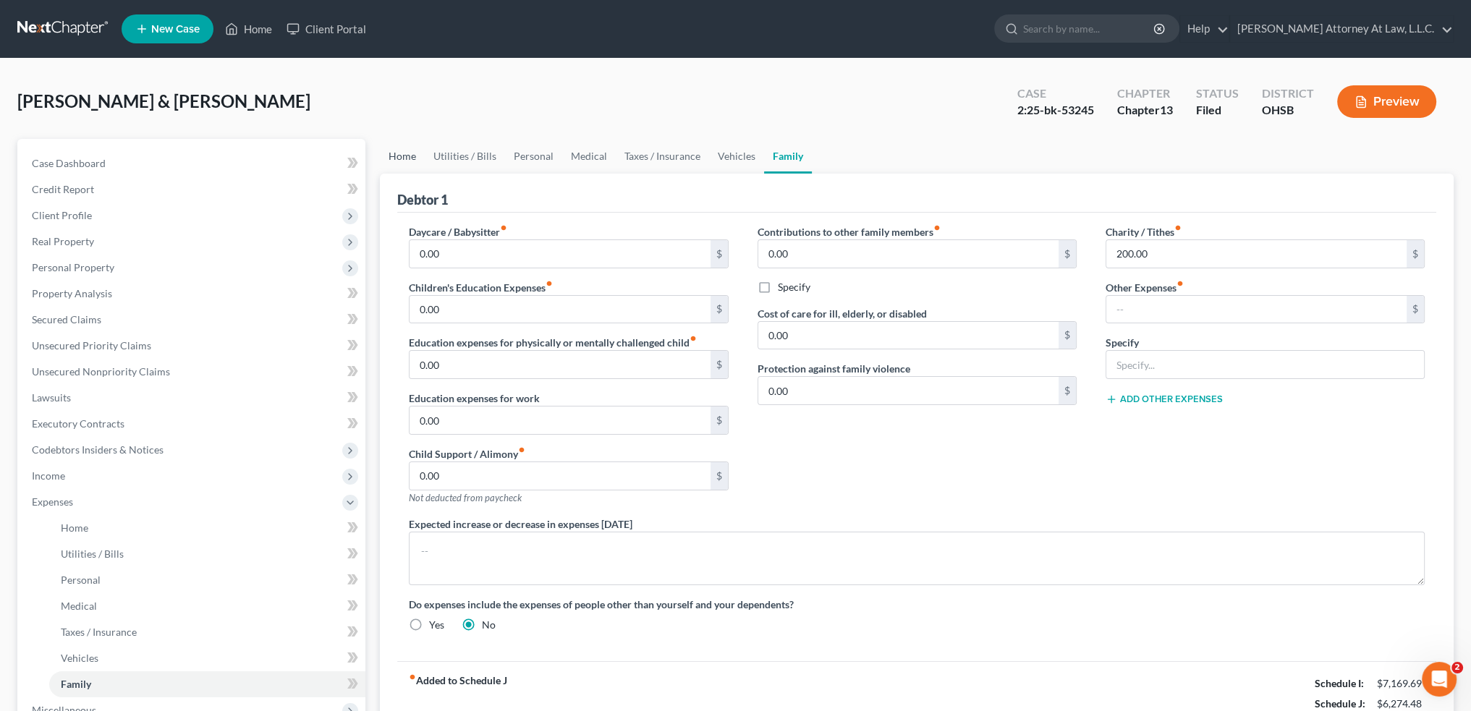
click at [403, 158] on link "Home" at bounding box center [402, 156] width 45 height 35
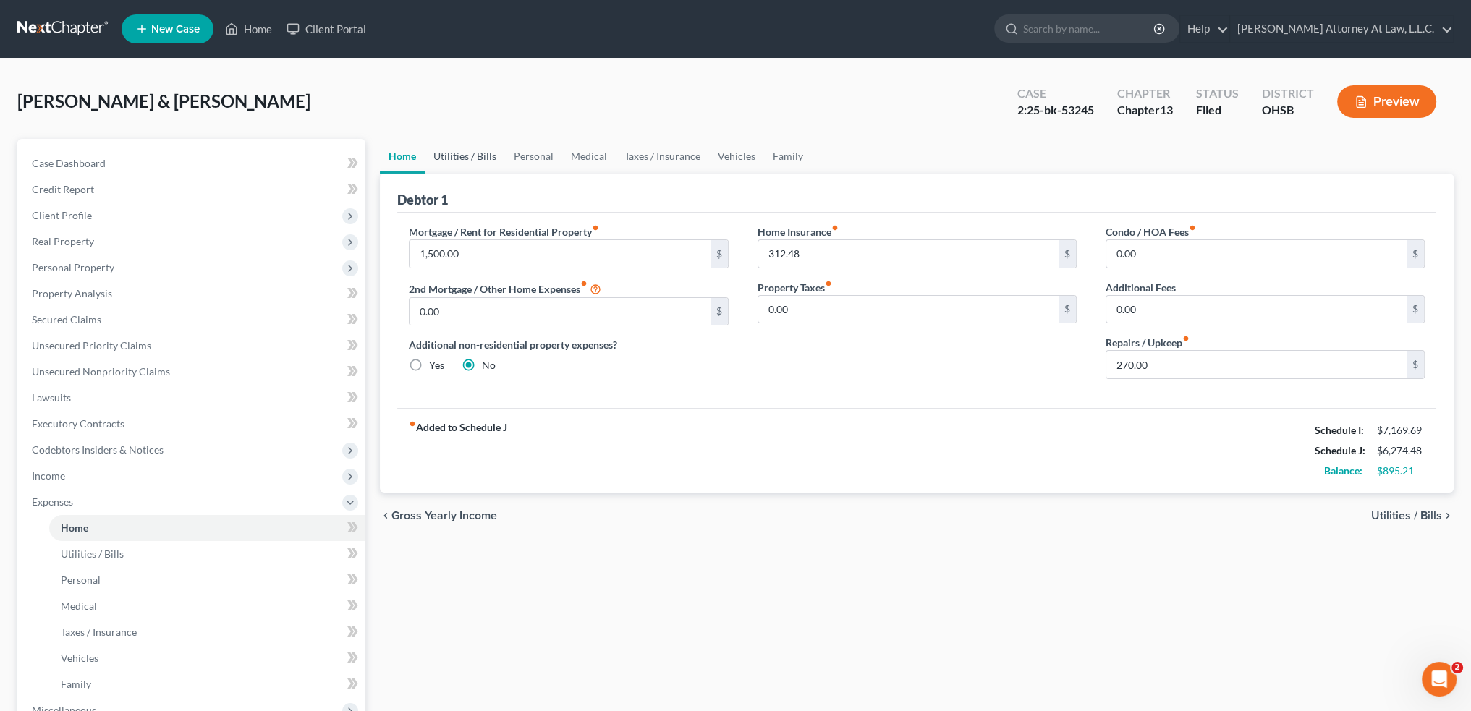
click at [460, 159] on link "Utilities / Bills" at bounding box center [465, 156] width 80 height 35
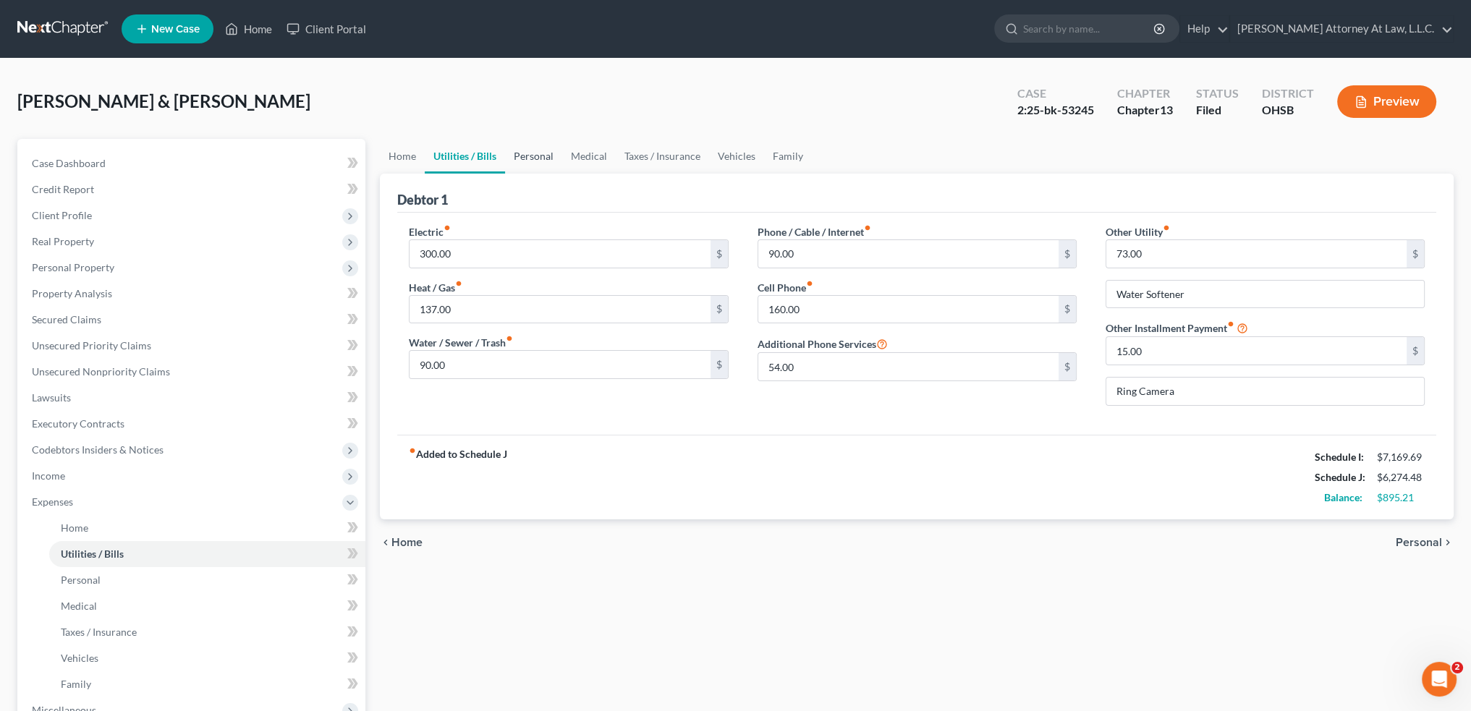
click at [535, 158] on link "Personal" at bounding box center [533, 156] width 57 height 35
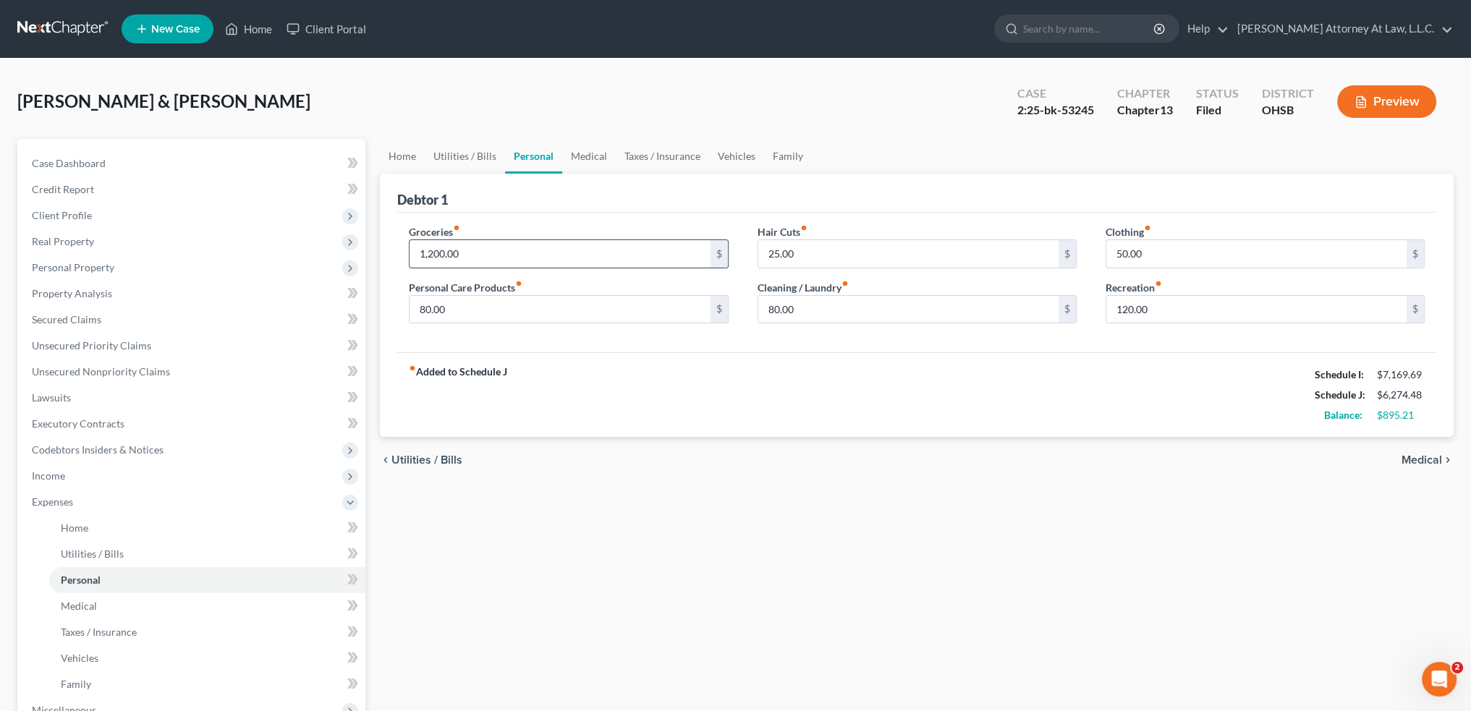
click at [460, 253] on input "1,200.00" at bounding box center [560, 253] width 300 height 27
click at [585, 153] on link "Medical" at bounding box center [589, 156] width 54 height 35
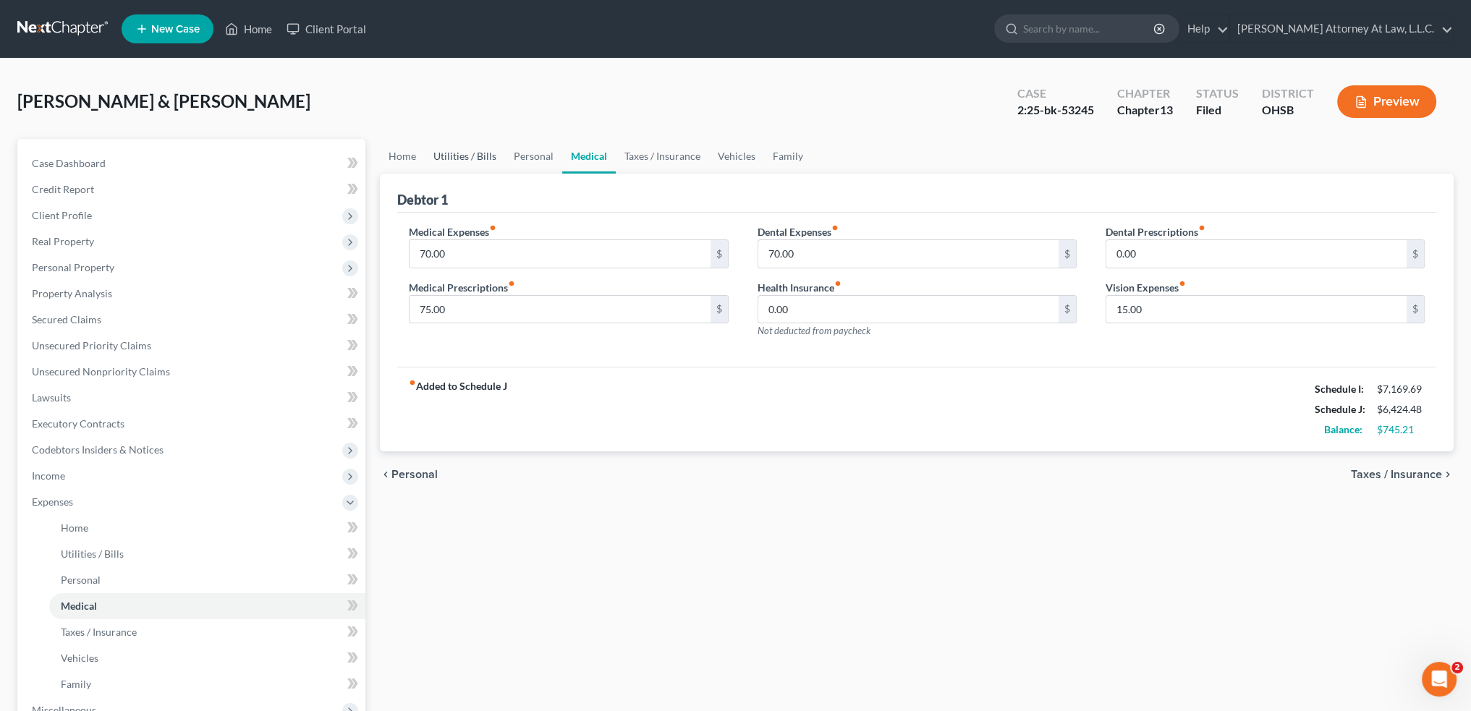
click at [471, 150] on link "Utilities / Bills" at bounding box center [465, 156] width 80 height 35
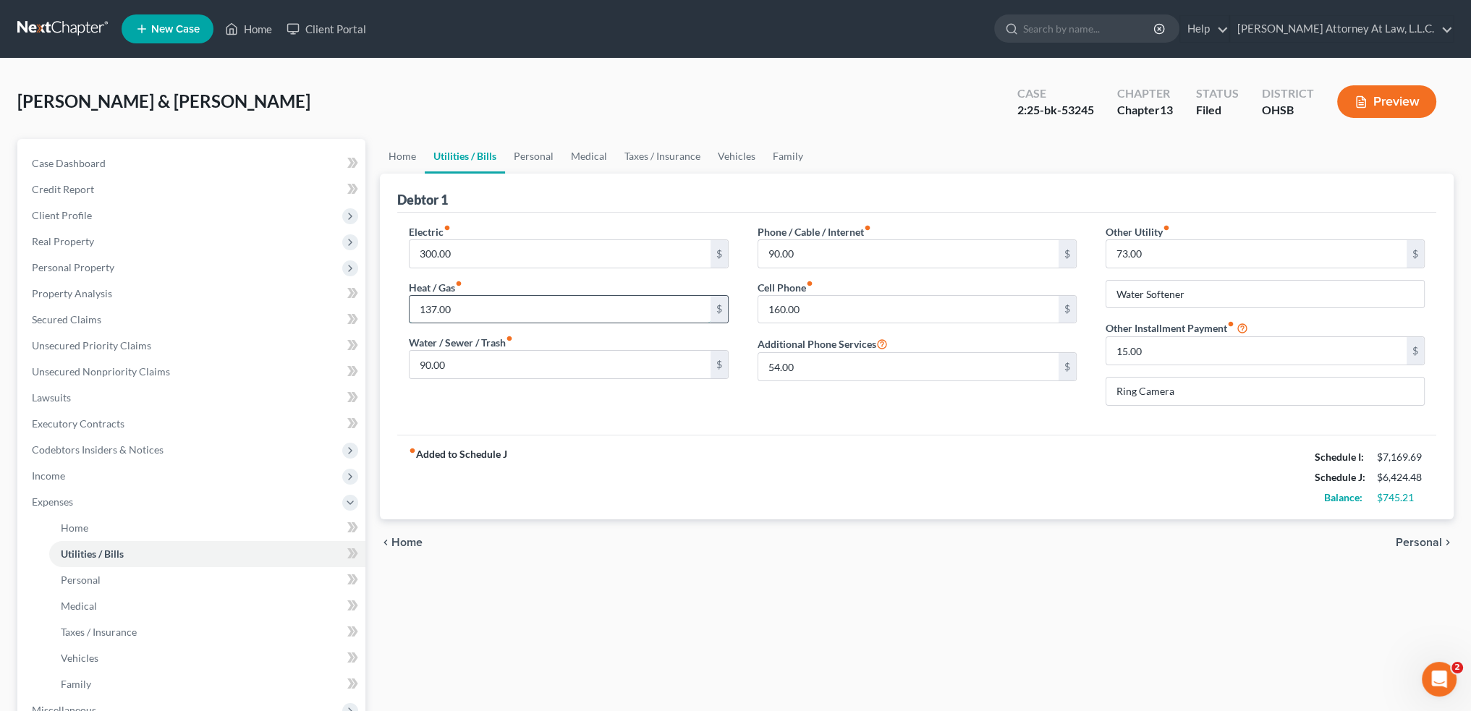
click at [485, 312] on input "137.00" at bounding box center [560, 309] width 300 height 27
click at [537, 156] on link "Personal" at bounding box center [533, 156] width 57 height 35
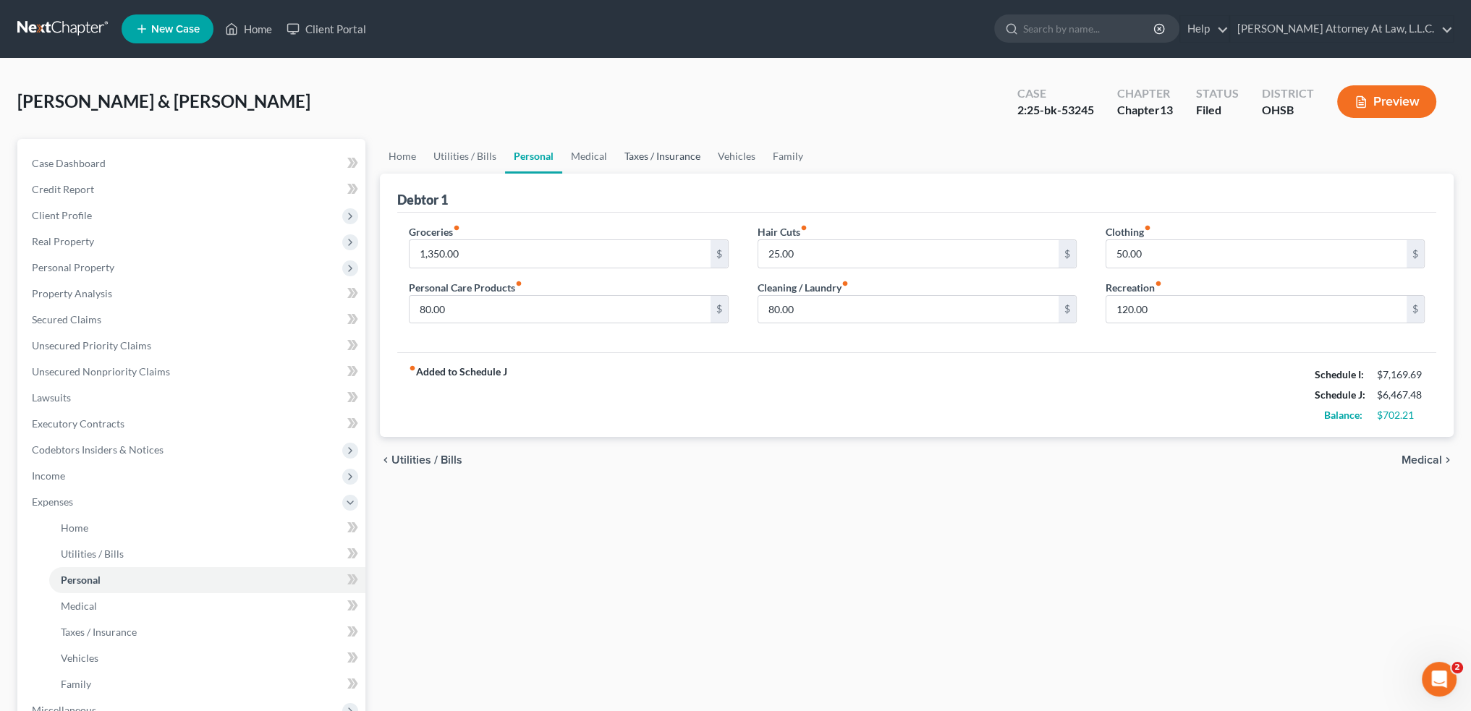
click at [648, 153] on link "Taxes / Insurance" at bounding box center [662, 156] width 93 height 35
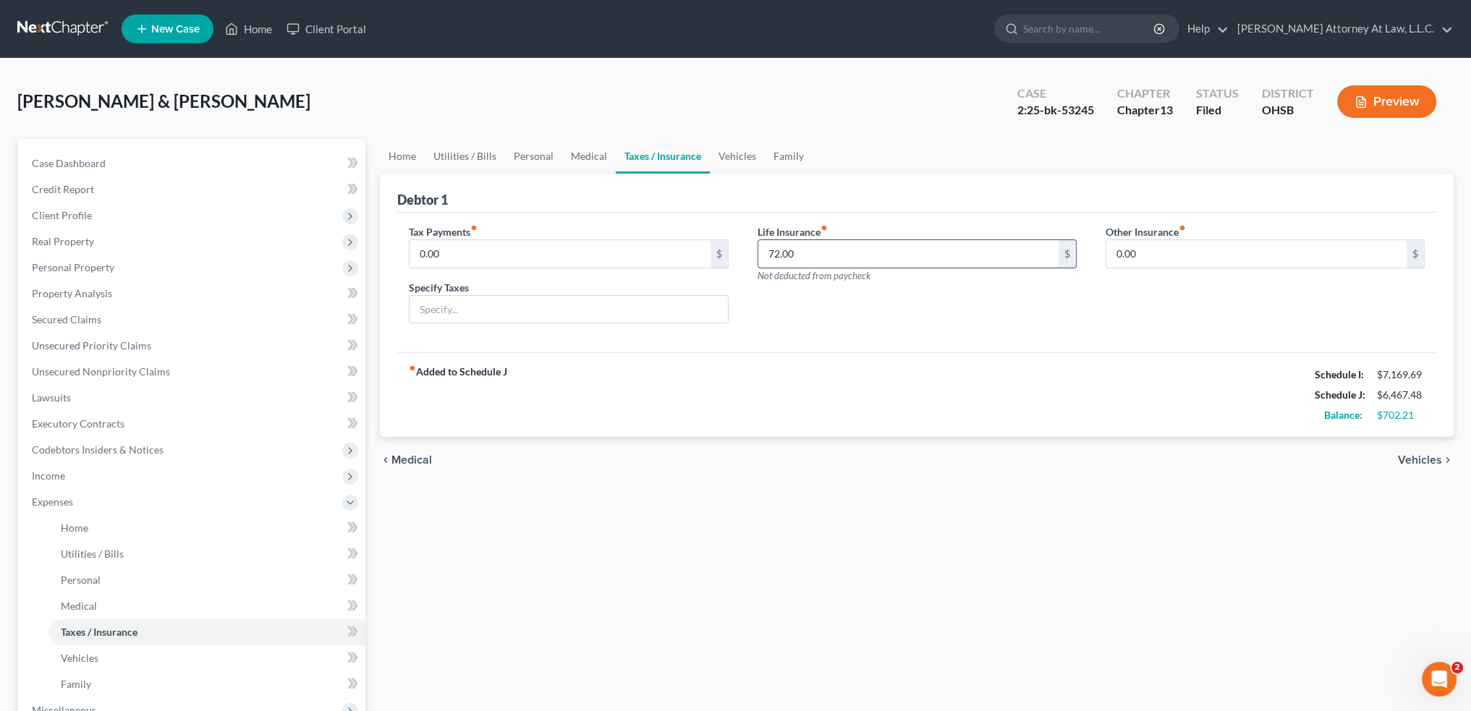
click at [827, 252] on input "72.00" at bounding box center [908, 253] width 300 height 27
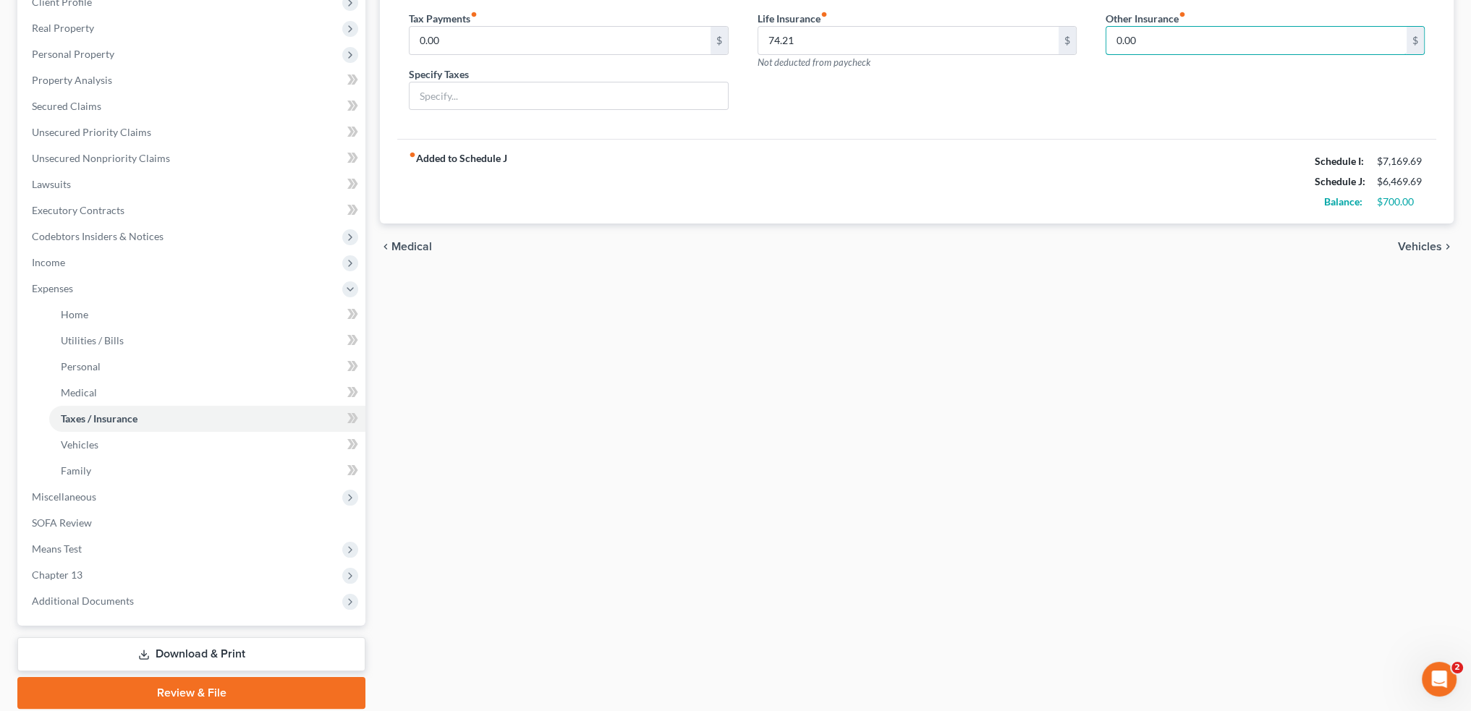
scroll to position [217, 0]
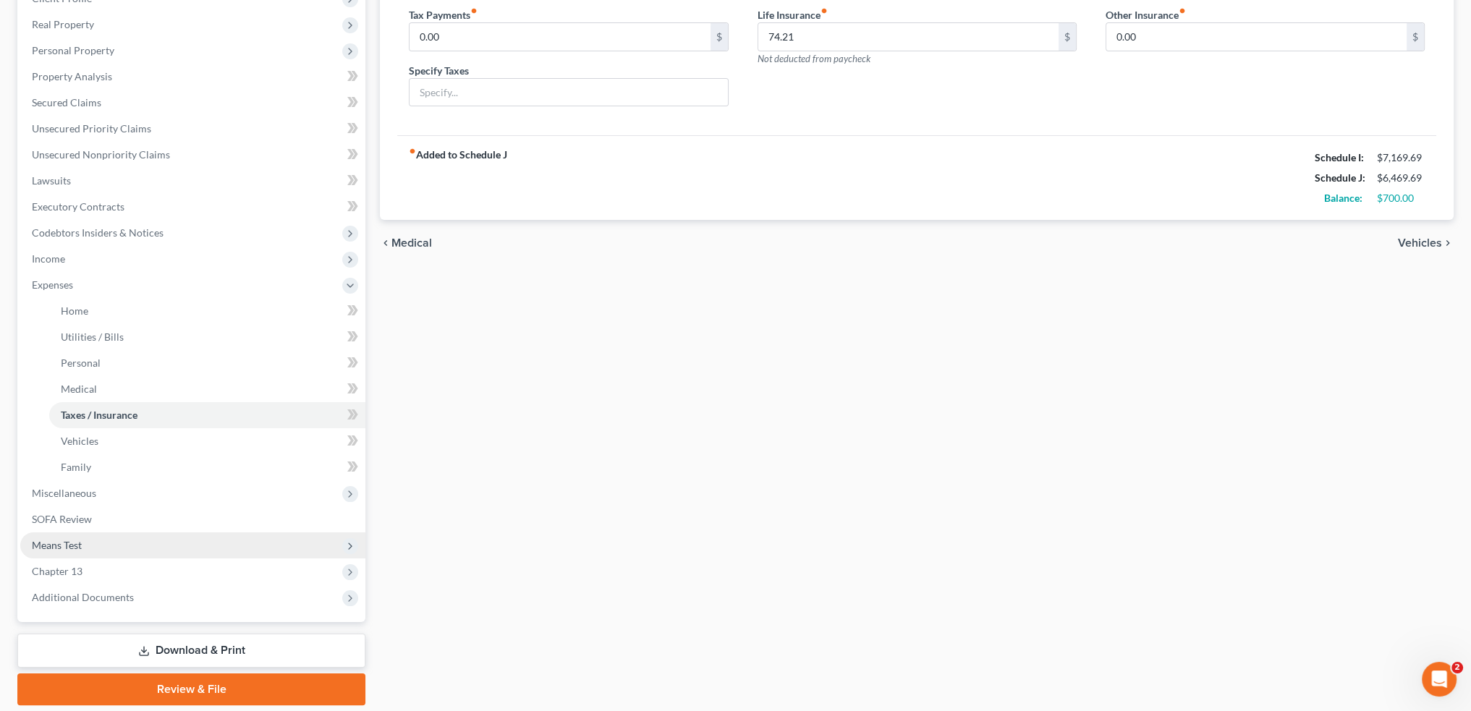
click at [99, 549] on span "Means Test" at bounding box center [192, 546] width 345 height 26
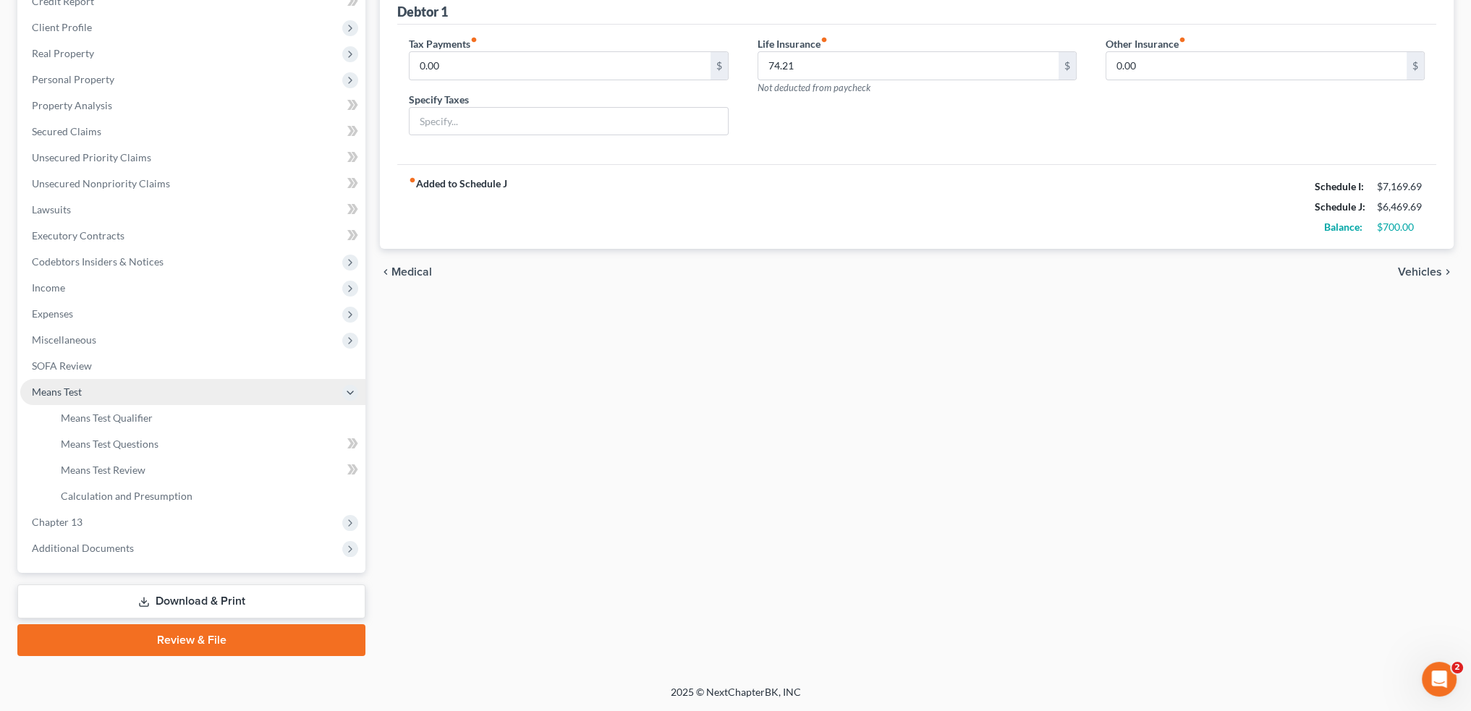
scroll to position [187, 0]
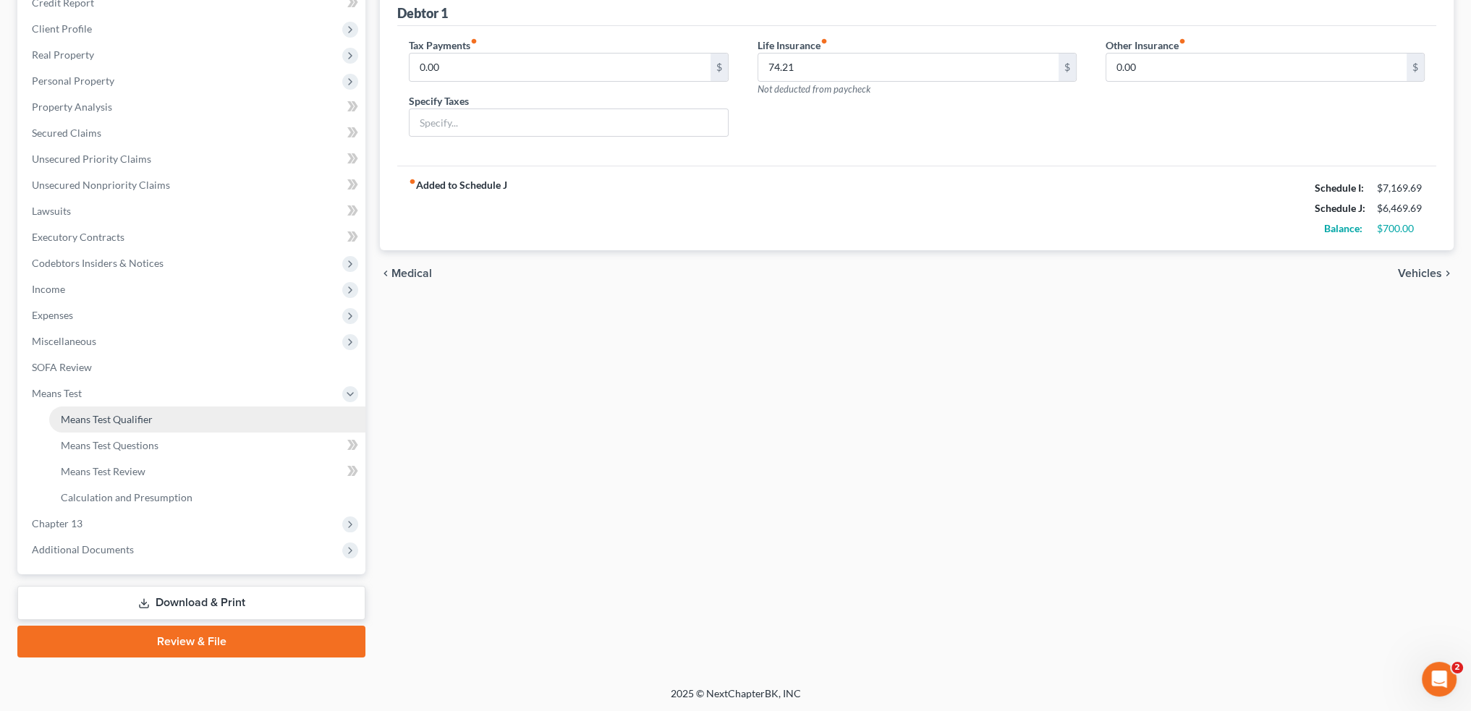
click at [115, 429] on link "Means Test Qualifier" at bounding box center [207, 420] width 316 height 26
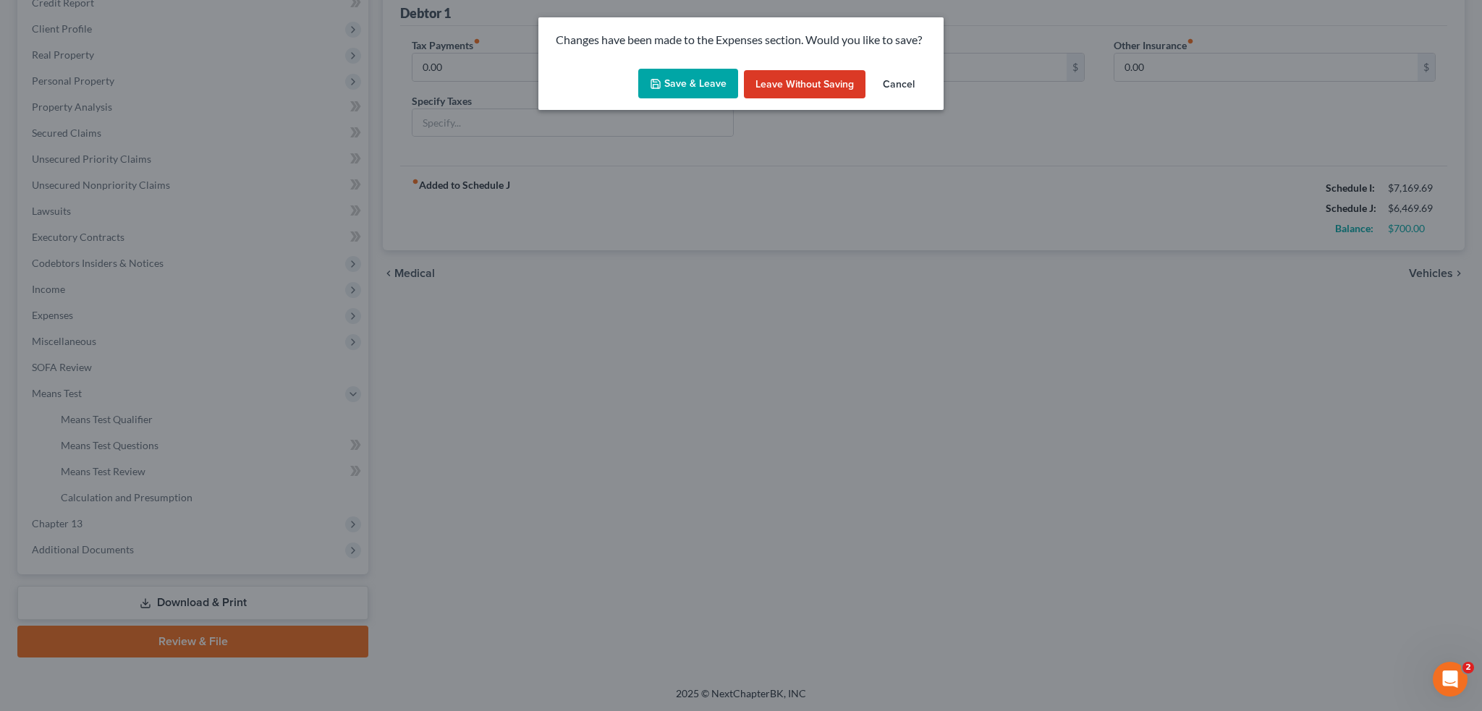
click at [688, 80] on button "Save & Leave" at bounding box center [688, 84] width 100 height 30
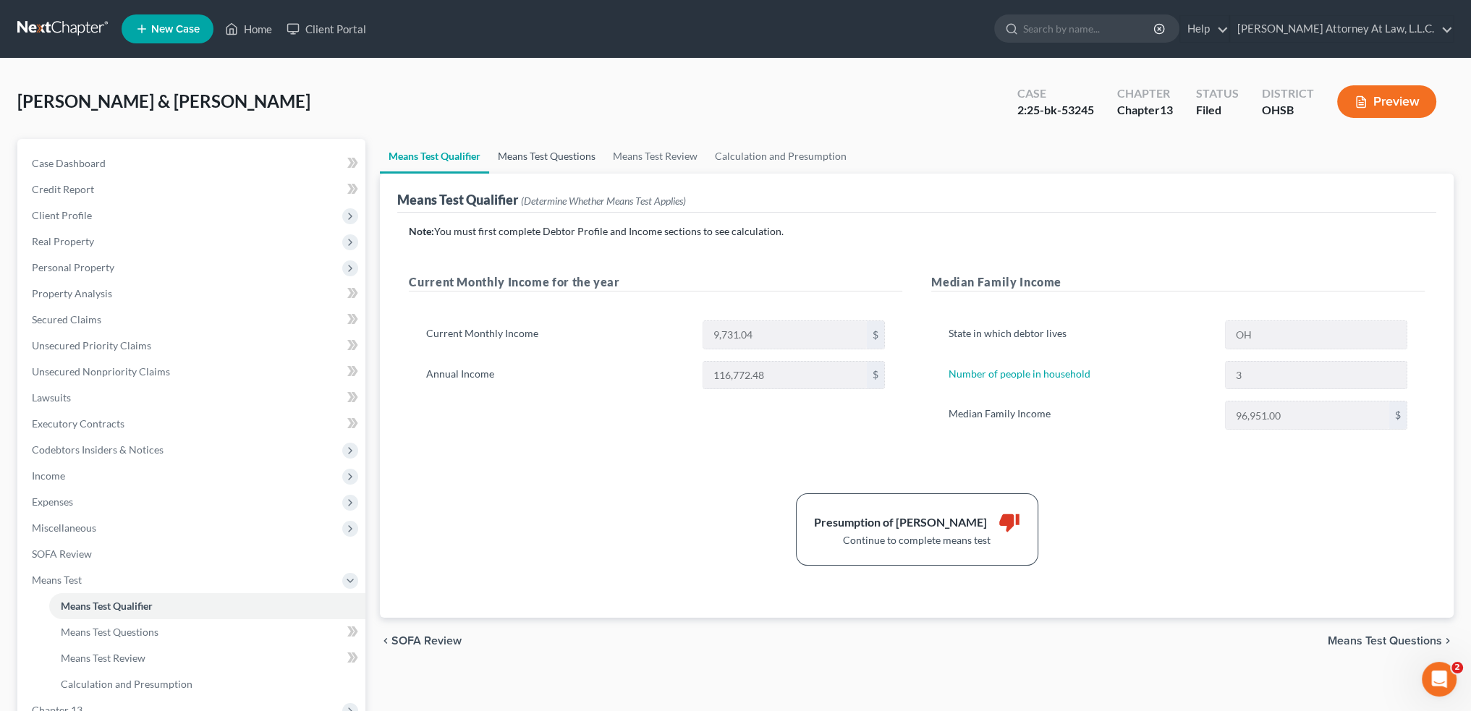
click at [543, 151] on link "Means Test Questions" at bounding box center [546, 156] width 115 height 35
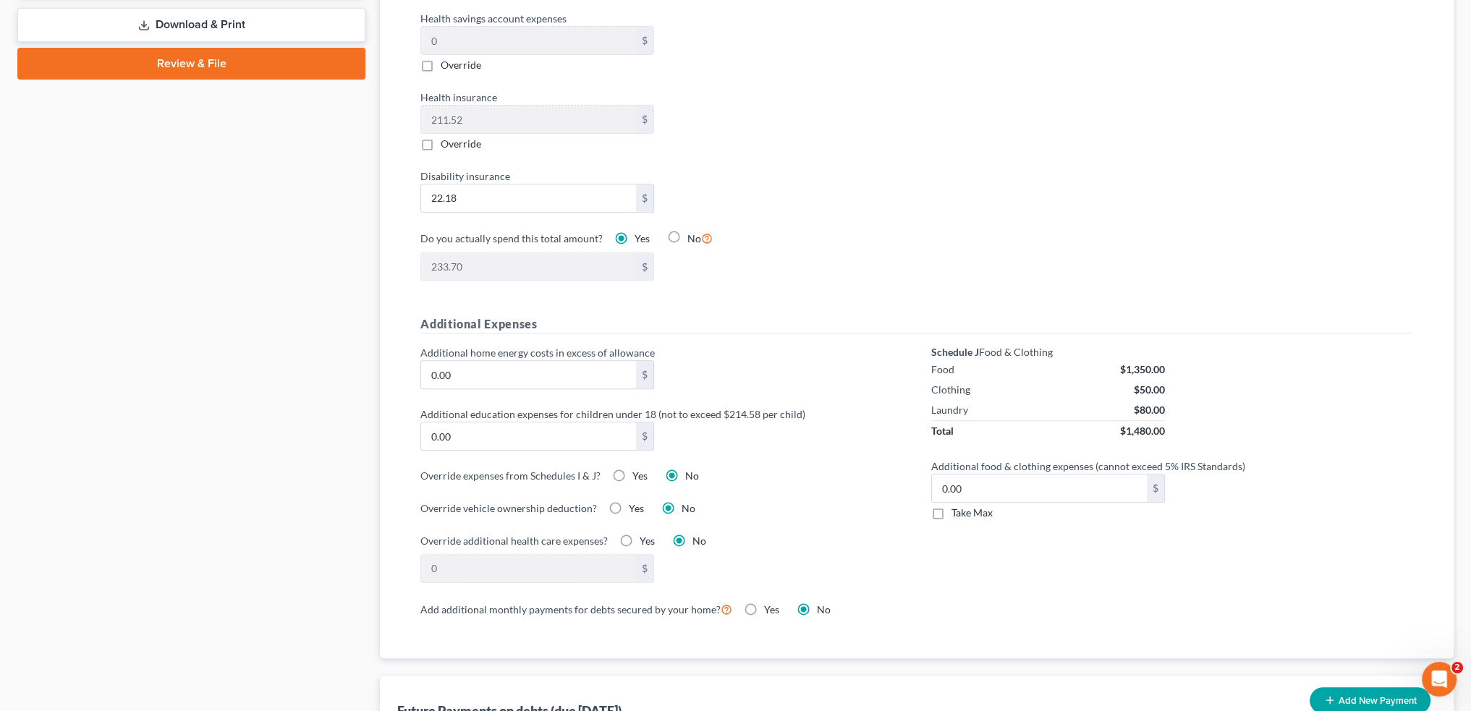
scroll to position [796, 0]
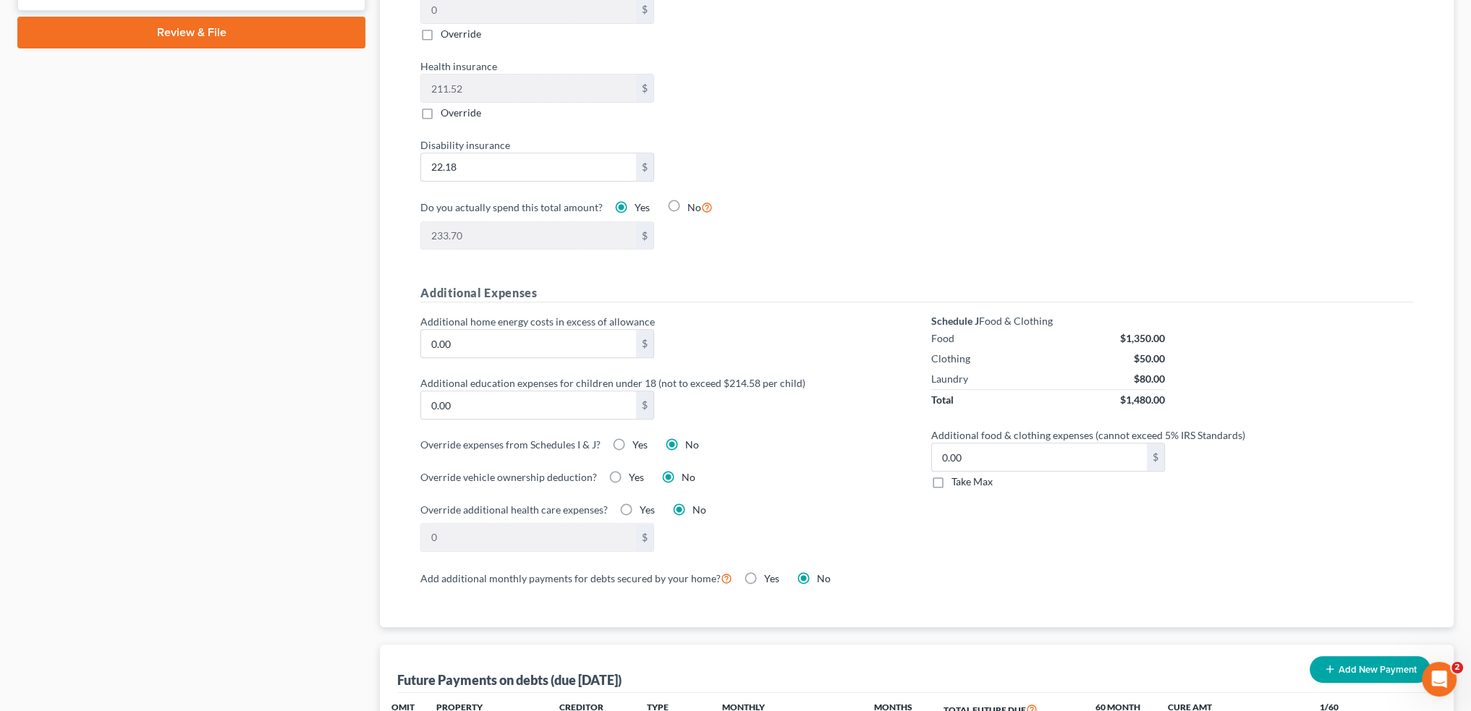
click at [952, 475] on label "Take Max" at bounding box center [972, 482] width 41 height 14
click at [957, 475] on input "Take Max" at bounding box center [961, 479] width 9 height 9
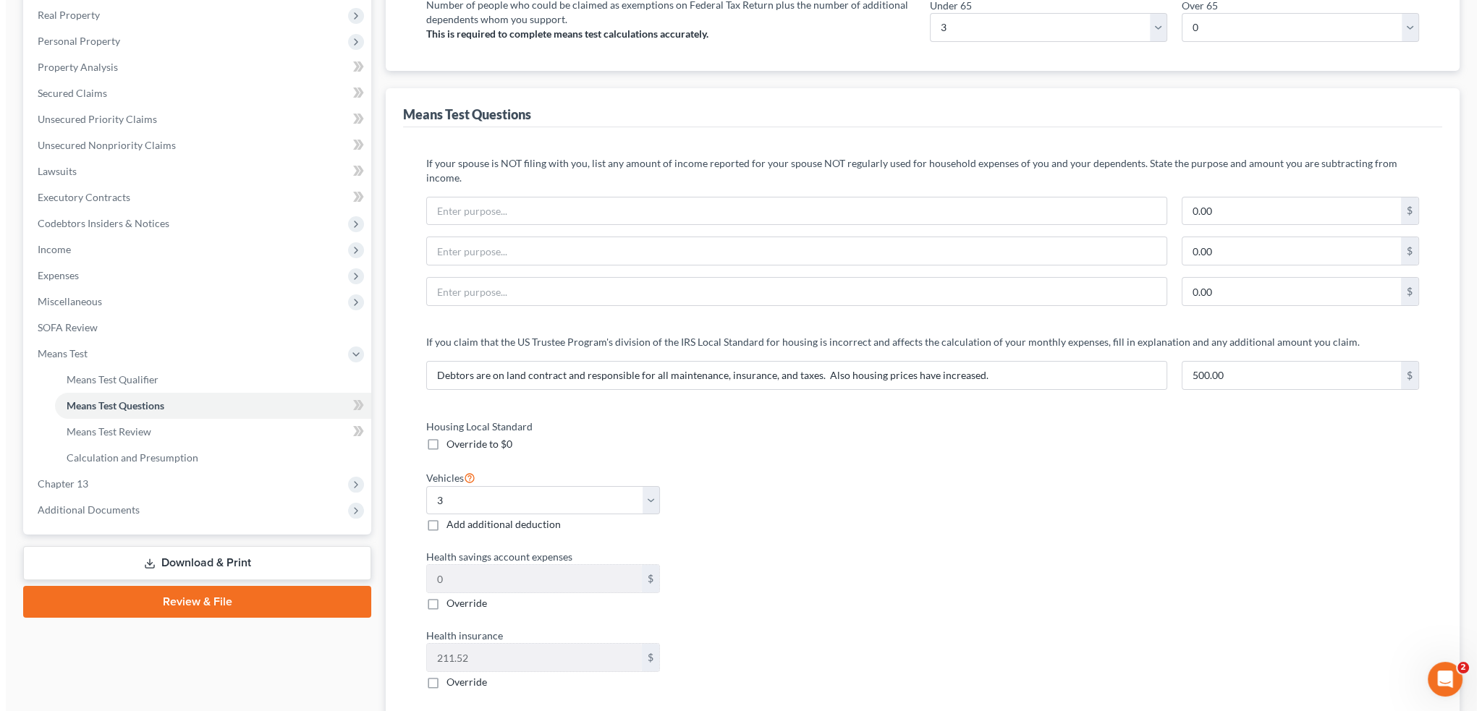
scroll to position [0, 0]
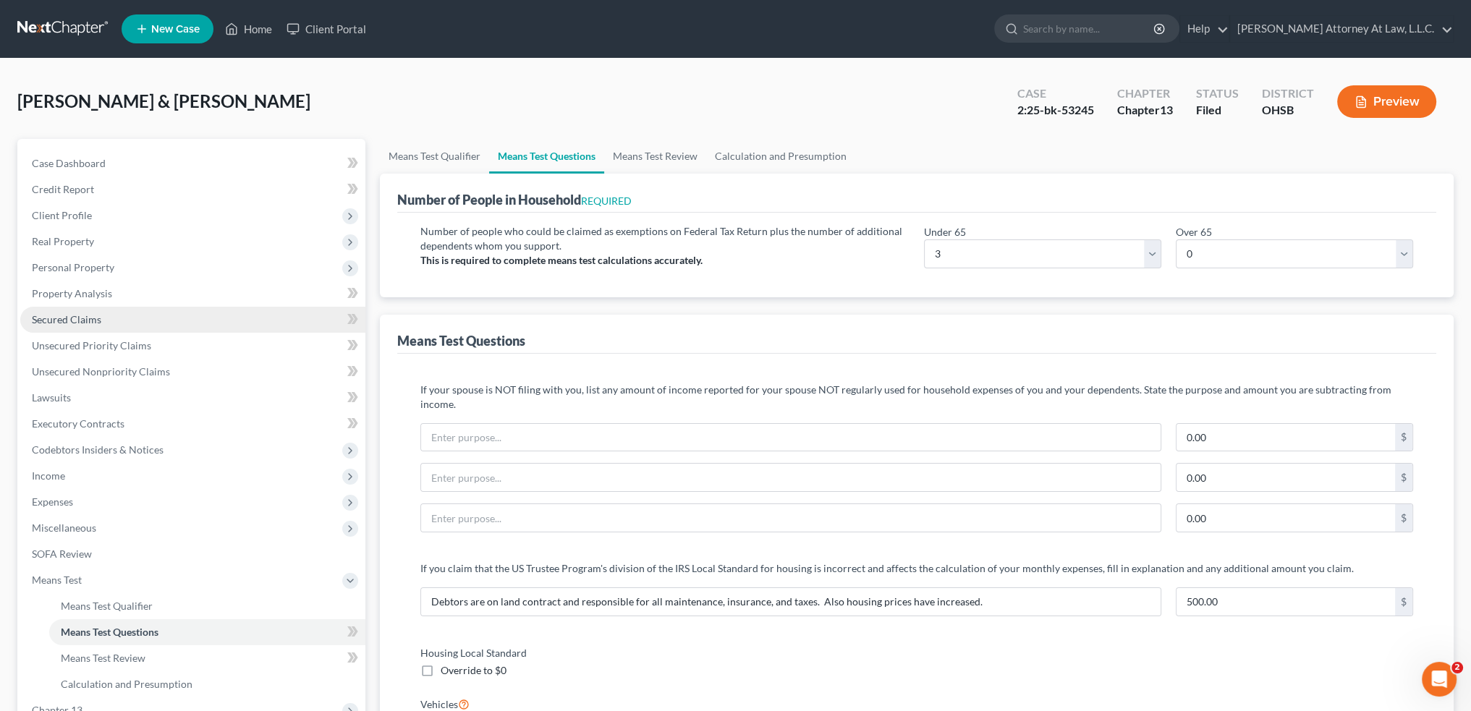
click at [93, 318] on span "Secured Claims" at bounding box center [66, 319] width 69 height 12
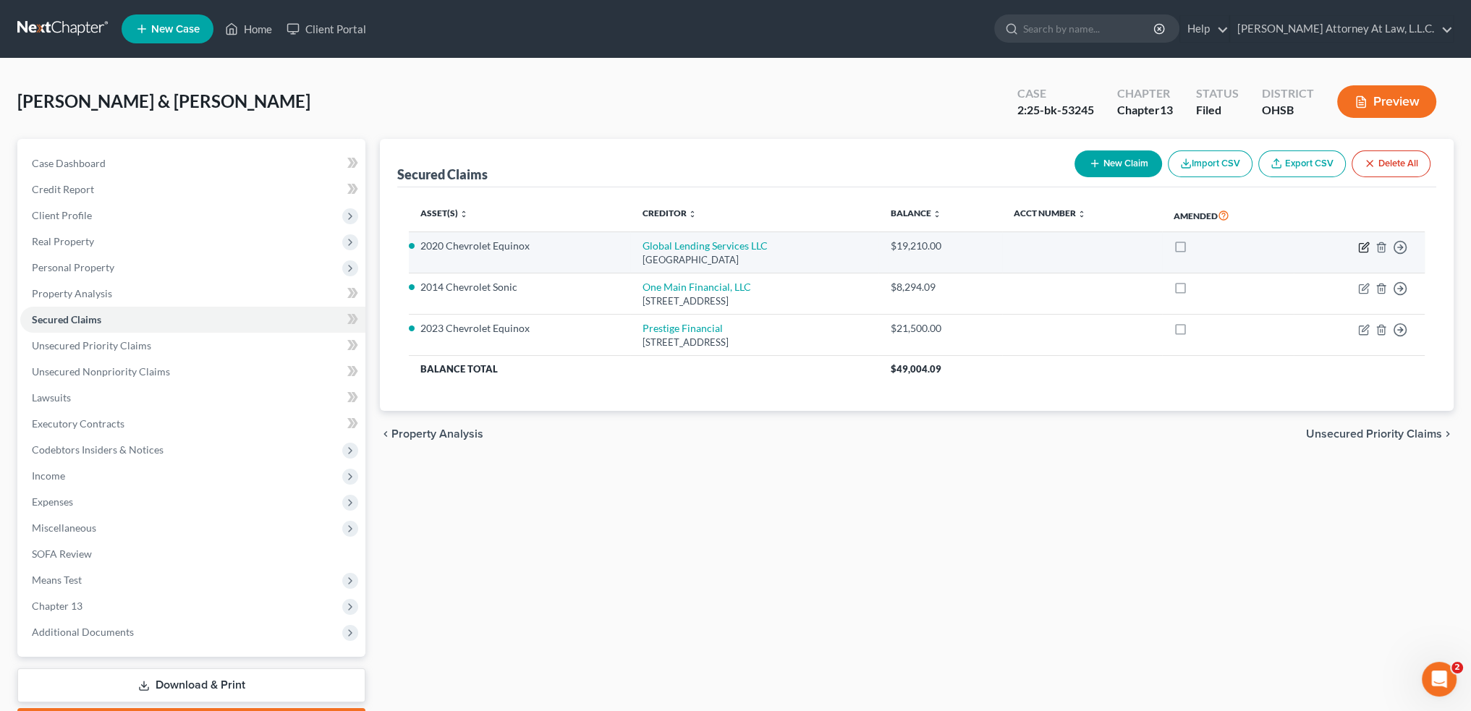
click at [1360, 245] on icon "button" at bounding box center [1364, 248] width 12 height 12
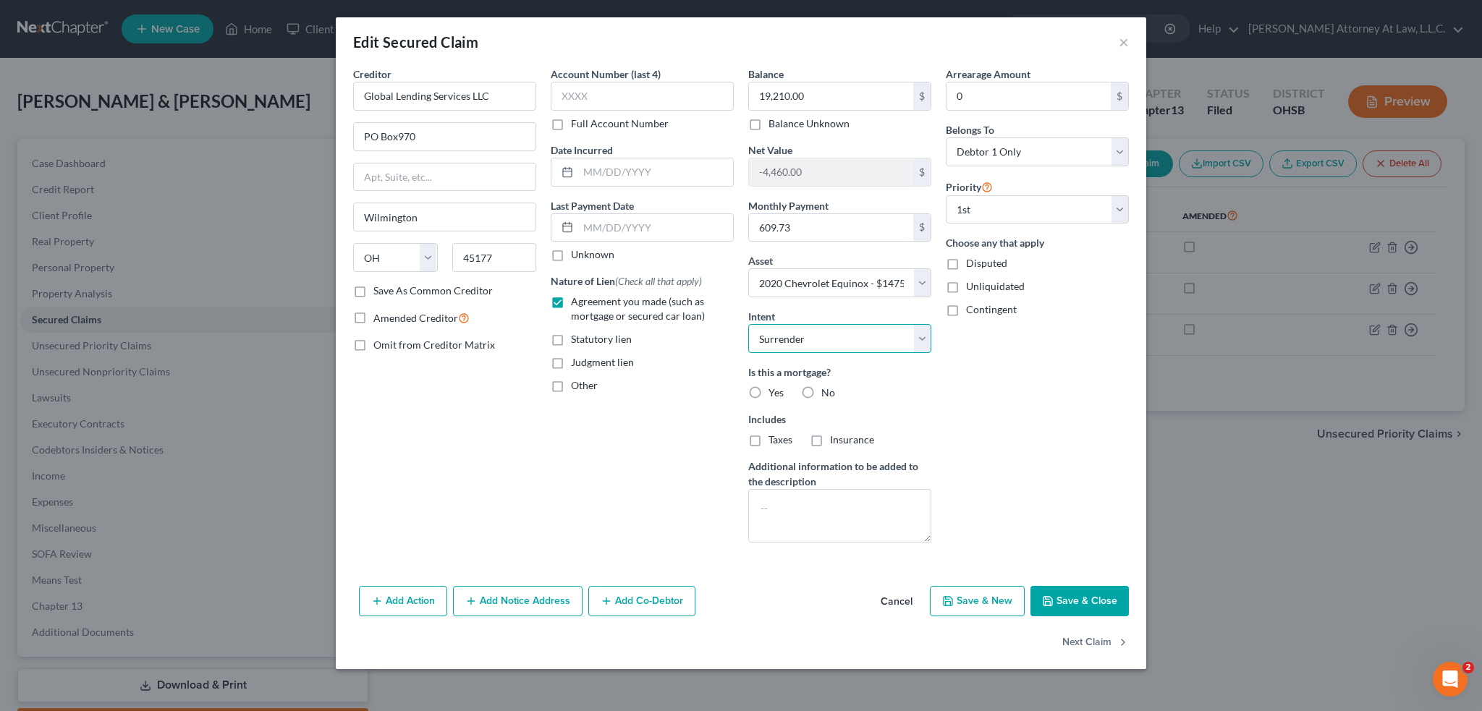
click at [921, 341] on select "Select Surrender Redeem Reaffirm Avoid Other" at bounding box center [839, 338] width 183 height 29
click at [391, 598] on button "Add Action" at bounding box center [403, 601] width 88 height 30
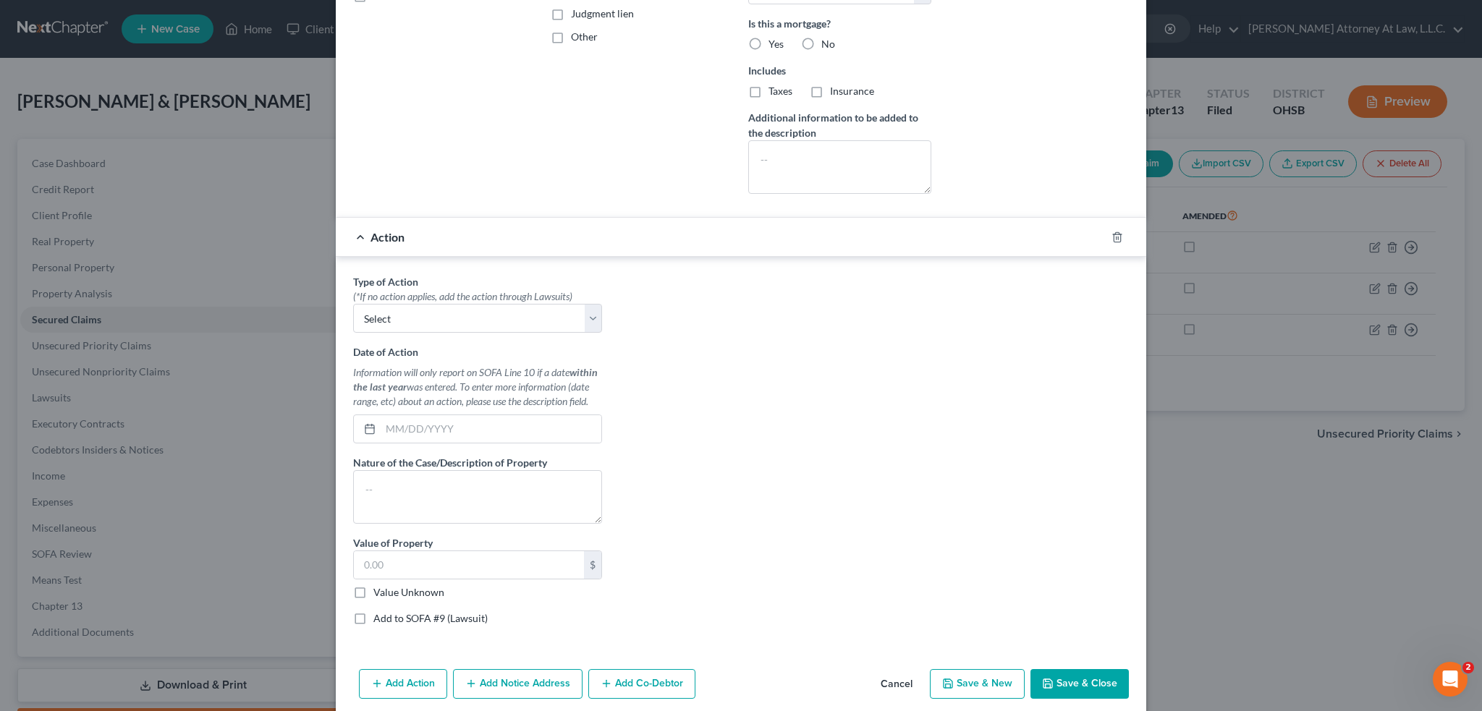
scroll to position [362, 0]
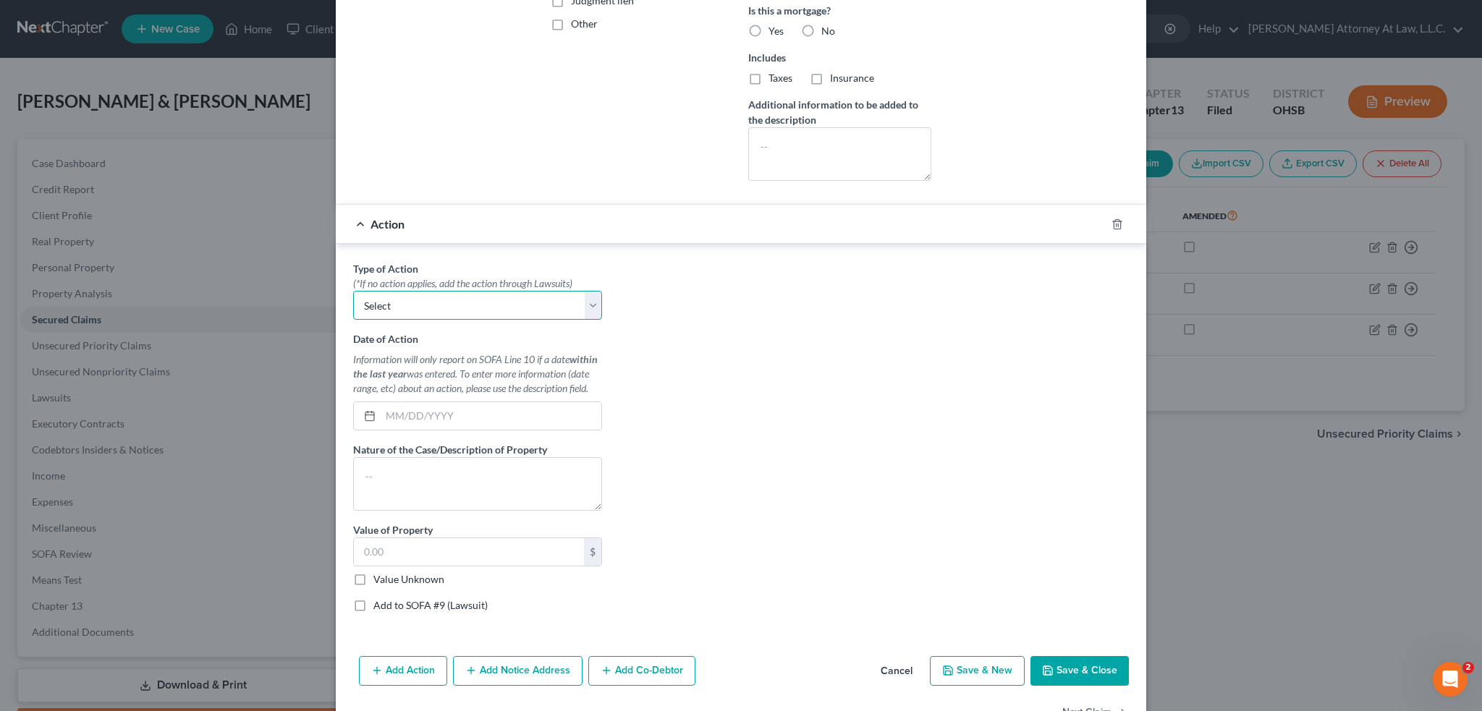
click at [585, 299] on select "Select Repossession Garnishment Foreclosure Personal Injury Attached, Seized, O…" at bounding box center [477, 305] width 249 height 29
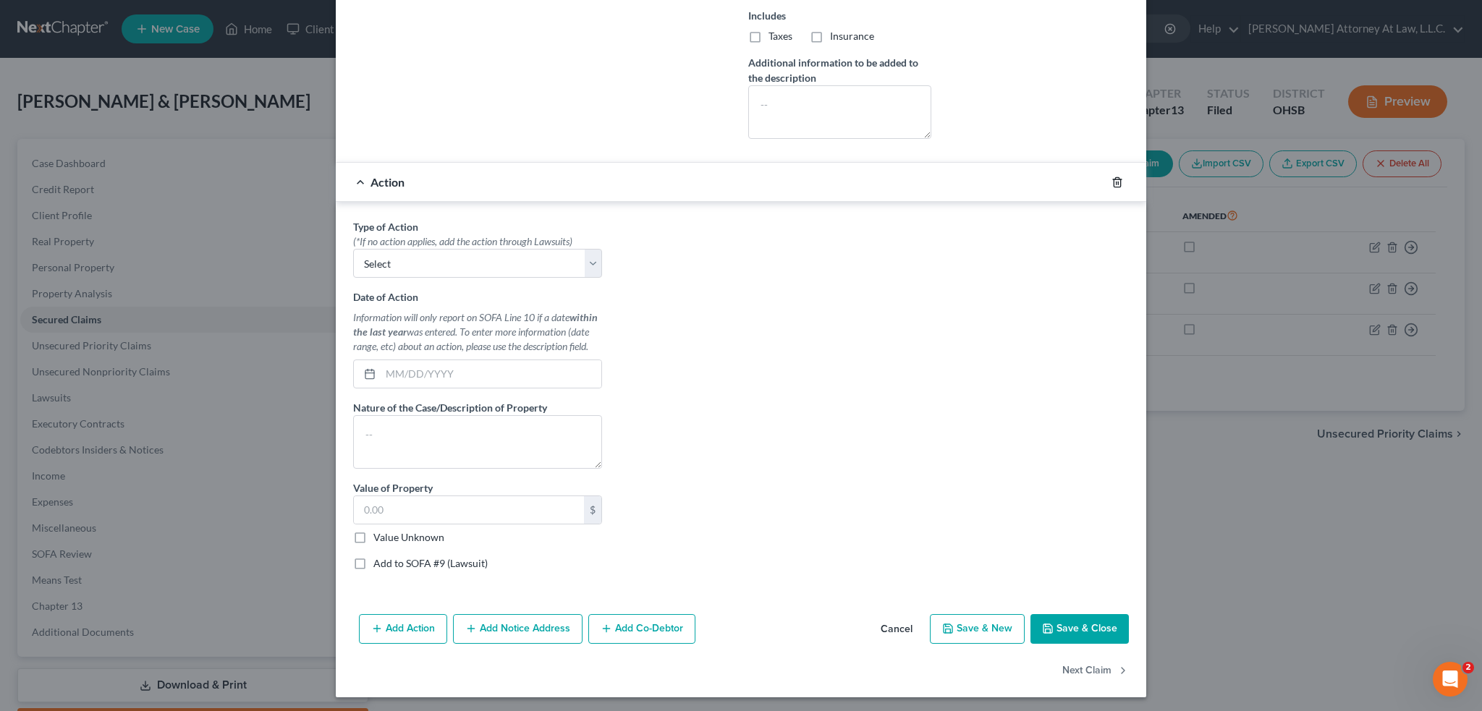
click at [1112, 183] on icon "button" at bounding box center [1118, 183] width 12 height 12
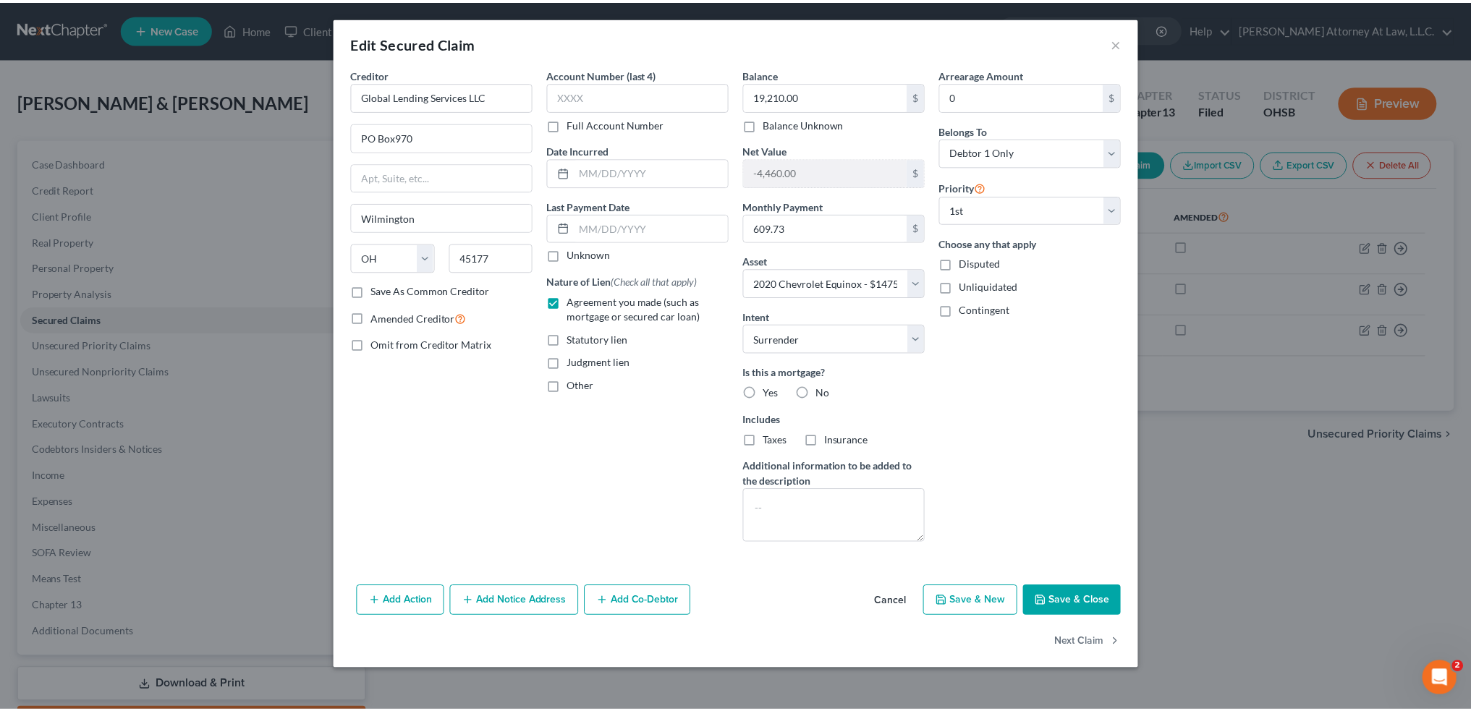
scroll to position [0, 0]
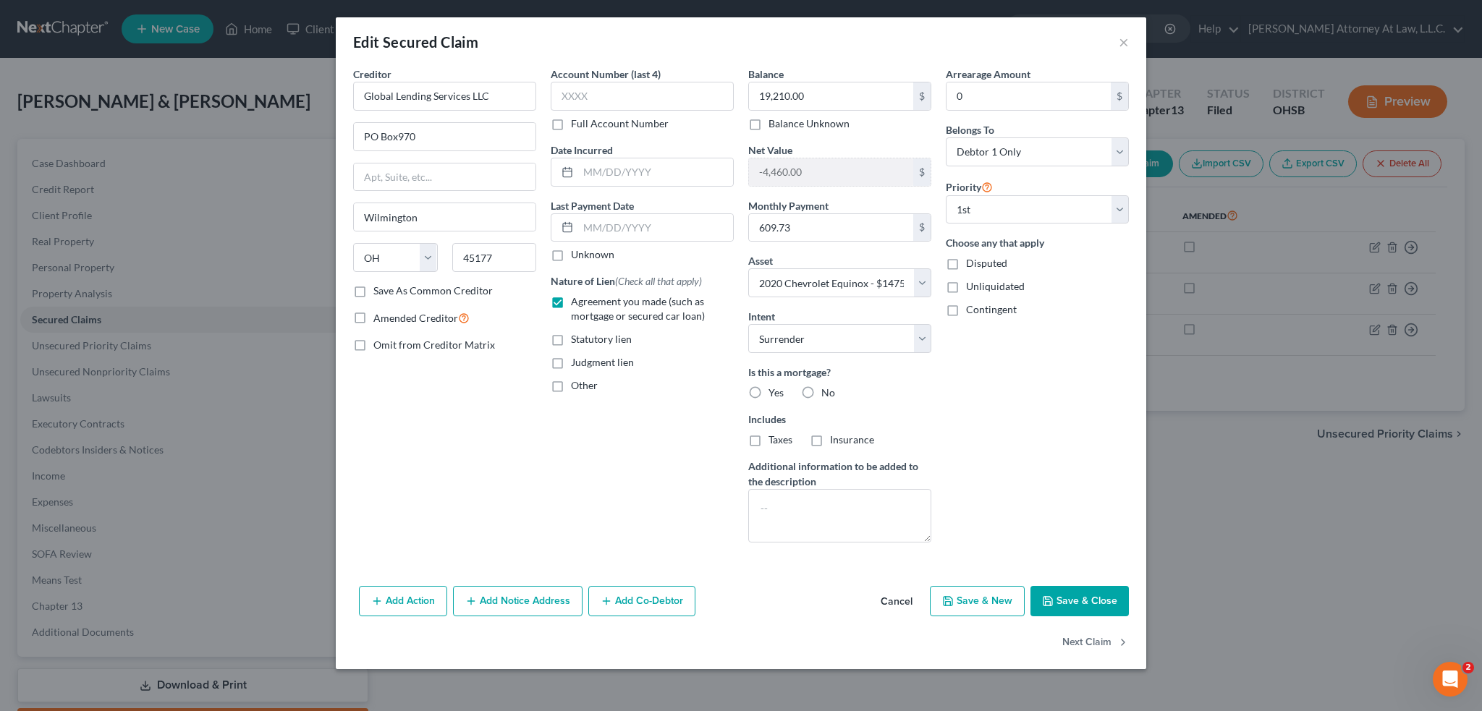
click at [1074, 599] on button "Save & Close" at bounding box center [1079, 601] width 98 height 30
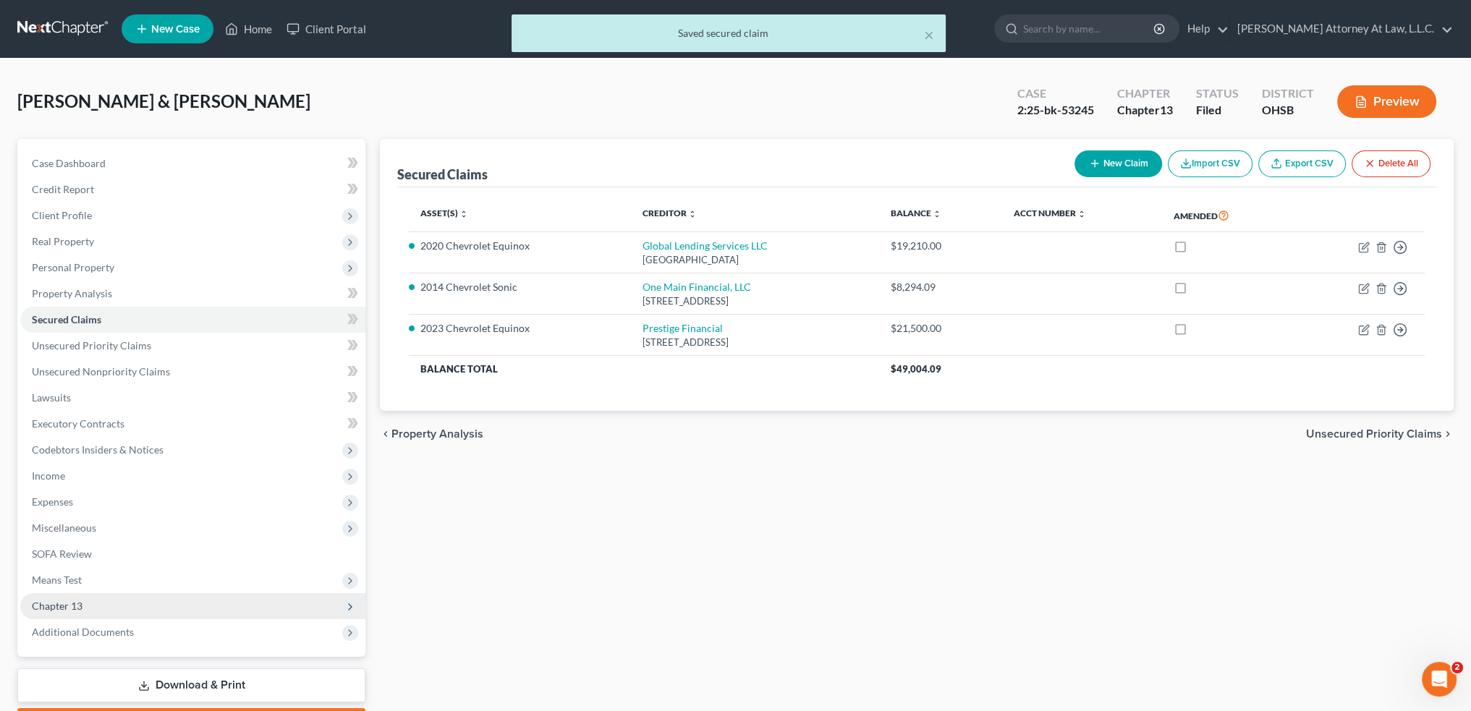
click at [115, 610] on span "Chapter 13" at bounding box center [192, 606] width 345 height 26
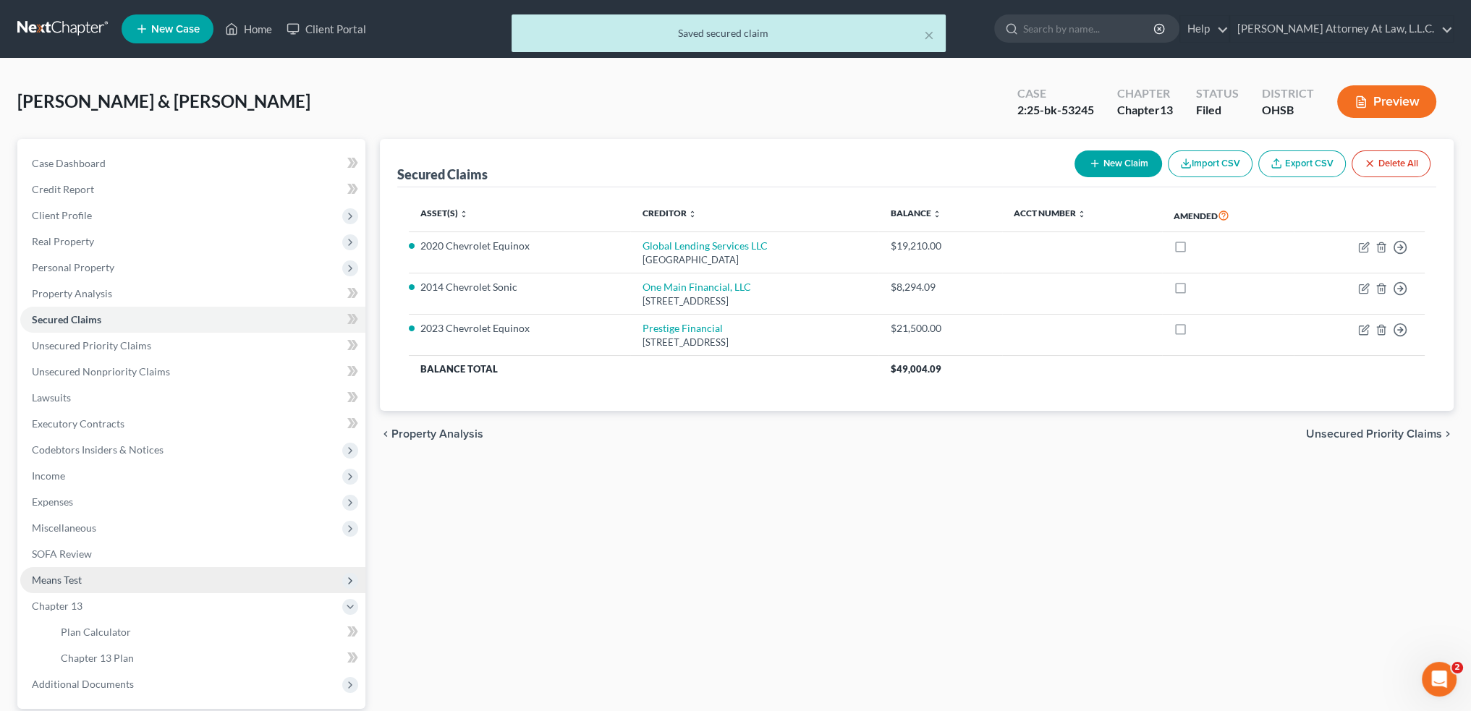
click at [99, 582] on span "Means Test" at bounding box center [192, 580] width 345 height 26
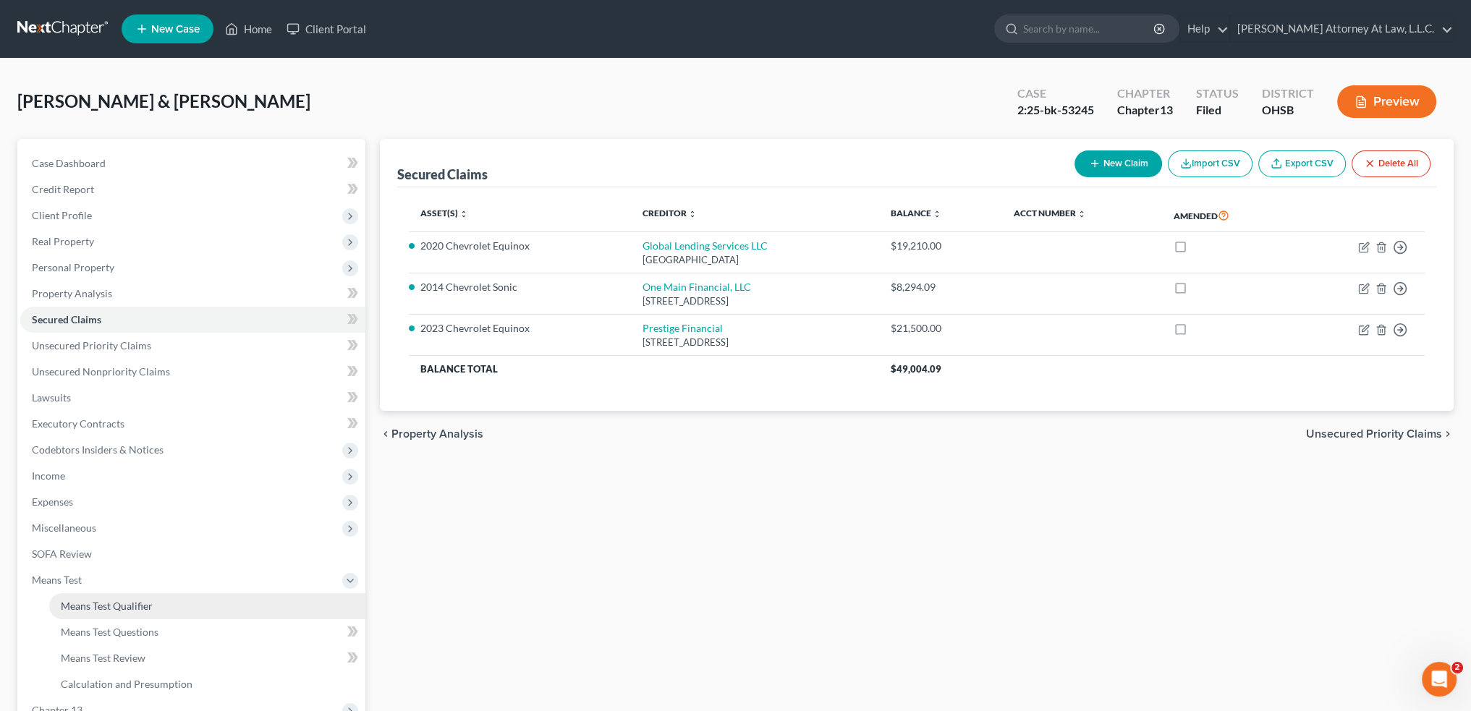
click at [132, 616] on link "Means Test Qualifier" at bounding box center [207, 606] width 316 height 26
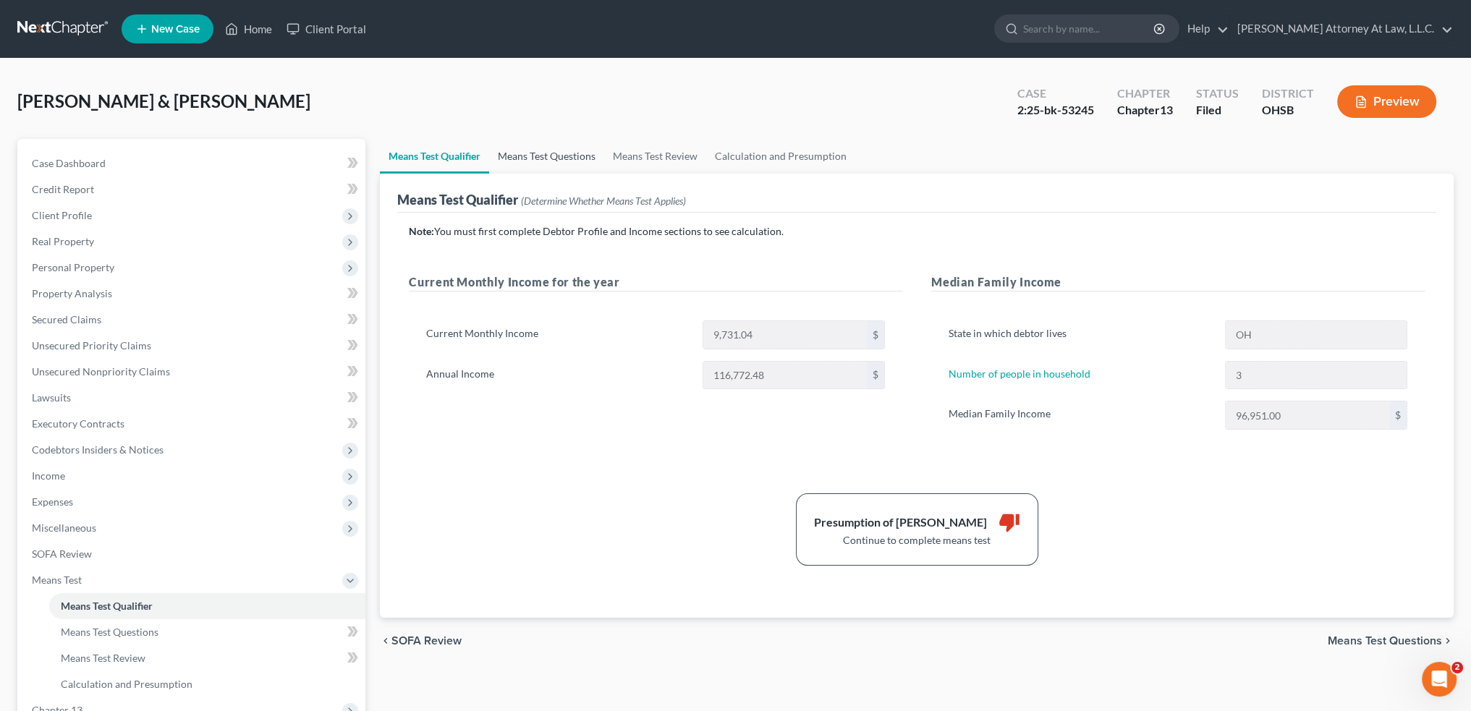
click at [549, 156] on link "Means Test Questions" at bounding box center [546, 156] width 115 height 35
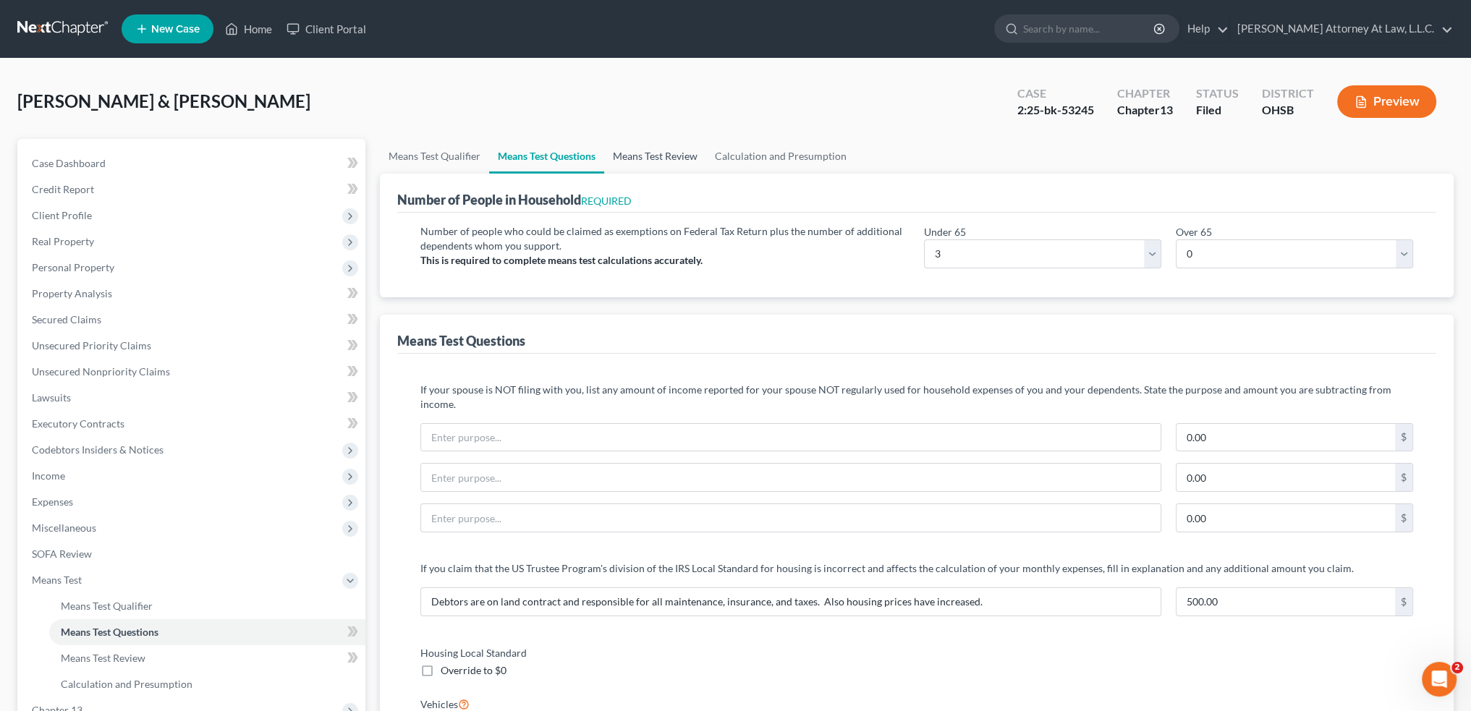
click at [672, 154] on link "Means Test Review" at bounding box center [655, 156] width 102 height 35
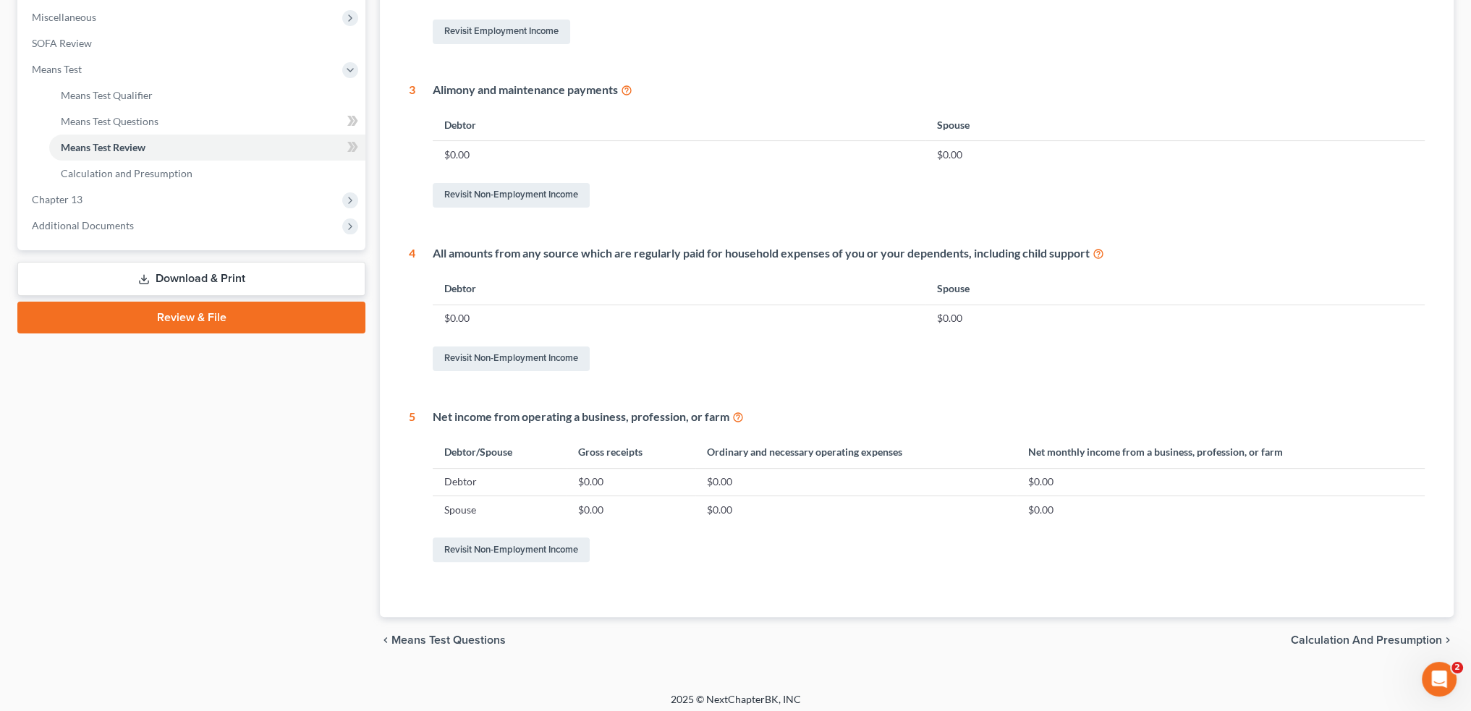
scroll to position [517, 0]
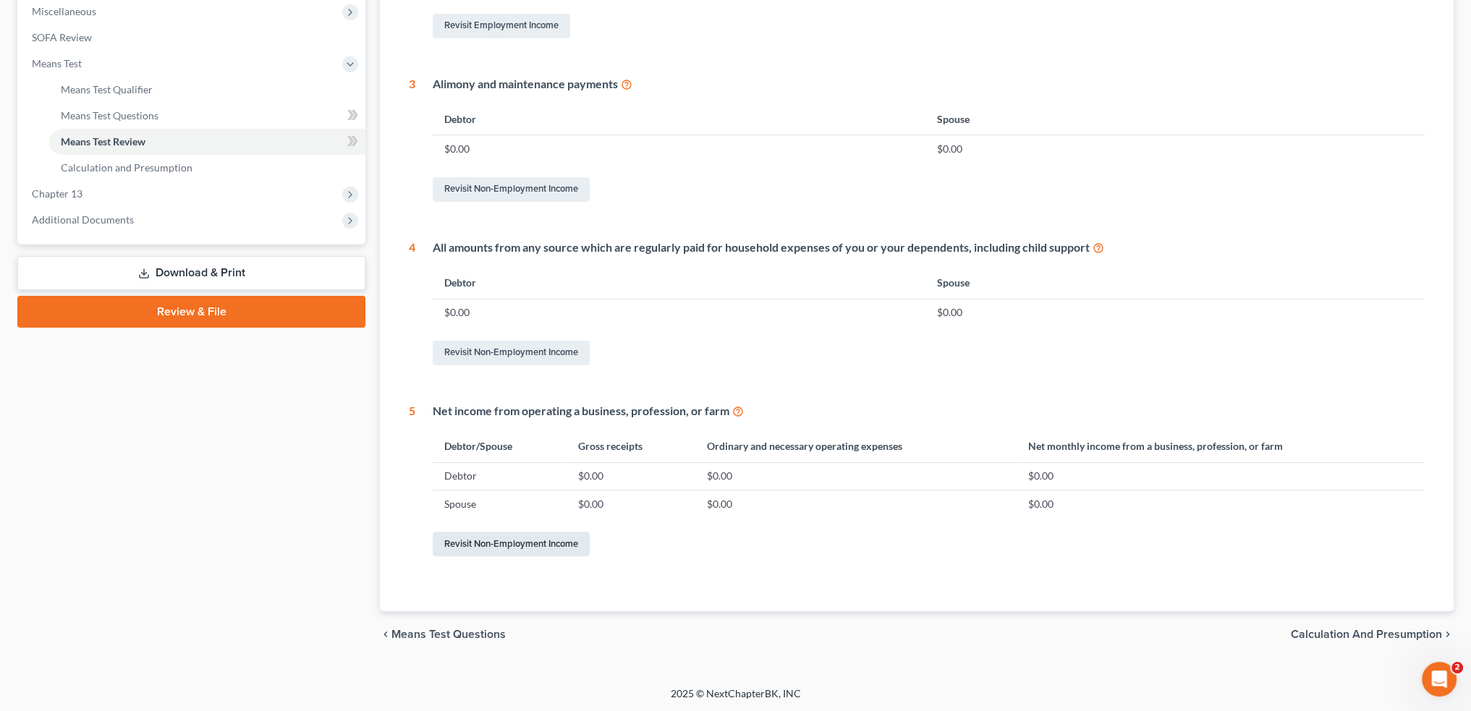
click at [469, 546] on link "Revisit Non-Employment Income" at bounding box center [511, 544] width 157 height 25
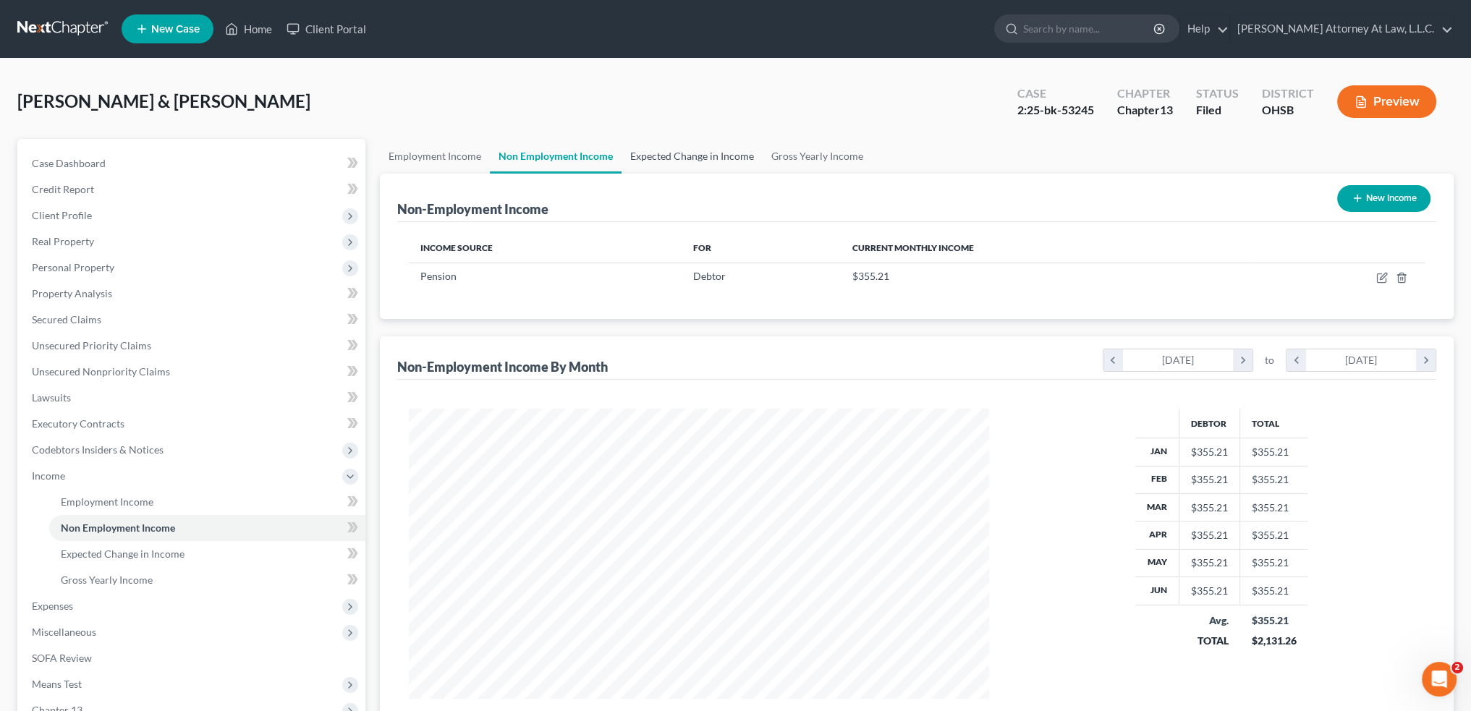
click at [675, 154] on link "Expected Change in Income" at bounding box center [692, 156] width 141 height 35
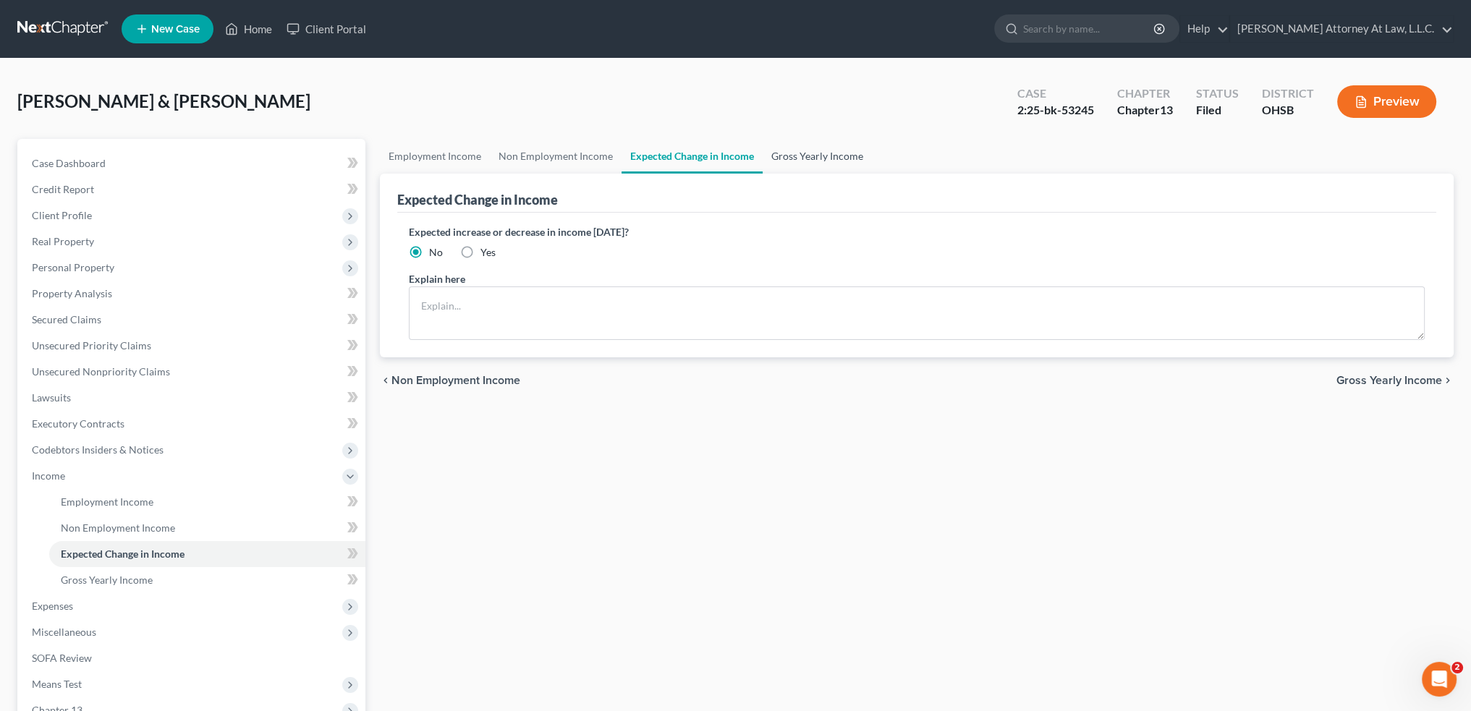
click at [821, 156] on link "Gross Yearly Income" at bounding box center [817, 156] width 109 height 35
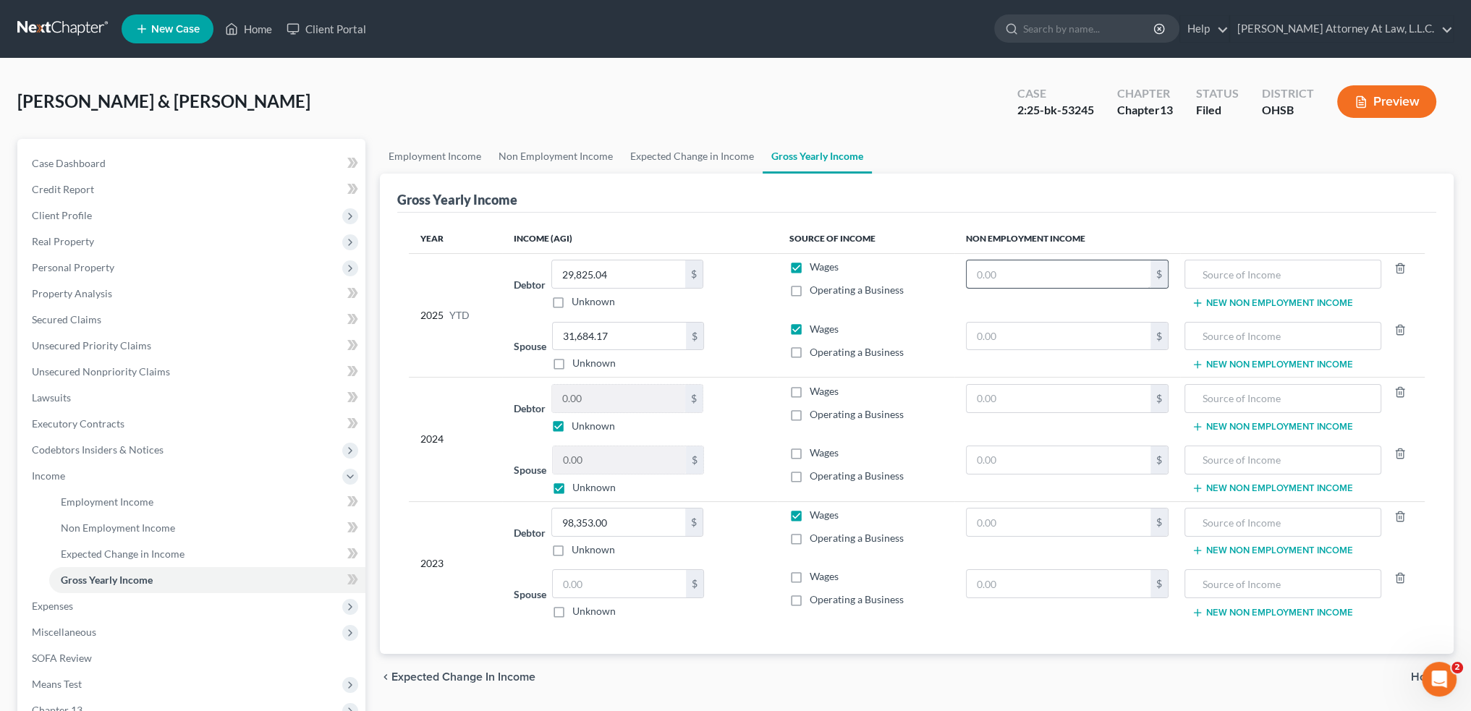
drag, startPoint x: 1329, startPoint y: 202, endPoint x: 1033, endPoint y: 274, distance: 303.8
click at [1329, 201] on div "Gross Yearly Income" at bounding box center [916, 193] width 1039 height 39
click at [1028, 273] on input "text" at bounding box center [1059, 274] width 184 height 27
click at [994, 393] on input "text" at bounding box center [1059, 398] width 184 height 27
click at [999, 523] on input "text" at bounding box center [1059, 522] width 184 height 27
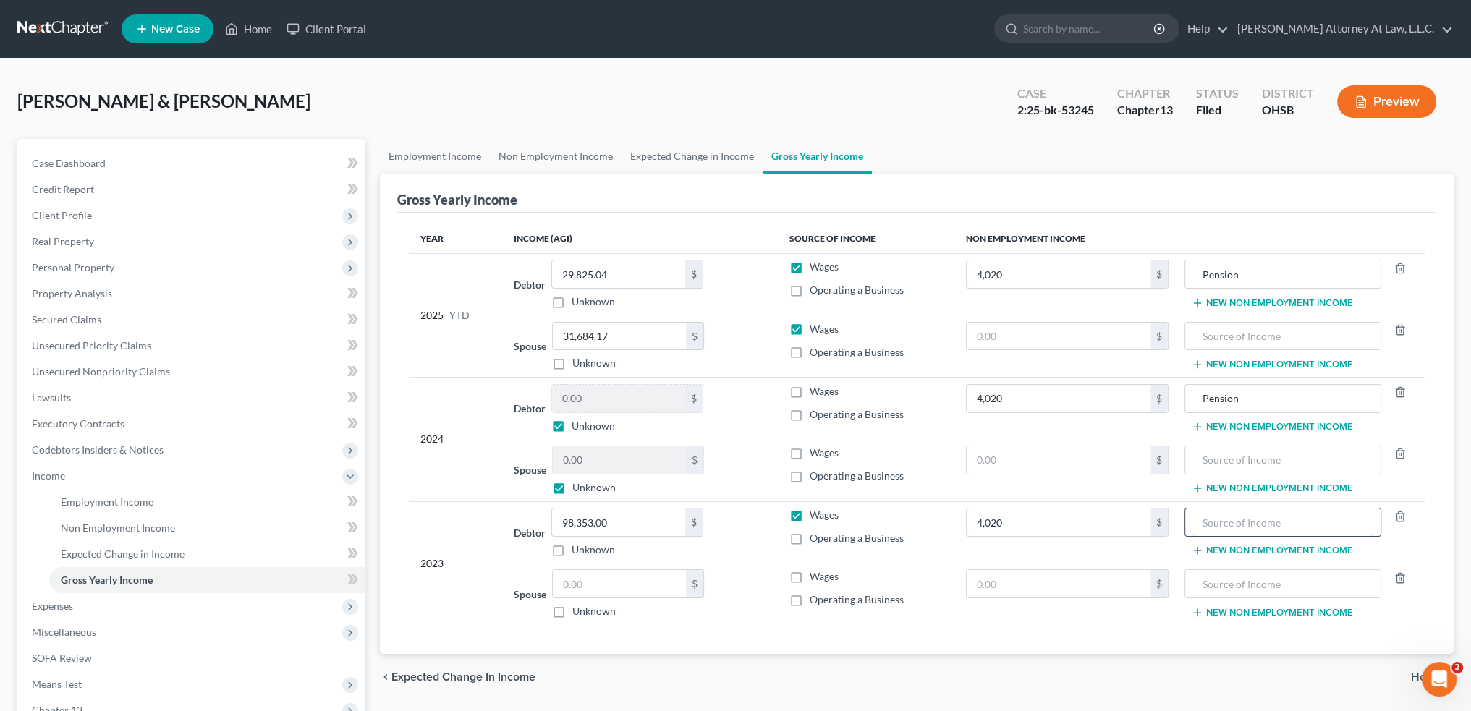
click at [1264, 520] on input "text" at bounding box center [1283, 522] width 180 height 27
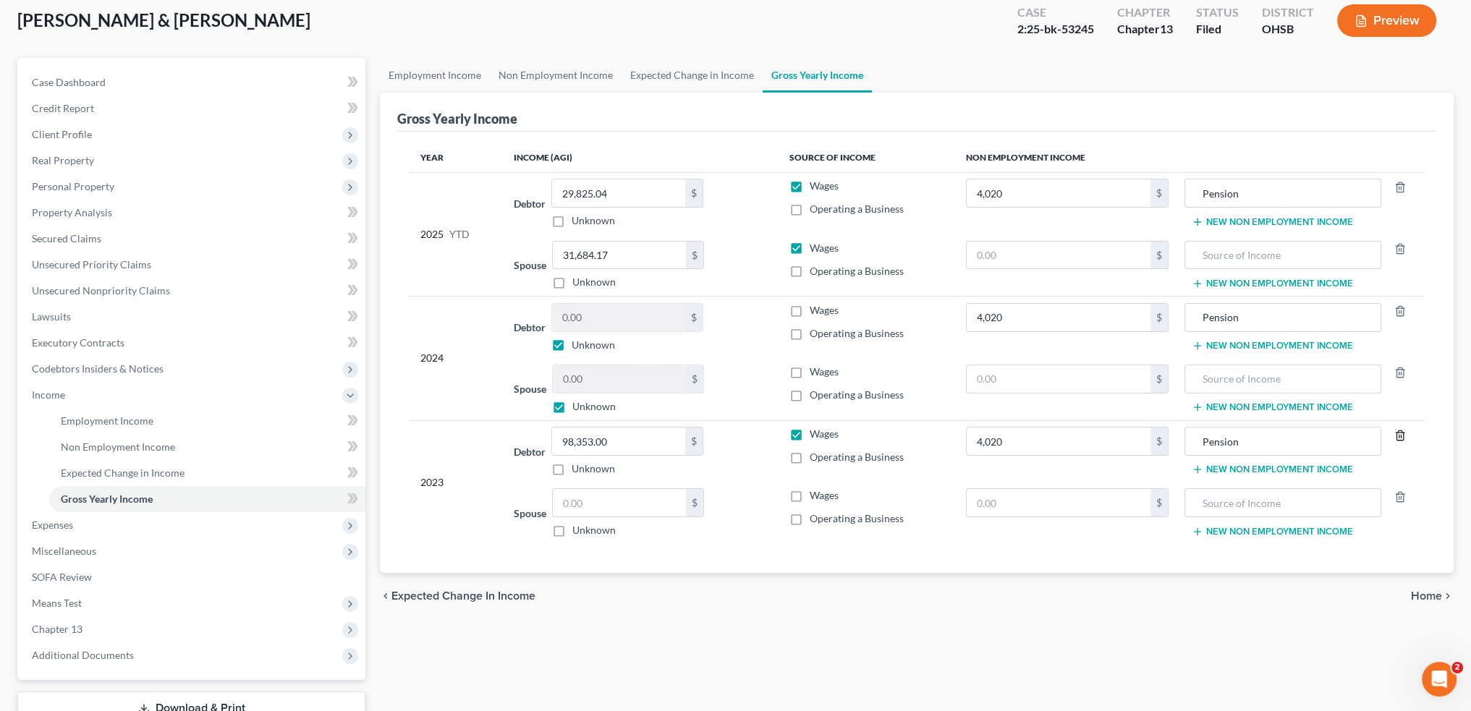
scroll to position [187, 0]
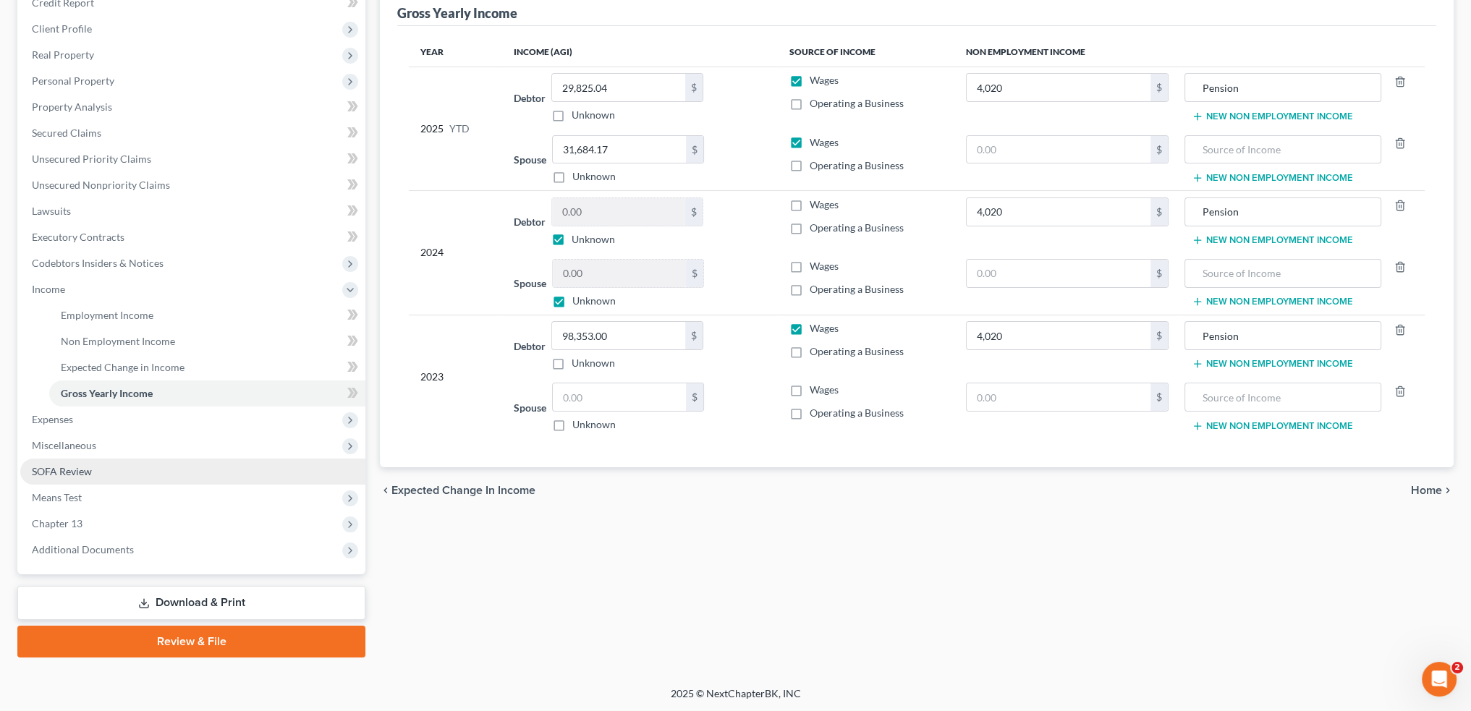
click at [75, 465] on span "SOFA Review" at bounding box center [62, 471] width 60 height 12
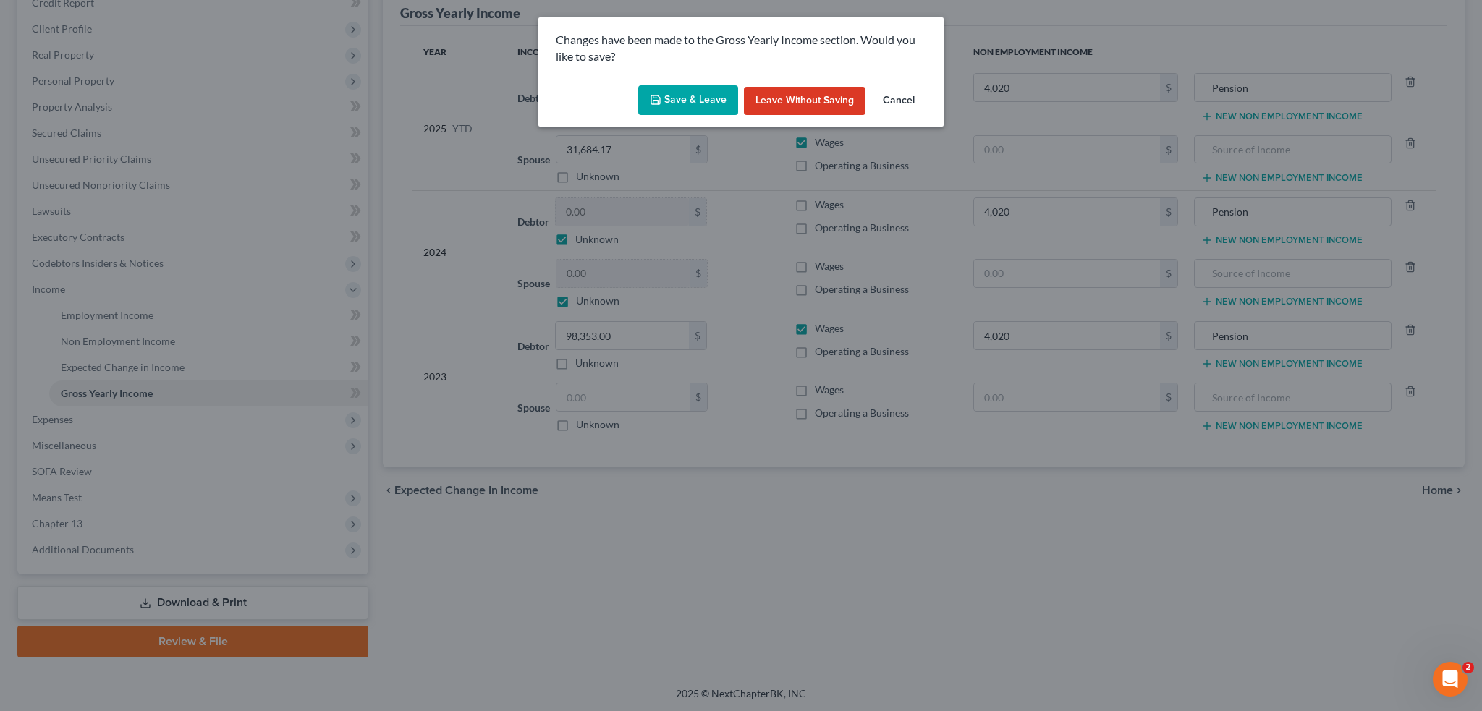
click at [691, 109] on button "Save & Leave" at bounding box center [688, 100] width 100 height 30
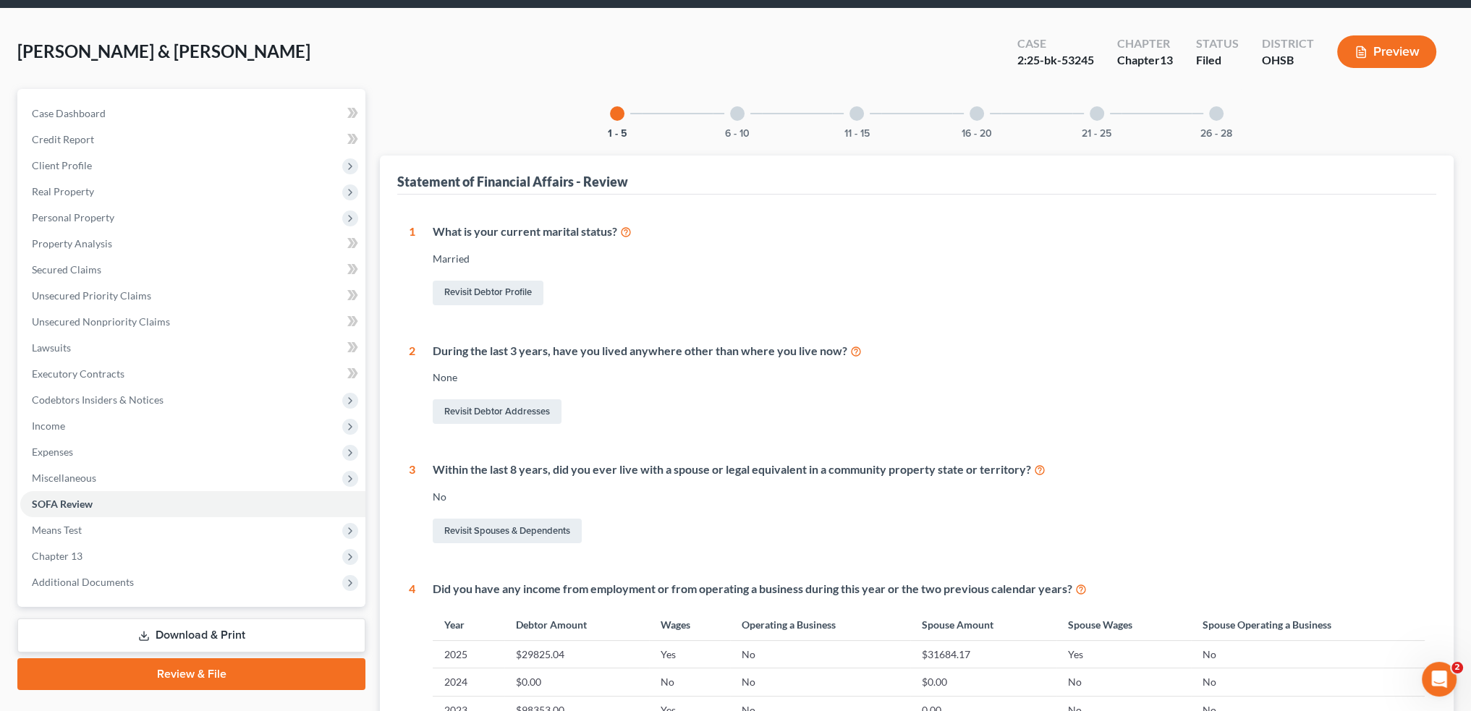
scroll to position [41, 0]
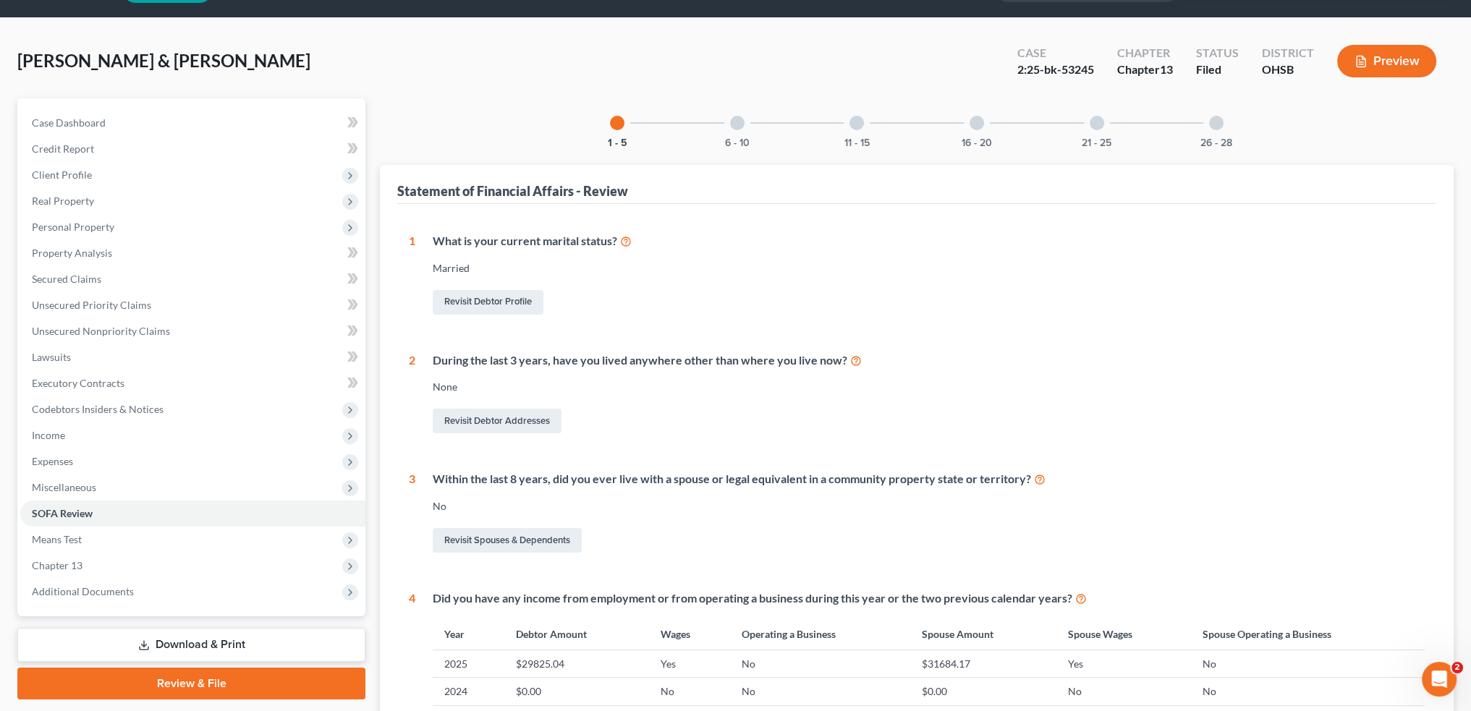
click at [730, 121] on div at bounding box center [737, 123] width 14 height 14
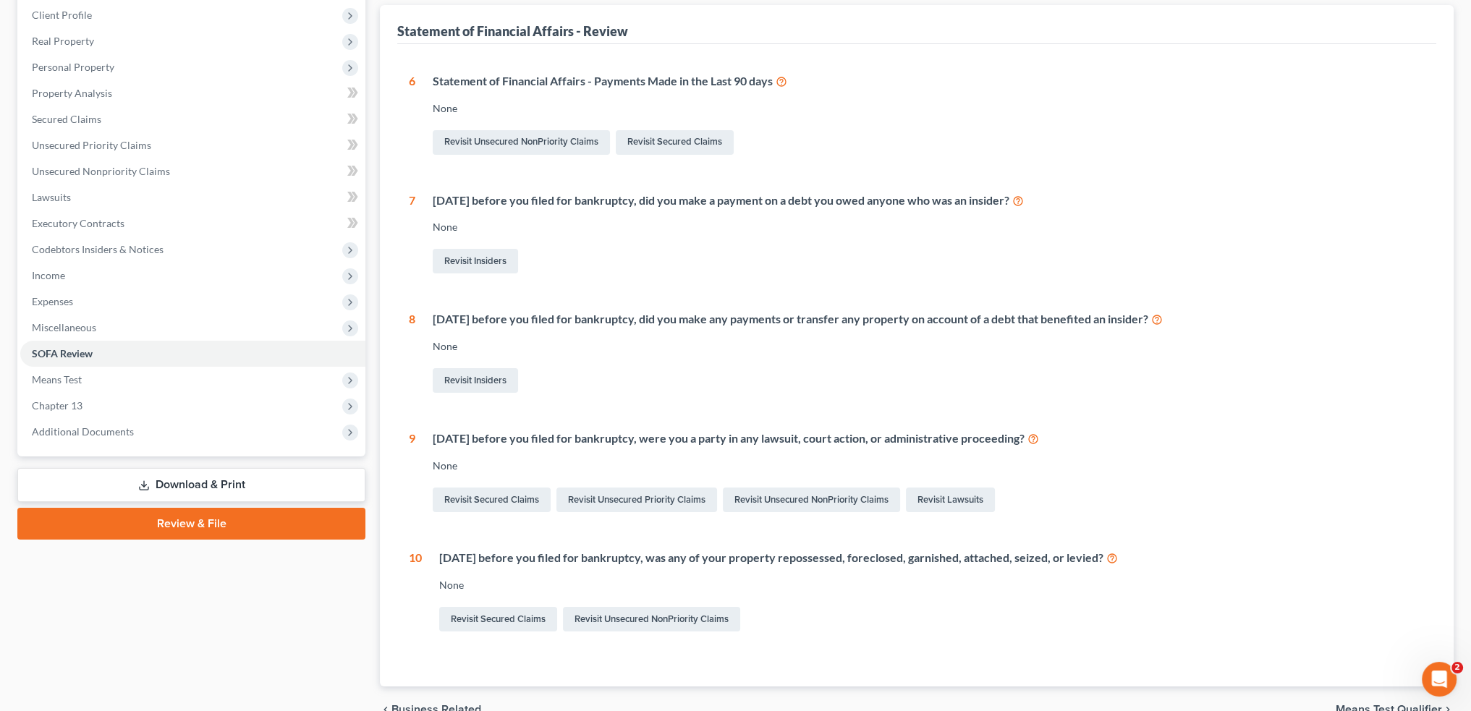
scroll to position [0, 0]
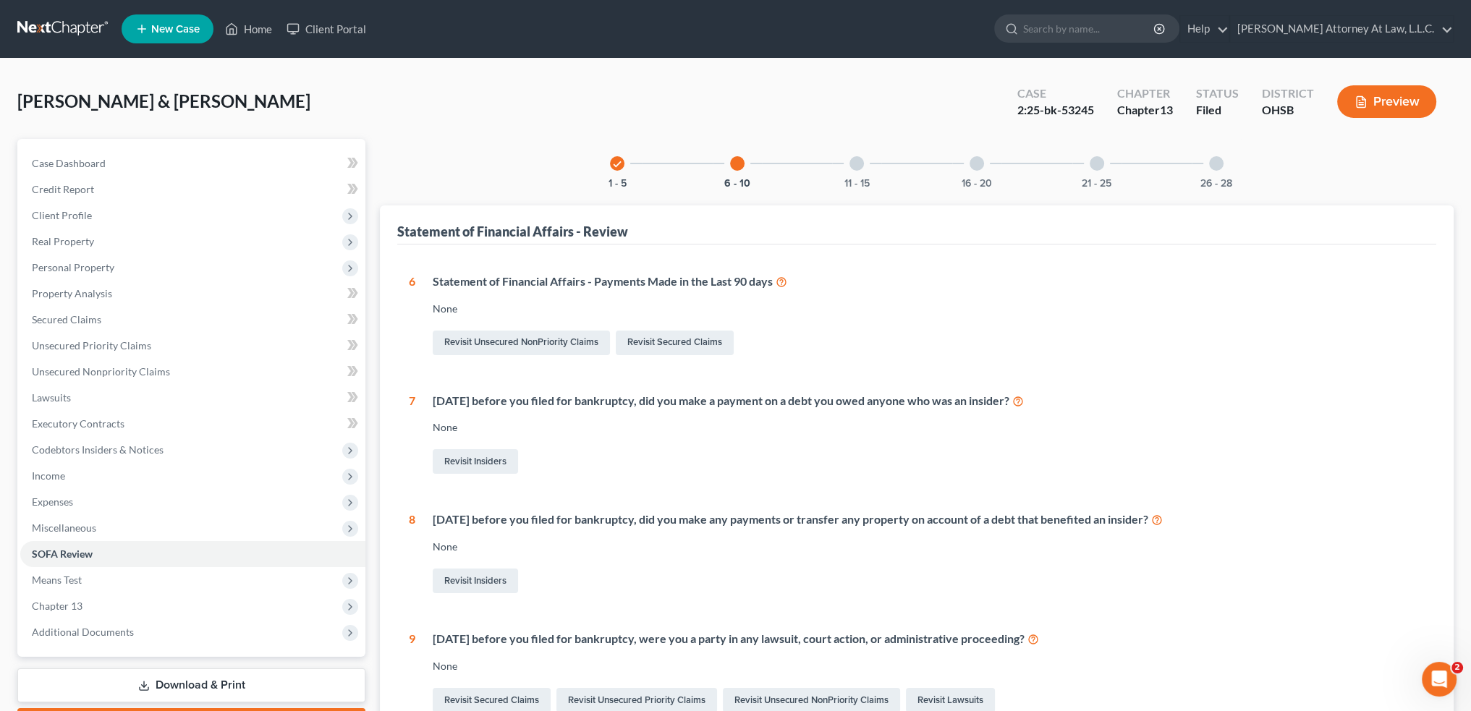
click at [855, 167] on div at bounding box center [857, 163] width 14 height 14
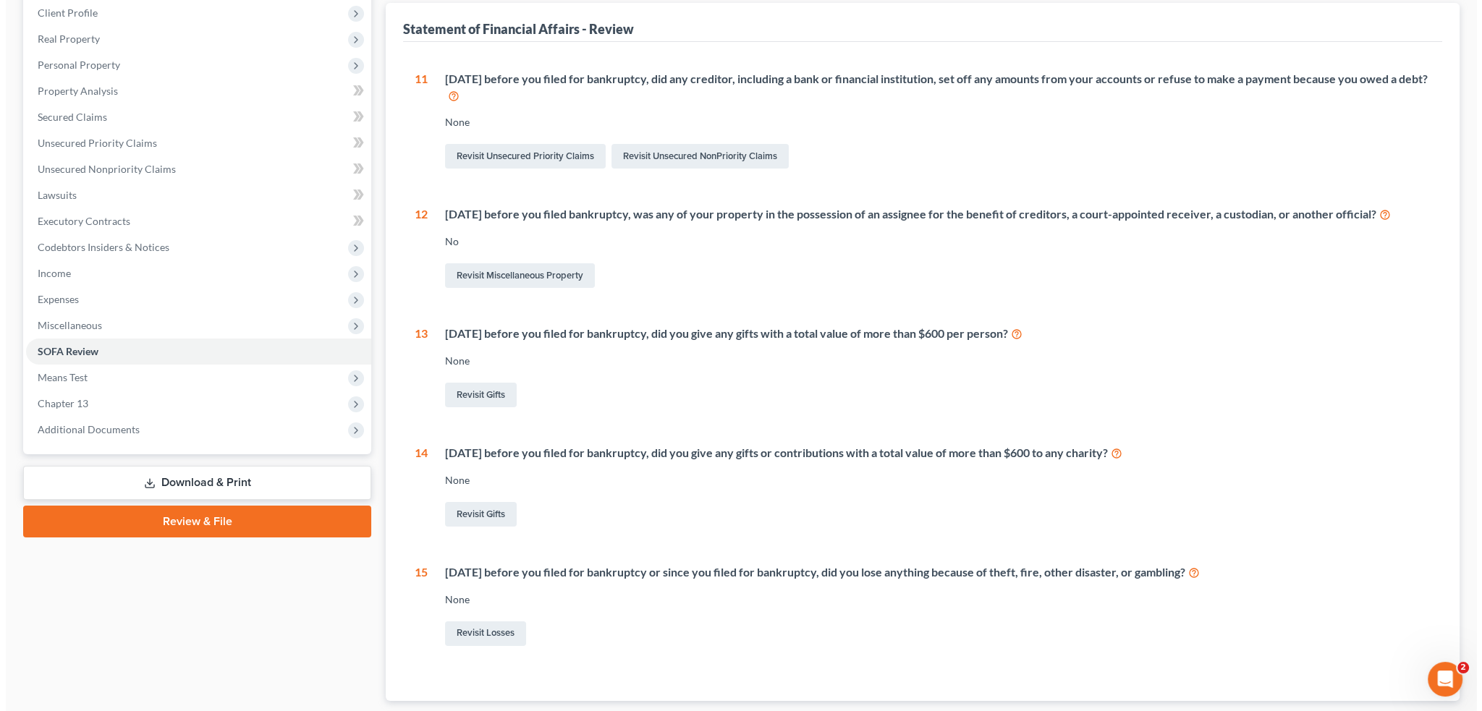
scroll to position [217, 0]
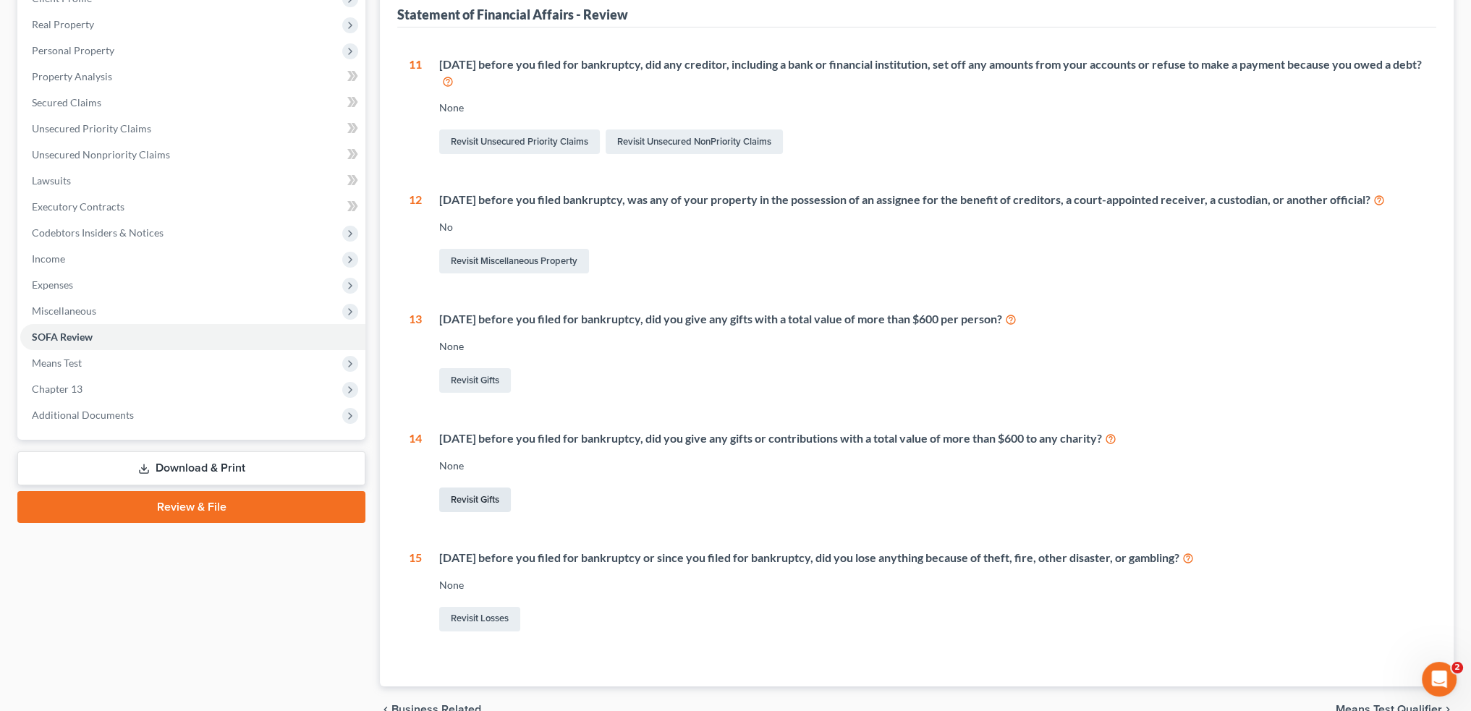
click at [483, 497] on link "Revisit Gifts" at bounding box center [475, 500] width 72 height 25
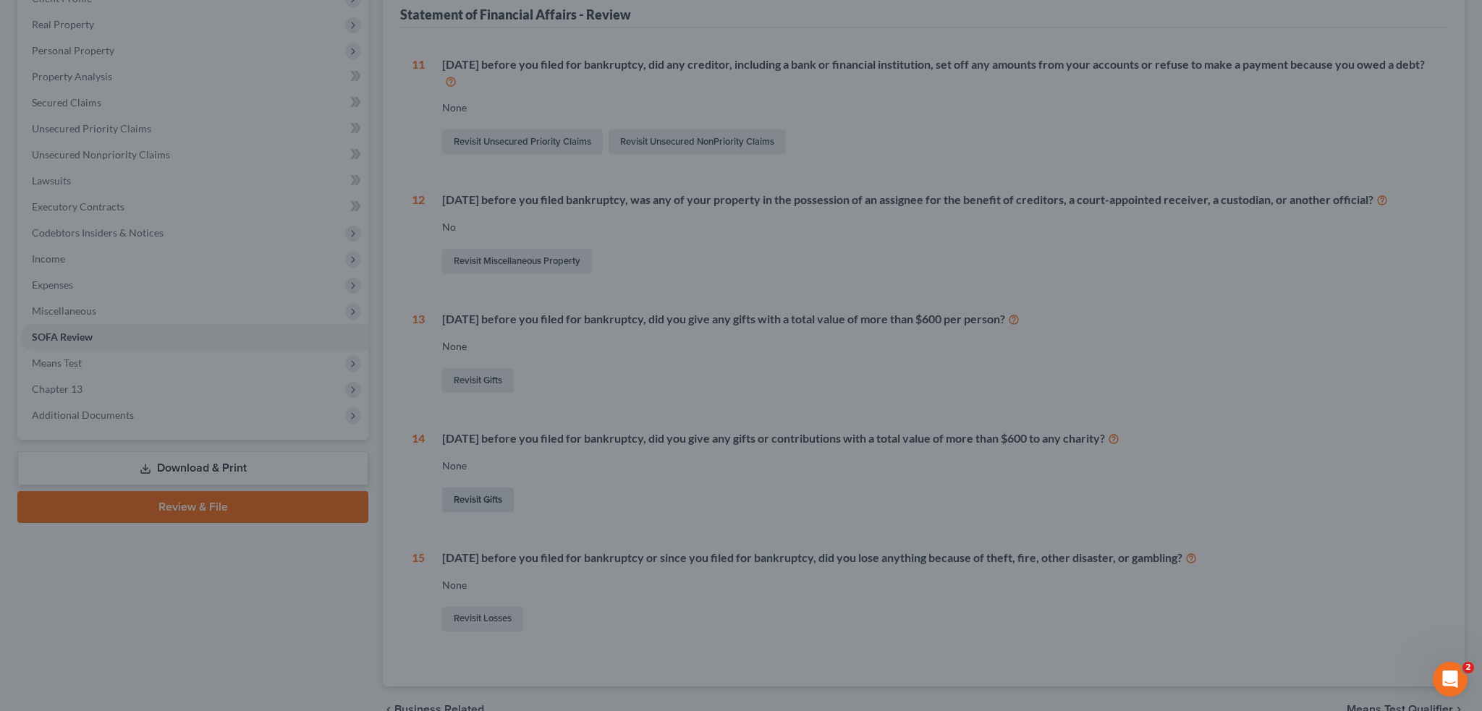
scroll to position [187, 0]
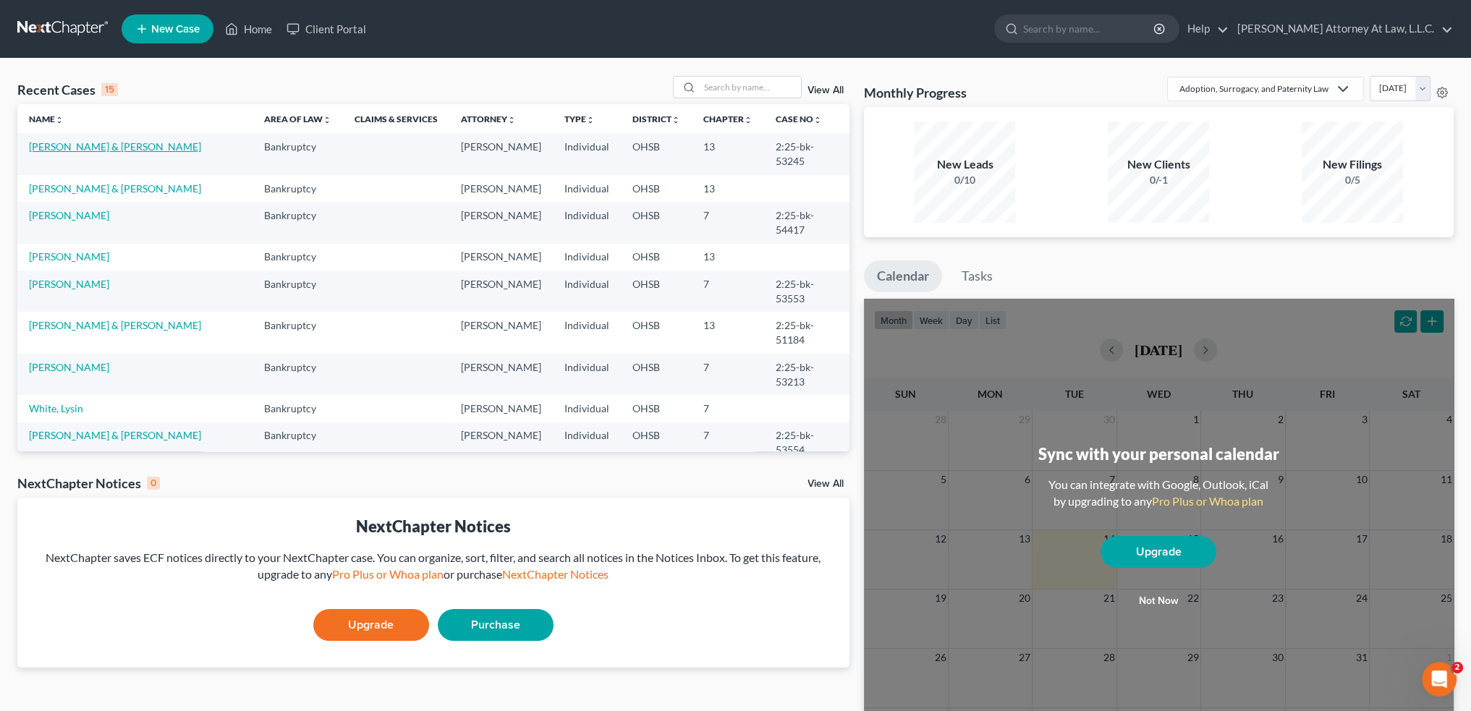
click at [69, 145] on link "[PERSON_NAME] & [PERSON_NAME]" at bounding box center [115, 146] width 172 height 12
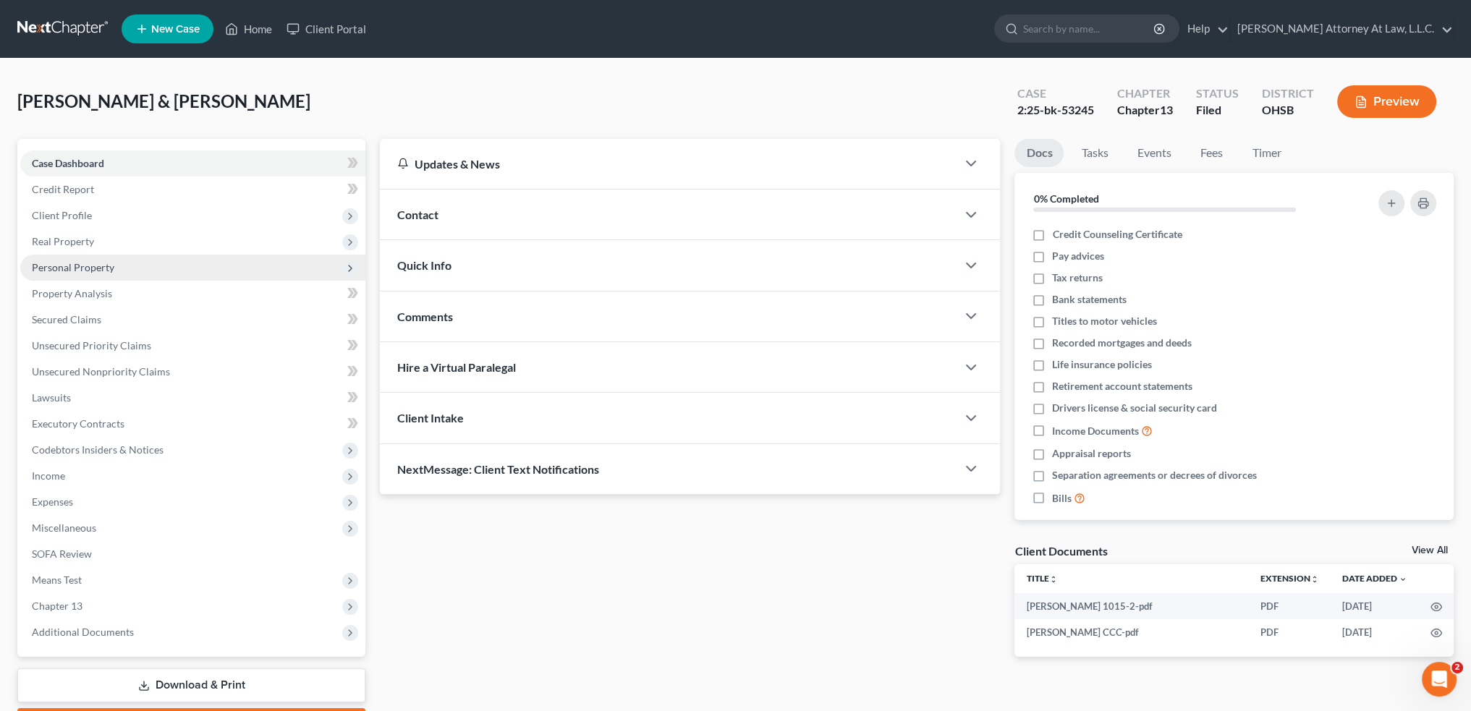
click at [84, 262] on span "Personal Property" at bounding box center [73, 267] width 82 height 12
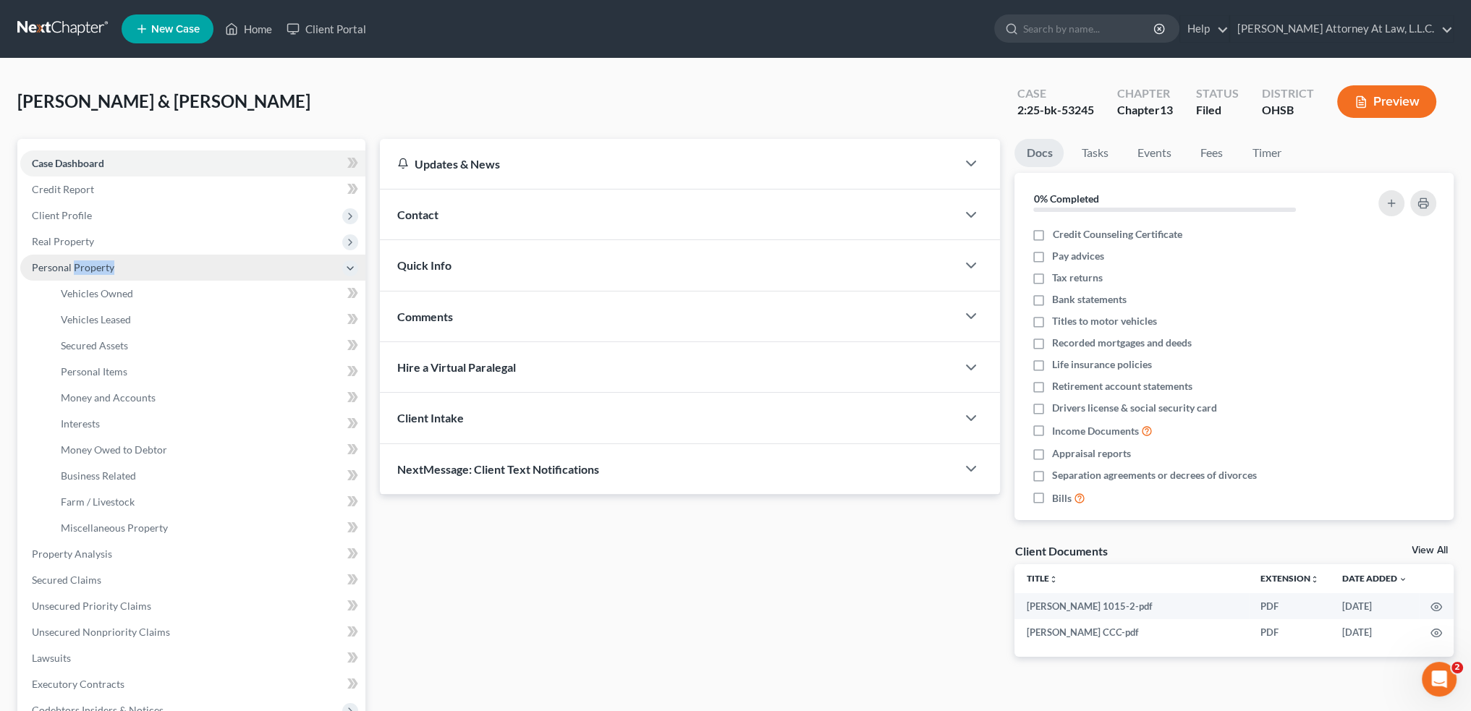
click at [84, 262] on span "Personal Property" at bounding box center [73, 267] width 82 height 12
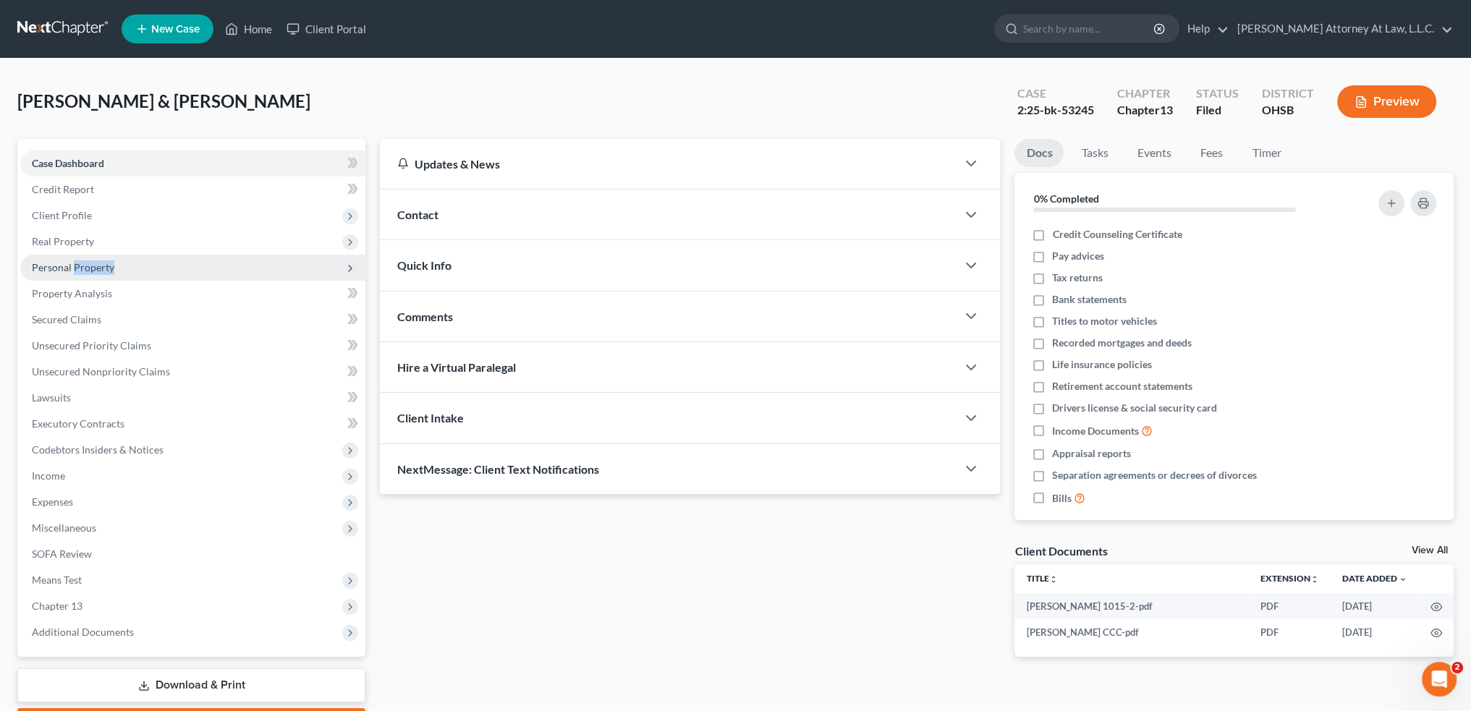
click at [84, 262] on span "Personal Property" at bounding box center [73, 267] width 82 height 12
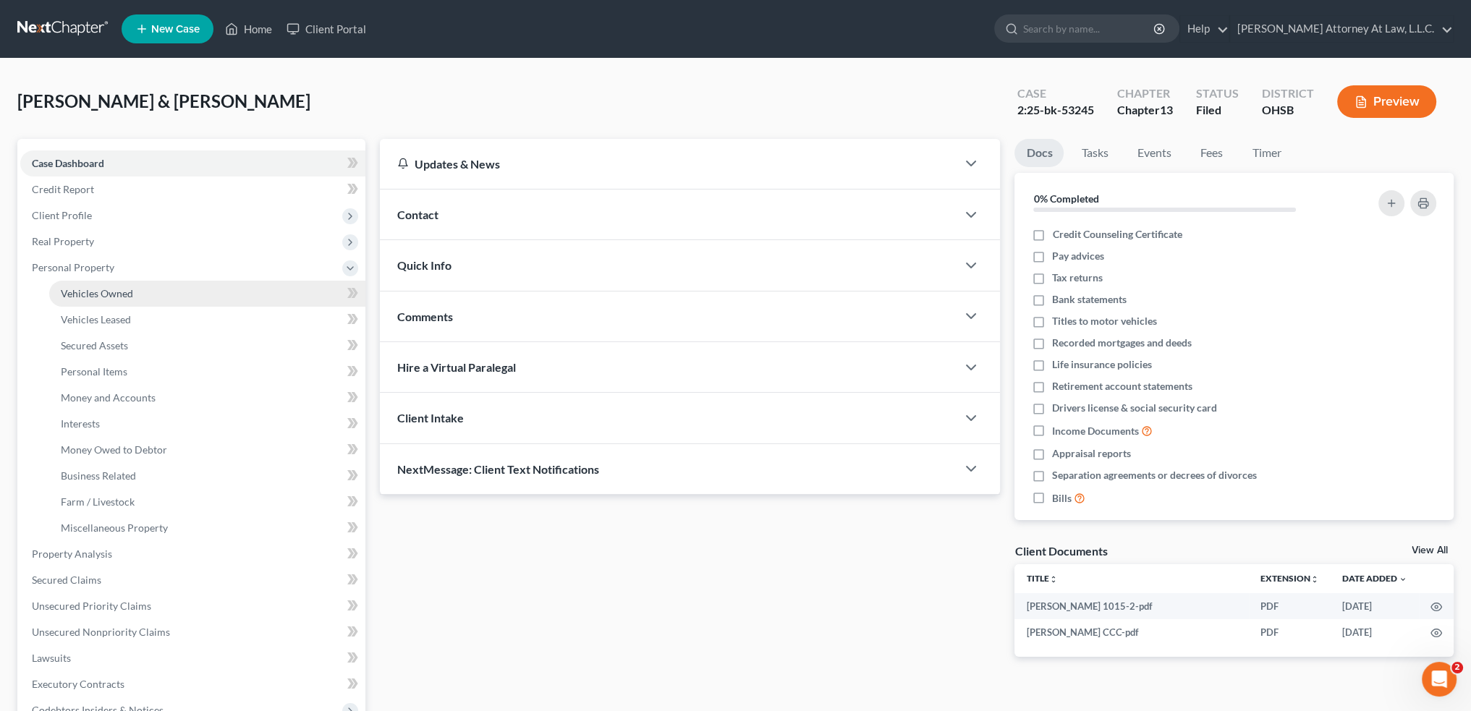
click at [104, 293] on span "Vehicles Owned" at bounding box center [97, 293] width 72 height 12
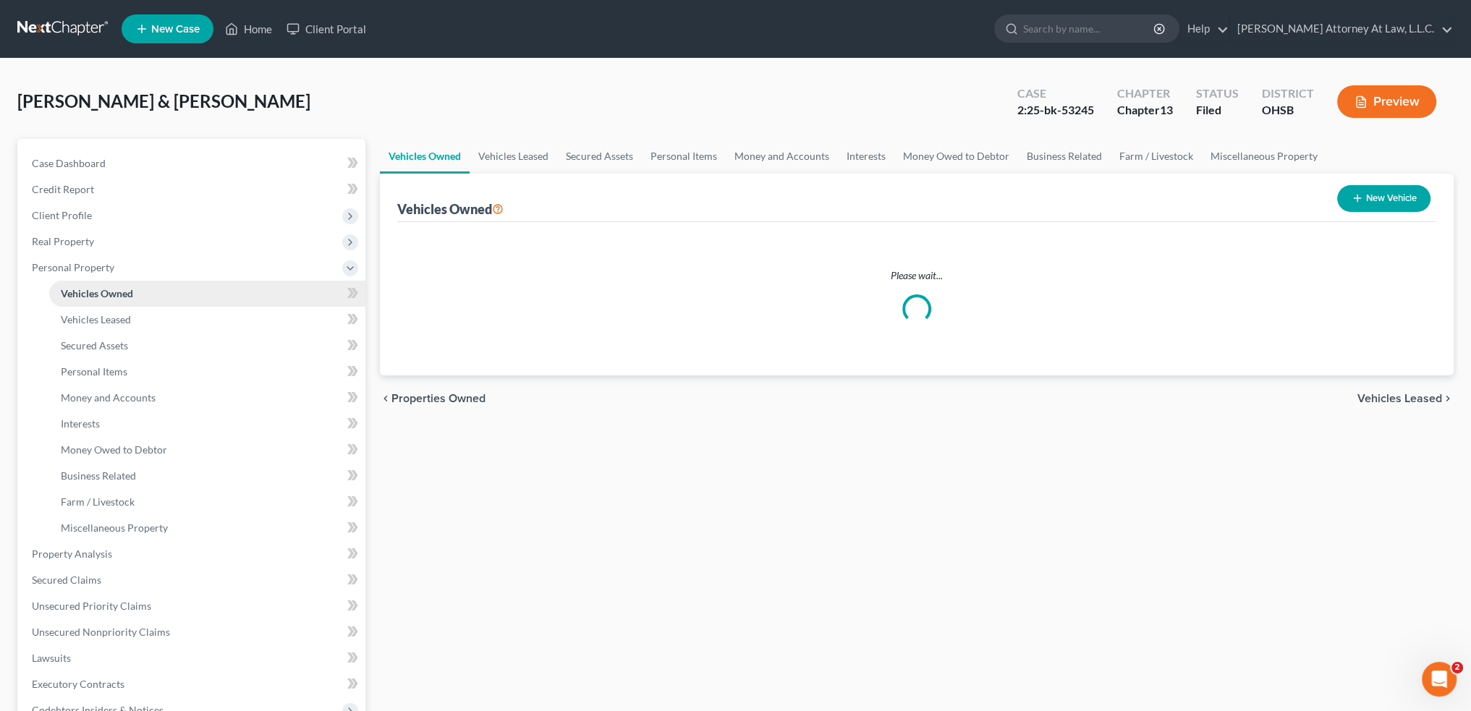
click at [104, 293] on span "Vehicles Owned" at bounding box center [97, 293] width 72 height 12
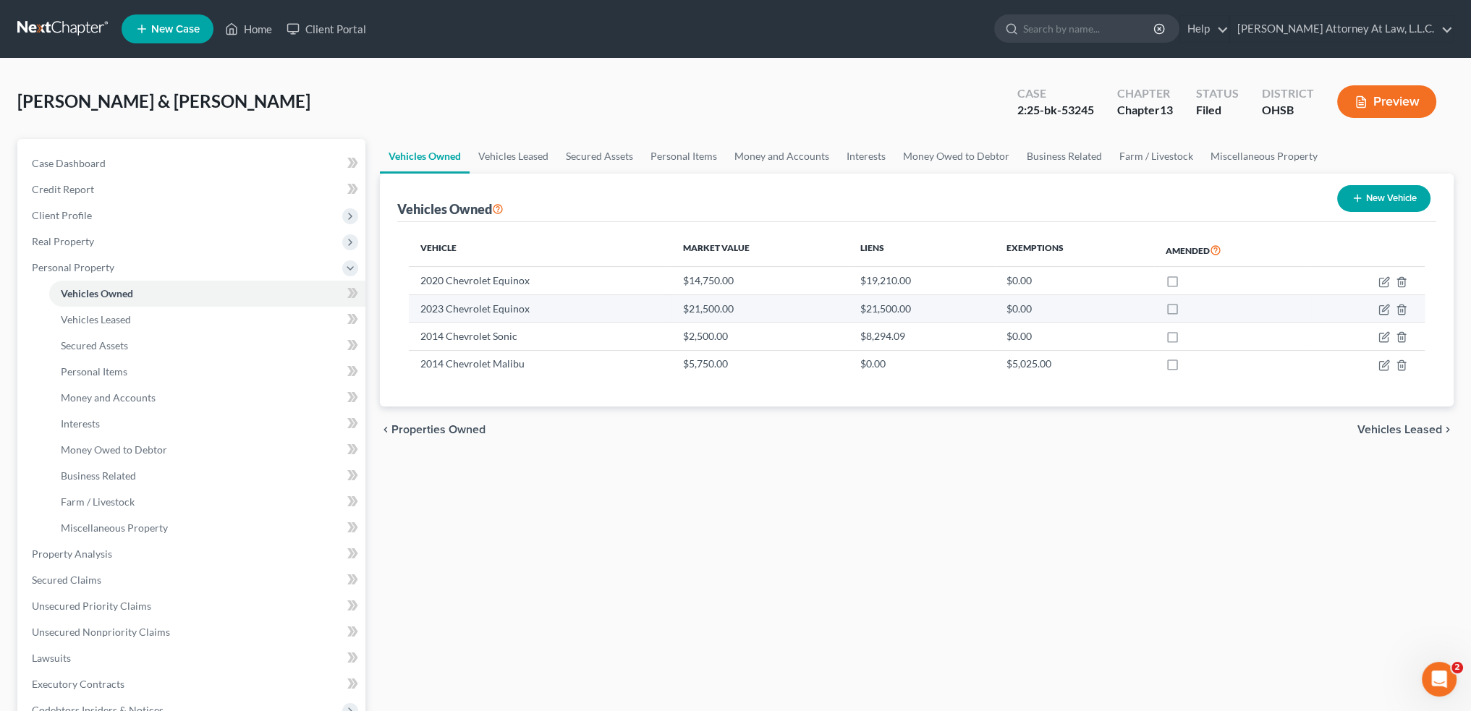
click at [611, 307] on td "2023 Chevrolet Equinox" at bounding box center [540, 308] width 262 height 27
click at [1389, 305] on icon "button" at bounding box center [1385, 308] width 7 height 7
select select "1"
select select "3"
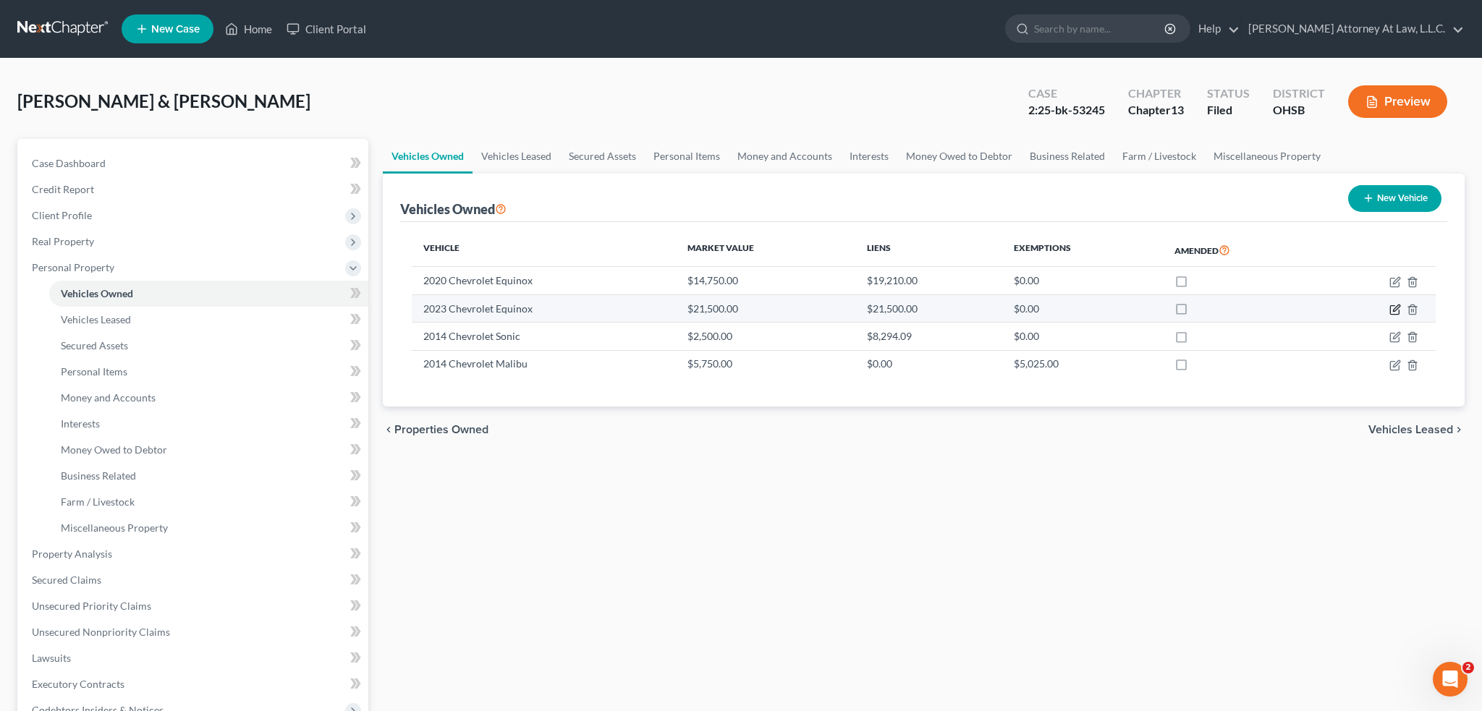
select select "2"
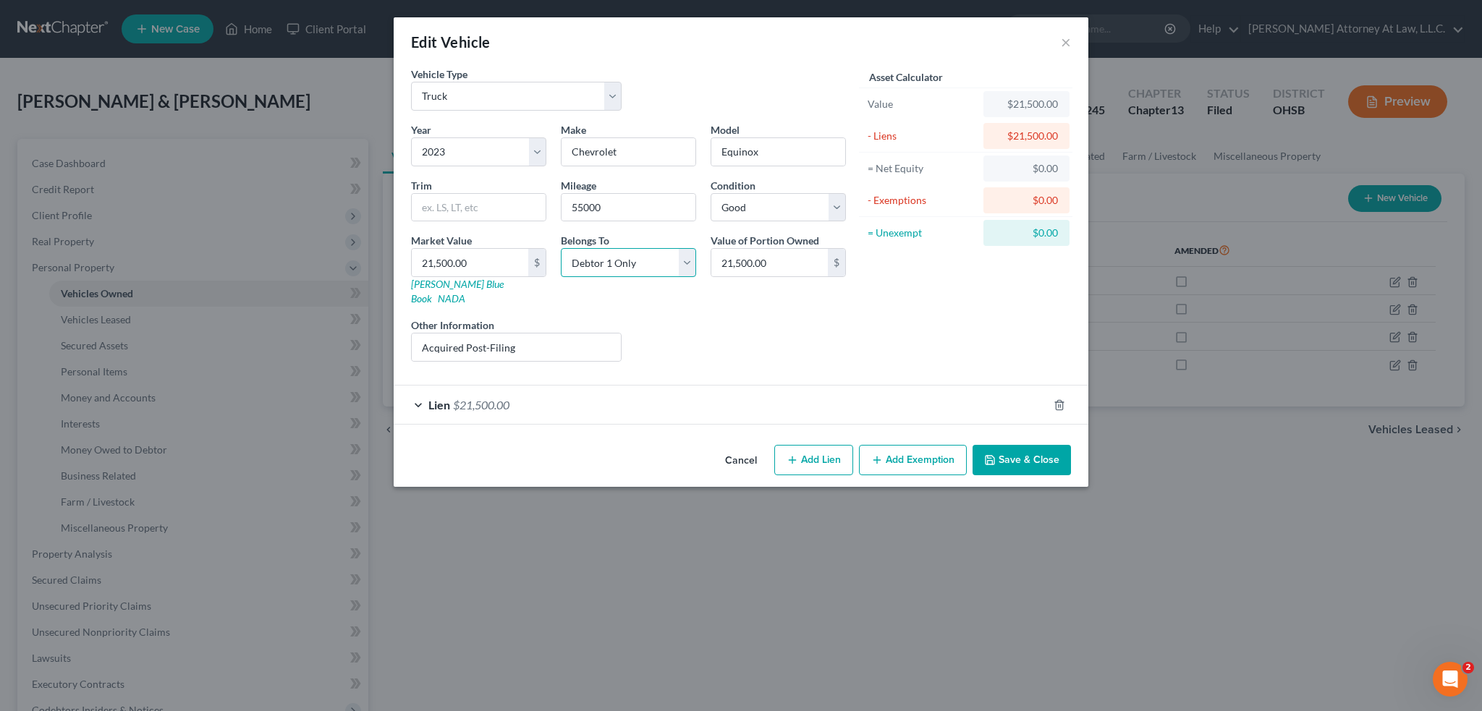
click at [689, 260] on select "Select Debtor 1 Only Debtor 2 Only Debtor 1 And Debtor 2 Only At Least One Of T…" at bounding box center [628, 262] width 135 height 29
select select "2"
click at [561, 248] on select "Select Debtor 1 Only Debtor 2 Only Debtor 1 And Debtor 2 Only At Least One Of T…" at bounding box center [628, 262] width 135 height 29
click at [1012, 448] on button "Save & Close" at bounding box center [1022, 460] width 98 height 30
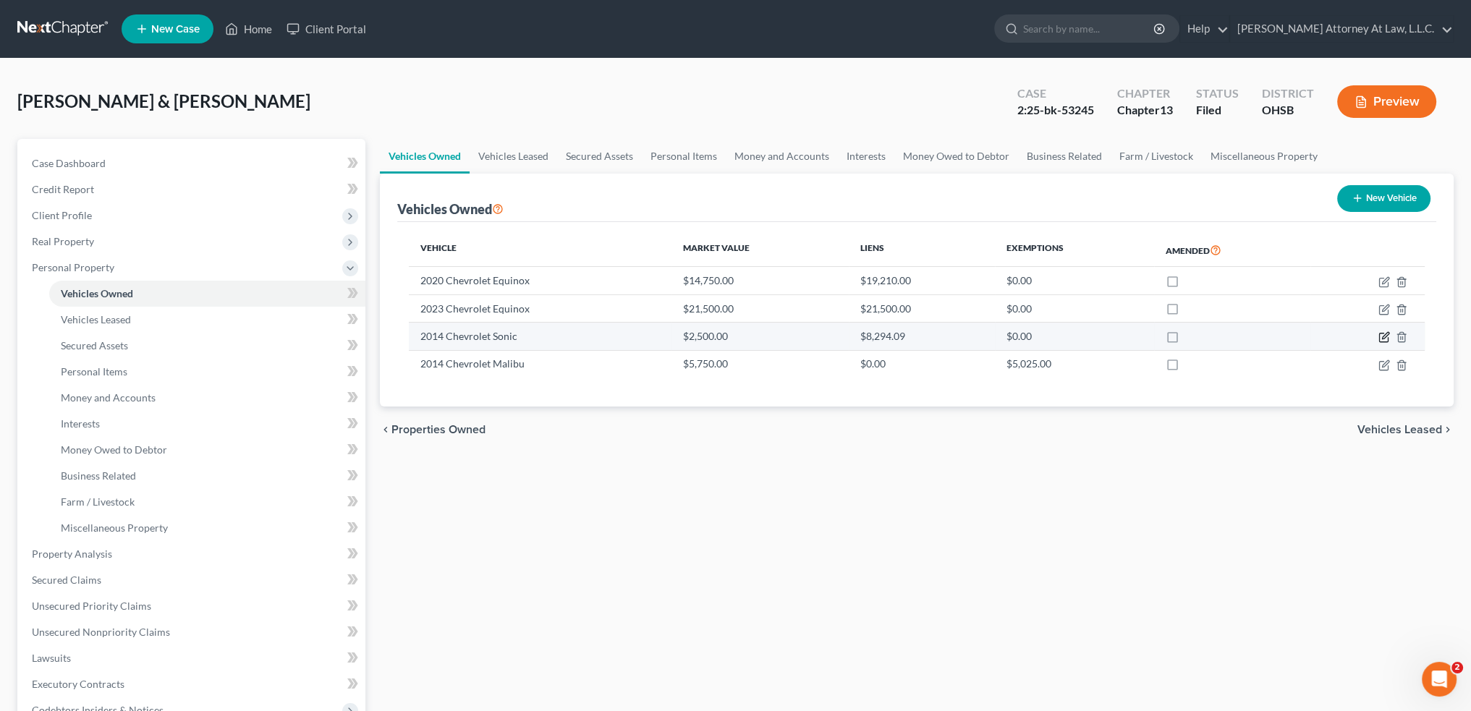
click at [1382, 336] on icon "button" at bounding box center [1385, 336] width 7 height 7
select select "0"
select select "12"
select select "4"
select select "1"
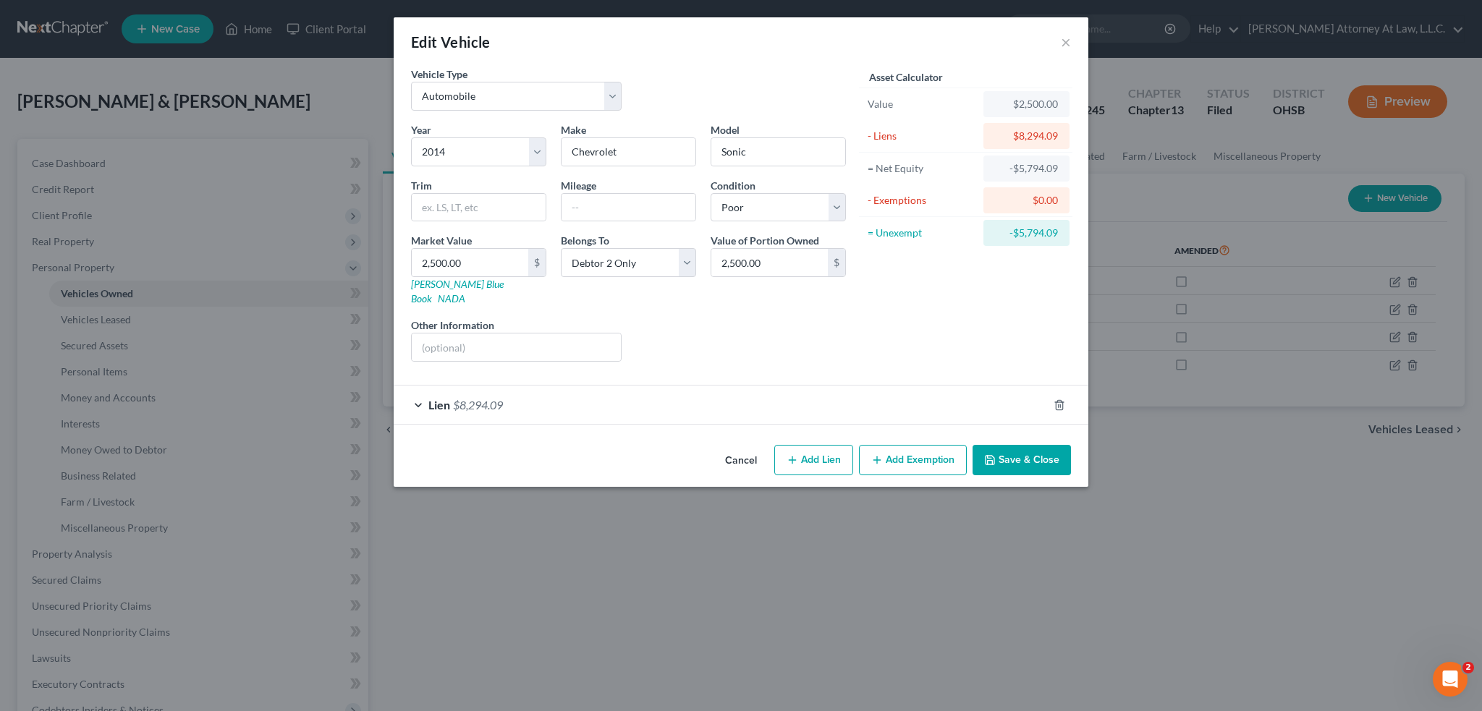
click at [1002, 445] on button "Save & Close" at bounding box center [1022, 460] width 98 height 30
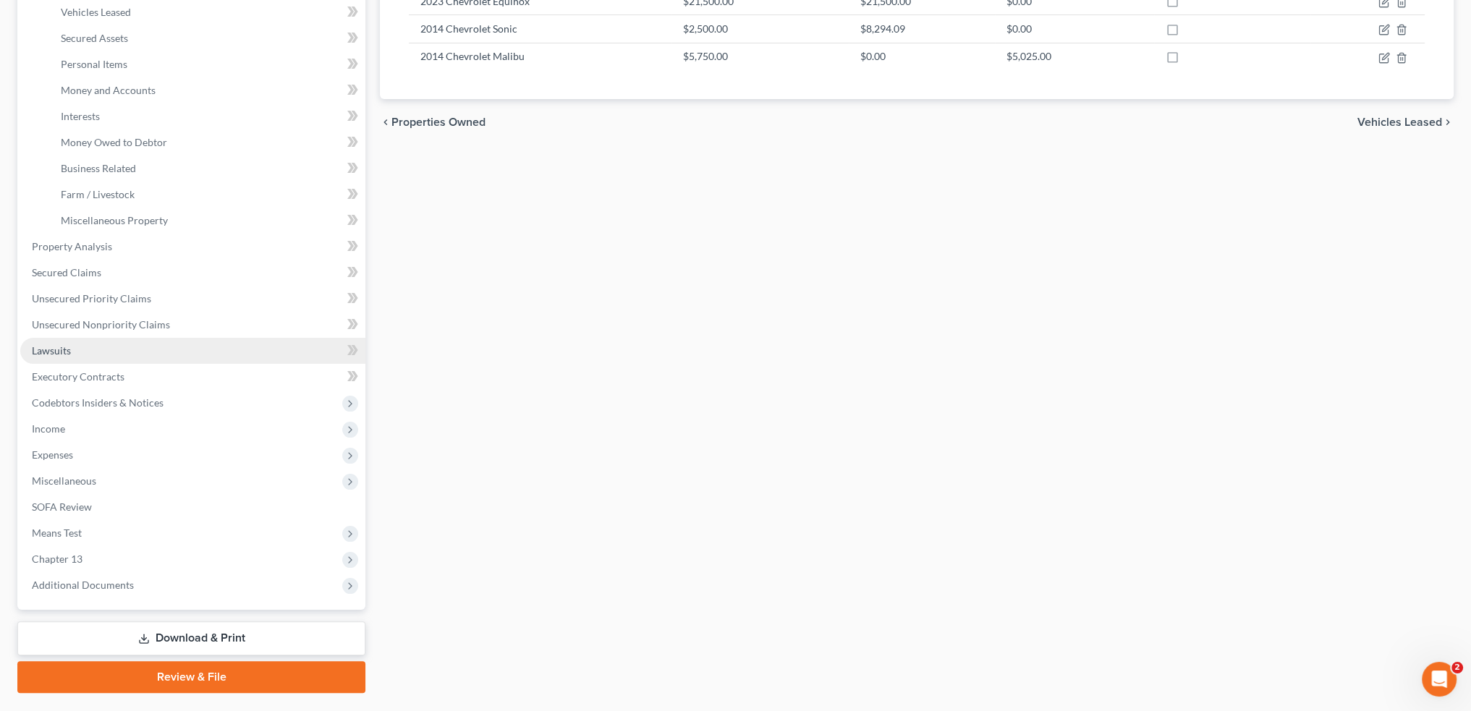
scroll to position [343, 0]
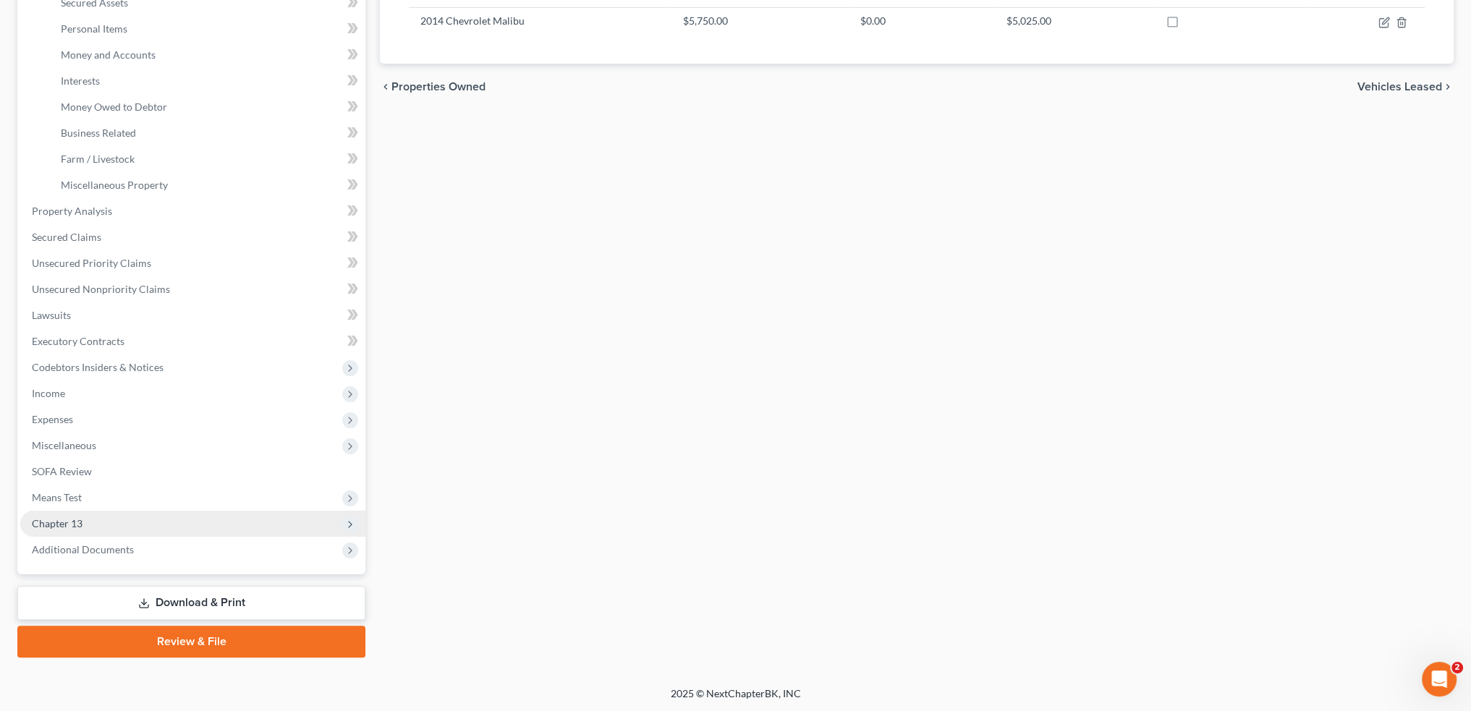
click at [94, 525] on span "Chapter 13" at bounding box center [192, 524] width 345 height 26
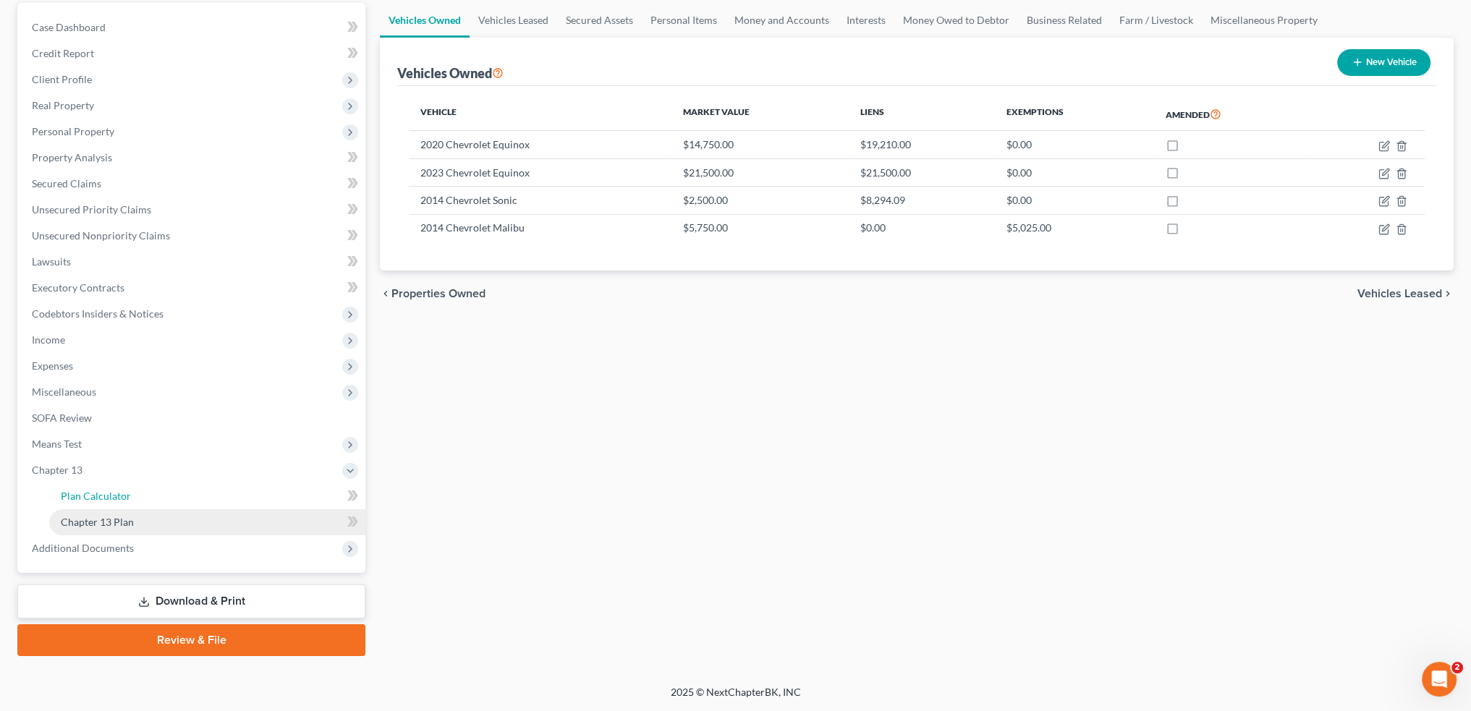
scroll to position [135, 0]
click at [94, 524] on ul "Plan Calculator Chapter 13 Plan" at bounding box center [192, 509] width 345 height 52
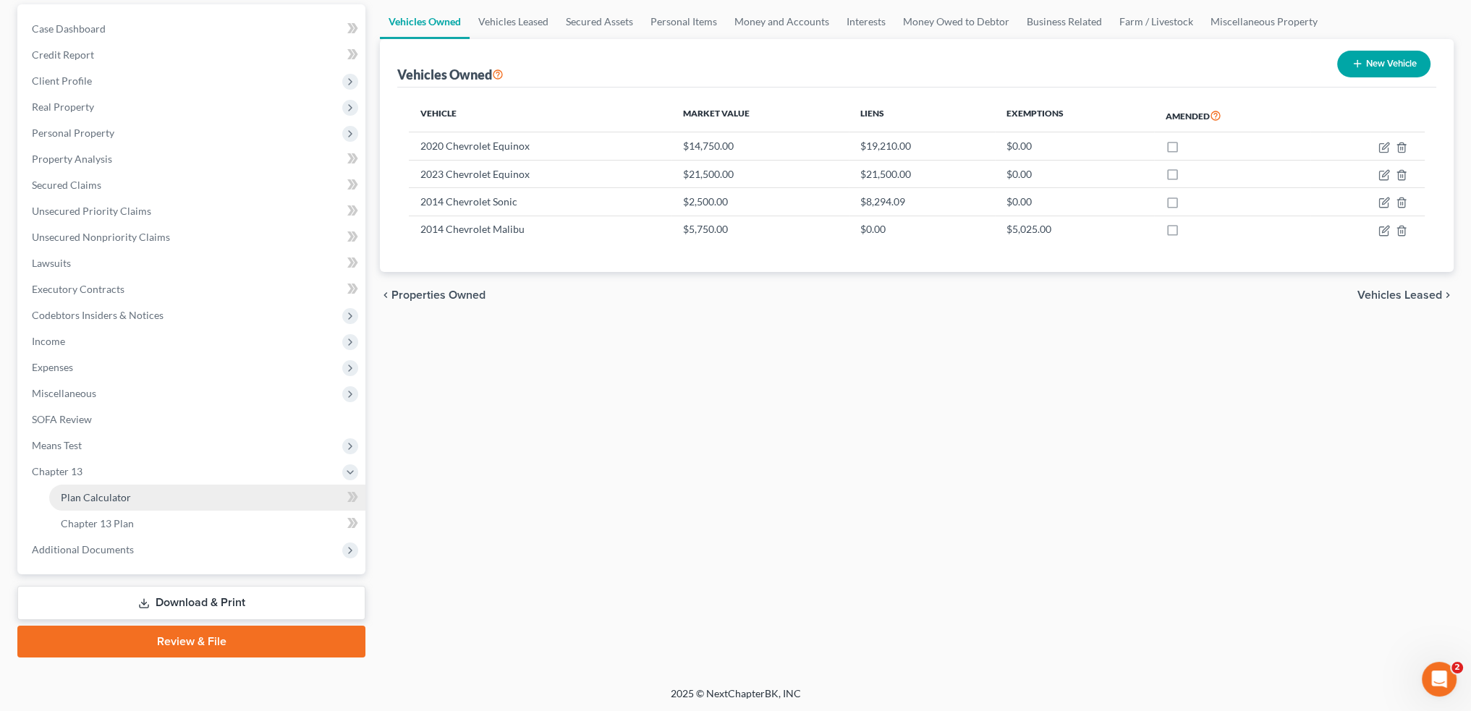
click at [114, 502] on span "Plan Calculator" at bounding box center [96, 497] width 70 height 12
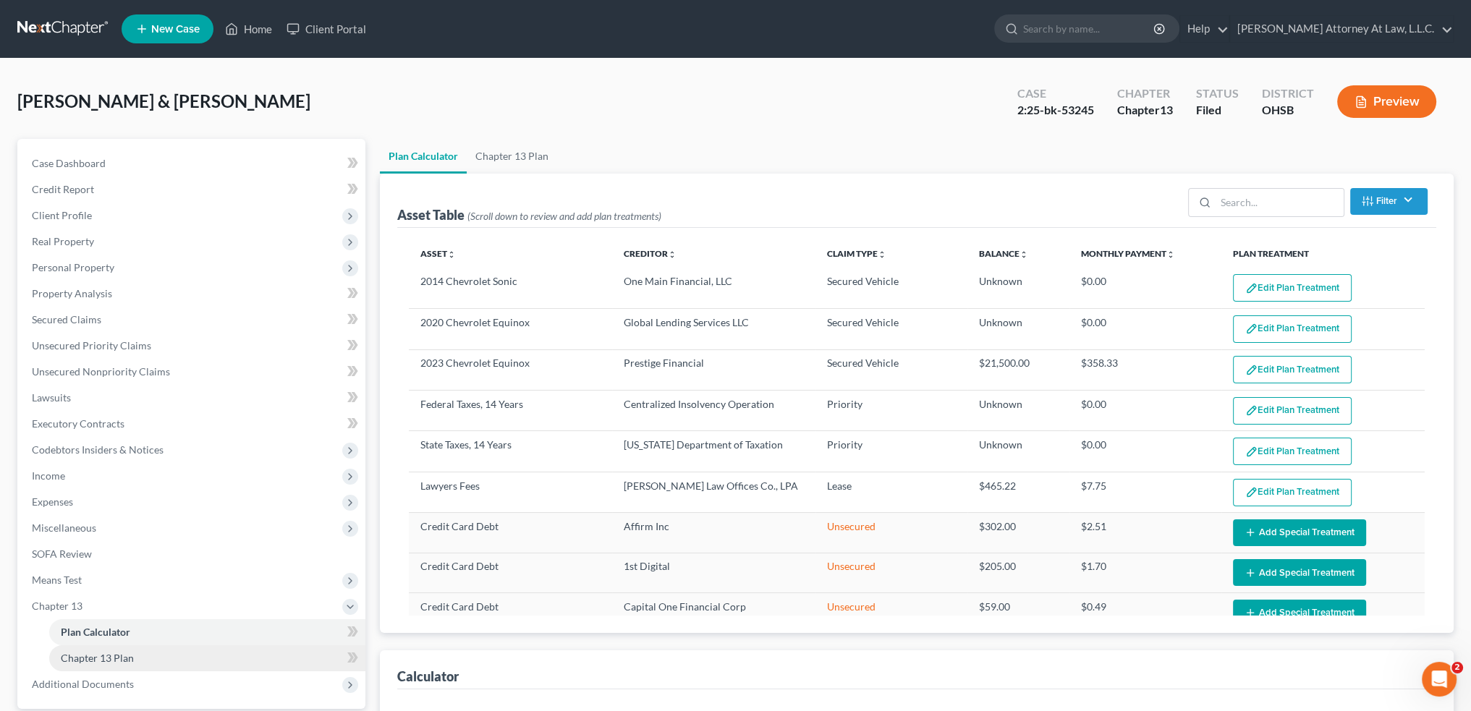
click at [161, 659] on link "Chapter 13 Plan" at bounding box center [207, 658] width 316 height 26
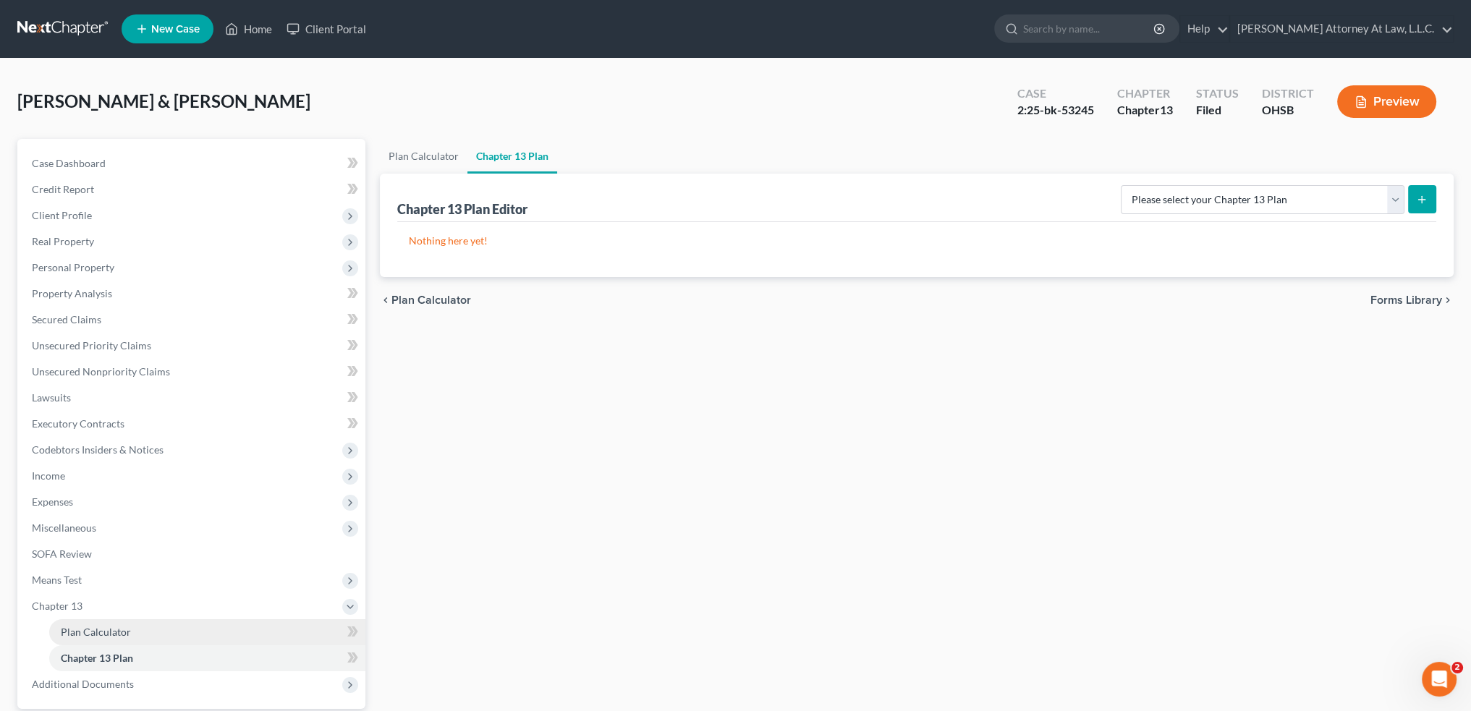
click at [148, 635] on link "Plan Calculator" at bounding box center [207, 632] width 316 height 26
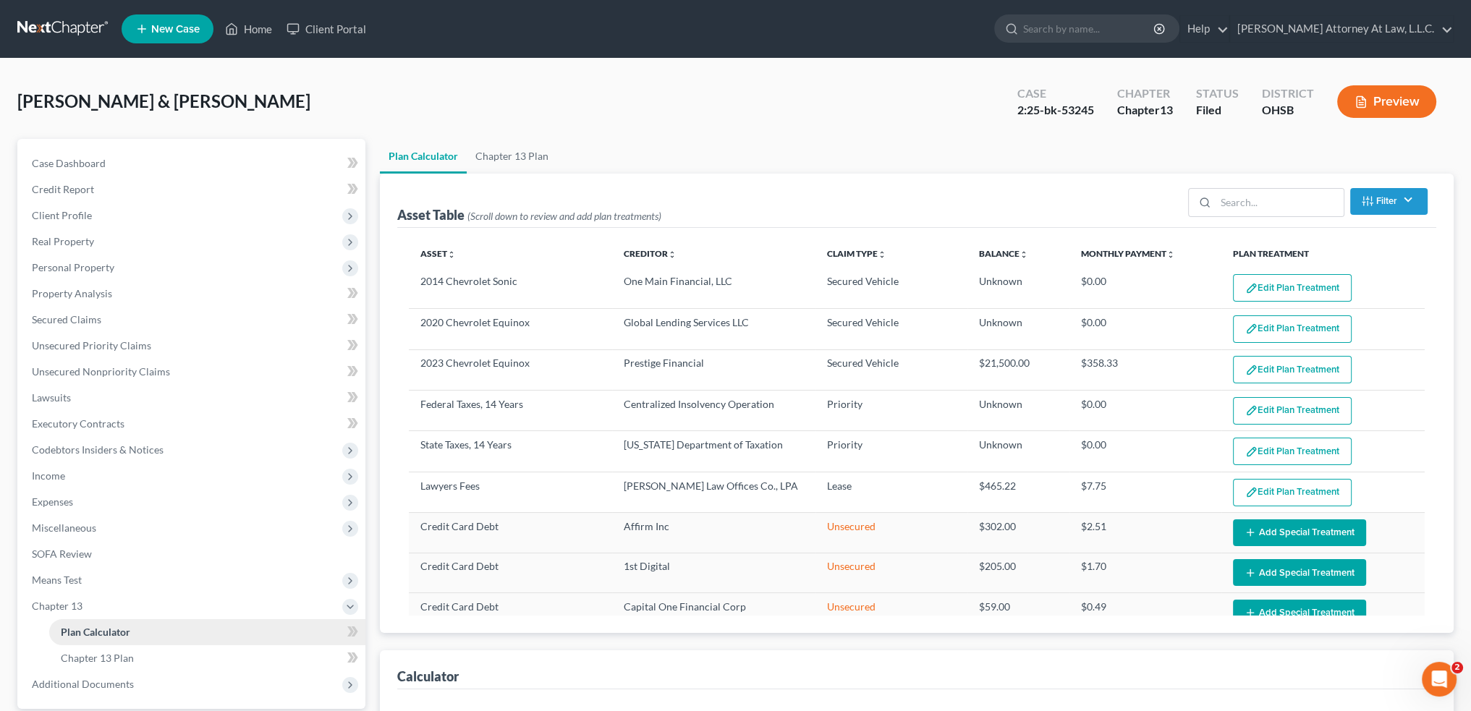
select select "59"
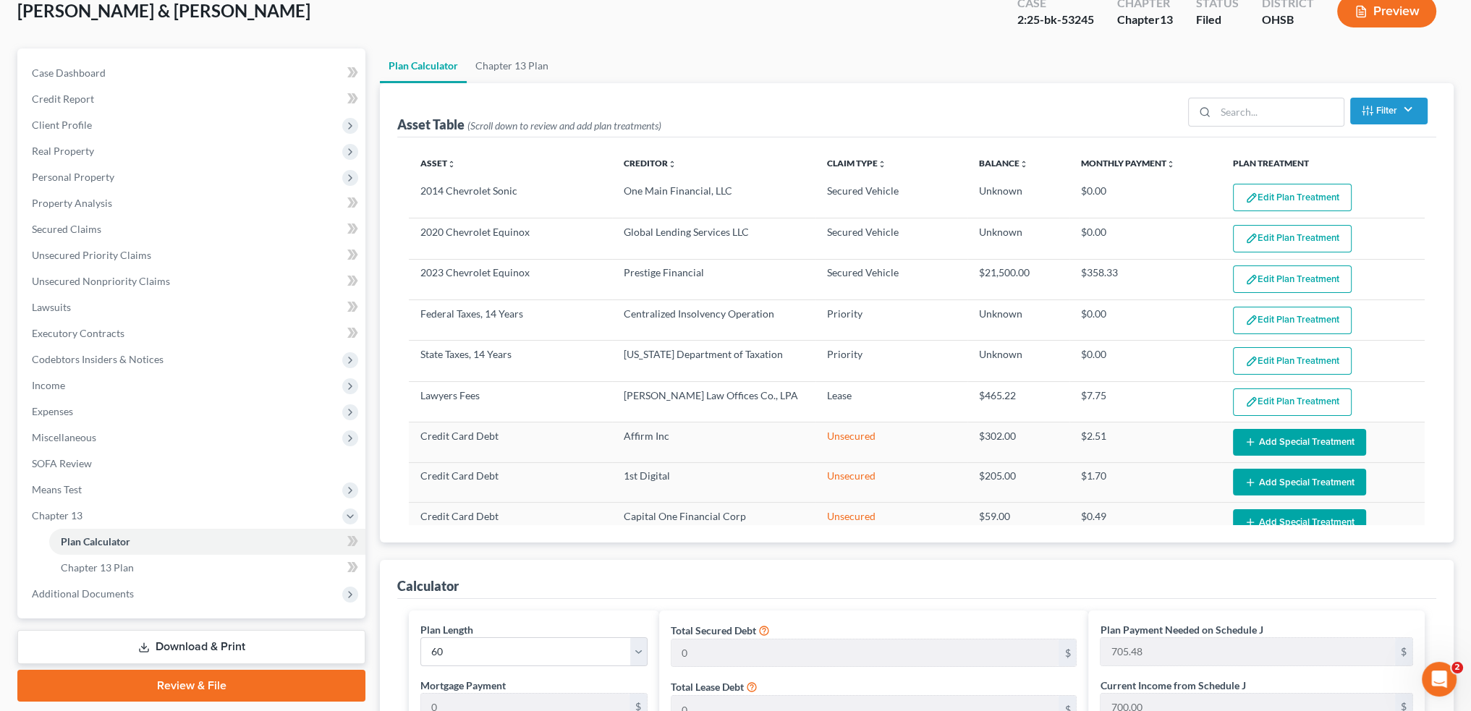
scroll to position [72, 0]
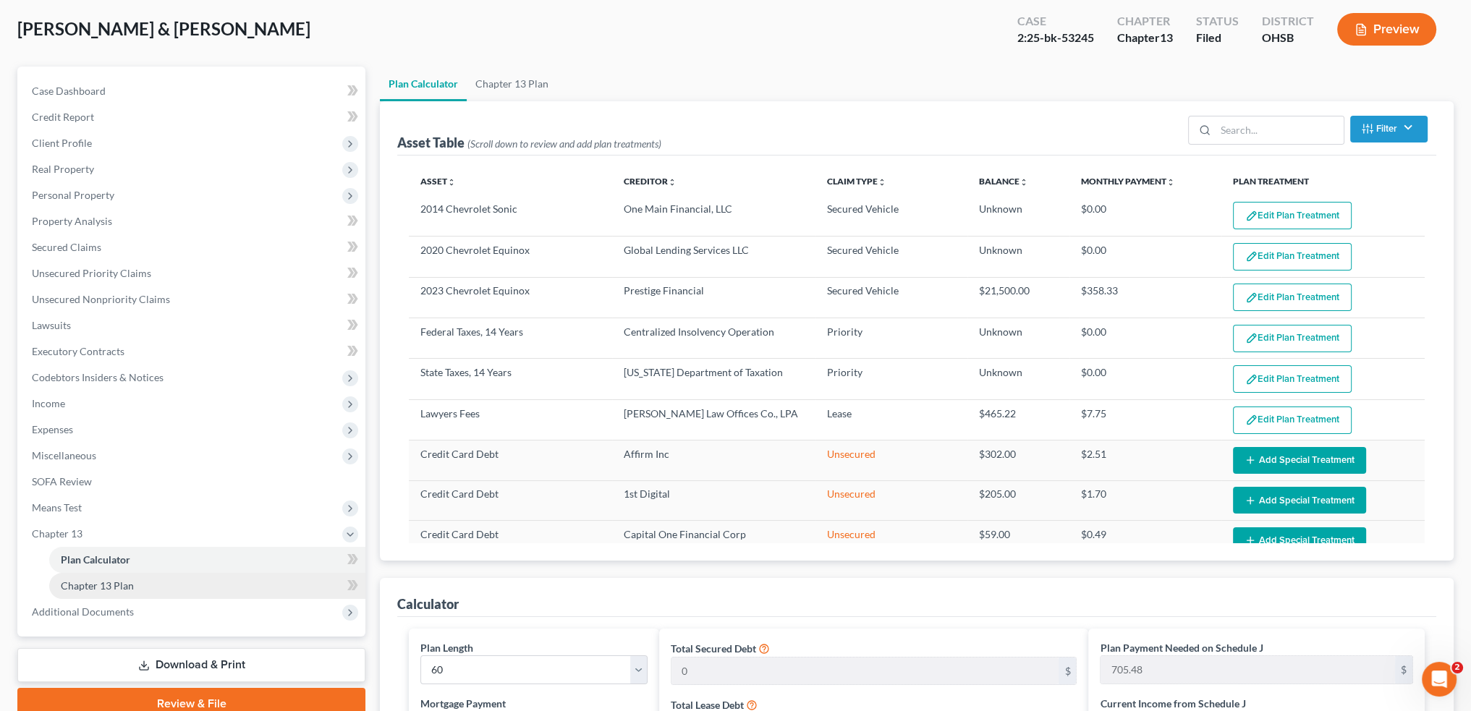
click at [151, 587] on link "Chapter 13 Plan" at bounding box center [207, 586] width 316 height 26
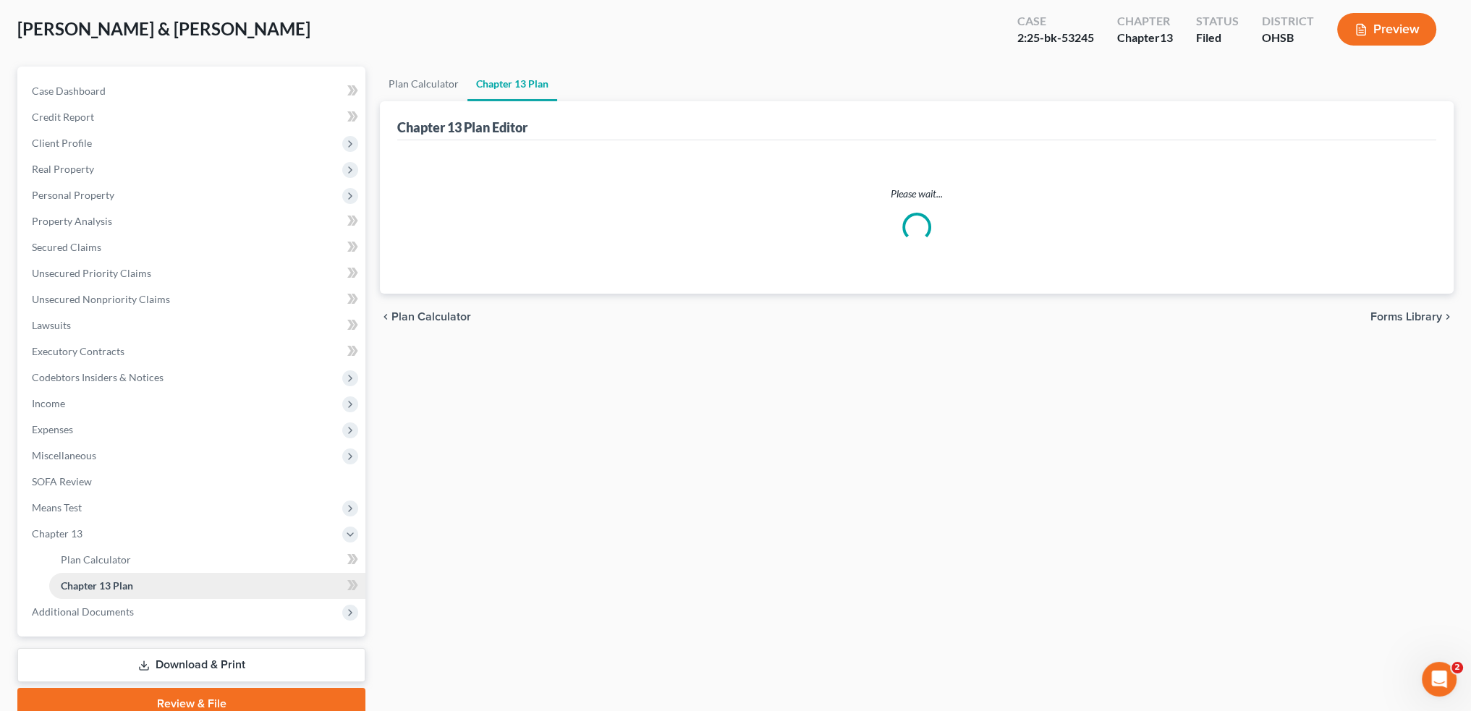
scroll to position [6, 0]
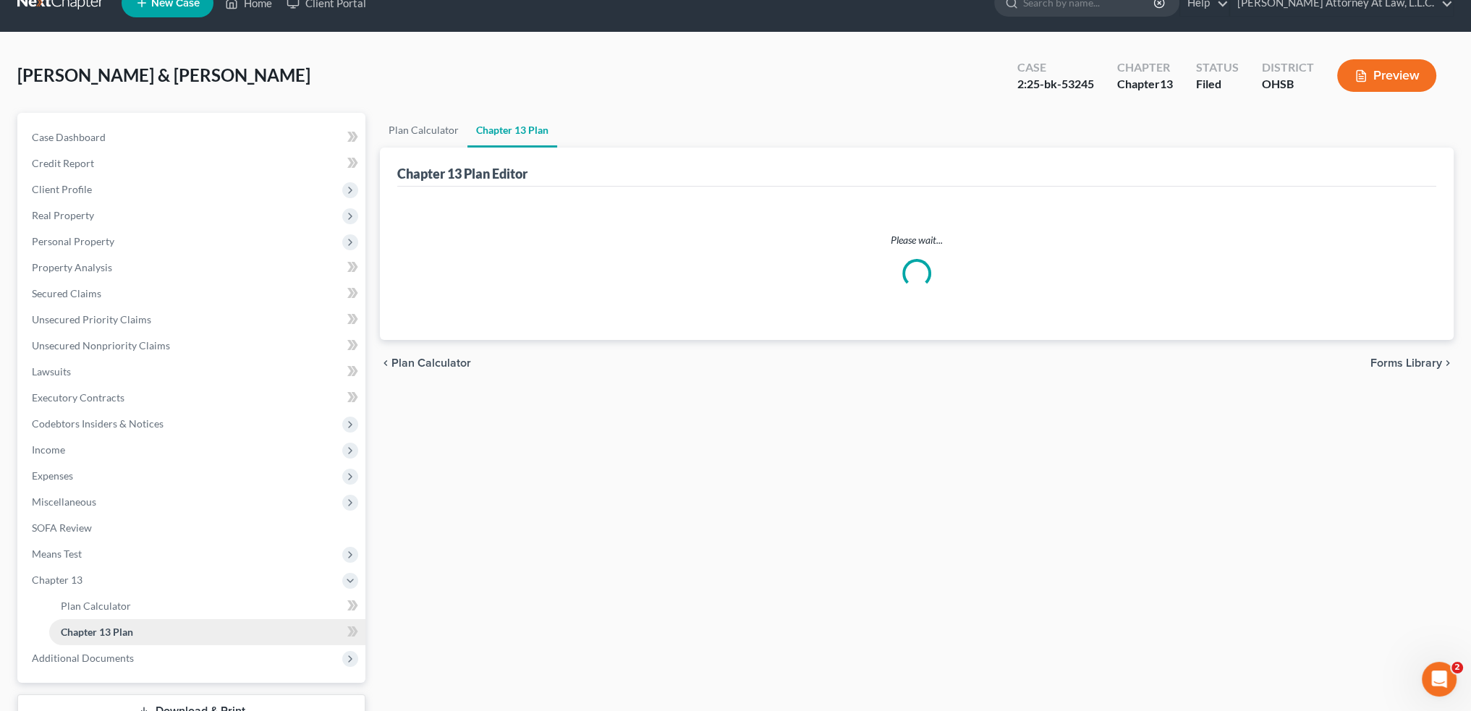
click at [151, 587] on li "Chapter 13 Plan Calculator Chapter 13 Plan" at bounding box center [192, 606] width 345 height 78
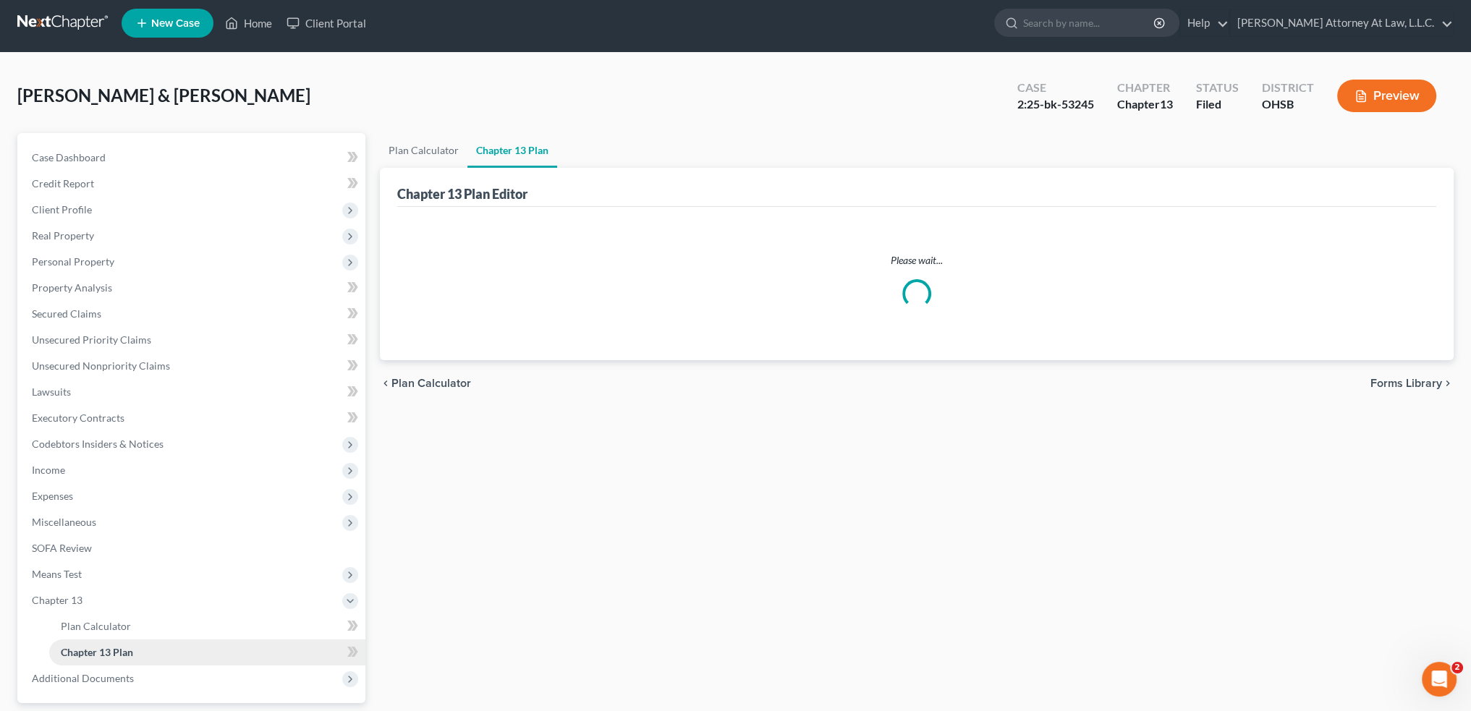
scroll to position [0, 0]
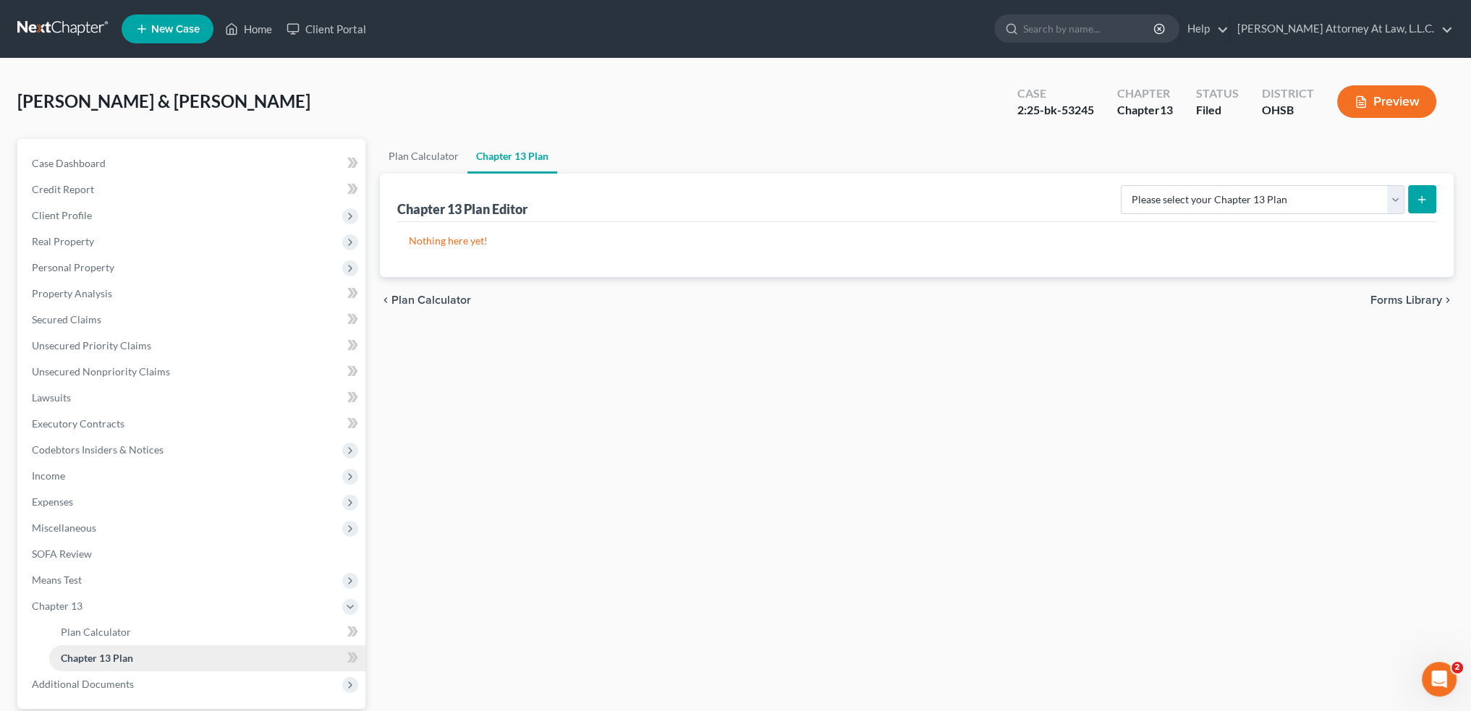
click at [203, 657] on link "Chapter 13 Plan" at bounding box center [207, 658] width 316 height 26
click at [108, 626] on span "Plan Calculator" at bounding box center [96, 632] width 70 height 12
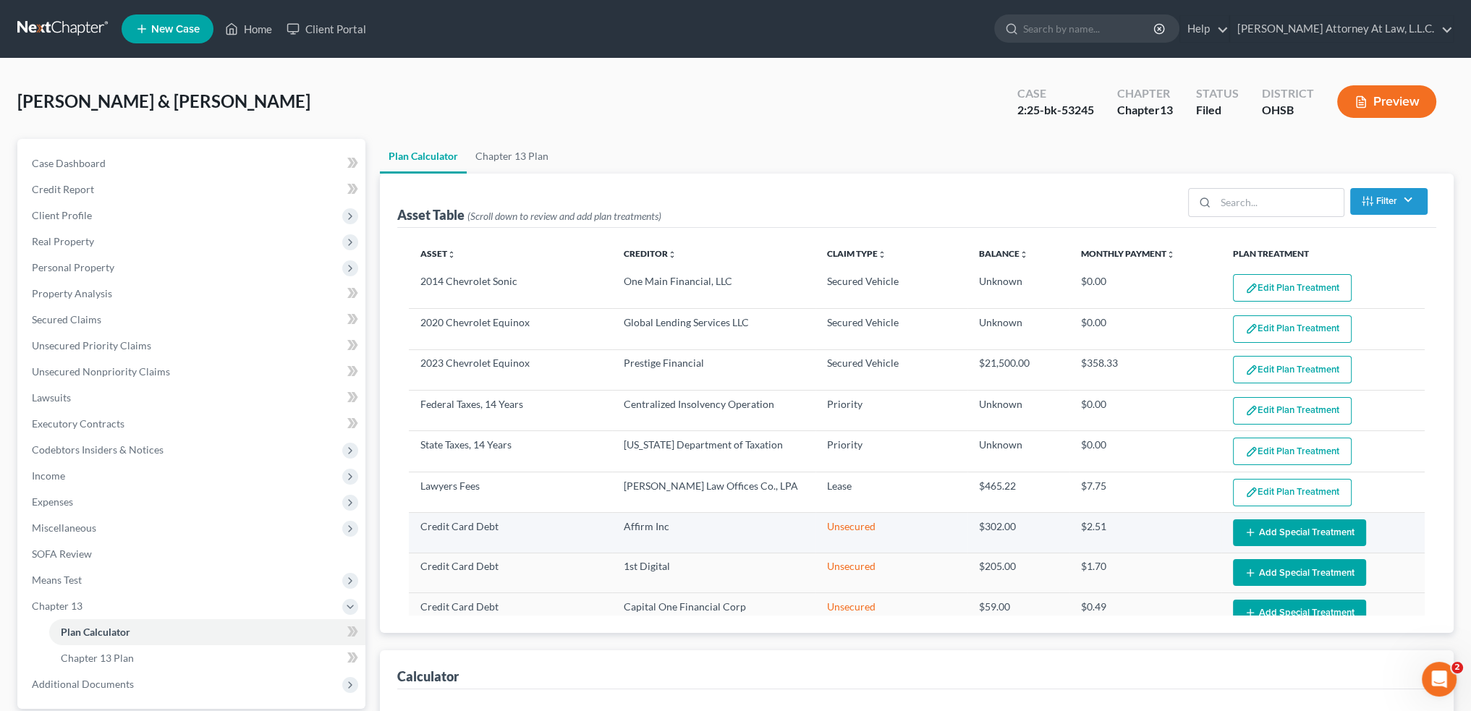
select select "59"
click at [73, 480] on span "Income" at bounding box center [192, 476] width 345 height 26
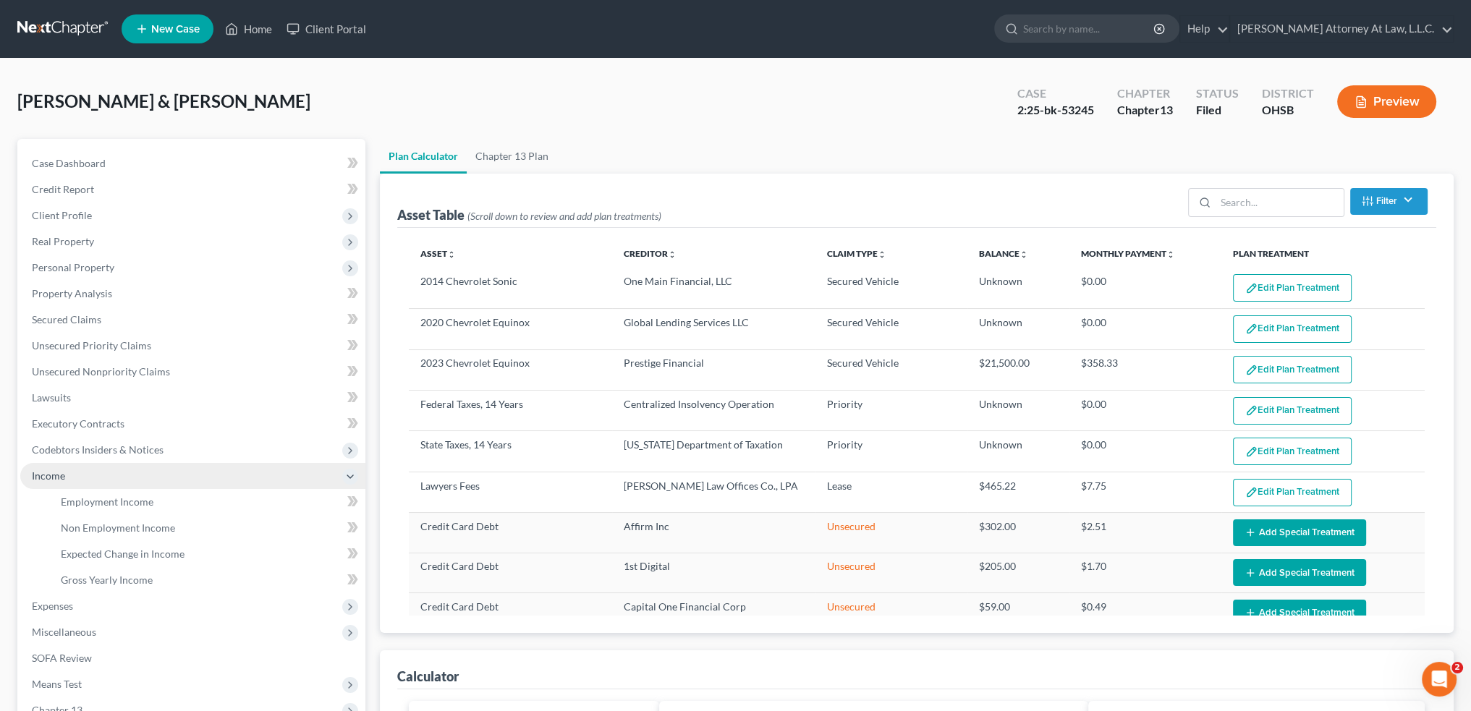
click at [73, 480] on span "Income" at bounding box center [192, 476] width 345 height 26
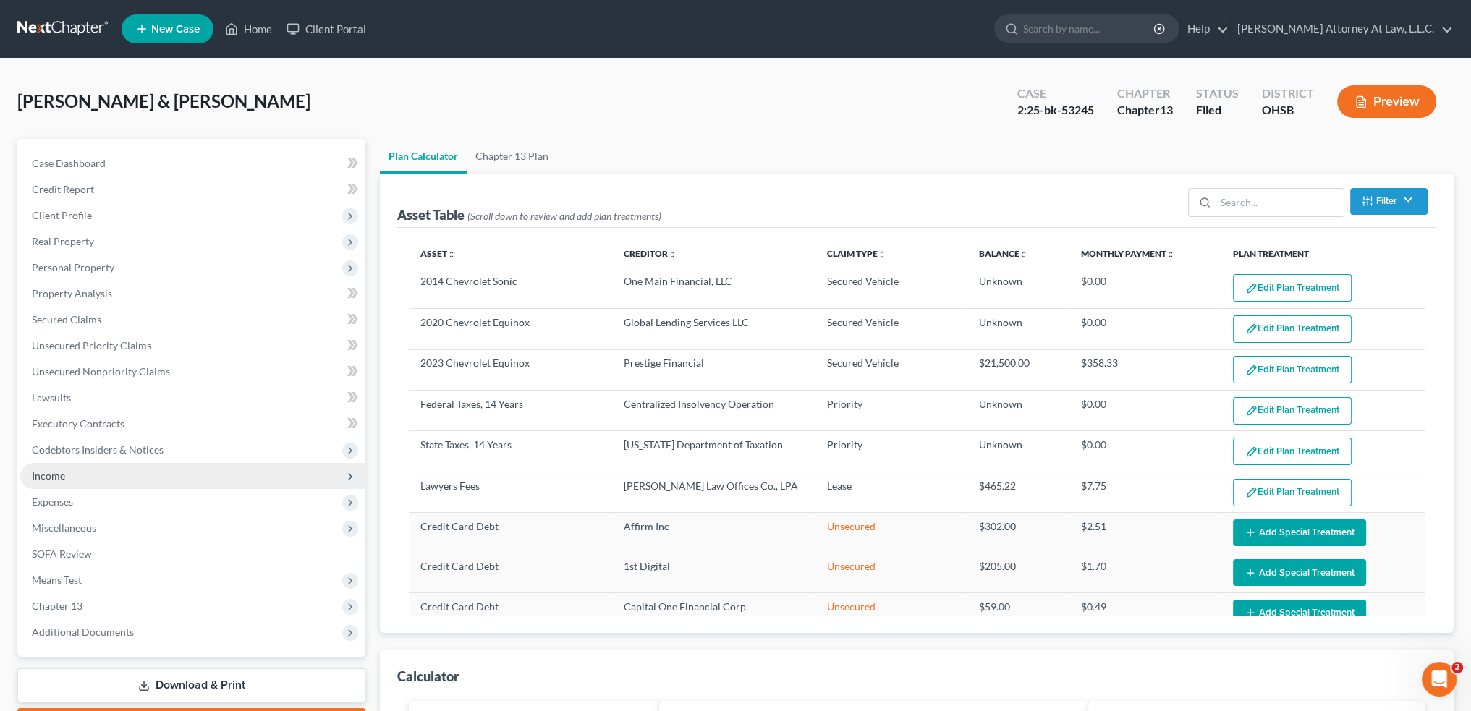
click at [74, 480] on span "Income" at bounding box center [192, 476] width 345 height 26
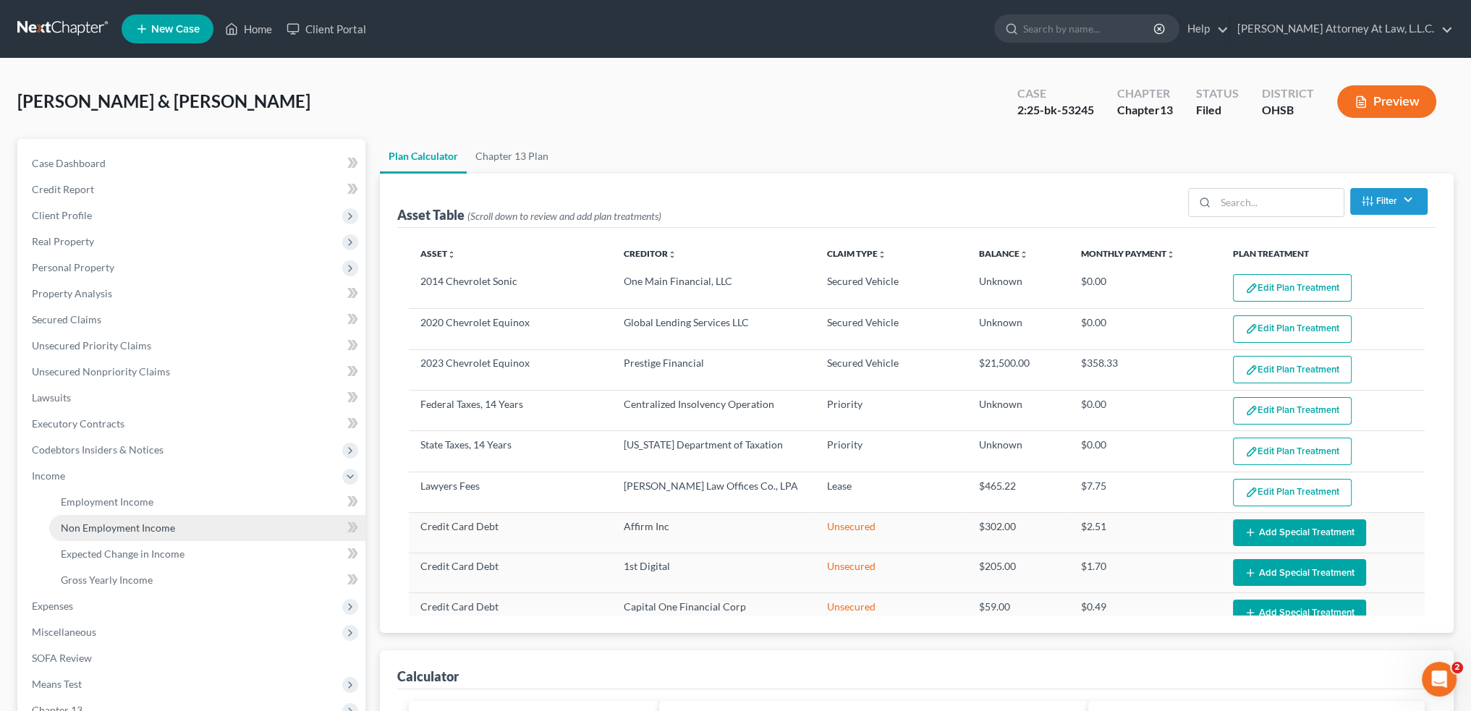
click at [103, 532] on span "Non Employment Income" at bounding box center [118, 528] width 114 height 12
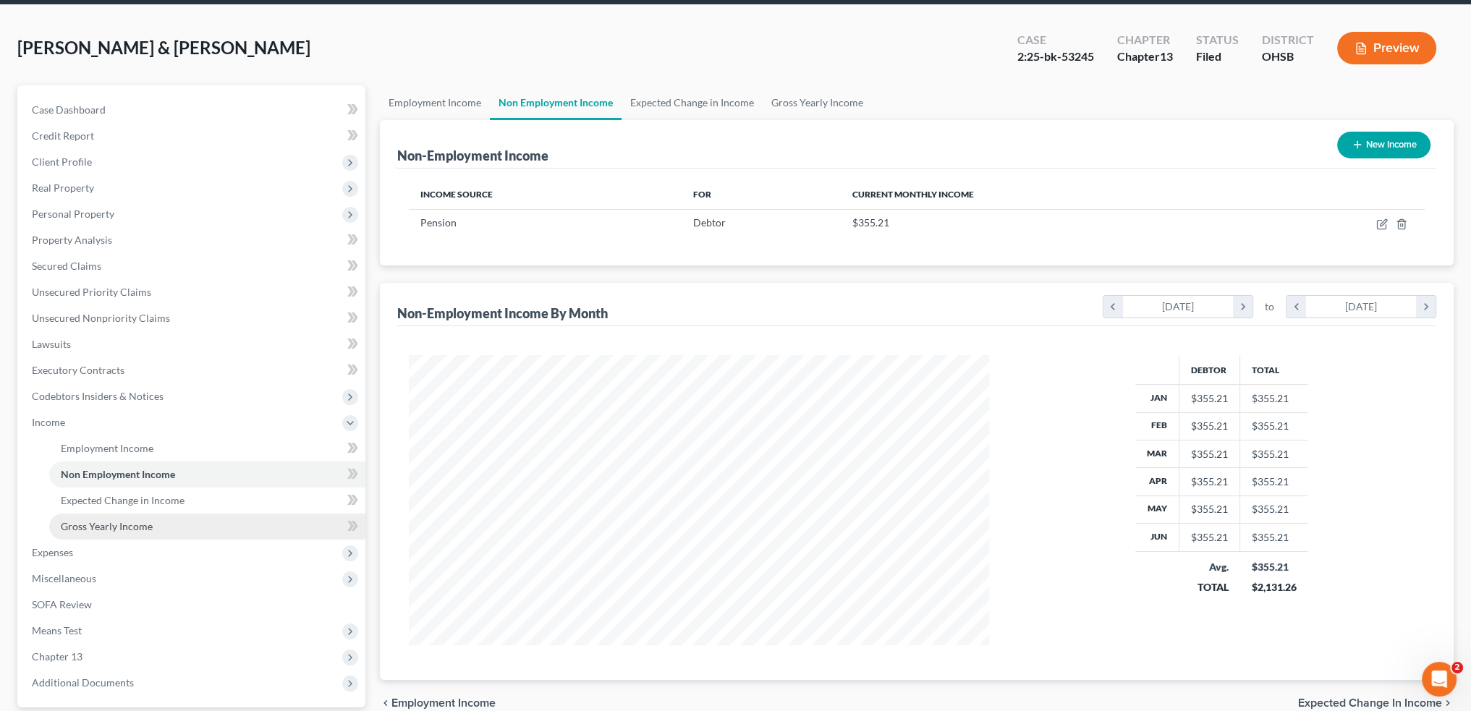
scroll to position [145, 0]
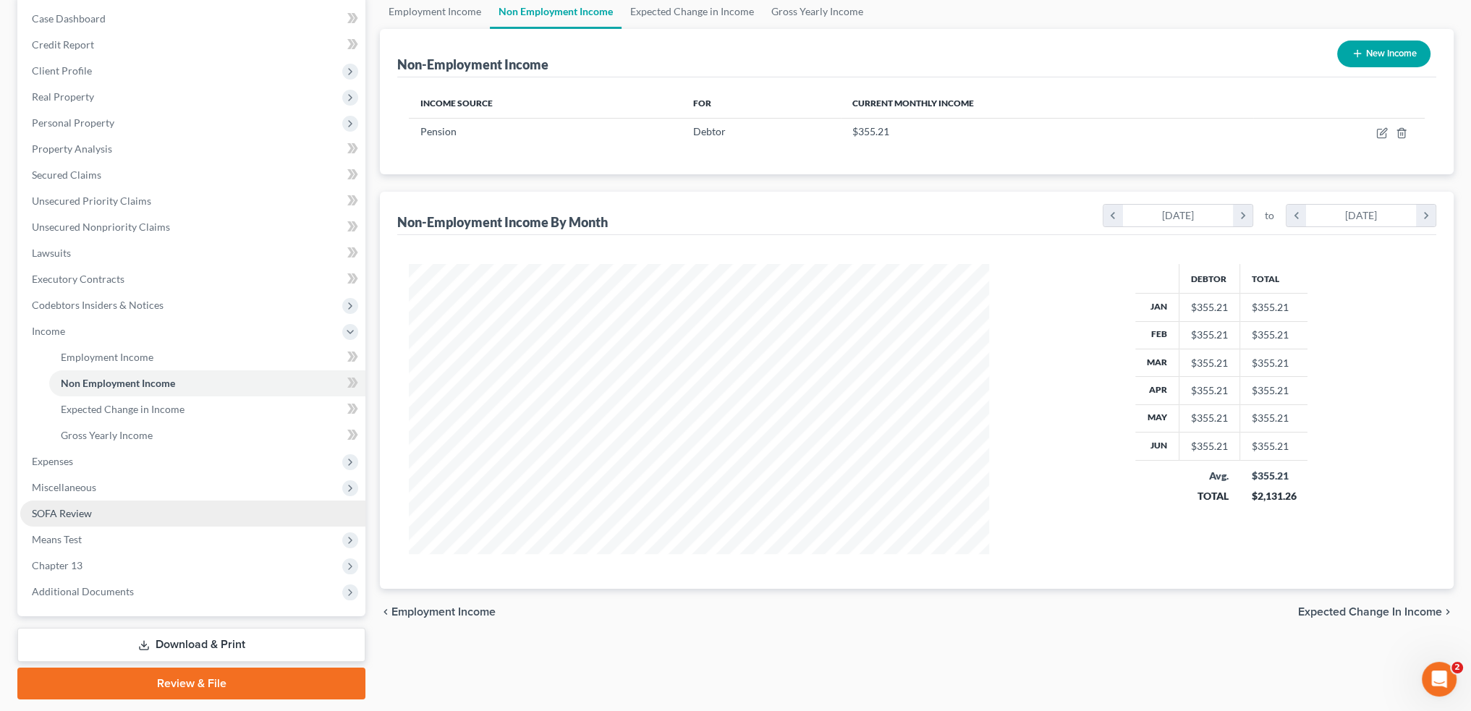
click at [93, 512] on link "SOFA Review" at bounding box center [192, 514] width 345 height 26
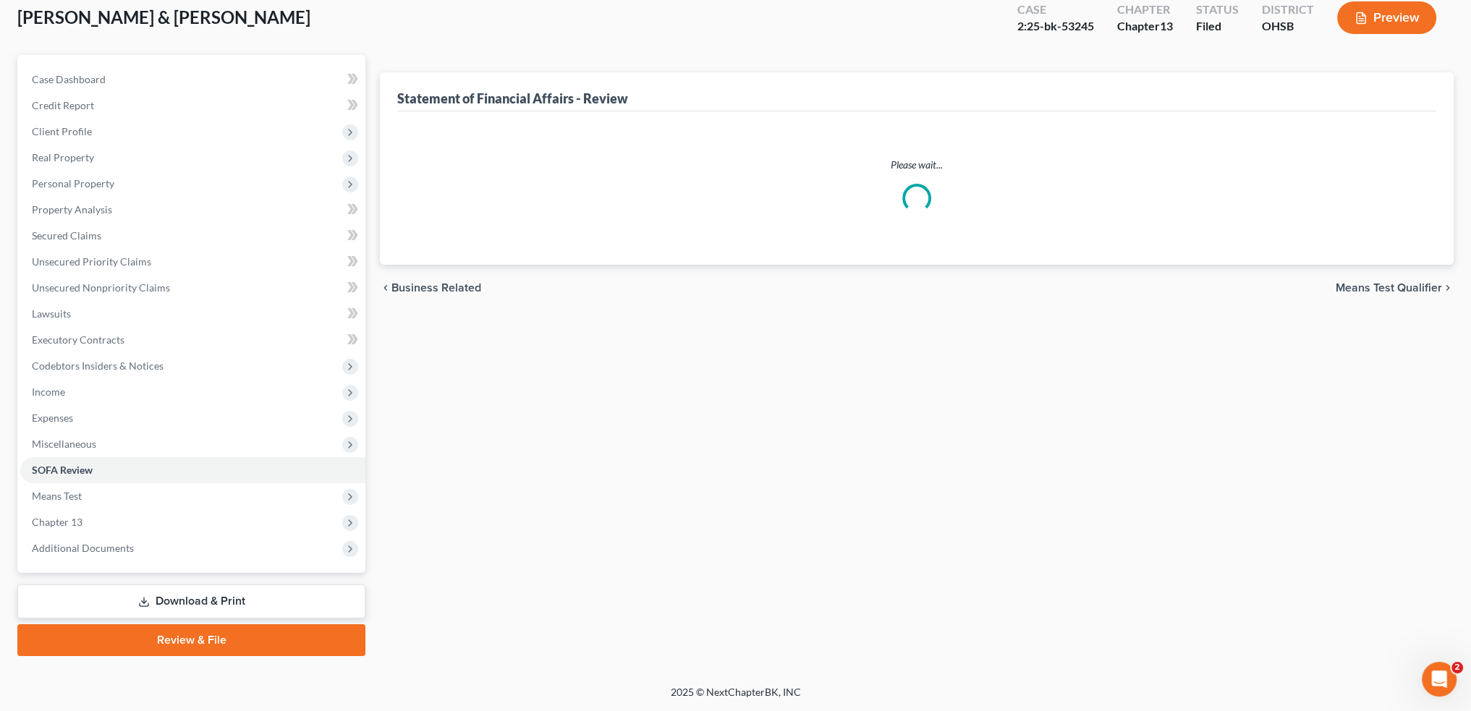
scroll to position [1, 0]
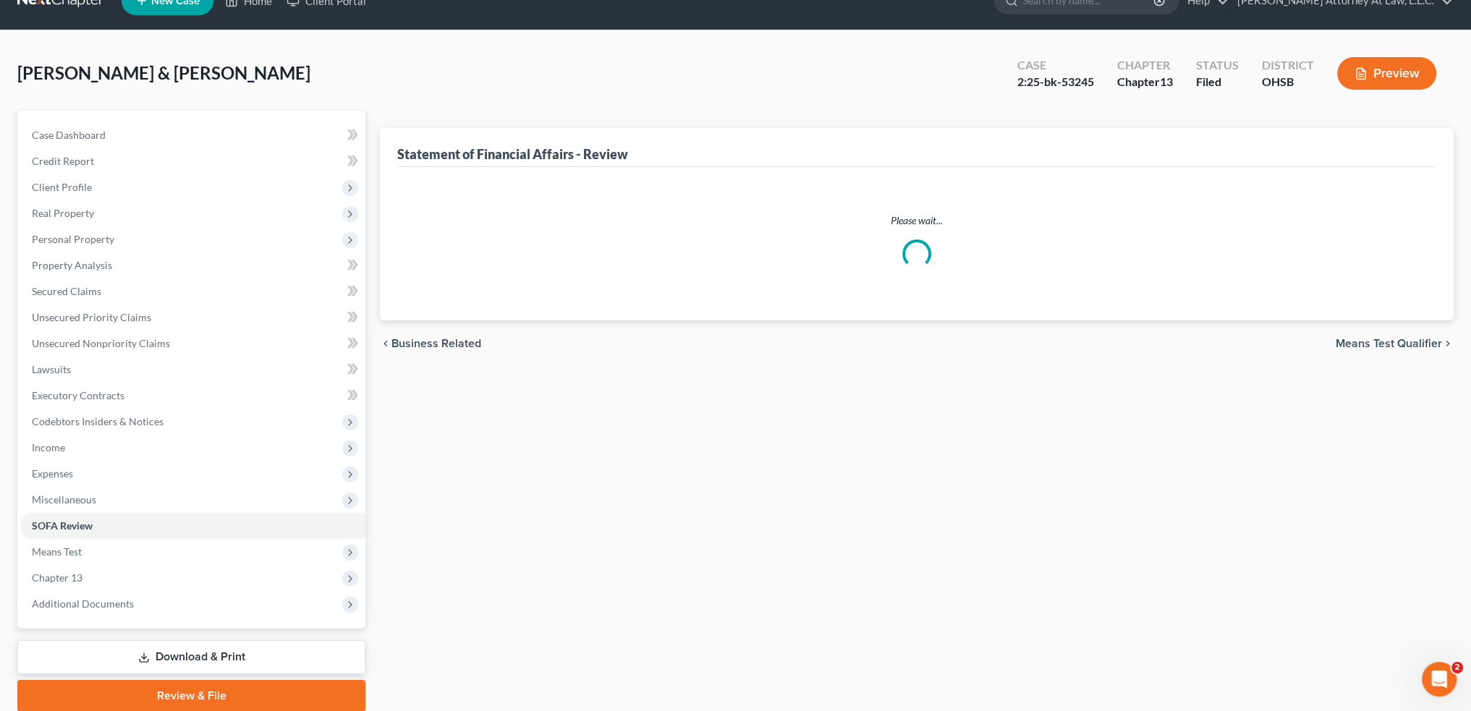
click at [93, 512] on ul "Case Dashboard Payments Invoices Payments Payments Credit Report Client Profile" at bounding box center [192, 369] width 345 height 495
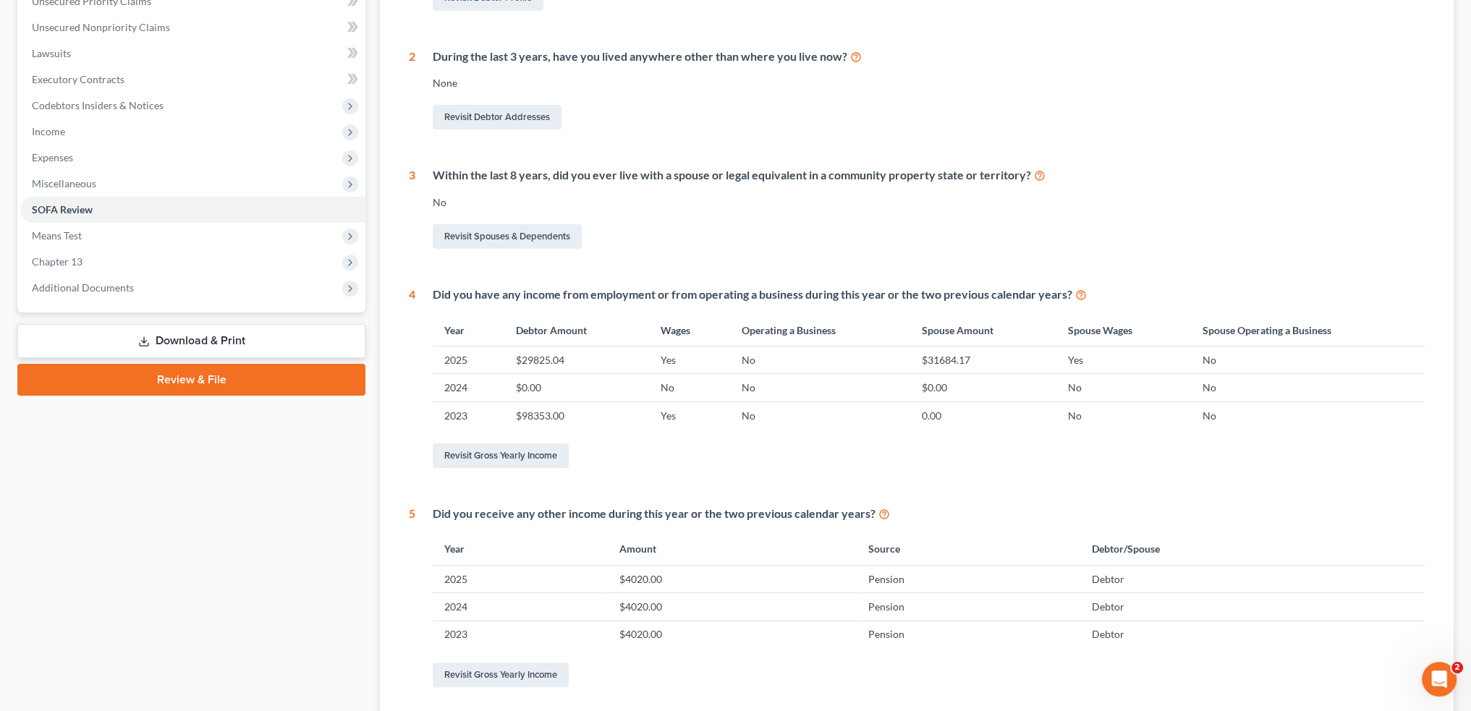
scroll to position [475, 0]
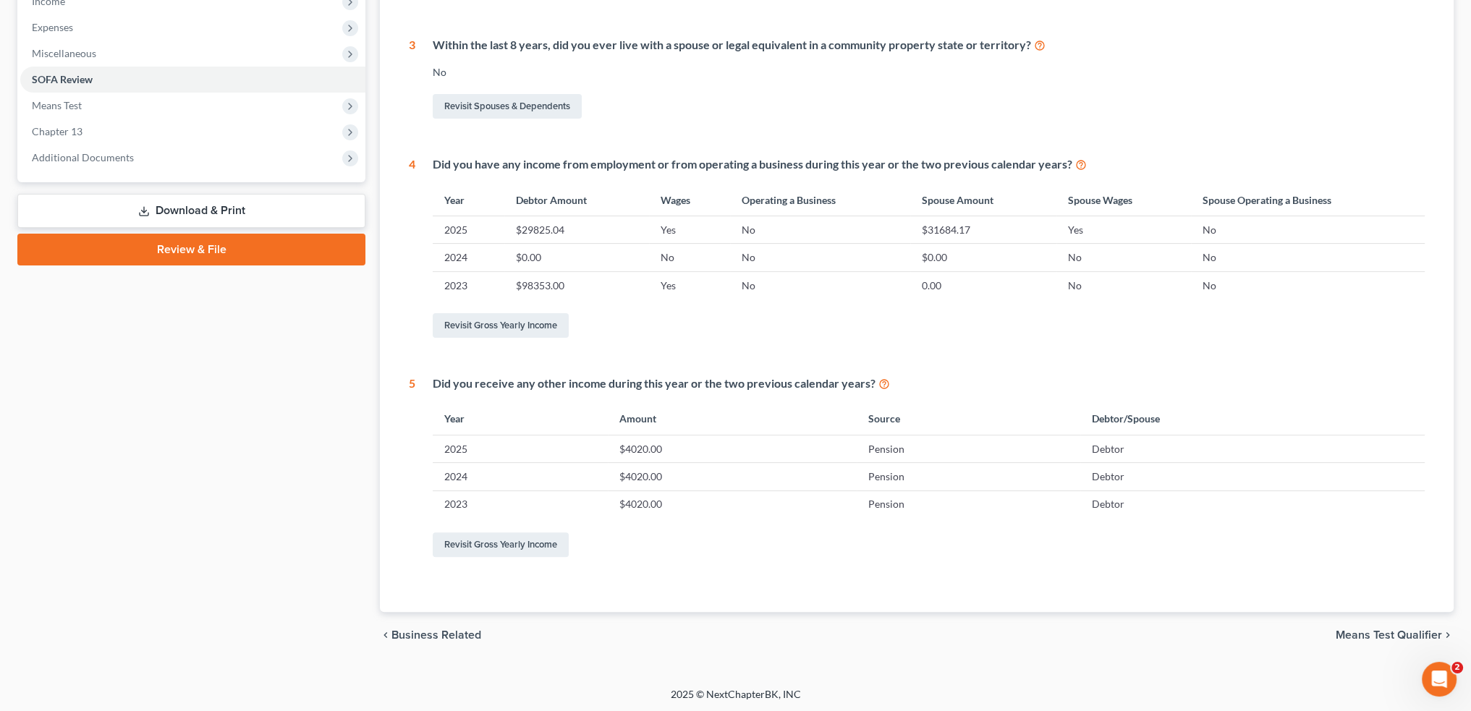
click at [676, 447] on td "$4020.00" at bounding box center [732, 448] width 249 height 27
click at [449, 544] on link "Revisit Gross Yearly Income" at bounding box center [501, 545] width 136 height 25
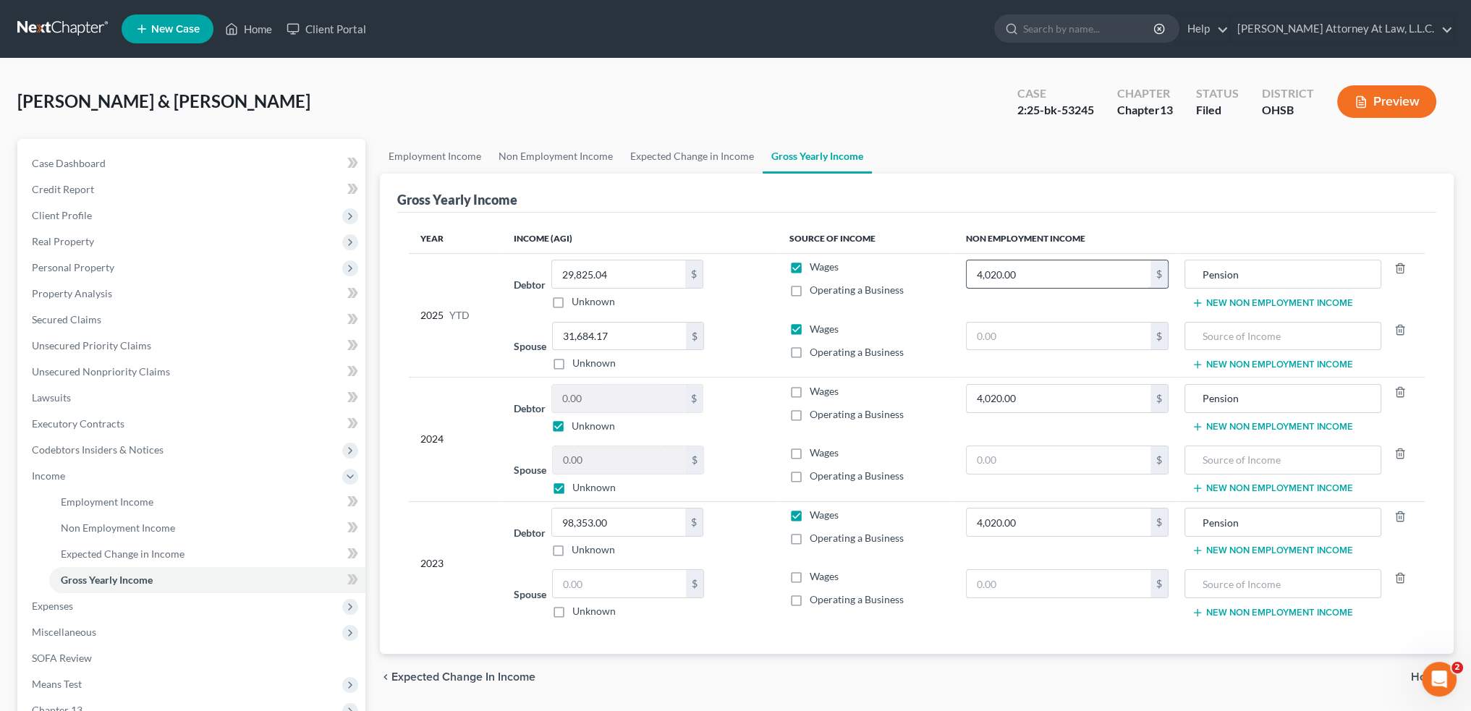
click at [1059, 277] on input "4,020.00" at bounding box center [1059, 274] width 184 height 27
type input "4,262.52"
click at [1030, 389] on input "4,020.00" at bounding box center [1059, 398] width 184 height 27
type input "4,262.52"
click at [1025, 520] on input "4,020.00" at bounding box center [1059, 522] width 184 height 27
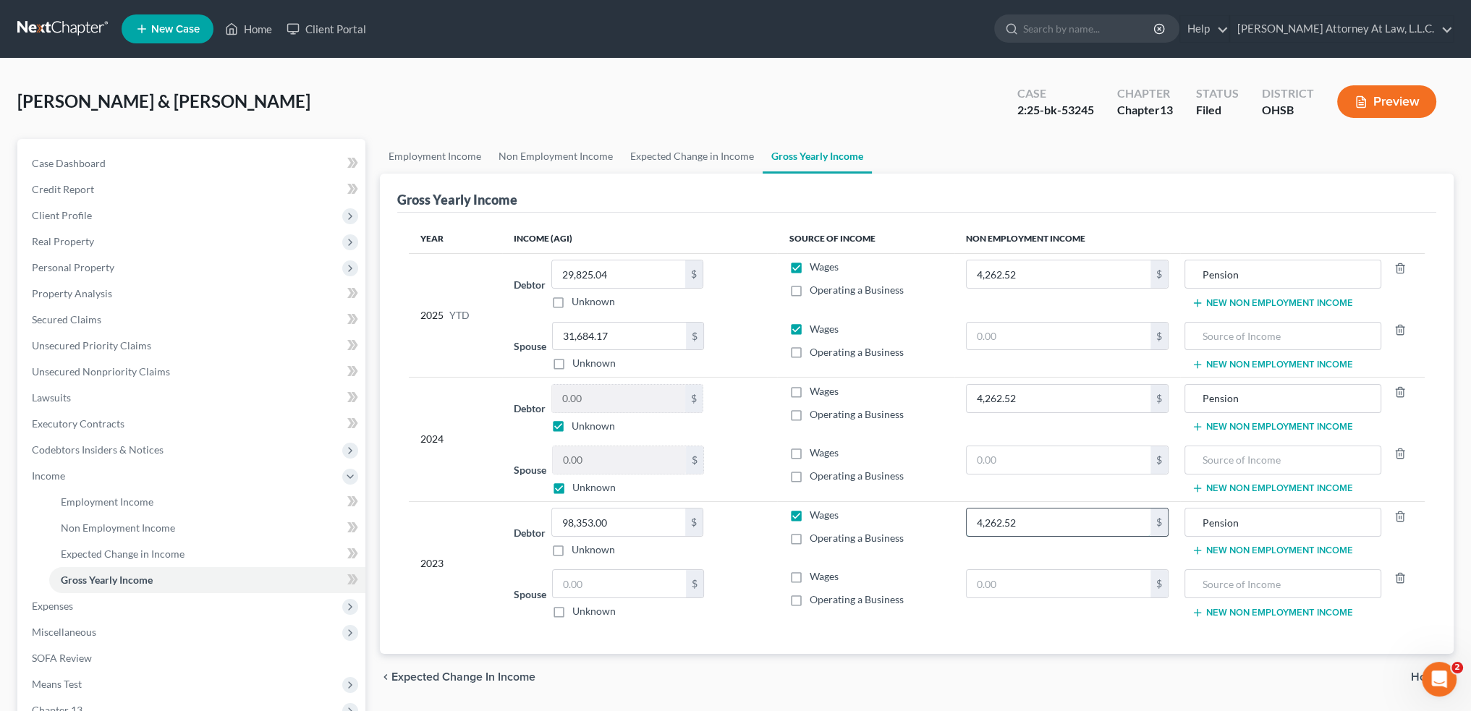
type input "4,262.52"
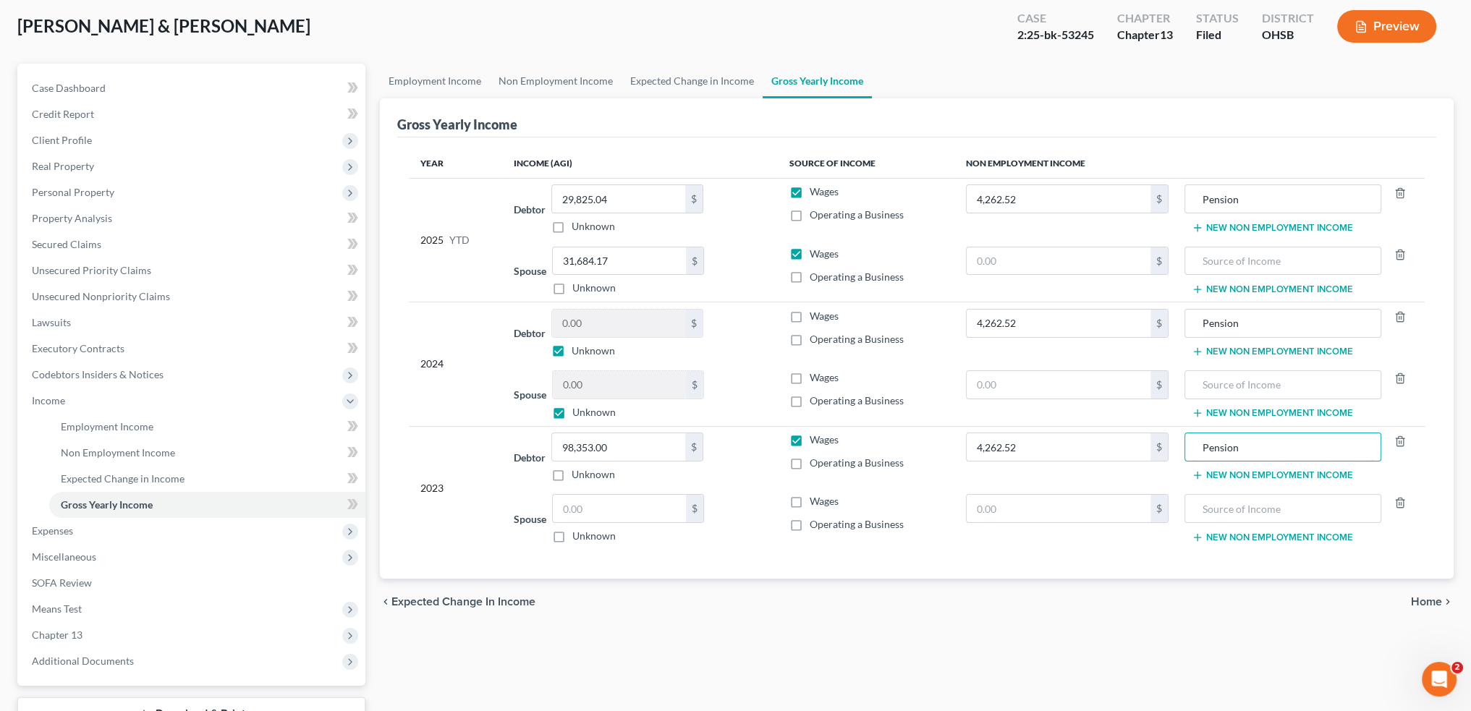
scroll to position [187, 0]
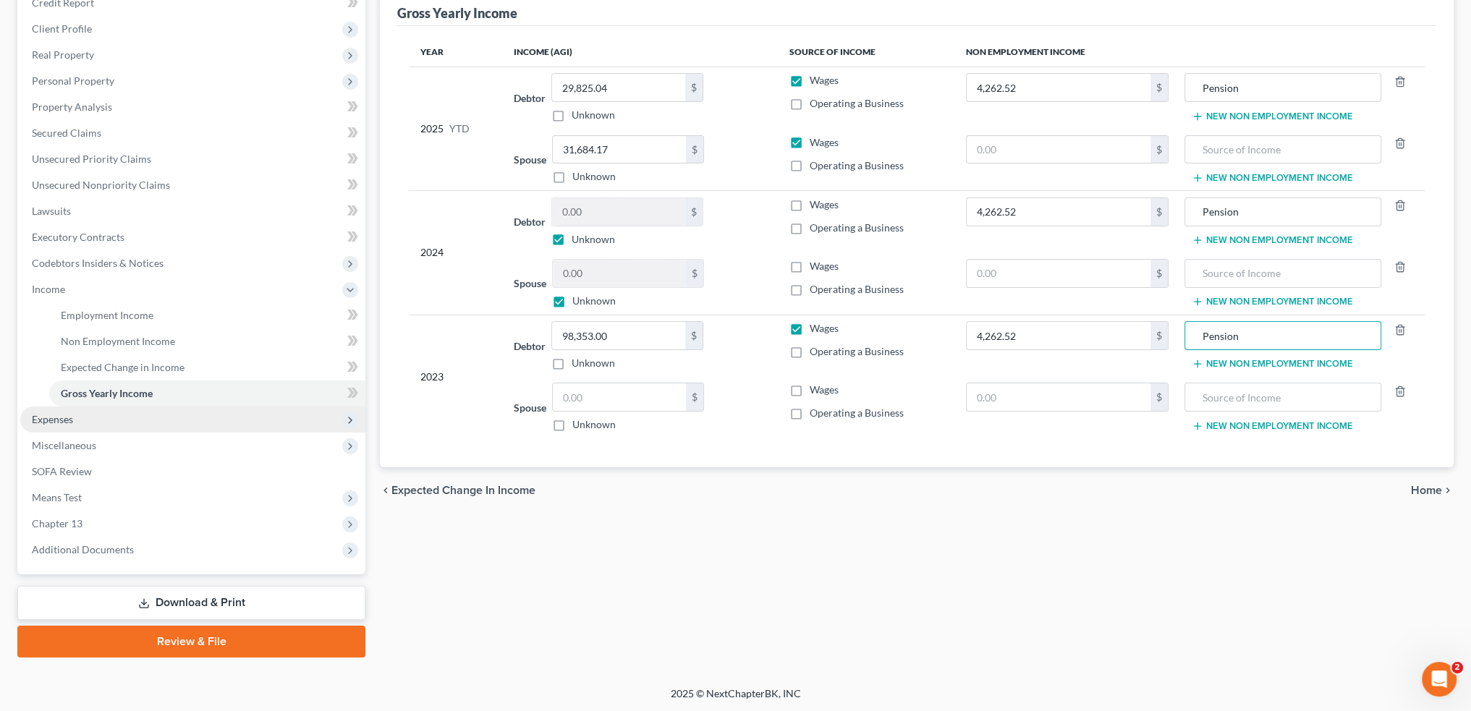
click at [82, 421] on span "Expenses" at bounding box center [192, 420] width 345 height 26
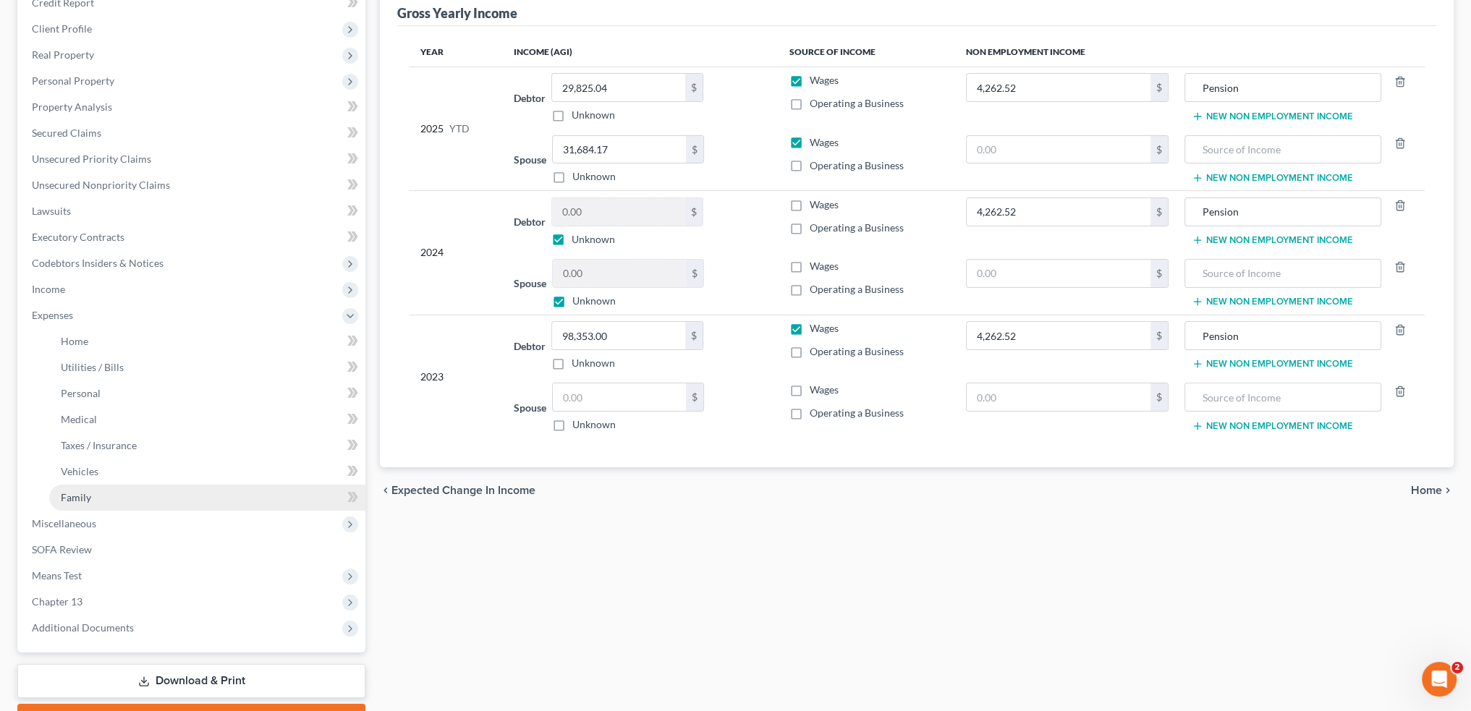
click at [93, 494] on link "Family" at bounding box center [207, 498] width 316 height 26
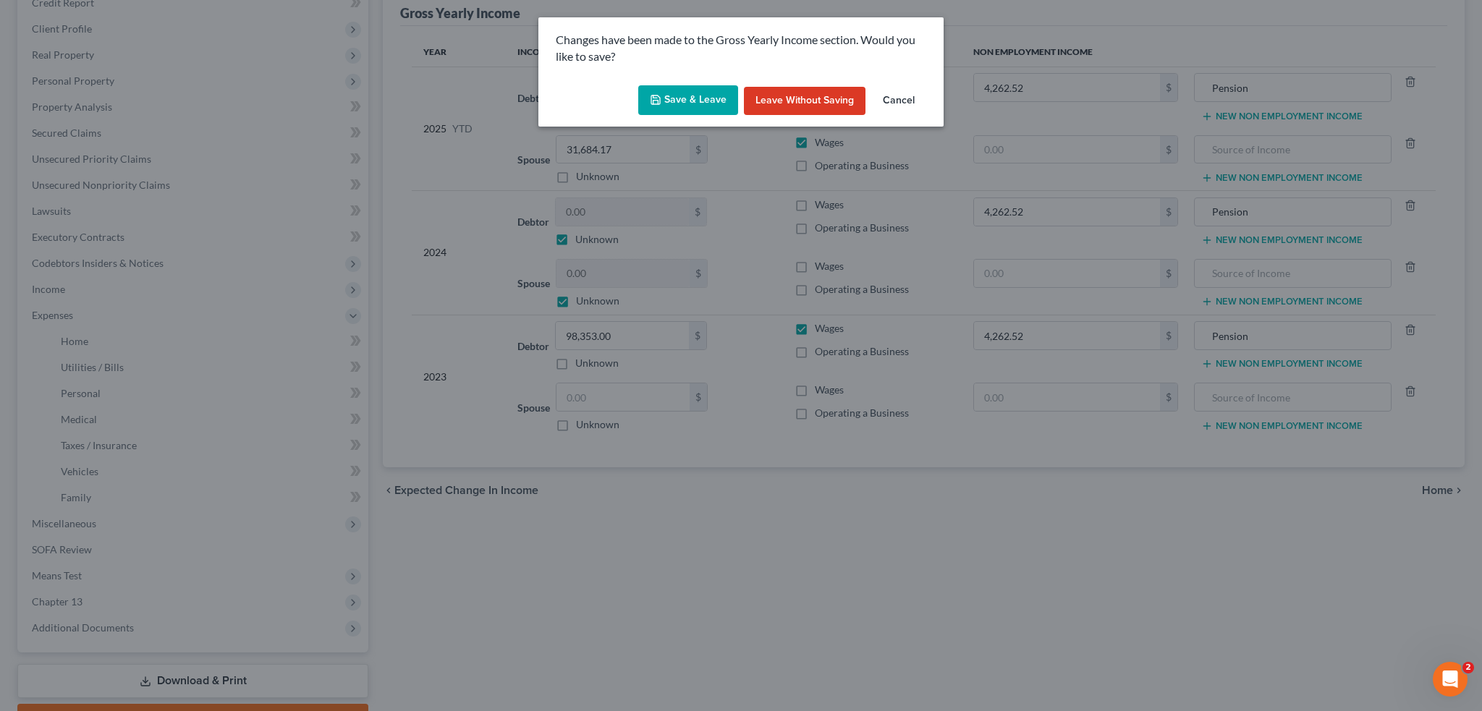
click at [700, 90] on button "Save & Leave" at bounding box center [688, 100] width 100 height 30
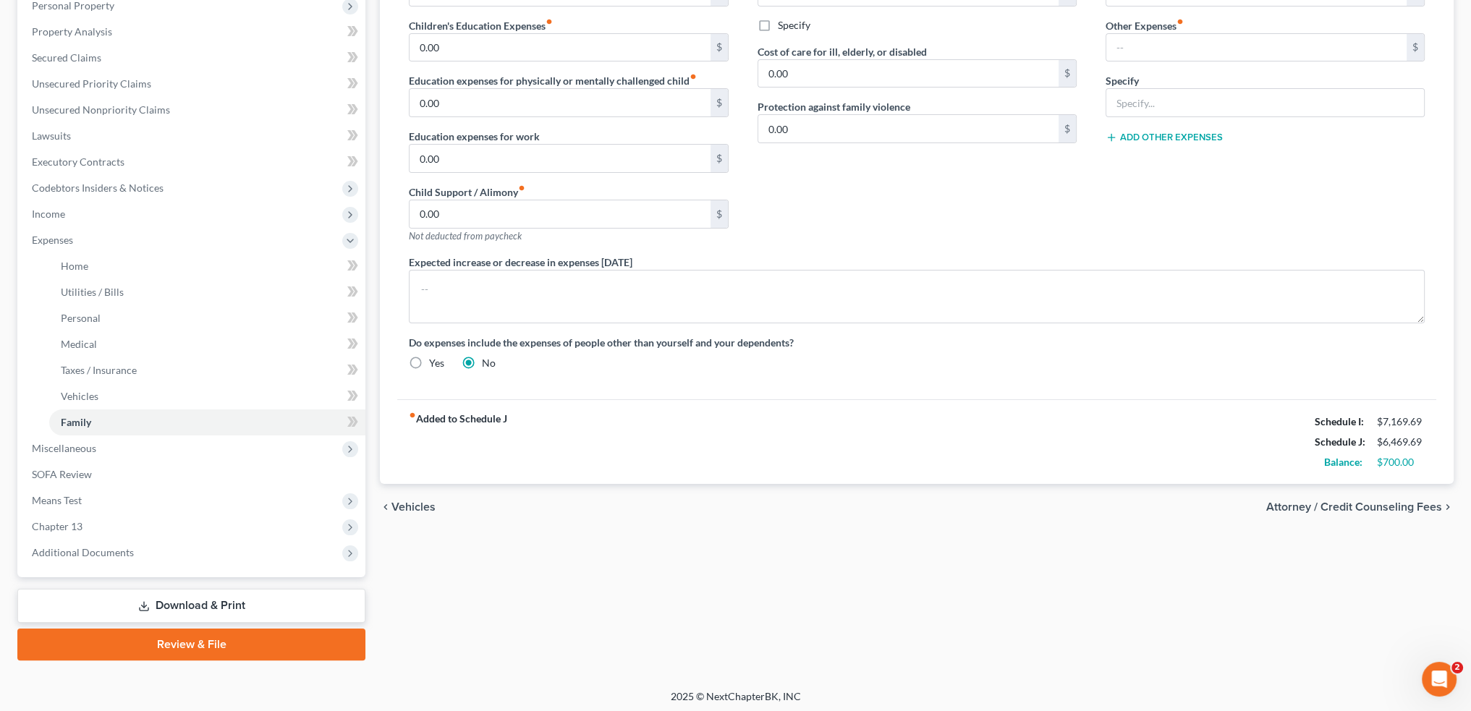
scroll to position [265, 0]
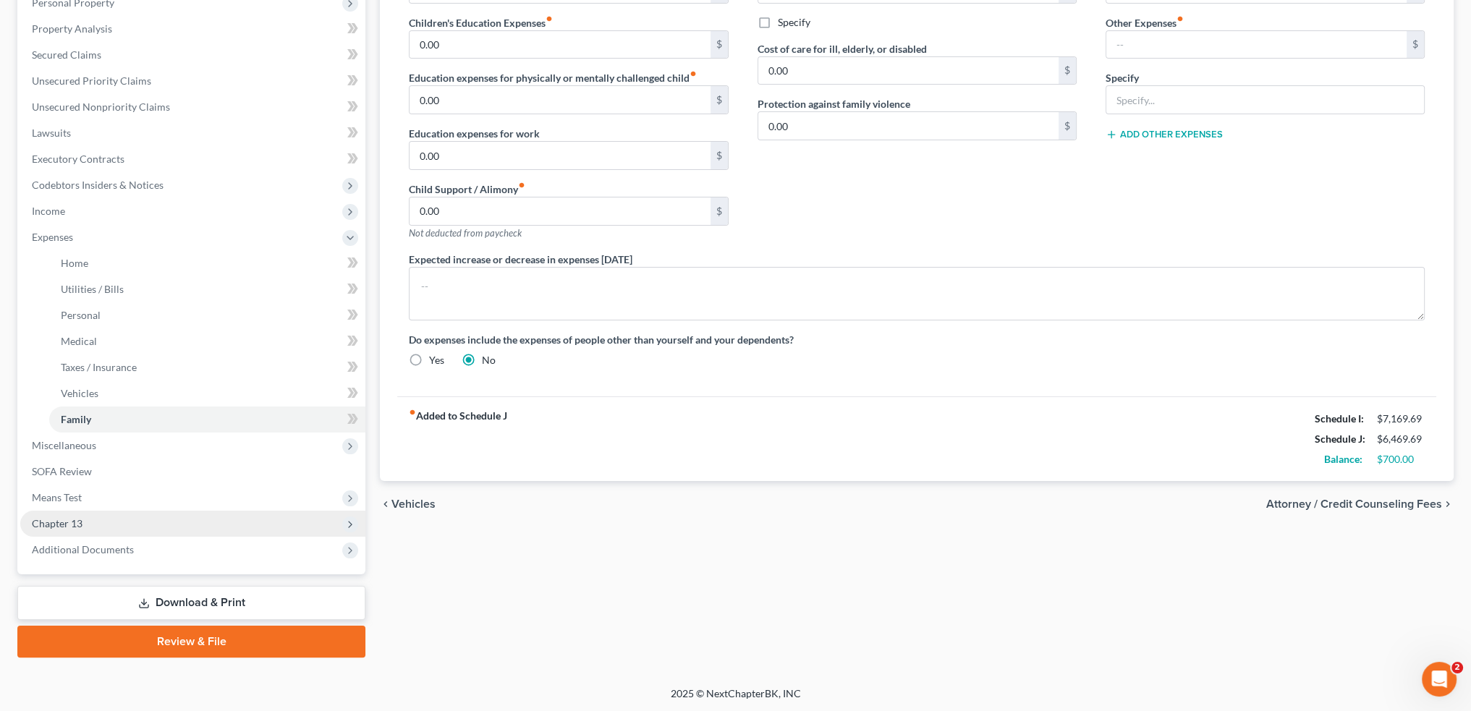
click at [111, 529] on span "Chapter 13" at bounding box center [192, 524] width 345 height 26
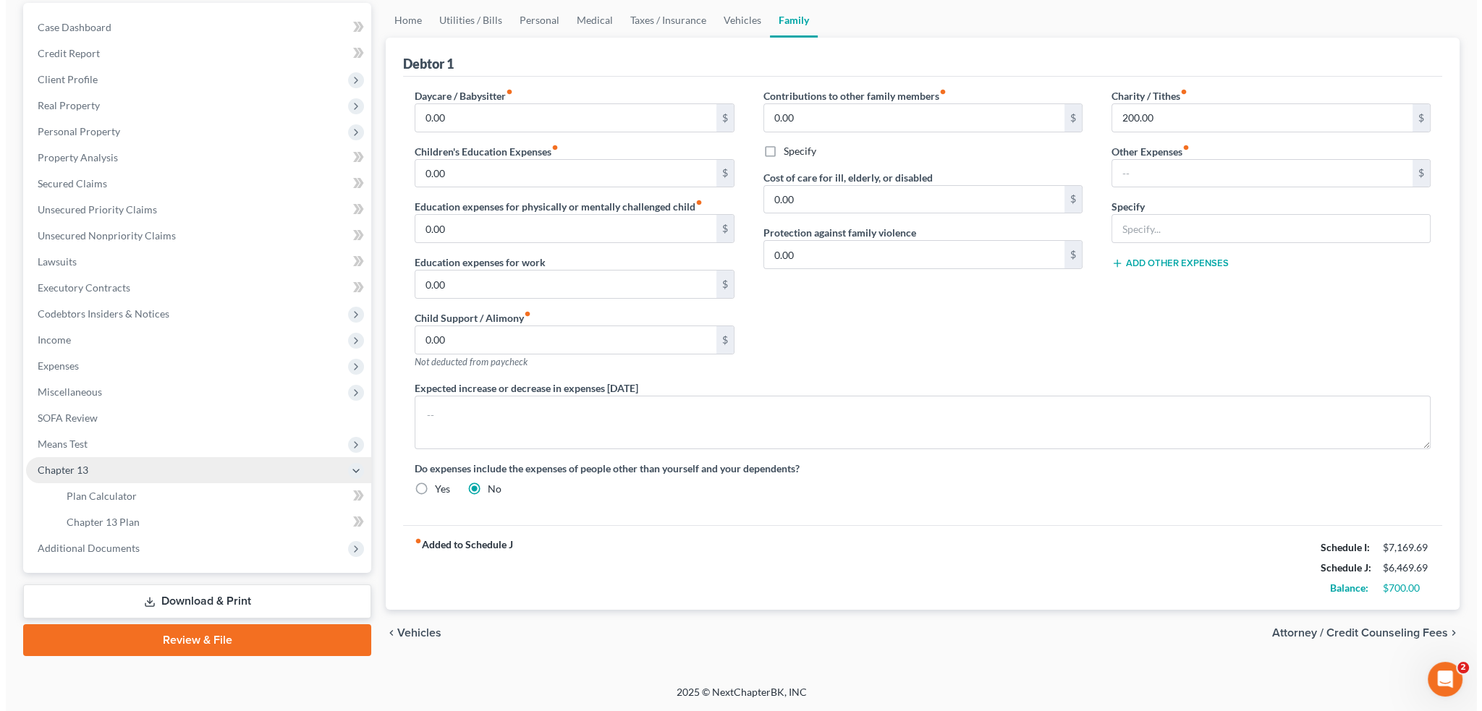
scroll to position [135, 0]
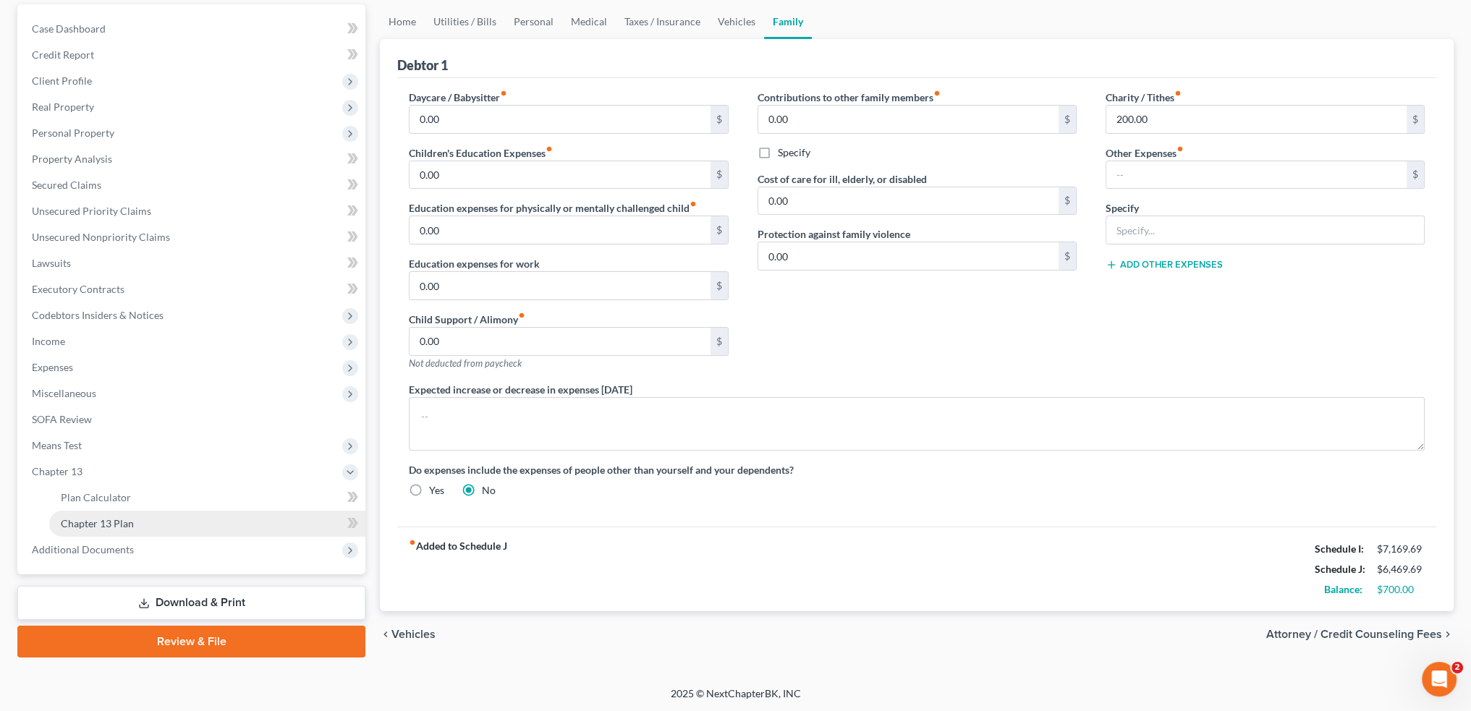
click at [122, 521] on span "Chapter 13 Plan" at bounding box center [97, 523] width 73 height 12
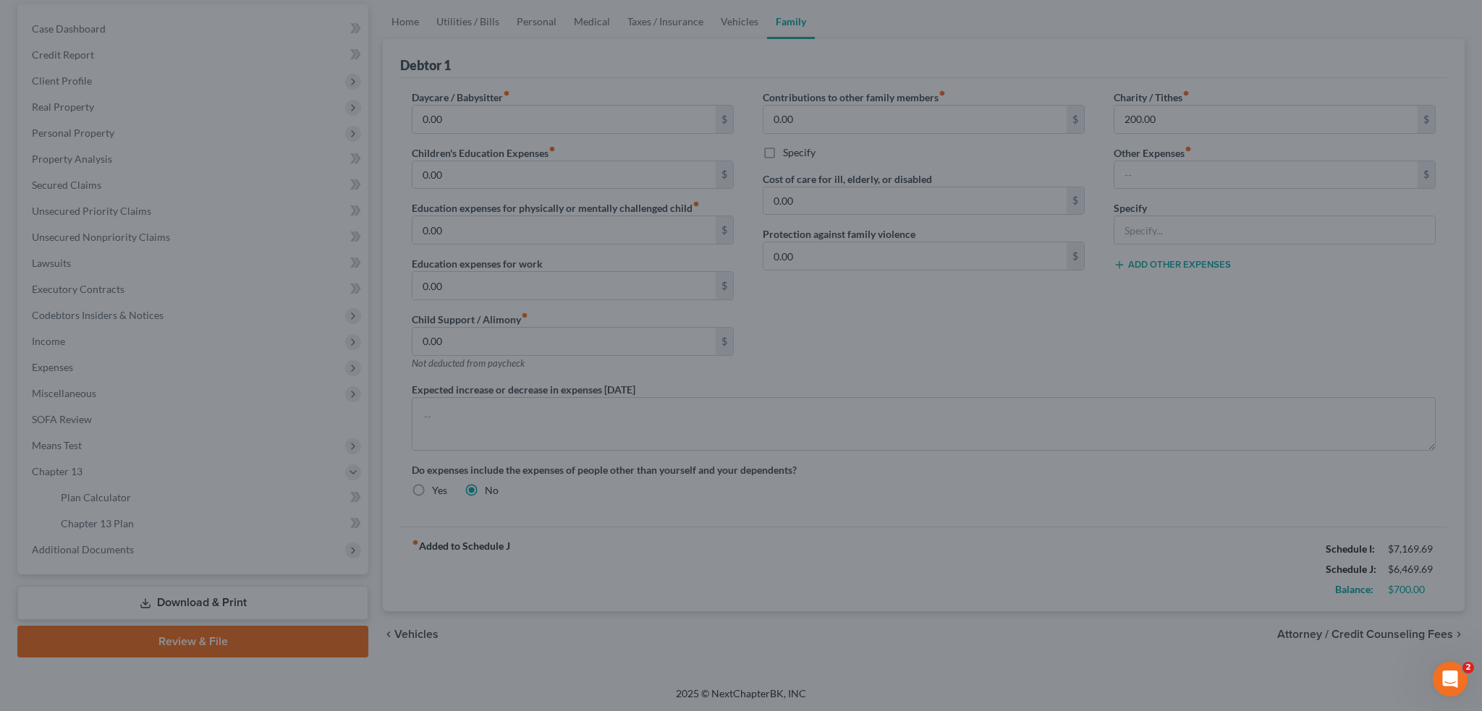
click at [656, 464] on div at bounding box center [741, 355] width 1482 height 711
click at [656, 465] on div at bounding box center [741, 355] width 1482 height 711
drag, startPoint x: 657, startPoint y: 467, endPoint x: 655, endPoint y: 457, distance: 9.7
click at [657, 460] on div at bounding box center [741, 355] width 1482 height 711
drag, startPoint x: 655, startPoint y: 457, endPoint x: 215, endPoint y: 553, distance: 450.2
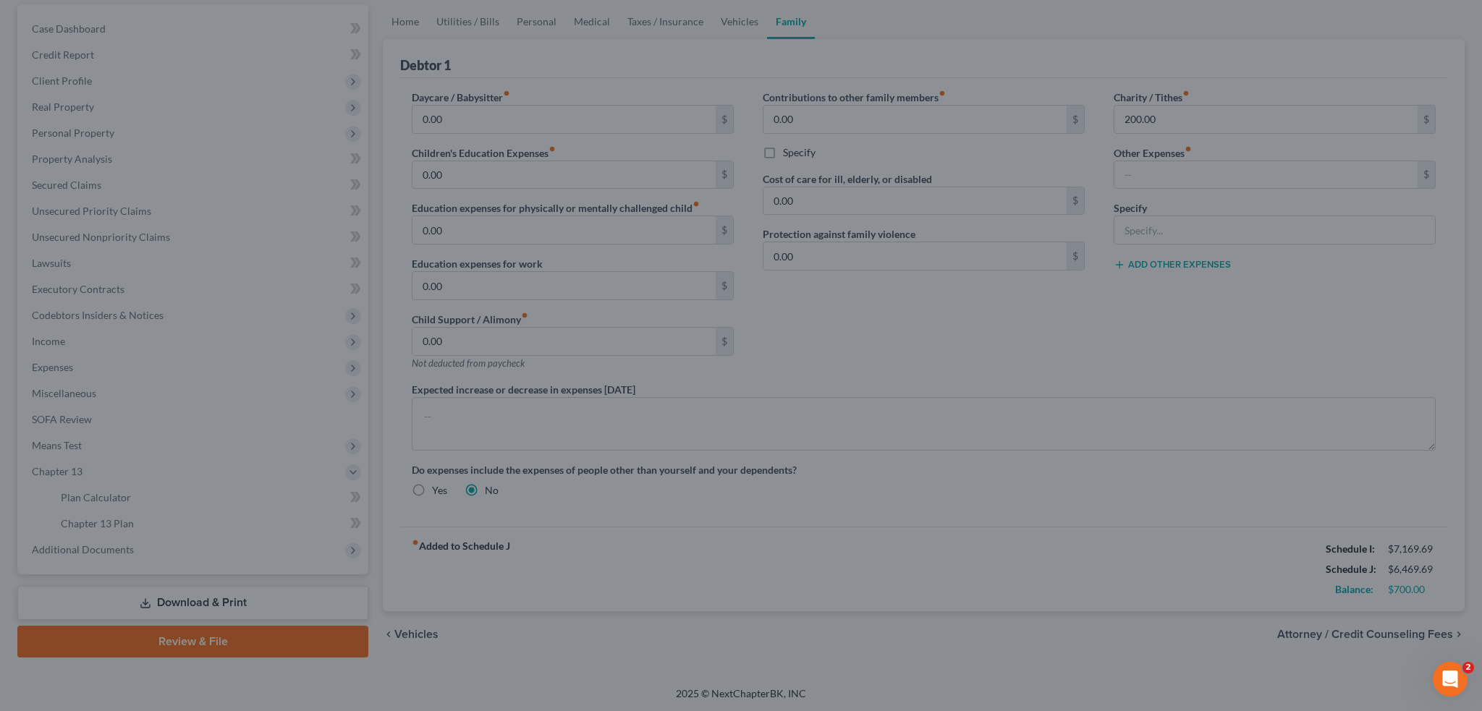
click at [628, 473] on div at bounding box center [741, 355] width 1482 height 711
drag, startPoint x: 80, startPoint y: 621, endPoint x: 121, endPoint y: 604, distance: 43.8
click at [144, 515] on div at bounding box center [741, 355] width 1482 height 711
click at [148, 509] on div at bounding box center [741, 355] width 1482 height 711
drag, startPoint x: 148, startPoint y: 509, endPoint x: 149, endPoint y: 501, distance: 8.1
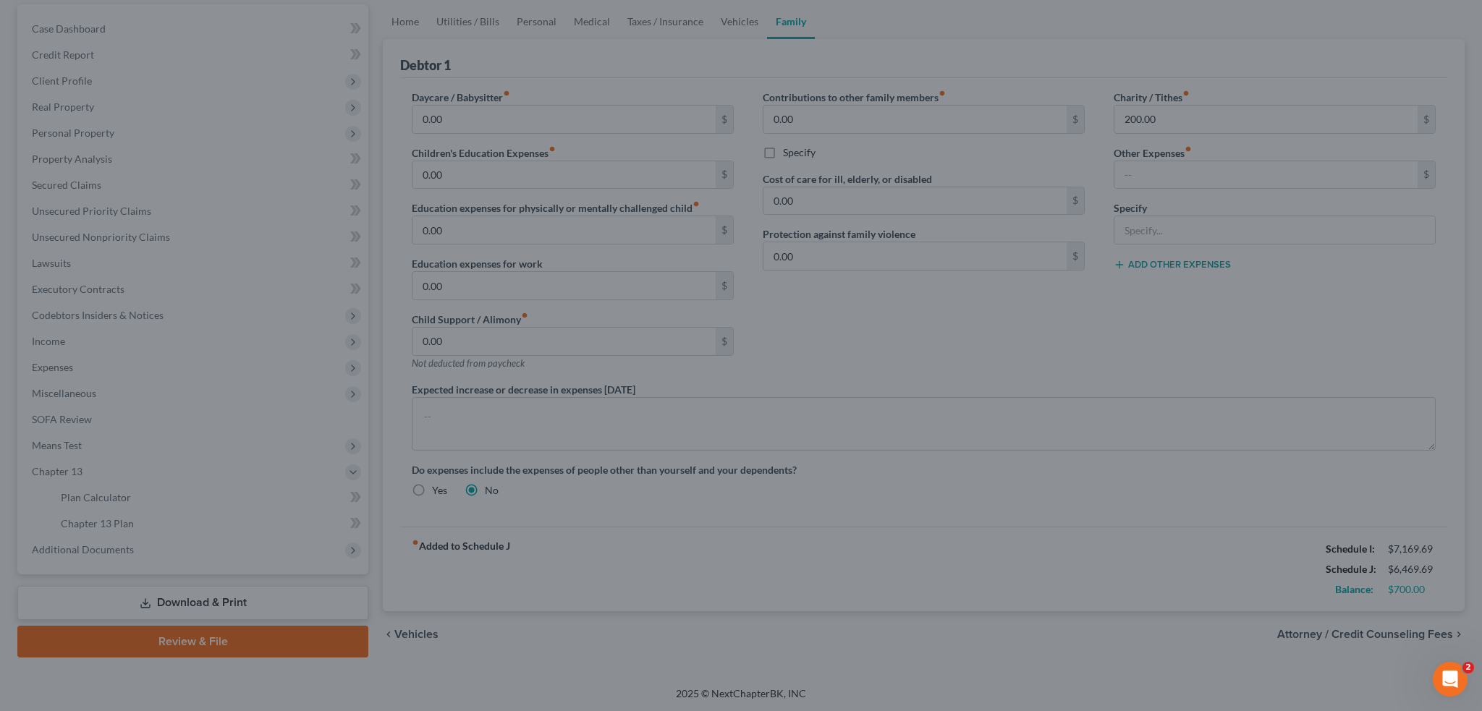
click at [149, 500] on div at bounding box center [741, 355] width 1482 height 711
click at [1431, 672] on div "Open Intercom Messenger" at bounding box center [1448, 677] width 48 height 48
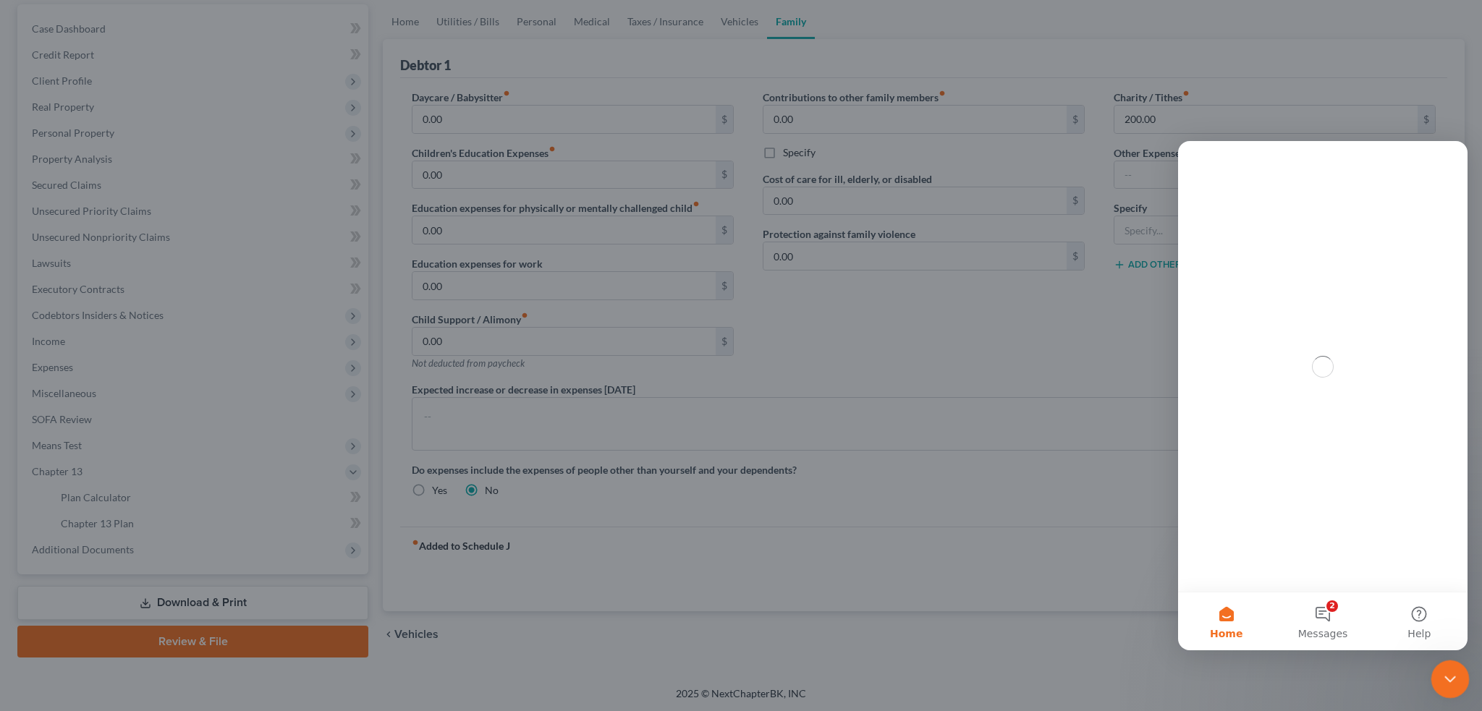
scroll to position [0, 0]
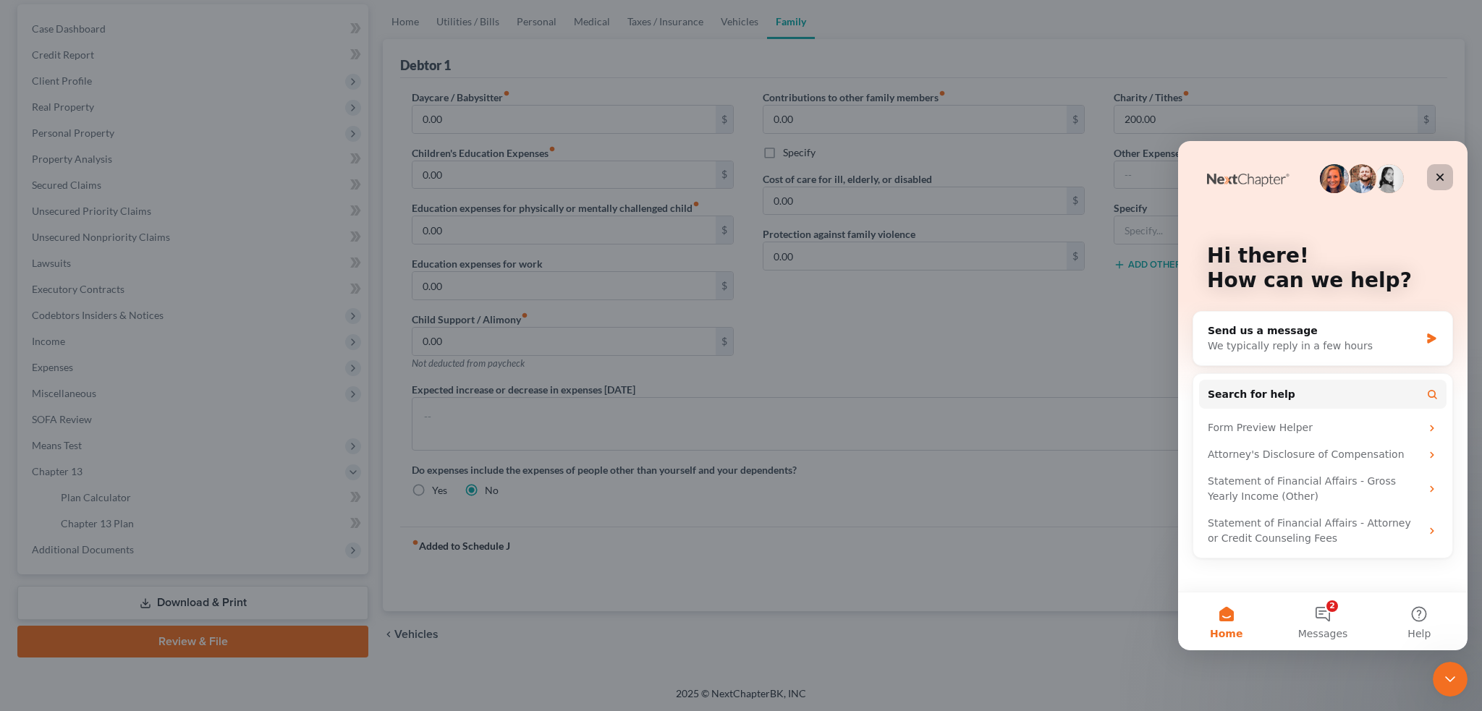
click at [1439, 181] on div "Close" at bounding box center [1440, 177] width 26 height 26
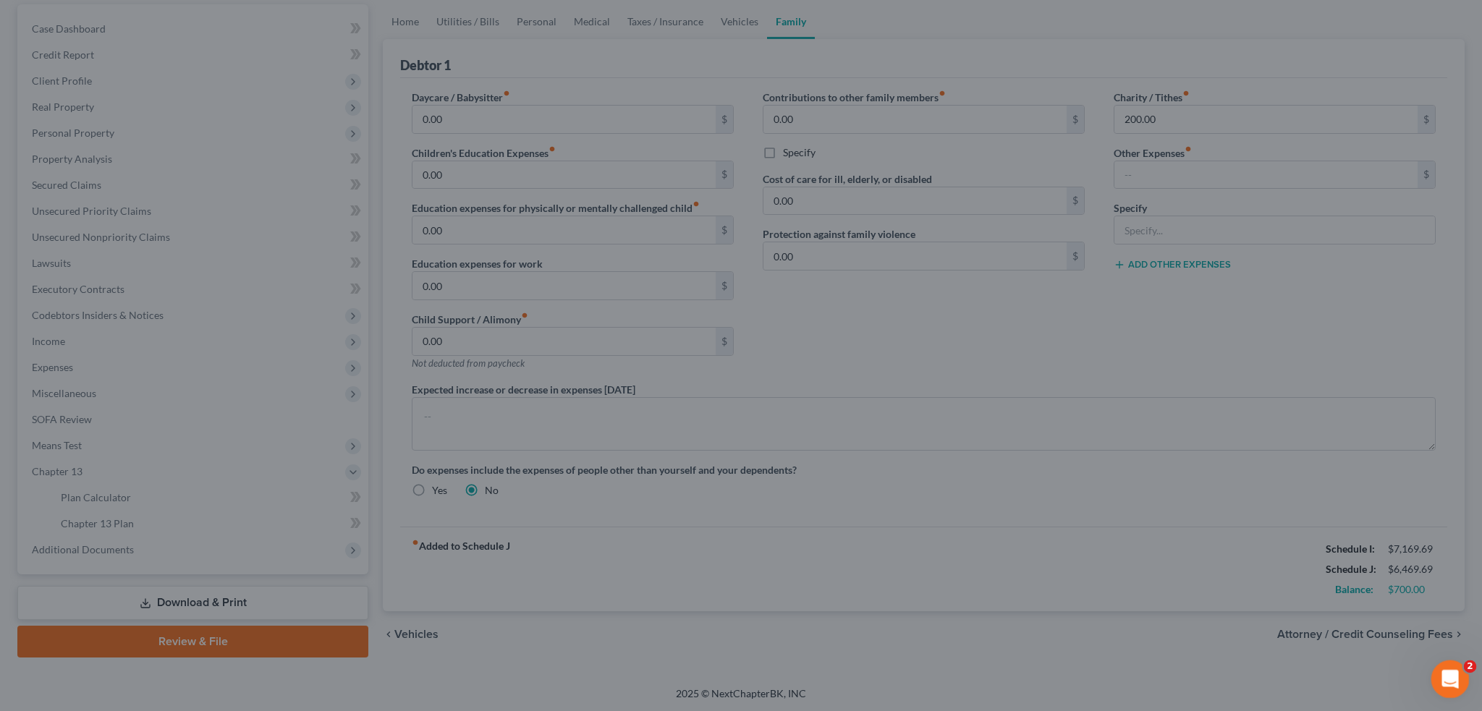
click at [1449, 665] on div "Open Intercom Messenger" at bounding box center [1448, 677] width 48 height 48
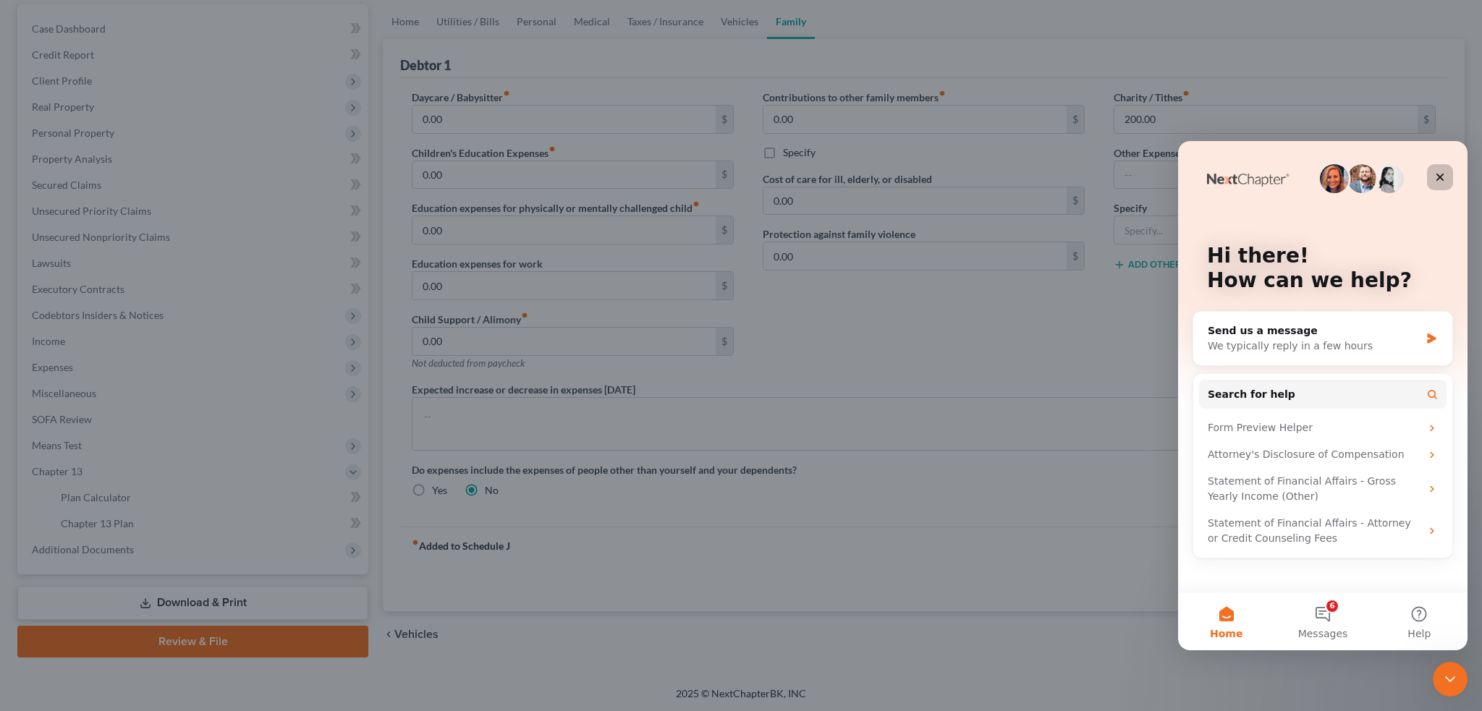
click at [1437, 175] on icon "Close" at bounding box center [1440, 178] width 12 height 12
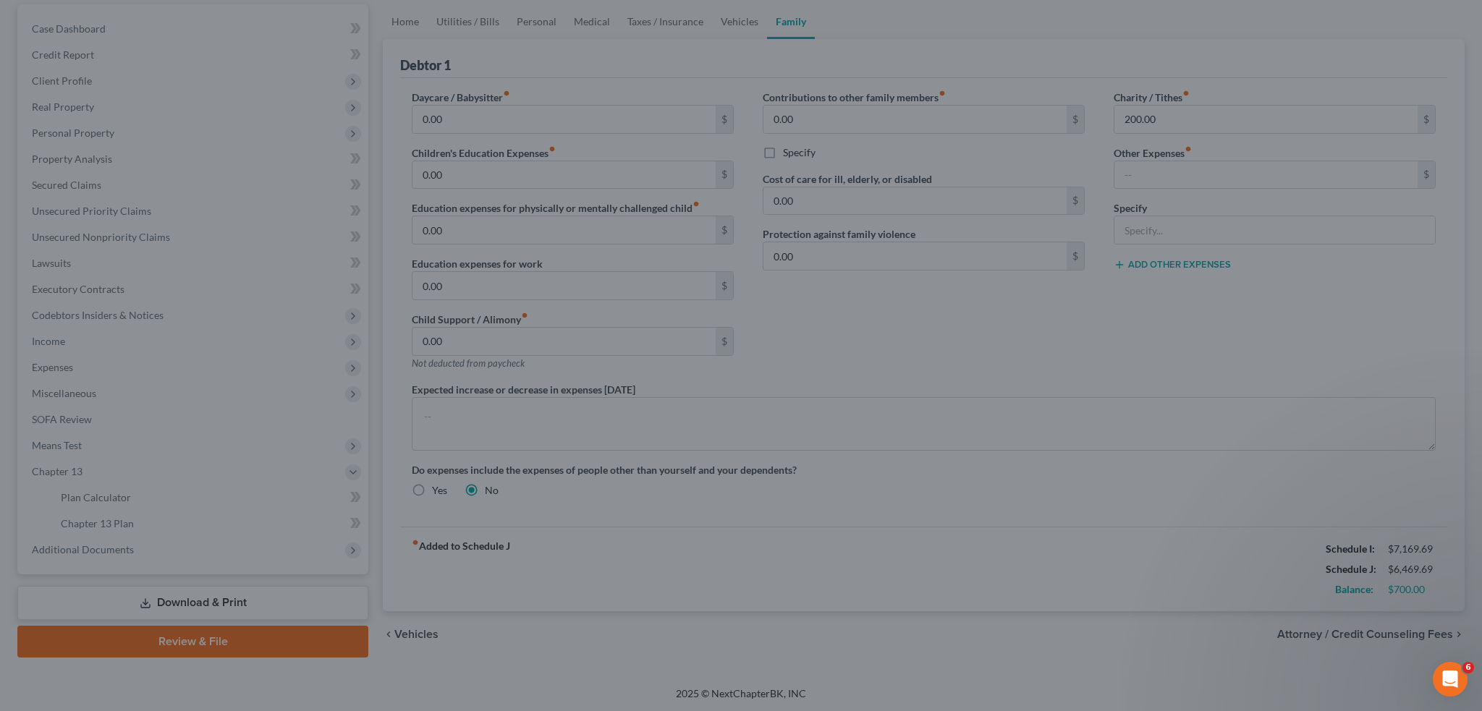
click at [914, 195] on div at bounding box center [741, 355] width 1482 height 711
drag, startPoint x: 903, startPoint y: 109, endPoint x: 889, endPoint y: 103, distance: 15.6
drag, startPoint x: 889, startPoint y: 103, endPoint x: 845, endPoint y: 61, distance: 60.9
drag, startPoint x: 4, startPoint y: 207, endPoint x: 177, endPoint y: 161, distance: 179.7
click at [30, 199] on div at bounding box center [741, 355] width 1482 height 711
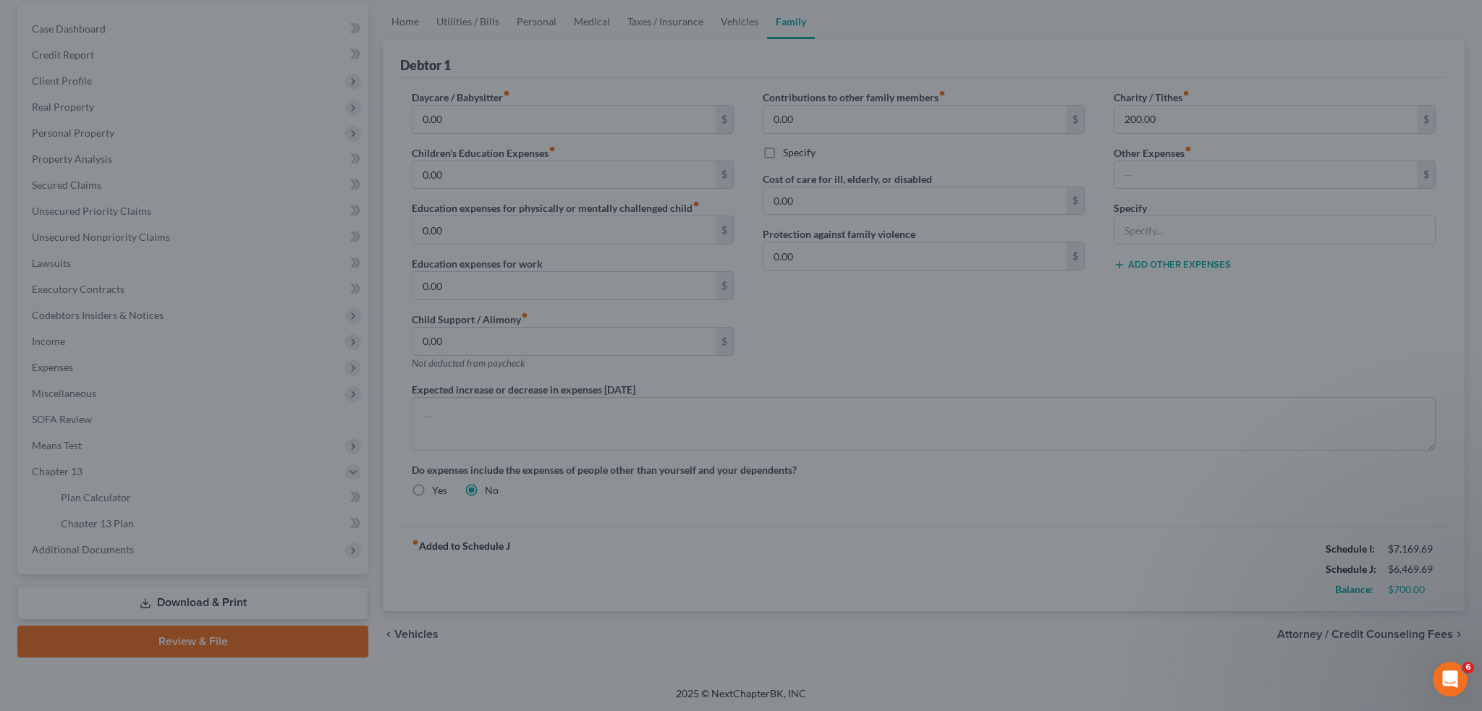
click at [208, 158] on div at bounding box center [741, 355] width 1482 height 711
click at [206, 148] on div at bounding box center [741, 355] width 1482 height 711
drag, startPoint x: 206, startPoint y: 147, endPoint x: 213, endPoint y: 144, distance: 8.5
click at [208, 143] on div at bounding box center [741, 355] width 1482 height 711
drag, startPoint x: 213, startPoint y: 144, endPoint x: 711, endPoint y: 198, distance: 500.0
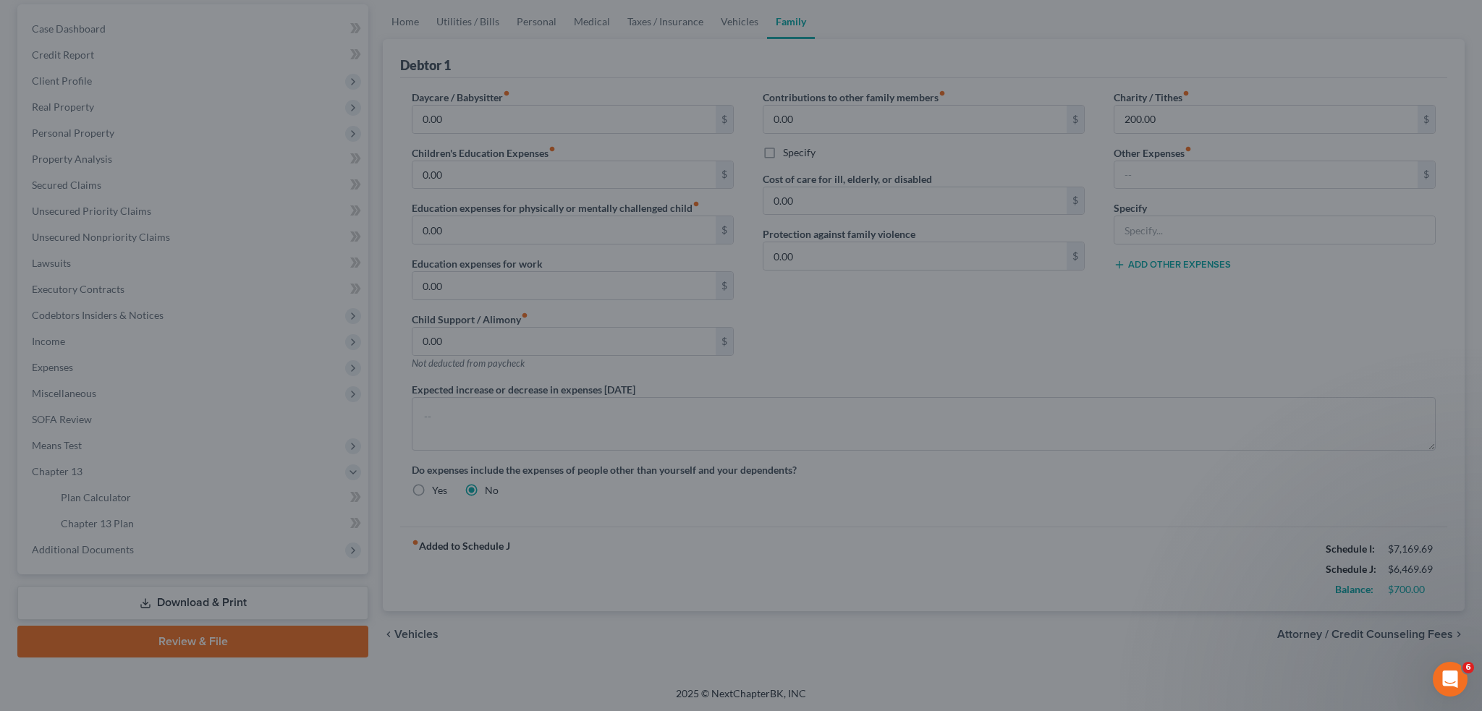
click at [546, 160] on div at bounding box center [741, 355] width 1482 height 711
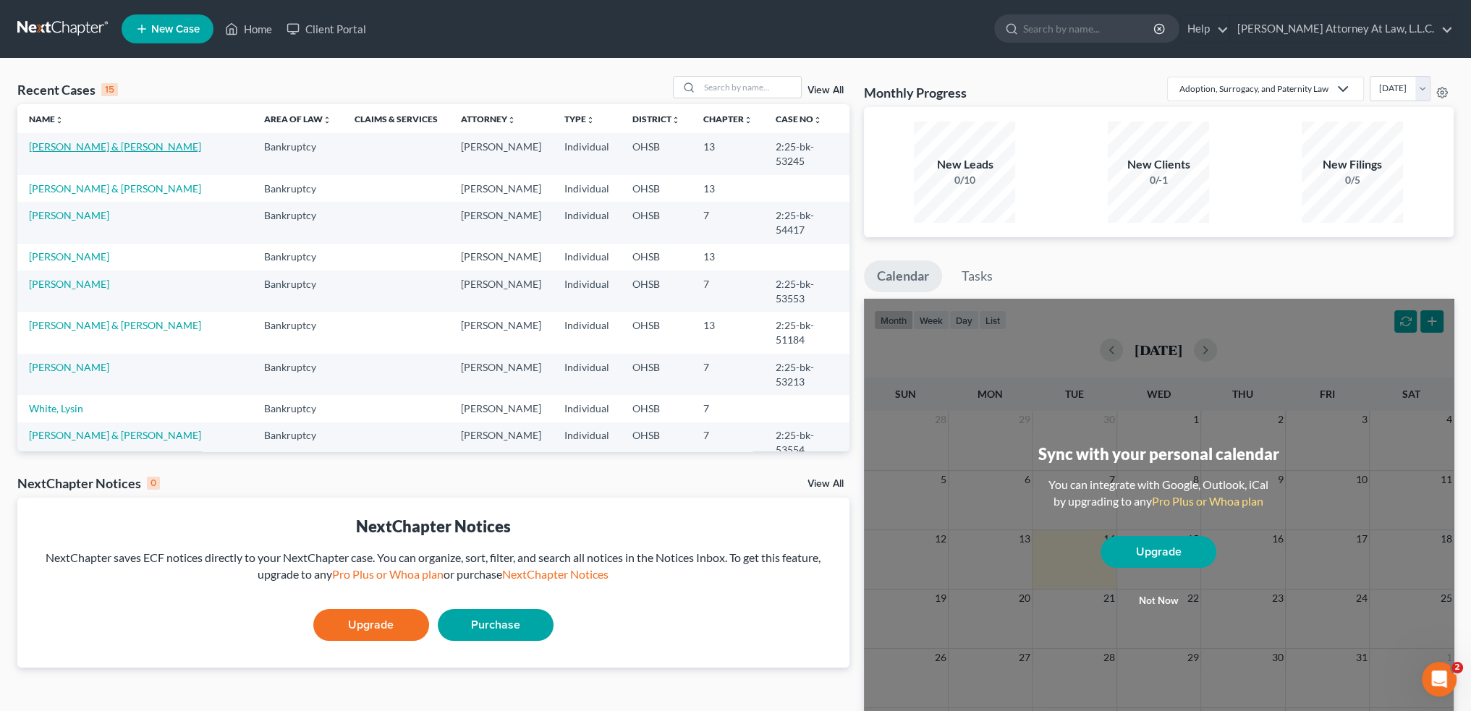
click at [67, 147] on link "[PERSON_NAME] & [PERSON_NAME]" at bounding box center [115, 146] width 172 height 12
drag, startPoint x: 67, startPoint y: 147, endPoint x: 66, endPoint y: 138, distance: 8.7
click at [66, 138] on td "[PERSON_NAME] & [PERSON_NAME]" at bounding box center [134, 153] width 235 height 41
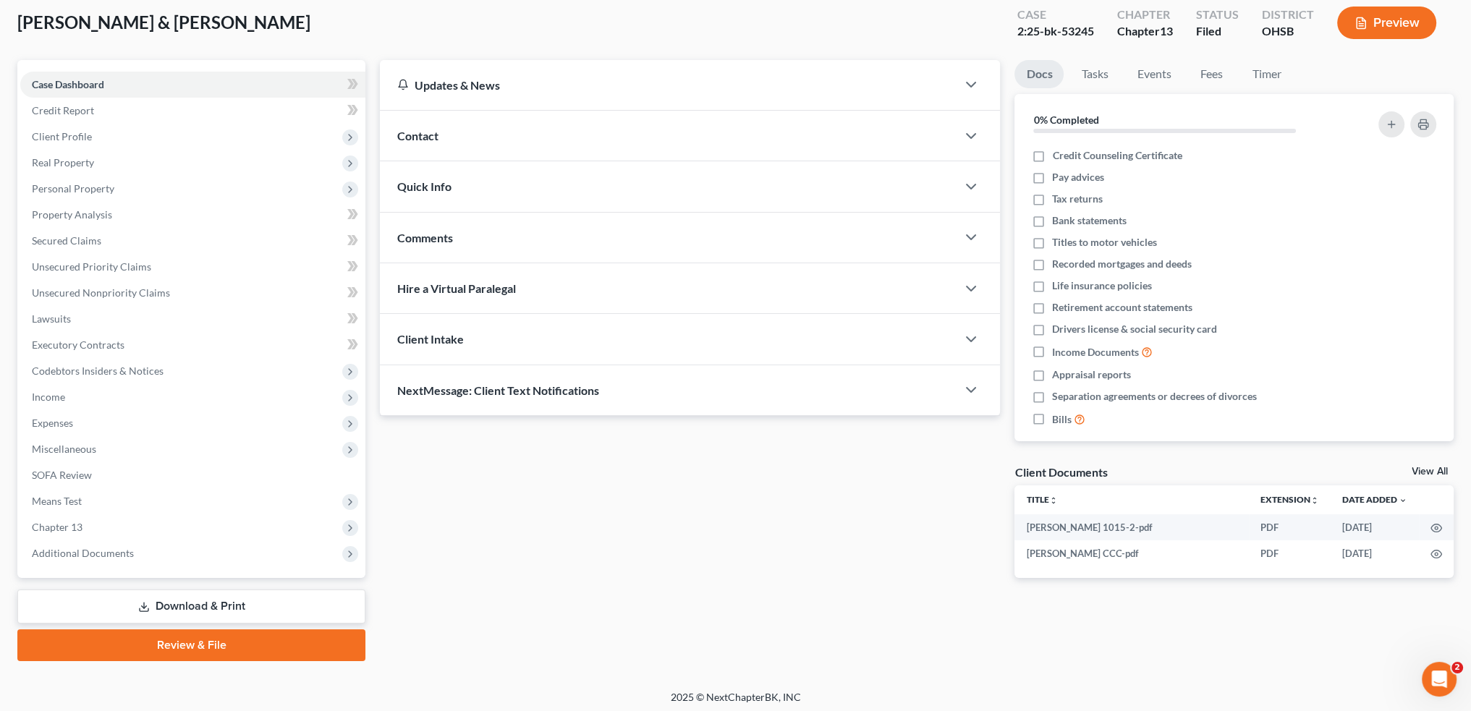
scroll to position [82, 0]
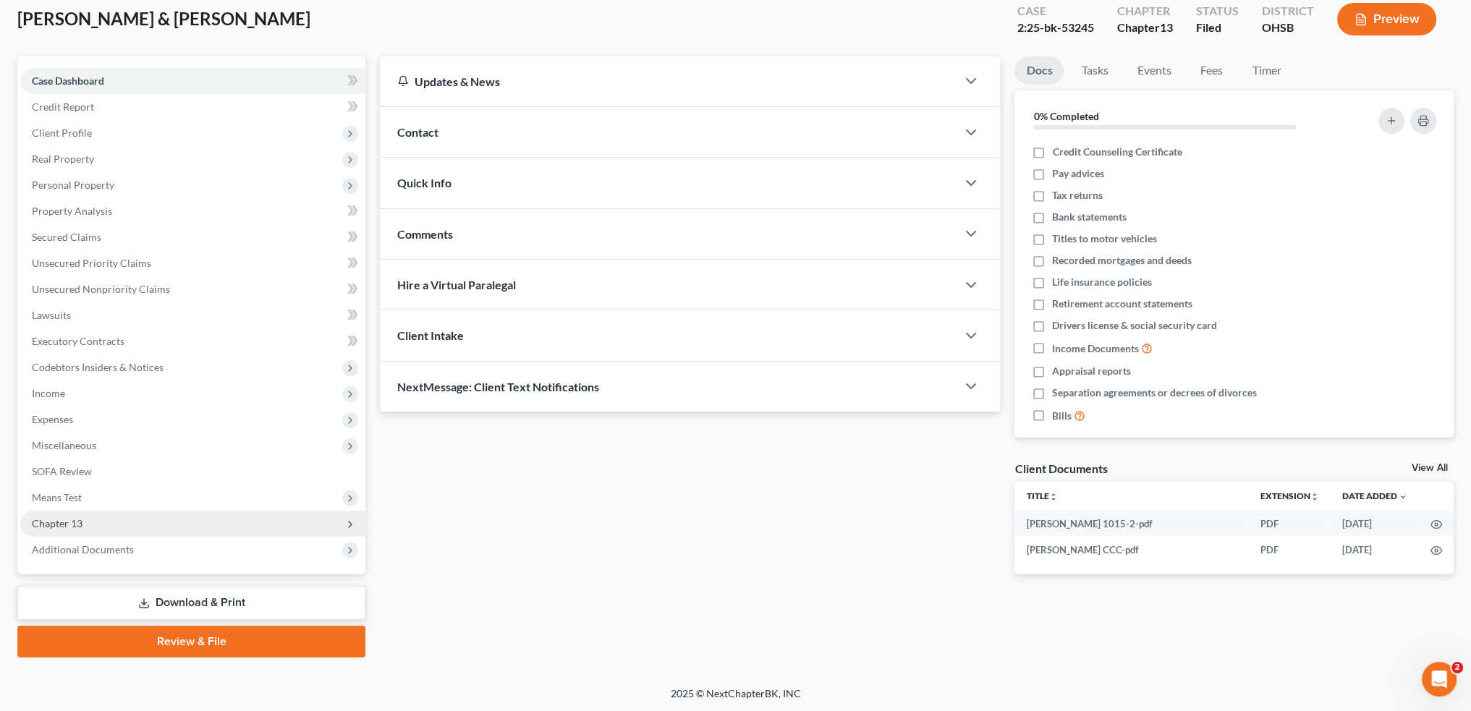
click at [72, 521] on span "Chapter 13" at bounding box center [57, 523] width 51 height 12
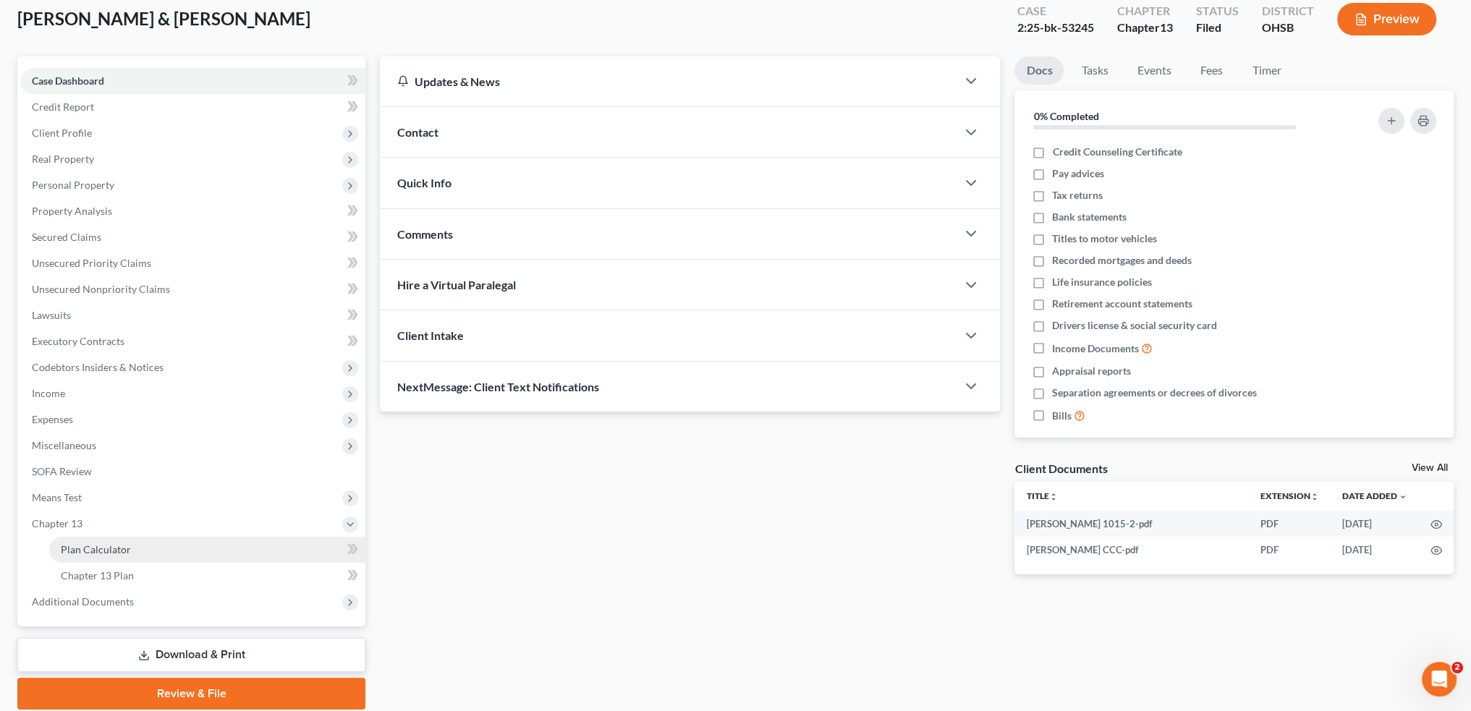
click at [87, 551] on span "Plan Calculator" at bounding box center [96, 549] width 70 height 12
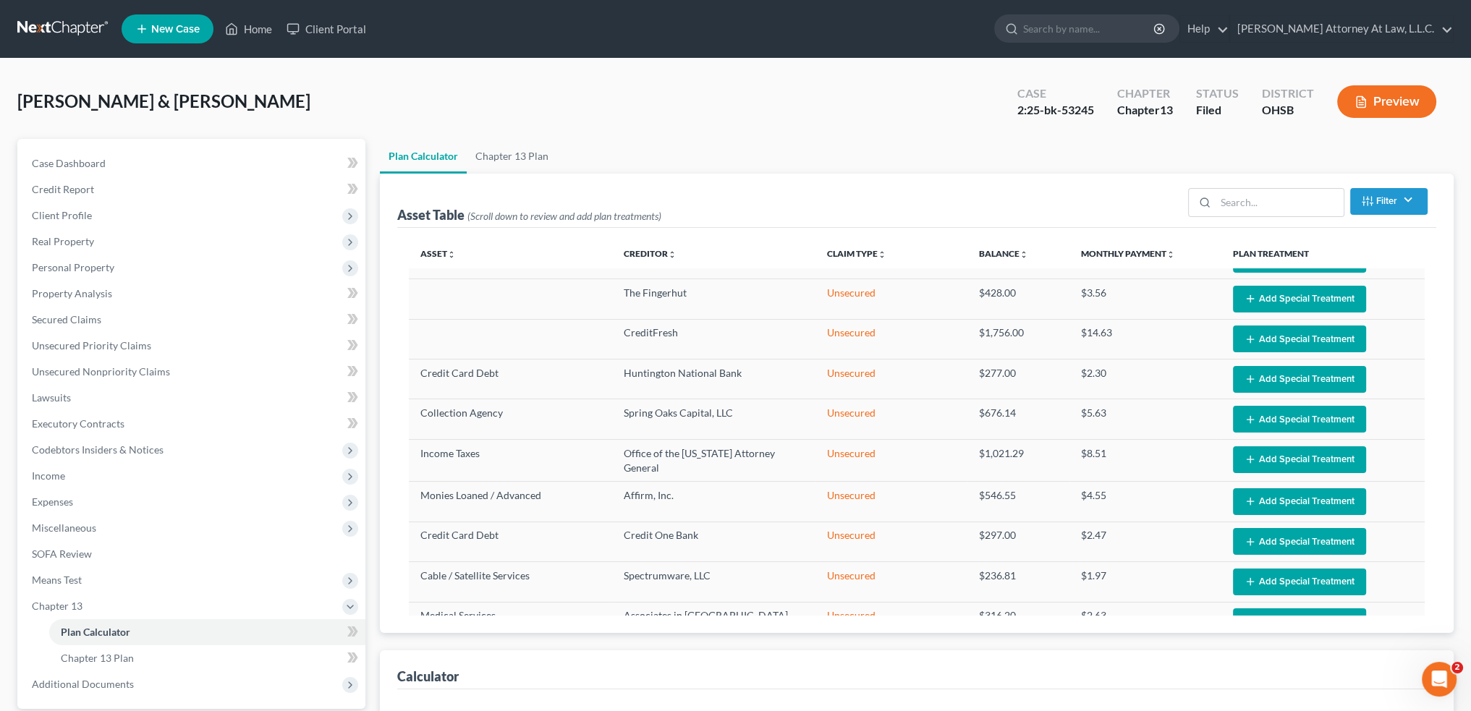
select select "59"
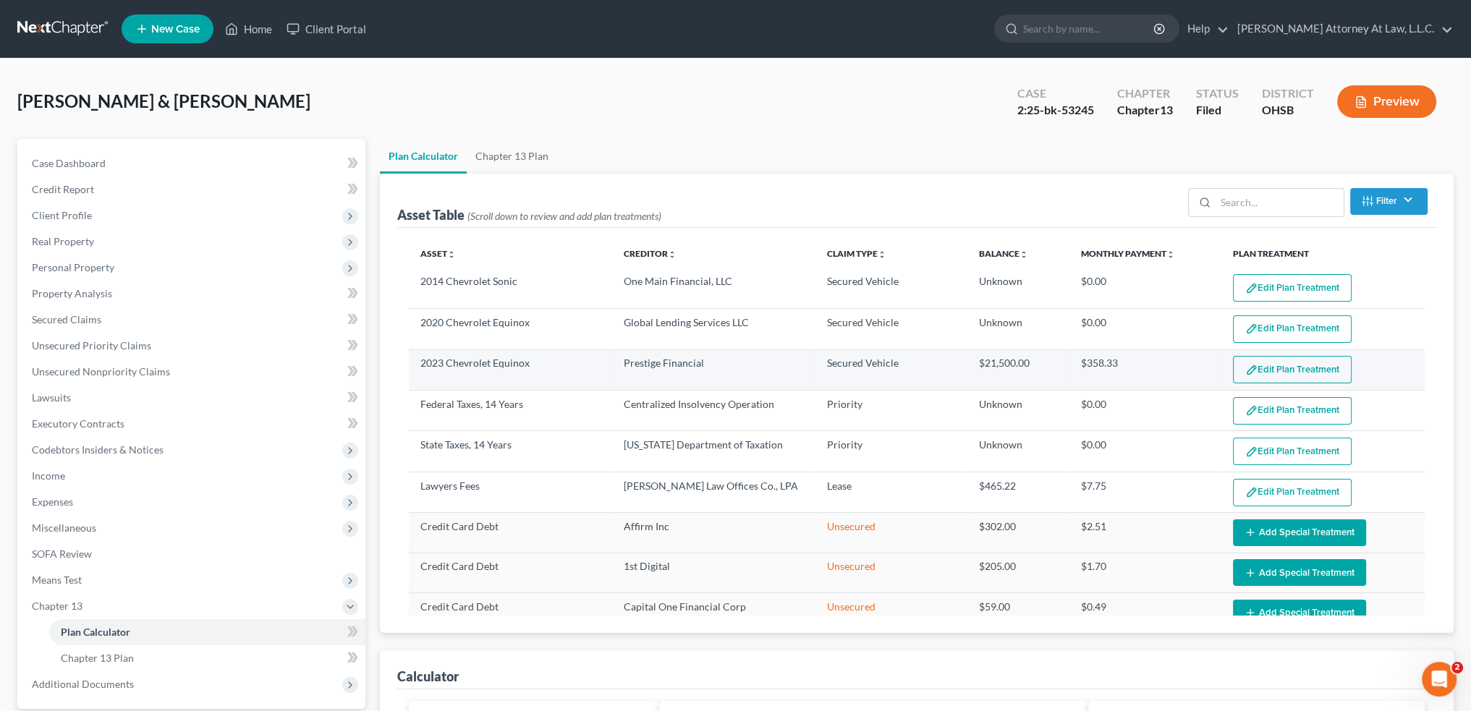
click at [1271, 373] on button "Edit Plan Treatment" at bounding box center [1292, 369] width 119 height 27
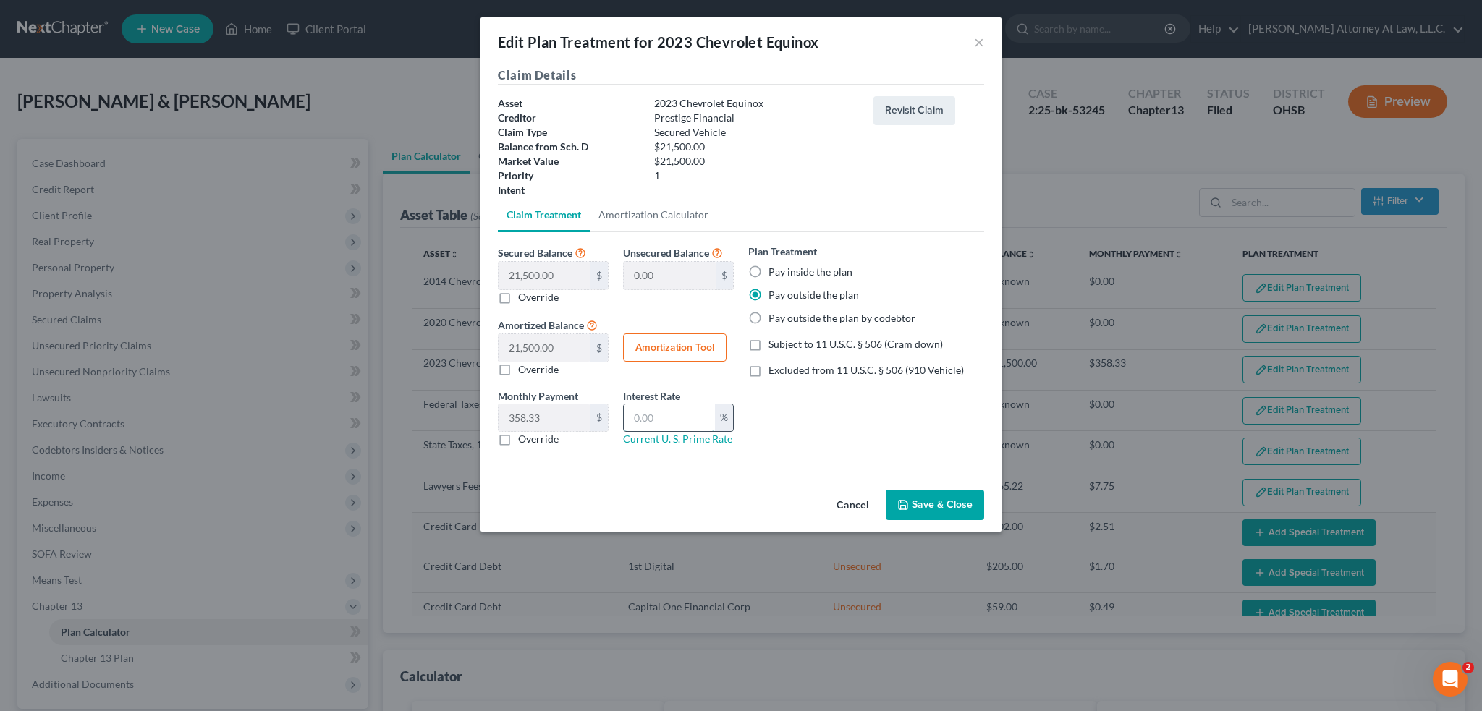
click at [669, 415] on input "text" at bounding box center [669, 418] width 91 height 27
type input "18"
click at [920, 503] on button "Save & Close" at bounding box center [935, 505] width 98 height 30
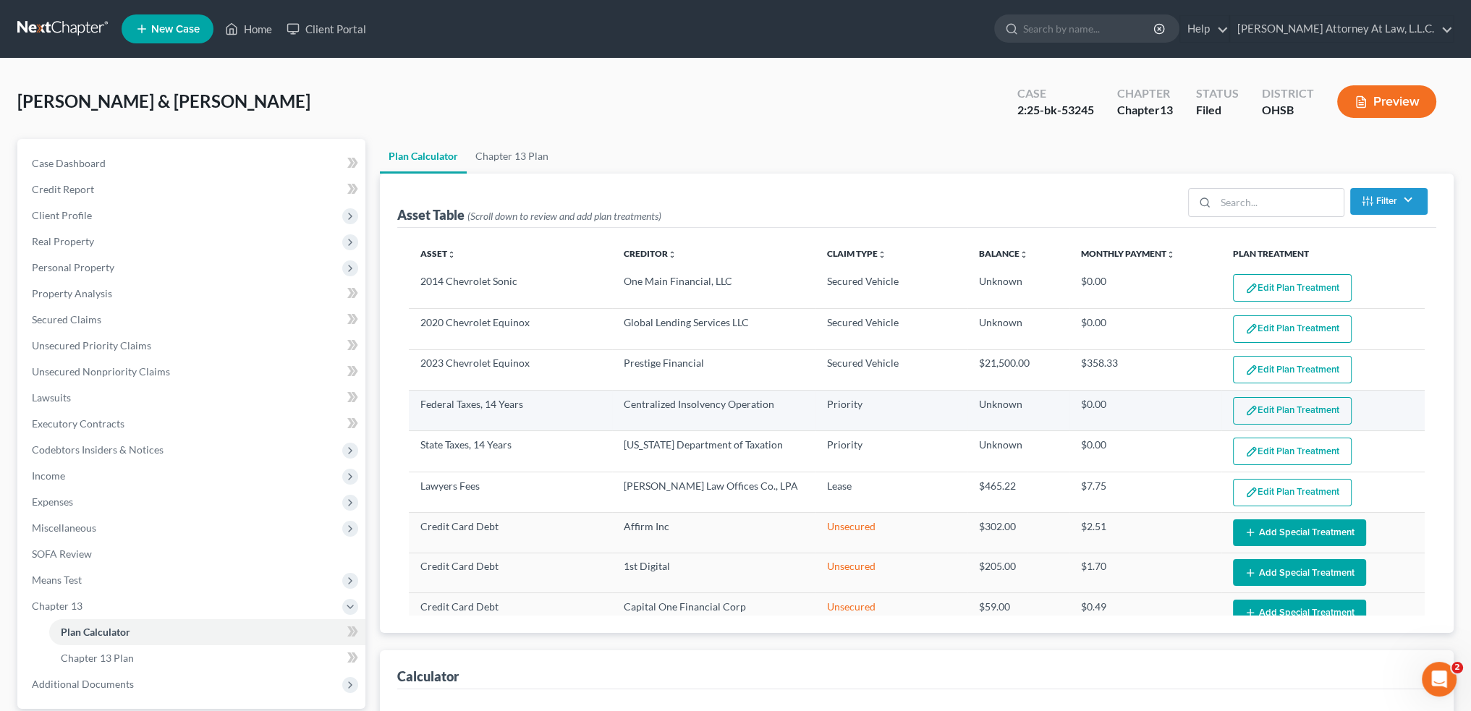
select select "59"
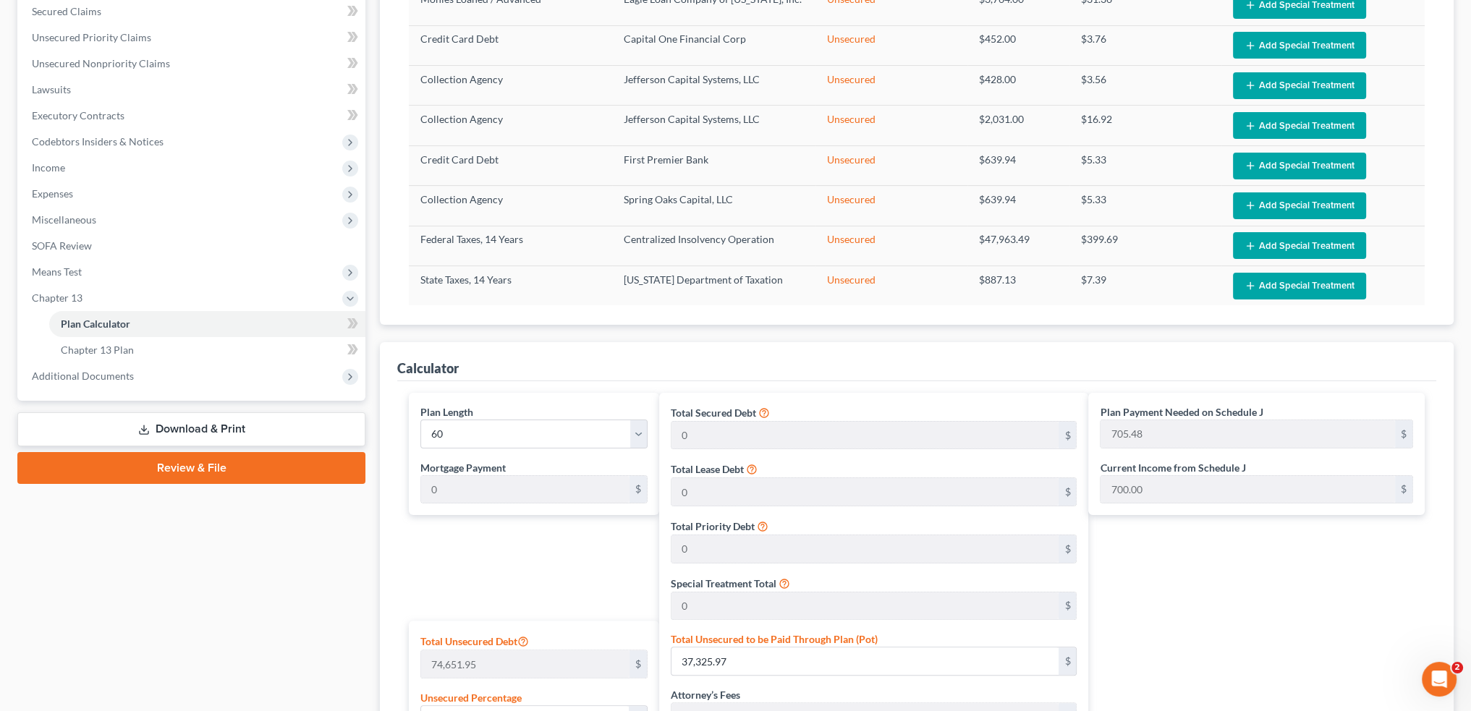
scroll to position [261, 0]
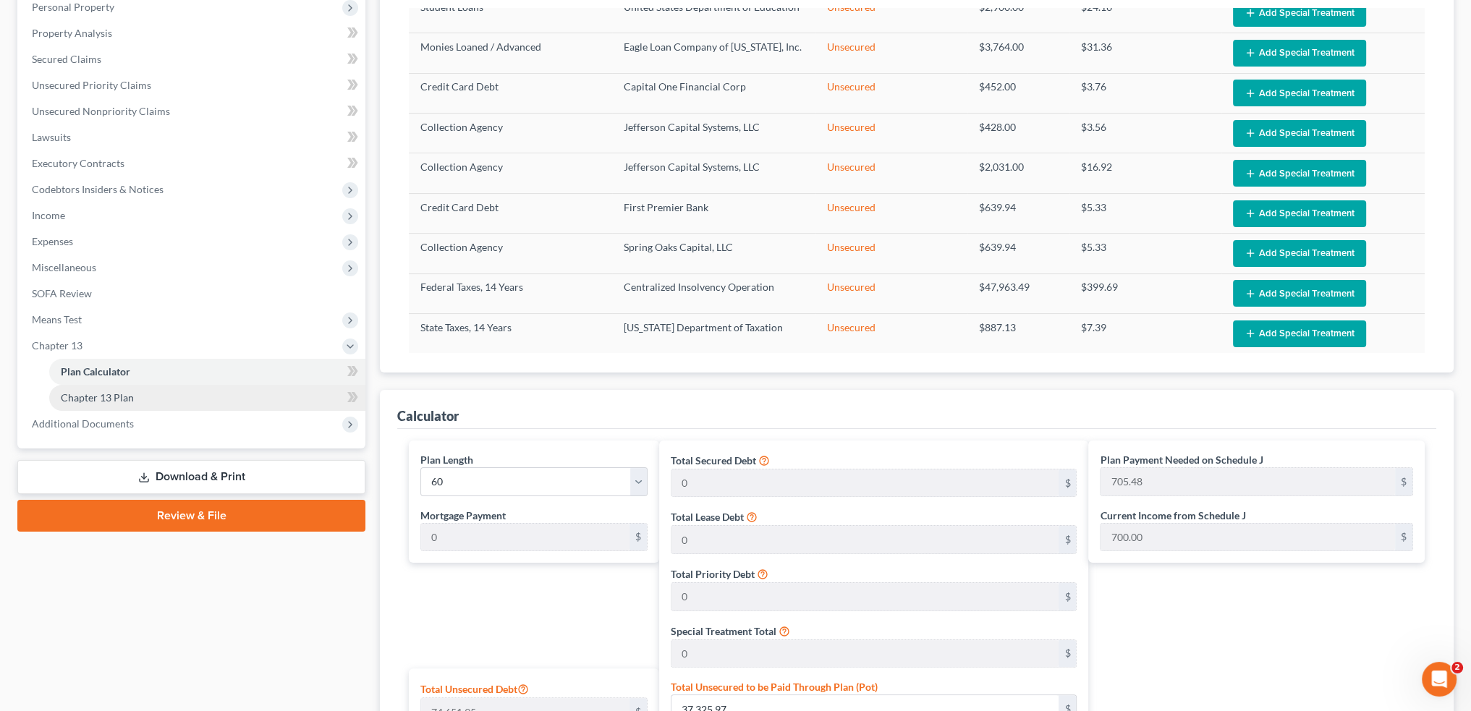
click at [94, 395] on span "Chapter 13 Plan" at bounding box center [97, 397] width 73 height 12
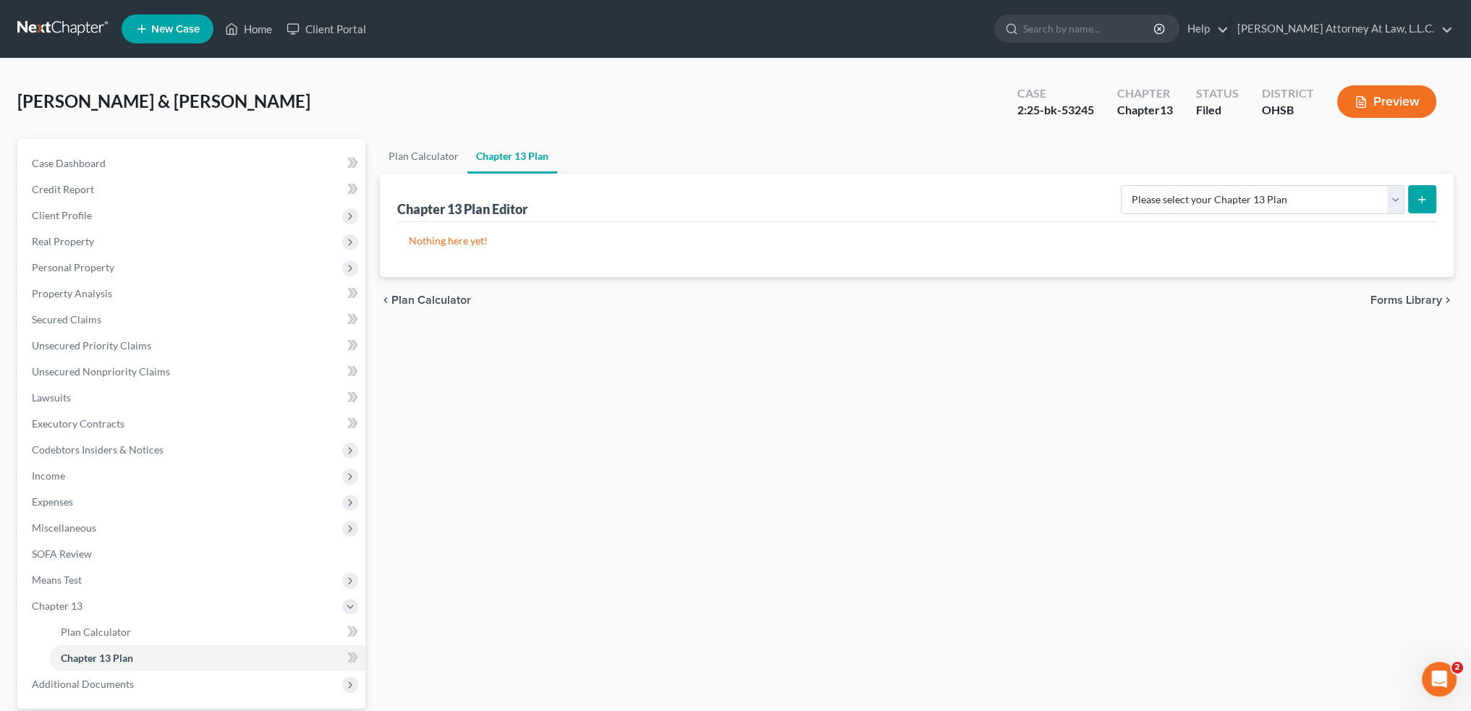
click at [1406, 202] on form "Please select your Chapter 13 Plan National Form Plan - Official Form 113 Ohio …" at bounding box center [1279, 200] width 316 height 30
click at [1398, 202] on select "Please select your Chapter 13 Plan National Form Plan - Official Form 113 Ohio …" at bounding box center [1263, 199] width 284 height 29
select select "1"
click at [1174, 185] on select "Please select your Chapter 13 Plan National Form Plan - Official Form 113 Ohio …" at bounding box center [1263, 199] width 284 height 29
click at [1419, 202] on icon "submit" at bounding box center [1422, 200] width 12 height 12
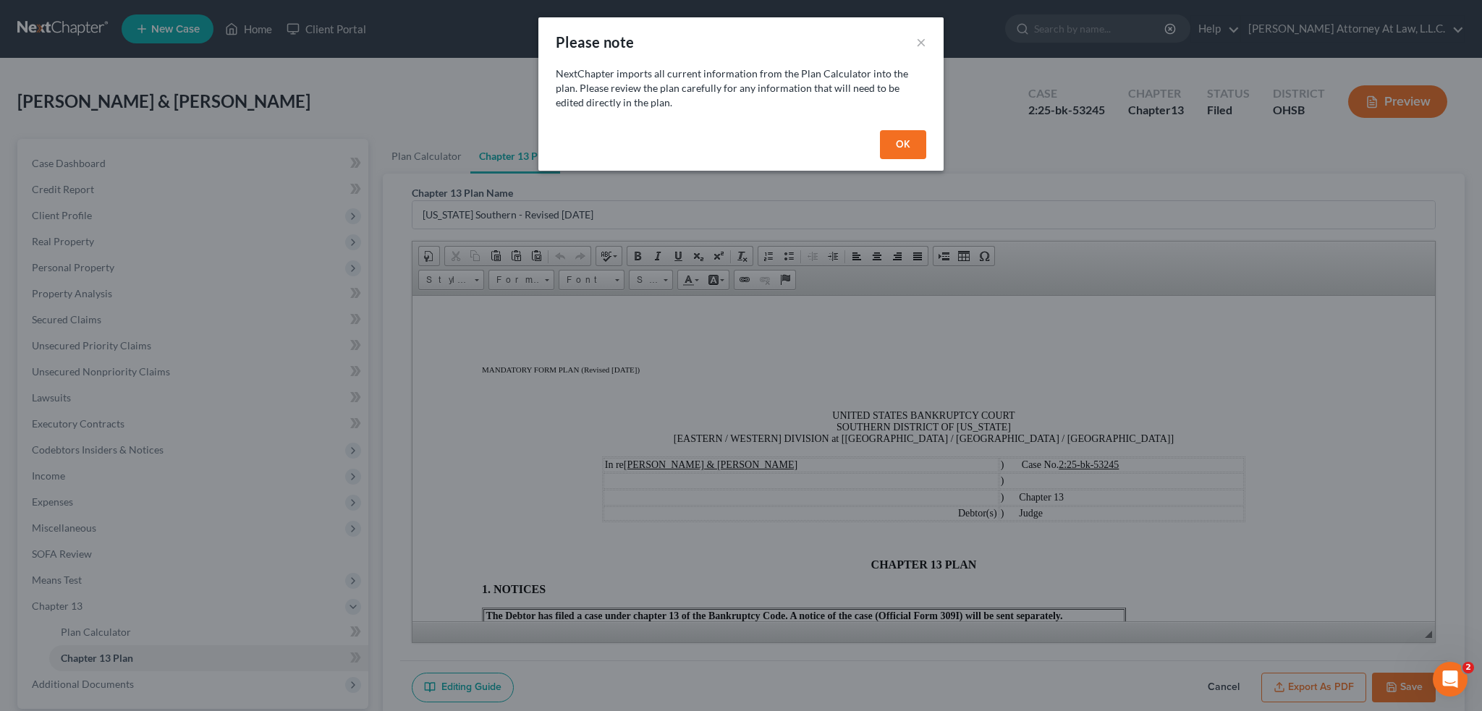
click at [898, 147] on button "OK" at bounding box center [903, 144] width 46 height 29
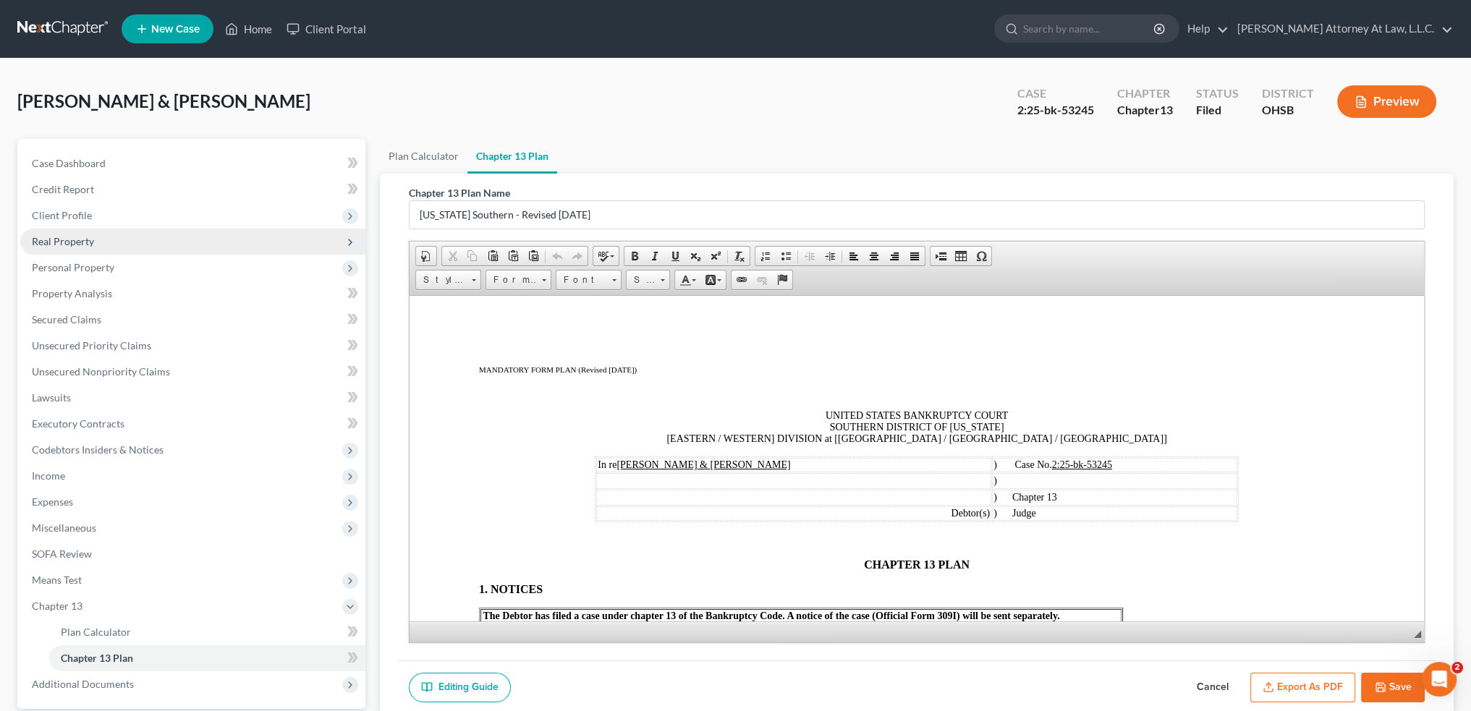
click at [76, 242] on span "Real Property" at bounding box center [63, 241] width 62 height 12
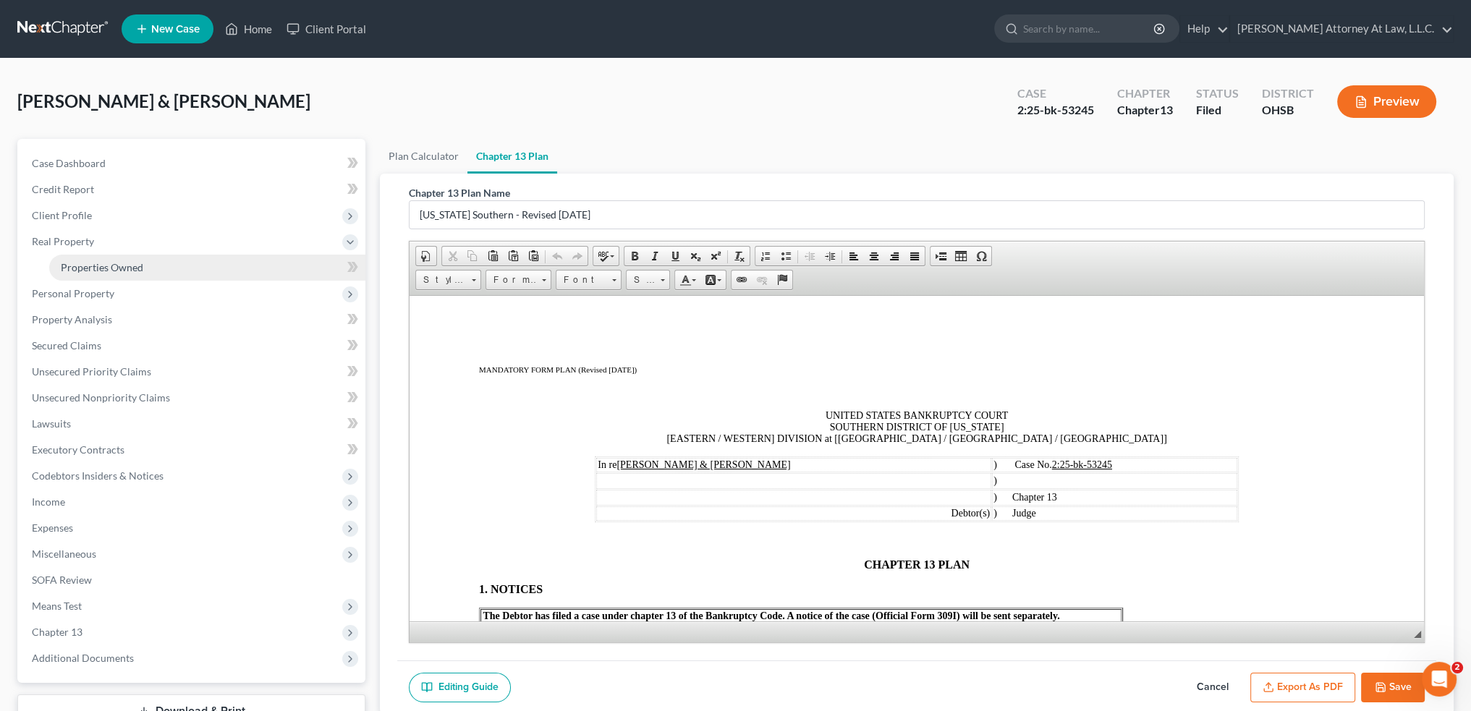
click at [122, 271] on span "Properties Owned" at bounding box center [102, 267] width 82 height 12
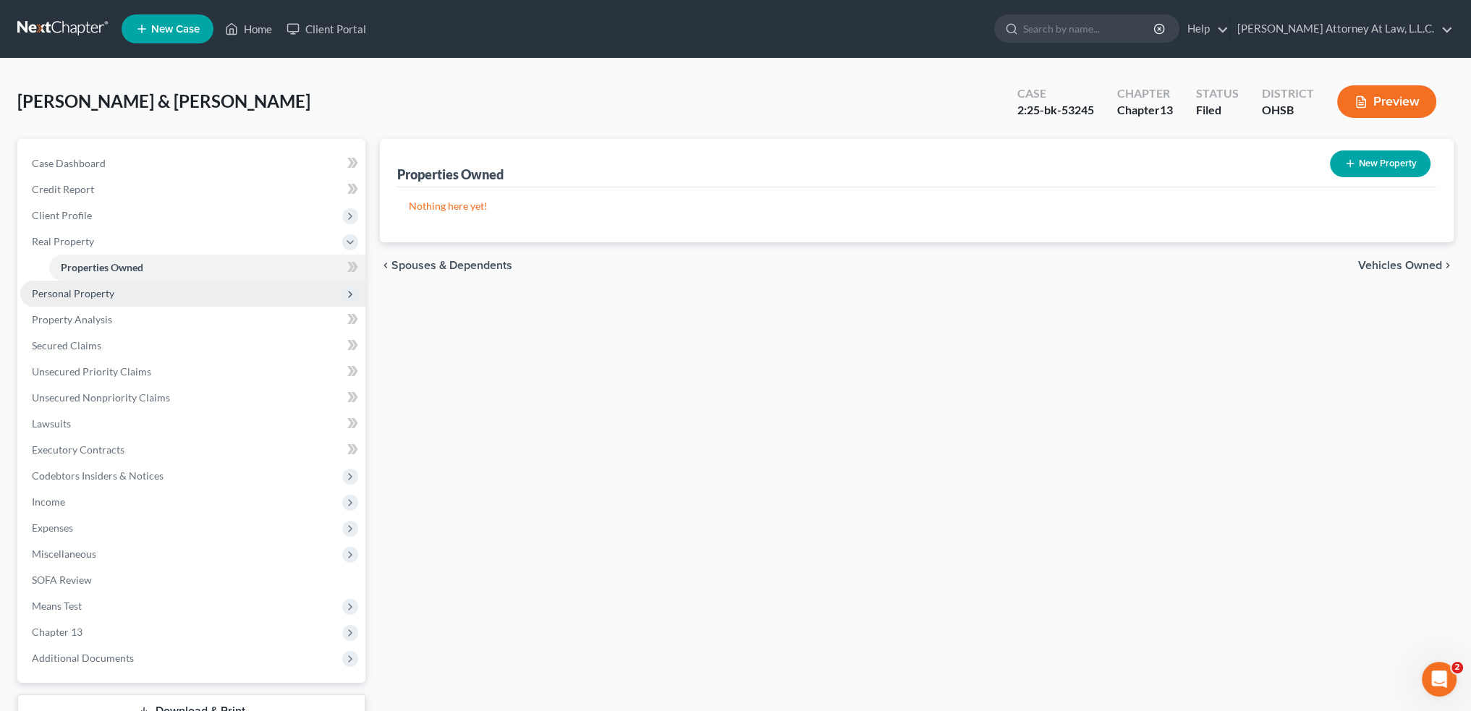
click at [107, 293] on span "Personal Property" at bounding box center [73, 293] width 82 height 12
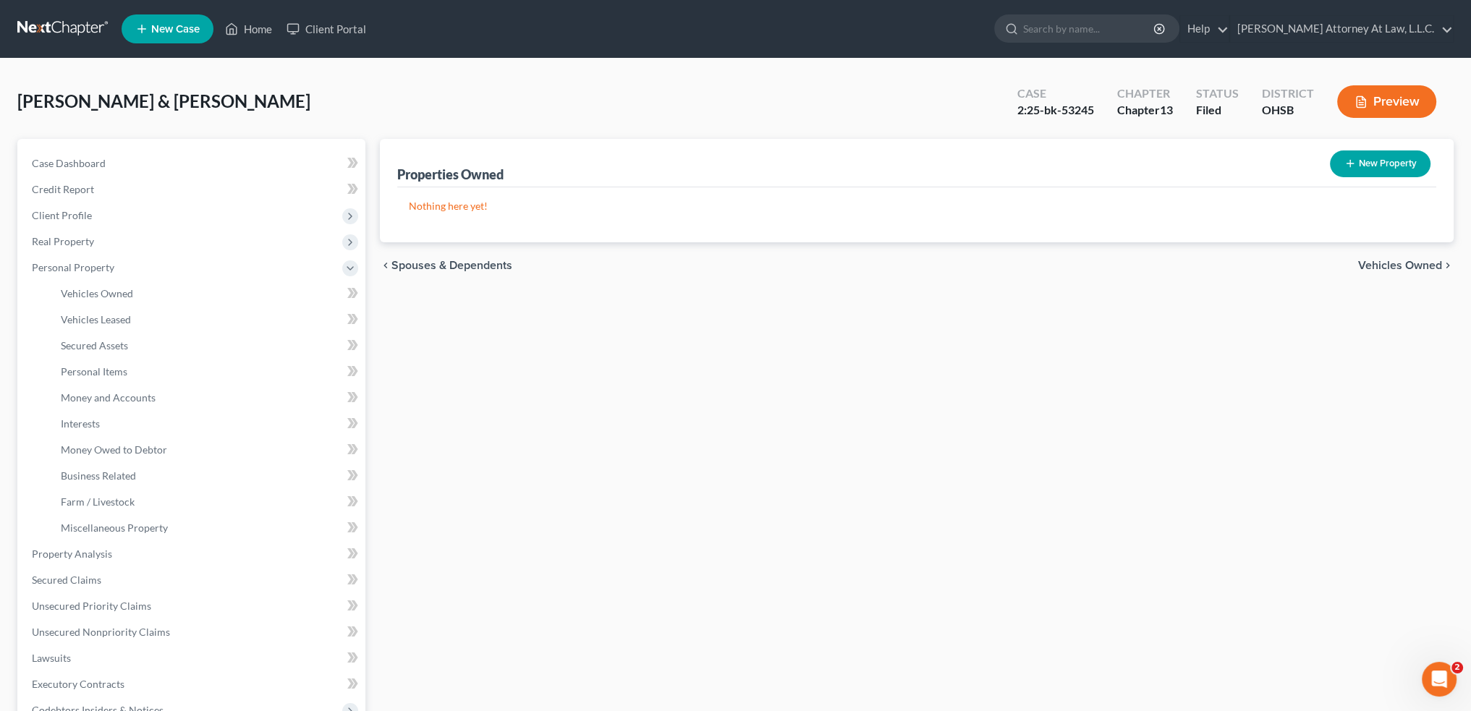
click at [1359, 103] on line "button" at bounding box center [1361, 103] width 4 height 0
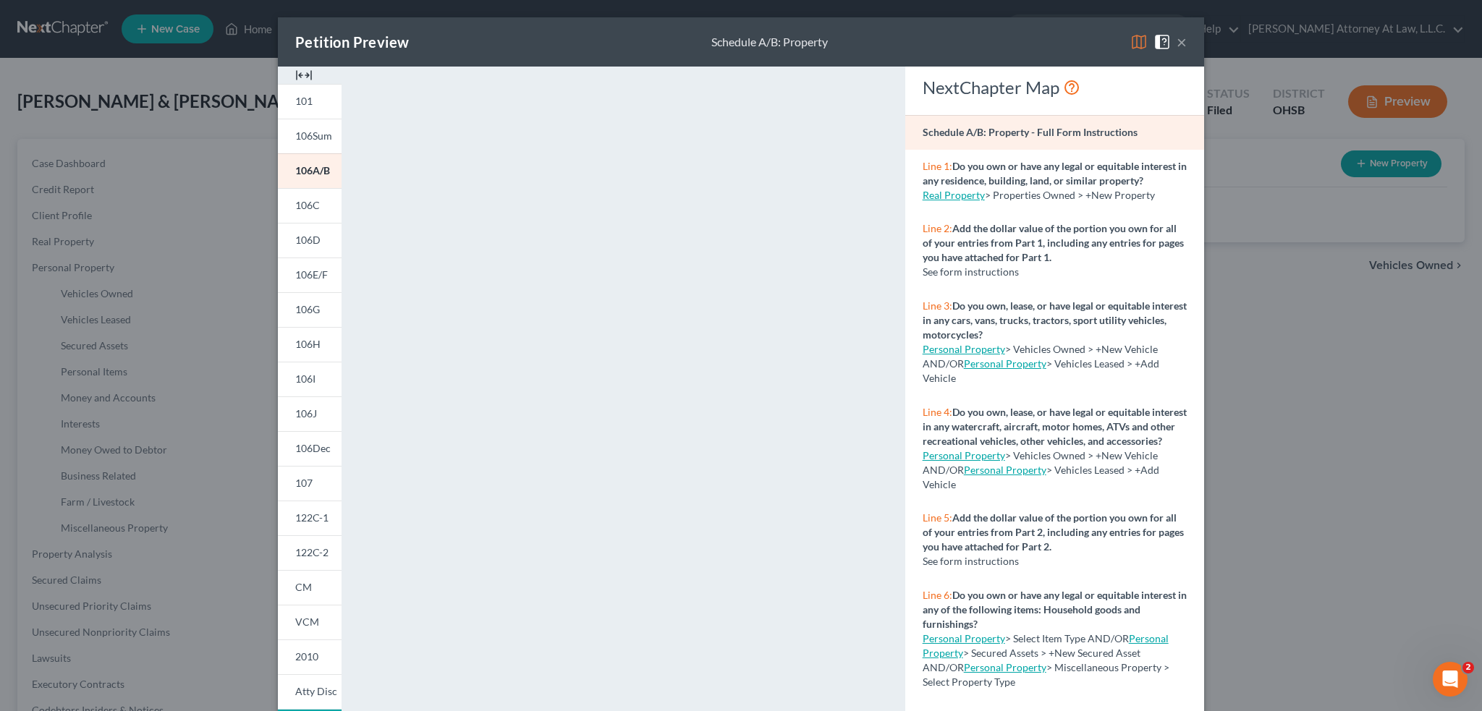
click at [1177, 43] on button "×" at bounding box center [1182, 41] width 10 height 17
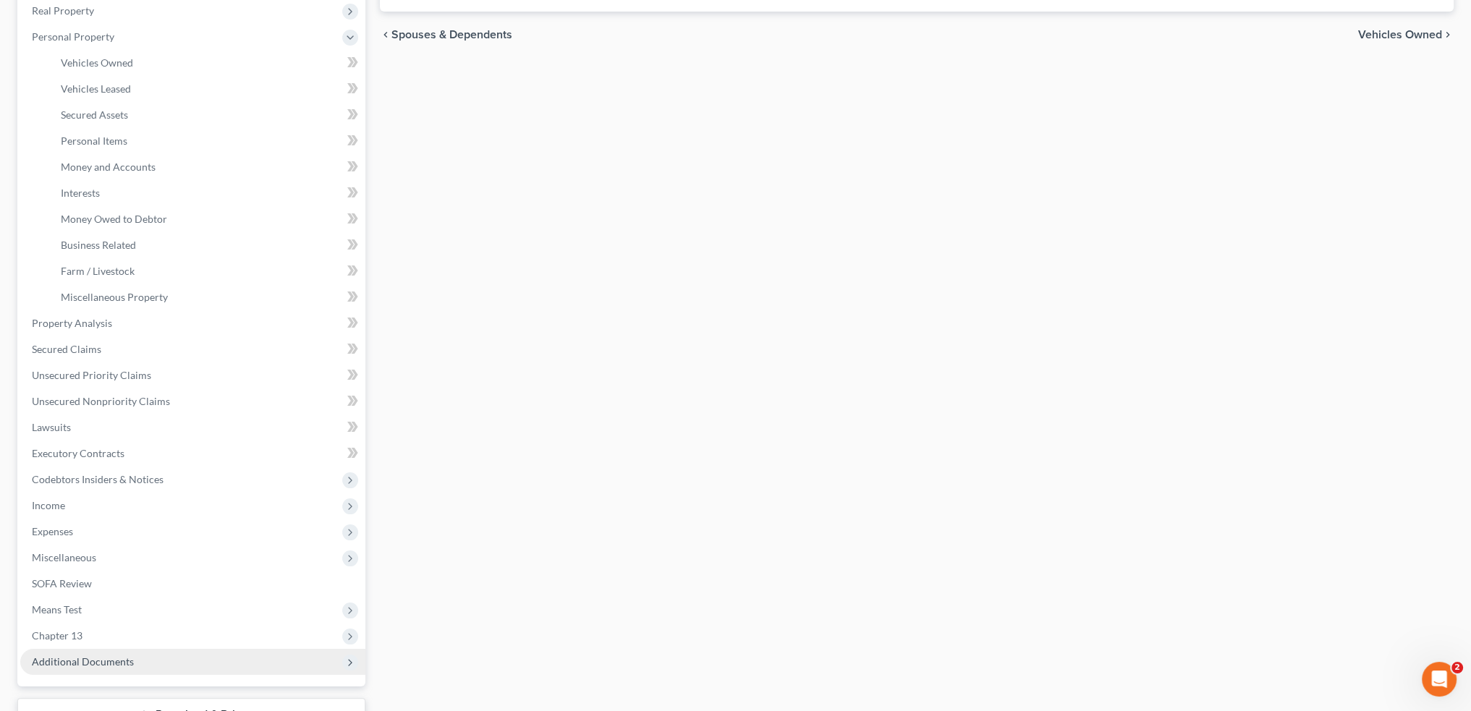
scroll to position [343, 0]
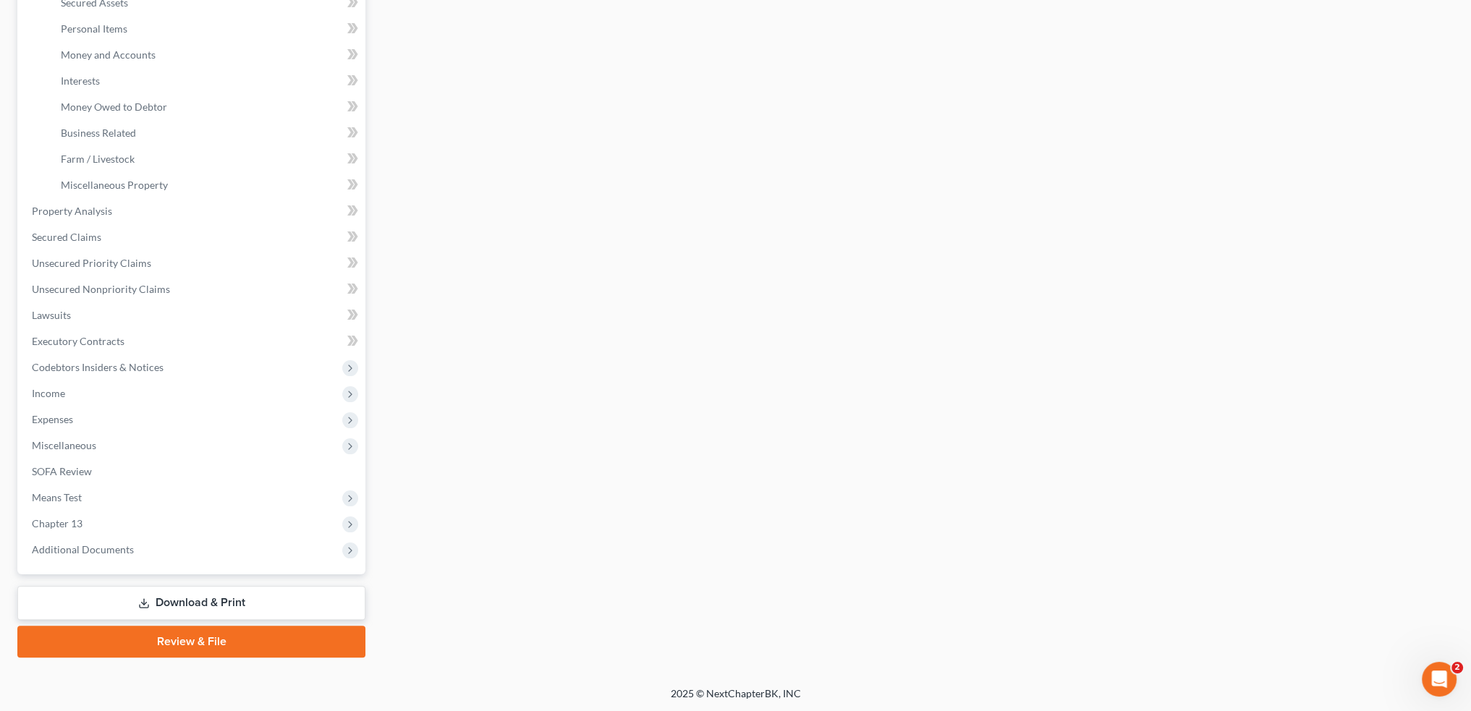
click at [174, 605] on link "Download & Print" at bounding box center [191, 603] width 348 height 34
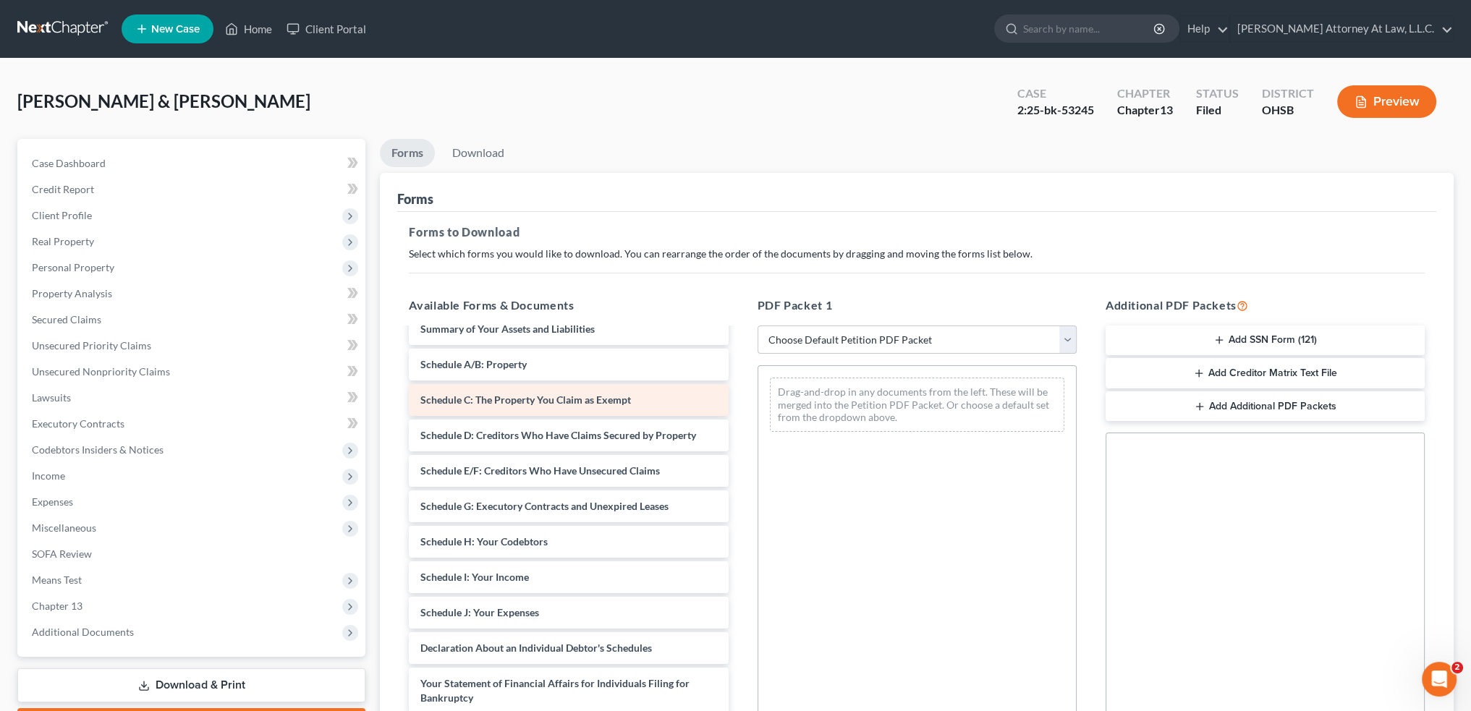
scroll to position [145, 0]
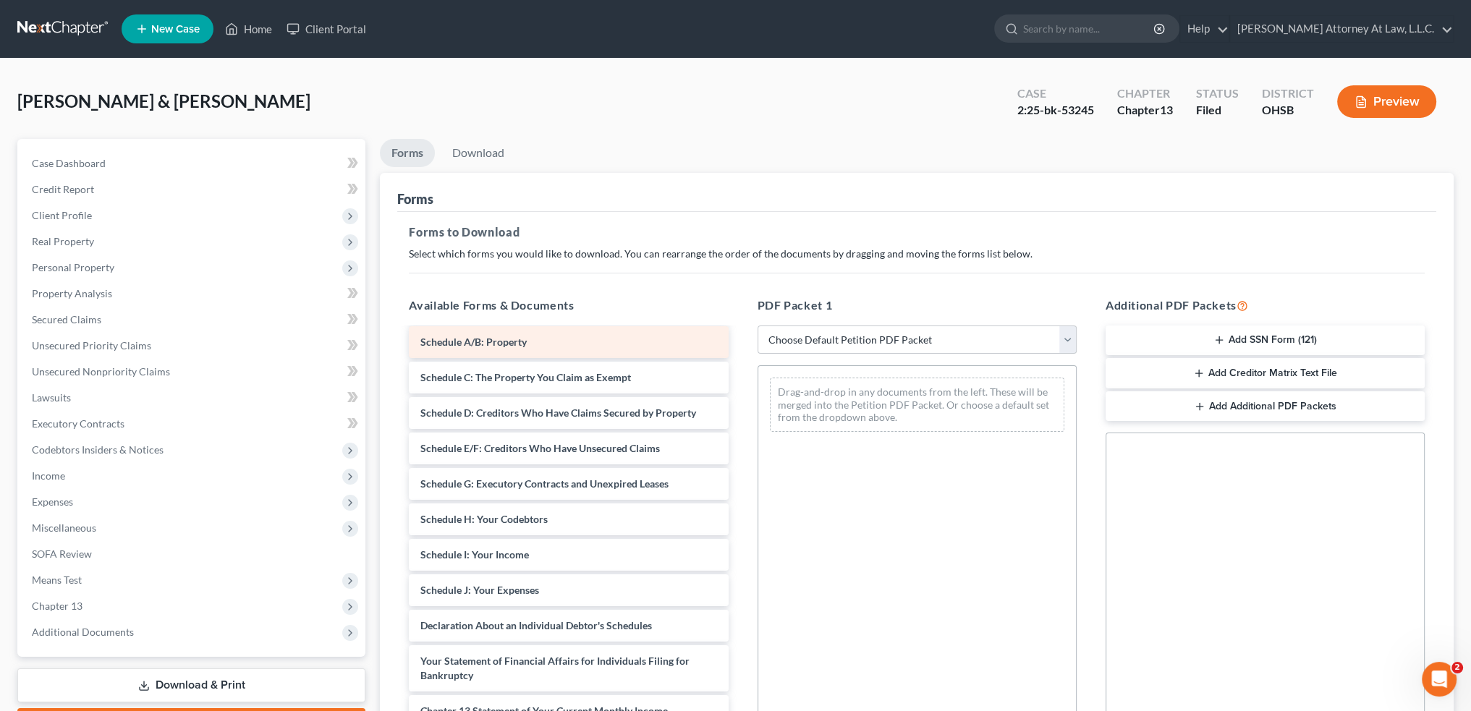
click at [517, 342] on div "Hager 1015-2-pdf Hager CCC-pdf Voluntary Petition for Individuals Filing for Ba…" at bounding box center [568, 552] width 342 height 734
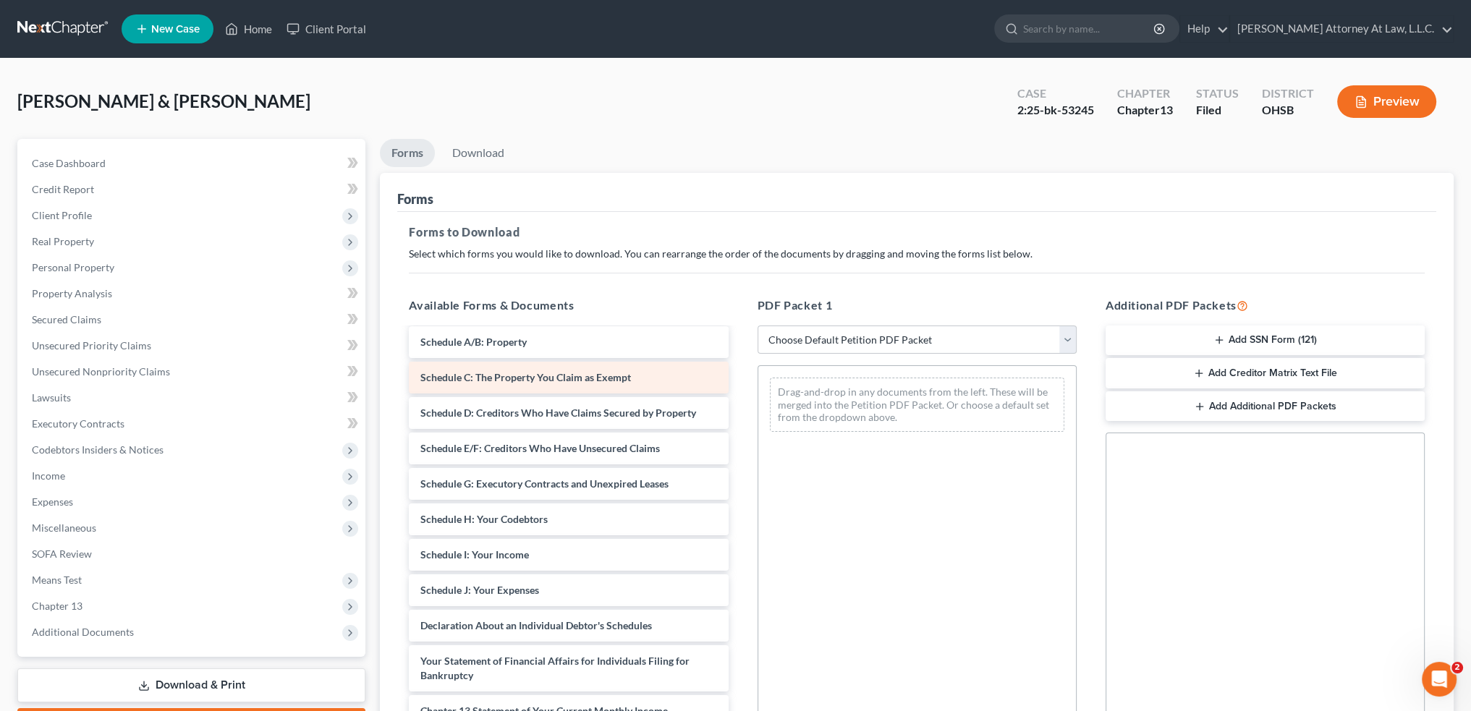
click at [513, 383] on div "Hager 1015-2-pdf Hager CCC-pdf Voluntary Petition for Individuals Filing for Ba…" at bounding box center [568, 552] width 342 height 734
click at [516, 412] on div "Schedule D: Creditors Who Have Claims Secured by Property Hager 1015-2-pdf Hage…" at bounding box center [568, 552] width 342 height 734
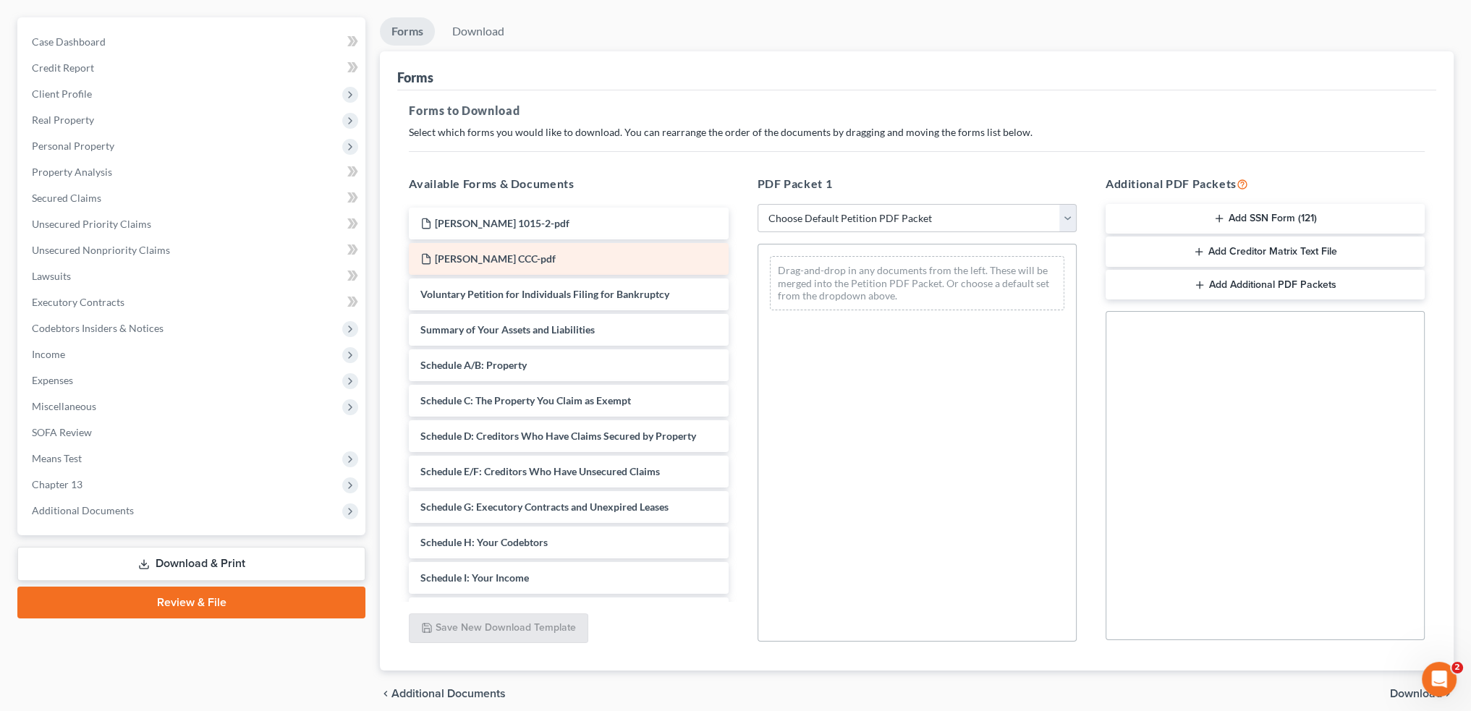
scroll to position [181, 0]
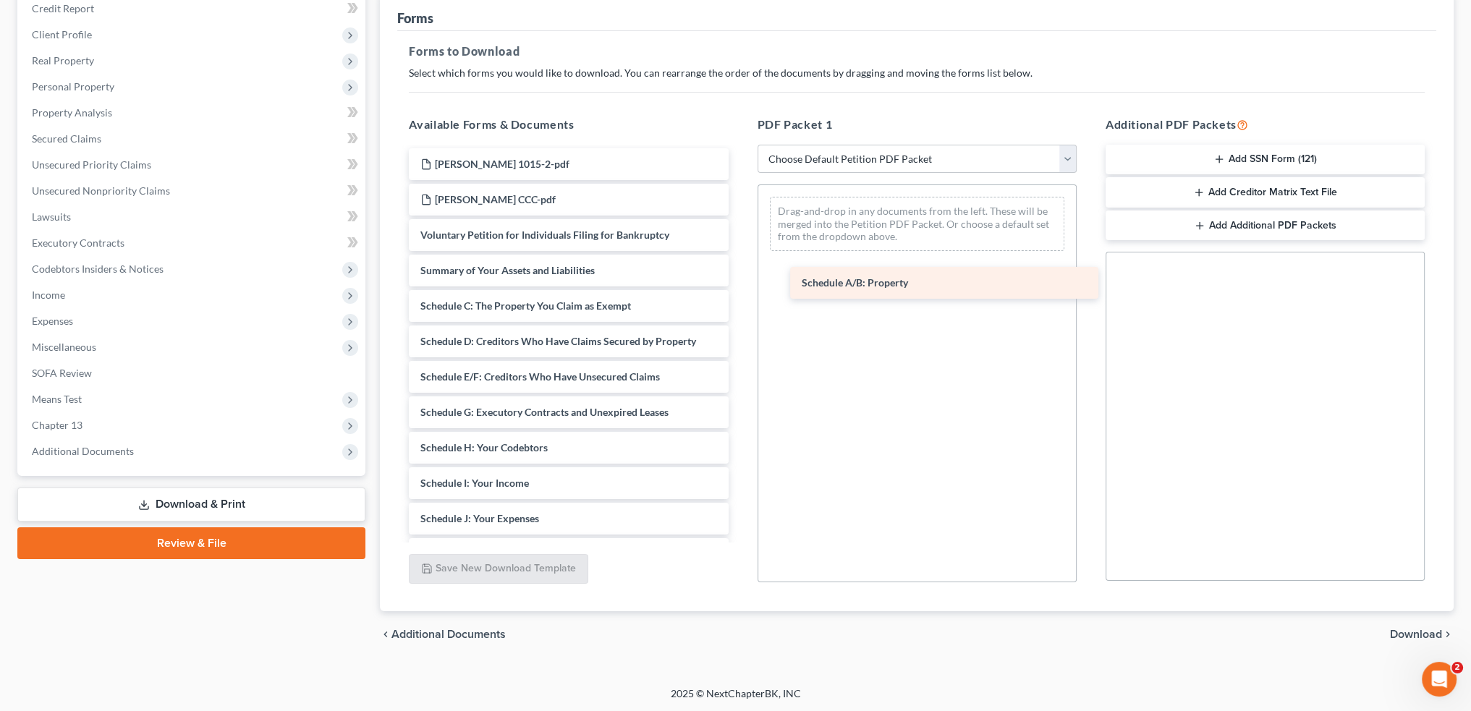
drag, startPoint x: 493, startPoint y: 306, endPoint x: 863, endPoint y: 274, distance: 371.1
click at [740, 274] on div "Schedule A/B: Property Hager 1015-2-pdf Hager CCC-pdf Voluntary Petition for In…" at bounding box center [568, 497] width 342 height 699
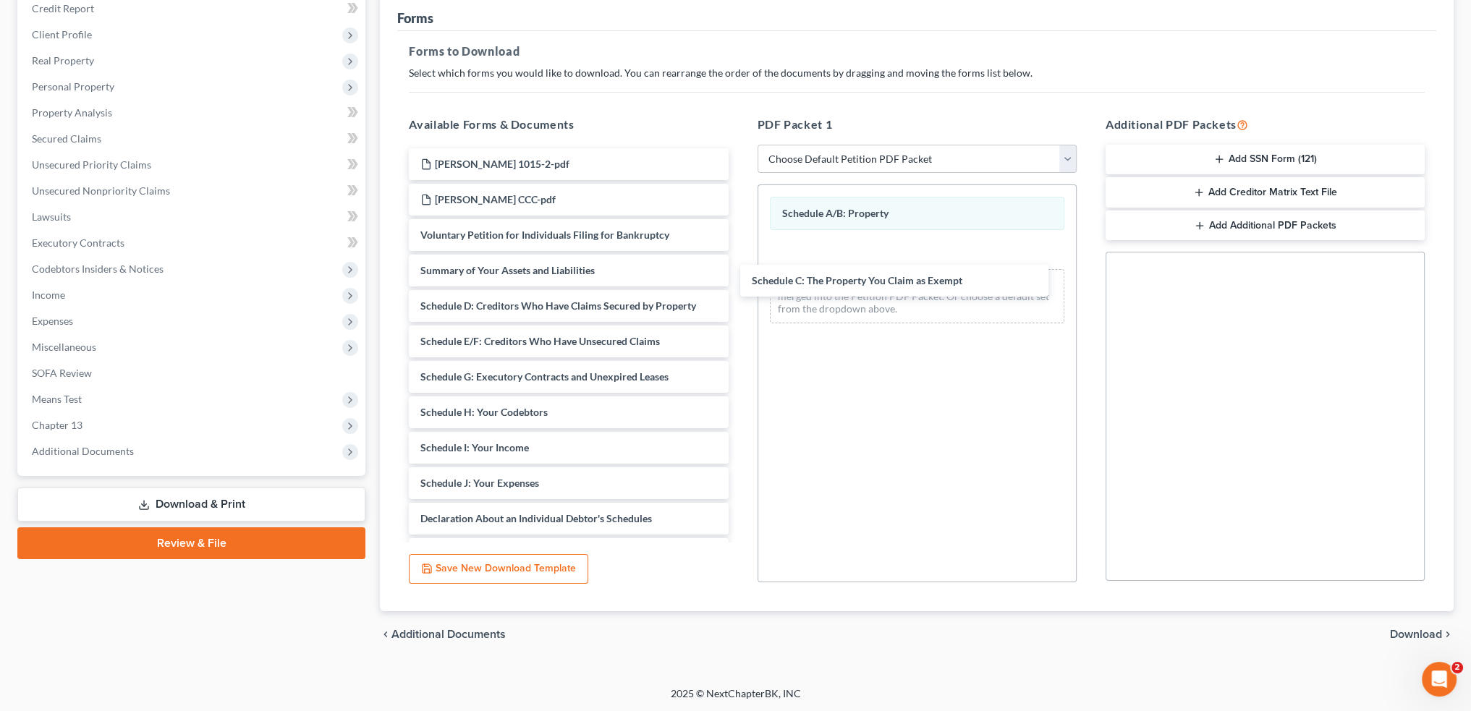
drag, startPoint x: 537, startPoint y: 297, endPoint x: 870, endPoint y: 267, distance: 334.3
click at [740, 273] on div "Schedule C: The Property You Claim as Exempt Hager 1015-2-pdf Hager CCC-pdf Vol…" at bounding box center [568, 480] width 342 height 664
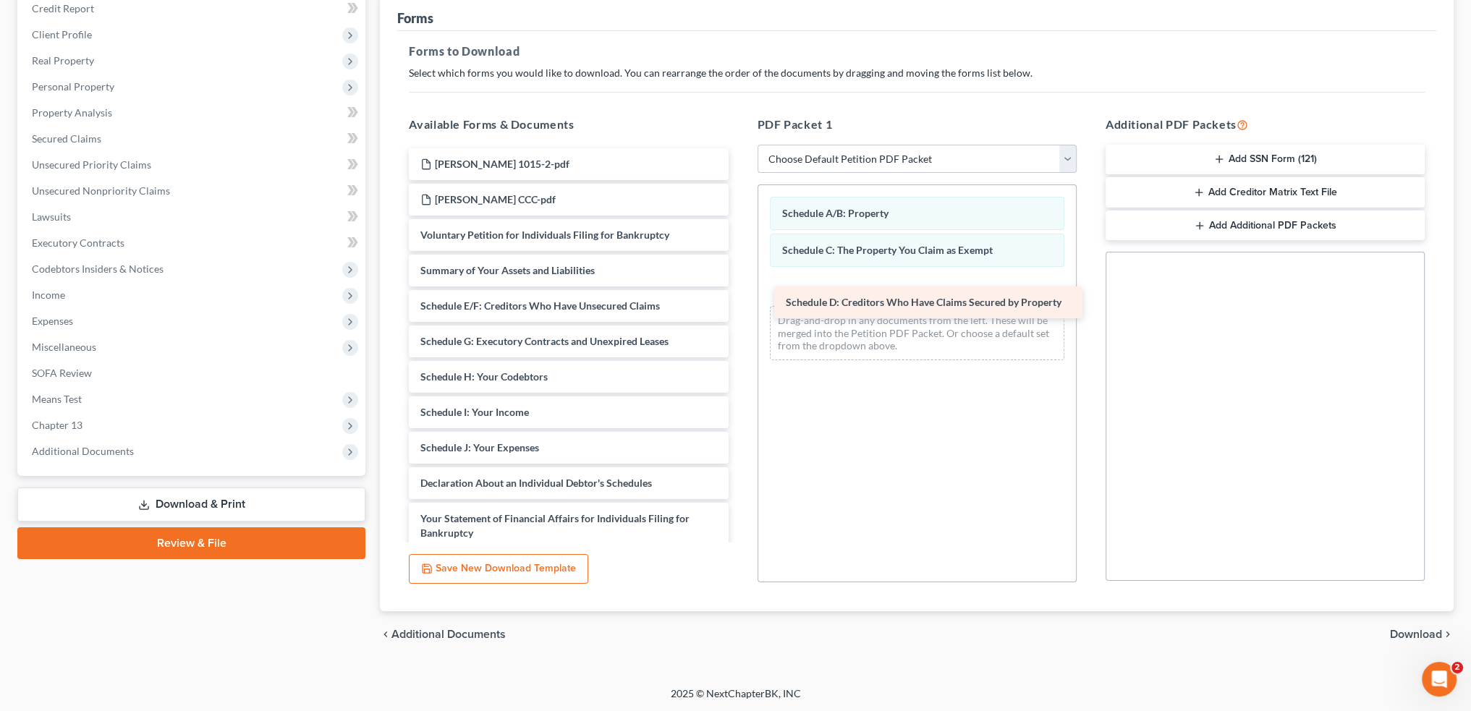
drag, startPoint x: 512, startPoint y: 309, endPoint x: 877, endPoint y: 307, distance: 365.4
click at [740, 307] on div "Schedule D: Creditors Who Have Claims Secured by Property Hager 1015-2-pdf Hage…" at bounding box center [568, 462] width 342 height 628
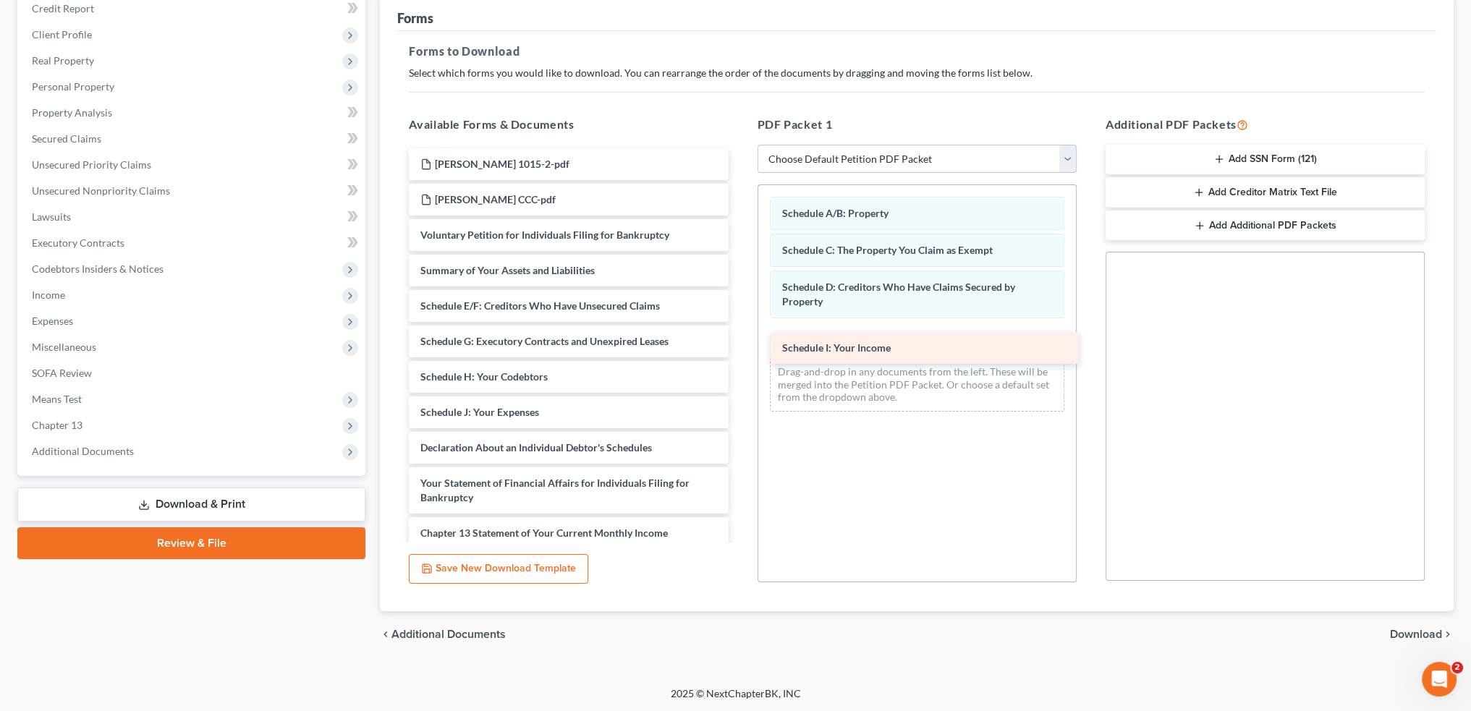
drag, startPoint x: 492, startPoint y: 404, endPoint x: 854, endPoint y: 341, distance: 367.3
click at [740, 341] on div "Schedule I: Your Income Hager 1015-2-pdf Hager CCC-pdf Voluntary Petition for I…" at bounding box center [568, 444] width 342 height 593
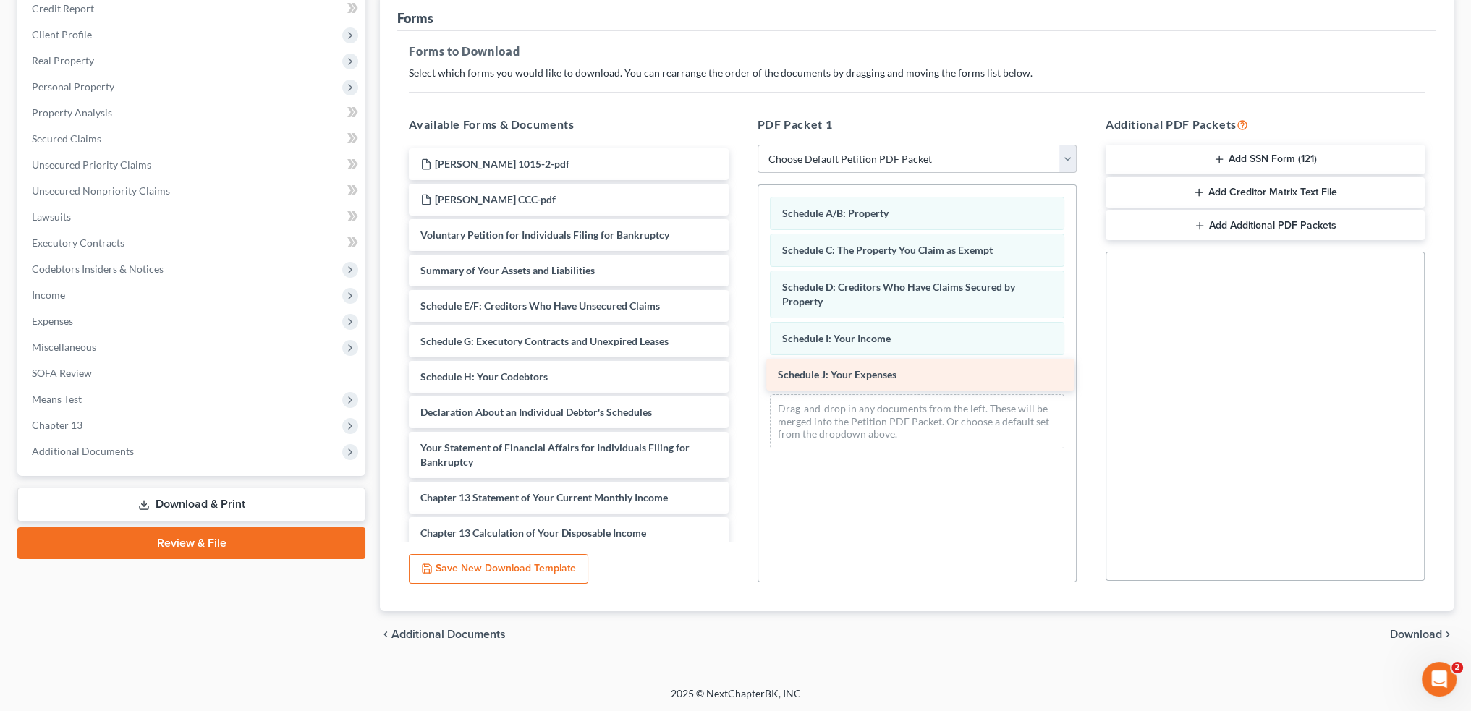
drag, startPoint x: 501, startPoint y: 412, endPoint x: 859, endPoint y: 376, distance: 359.3
click at [740, 376] on div "Schedule J: Your Expenses Hager 1015-2-pdf Hager CCC-pdf Voluntary Petition for…" at bounding box center [568, 426] width 342 height 557
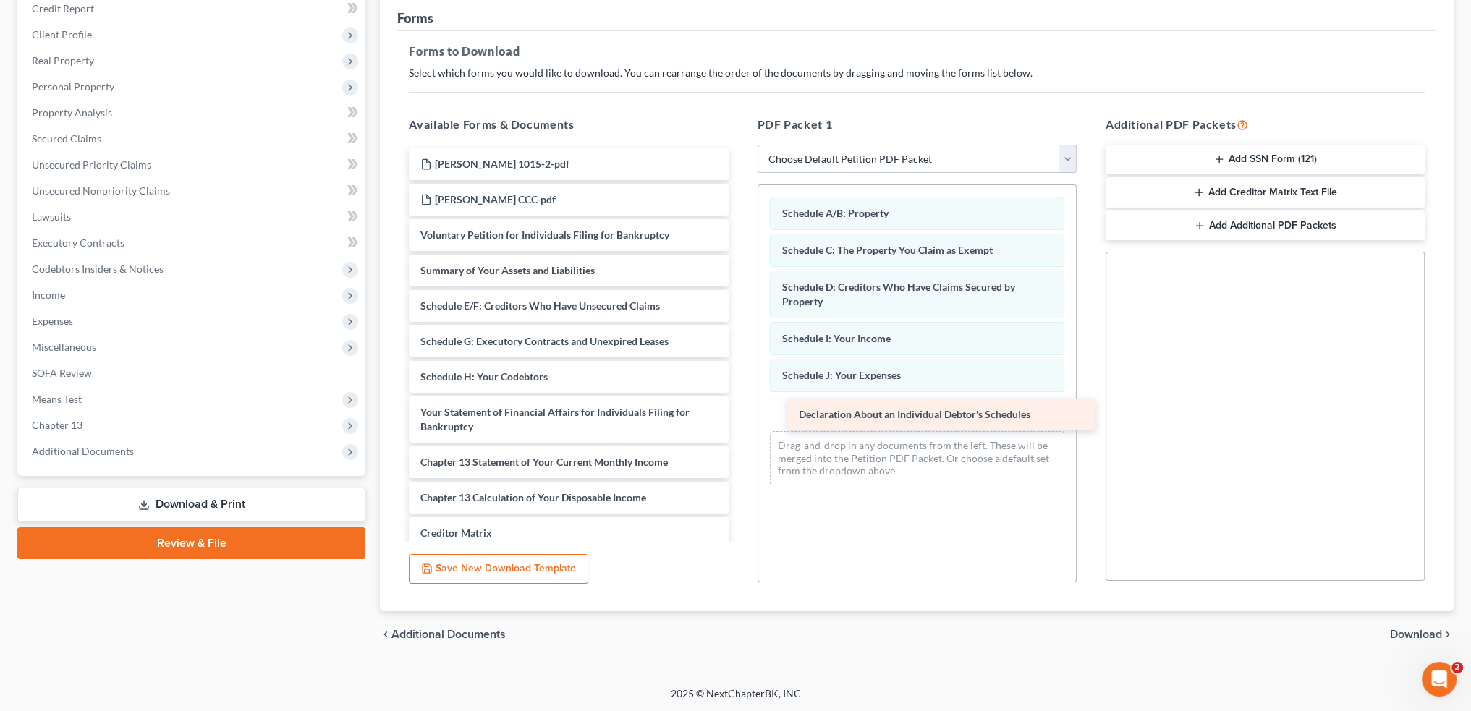
drag, startPoint x: 501, startPoint y: 410, endPoint x: 876, endPoint y: 414, distance: 374.9
click at [740, 414] on div "Declaration About an Individual Debtor's Schedules Hager 1015-2-pdf Hager CCC-p…" at bounding box center [568, 409] width 342 height 522
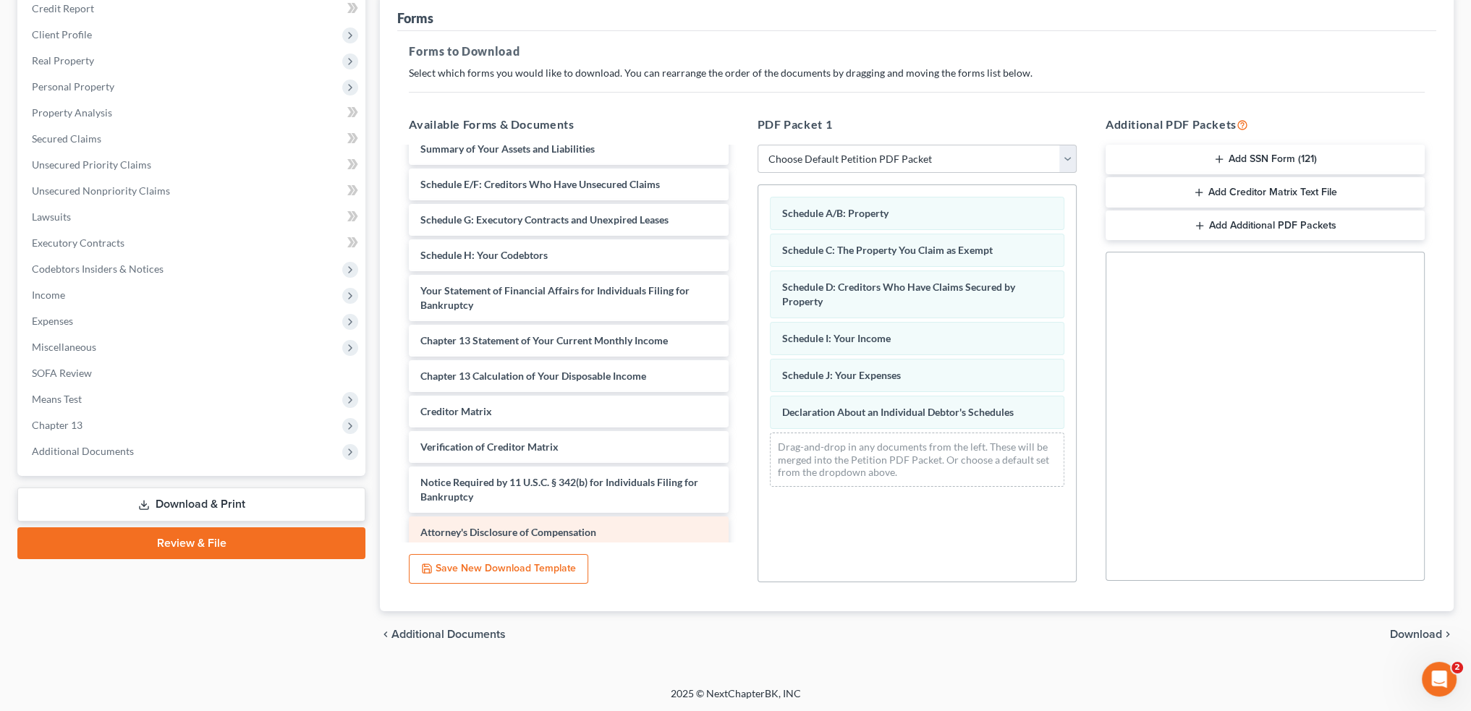
scroll to position [130, 0]
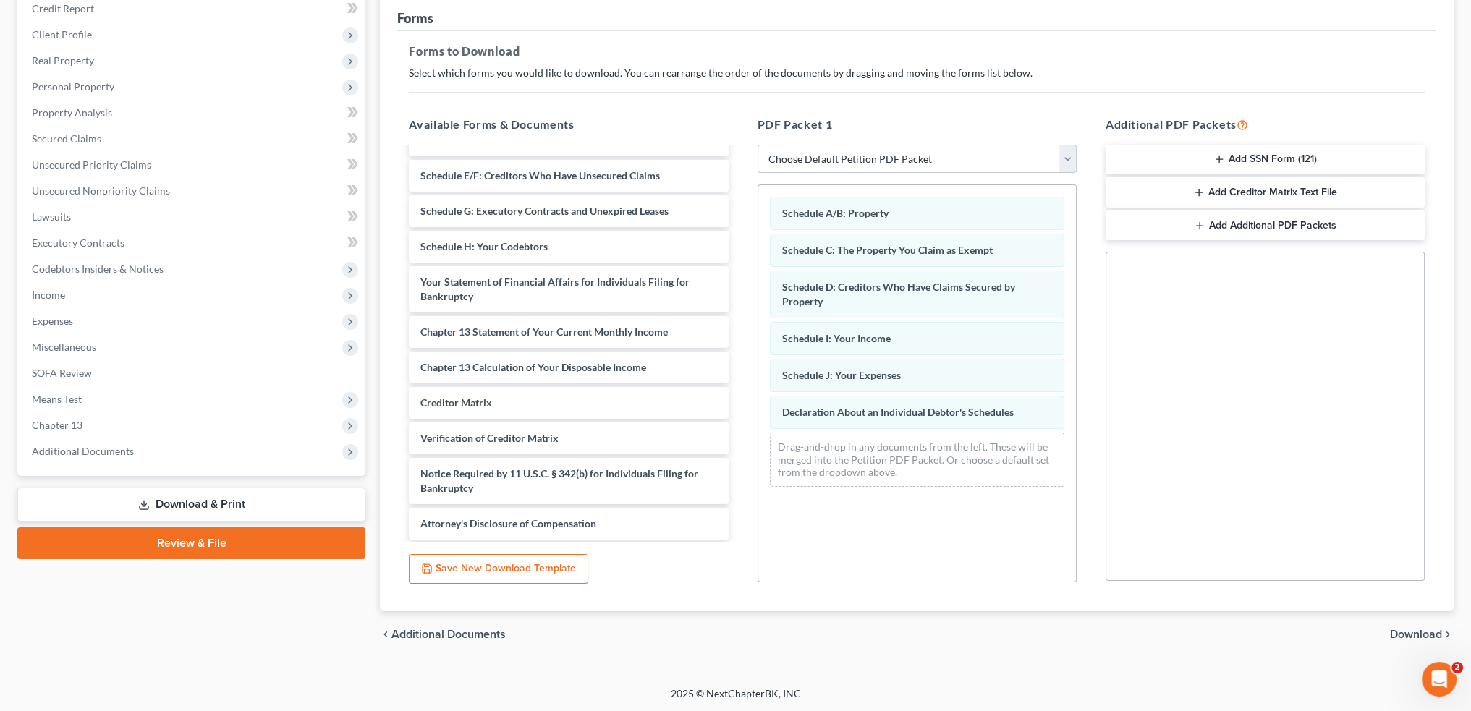
click at [1398, 633] on span "Download" at bounding box center [1416, 635] width 52 height 12
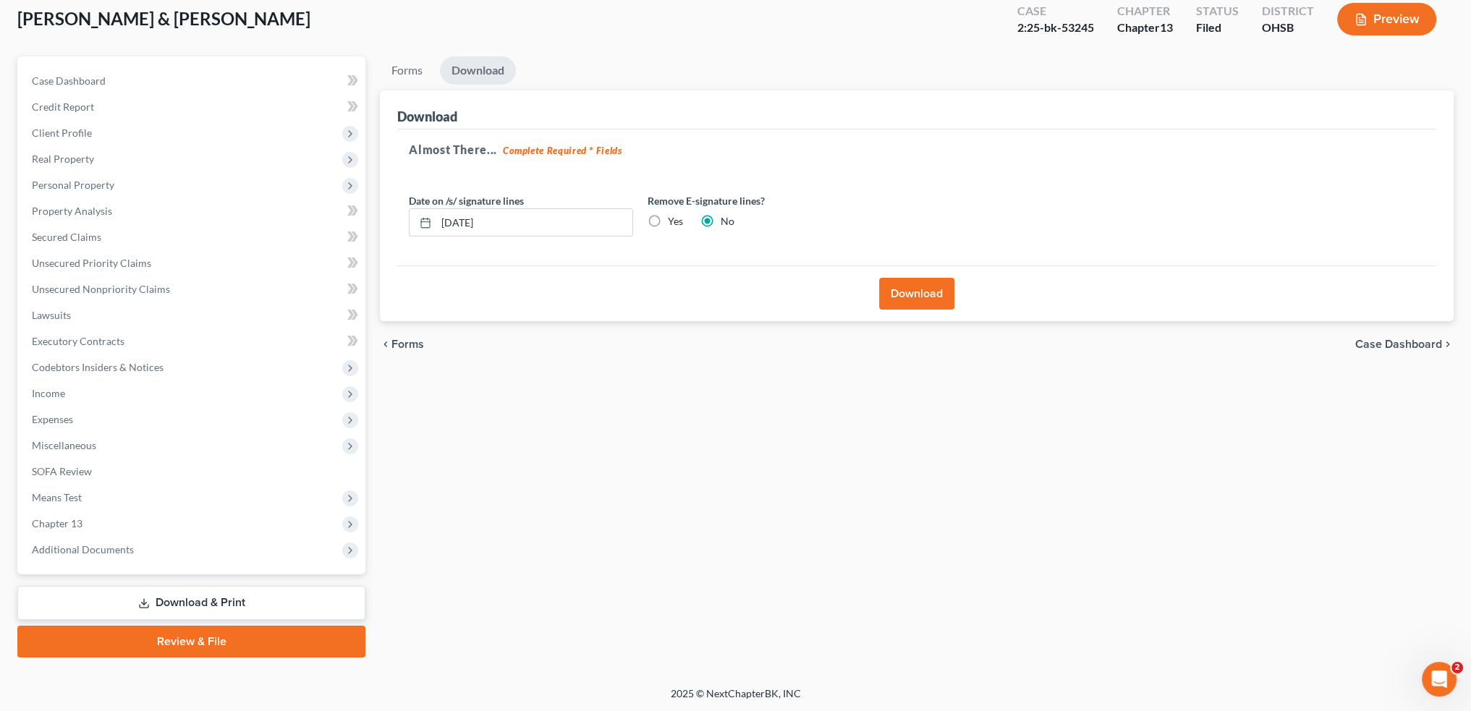
click at [923, 291] on button "Download" at bounding box center [916, 294] width 75 height 32
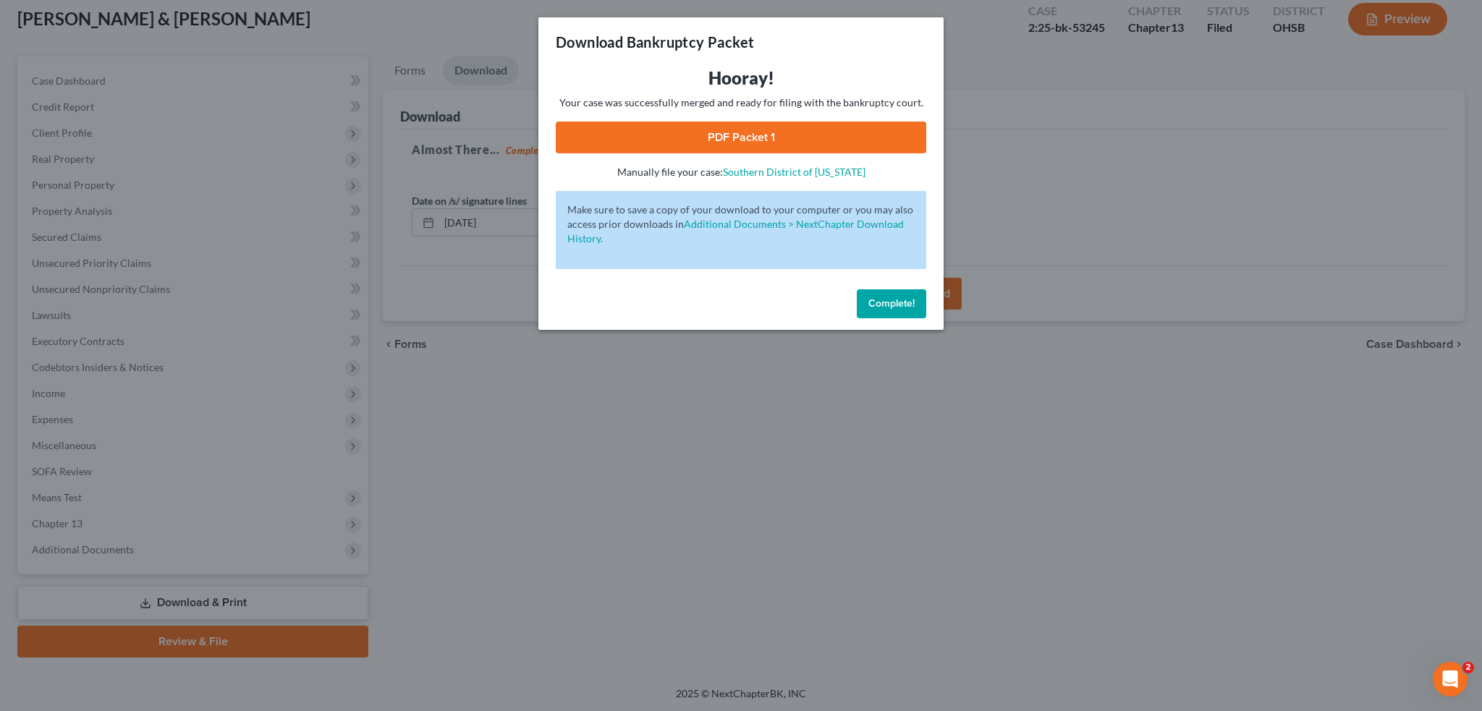
click at [755, 138] on link "PDF Packet 1" at bounding box center [741, 138] width 371 height 32
click at [873, 302] on span "Complete!" at bounding box center [891, 303] width 46 height 12
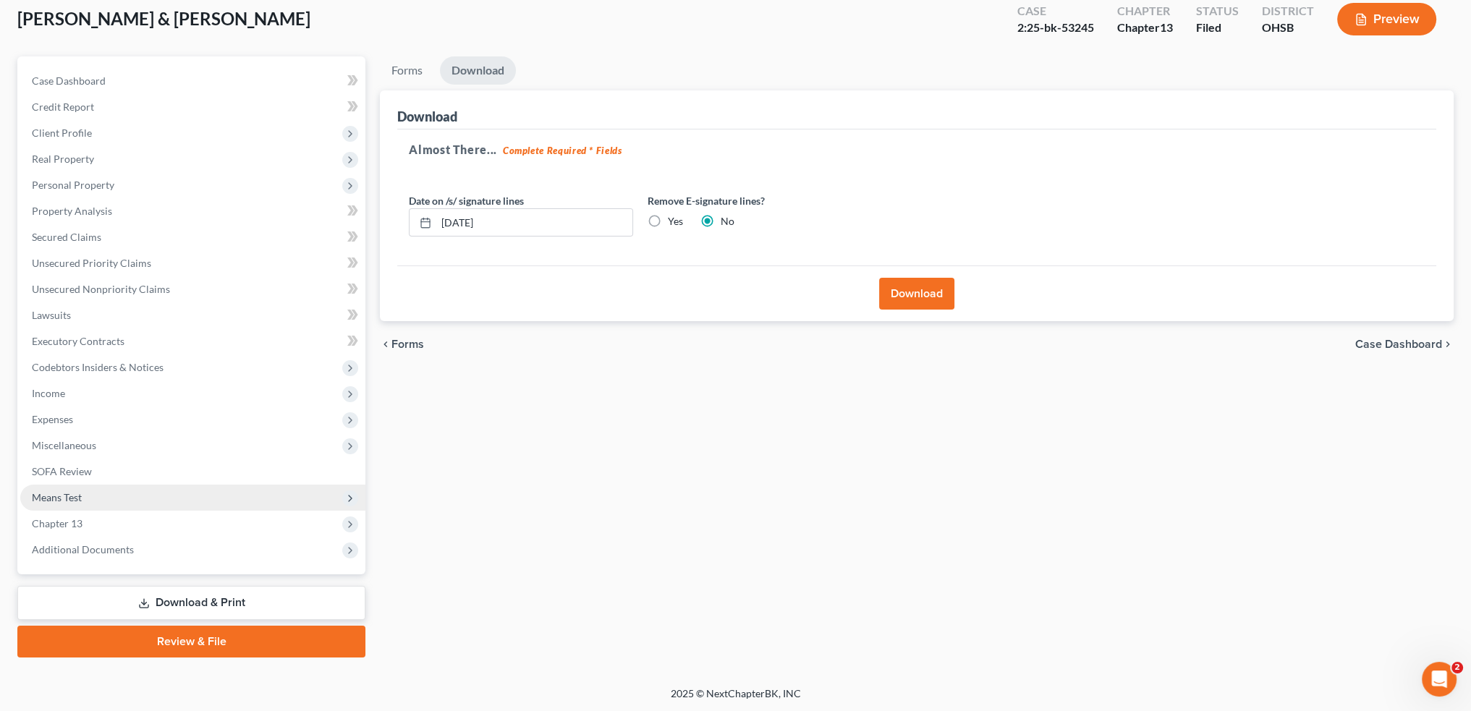
click at [74, 497] on span "Means Test" at bounding box center [57, 497] width 50 height 12
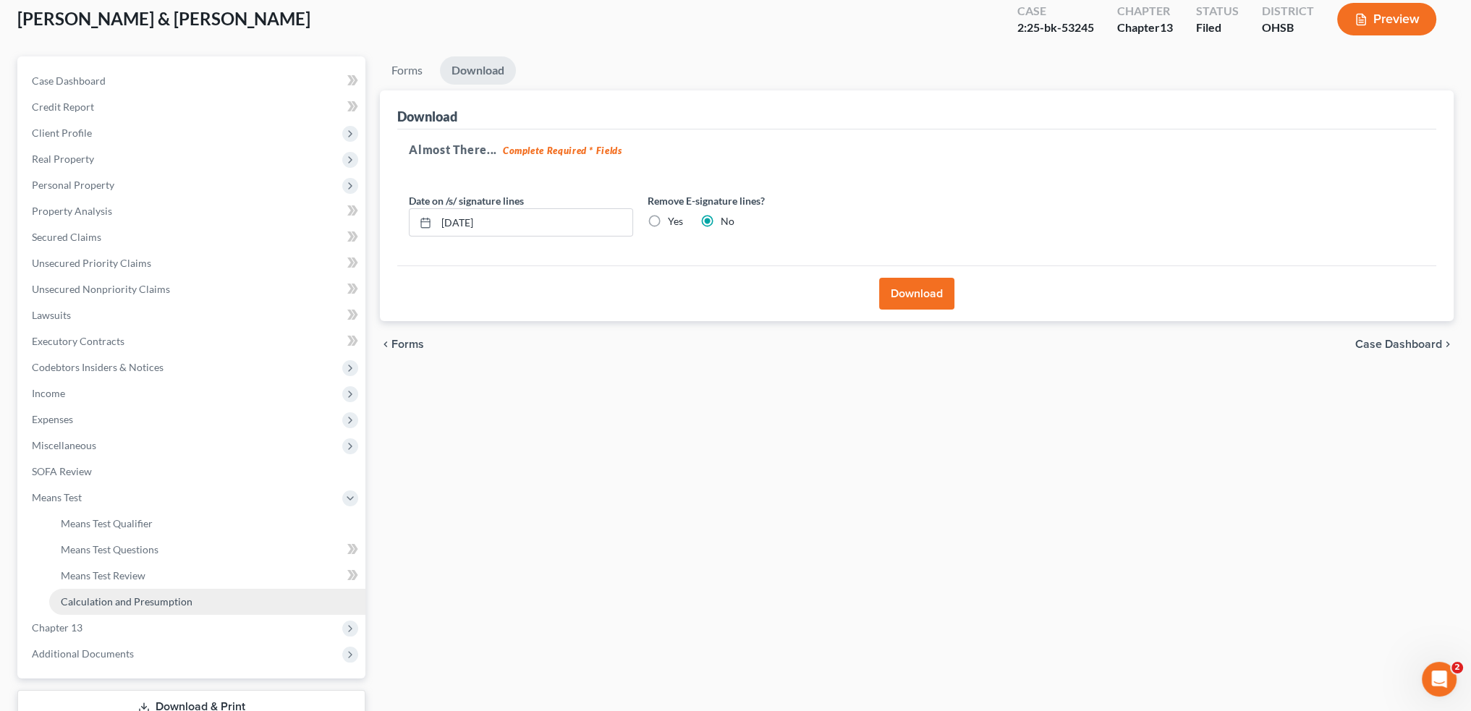
click at [133, 604] on span "Calculation and Presumption" at bounding box center [127, 602] width 132 height 12
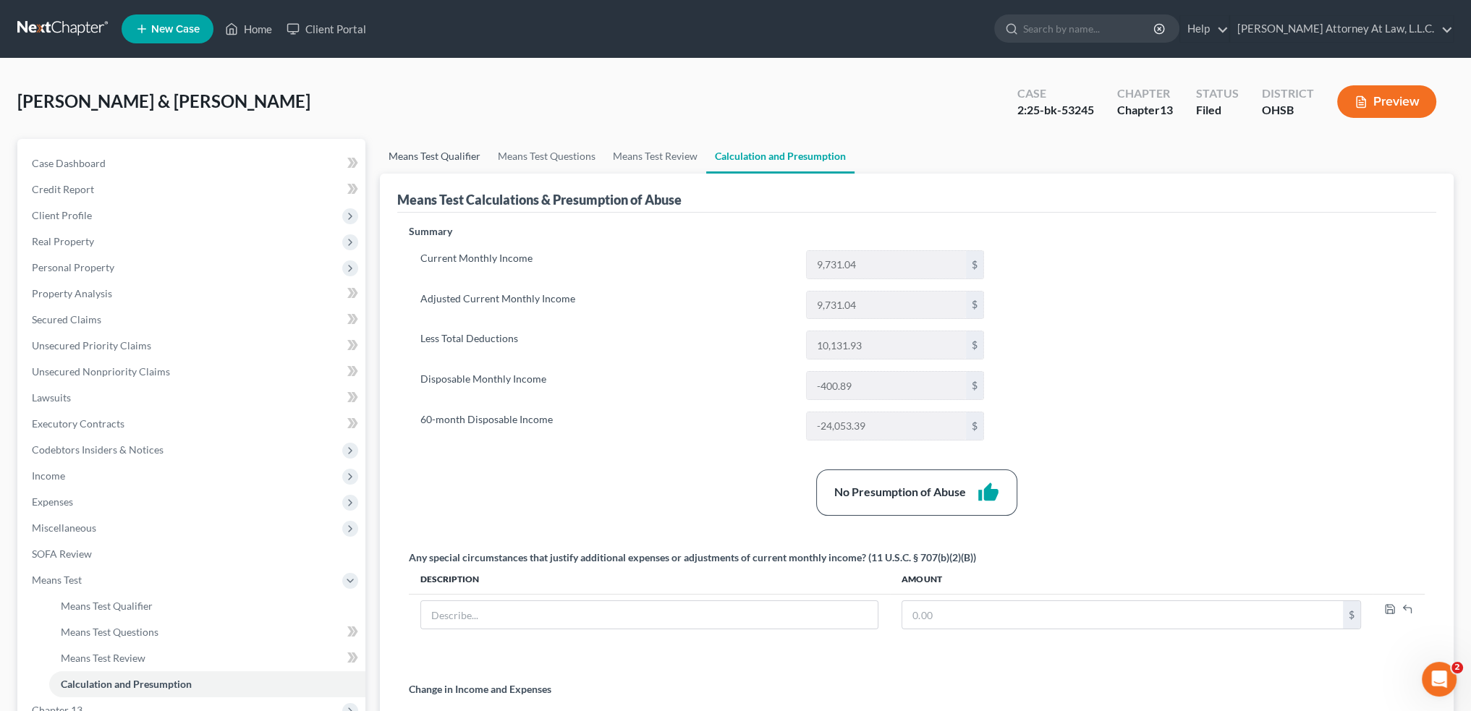
click at [425, 157] on link "Means Test Qualifier" at bounding box center [434, 156] width 109 height 35
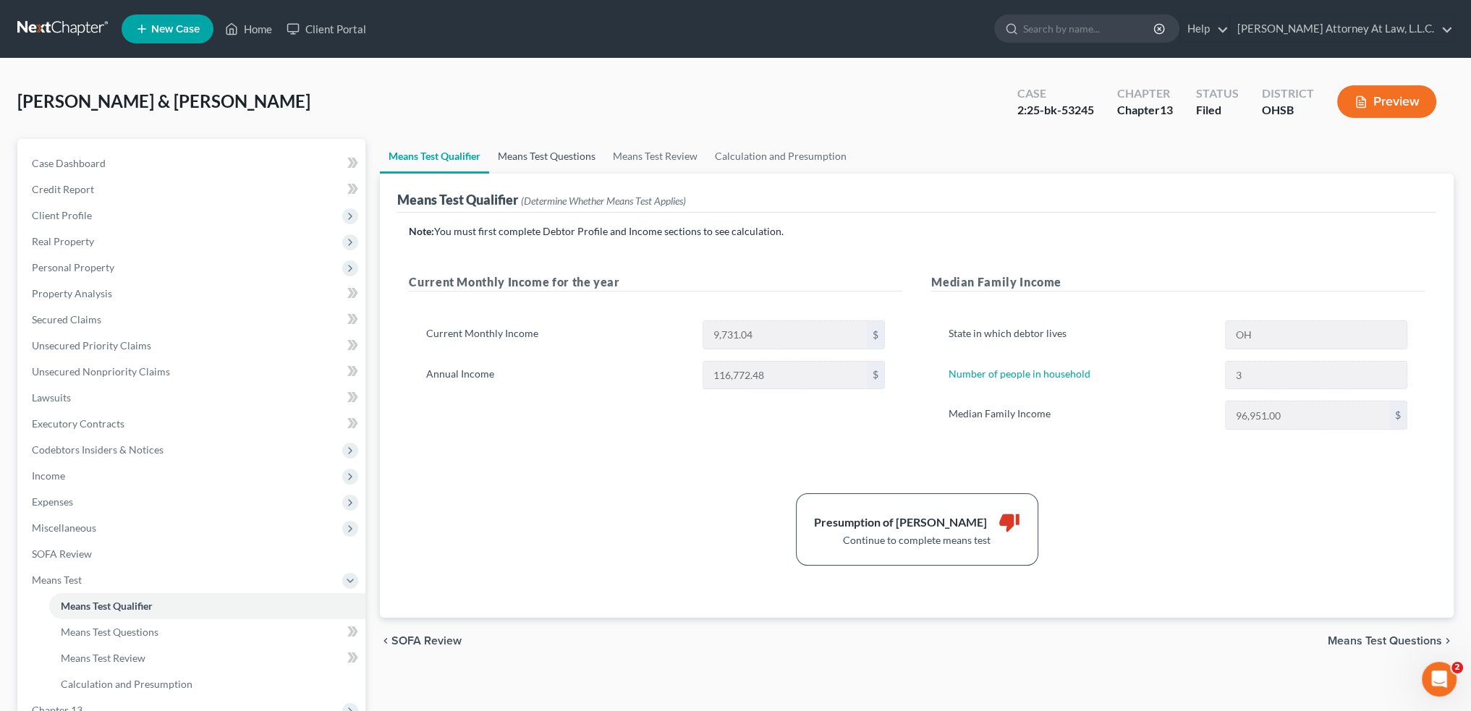
click at [536, 157] on link "Means Test Questions" at bounding box center [546, 156] width 115 height 35
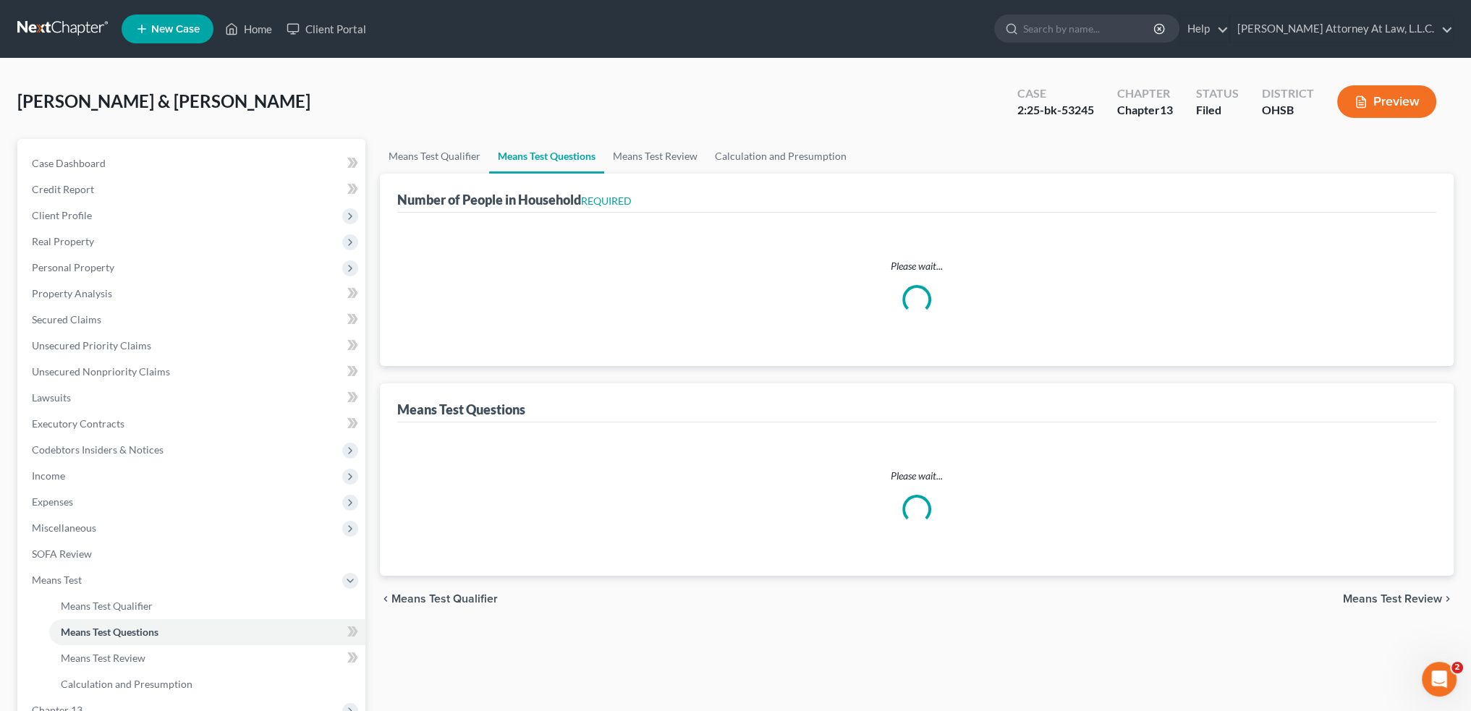
select select "1"
select select "60"
select select "1"
select select "60"
select select "3"
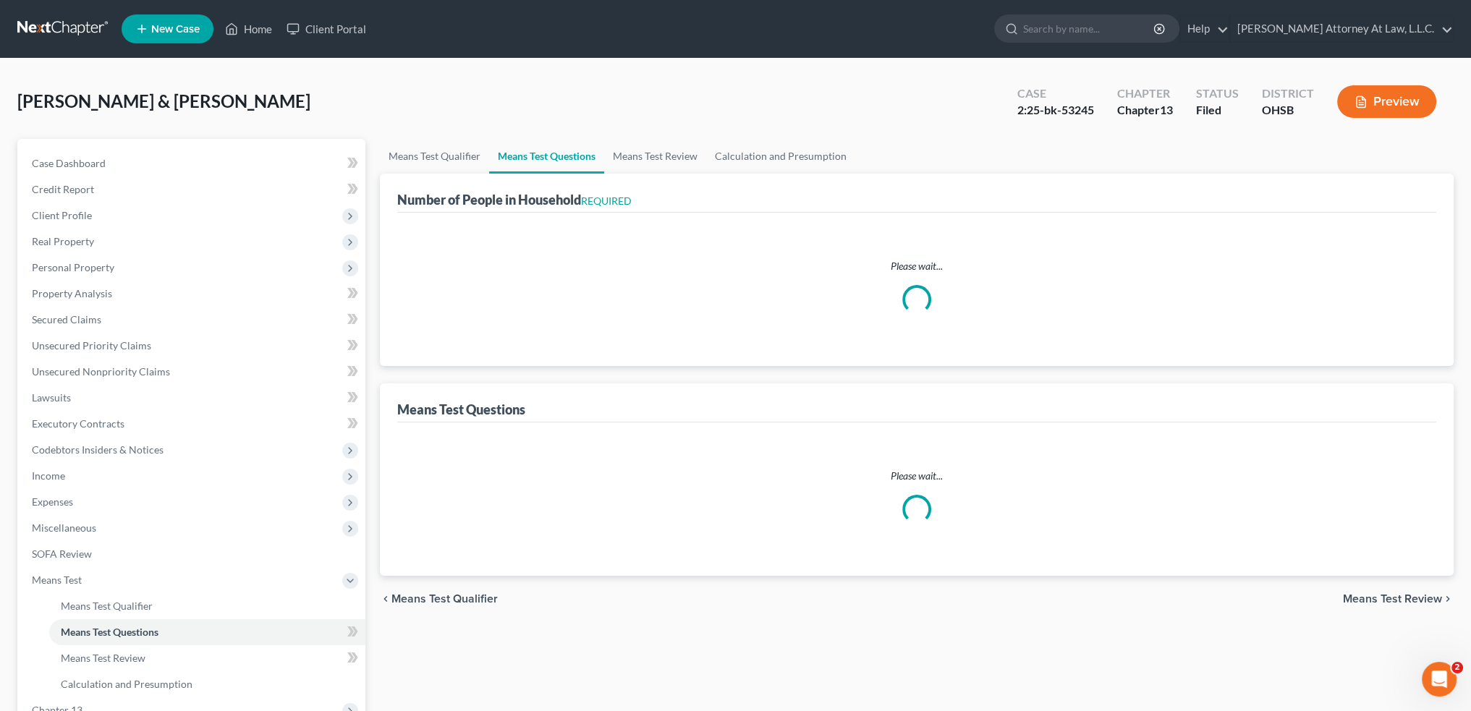
select select "0"
select select "3"
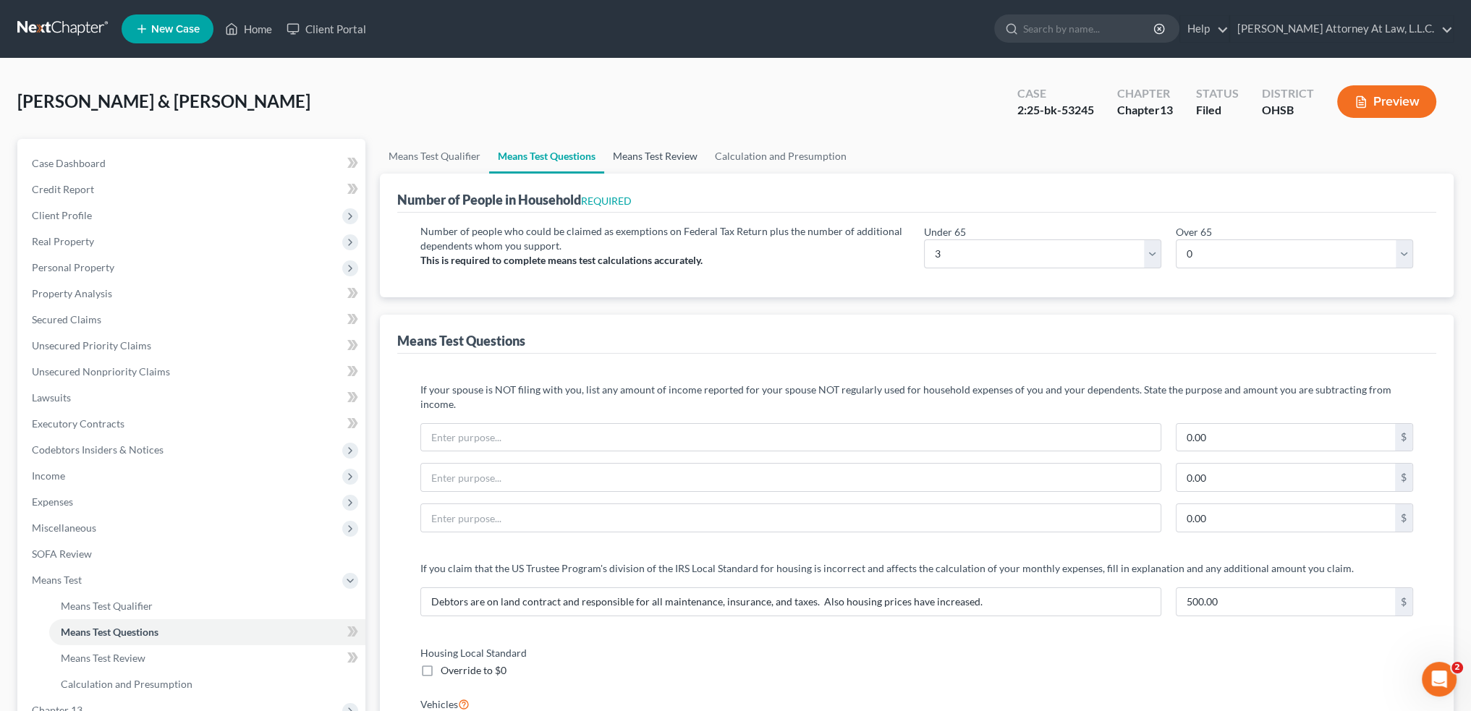
click at [655, 153] on link "Means Test Review" at bounding box center [655, 156] width 102 height 35
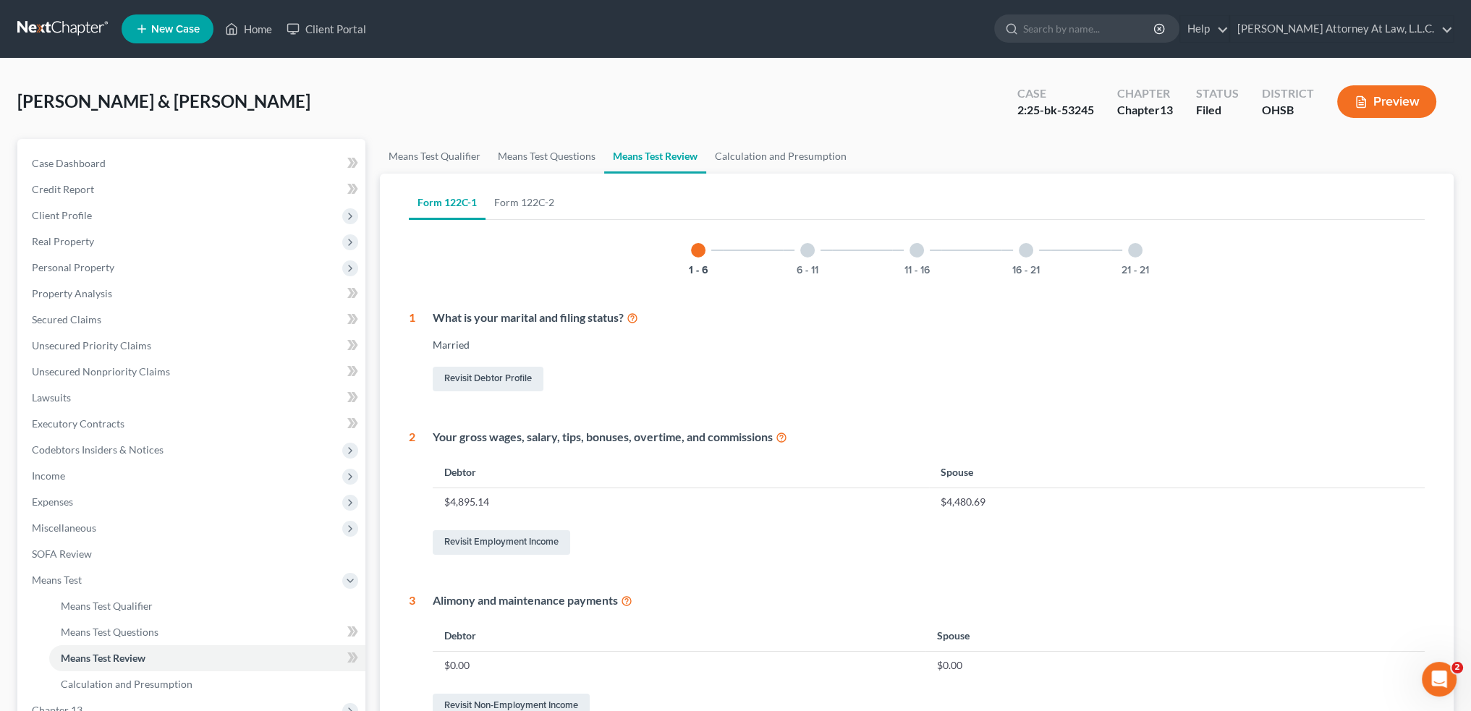
click at [803, 248] on div at bounding box center [807, 250] width 14 height 14
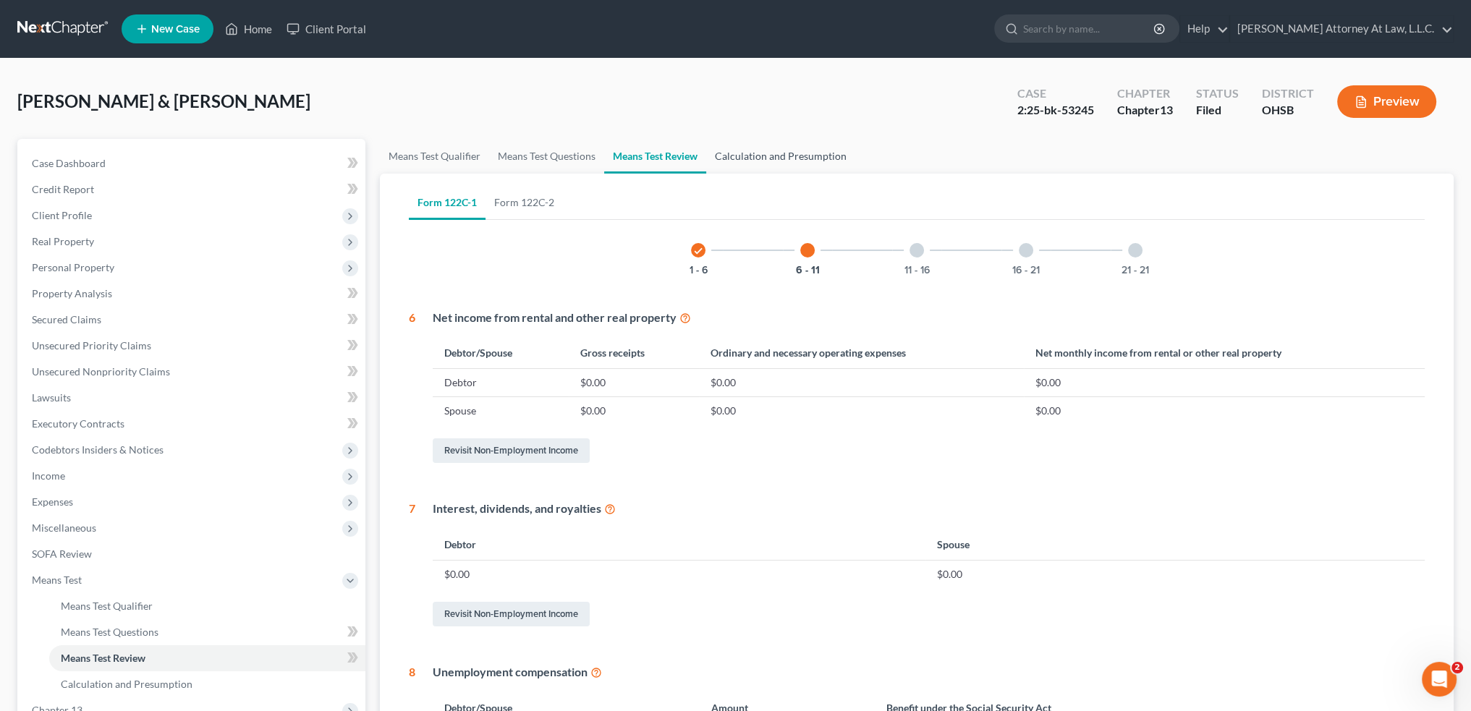
click at [761, 152] on link "Calculation and Presumption" at bounding box center [780, 156] width 149 height 35
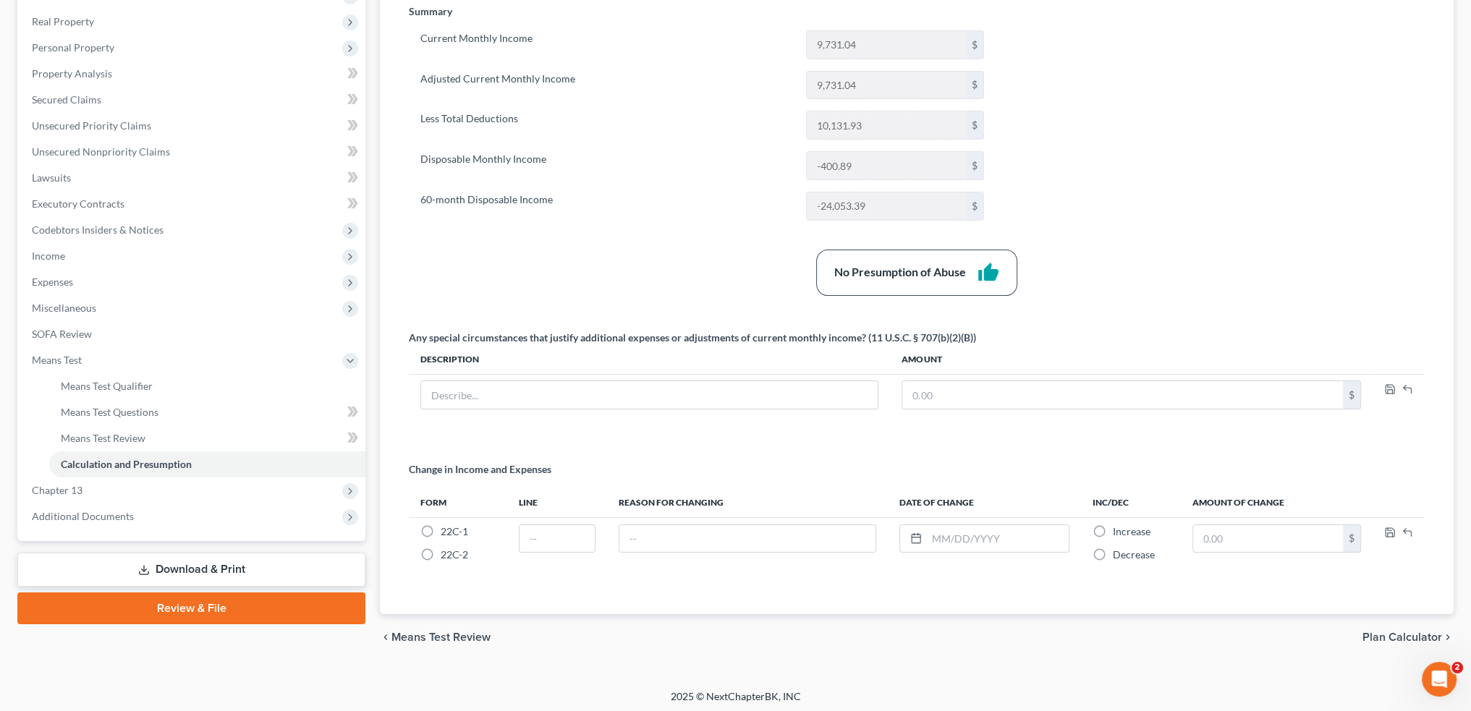
scroll to position [221, 0]
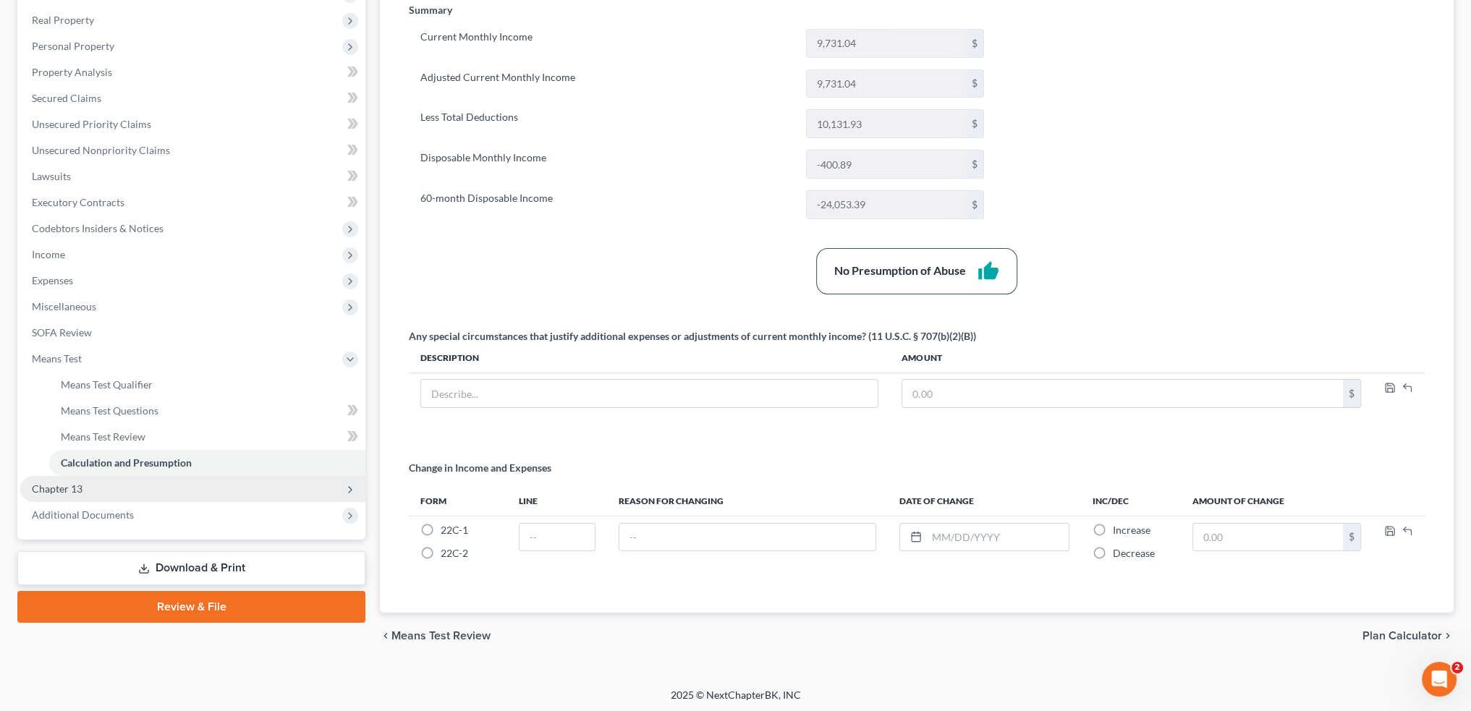
click at [99, 489] on span "Chapter 13" at bounding box center [192, 489] width 345 height 26
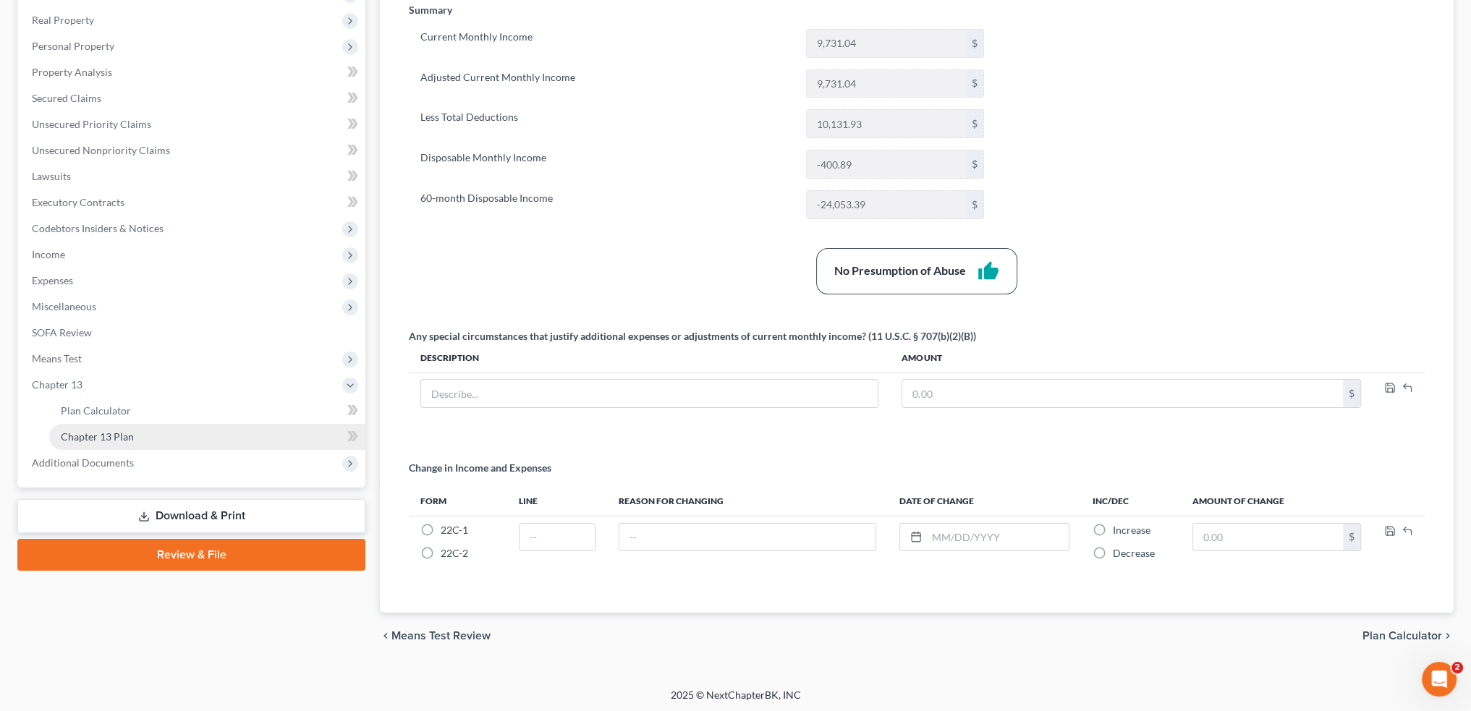
click at [139, 437] on link "Chapter 13 Plan" at bounding box center [207, 437] width 316 height 26
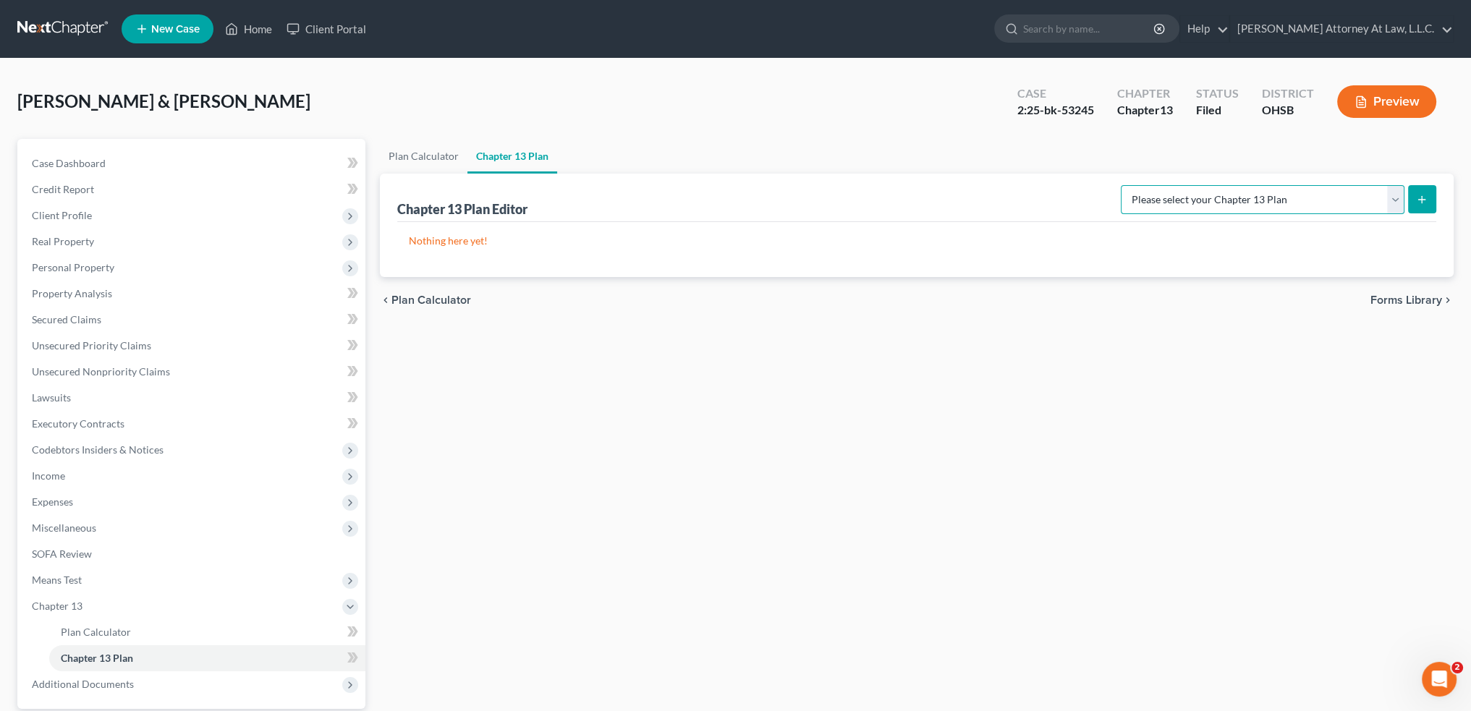
click at [1394, 196] on select "Please select your Chapter 13 Plan National Form Plan - Official Form 113 Ohio …" at bounding box center [1263, 199] width 284 height 29
select select "1"
click at [1174, 185] on select "Please select your Chapter 13 Plan National Form Plan - Official Form 113 Ohio …" at bounding box center [1263, 199] width 284 height 29
click at [1418, 196] on icon "submit" at bounding box center [1422, 200] width 12 height 12
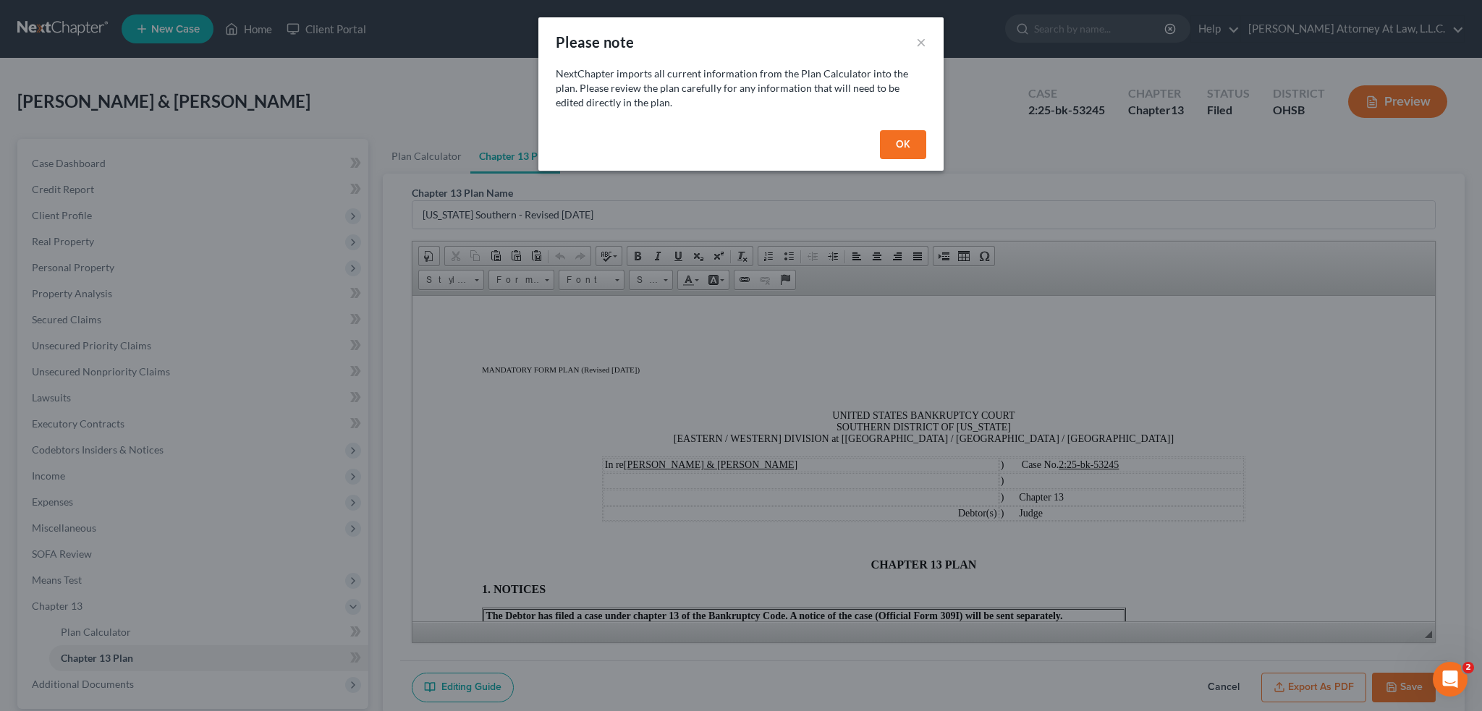
click at [902, 155] on button "OK" at bounding box center [903, 144] width 46 height 29
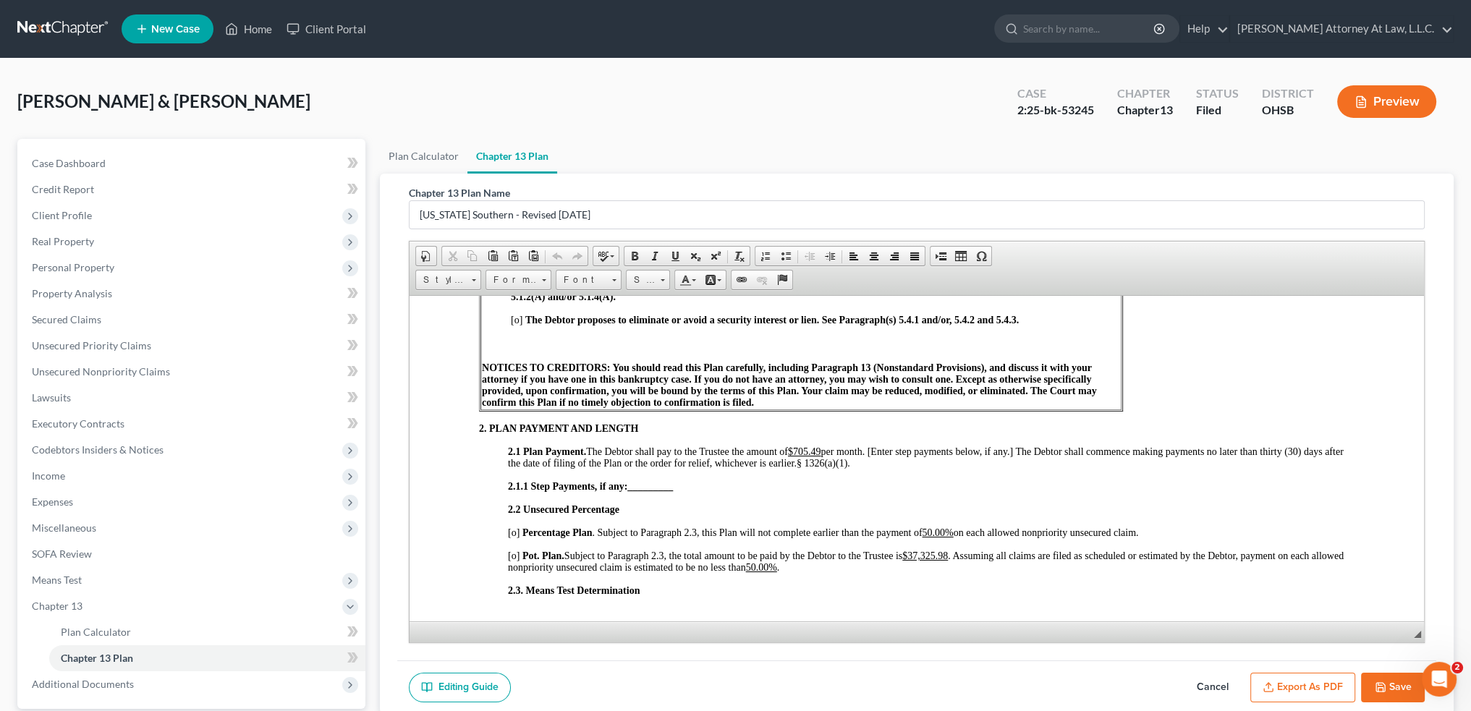
scroll to position [651, 0]
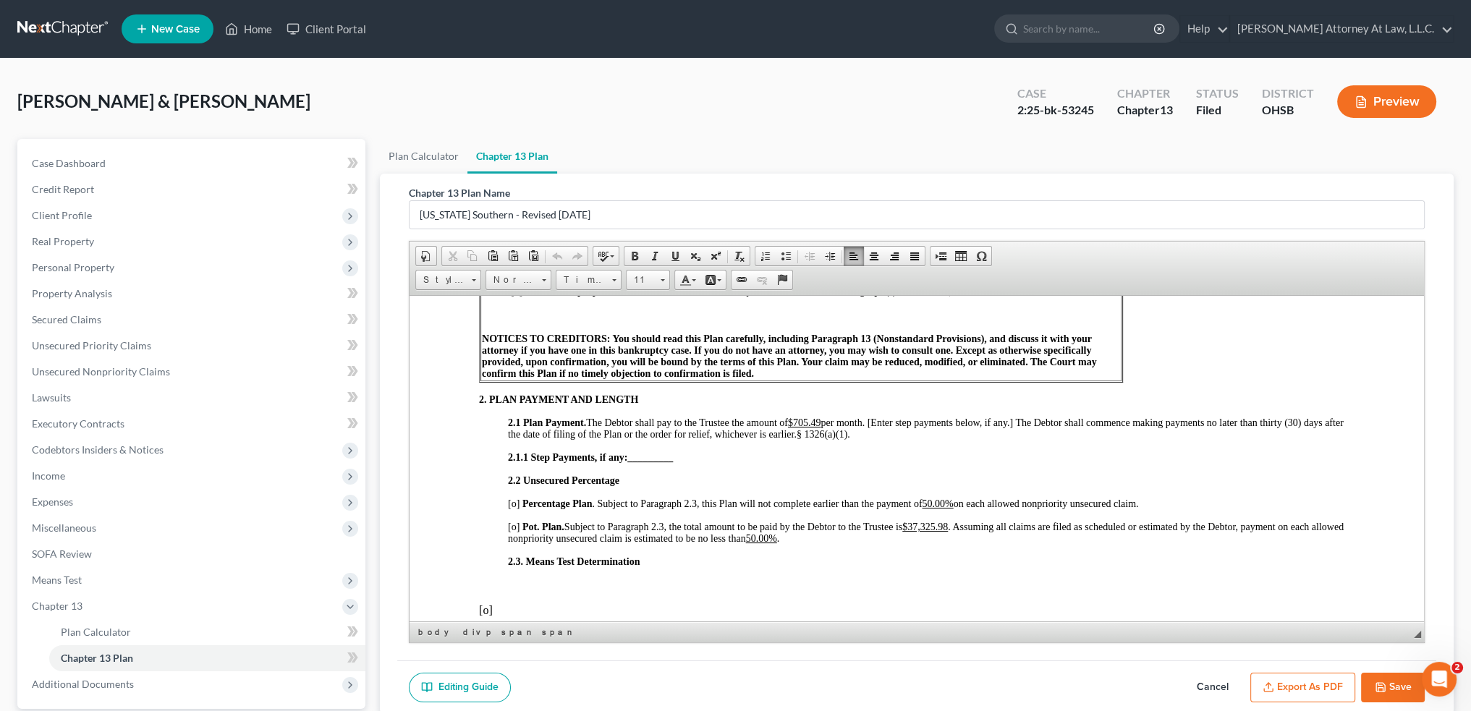
click at [810, 428] on u "$705.49" at bounding box center [804, 422] width 33 height 11
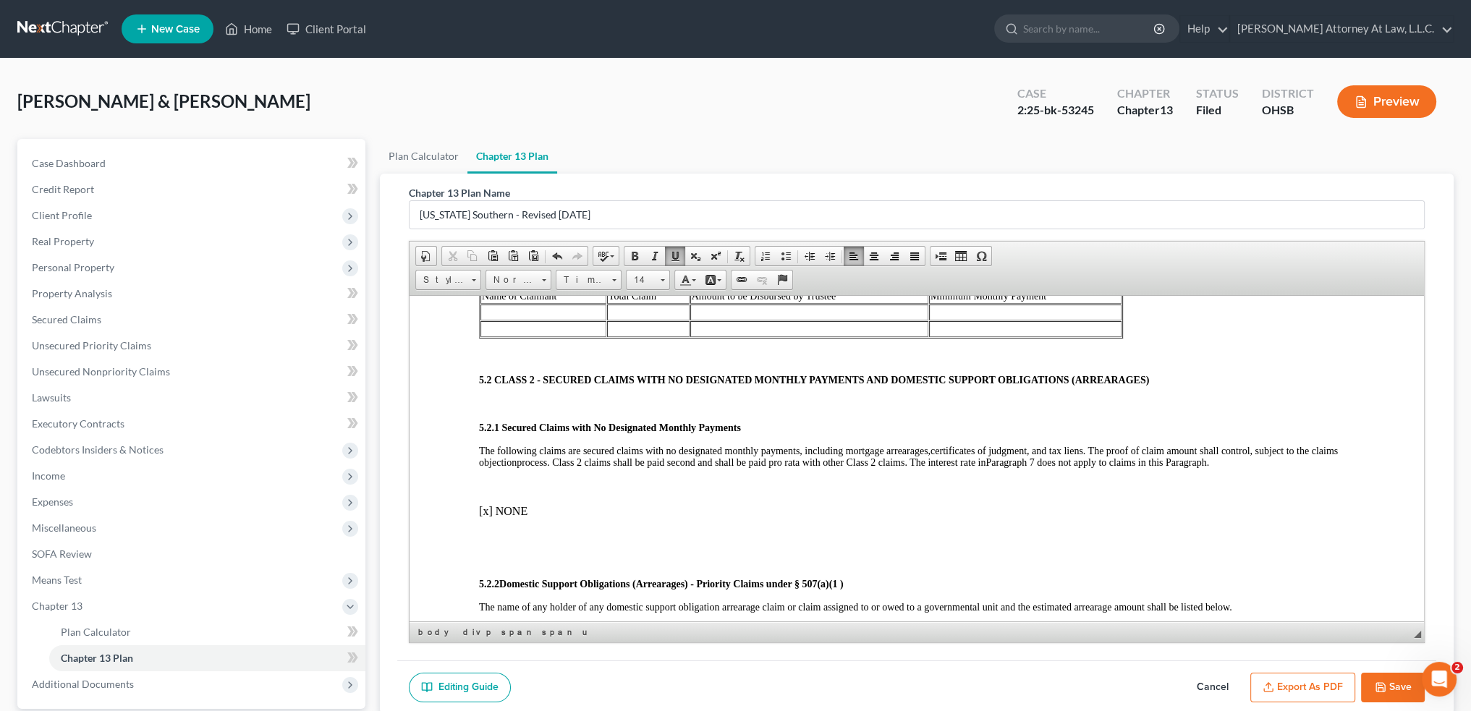
scroll to position [3835, 0]
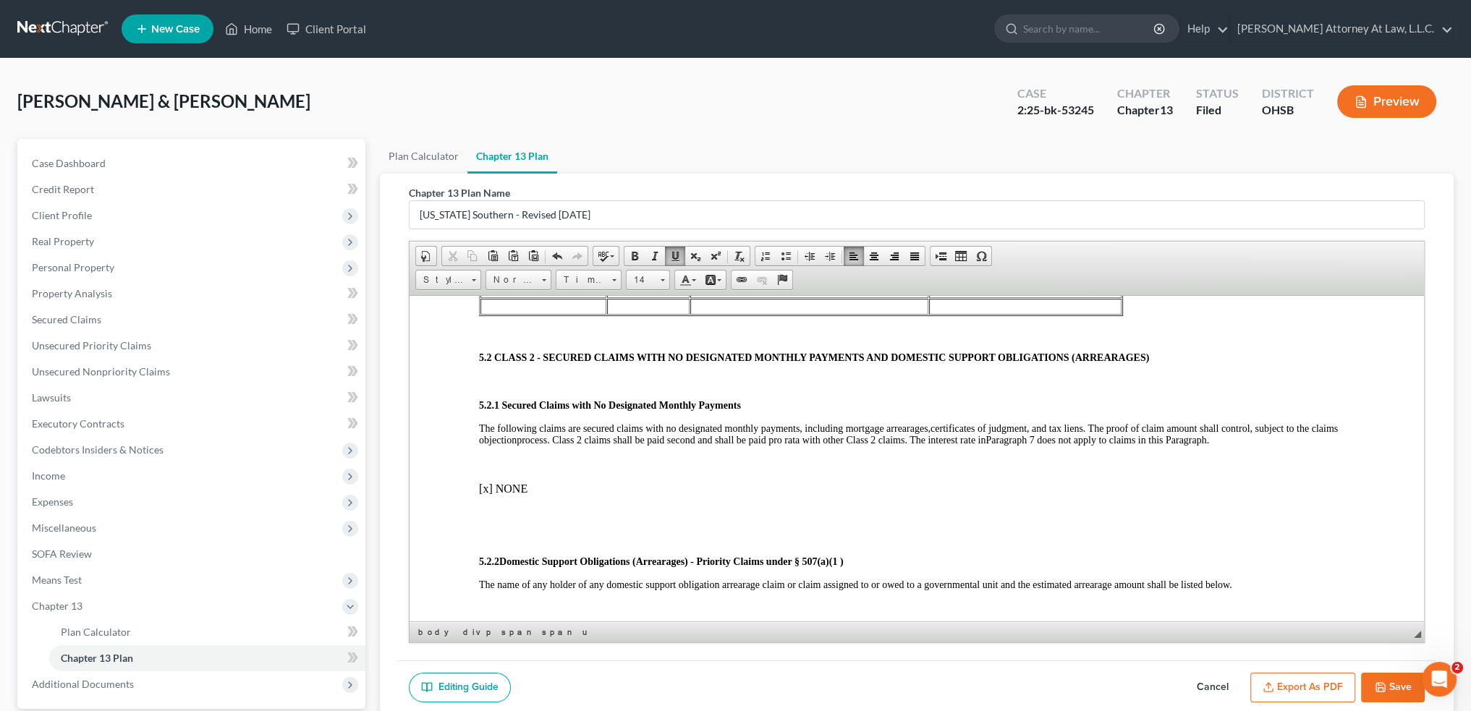
click at [529, 297] on td at bounding box center [543, 289] width 126 height 16
click at [659, 297] on td at bounding box center [667, 289] width 79 height 16
click at [738, 297] on td at bounding box center [822, 289] width 229 height 16
click at [776, 297] on td at bounding box center [822, 289] width 229 height 16
click at [961, 297] on td at bounding box center [1029, 289] width 185 height 16
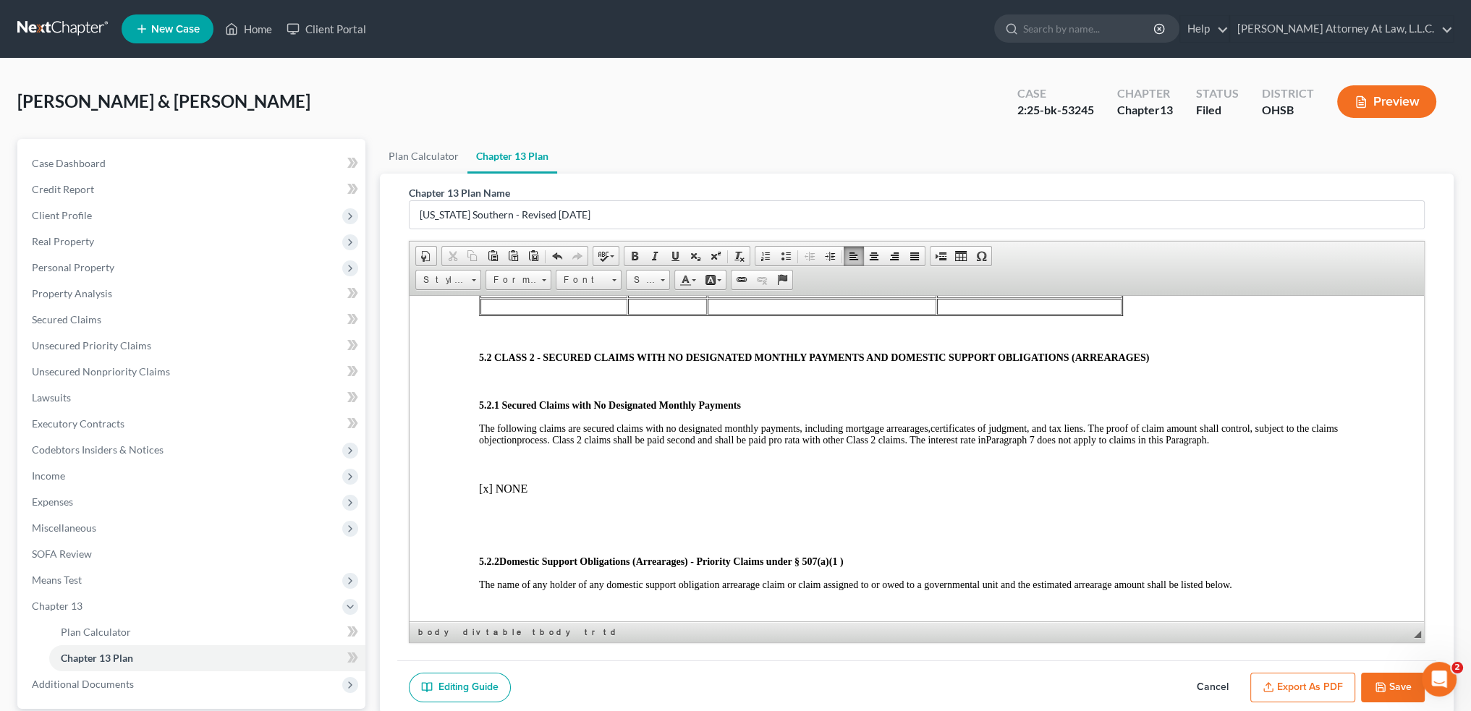
click at [972, 297] on td at bounding box center [1029, 289] width 185 height 16
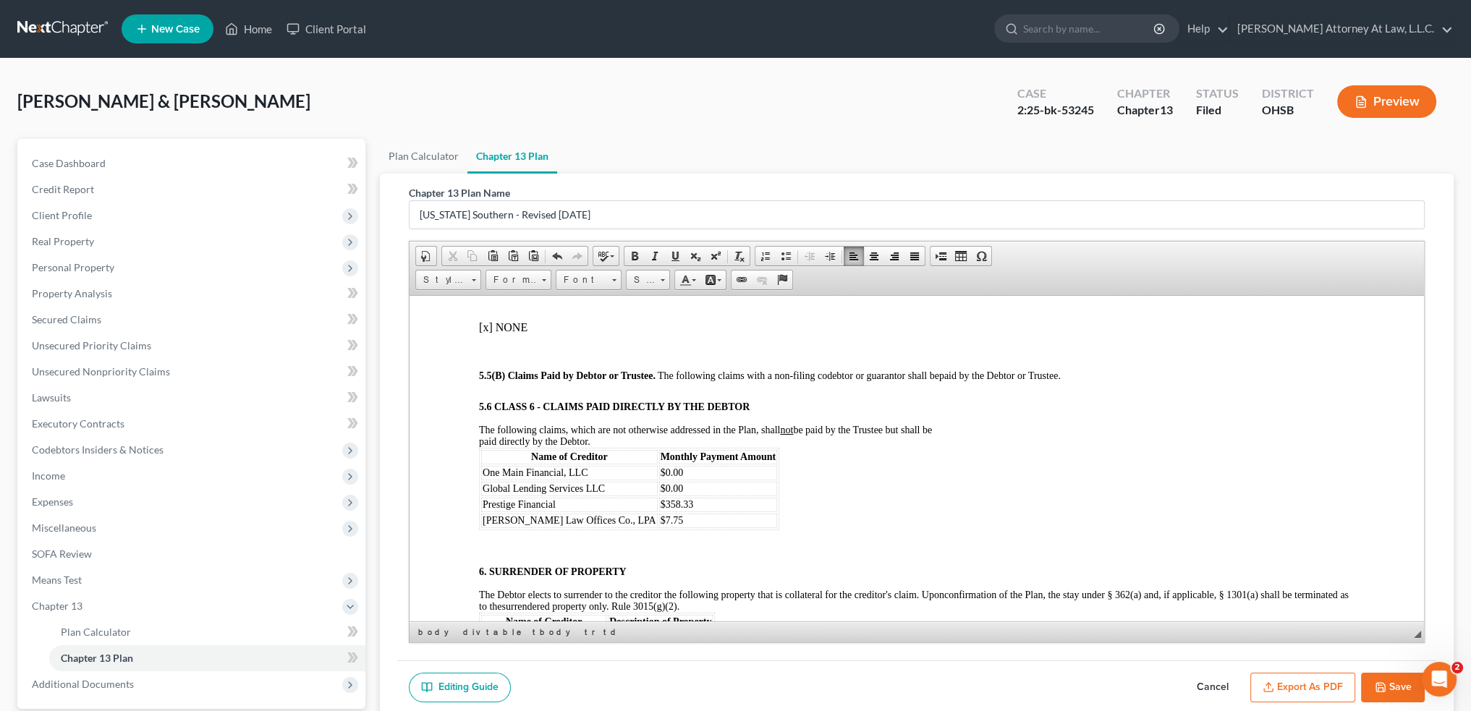
scroll to position [5210, 0]
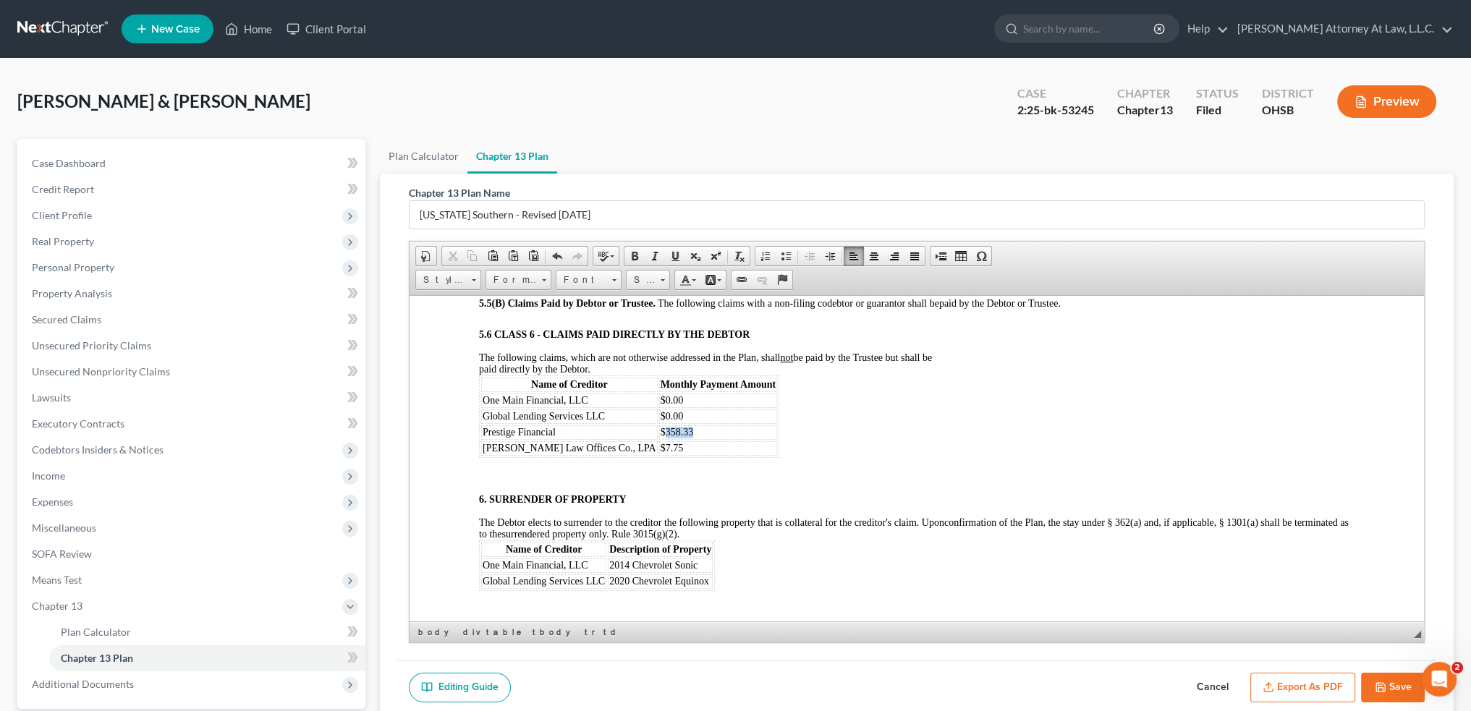
drag, startPoint x: 666, startPoint y: 528, endPoint x: 622, endPoint y: 524, distance: 44.4
click at [659, 439] on td "$358.33" at bounding box center [718, 432] width 118 height 14
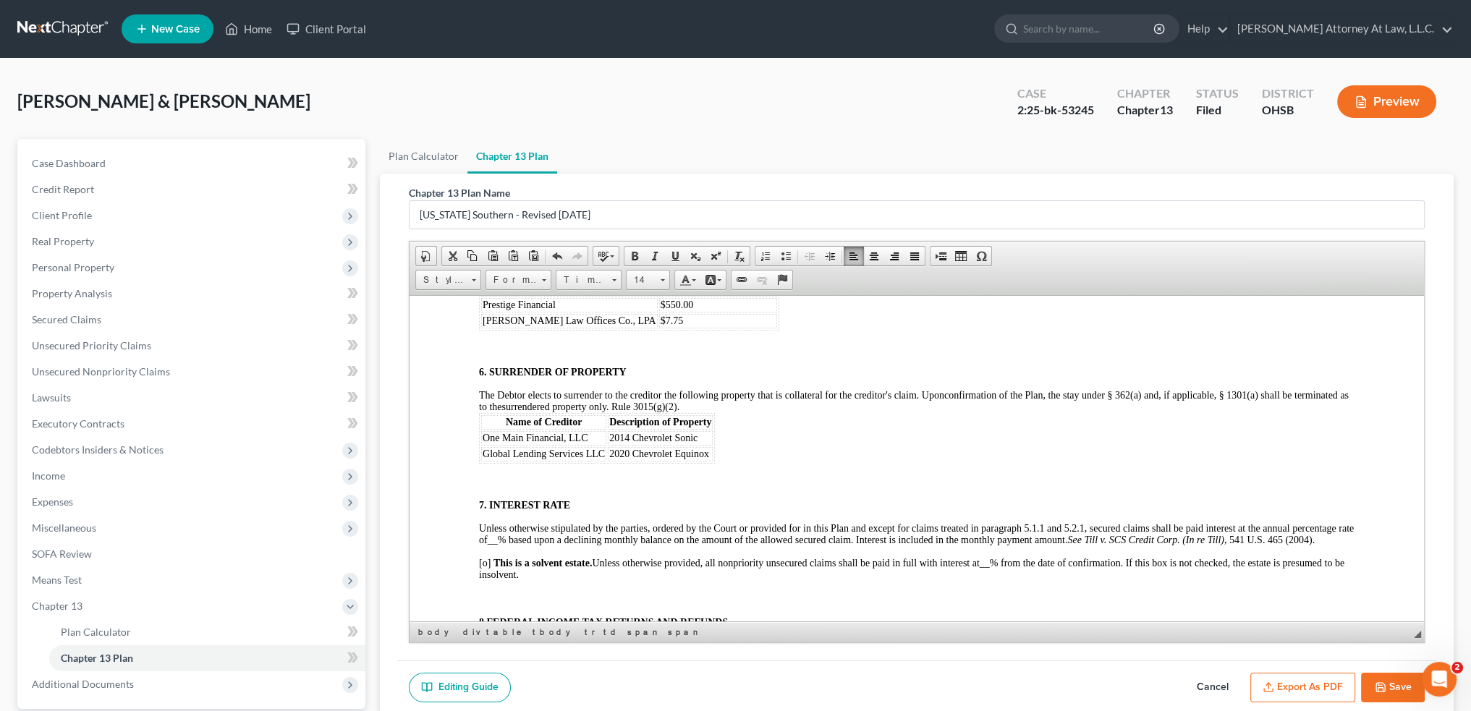
scroll to position [5355, 0]
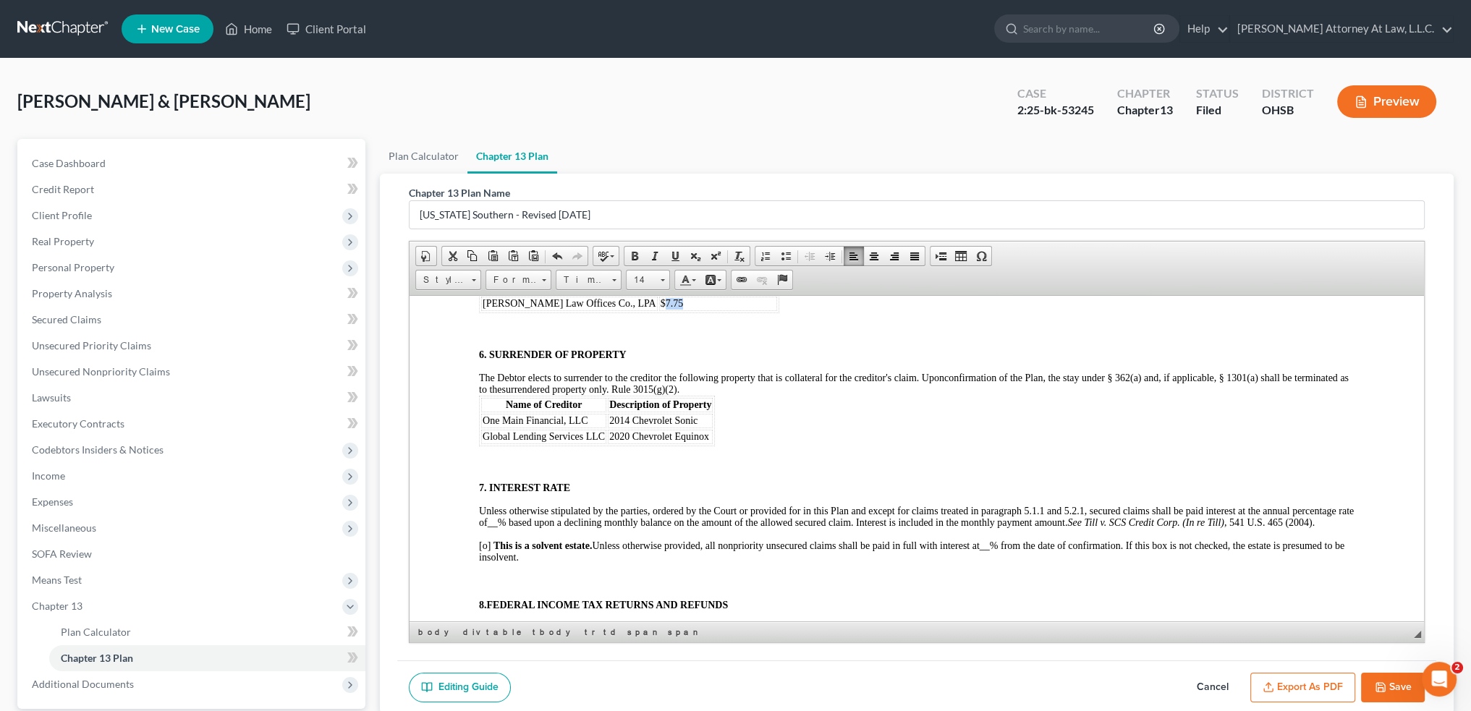
drag, startPoint x: 655, startPoint y: 396, endPoint x: 622, endPoint y: 397, distance: 32.6
click at [659, 310] on td "$7.75" at bounding box center [718, 303] width 118 height 14
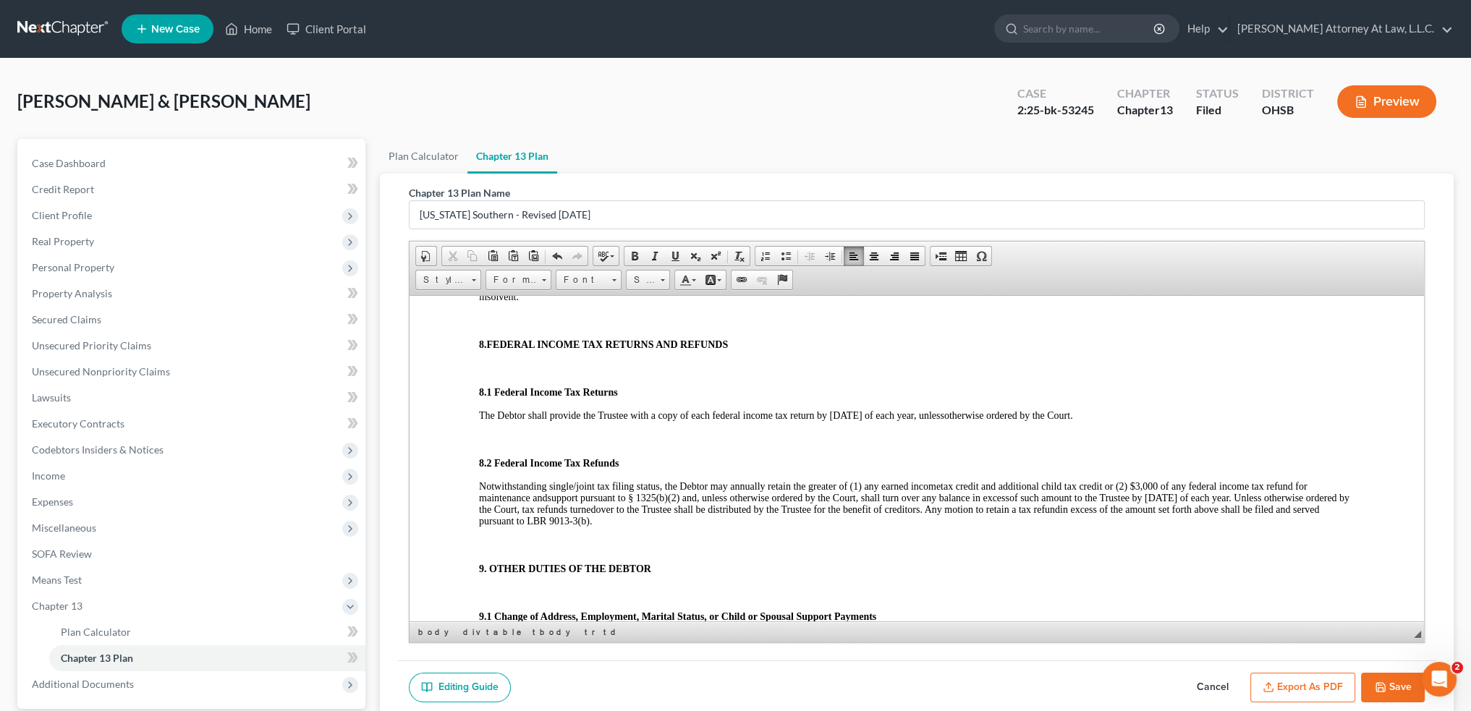
scroll to position [5644, 0]
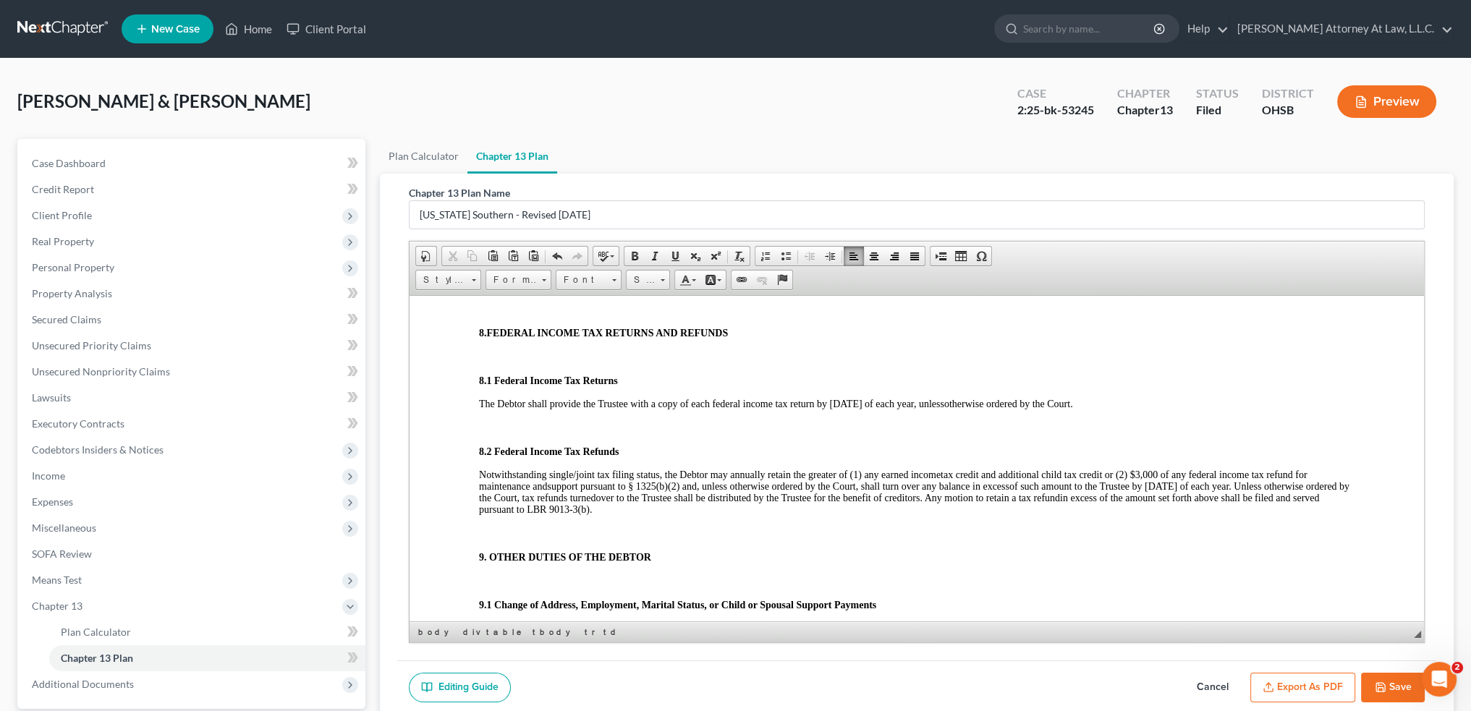
click at [498, 255] on span "__" at bounding box center [493, 250] width 10 height 11
click at [515, 255] on span "__" at bounding box center [510, 250] width 10 height 11
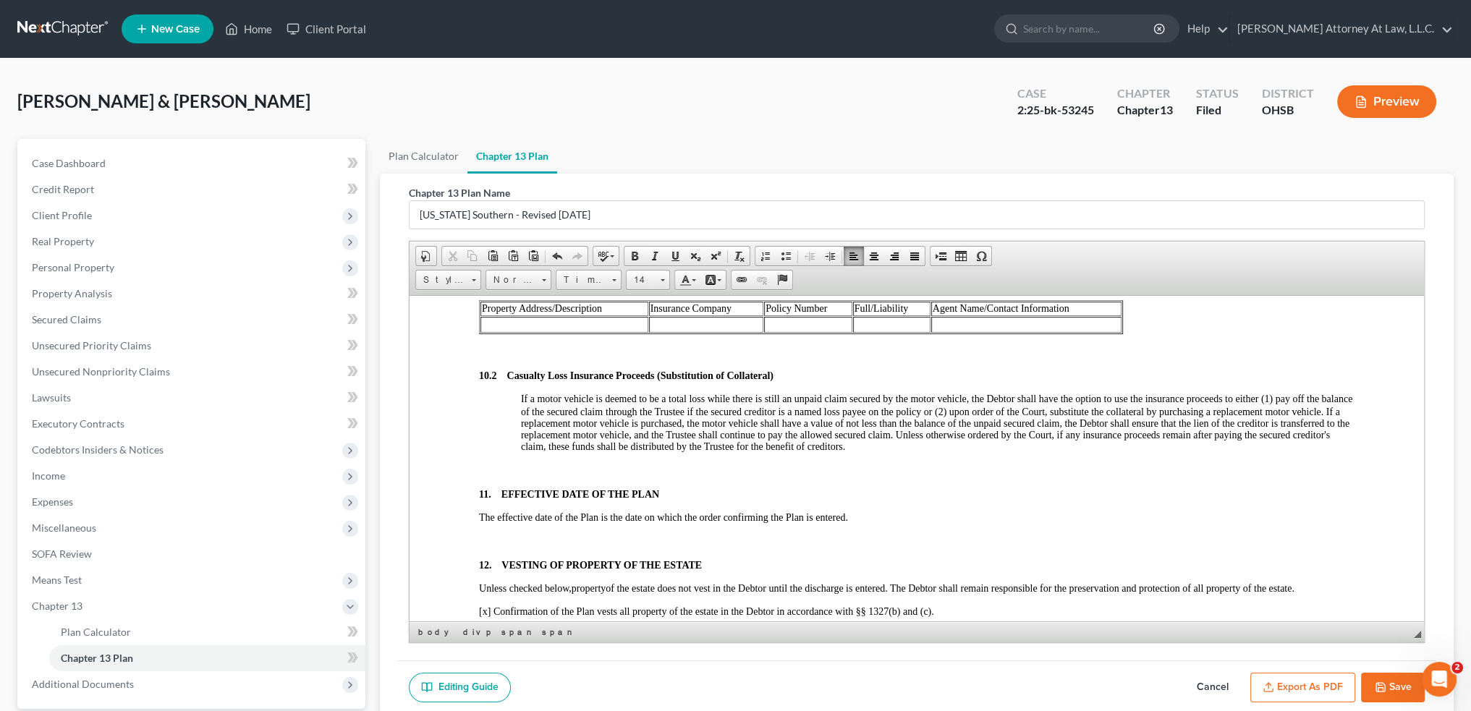
scroll to position [6296, 0]
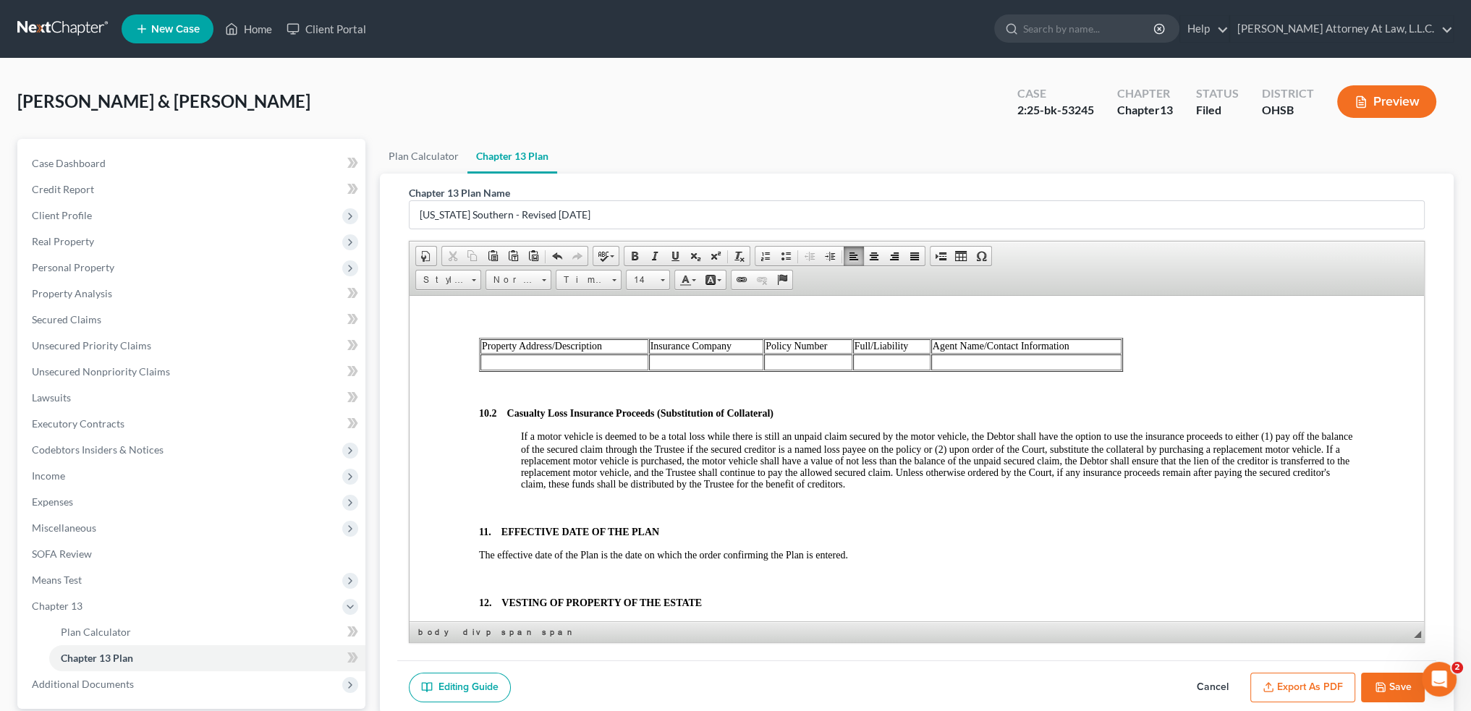
click at [528, 370] on td at bounding box center [564, 362] width 168 height 16
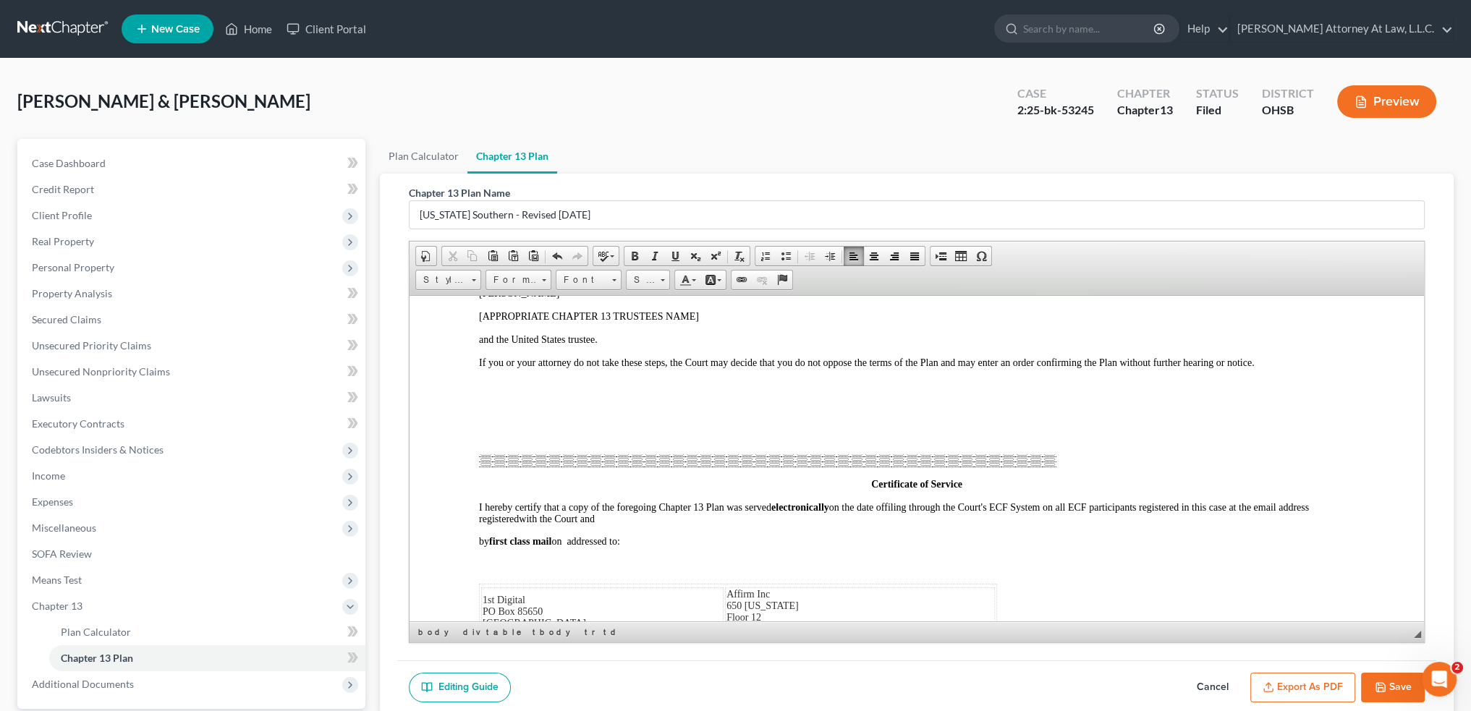
scroll to position [7671, 0]
